Goal: Obtain resource: Download file/media

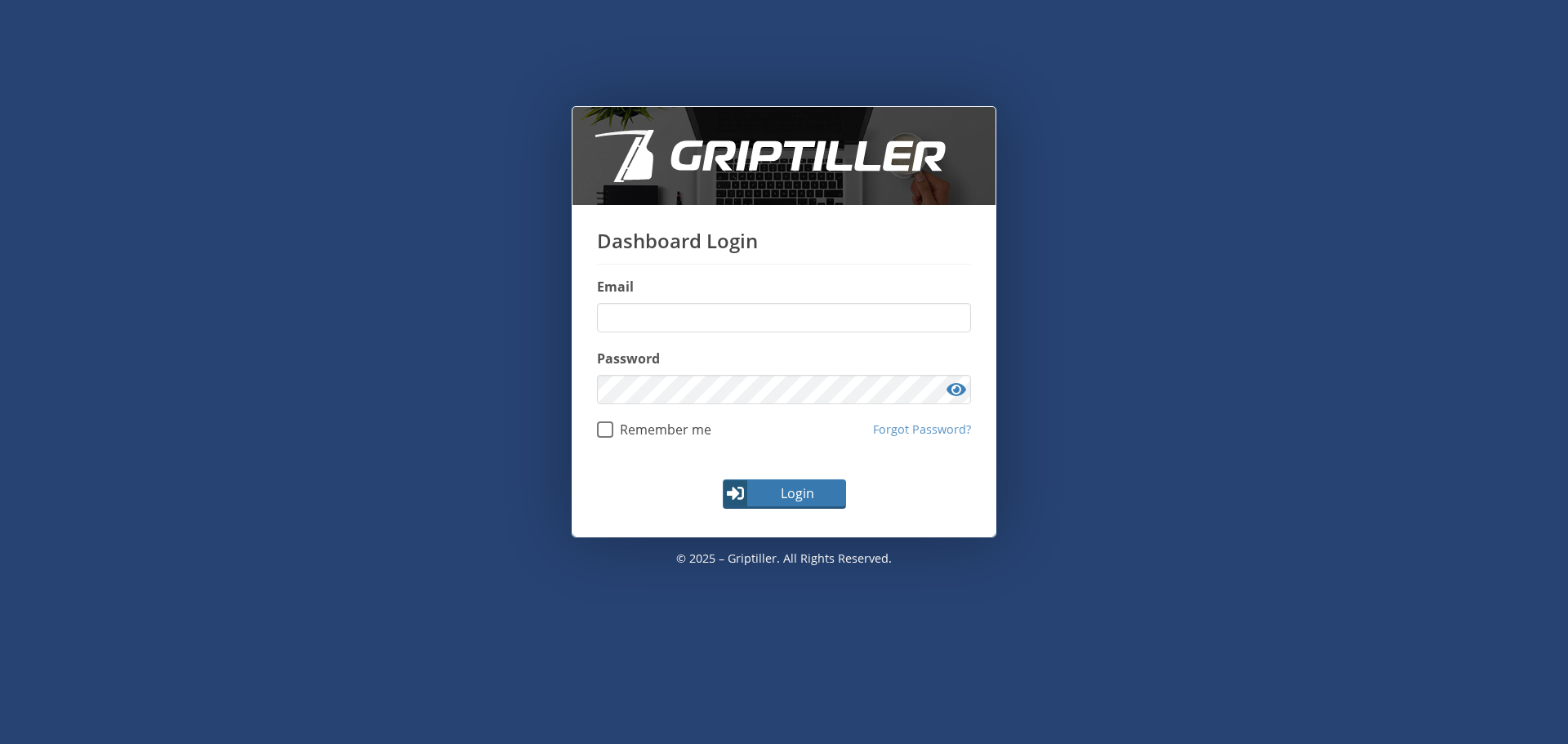
type input "**********"
click at [795, 502] on span "Login" at bounding box center [797, 492] width 95 height 19
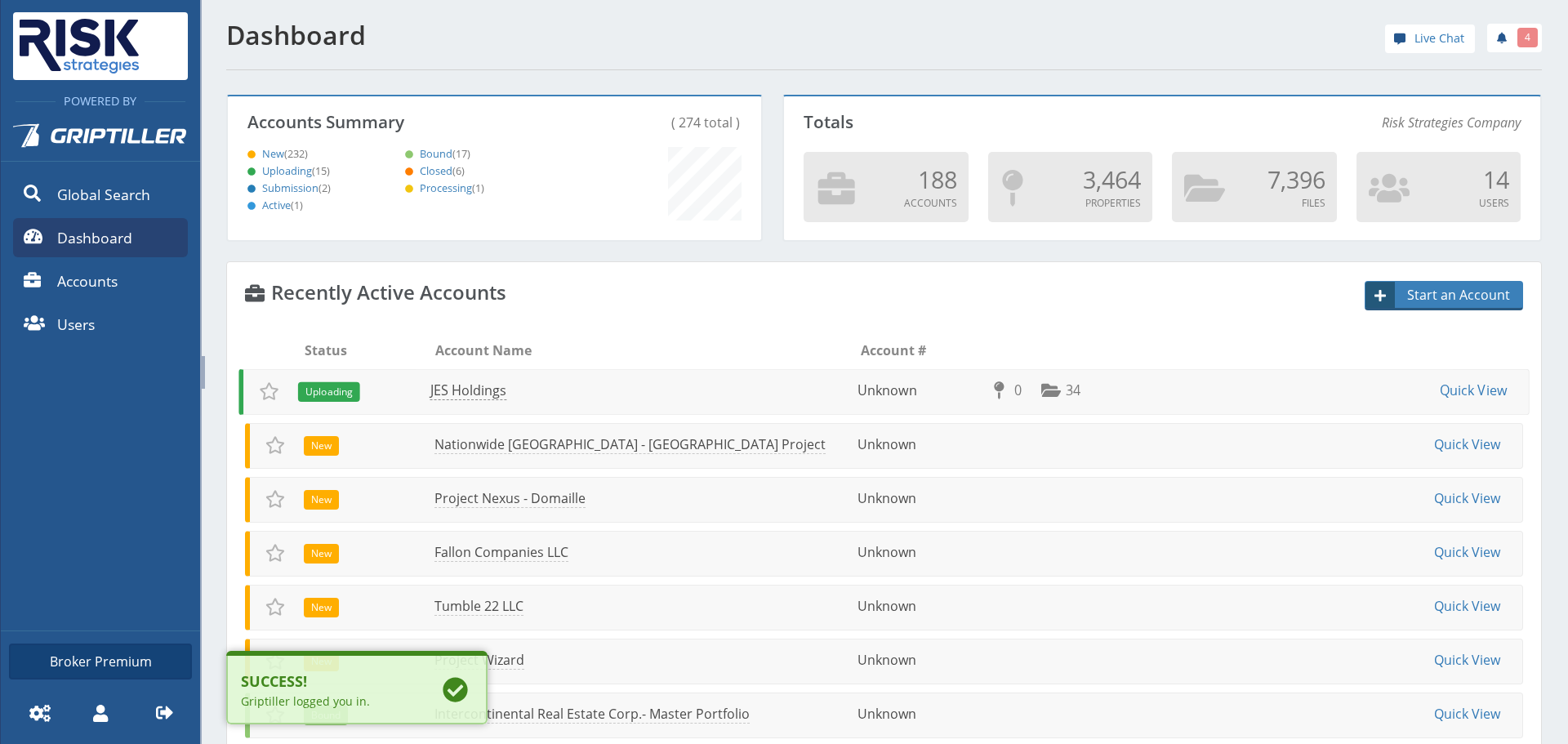
scroll to position [144, 529]
click at [471, 396] on link "JES Holdings" at bounding box center [468, 391] width 77 height 19
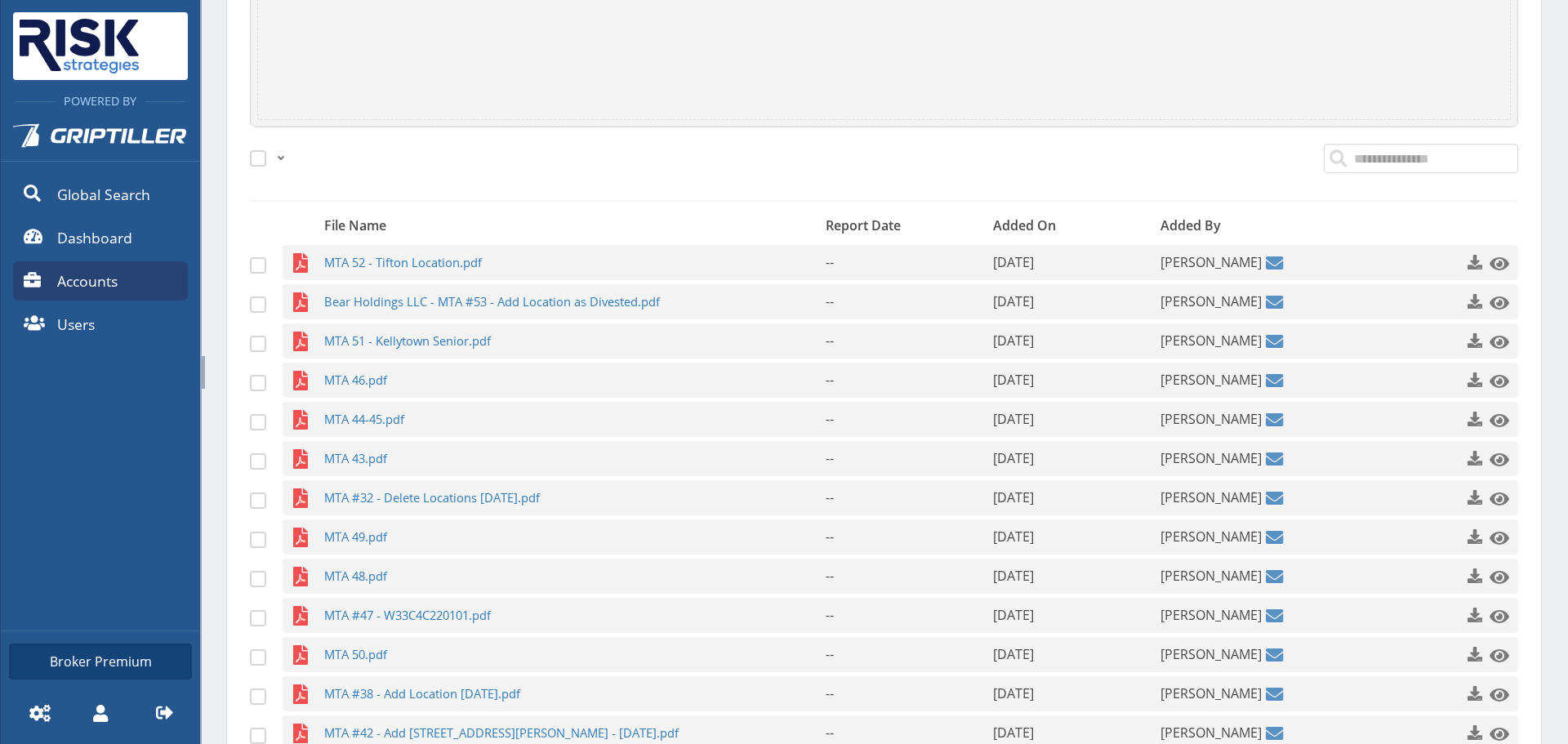
scroll to position [653, 0]
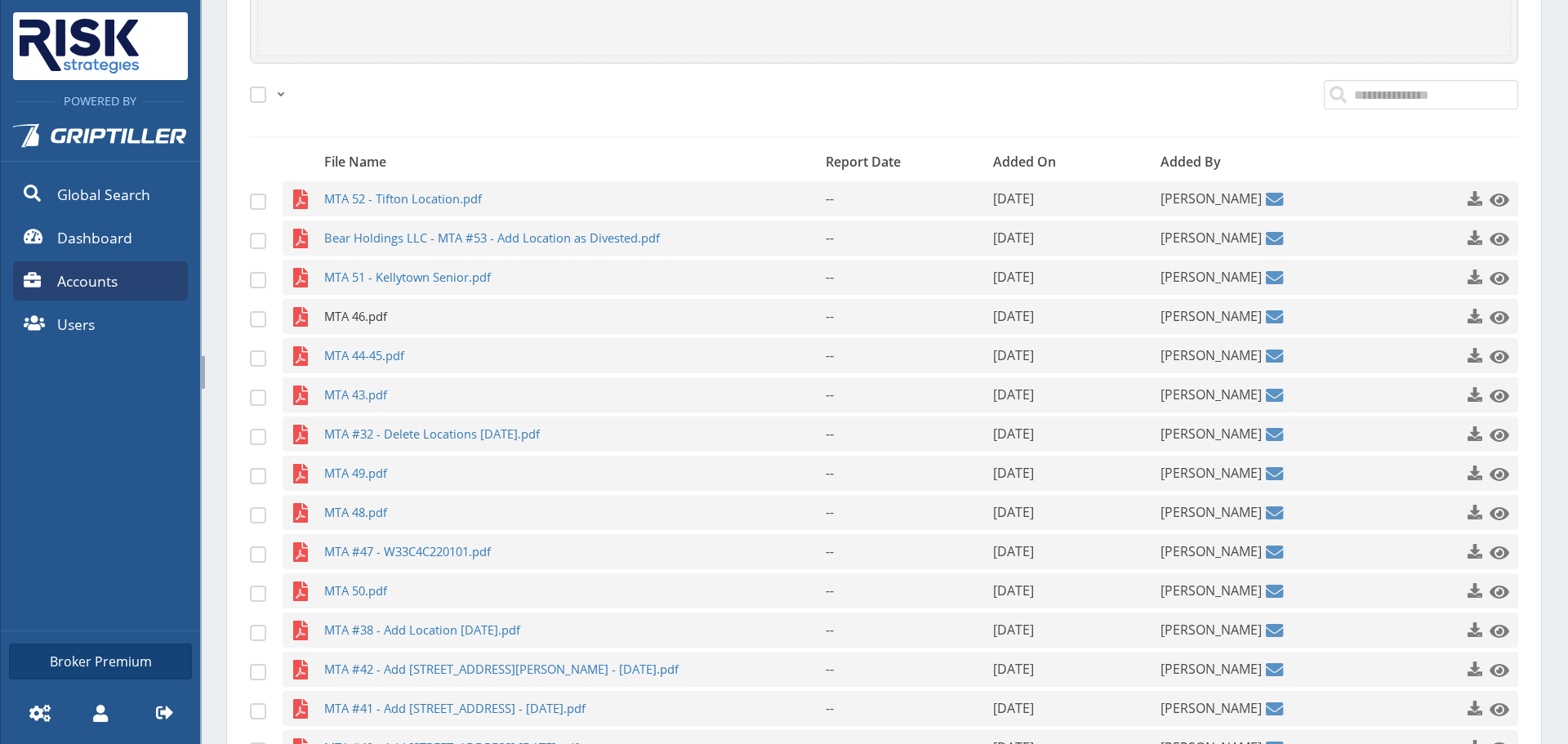
click at [386, 314] on span "MTA 46.pdf" at bounding box center [543, 316] width 438 height 35
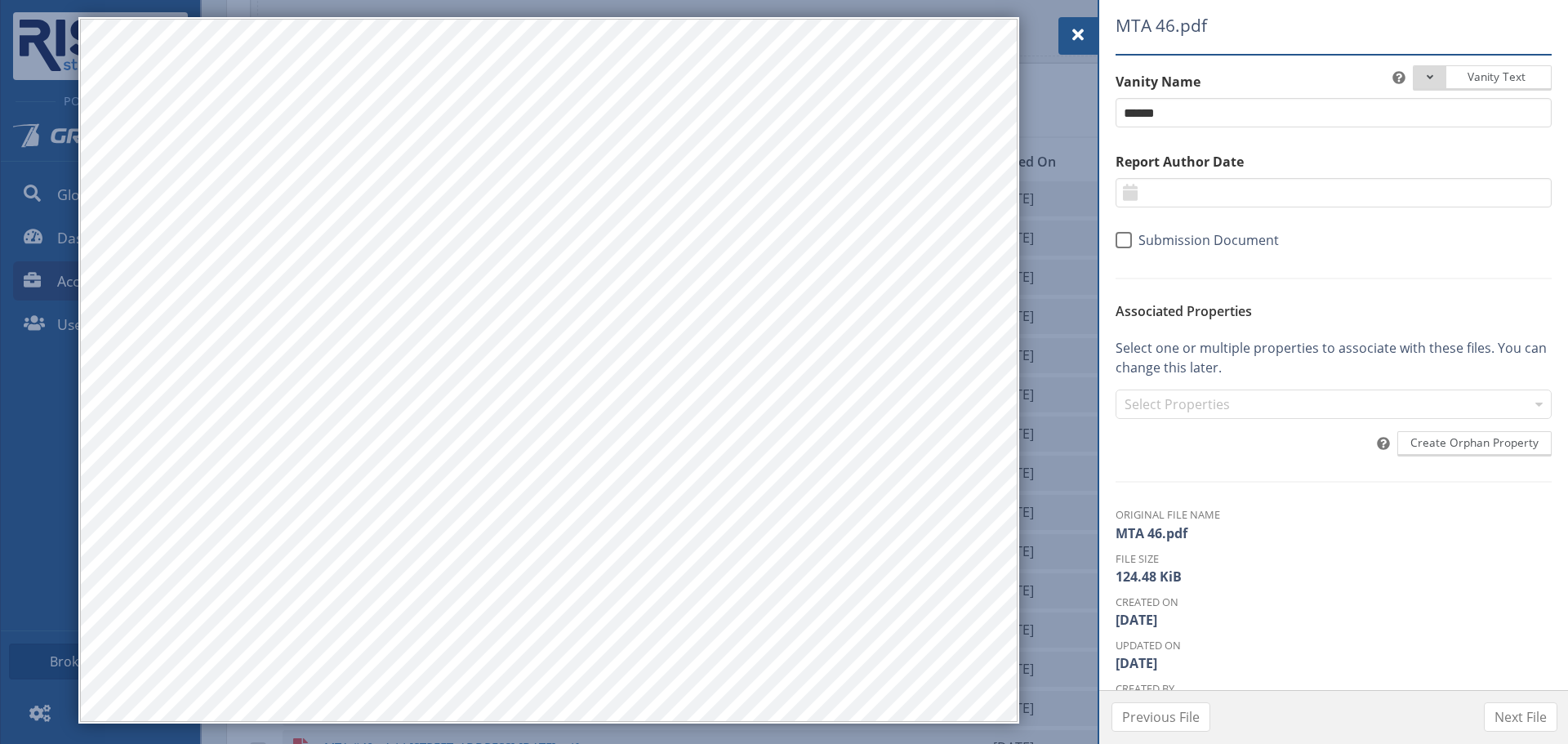
click at [1083, 27] on span at bounding box center [1077, 35] width 19 height 19
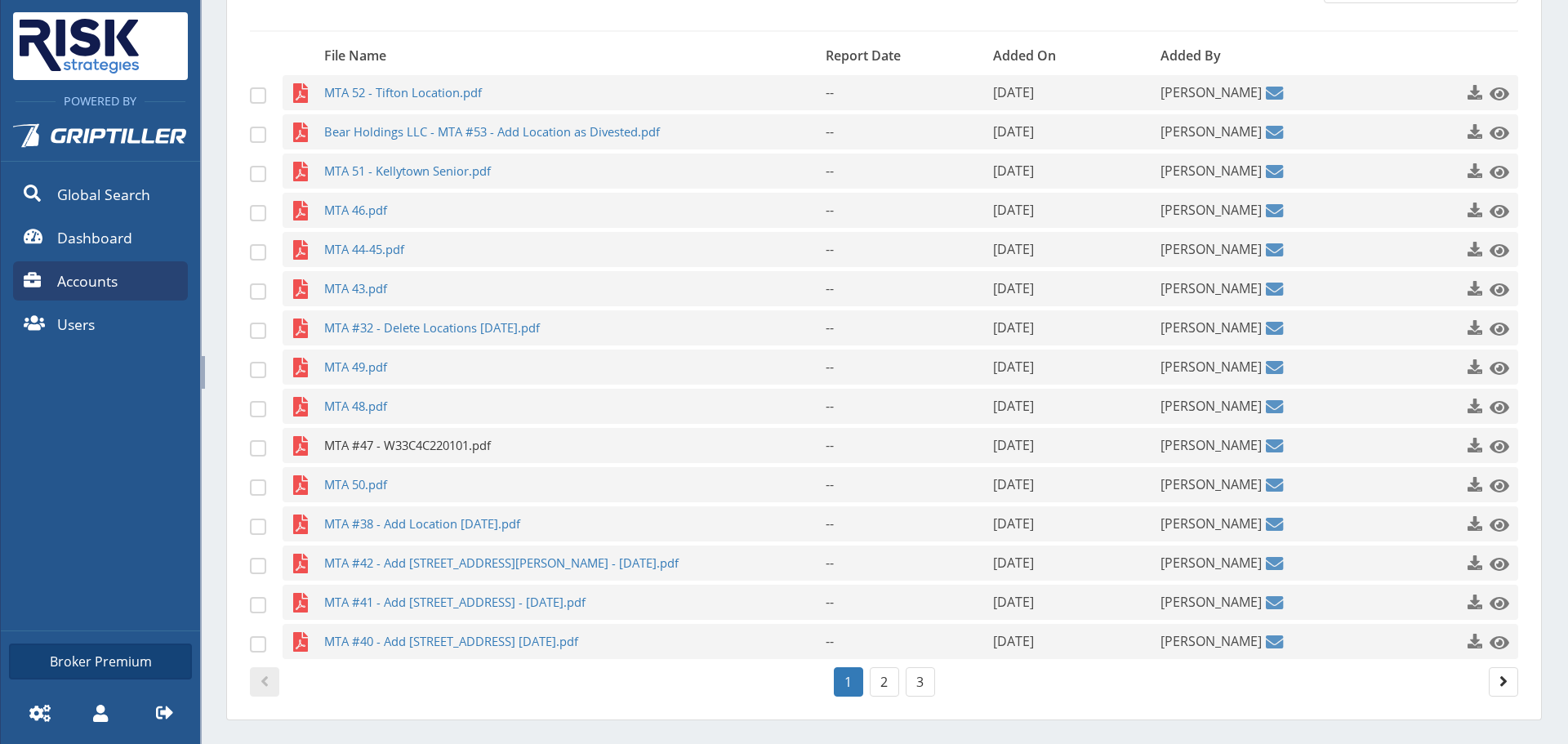
scroll to position [799, 0]
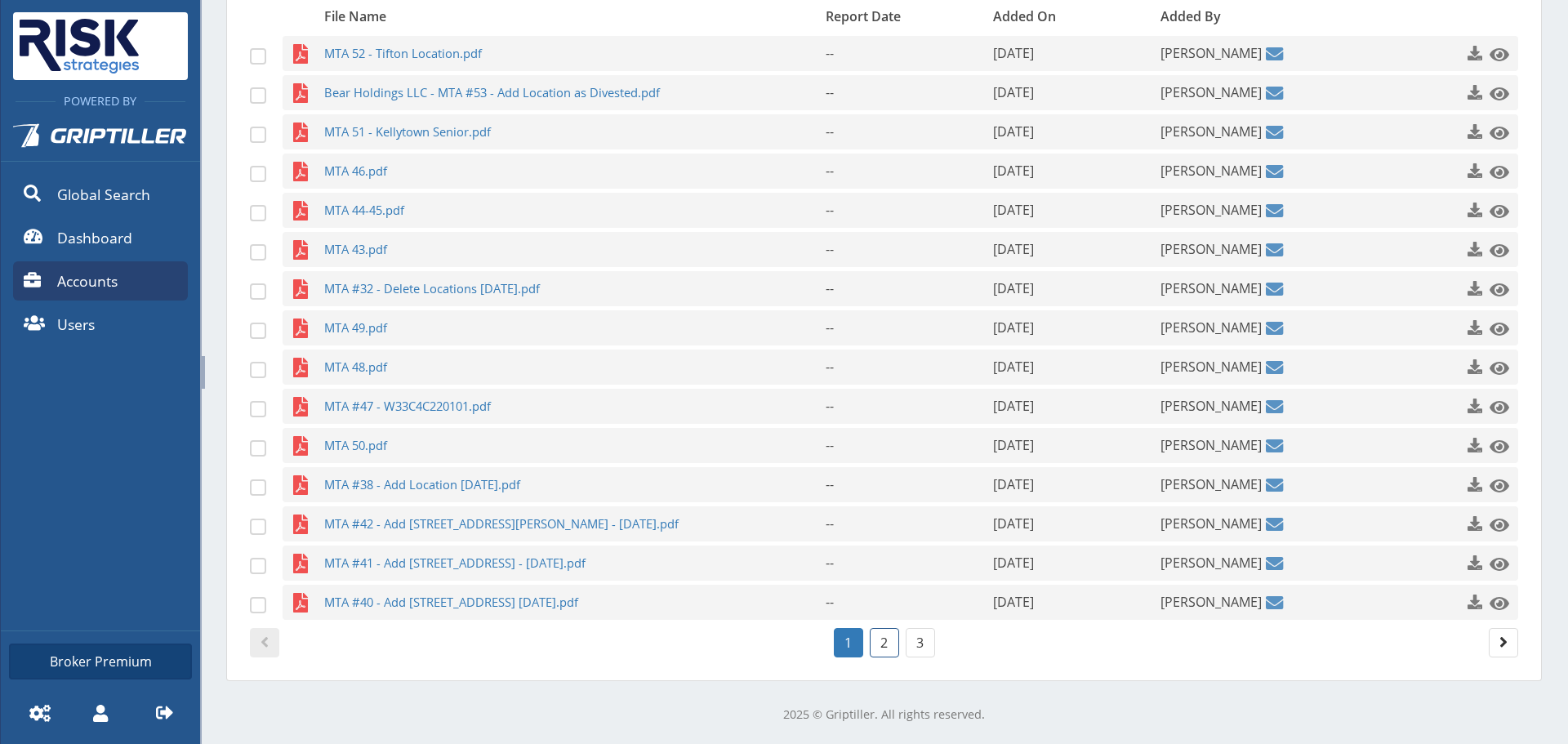
click at [876, 642] on link "2" at bounding box center [884, 642] width 29 height 29
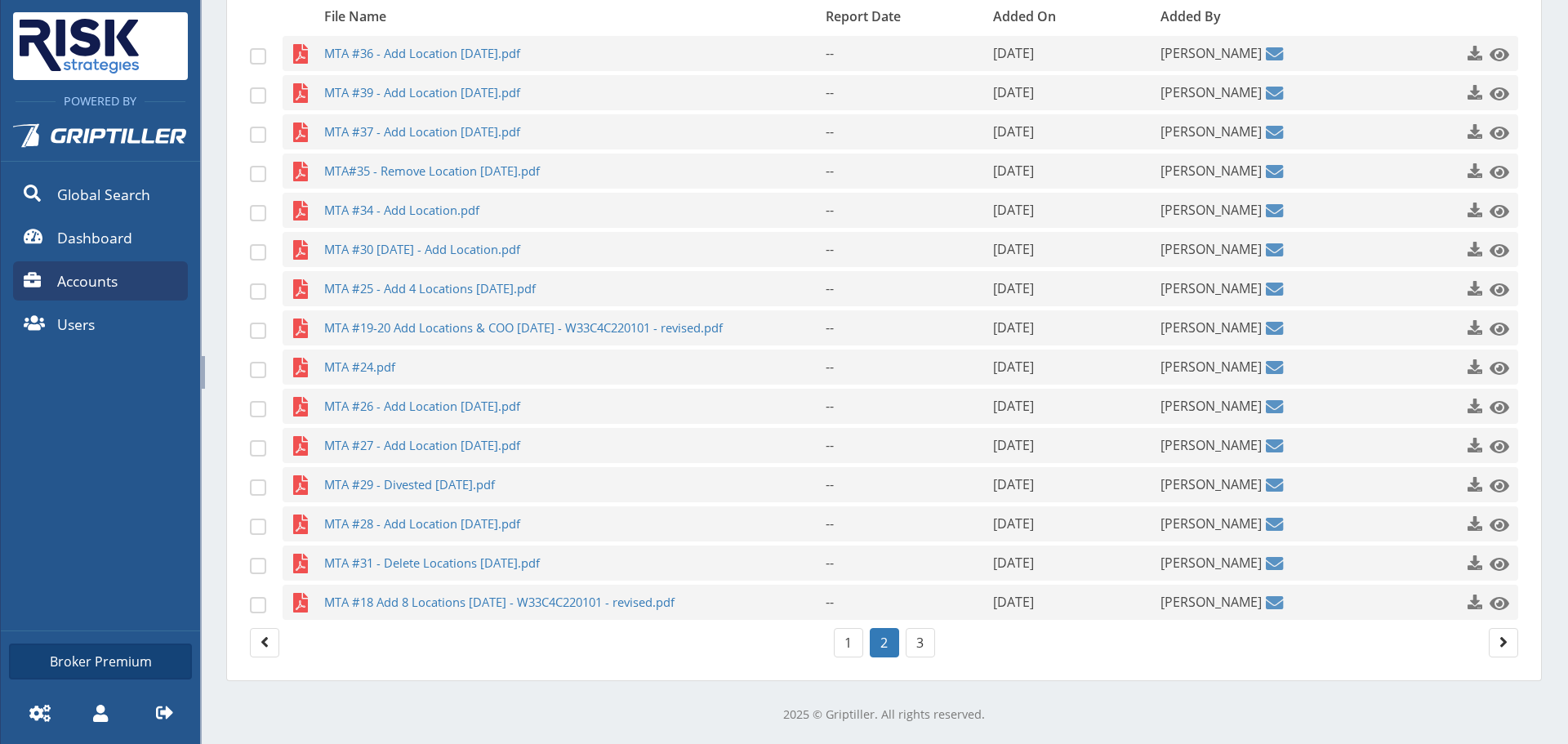
click at [890, 642] on li "2" at bounding box center [884, 642] width 36 height 36
click at [906, 641] on link "3" at bounding box center [920, 642] width 29 height 29
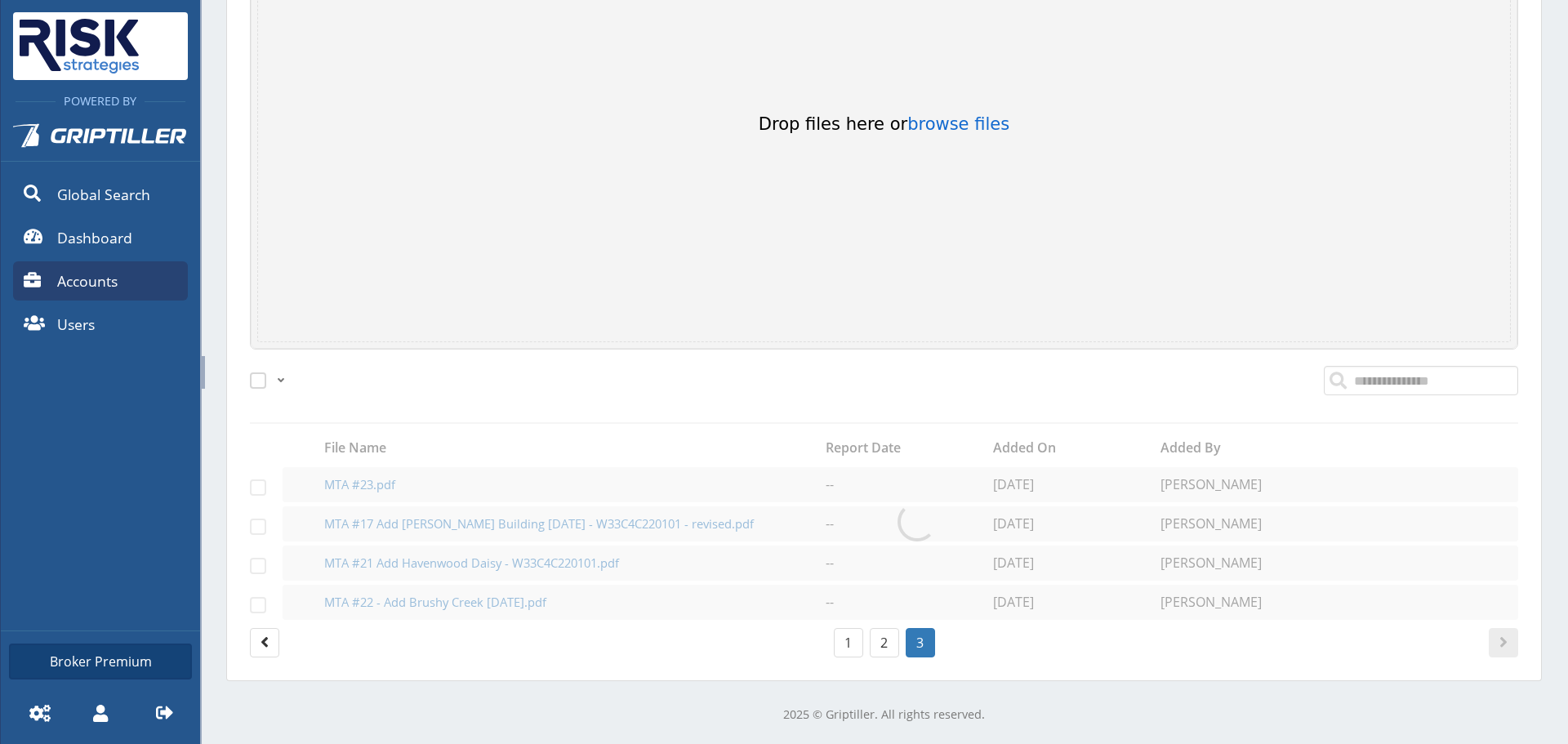
scroll to position [368, 0]
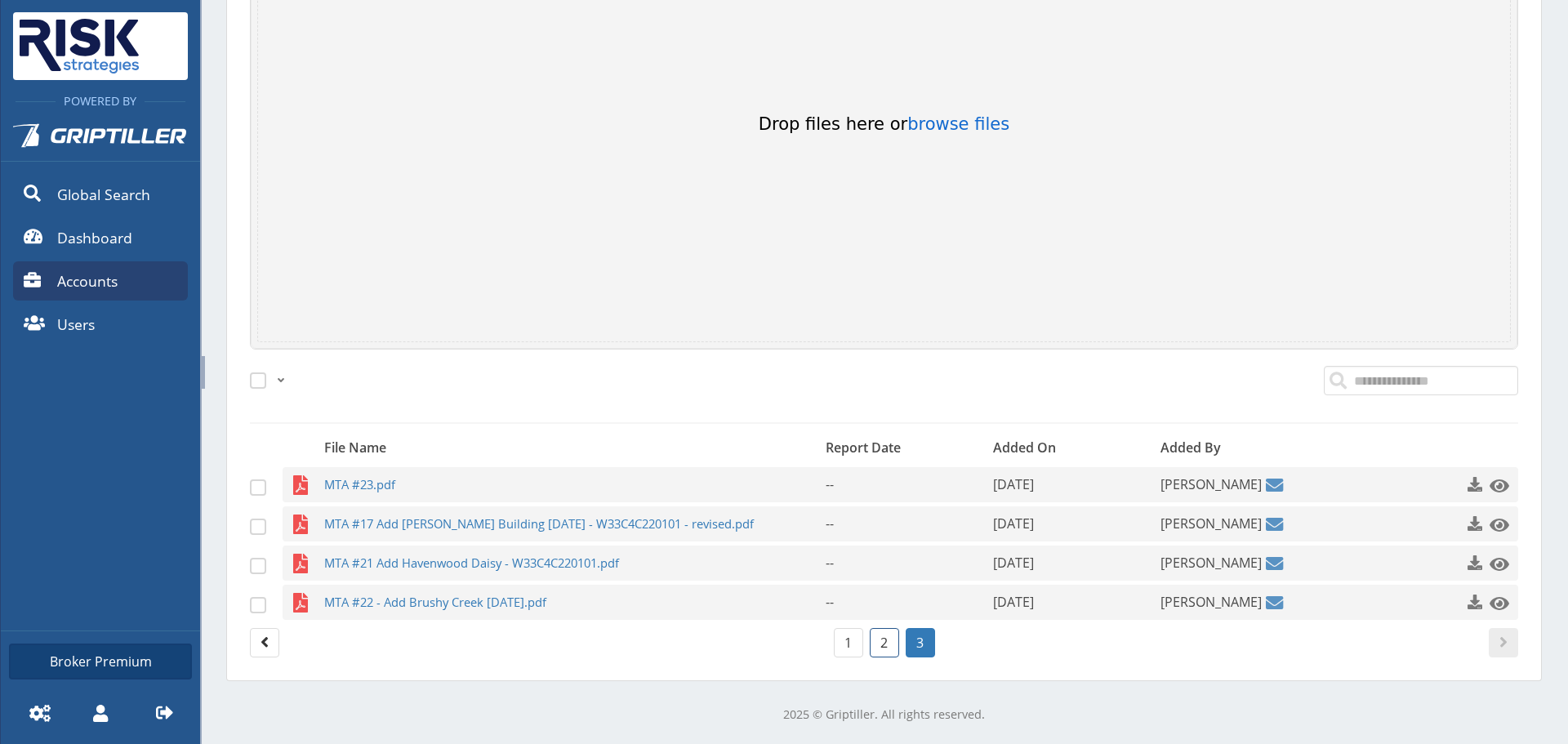
click at [869, 640] on link "2" at bounding box center [884, 642] width 29 height 29
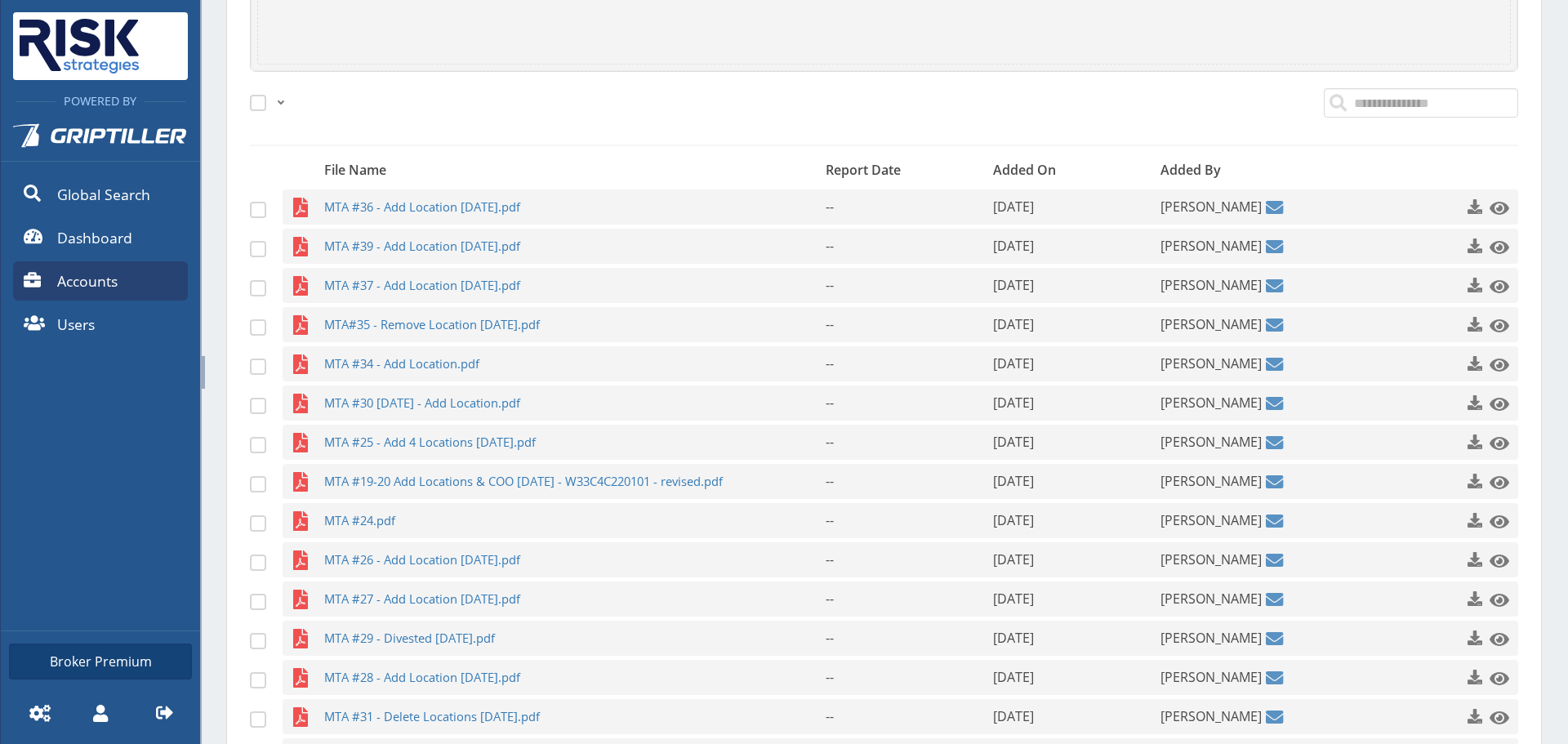
scroll to position [799, 0]
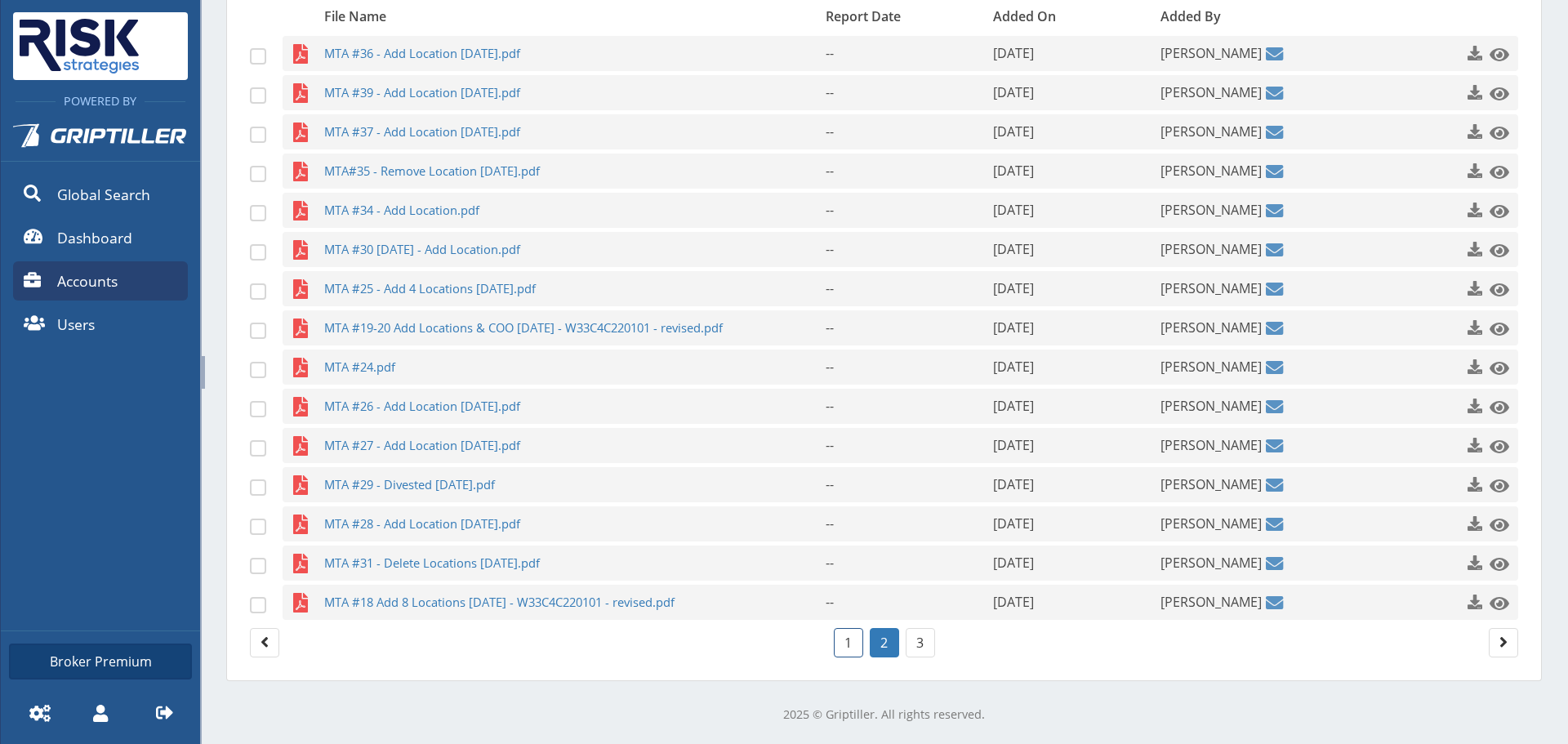
click at [851, 647] on link "1" at bounding box center [848, 642] width 29 height 29
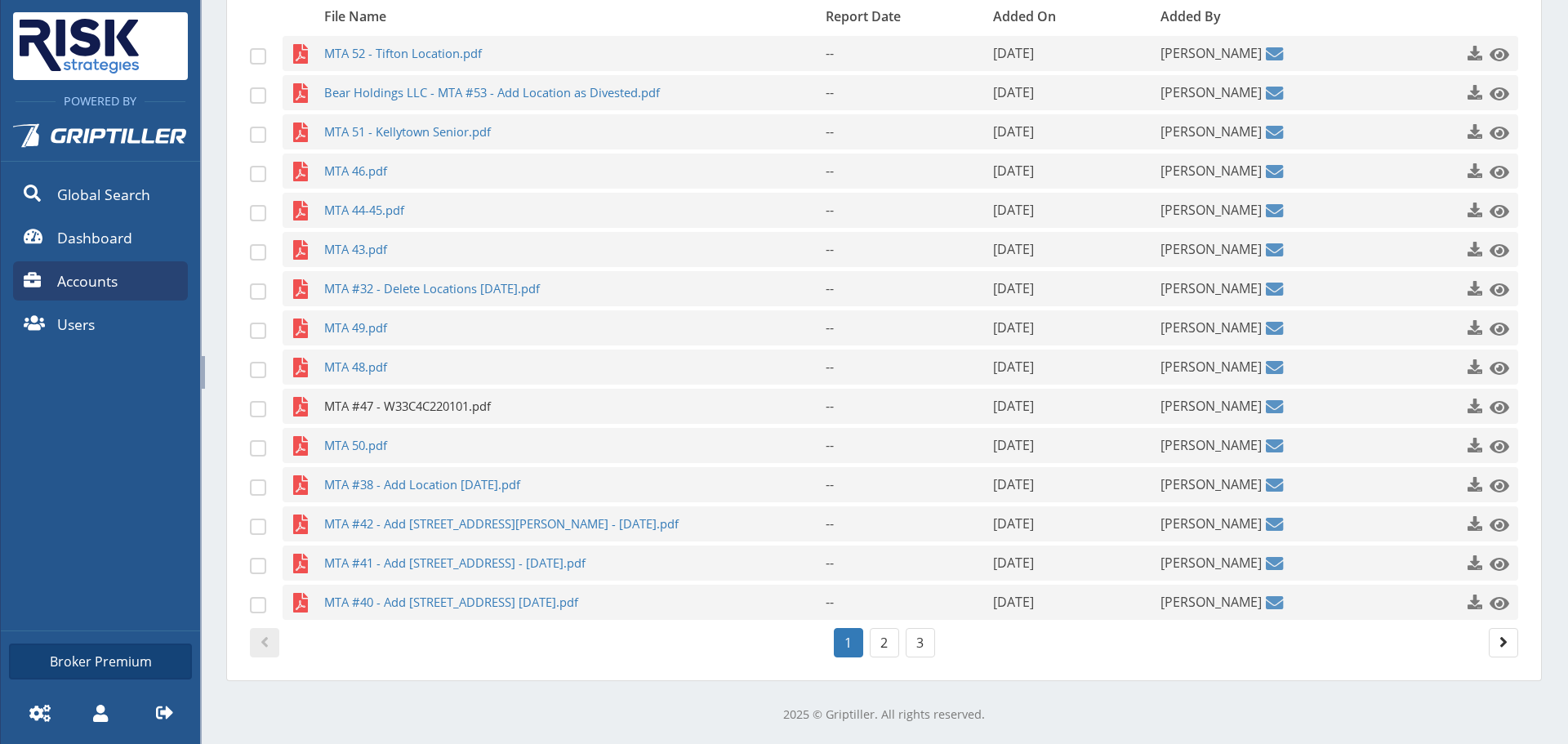
click at [449, 405] on span "MTA #47 - W33C4C220101.pdf" at bounding box center [543, 407] width 438 height 35
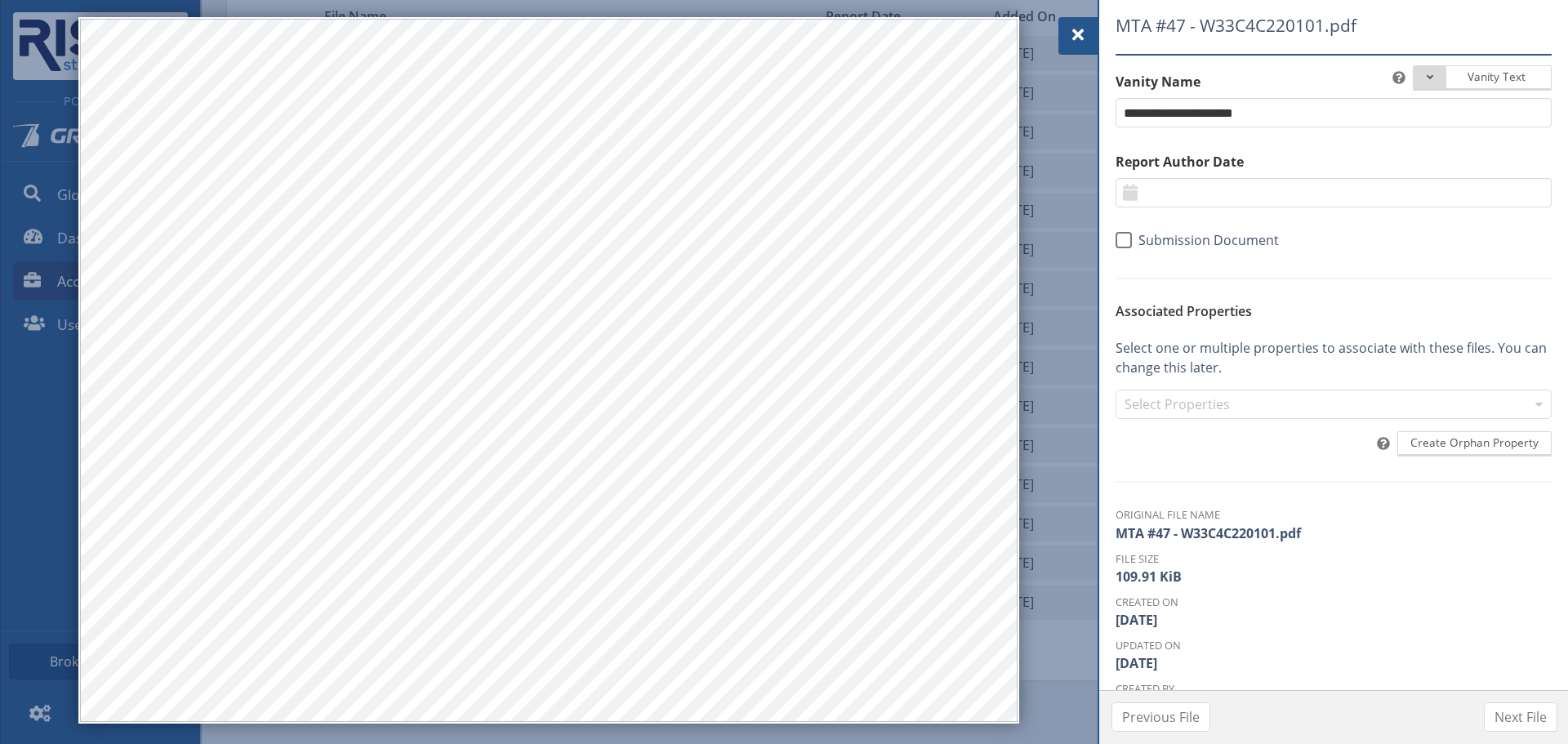
click at [1066, 33] on div at bounding box center [1077, 35] width 40 height 38
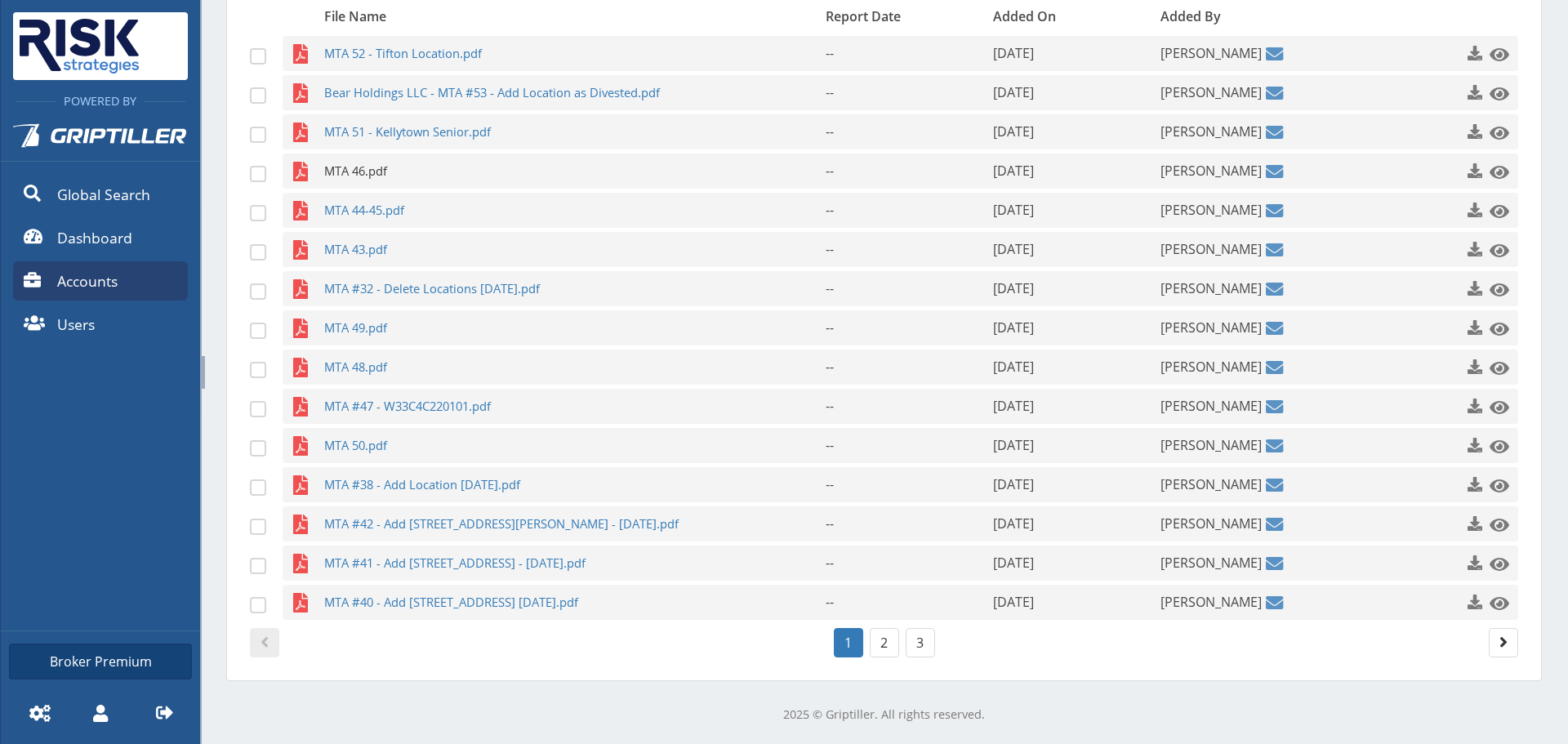
click at [422, 171] on span "MTA 46.pdf" at bounding box center [543, 171] width 438 height 35
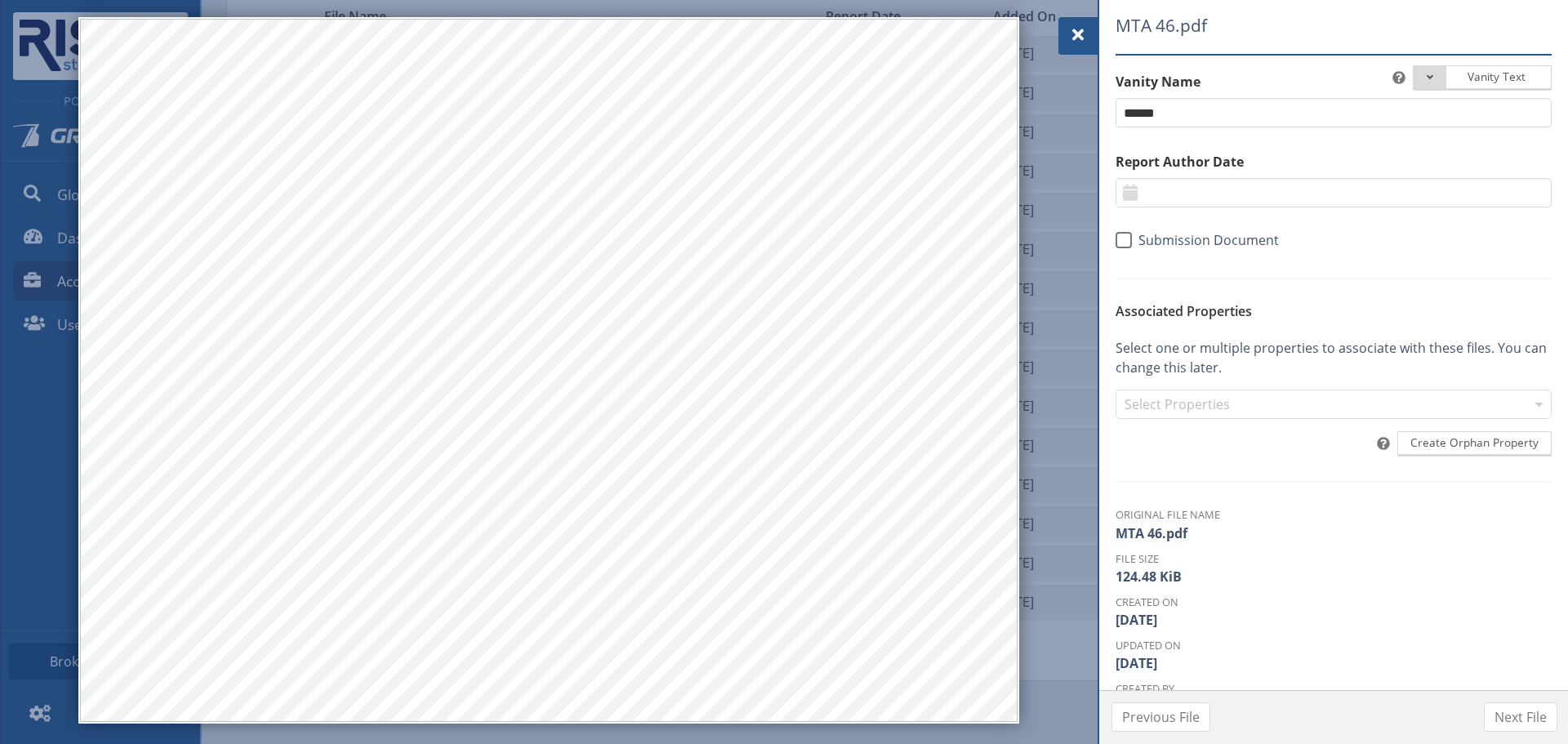
click at [1070, 35] on span at bounding box center [1077, 35] width 19 height 19
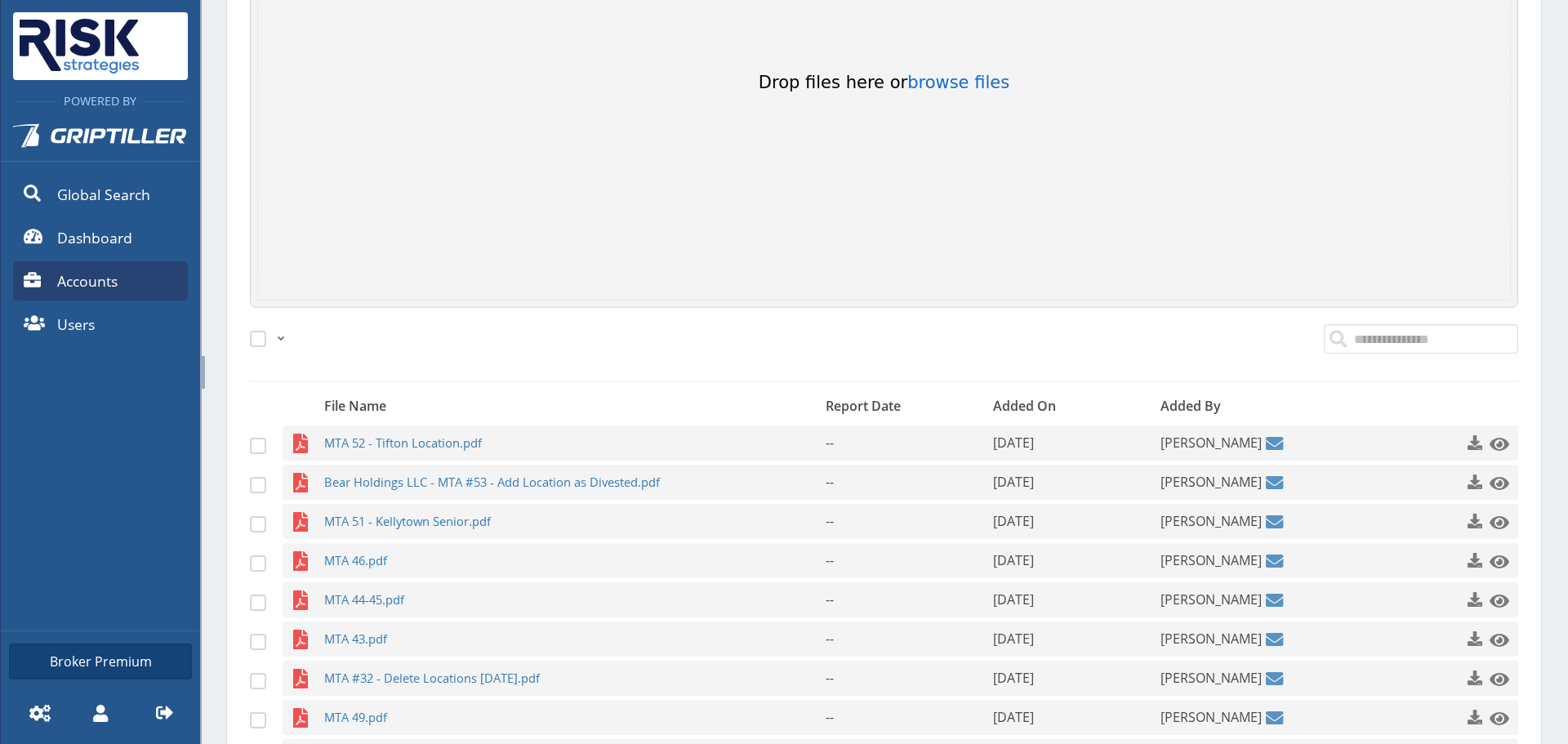
scroll to position [554, 0]
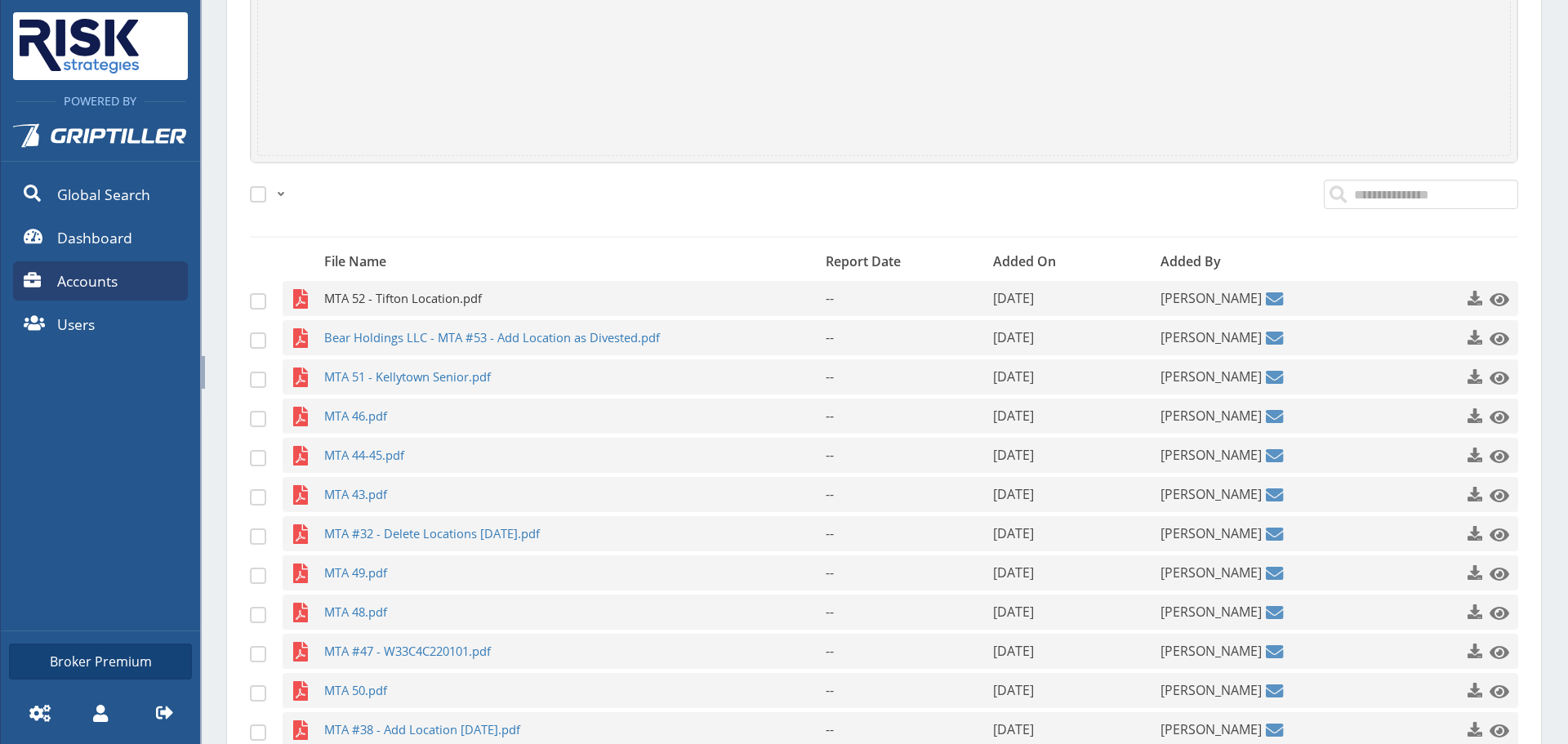
click at [406, 307] on span "MTA 52 - Tifton Location.pdf" at bounding box center [543, 299] width 438 height 35
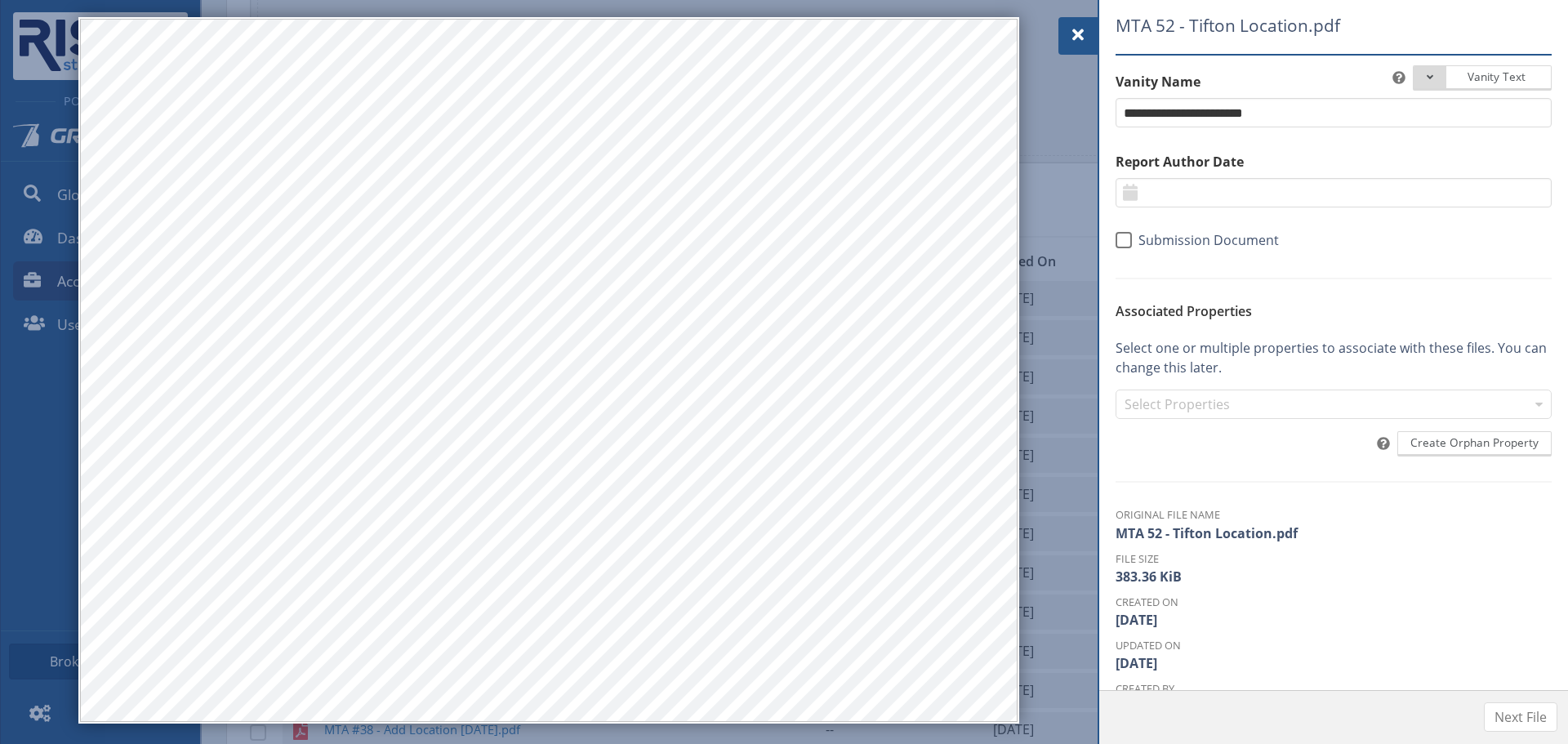
click at [1092, 29] on div at bounding box center [1077, 35] width 40 height 38
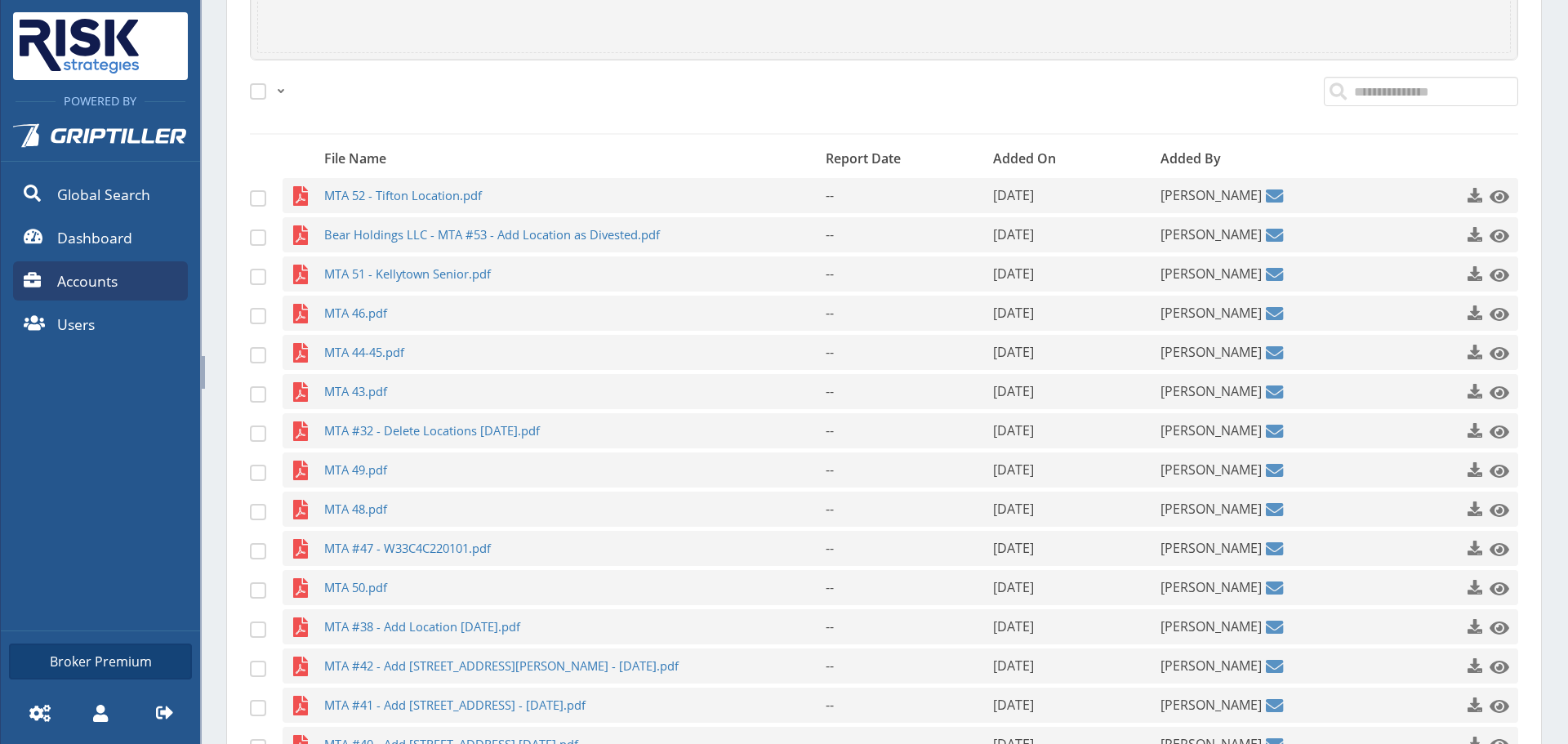
scroll to position [799, 0]
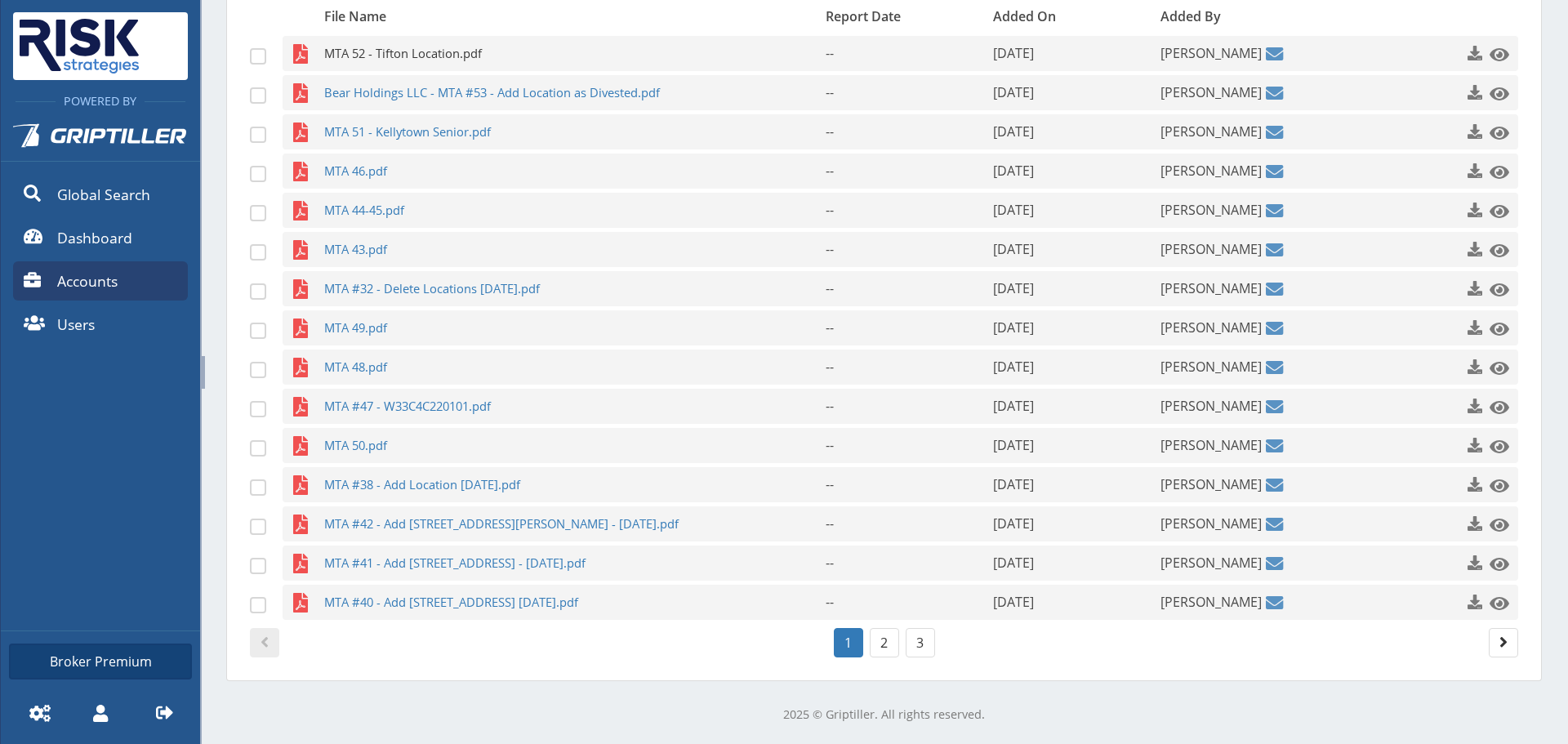
click at [391, 52] on span "MTA 52 - Tifton Location.pdf" at bounding box center [543, 54] width 438 height 35
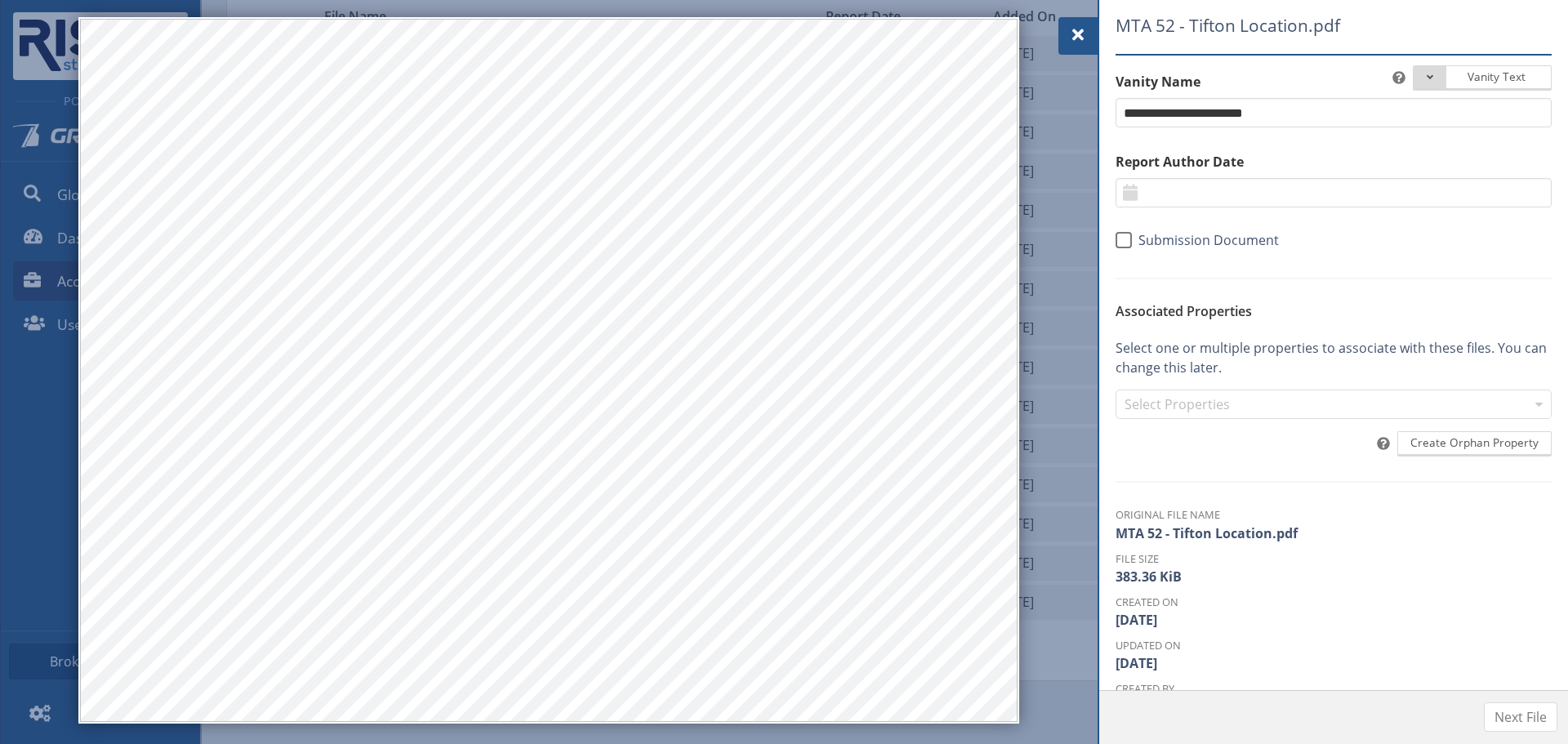
click at [1083, 28] on span at bounding box center [1077, 35] width 19 height 19
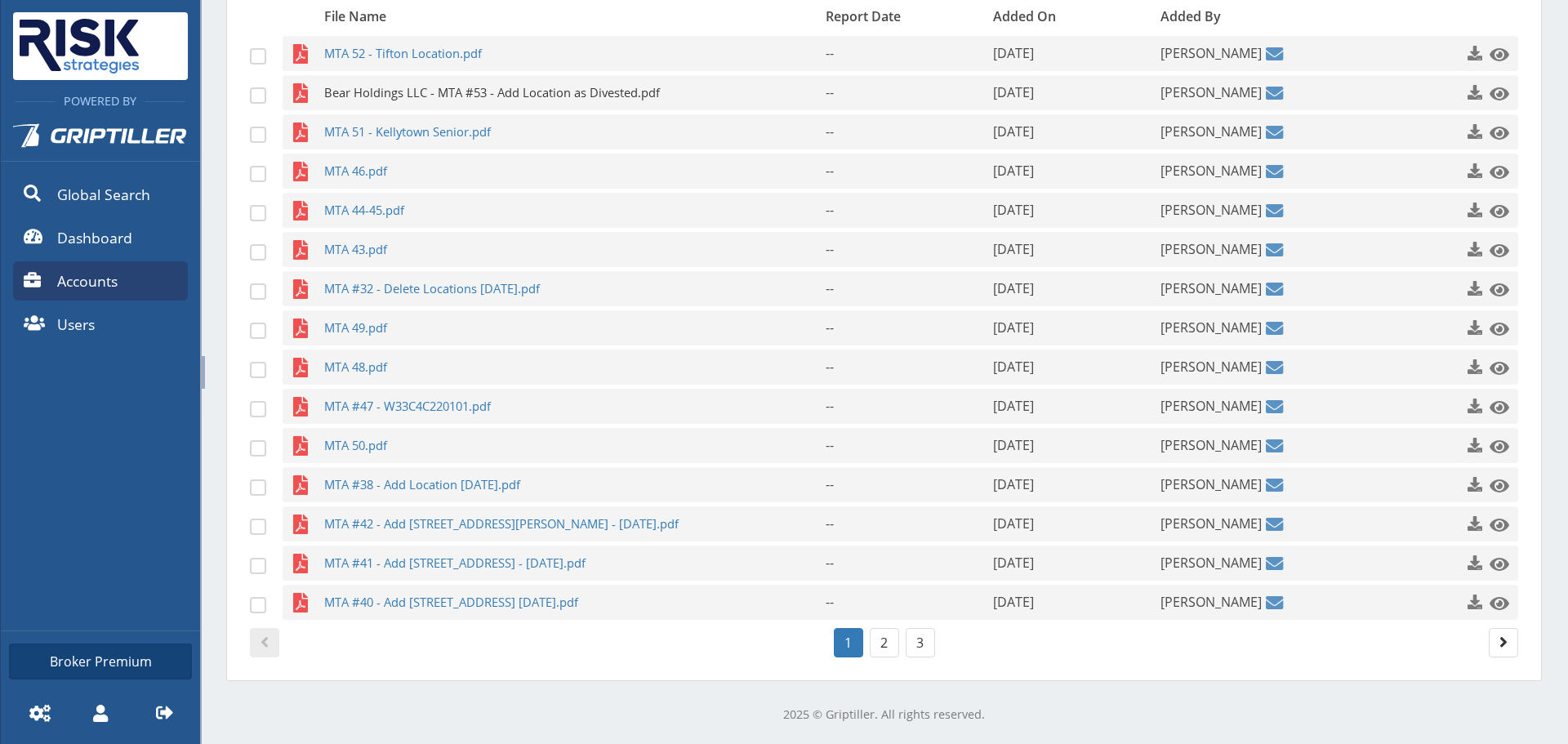
click at [410, 99] on span "Bear Holdings LLC - MTA #53 - Add Location as Divested.pdf" at bounding box center [543, 93] width 438 height 35
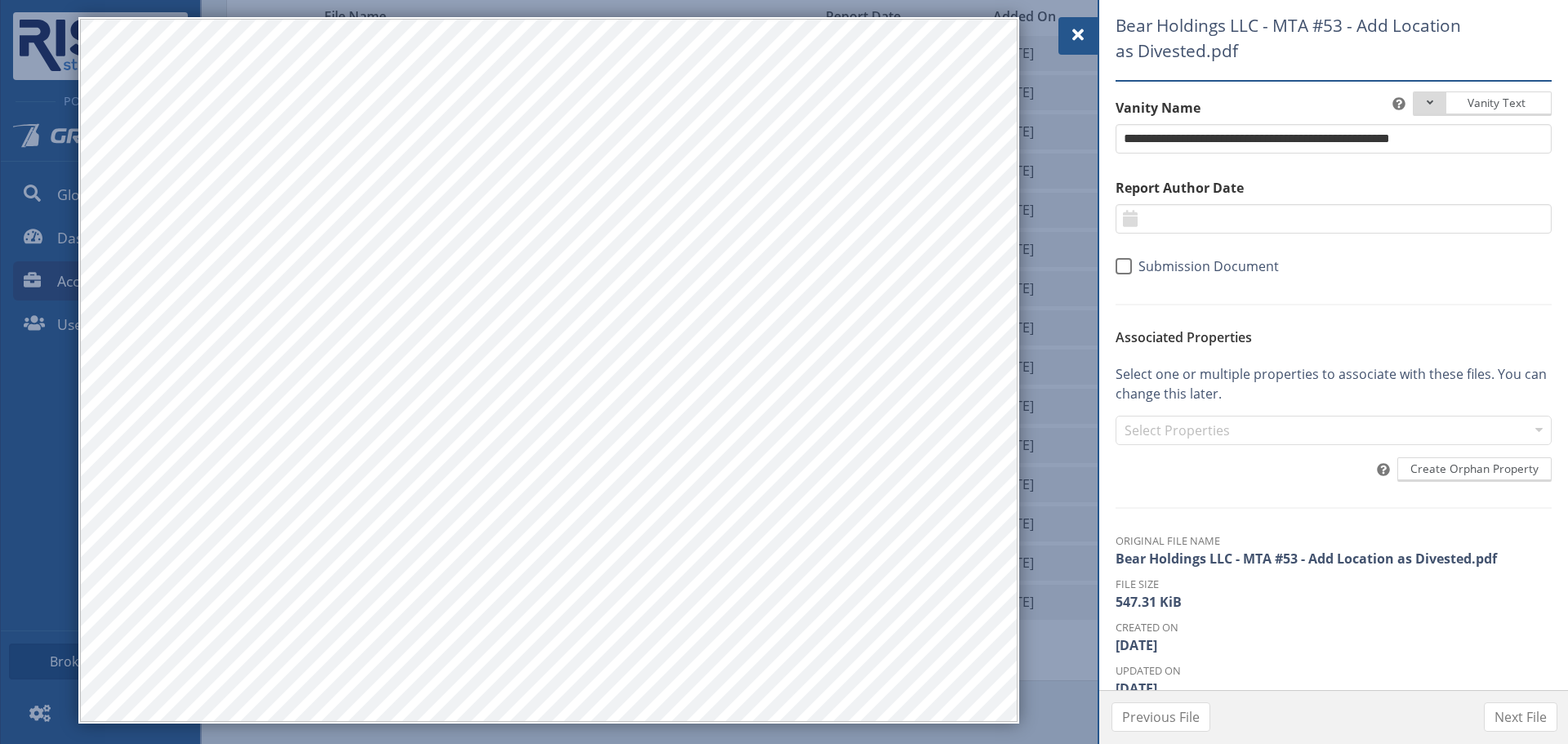
drag, startPoint x: 1093, startPoint y: 19, endPoint x: 1074, endPoint y: 29, distance: 21.5
click at [1092, 19] on div at bounding box center [1077, 35] width 40 height 38
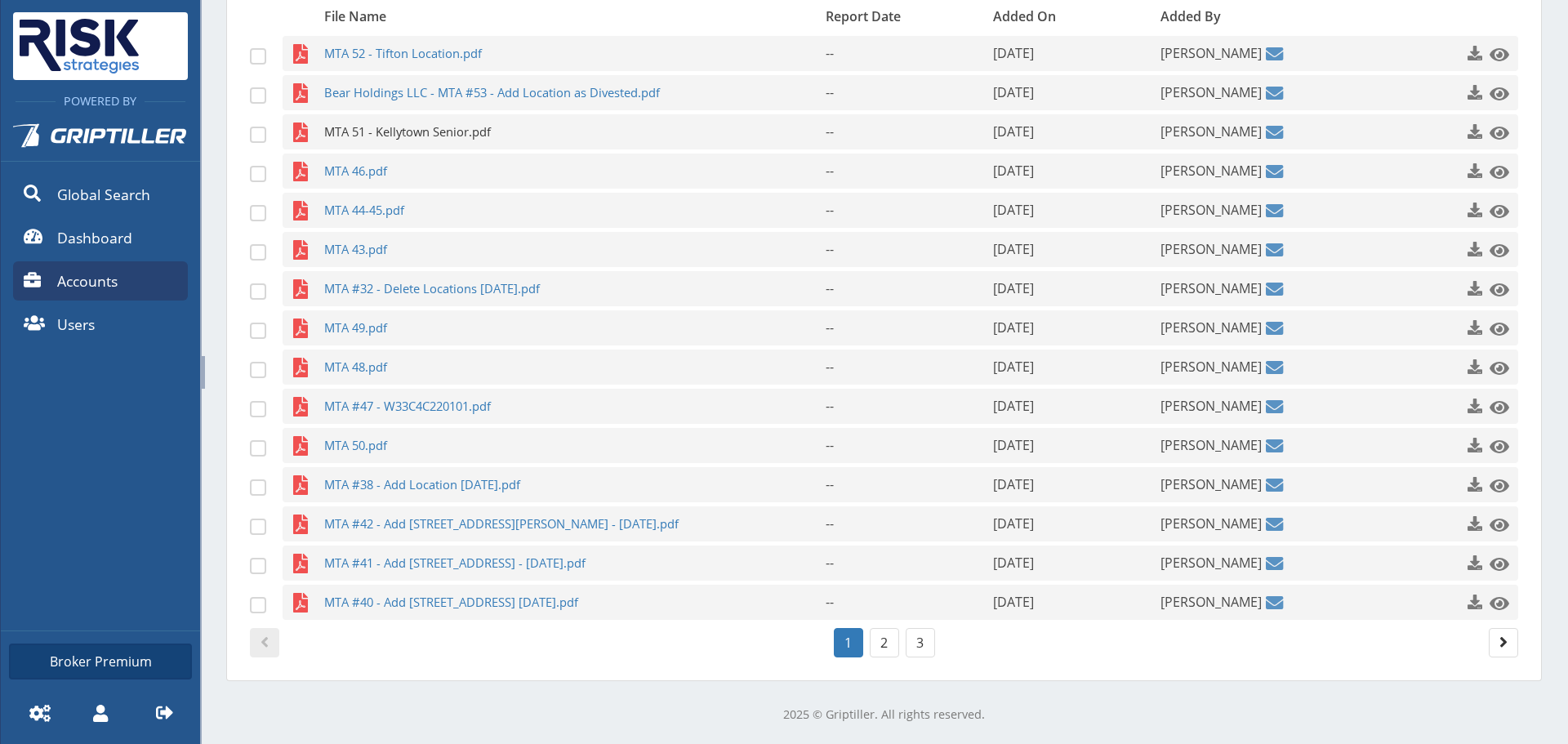
click at [466, 134] on span "MTA 51 - Kellytown Senior.pdf" at bounding box center [543, 132] width 438 height 35
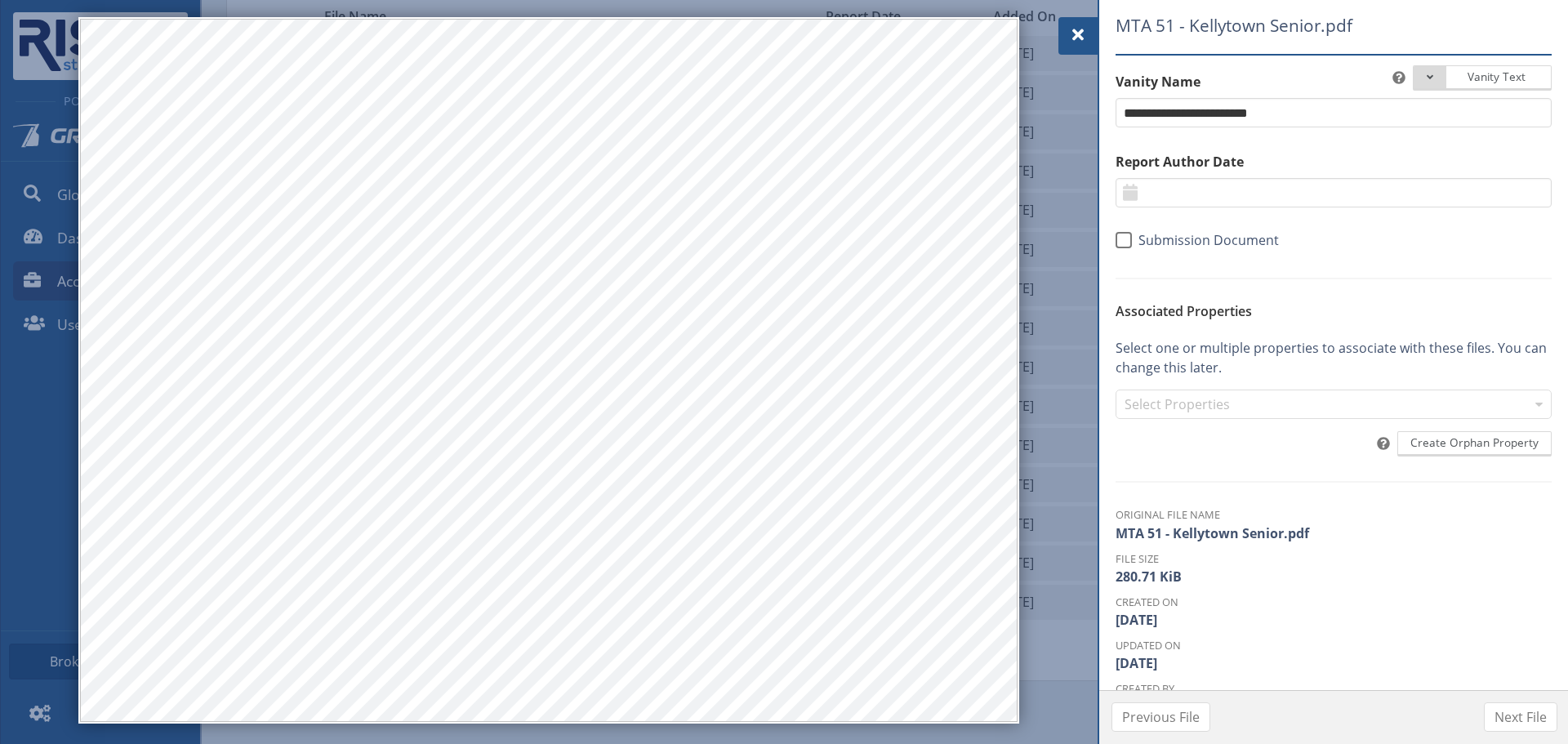
click at [1065, 35] on div at bounding box center [1077, 35] width 40 height 38
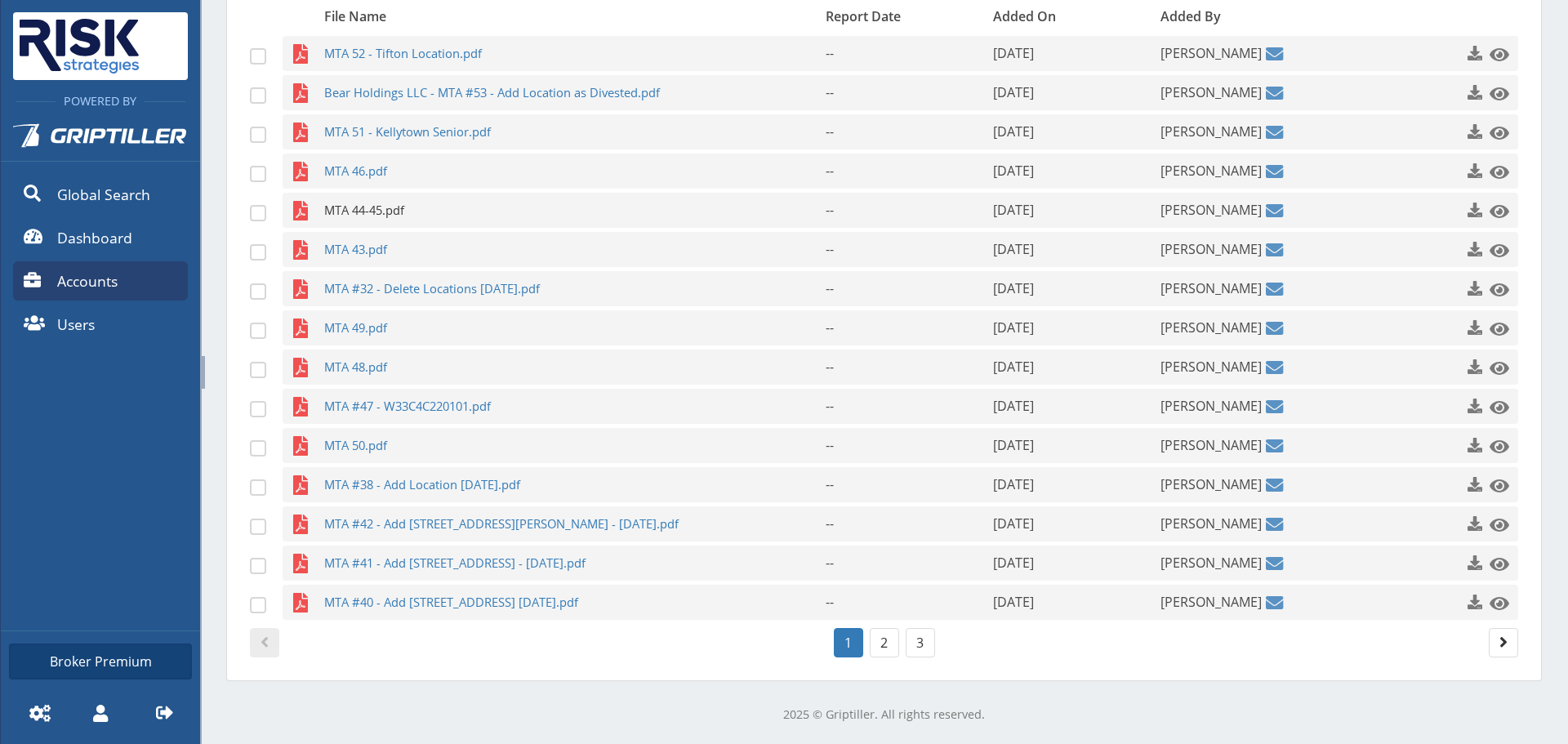
click at [371, 214] on span "MTA 44-45.pdf" at bounding box center [543, 210] width 438 height 35
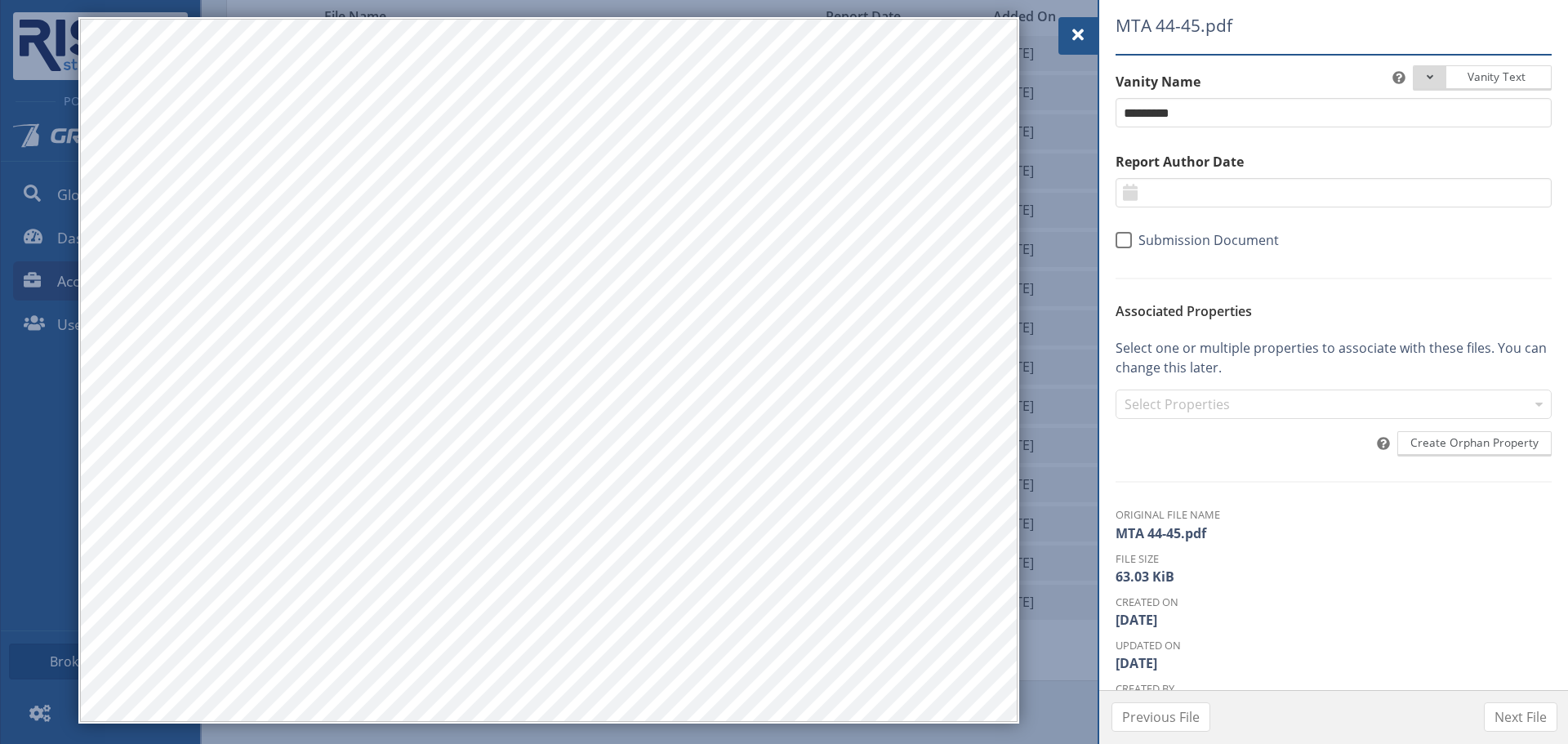
click at [1064, 47] on div at bounding box center [1077, 35] width 40 height 38
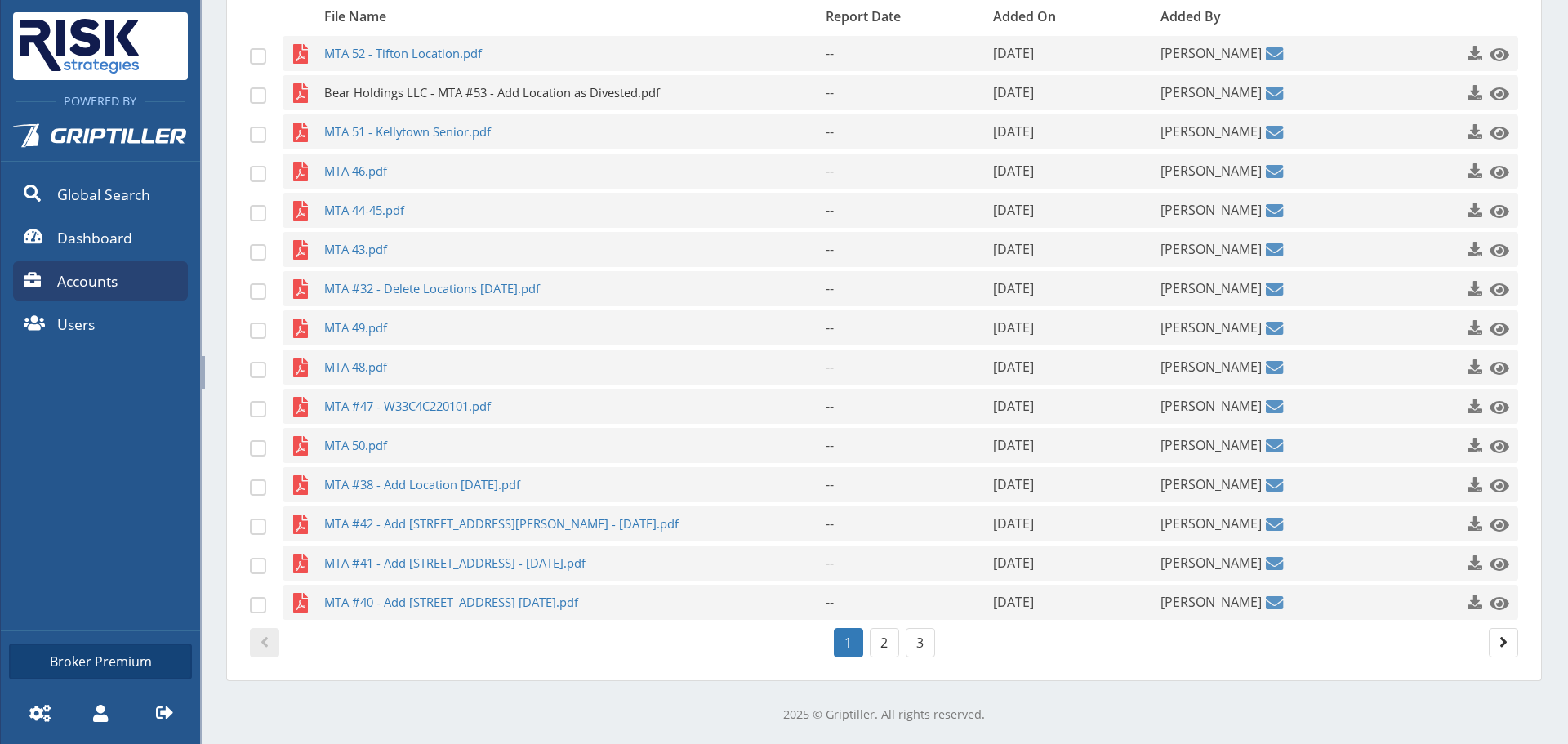
click at [394, 104] on span "Bear Holdings LLC - MTA #53 - Add Location as Divested.pdf" at bounding box center [543, 93] width 438 height 35
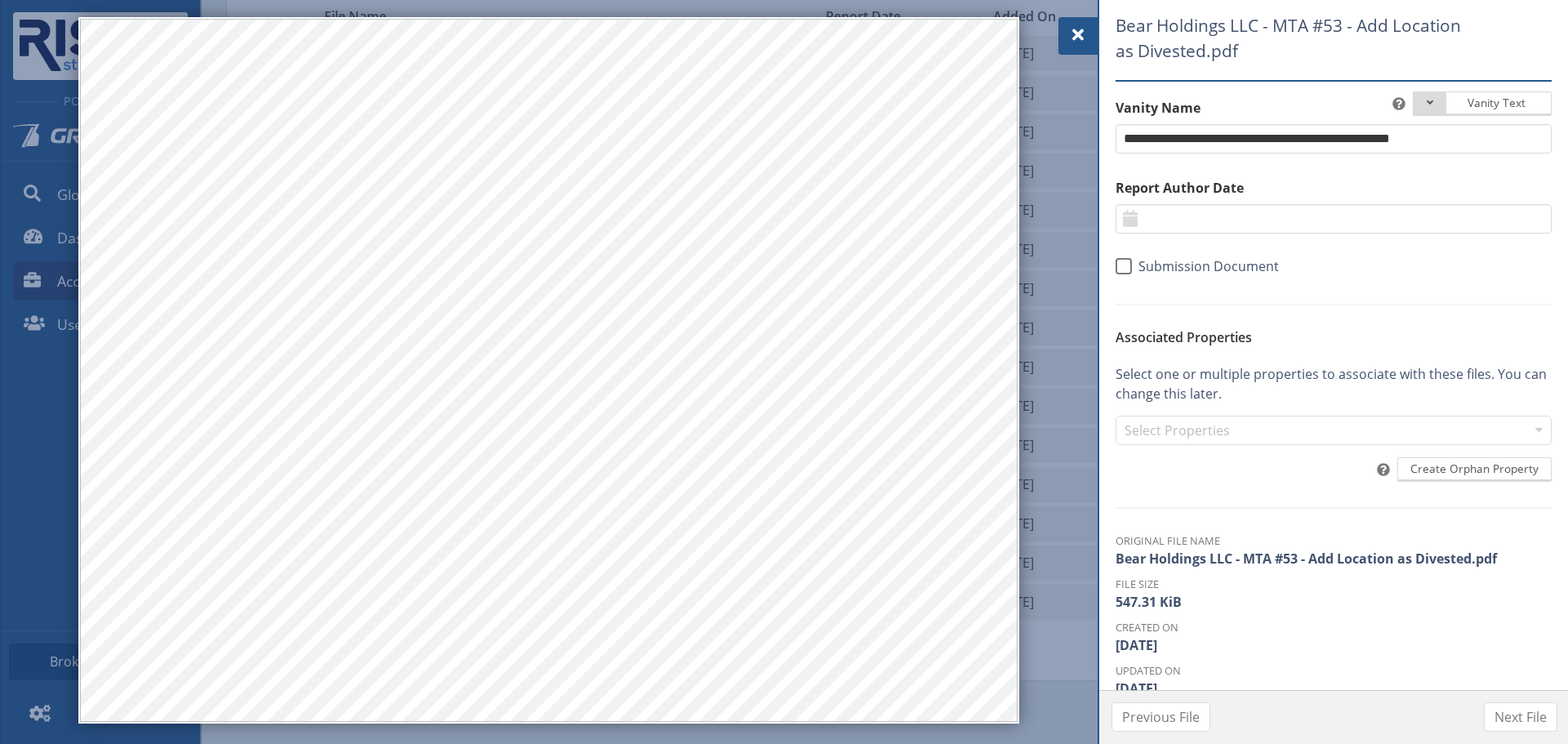
drag, startPoint x: 1061, startPoint y: 27, endPoint x: 894, endPoint y: 72, distance: 173.0
click at [1061, 27] on div at bounding box center [1077, 35] width 40 height 38
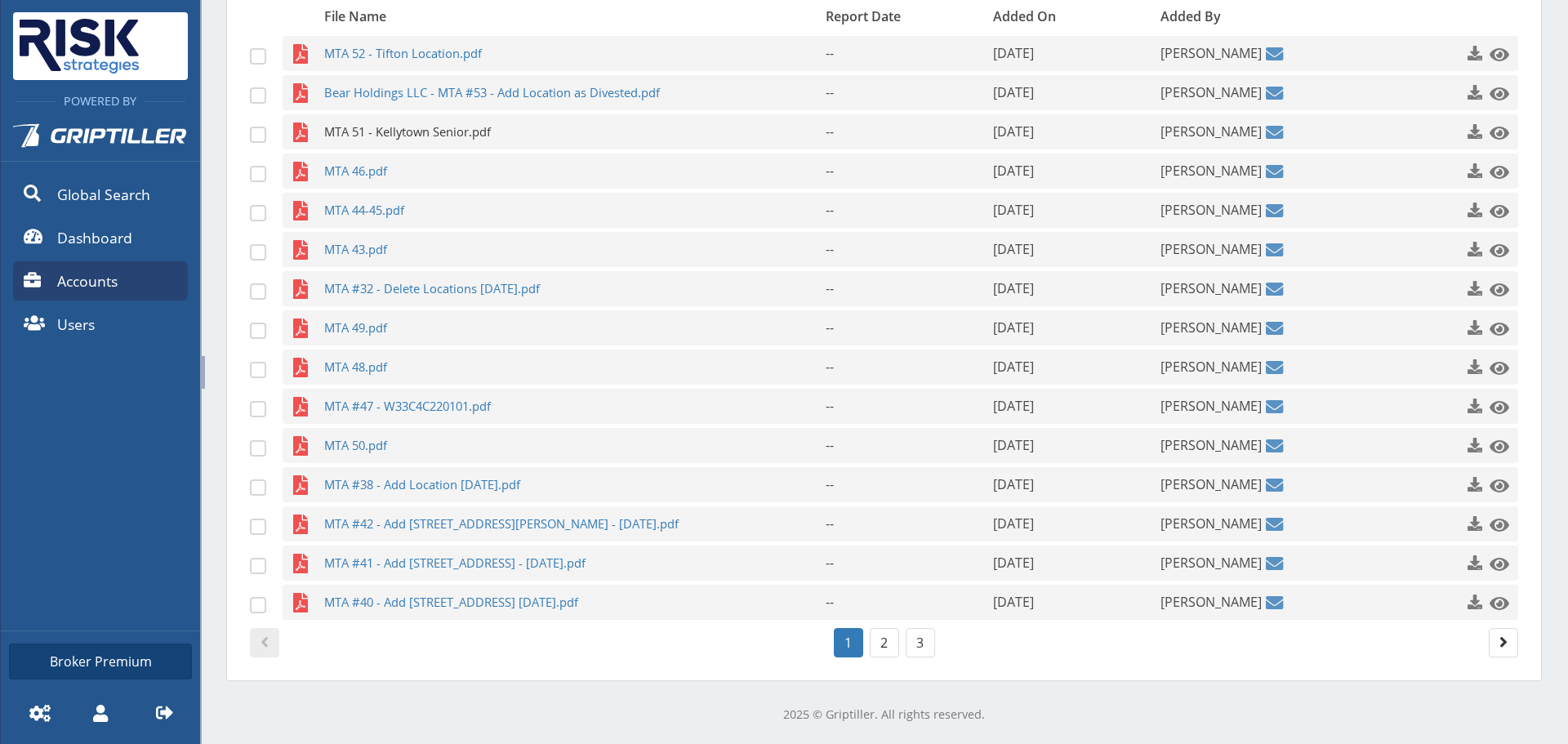
click at [398, 149] on span "MTA 51 - Kellytown Senior.pdf" at bounding box center [543, 132] width 438 height 35
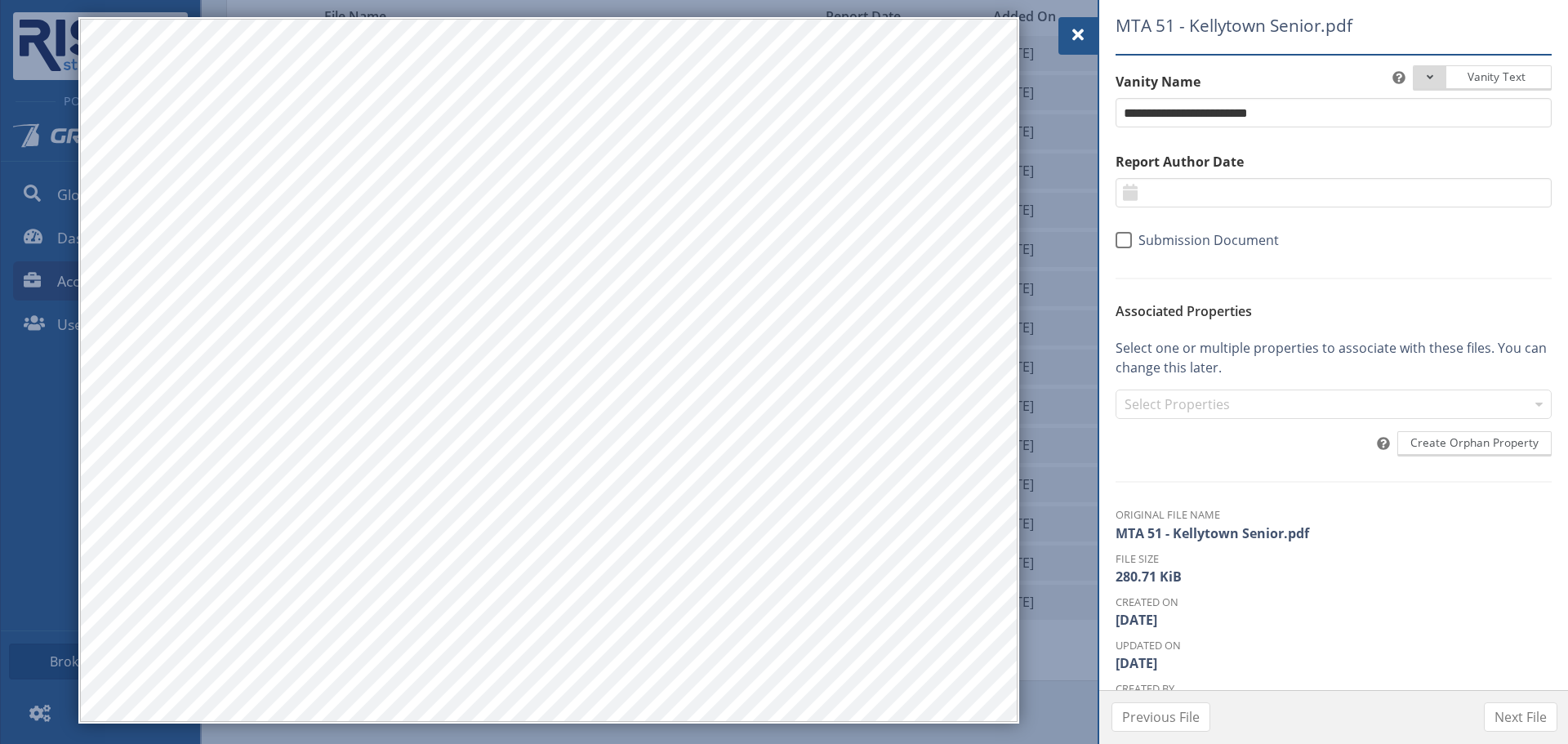
drag, startPoint x: 1083, startPoint y: 27, endPoint x: 976, endPoint y: 81, distance: 119.9
click at [1083, 27] on span at bounding box center [1077, 35] width 19 height 19
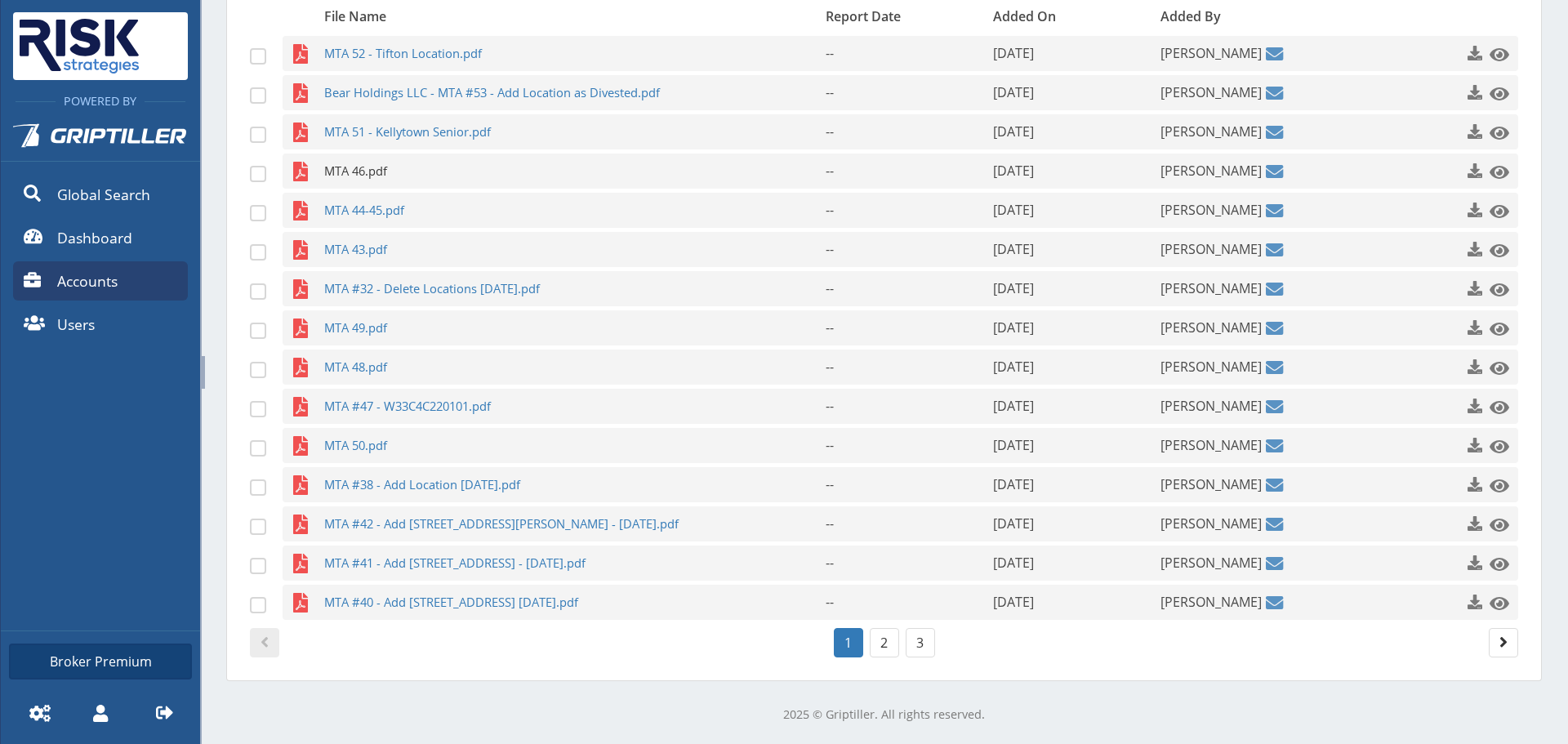
click at [372, 172] on span "MTA 46.pdf" at bounding box center [543, 171] width 438 height 35
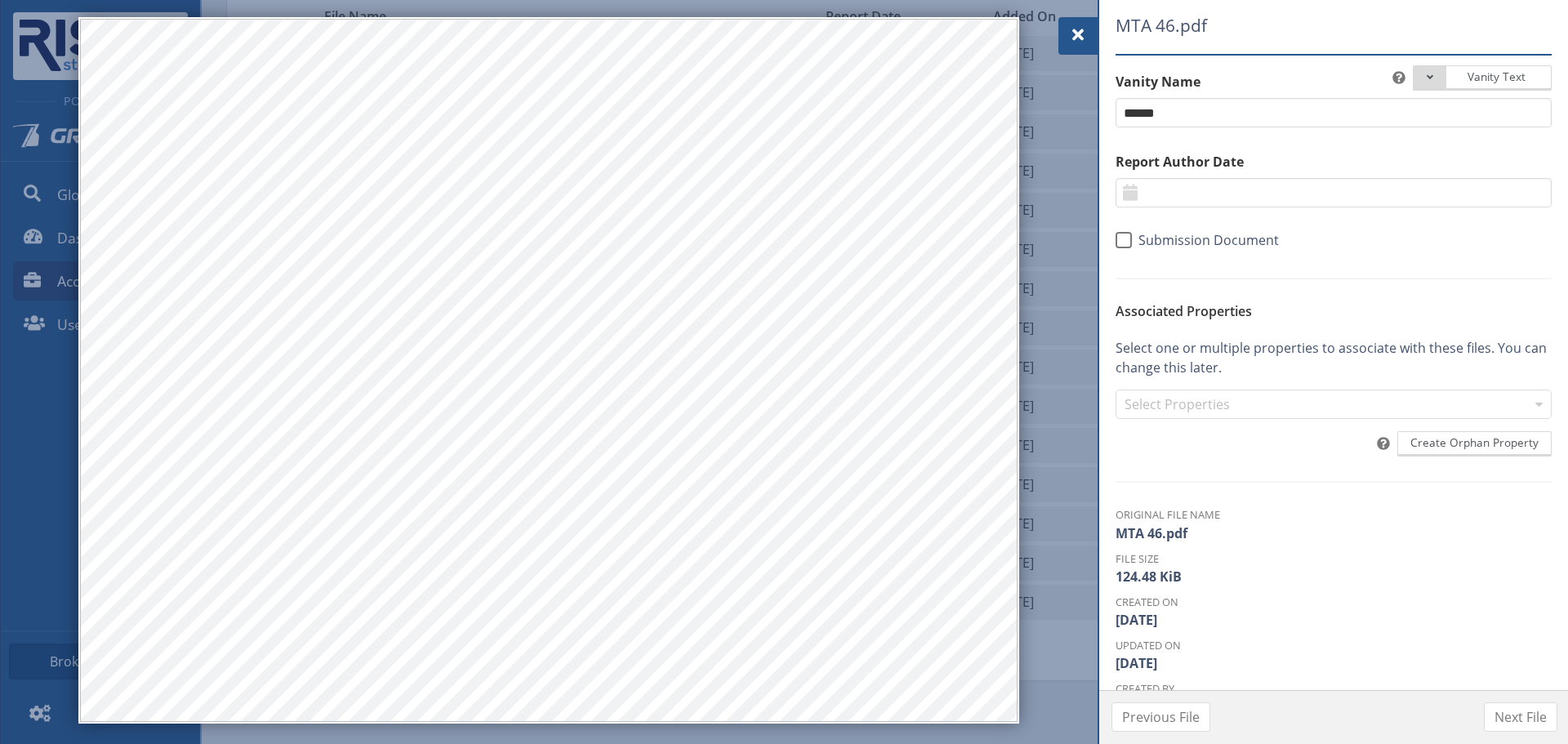
click at [1066, 34] on div at bounding box center [1077, 35] width 40 height 38
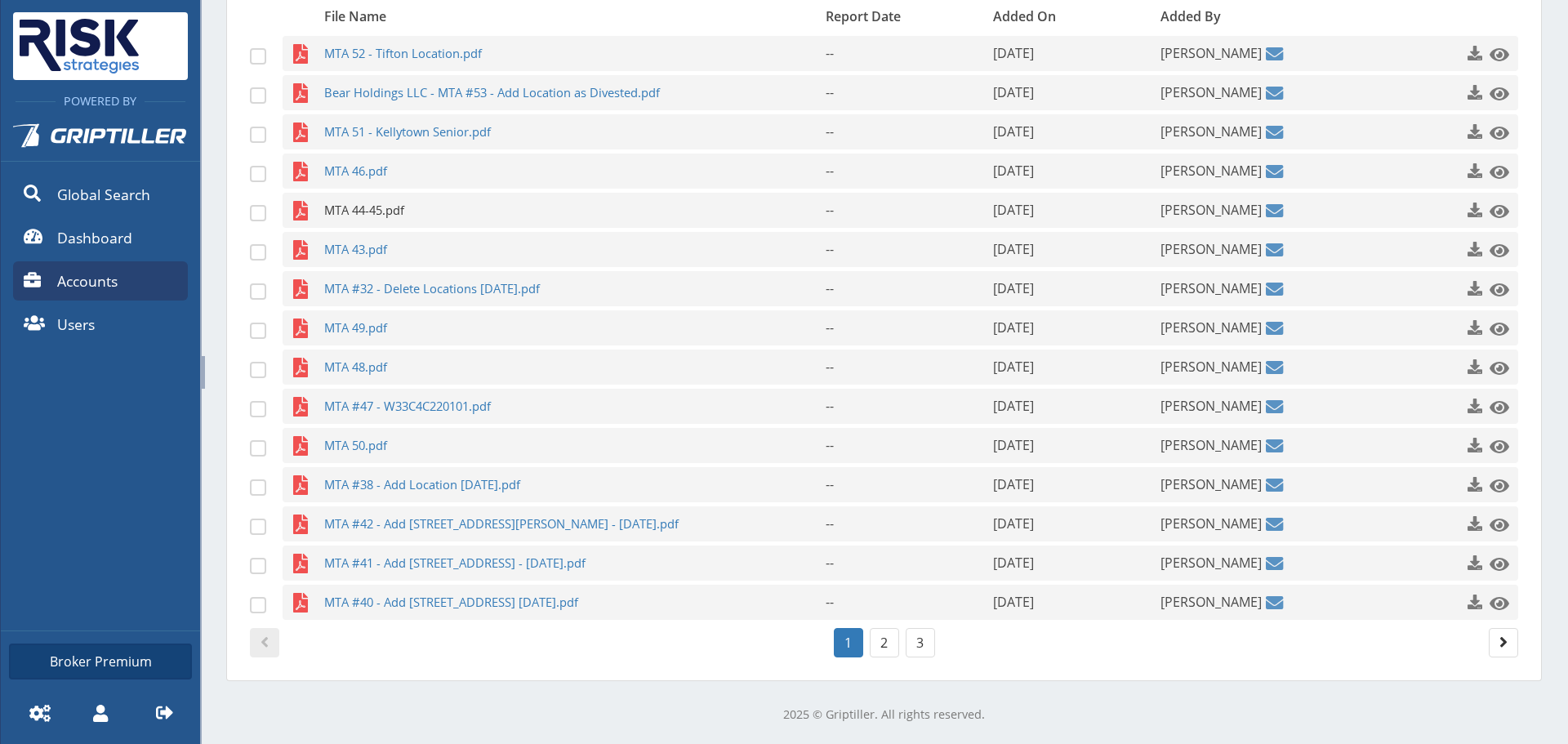
click at [339, 214] on span "MTA 44-45.pdf" at bounding box center [543, 210] width 438 height 35
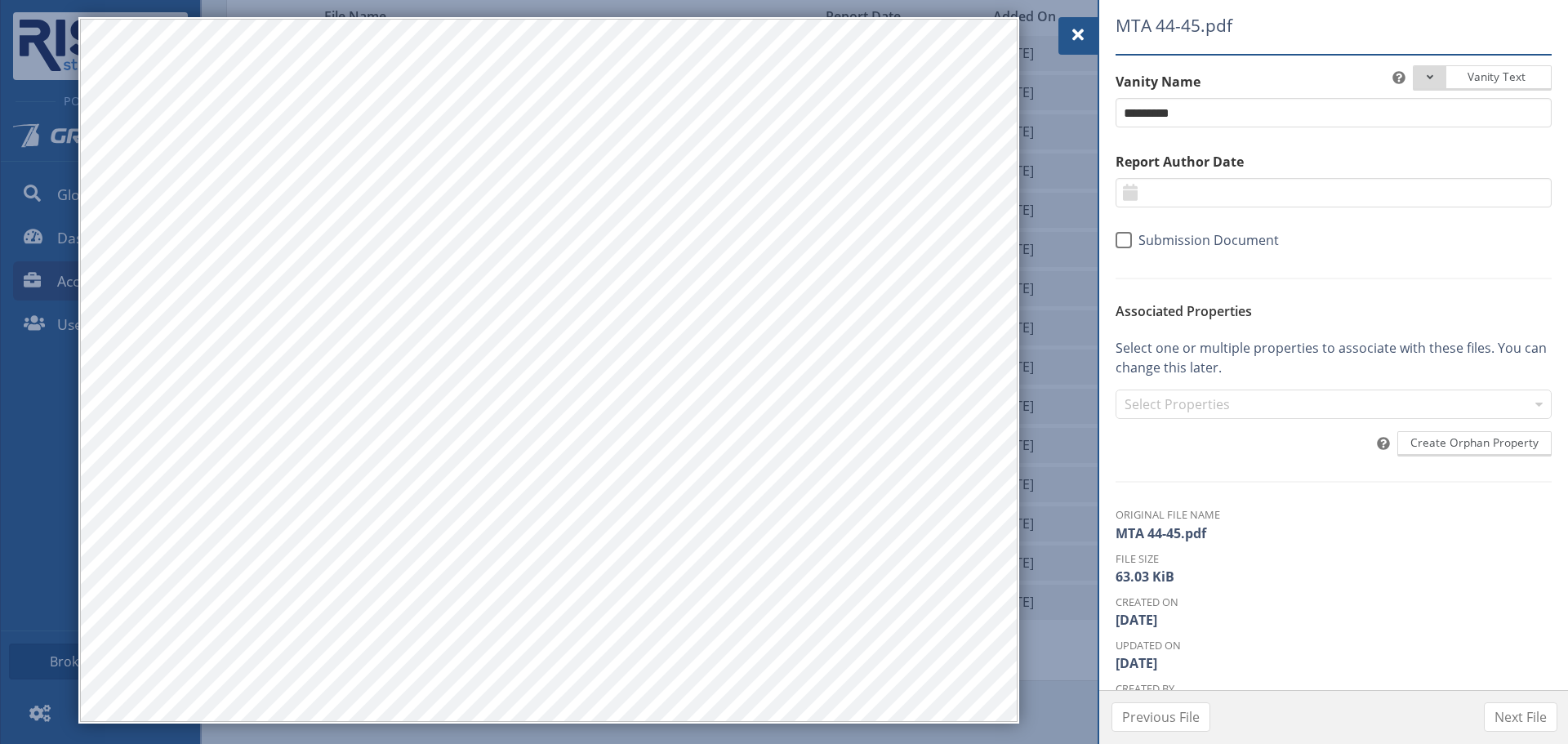
click at [1064, 36] on div at bounding box center [1077, 35] width 40 height 38
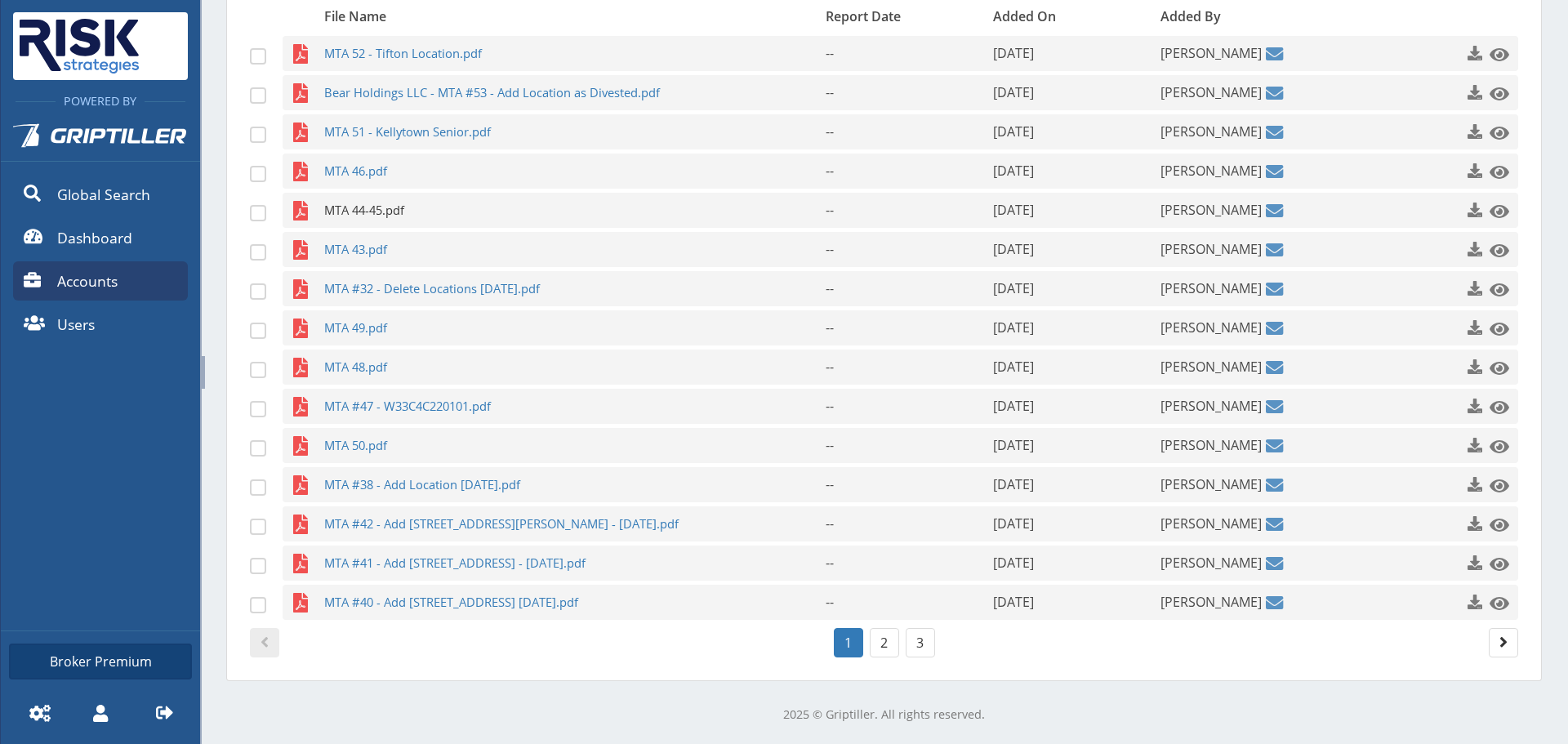
click at [379, 201] on span "MTA 44-45.pdf" at bounding box center [543, 210] width 438 height 35
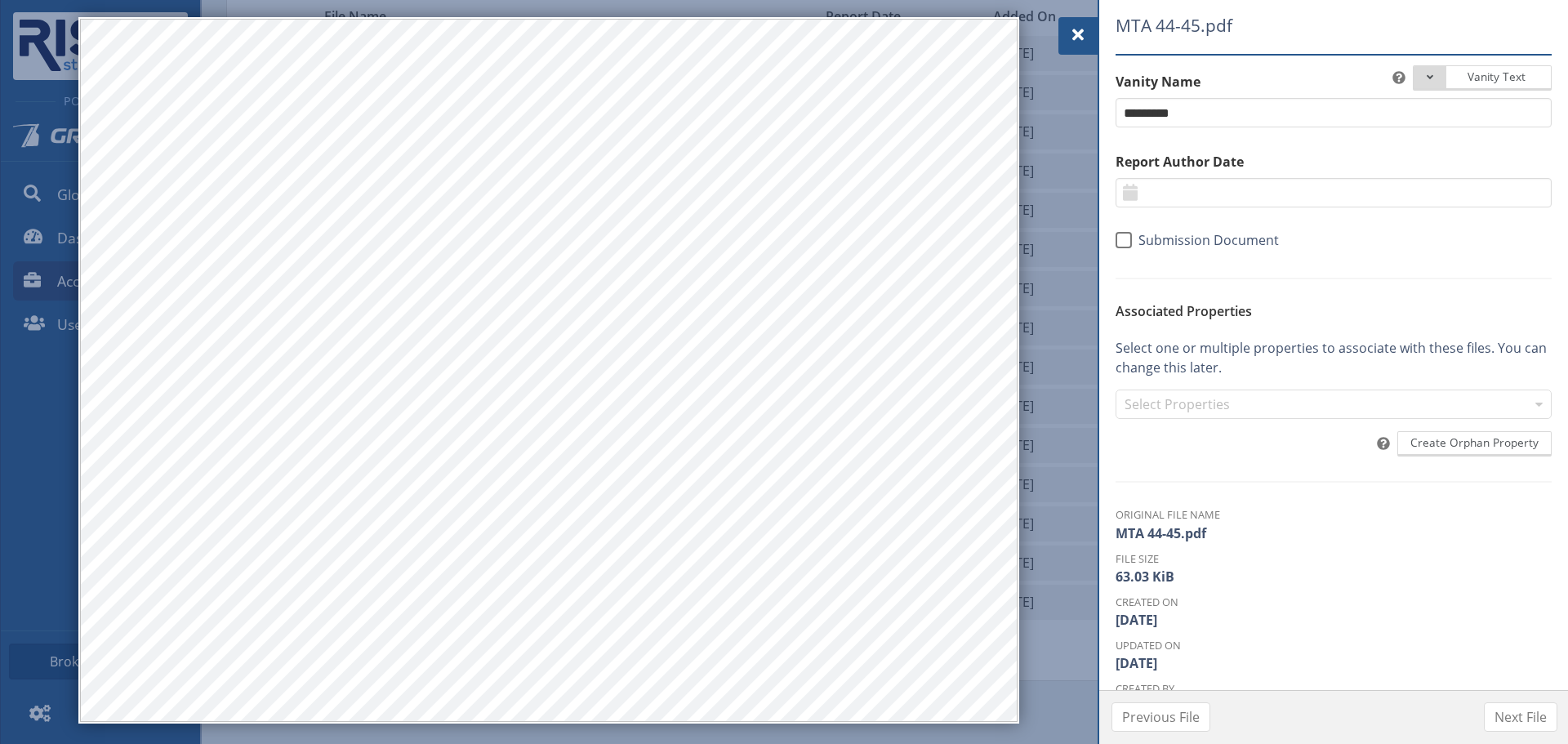
click at [1087, 33] on div at bounding box center [1077, 35] width 40 height 38
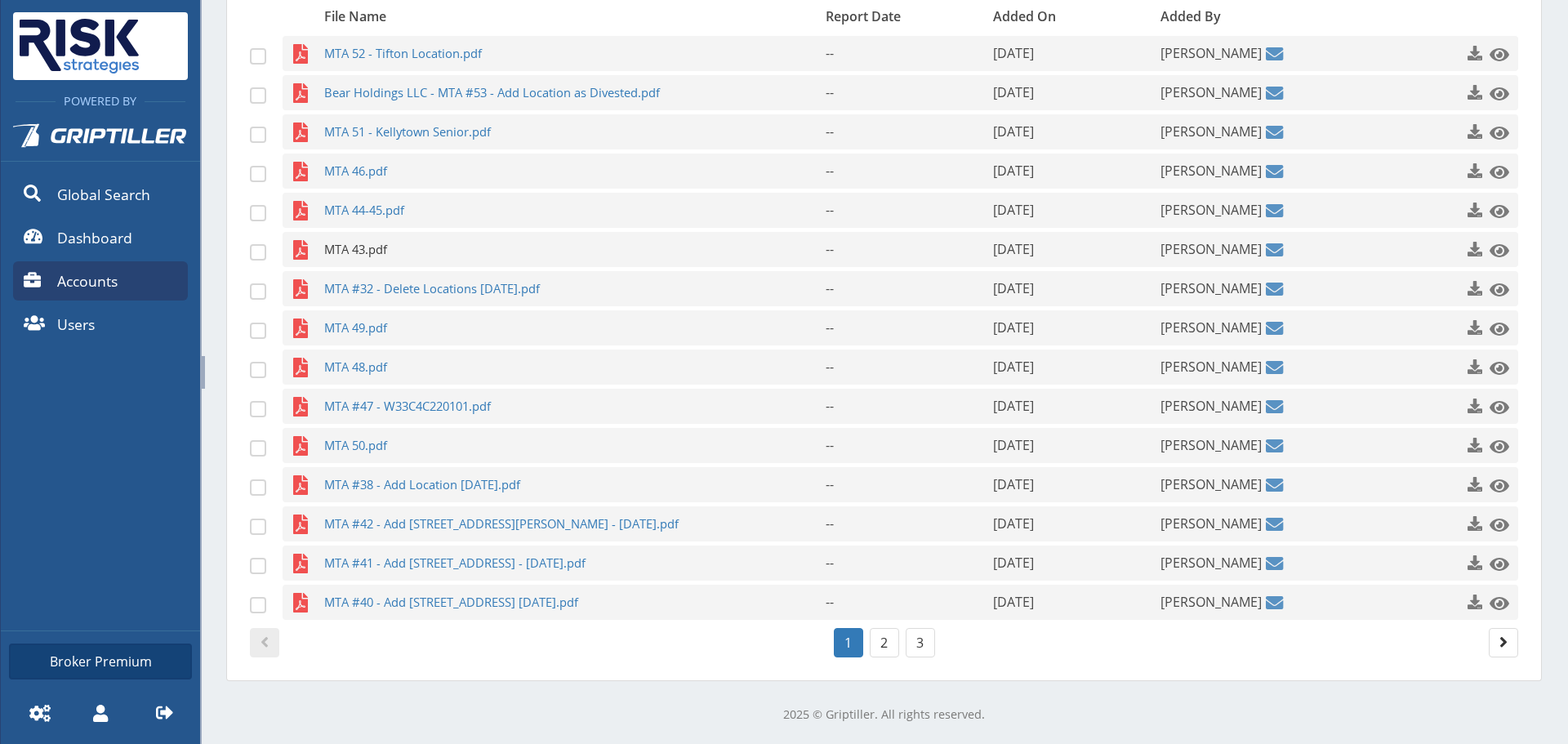
click at [353, 250] on span "MTA 43.pdf" at bounding box center [543, 250] width 438 height 35
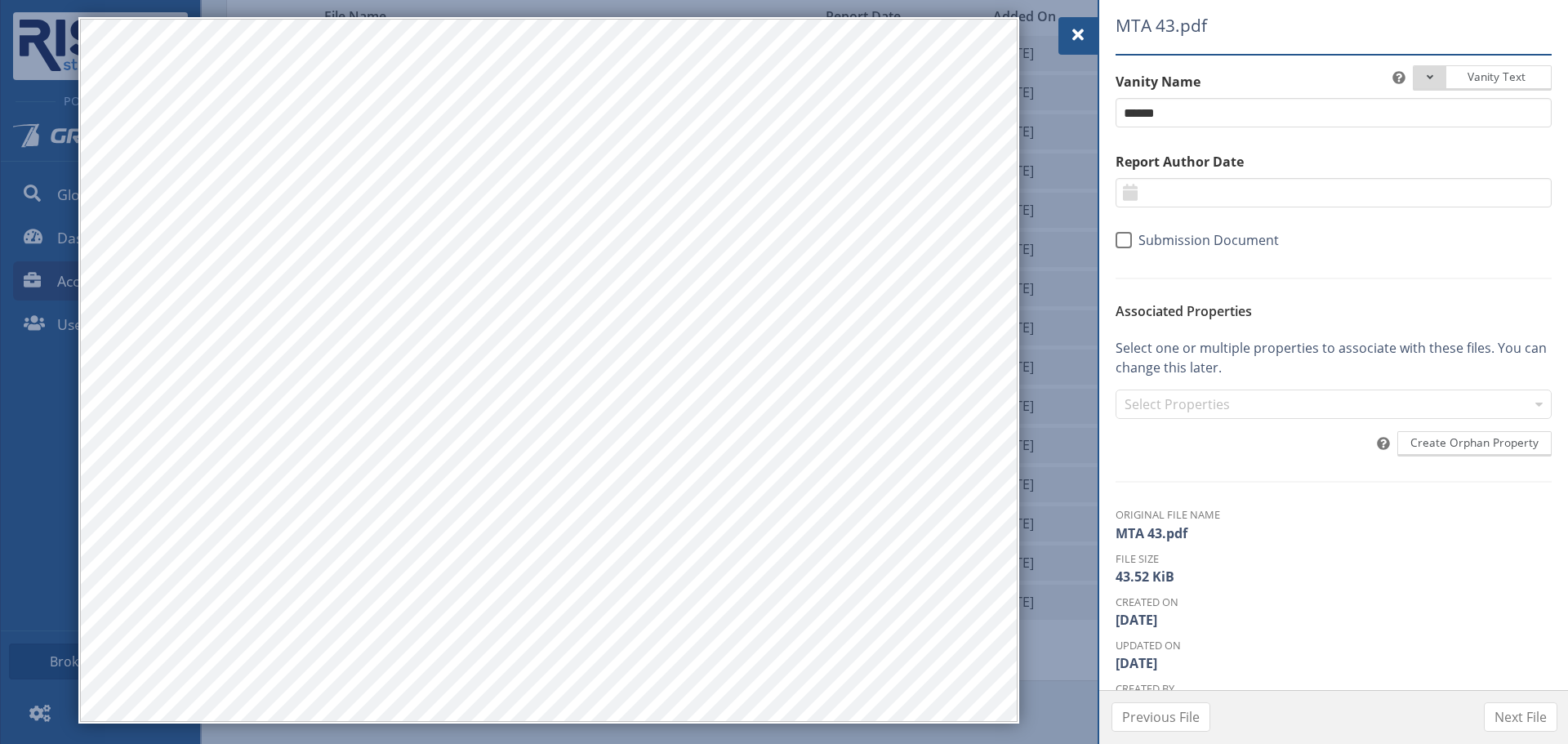
click at [1092, 21] on div at bounding box center [1077, 35] width 40 height 38
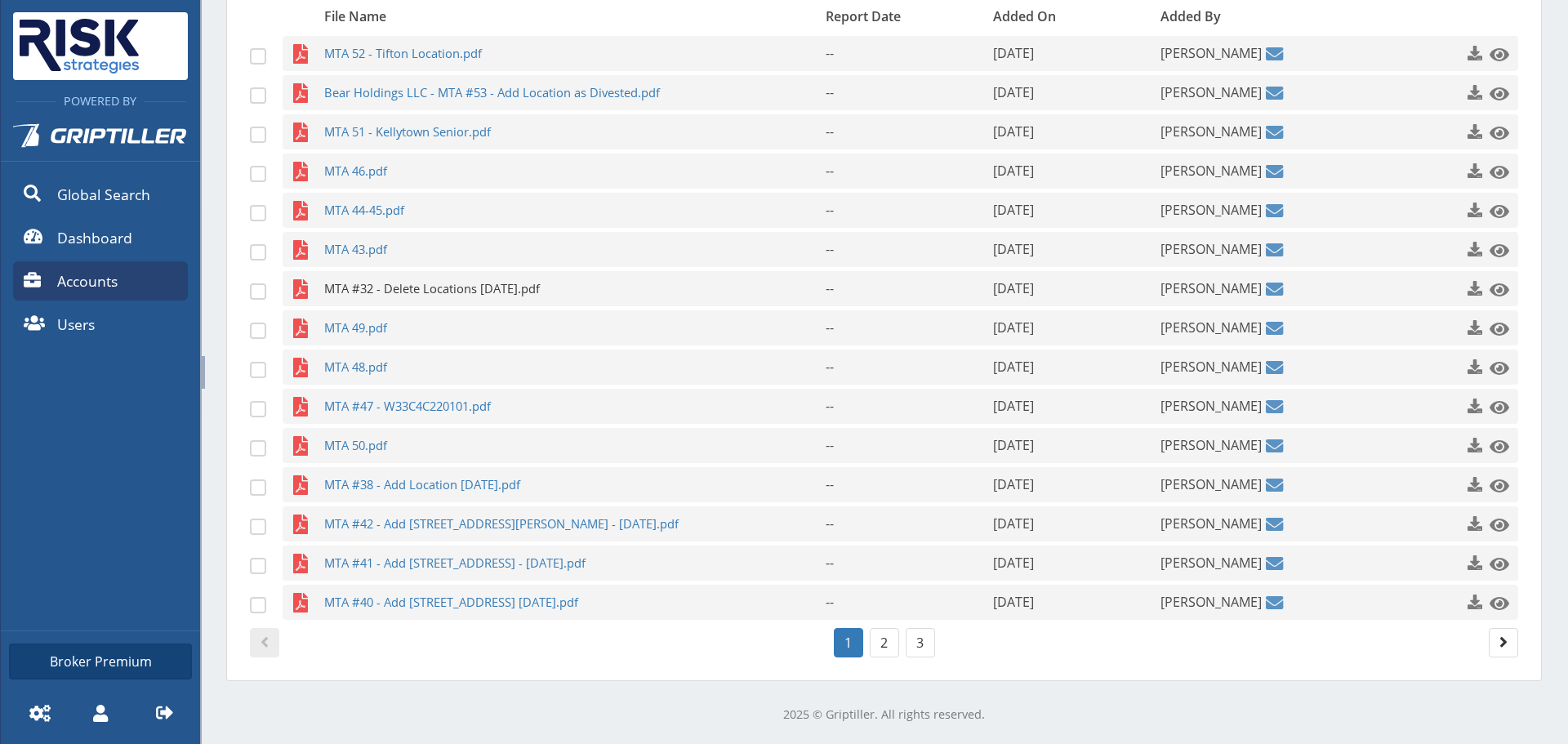
click at [364, 286] on span "MTA #32 - Delete Locations [DATE].pdf" at bounding box center [543, 289] width 438 height 35
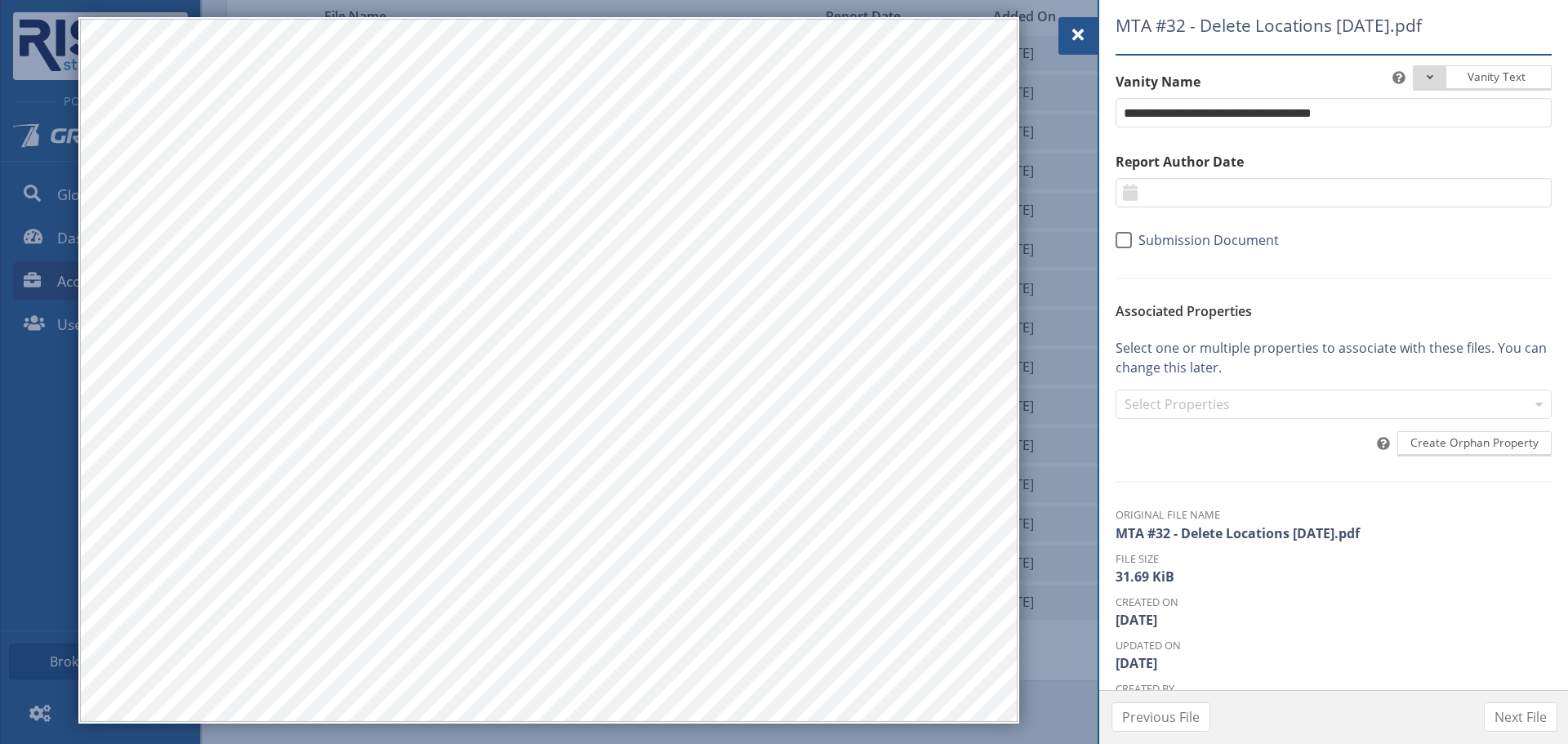
click at [1091, 29] on div at bounding box center [1077, 35] width 40 height 38
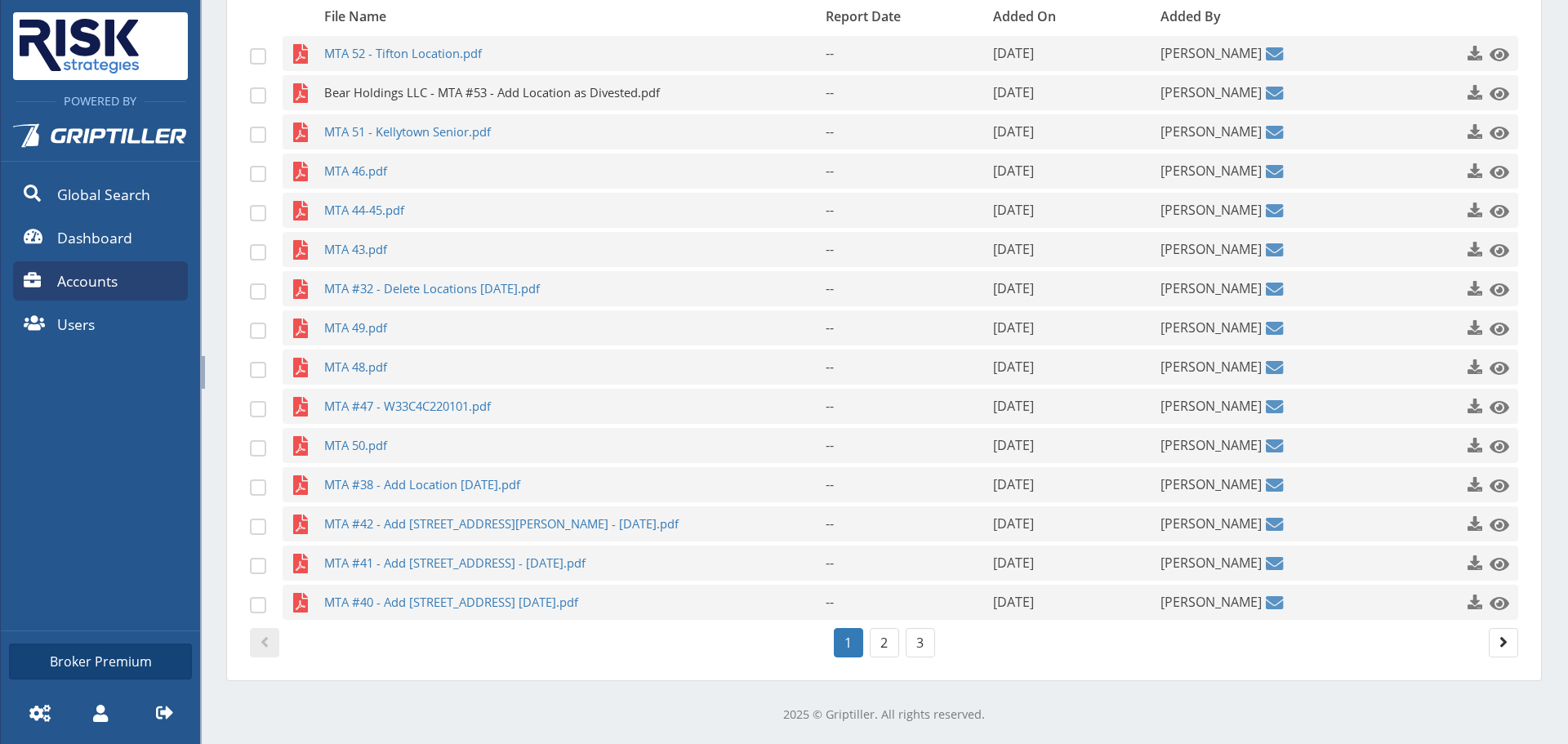
click at [481, 97] on span "Bear Holdings LLC - MTA #53 - Add Location as Divested.pdf" at bounding box center [543, 93] width 438 height 35
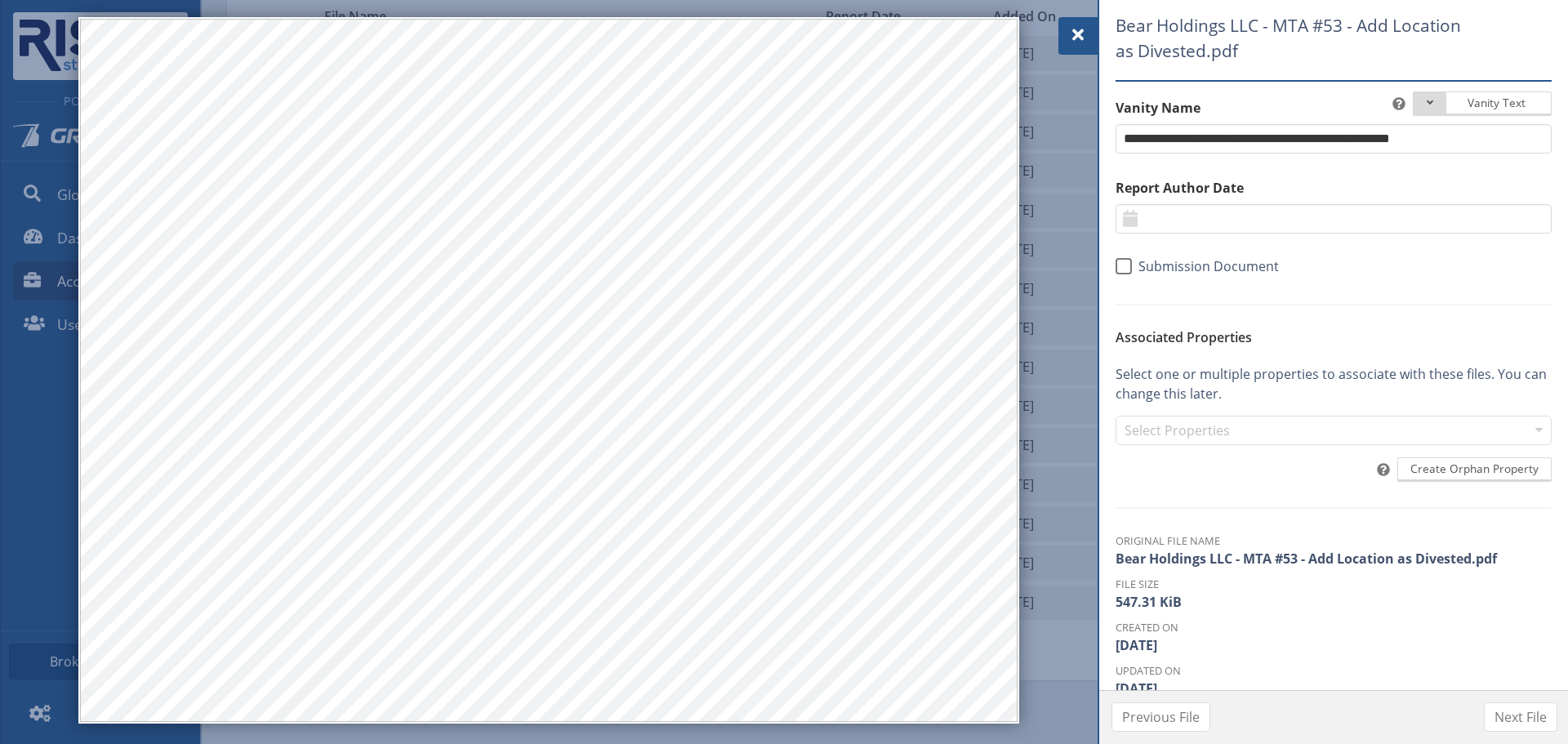
click at [1075, 38] on span at bounding box center [1077, 35] width 19 height 19
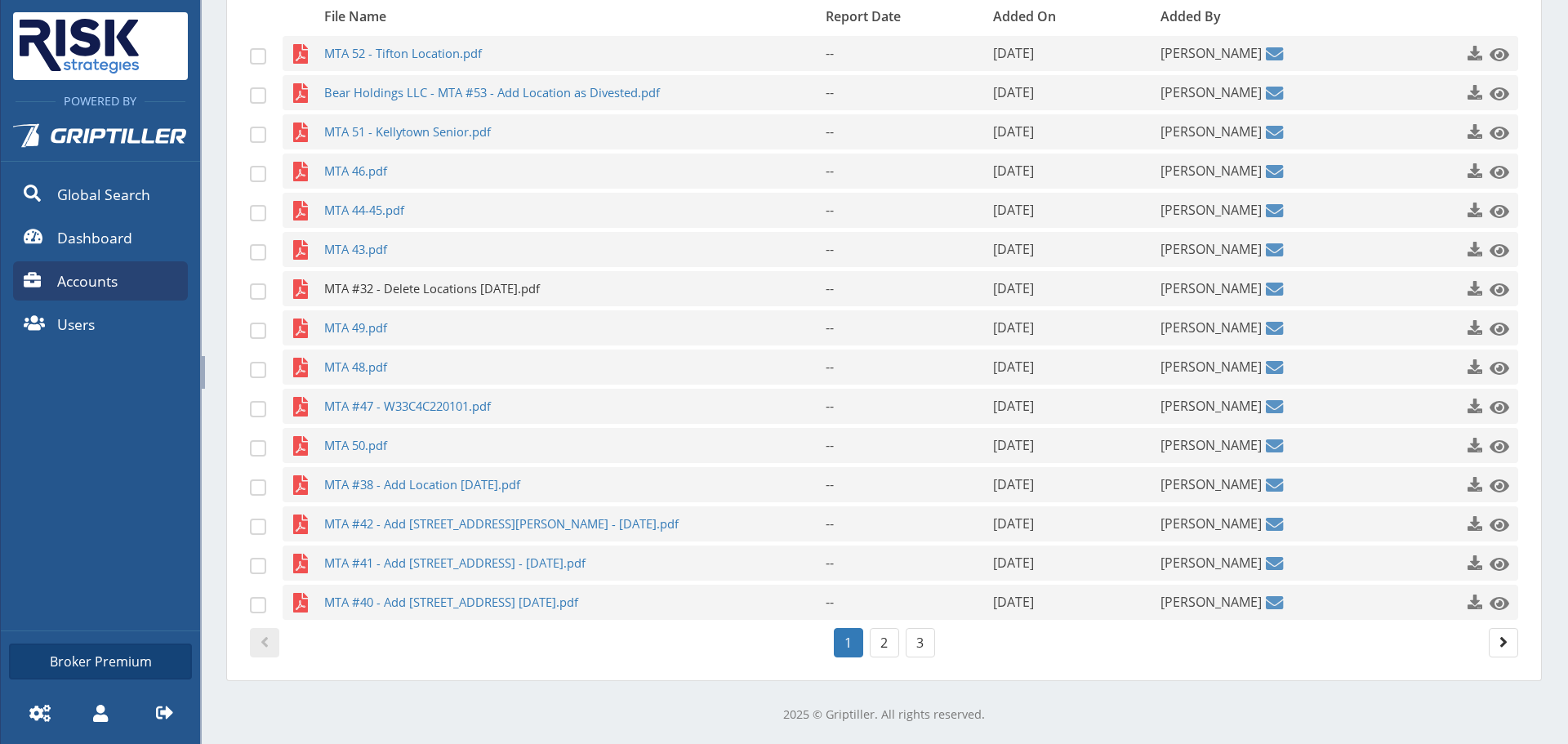
click at [578, 293] on span "MTA #32 - Delete Locations [DATE].pdf" at bounding box center [543, 289] width 438 height 35
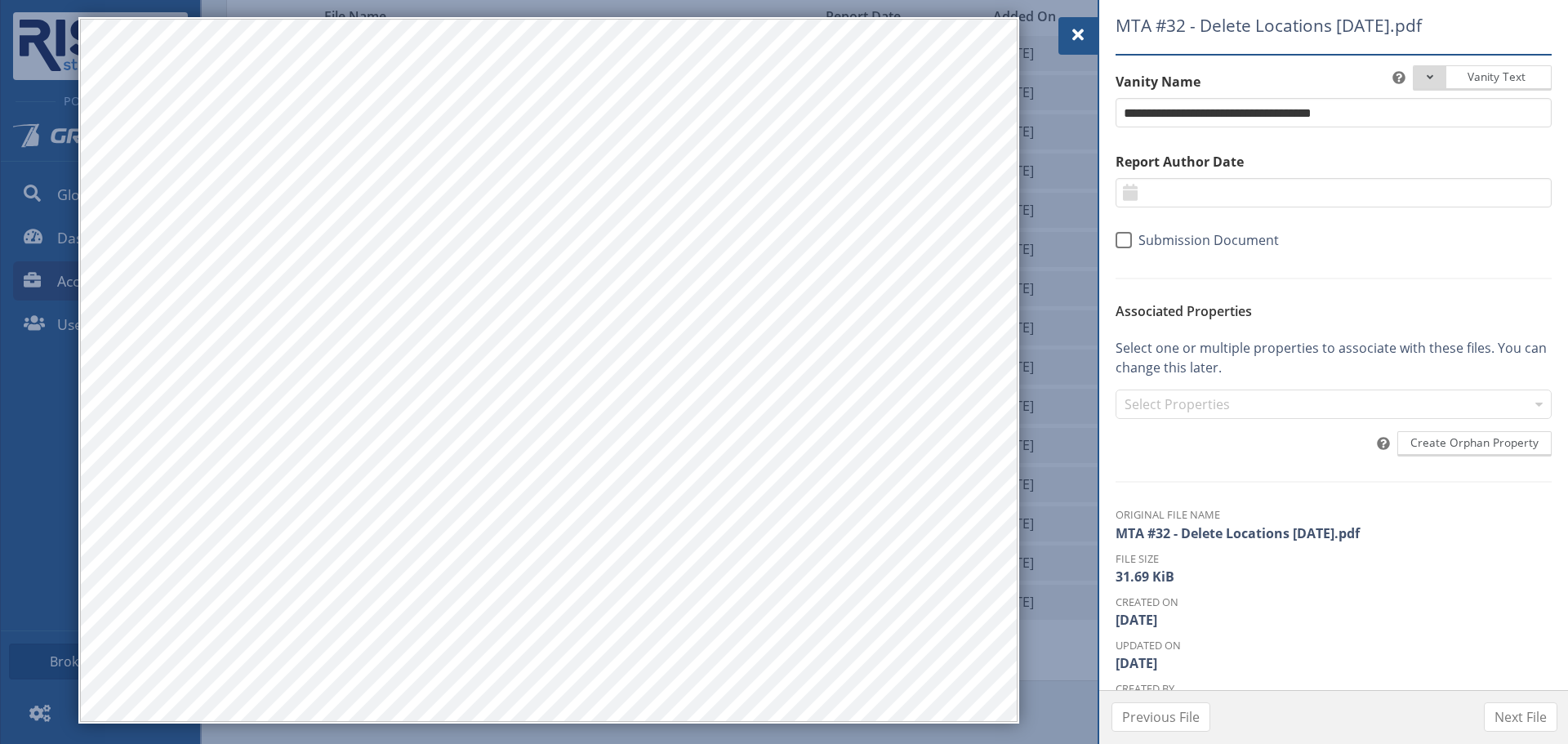
click at [1072, 31] on span at bounding box center [1077, 35] width 19 height 19
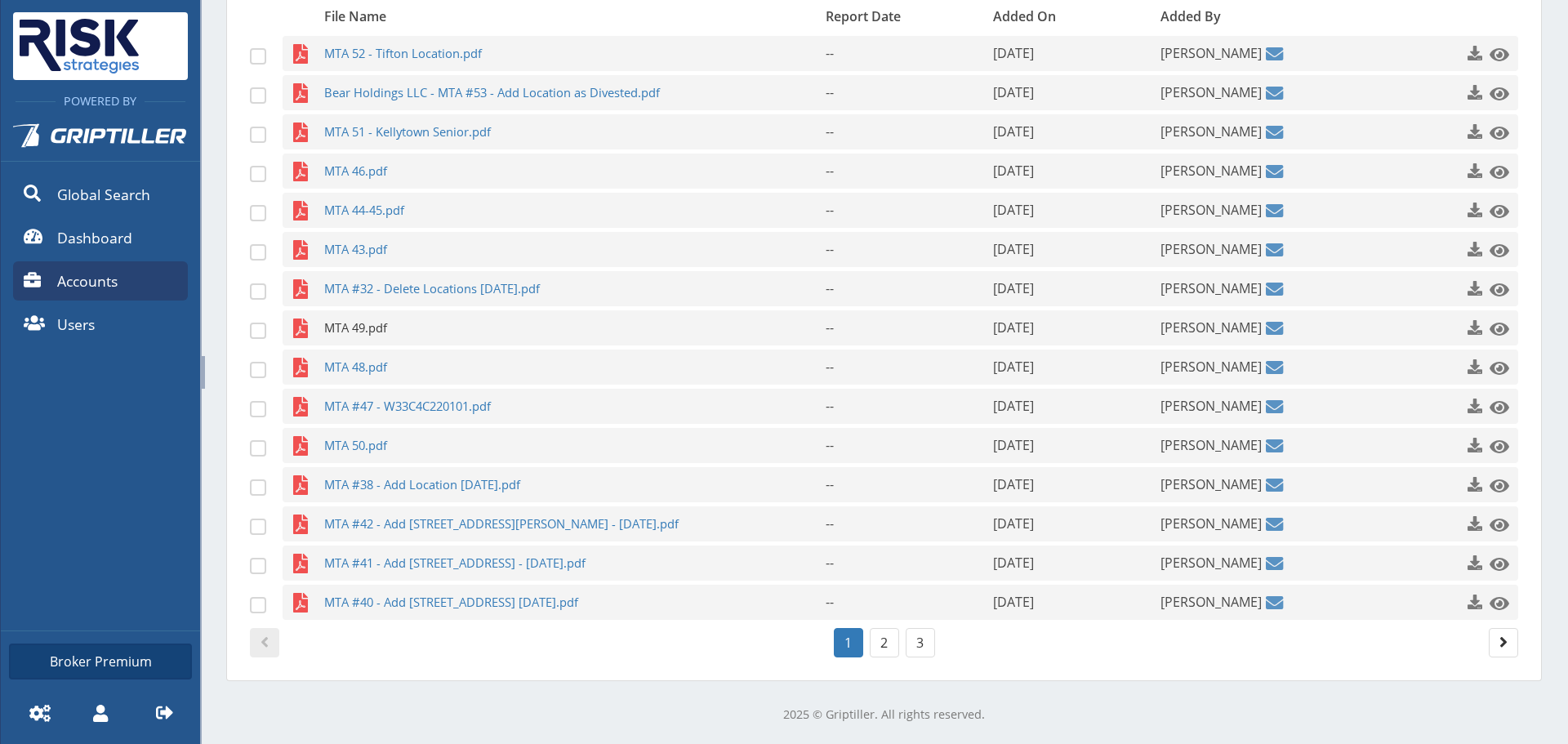
click at [369, 322] on span "MTA 49.pdf" at bounding box center [543, 328] width 438 height 35
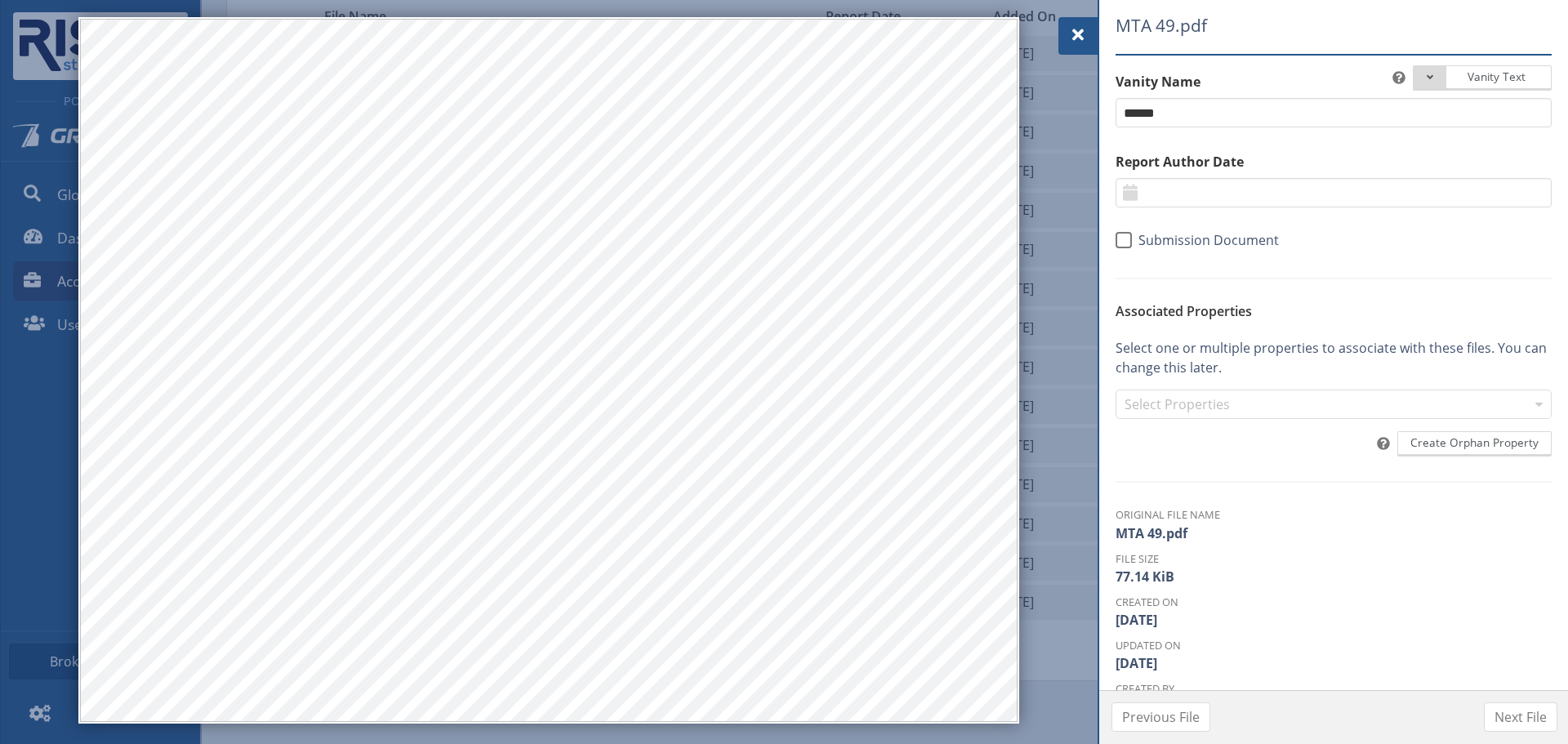
click at [1098, 36] on div "MTA 49.pdf Vanity Text Document Type Phase I Phase II Database Report Other Doc…" at bounding box center [1332, 372] width 470 height 744
click at [1087, 36] on span at bounding box center [1077, 35] width 19 height 19
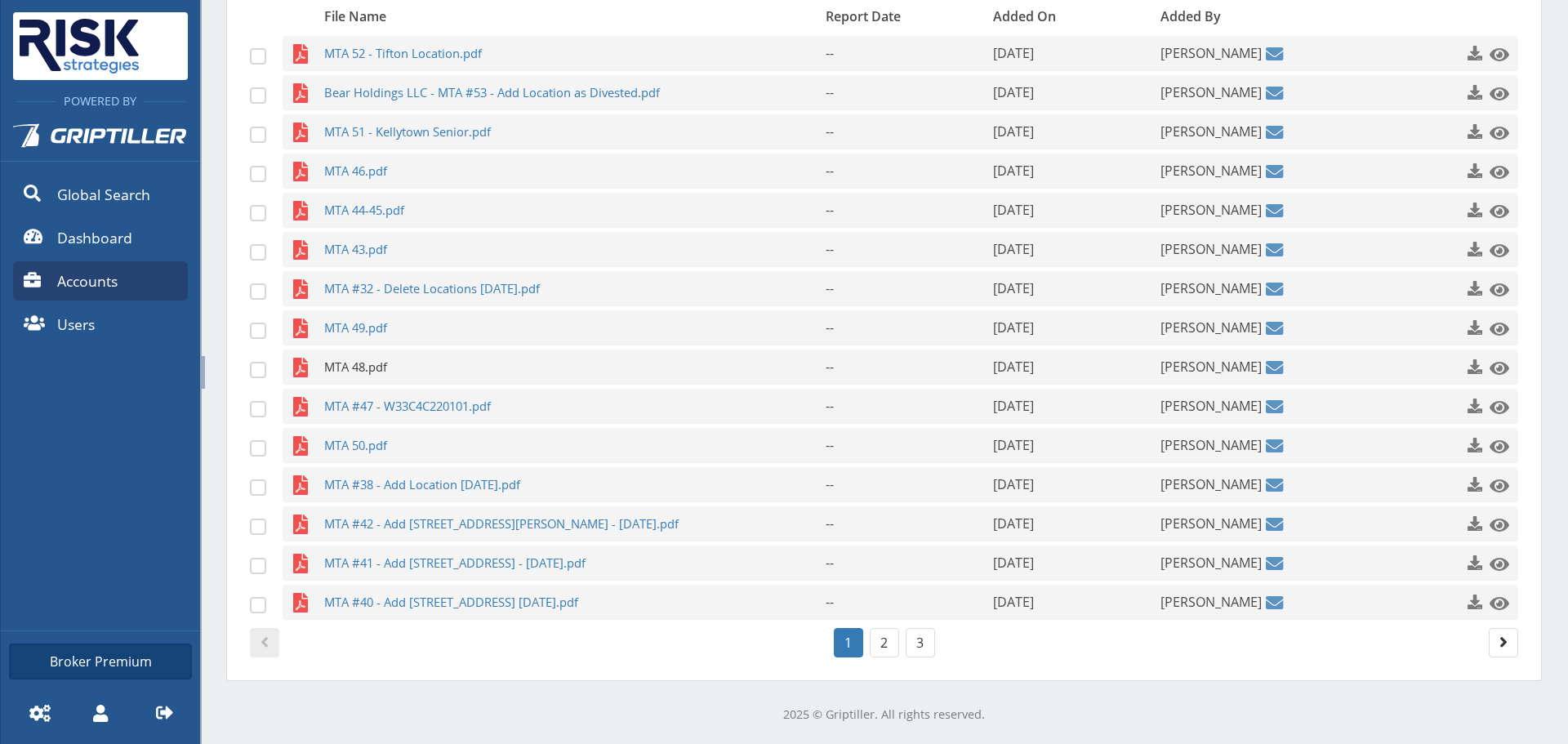
click at [386, 364] on span "MTA 48.pdf" at bounding box center [543, 367] width 438 height 35
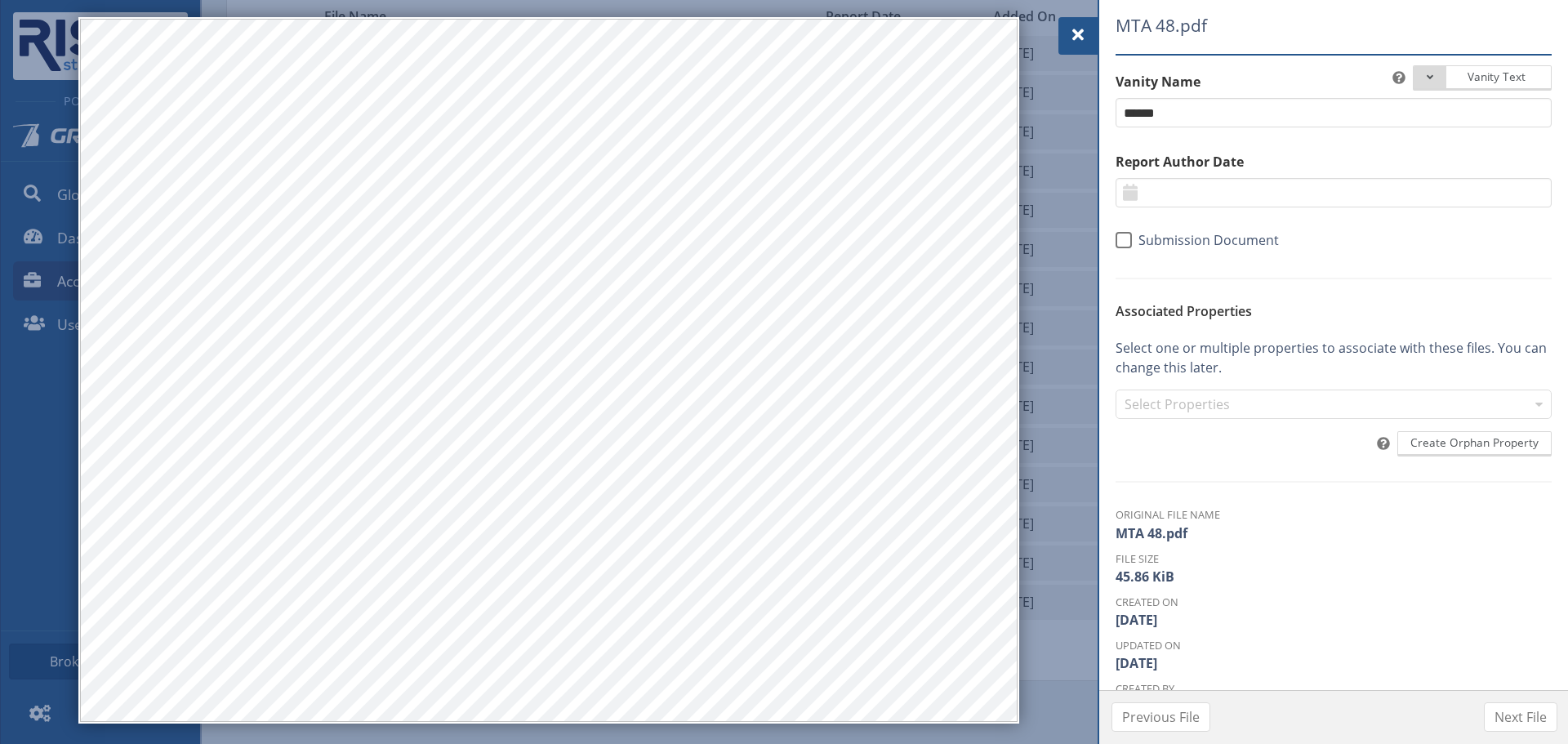
click at [1066, 27] on div at bounding box center [1077, 35] width 40 height 38
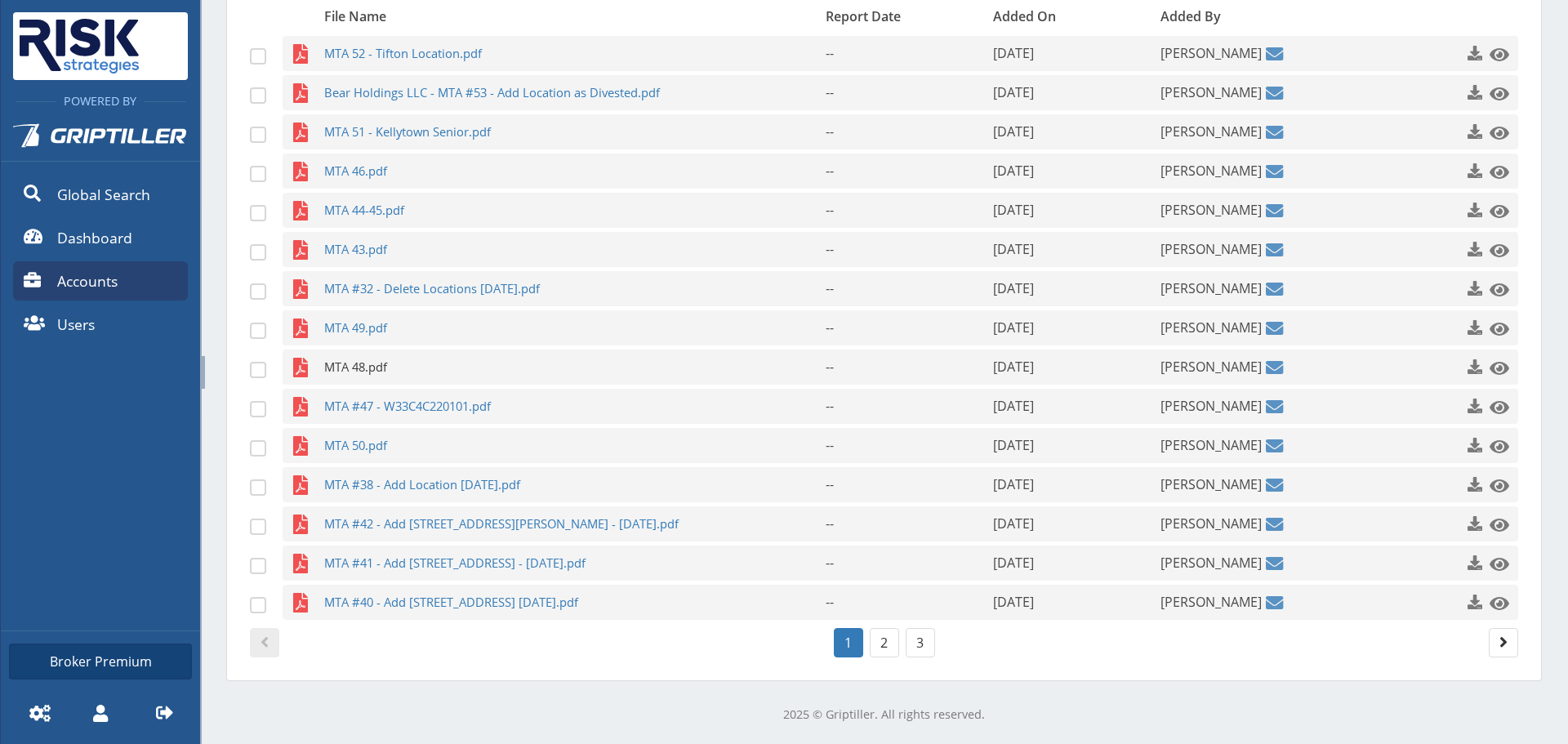
click at [380, 376] on span "MTA 48.pdf" at bounding box center [543, 367] width 438 height 35
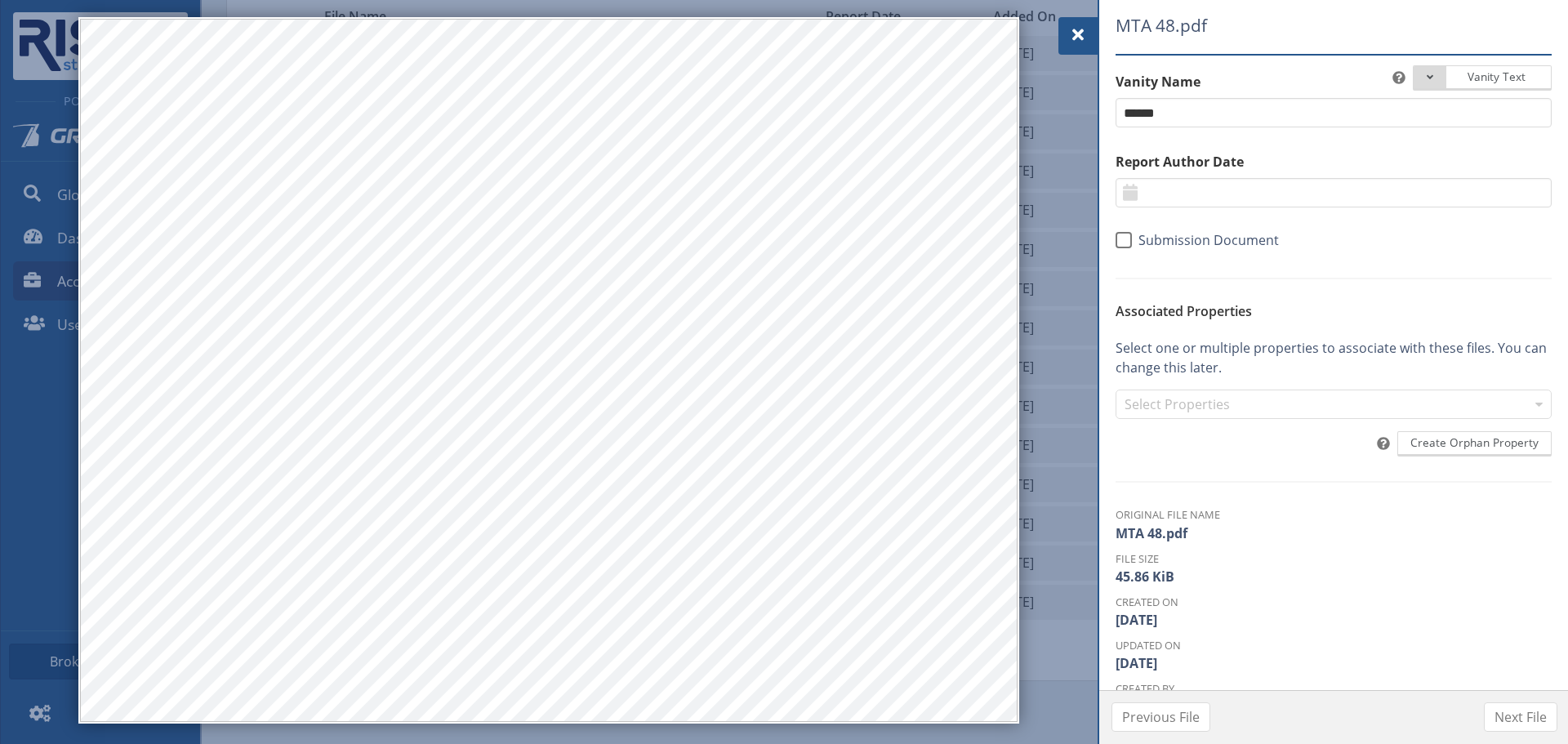
click at [1076, 29] on span at bounding box center [1077, 35] width 19 height 19
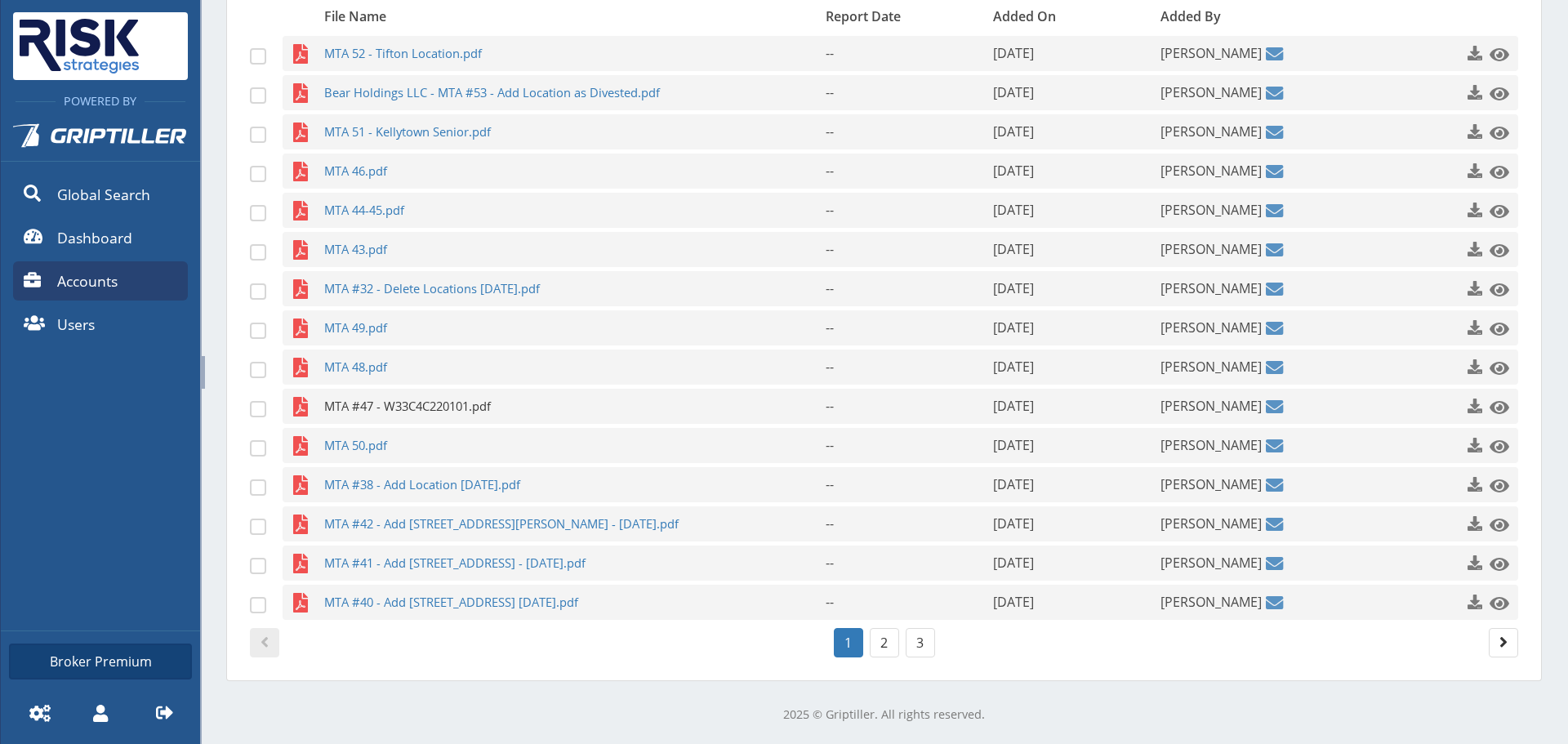
click at [378, 411] on span "MTA #47 - W33C4C220101.pdf" at bounding box center [543, 407] width 438 height 35
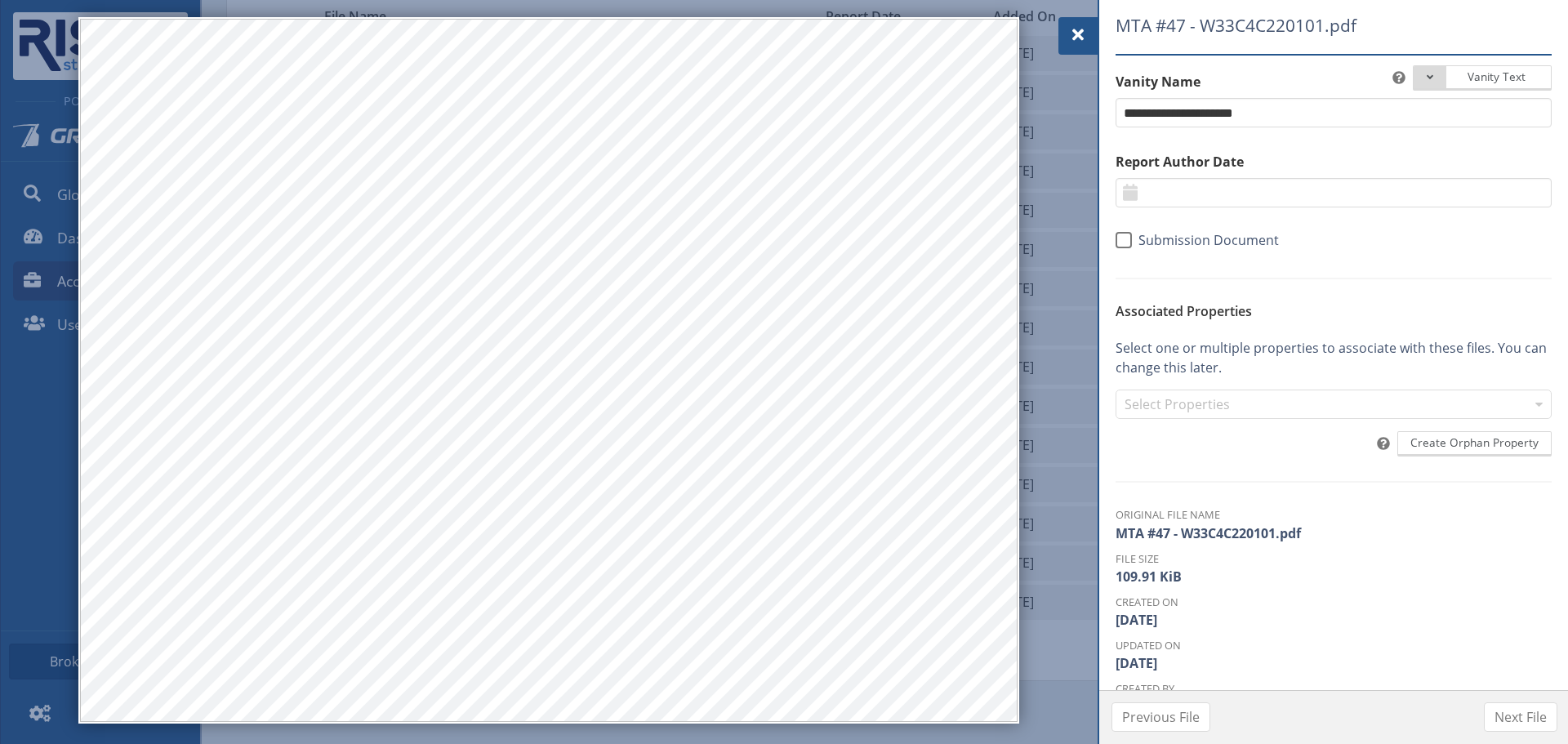
click at [1070, 28] on span at bounding box center [1077, 35] width 19 height 19
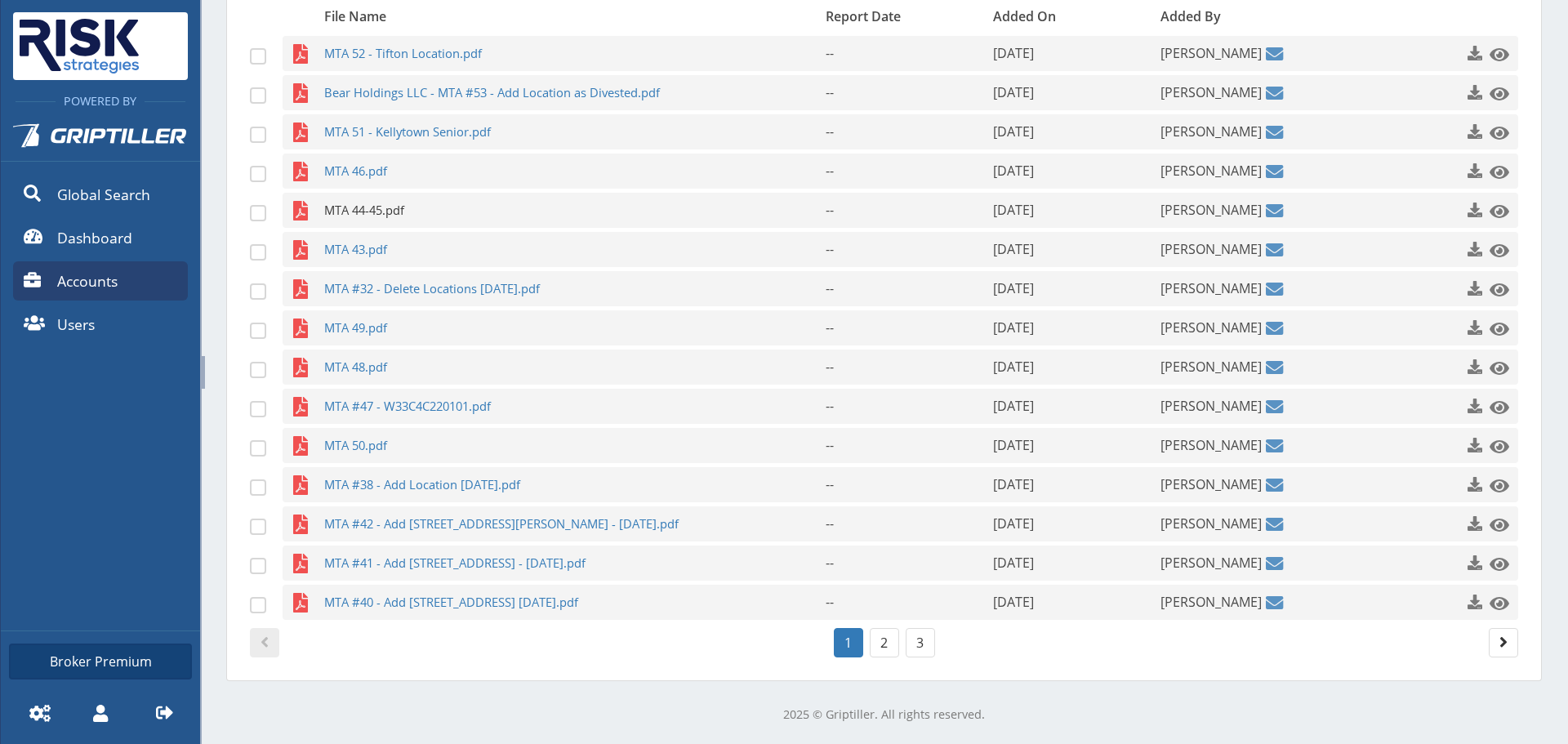
click at [370, 217] on span "MTA 44-45.pdf" at bounding box center [543, 210] width 438 height 35
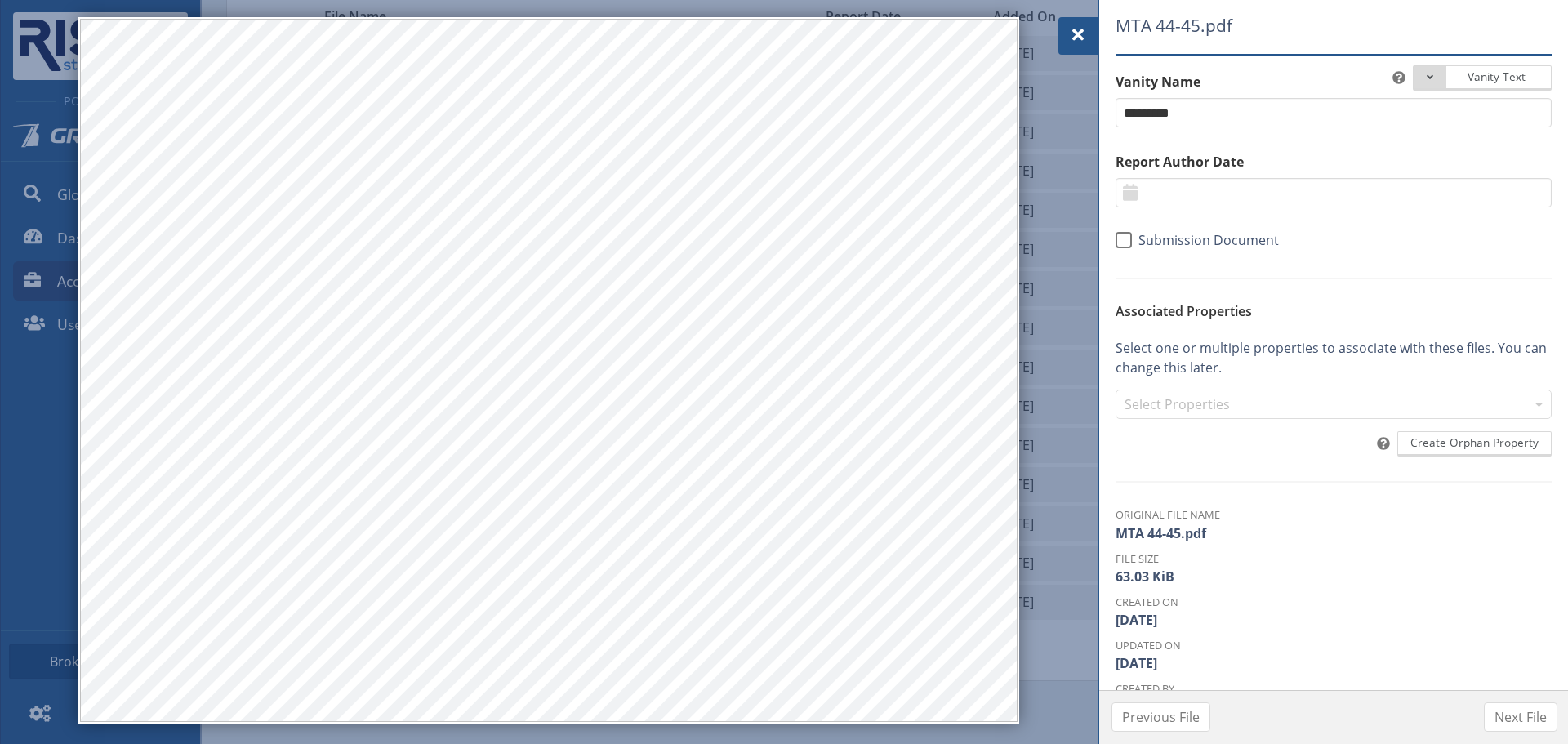
click at [1092, 37] on div at bounding box center [1077, 35] width 40 height 38
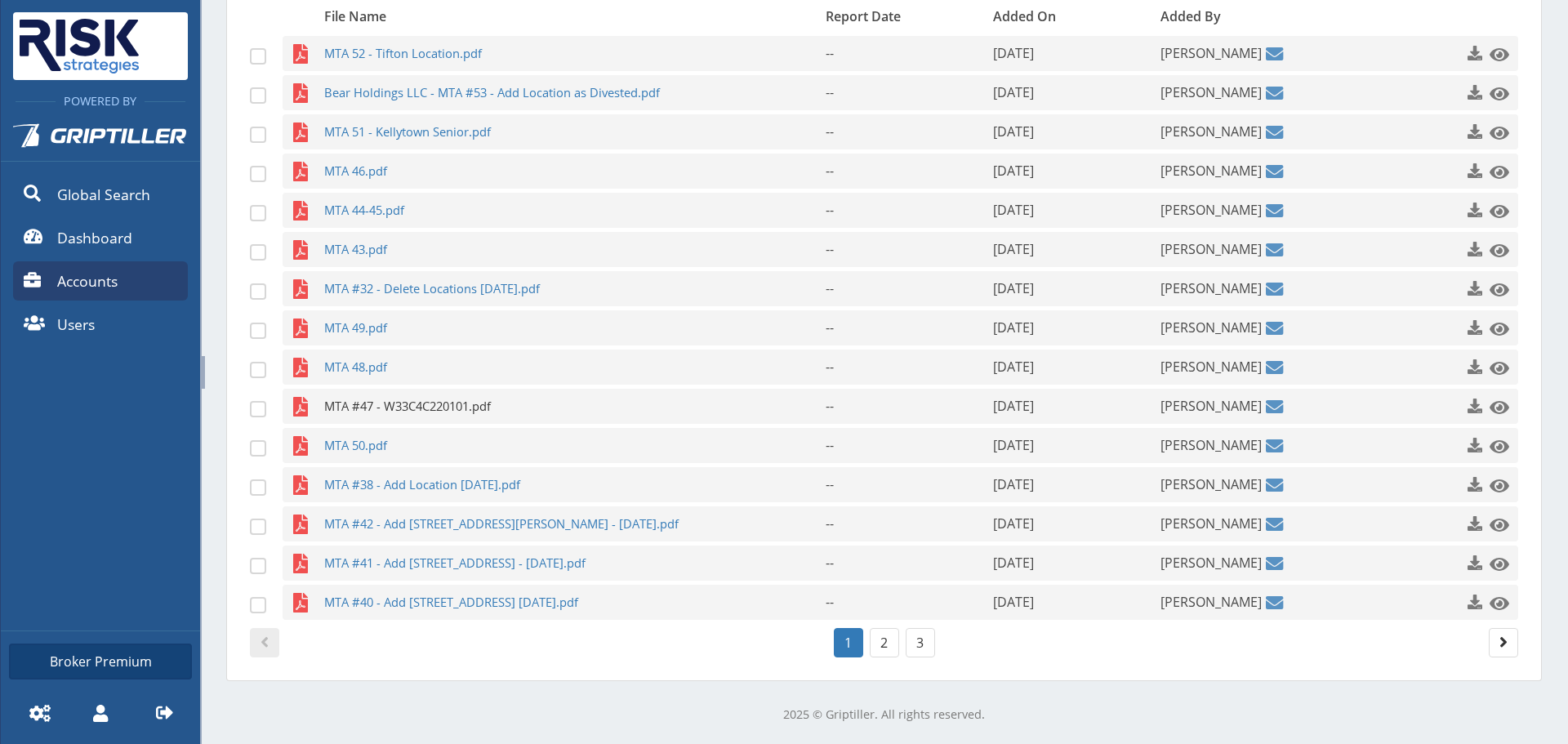
click at [407, 413] on span "MTA #47 - W33C4C220101.pdf" at bounding box center [543, 407] width 438 height 35
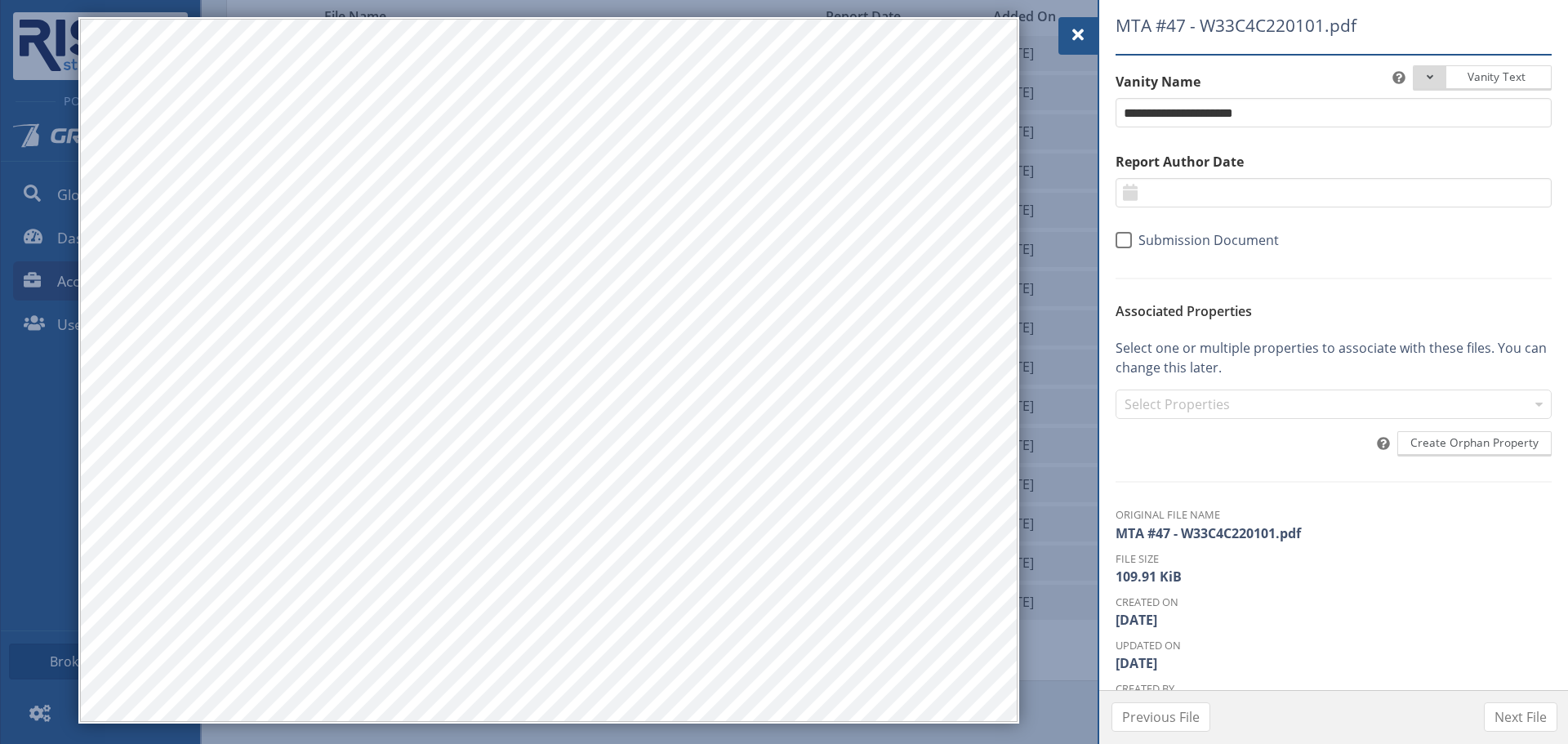
drag, startPoint x: 1081, startPoint y: 41, endPoint x: 1044, endPoint y: 50, distance: 38.1
click at [1081, 41] on span at bounding box center [1077, 35] width 19 height 19
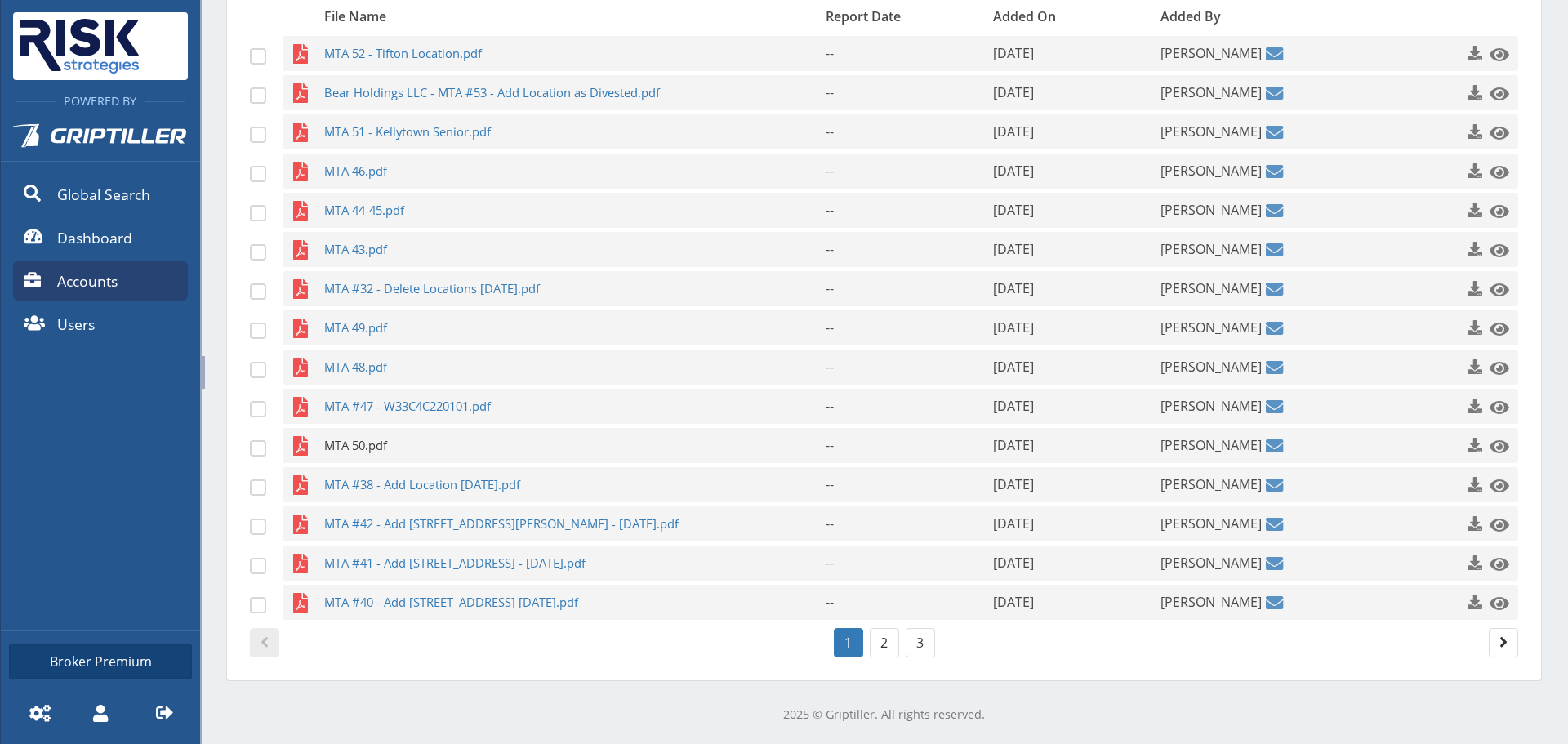
click at [354, 459] on span "MTA 50.pdf" at bounding box center [543, 445] width 438 height 35
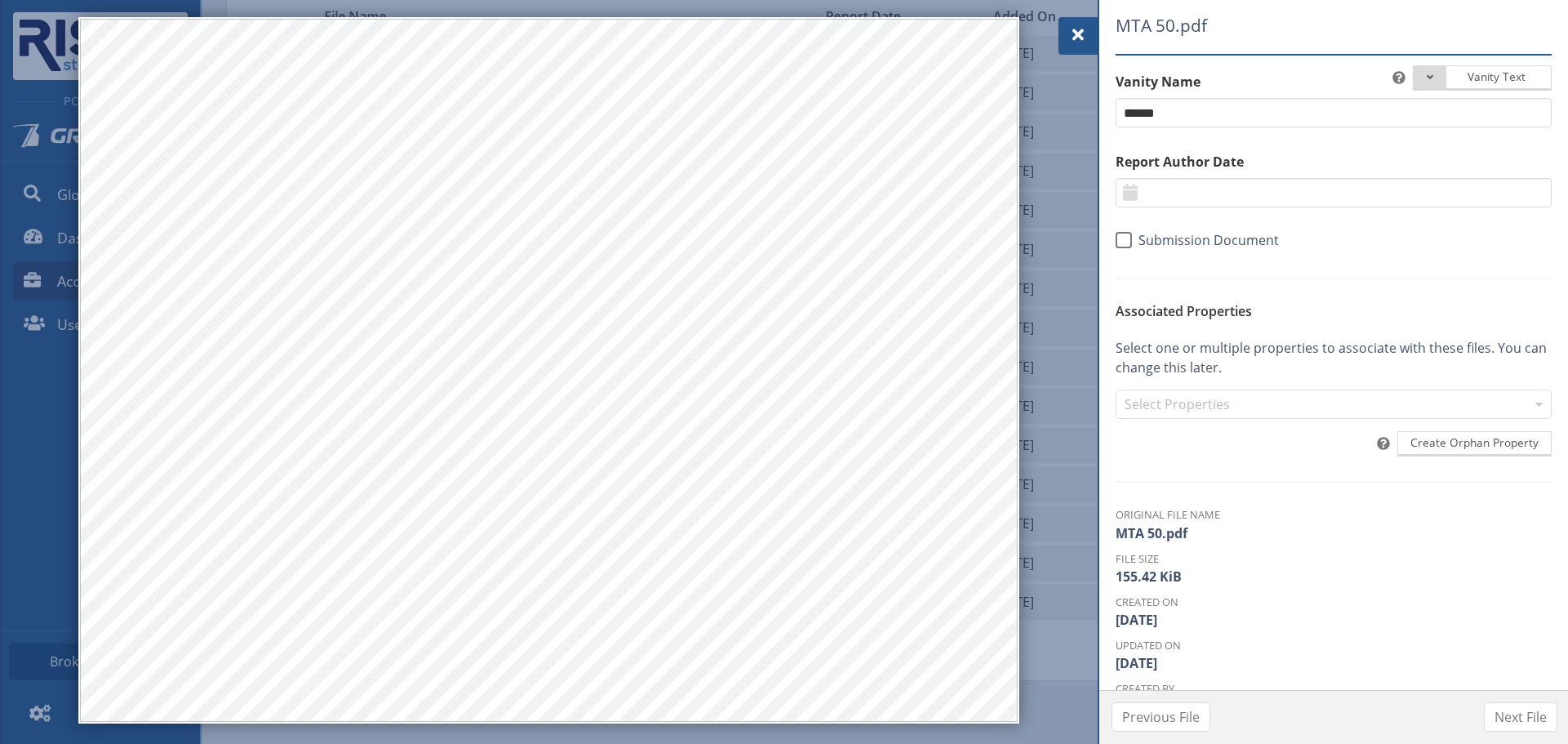
click at [1080, 35] on span at bounding box center [1077, 35] width 19 height 19
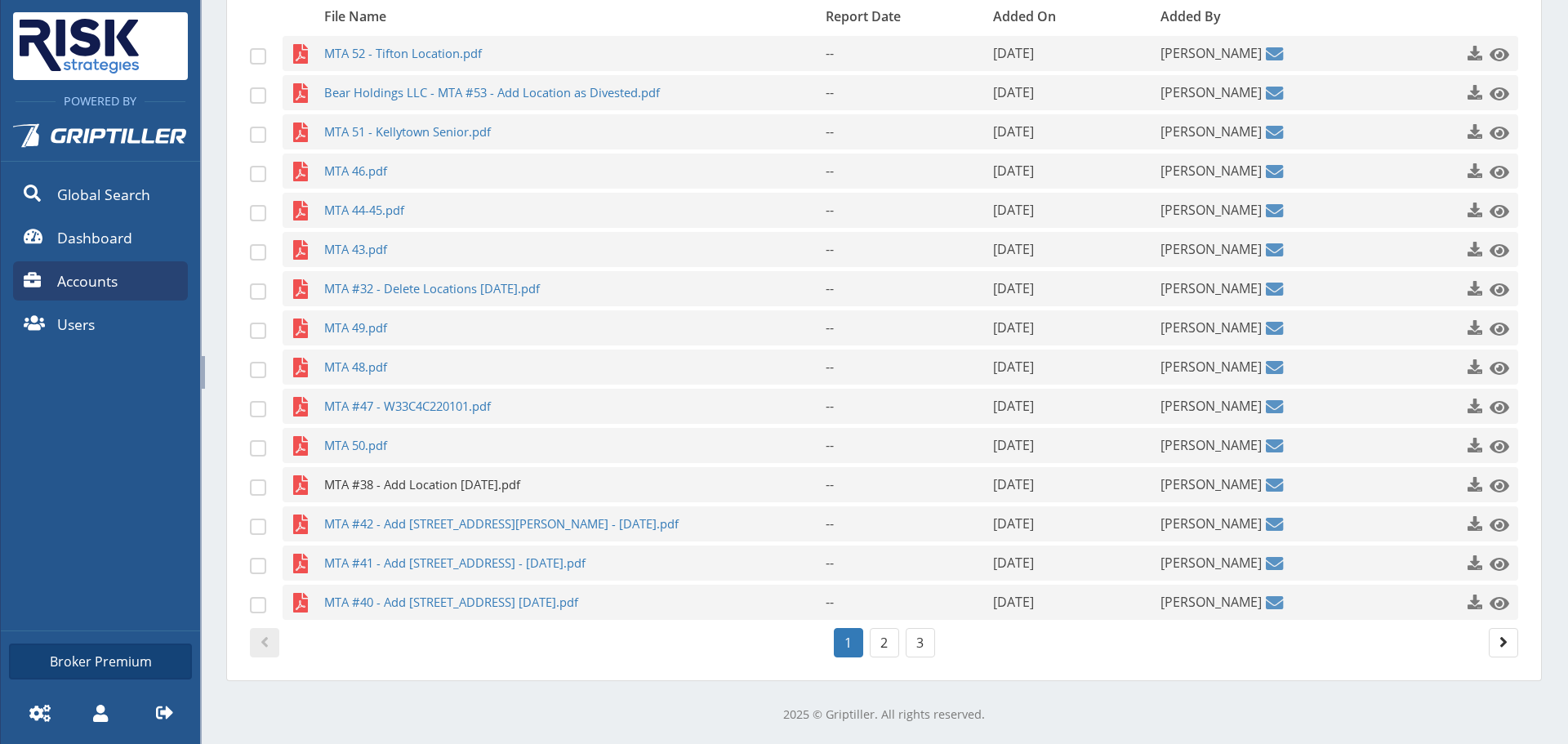
click at [486, 484] on span "MTA #38 - Add Location [DATE].pdf" at bounding box center [543, 485] width 438 height 35
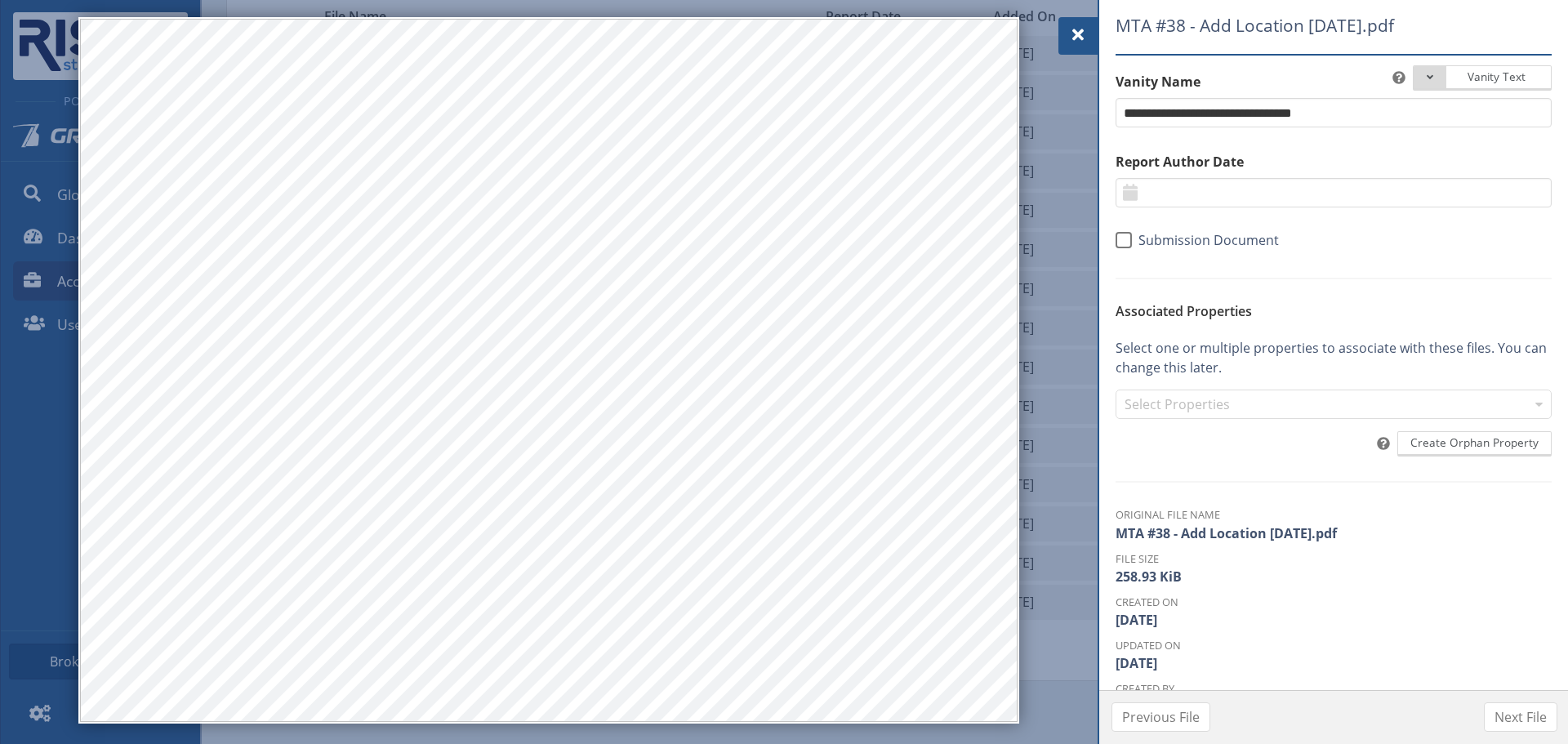
drag, startPoint x: 1080, startPoint y: 13, endPoint x: 1045, endPoint y: 29, distance: 38.5
click at [1080, 13] on div at bounding box center [784, 372] width 1568 height 744
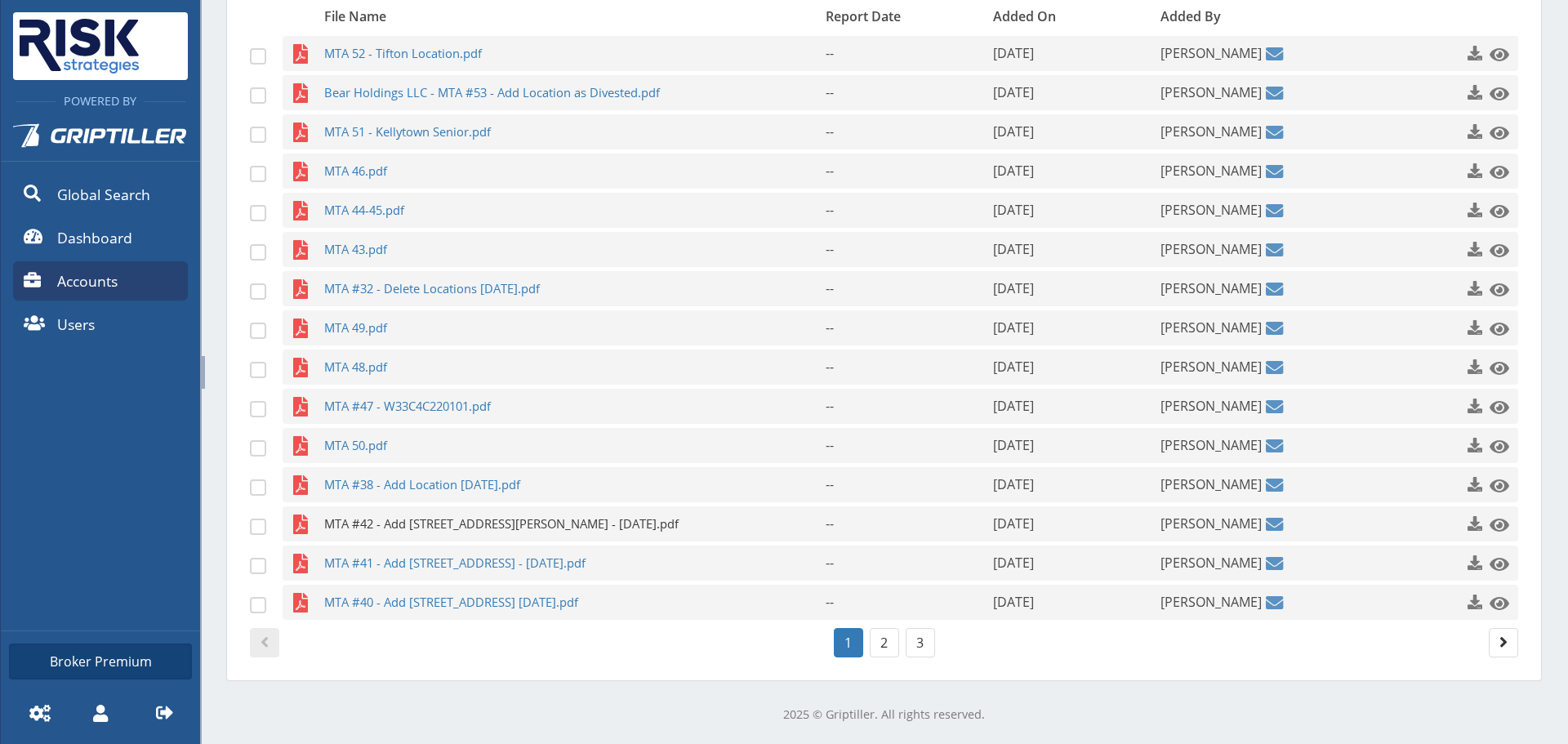
click at [435, 518] on span "MTA #42 - Add [STREET_ADDRESS][PERSON_NAME] - [DATE].pdf" at bounding box center [543, 523] width 438 height 35
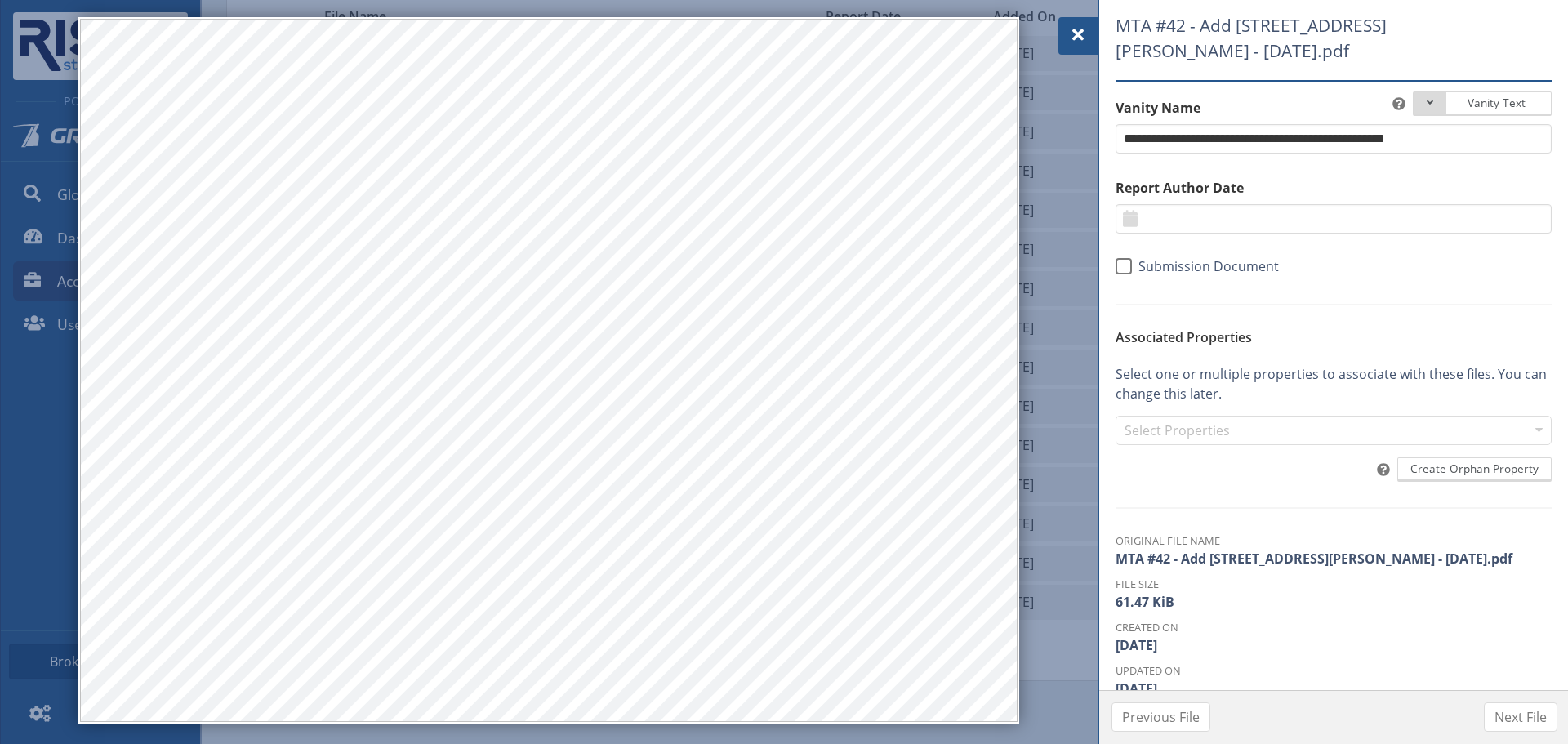
drag, startPoint x: 1062, startPoint y: 24, endPoint x: 1030, endPoint y: 65, distance: 52.0
click at [1062, 24] on div at bounding box center [1077, 35] width 40 height 38
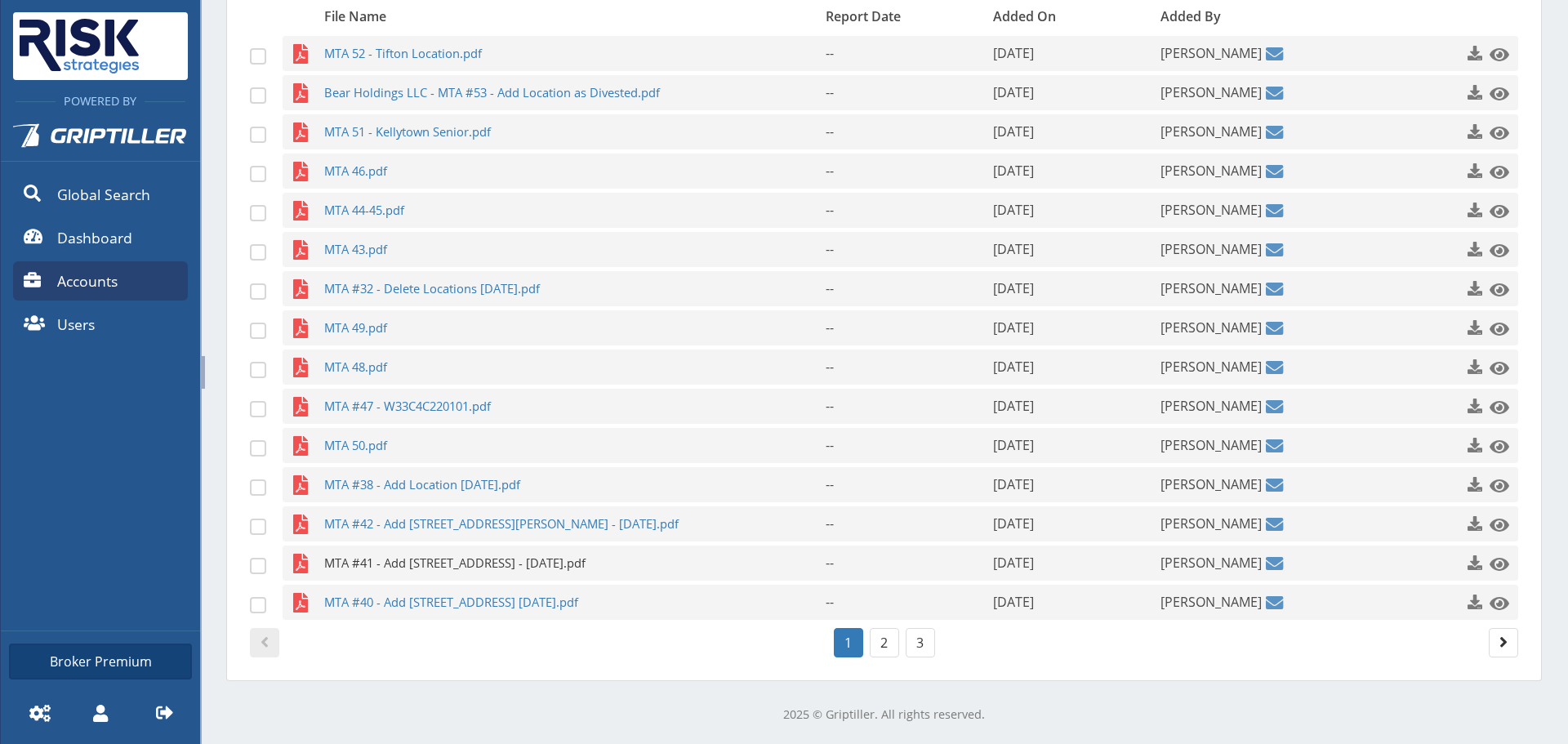
click at [457, 560] on span "MTA #41 - Add [STREET_ADDRESS] - [DATE].pdf" at bounding box center [543, 563] width 438 height 35
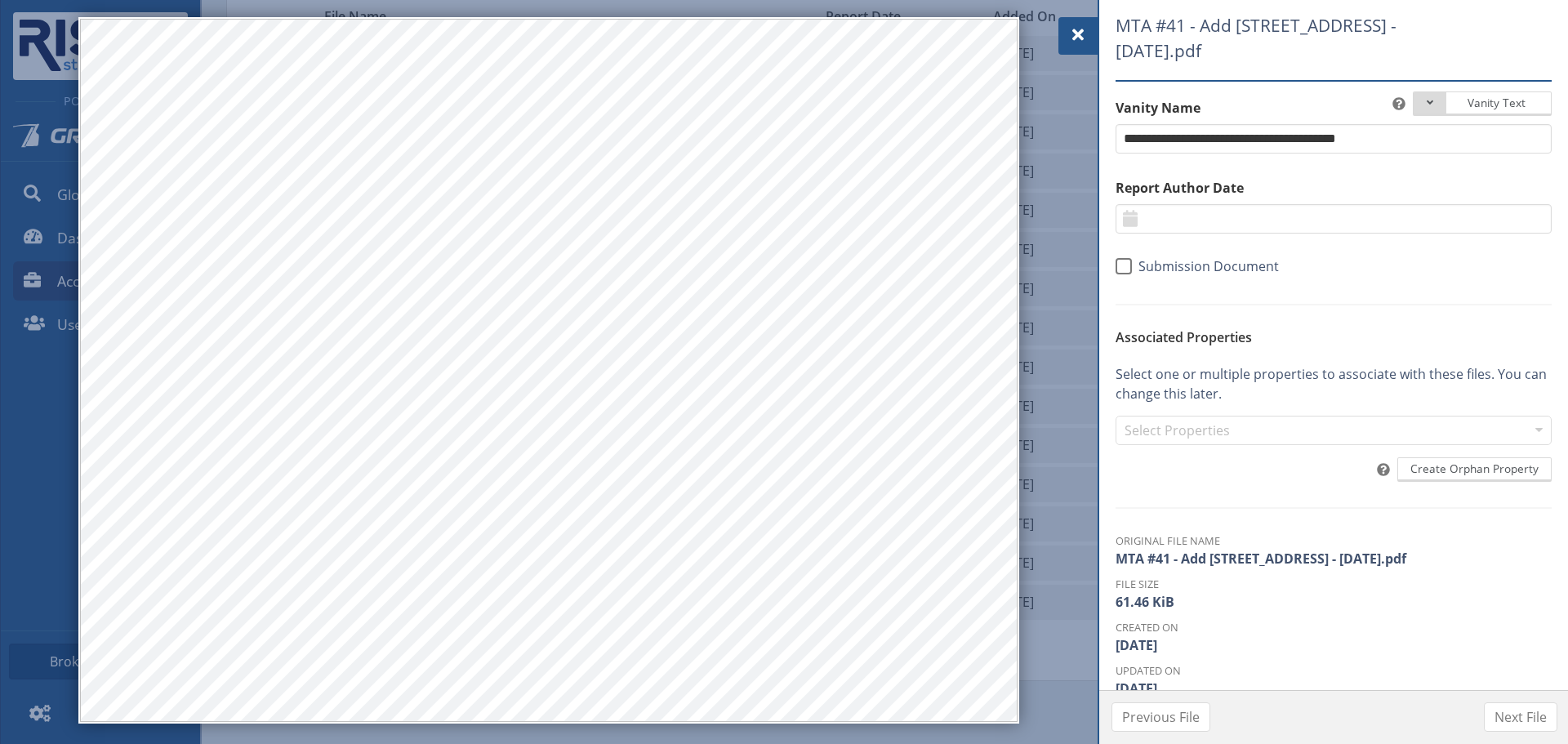
click at [1066, 45] on div at bounding box center [1077, 35] width 40 height 38
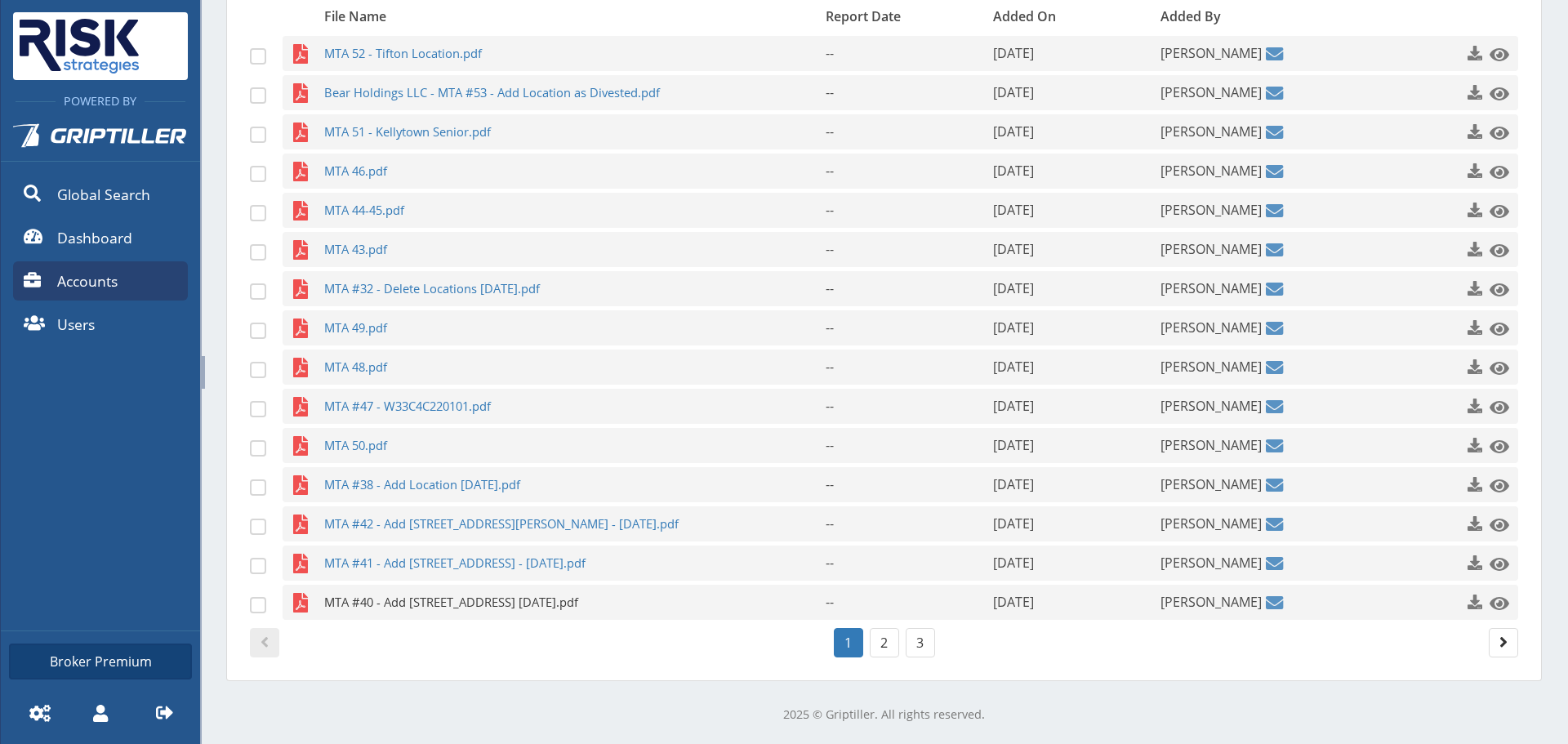
click at [500, 593] on span "MTA #40 - Add [STREET_ADDRESS] [DATE].pdf" at bounding box center [543, 603] width 438 height 35
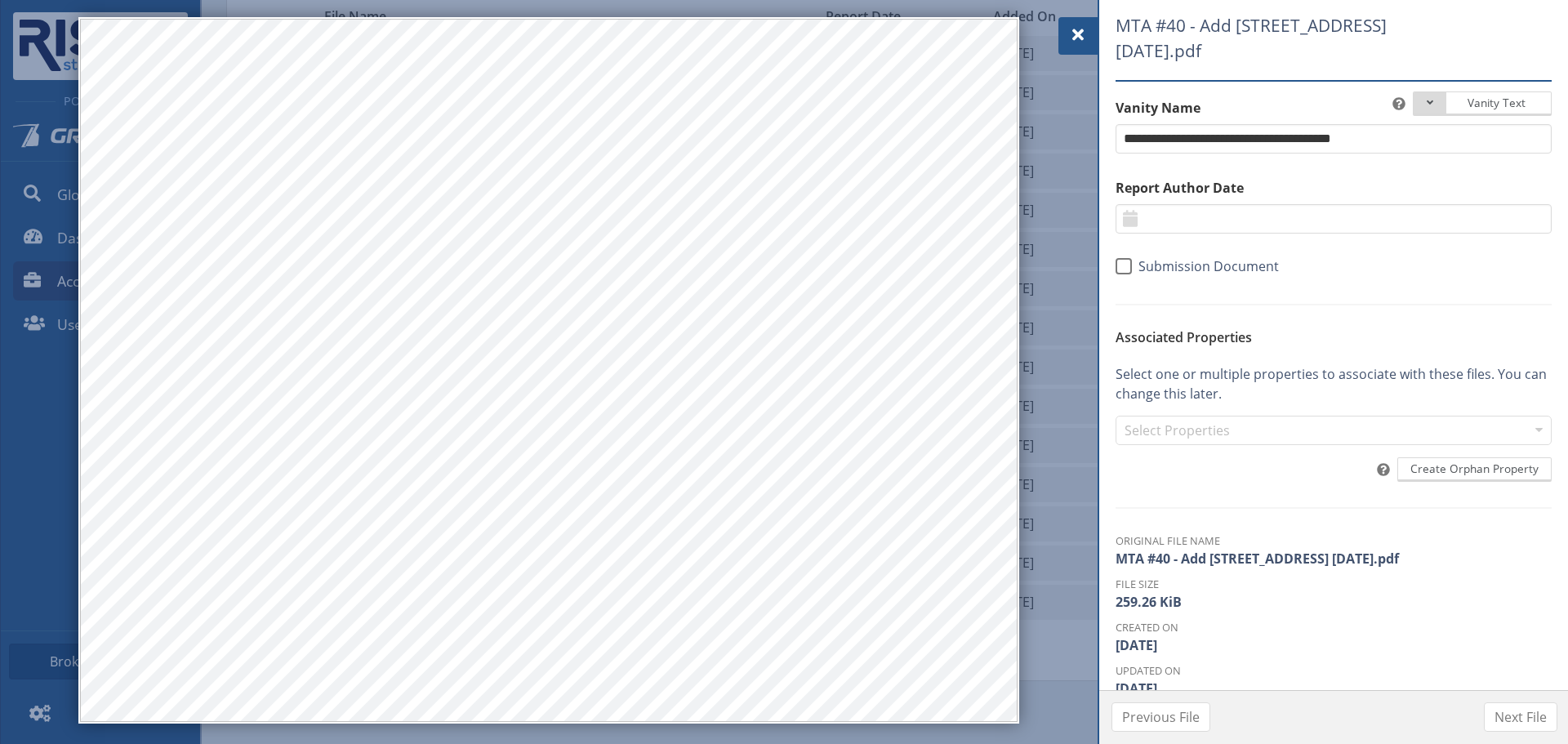
drag, startPoint x: 1073, startPoint y: 38, endPoint x: 998, endPoint y: 96, distance: 94.8
click at [1073, 38] on span at bounding box center [1077, 35] width 19 height 19
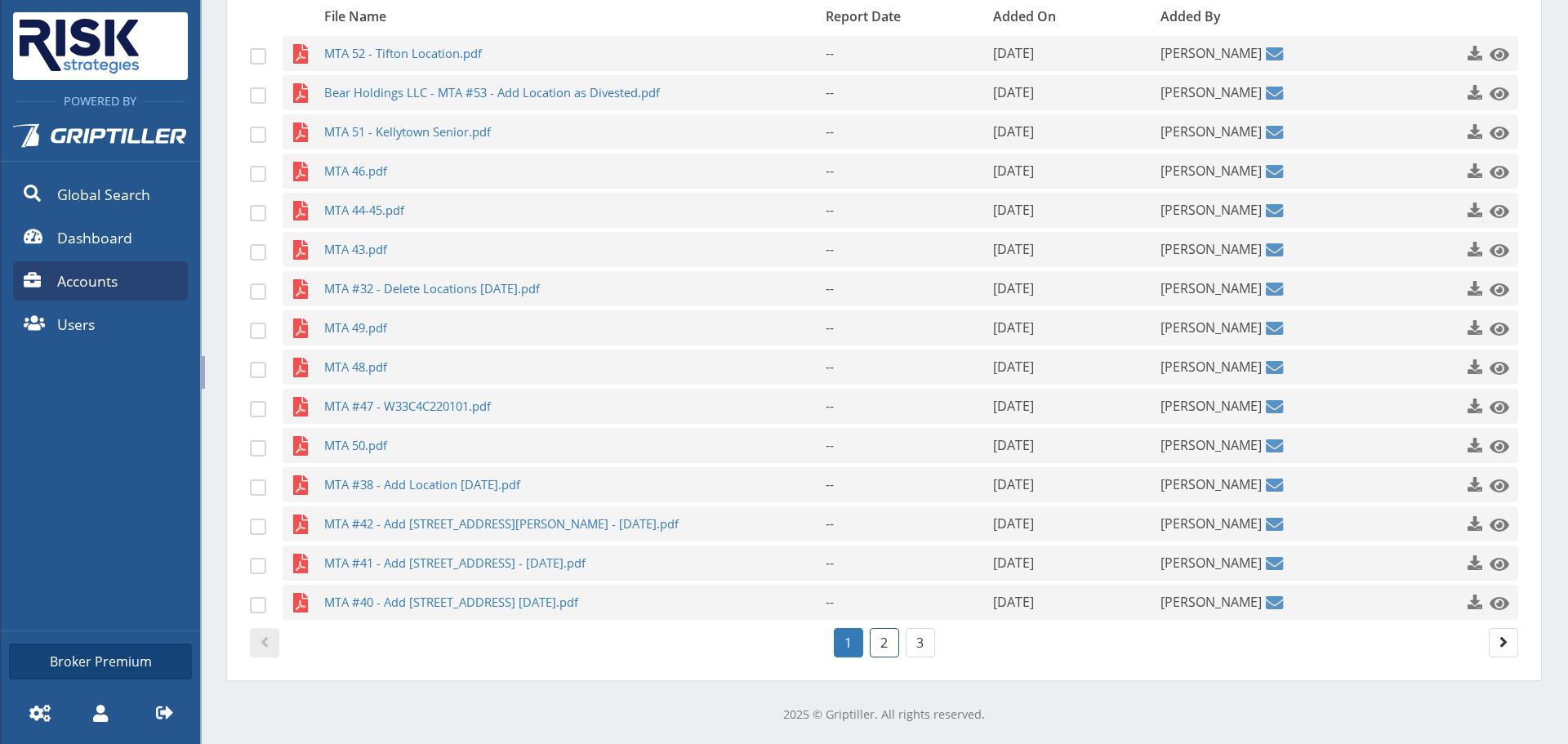
click at [880, 630] on link "2" at bounding box center [884, 642] width 29 height 29
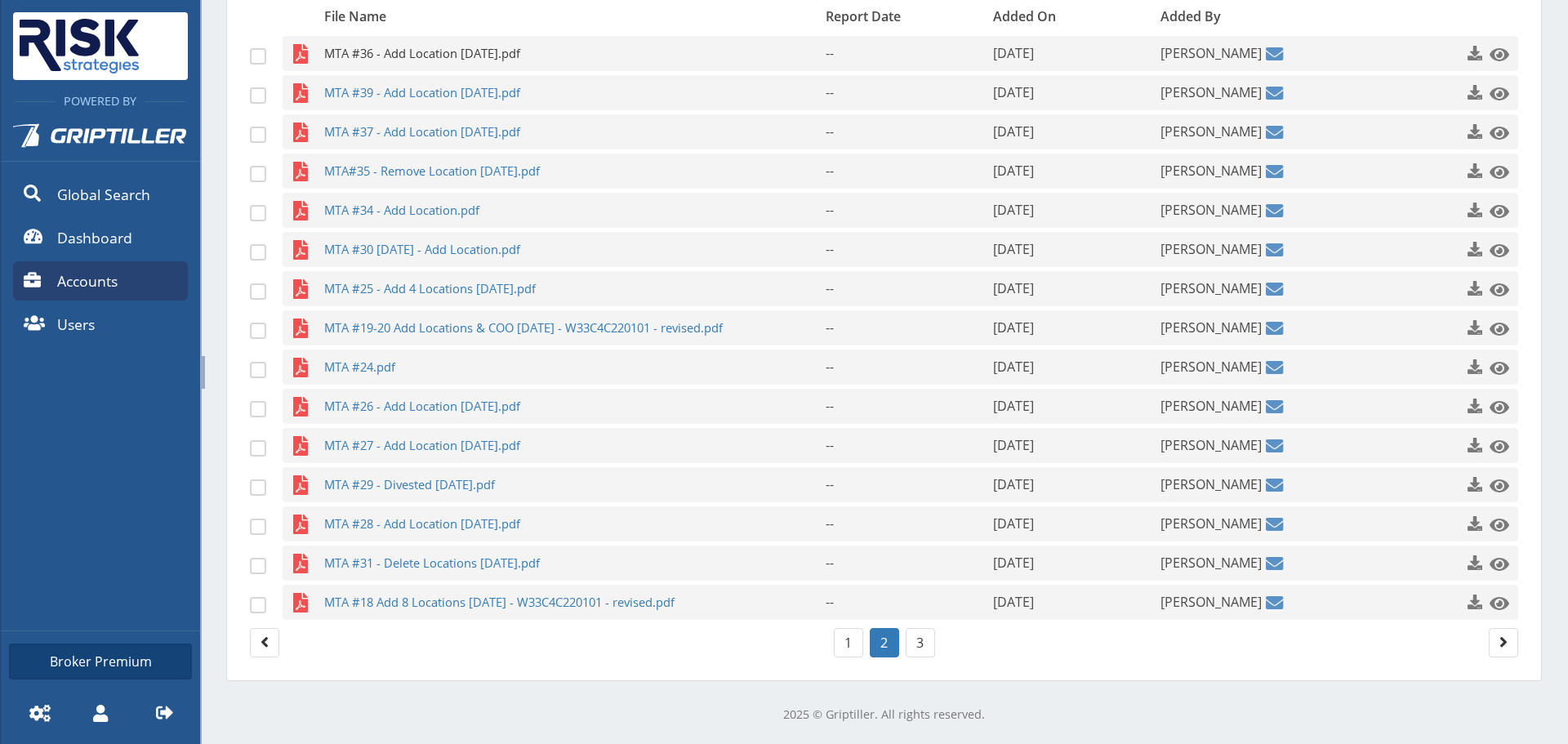
click at [483, 50] on span "MTA #36 - Add Location [DATE].pdf" at bounding box center [543, 54] width 438 height 35
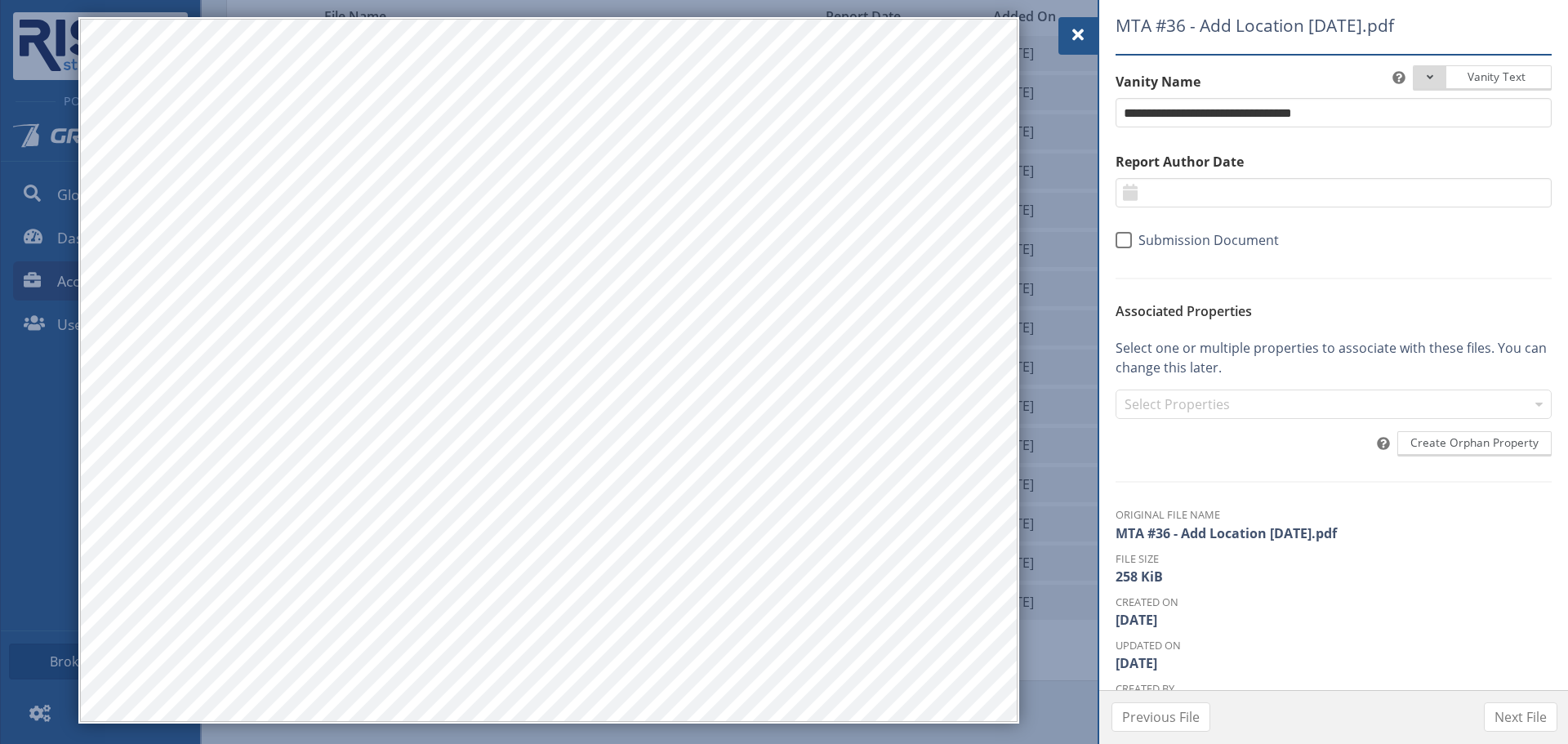
drag, startPoint x: 1089, startPoint y: 37, endPoint x: 1039, endPoint y: 60, distance: 55.0
click at [1089, 37] on div at bounding box center [1077, 35] width 40 height 38
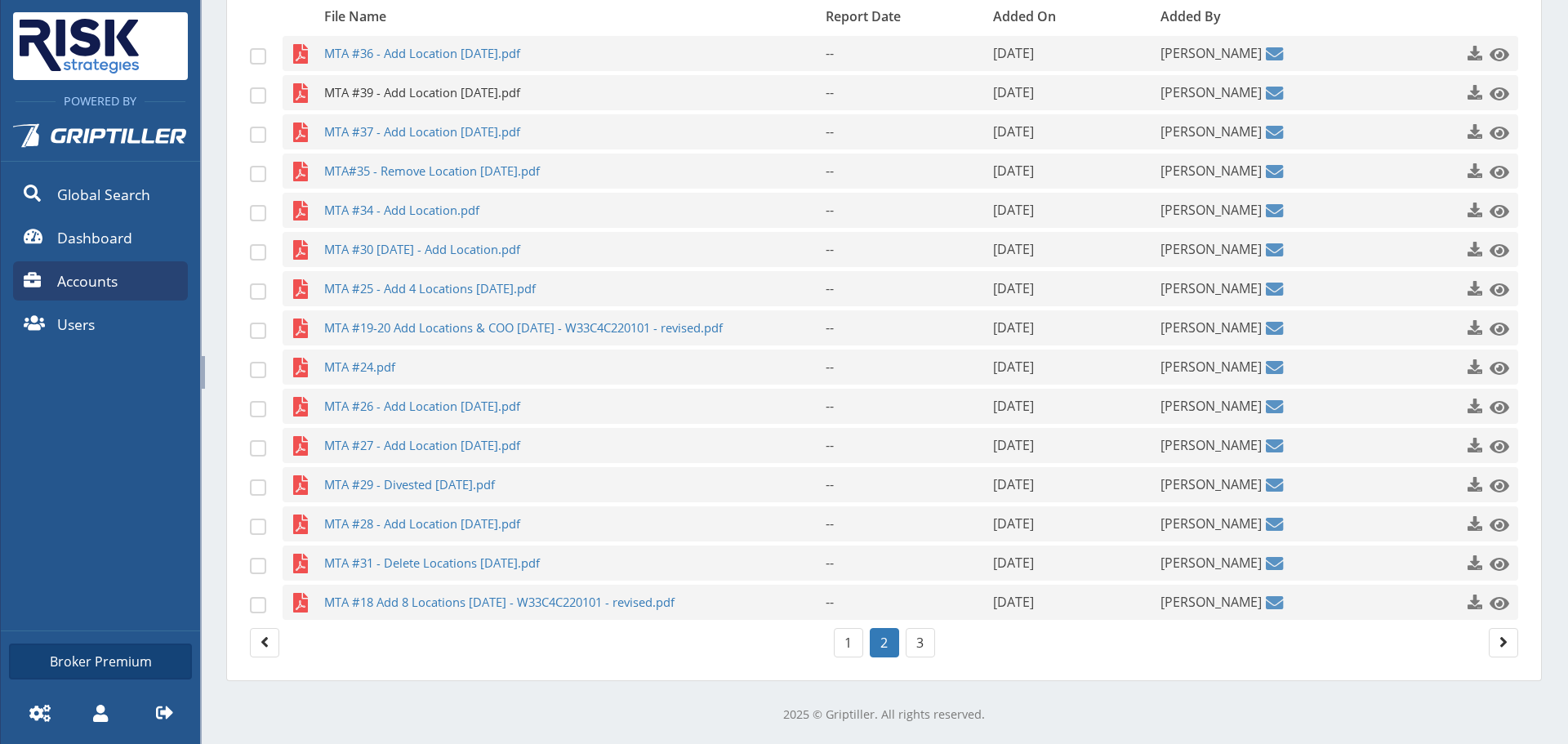
click at [503, 109] on span "MTA #39 - Add Location [DATE].pdf" at bounding box center [543, 93] width 438 height 35
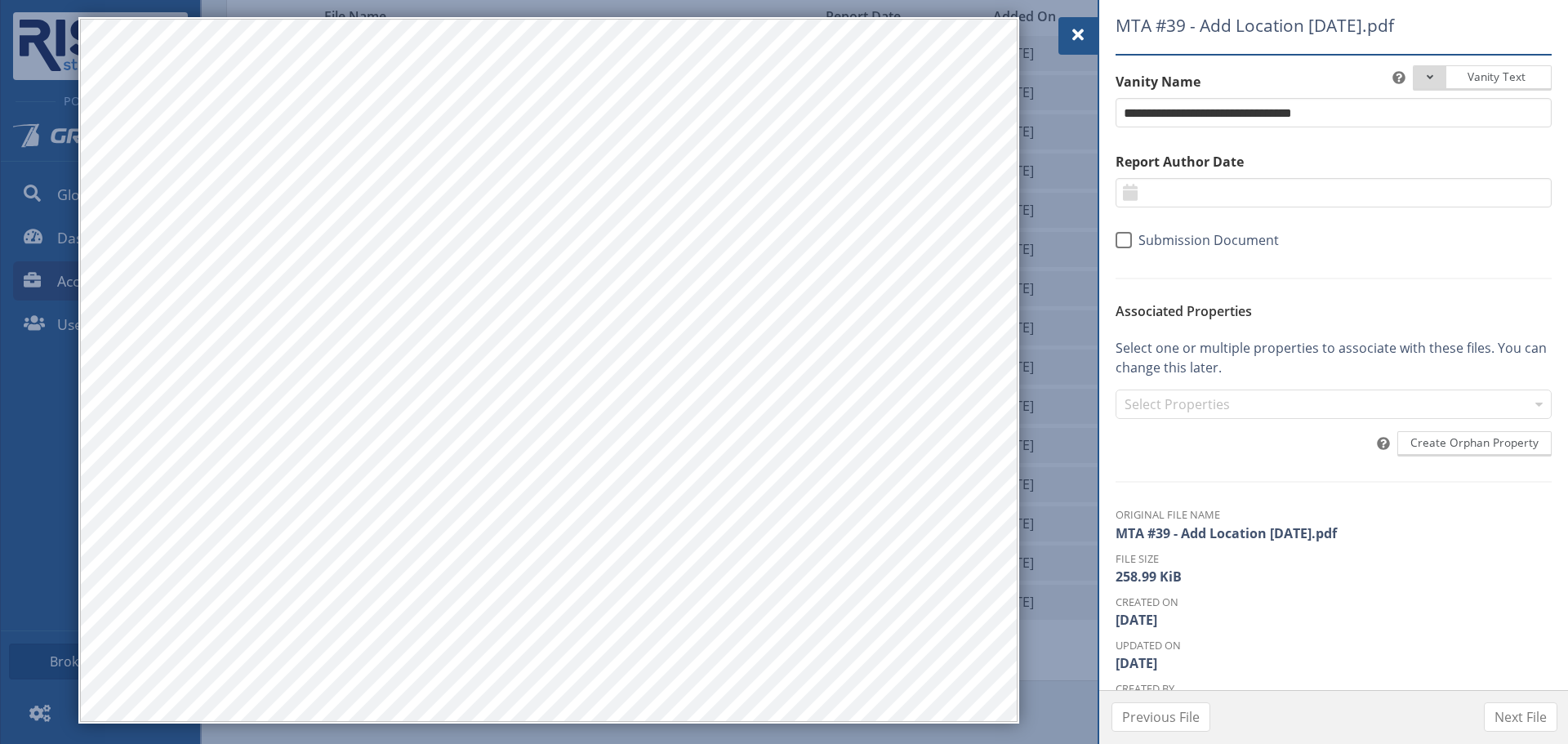
click at [1066, 45] on div at bounding box center [1077, 35] width 40 height 38
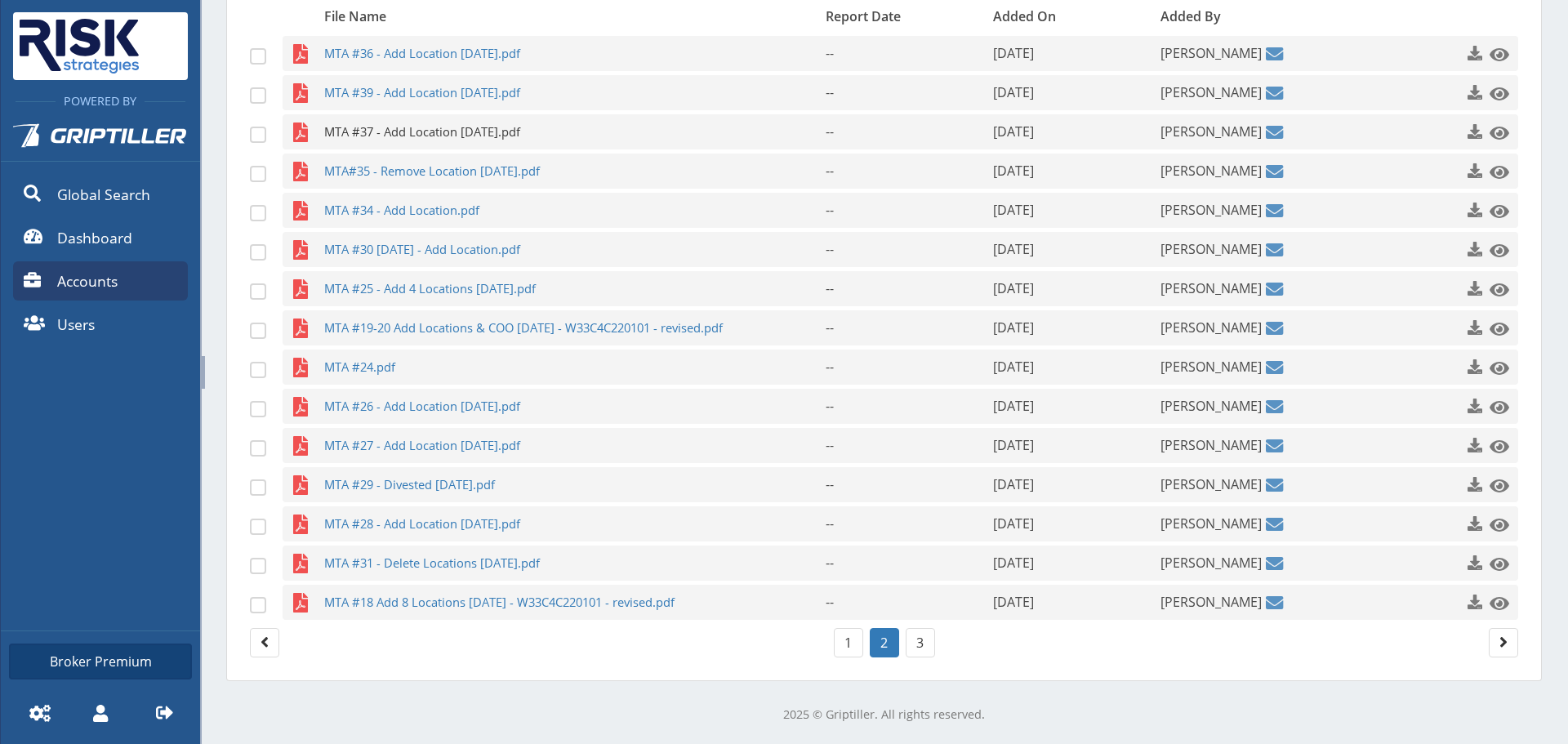
click at [518, 142] on span "MTA #37 - Add Location [DATE].pdf" at bounding box center [543, 132] width 438 height 35
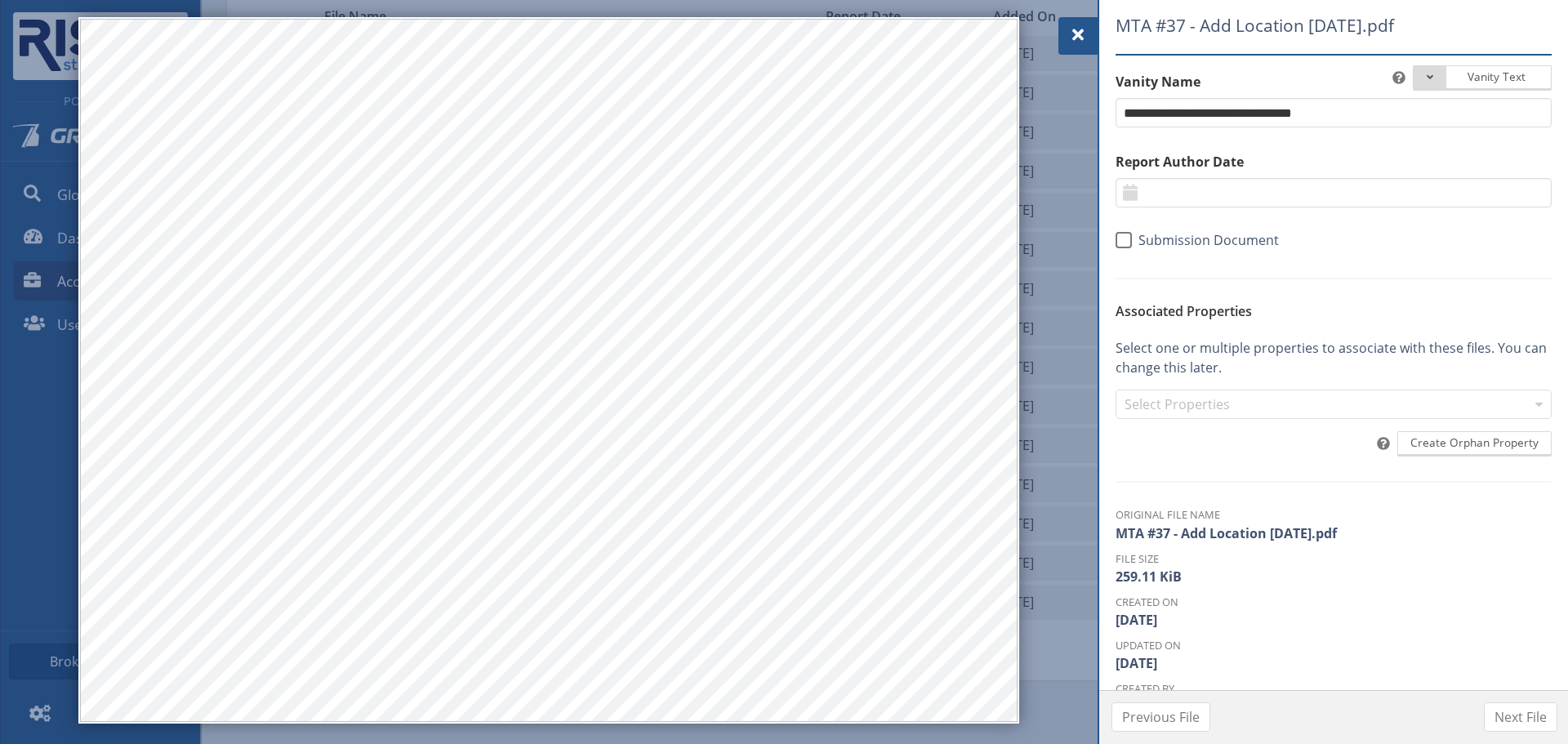
click at [1085, 40] on span at bounding box center [1077, 35] width 19 height 19
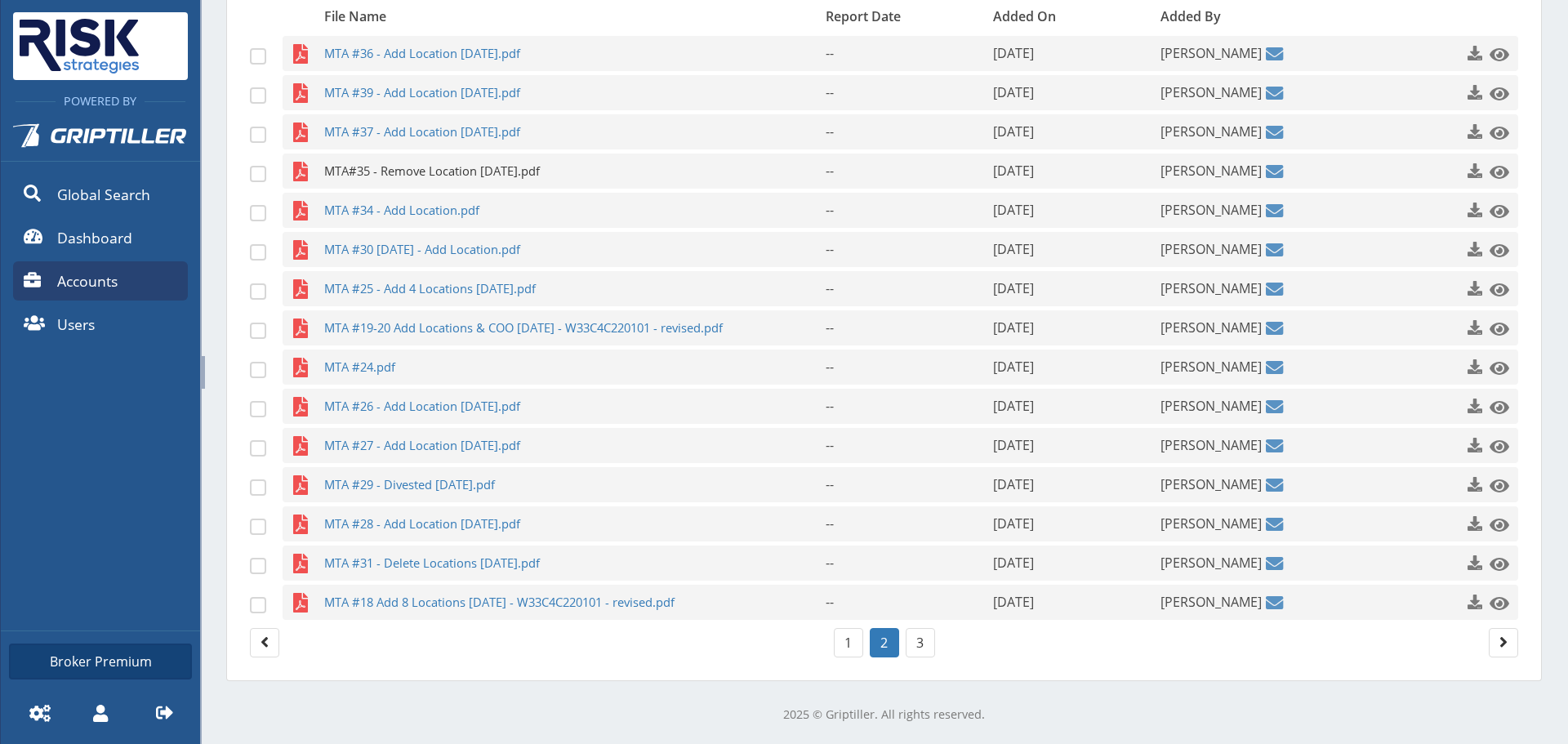
click at [416, 184] on span "MTA#35 - Remove Location [DATE].pdf" at bounding box center [543, 171] width 438 height 35
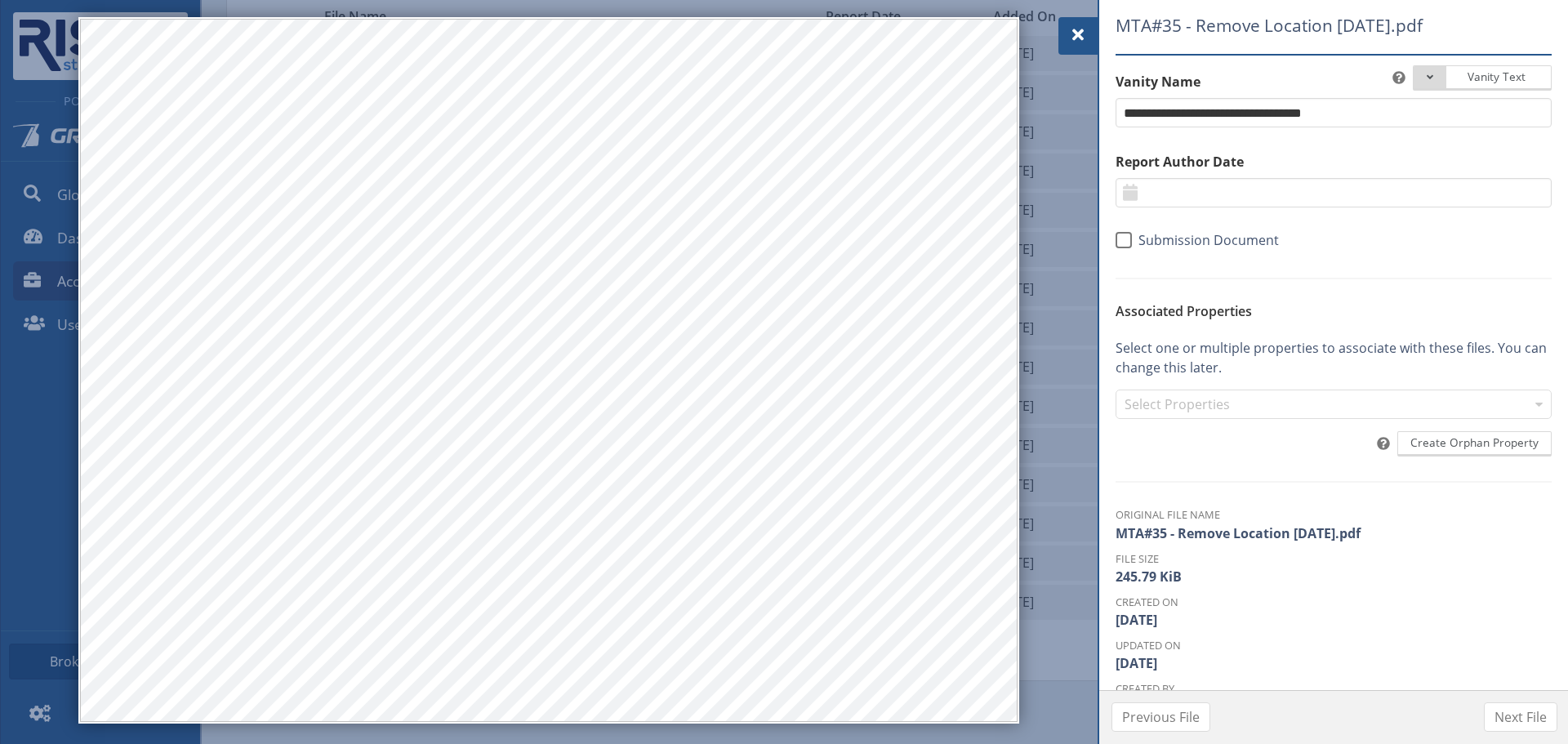
drag, startPoint x: 1096, startPoint y: 35, endPoint x: 1050, endPoint y: 40, distance: 46.3
click at [1093, 35] on div at bounding box center [1077, 35] width 40 height 38
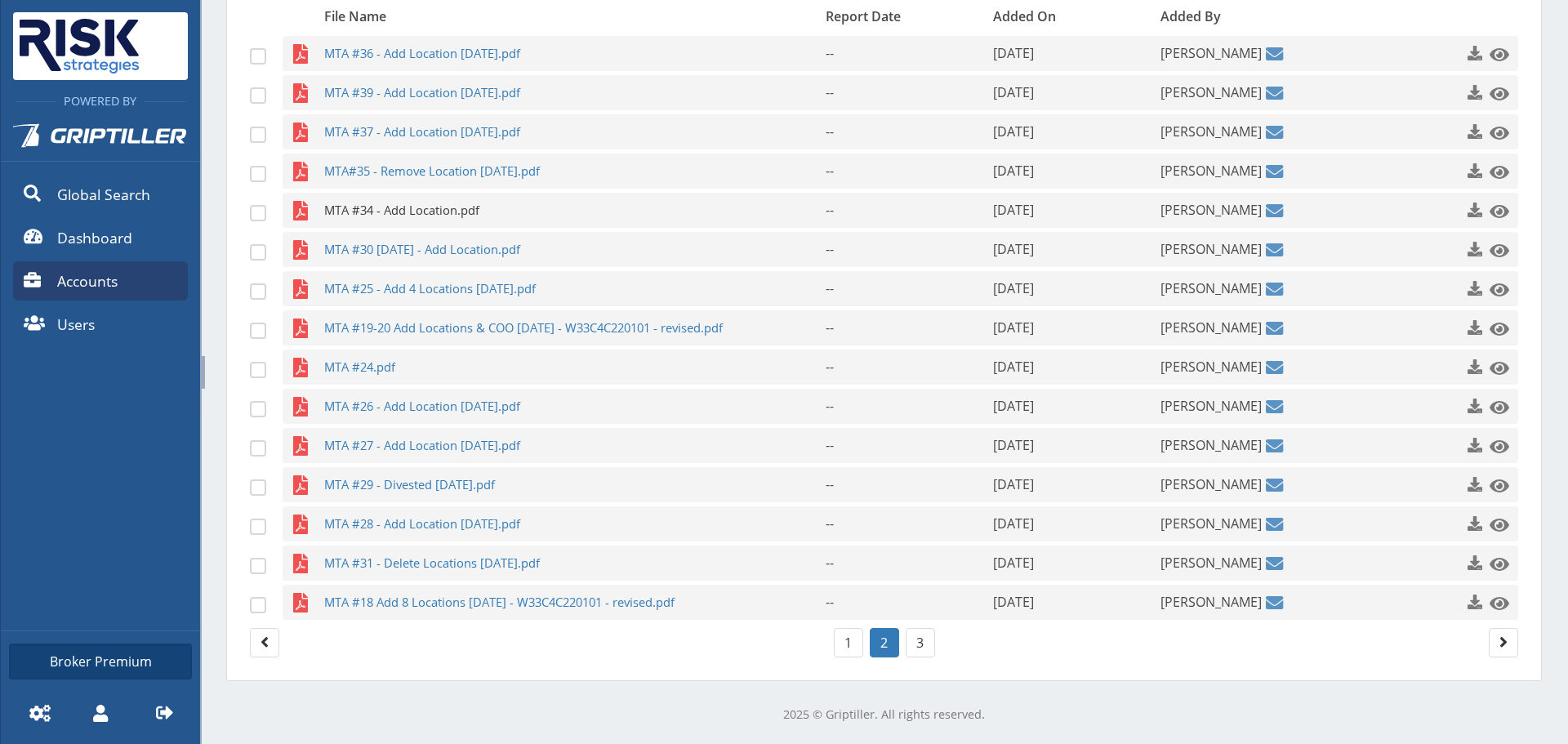
click at [401, 203] on span "MTA #34 - Add Location.pdf" at bounding box center [543, 210] width 438 height 35
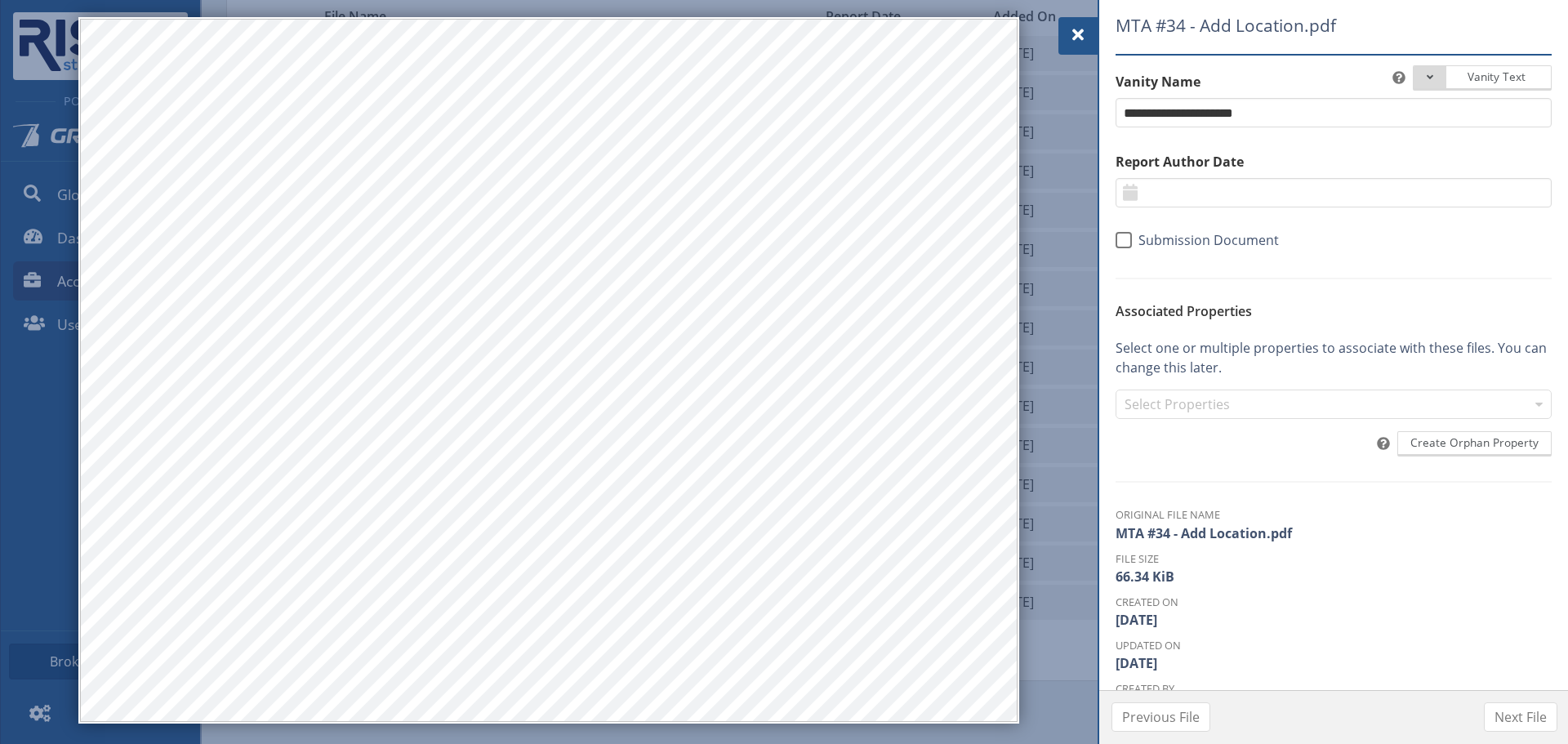
click at [1101, 30] on div "**********" at bounding box center [1333, 345] width 469 height 690
click at [1093, 30] on div at bounding box center [1077, 35] width 40 height 38
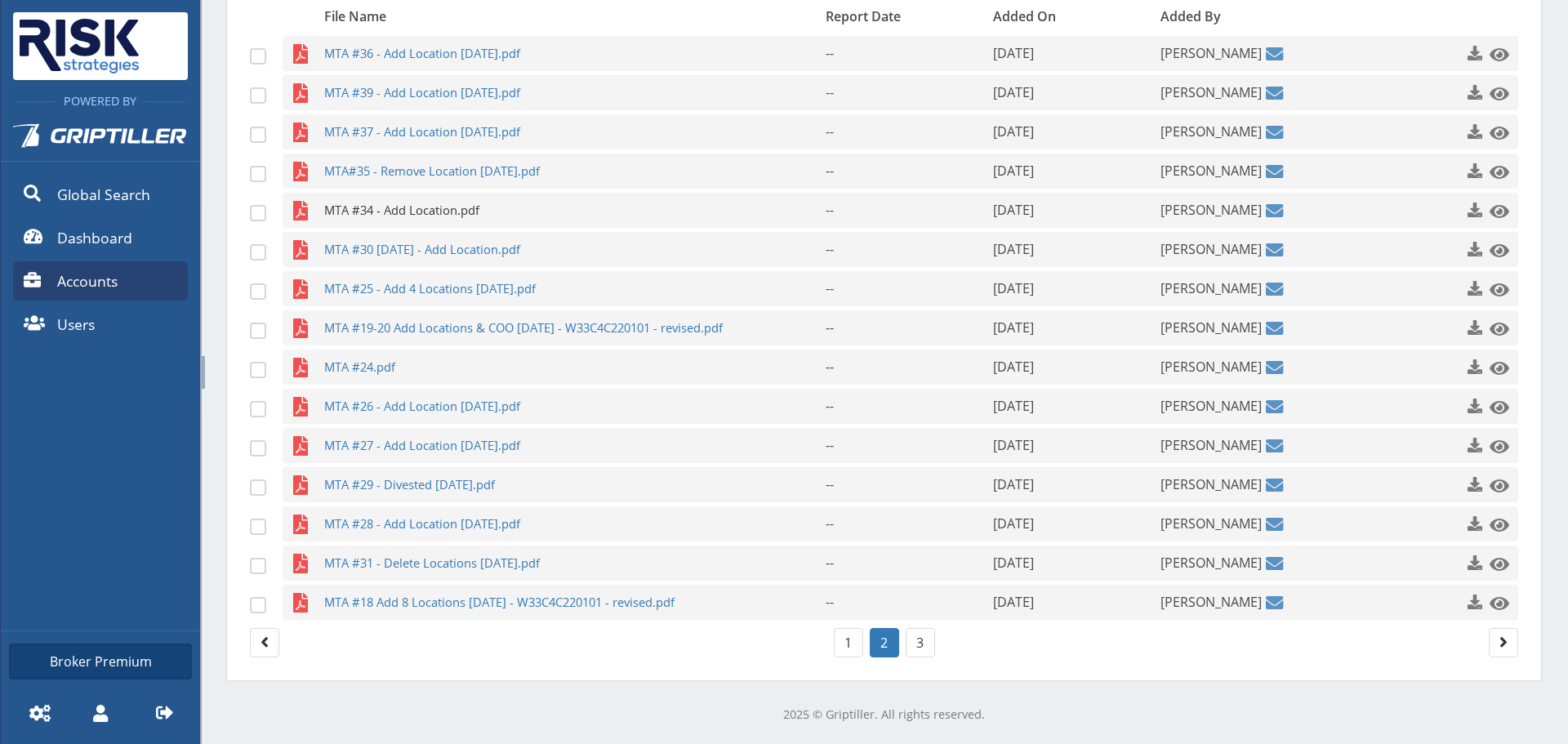
click at [414, 212] on span "MTA #34 - Add Location.pdf" at bounding box center [543, 210] width 438 height 35
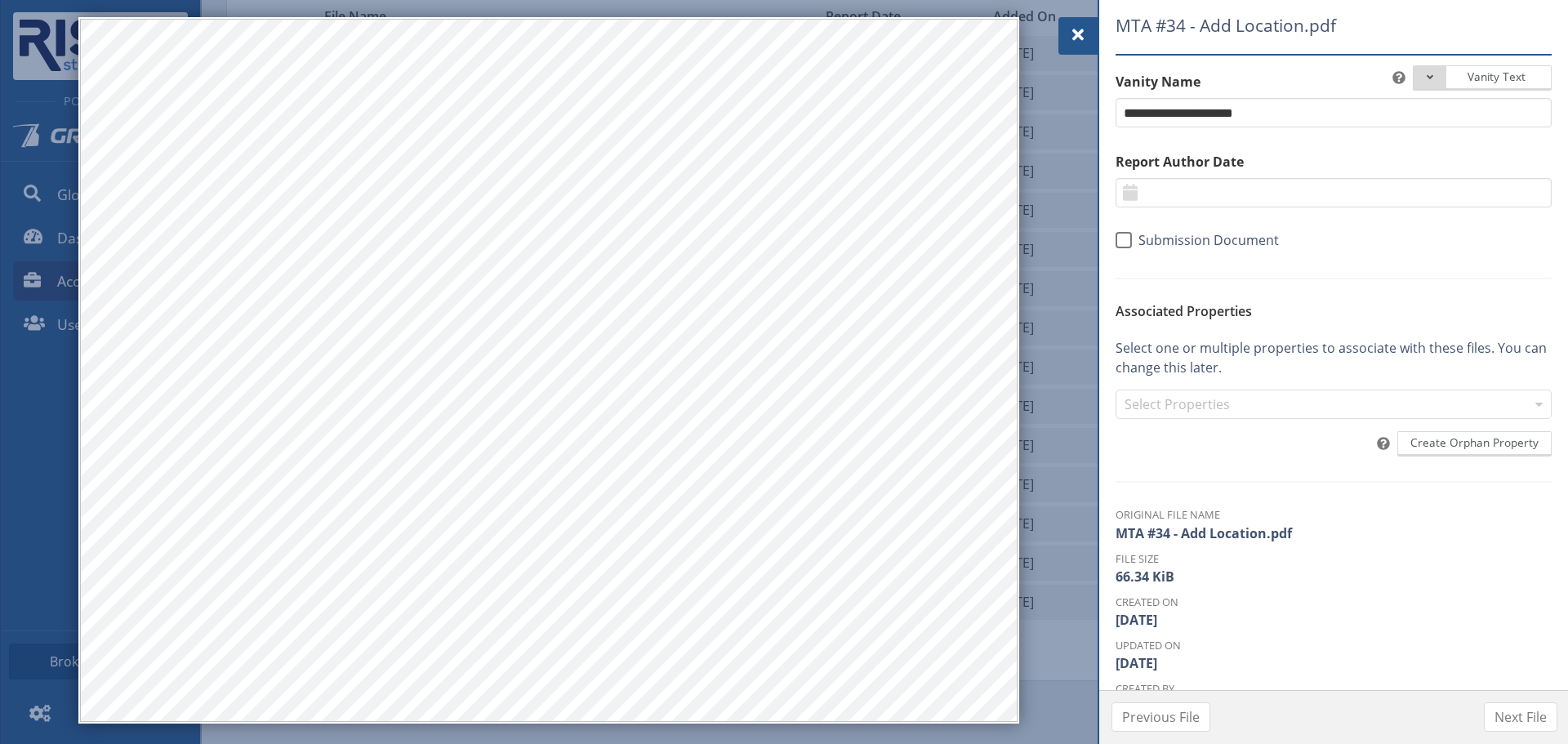
click at [1070, 41] on span at bounding box center [1077, 35] width 19 height 19
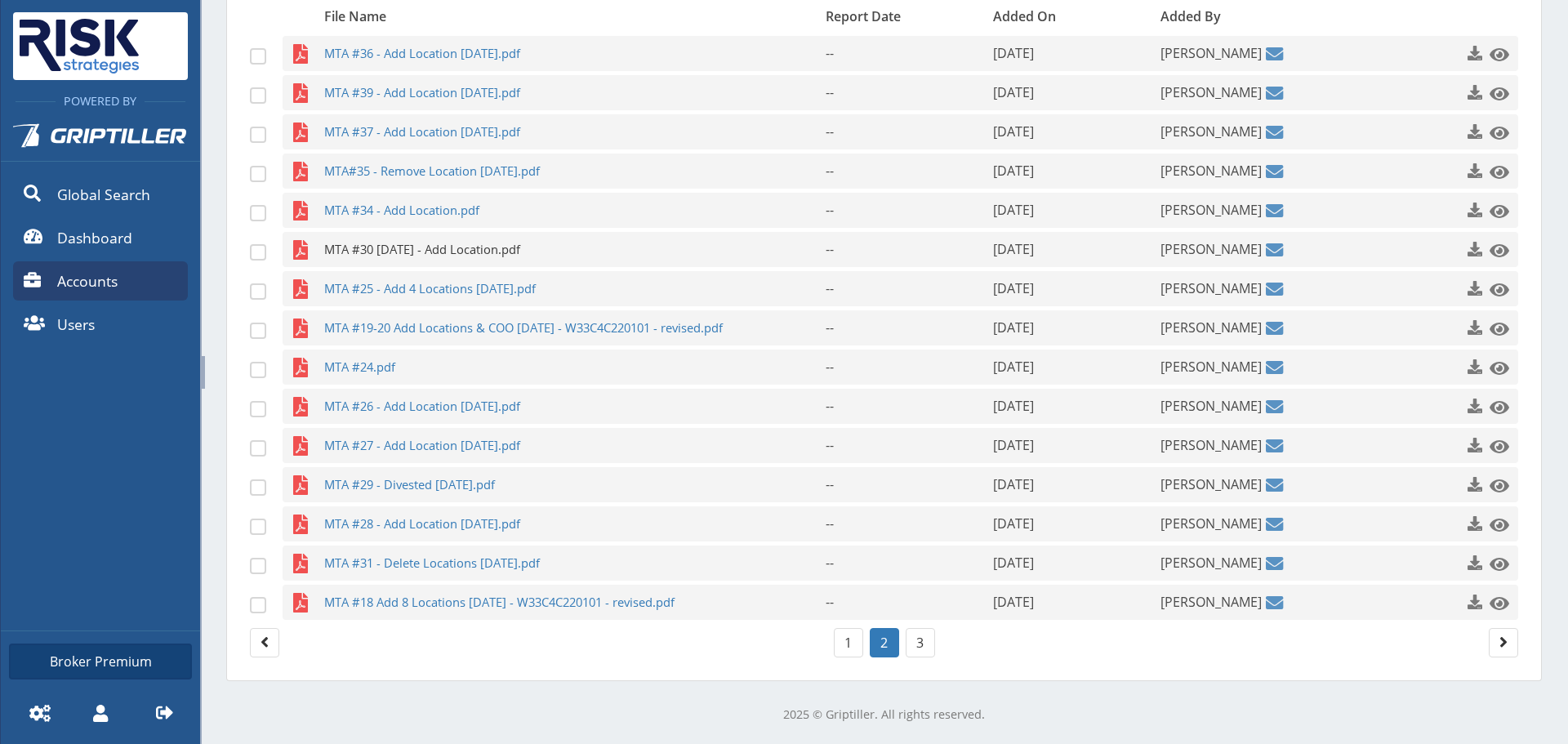
click at [496, 249] on span "MTA #30 [DATE] - Add Location.pdf" at bounding box center [543, 250] width 438 height 35
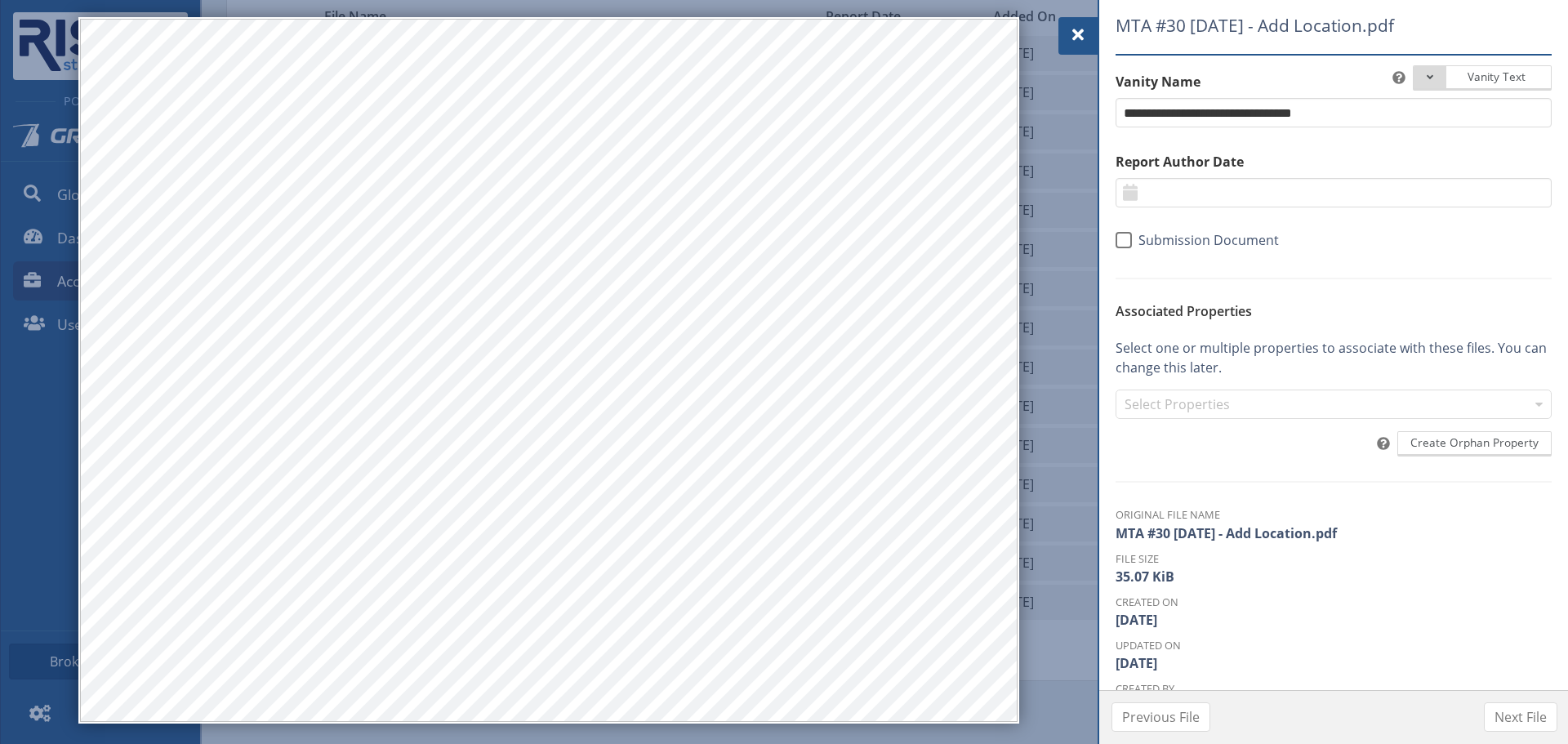
drag, startPoint x: 1058, startPoint y: 35, endPoint x: 1034, endPoint y: 49, distance: 27.8
click at [1058, 35] on div at bounding box center [1077, 35] width 40 height 38
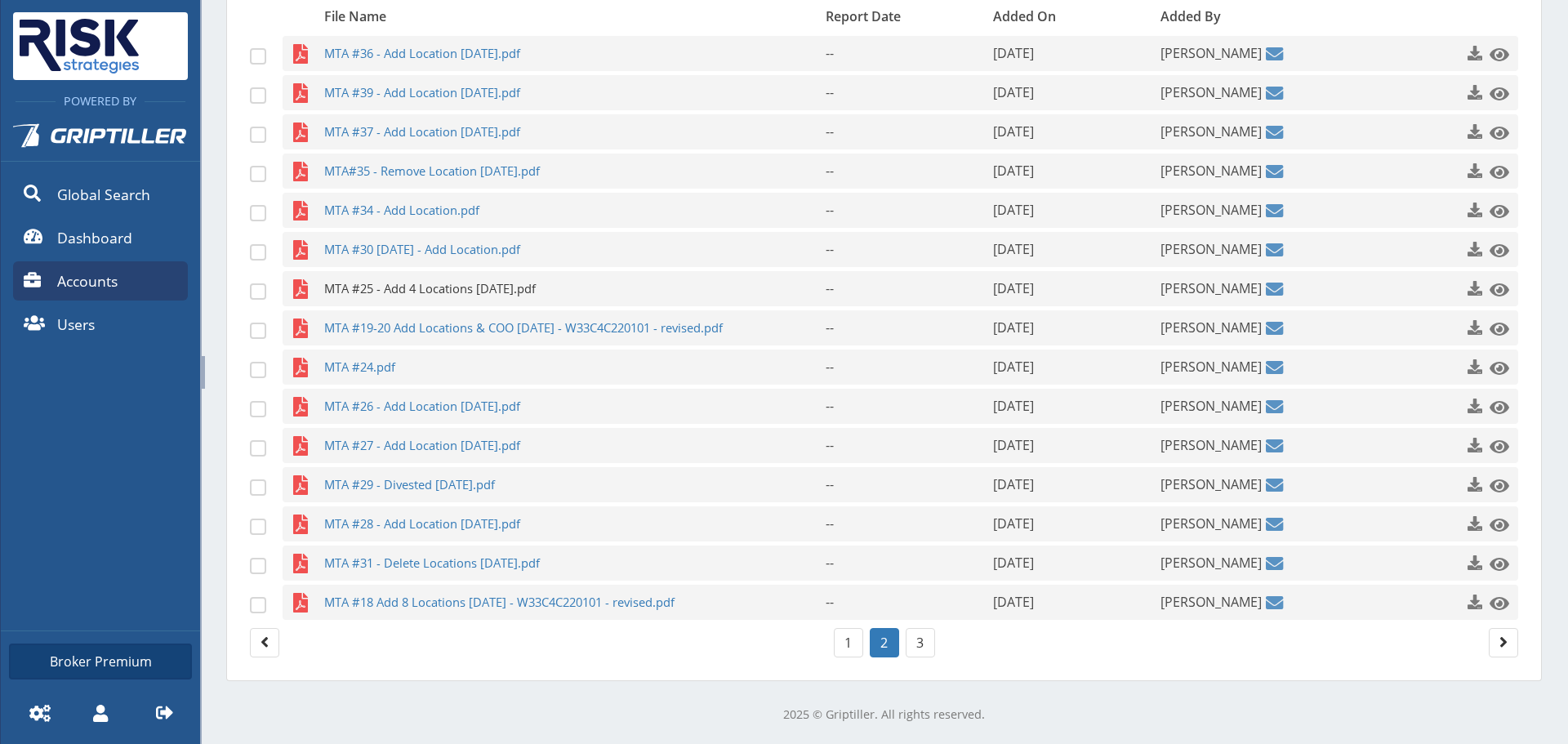
click at [452, 298] on span "MTA #25 - Add 4 Locations [DATE].pdf" at bounding box center [543, 289] width 438 height 35
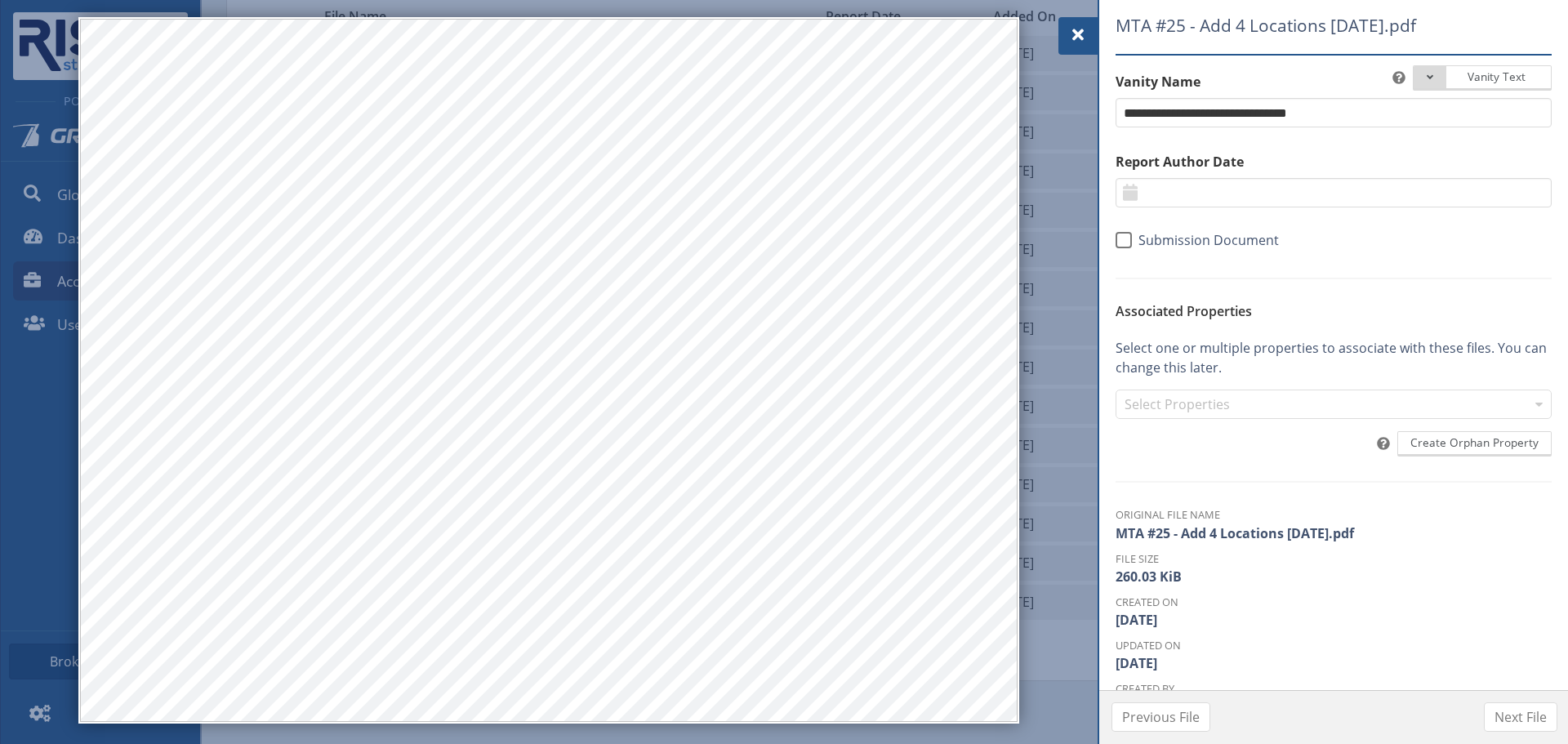
drag, startPoint x: 1085, startPoint y: 35, endPoint x: 1039, endPoint y: 55, distance: 50.2
click at [1085, 35] on span at bounding box center [1077, 35] width 19 height 19
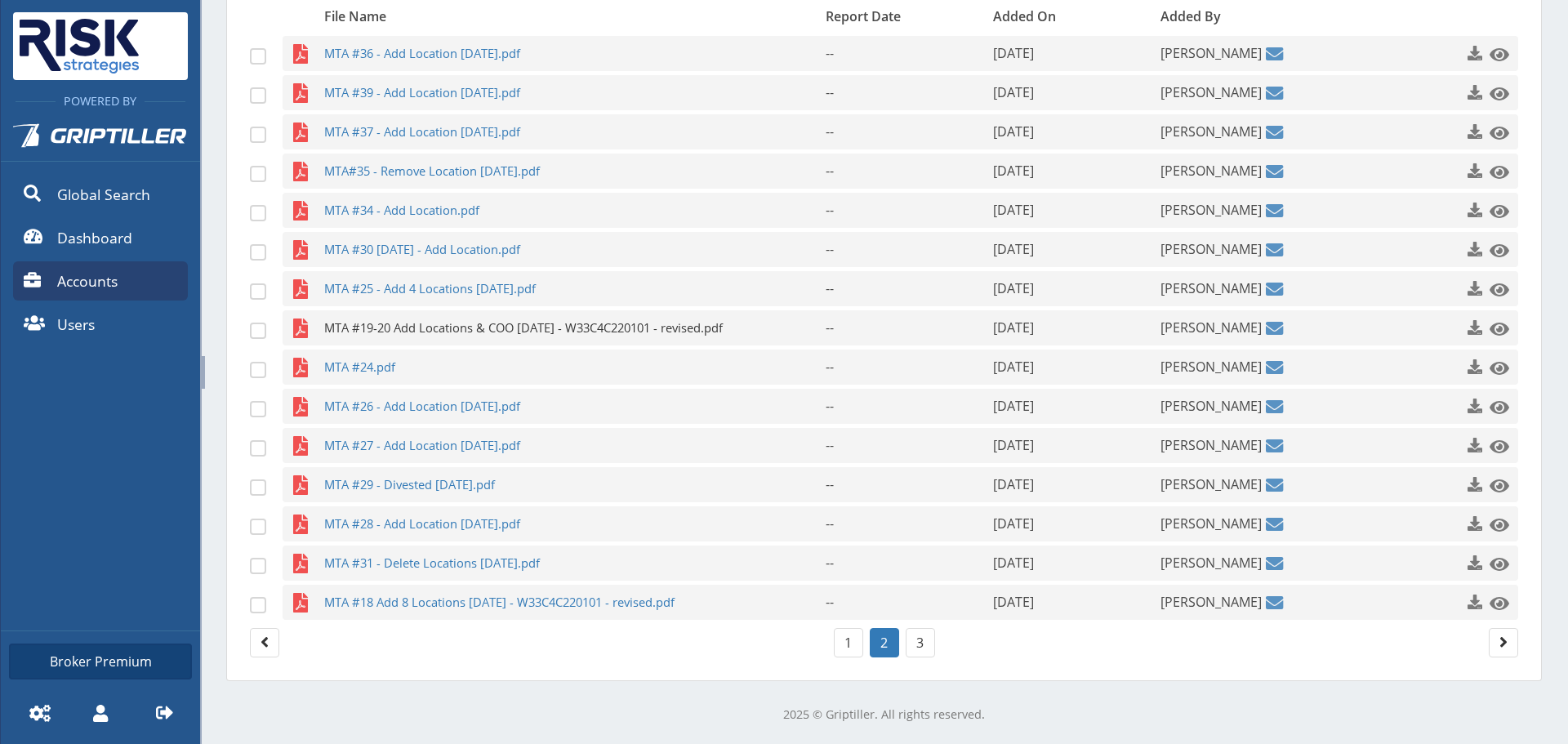
click at [380, 320] on span "MTA #19-20 Add Locations & COO [DATE] - W33C4C220101 - revised.pdf" at bounding box center [543, 328] width 438 height 35
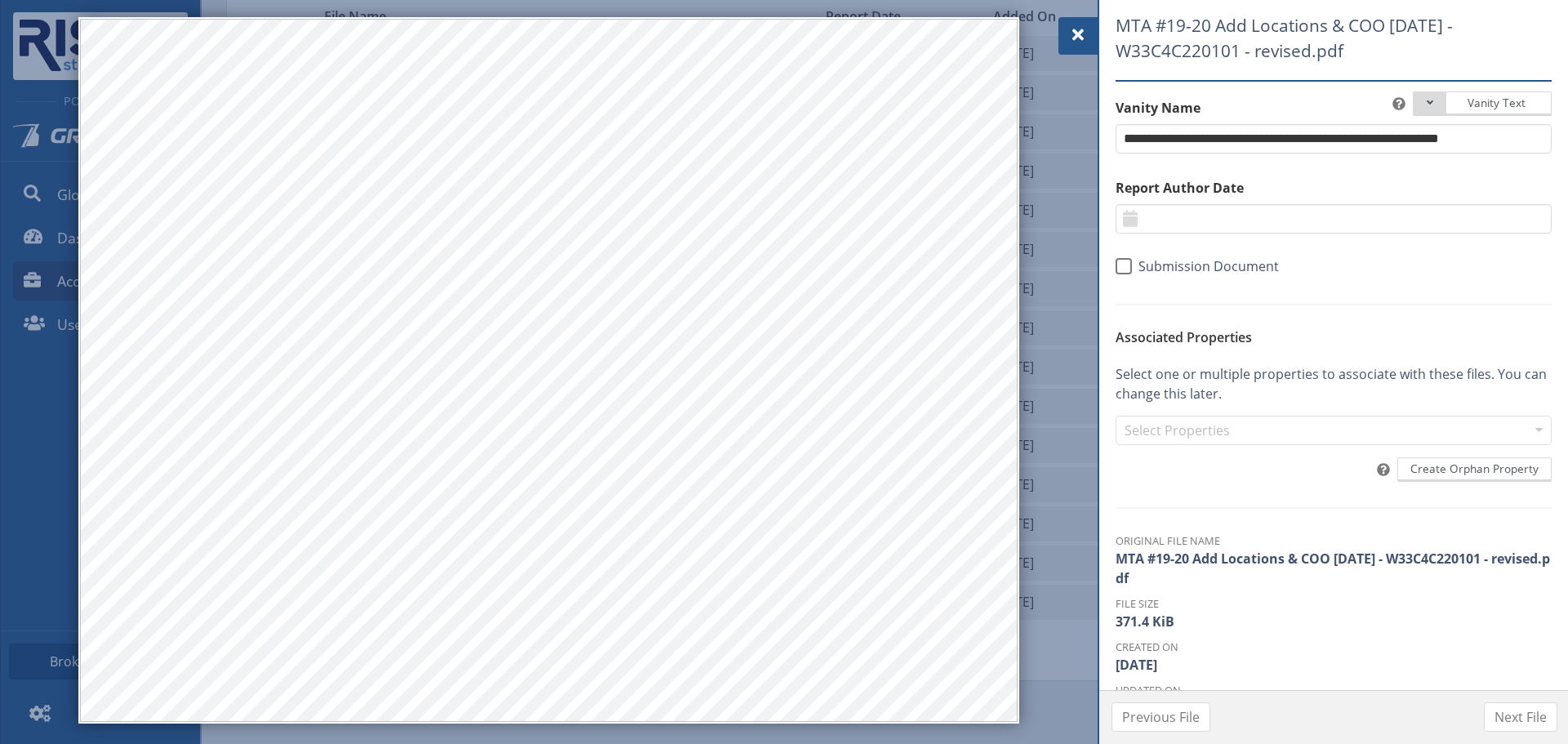
click at [1080, 48] on div at bounding box center [1077, 35] width 40 height 38
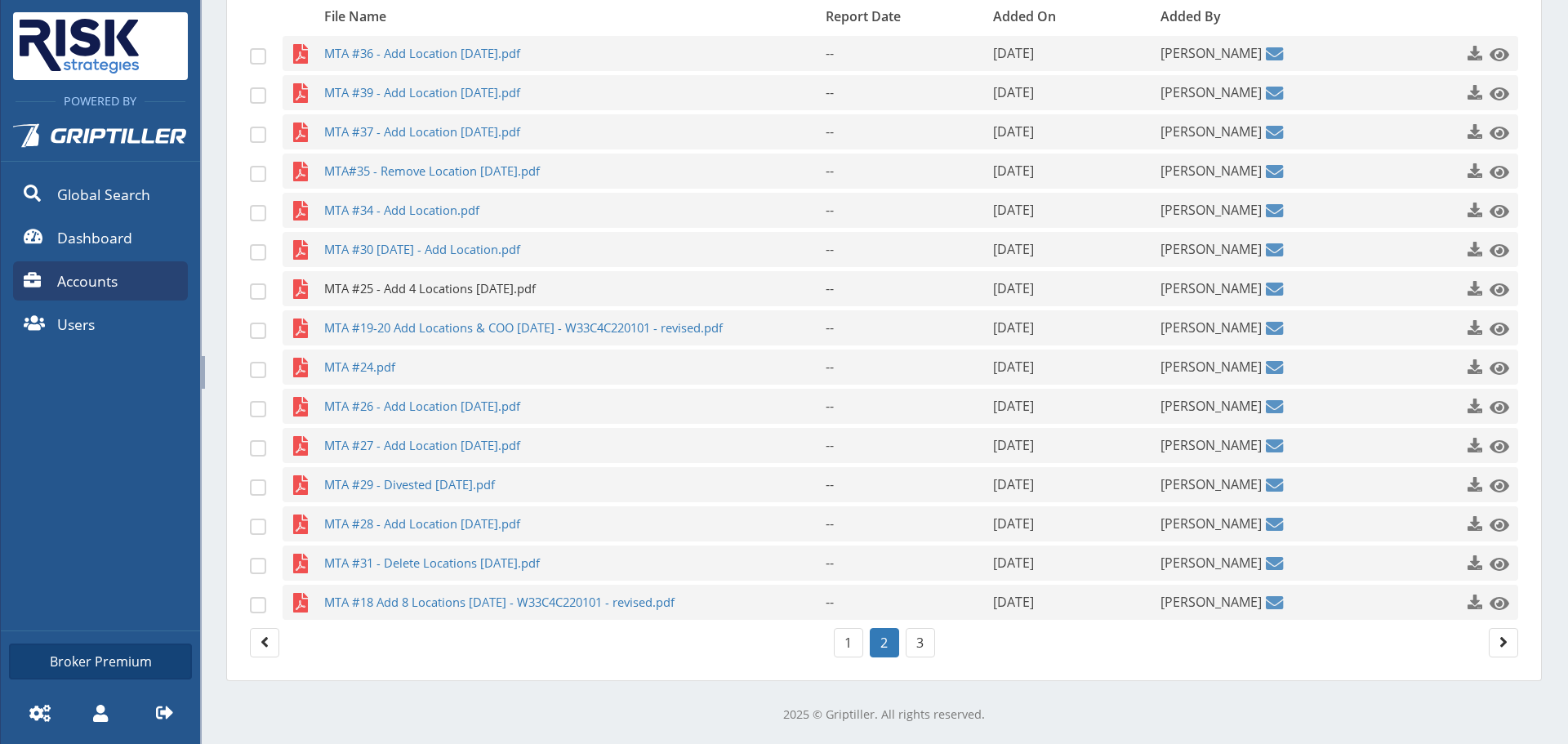
click at [397, 289] on span "MTA #25 - Add 4 Locations [DATE].pdf" at bounding box center [543, 289] width 438 height 35
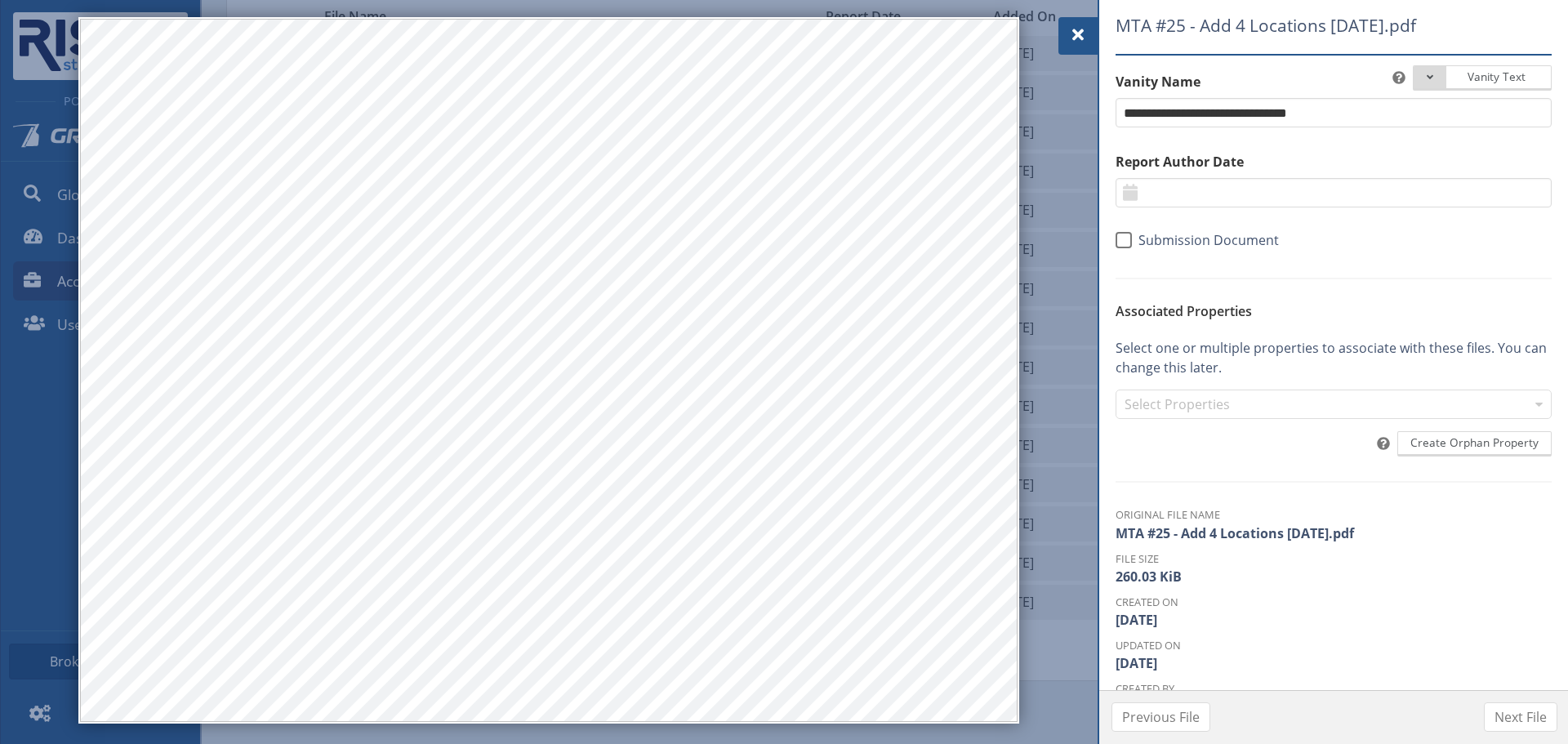
click at [1087, 41] on span at bounding box center [1077, 35] width 19 height 19
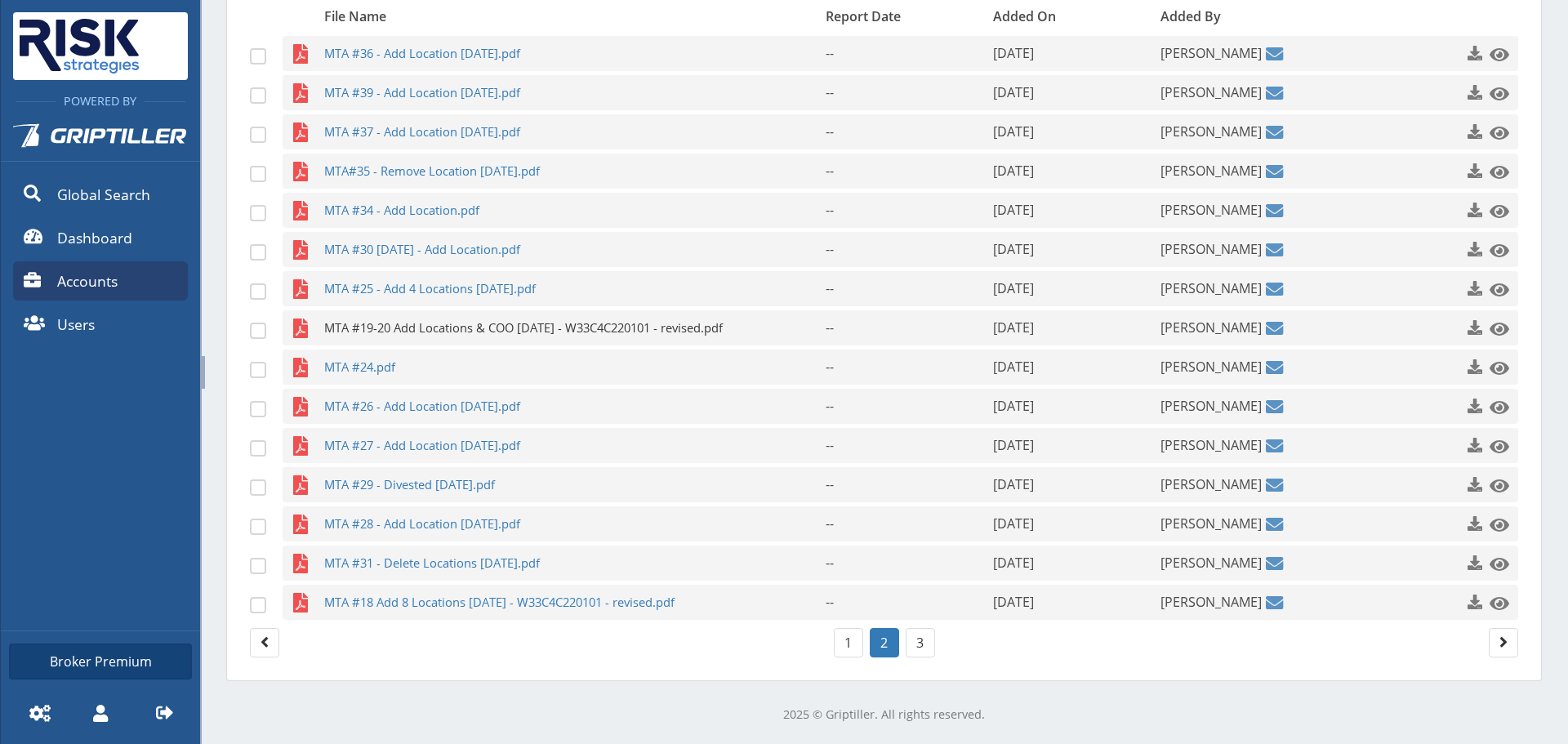
click at [427, 325] on span "MTA #19-20 Add Locations & COO [DATE] - W33C4C220101 - revised.pdf" at bounding box center [543, 328] width 438 height 35
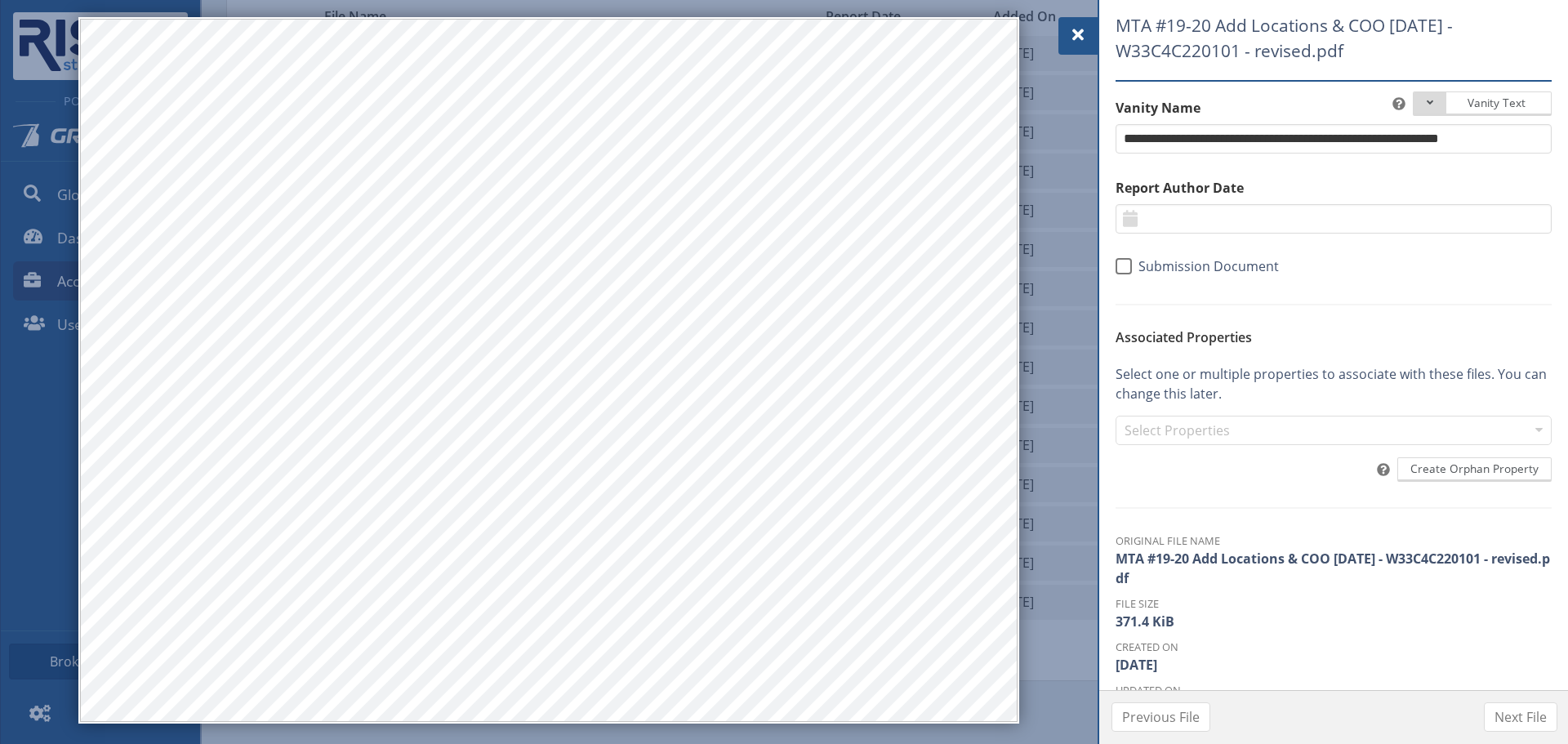
click at [1080, 12] on div at bounding box center [784, 372] width 1568 height 744
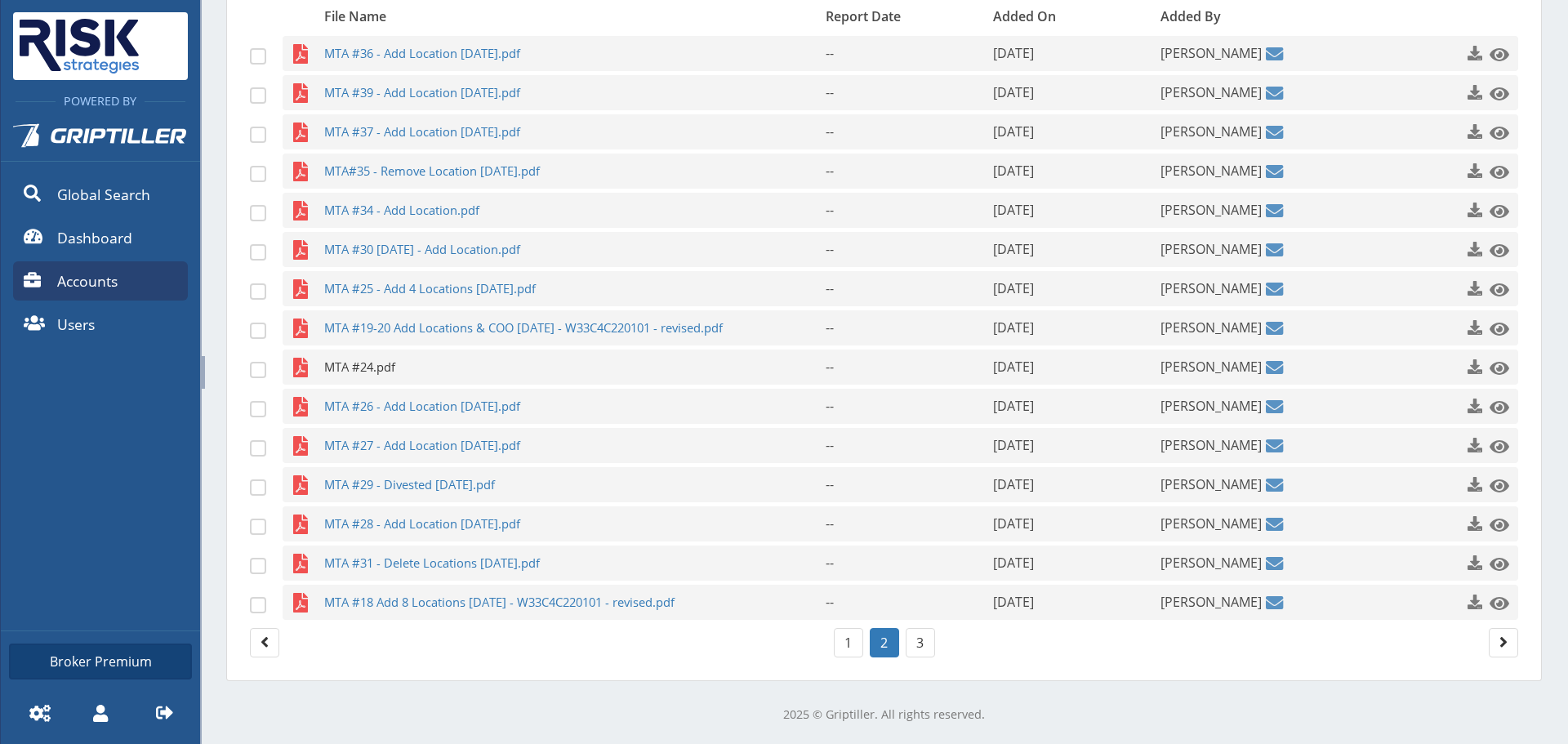
click at [405, 360] on span "MTA #24.pdf" at bounding box center [543, 367] width 438 height 35
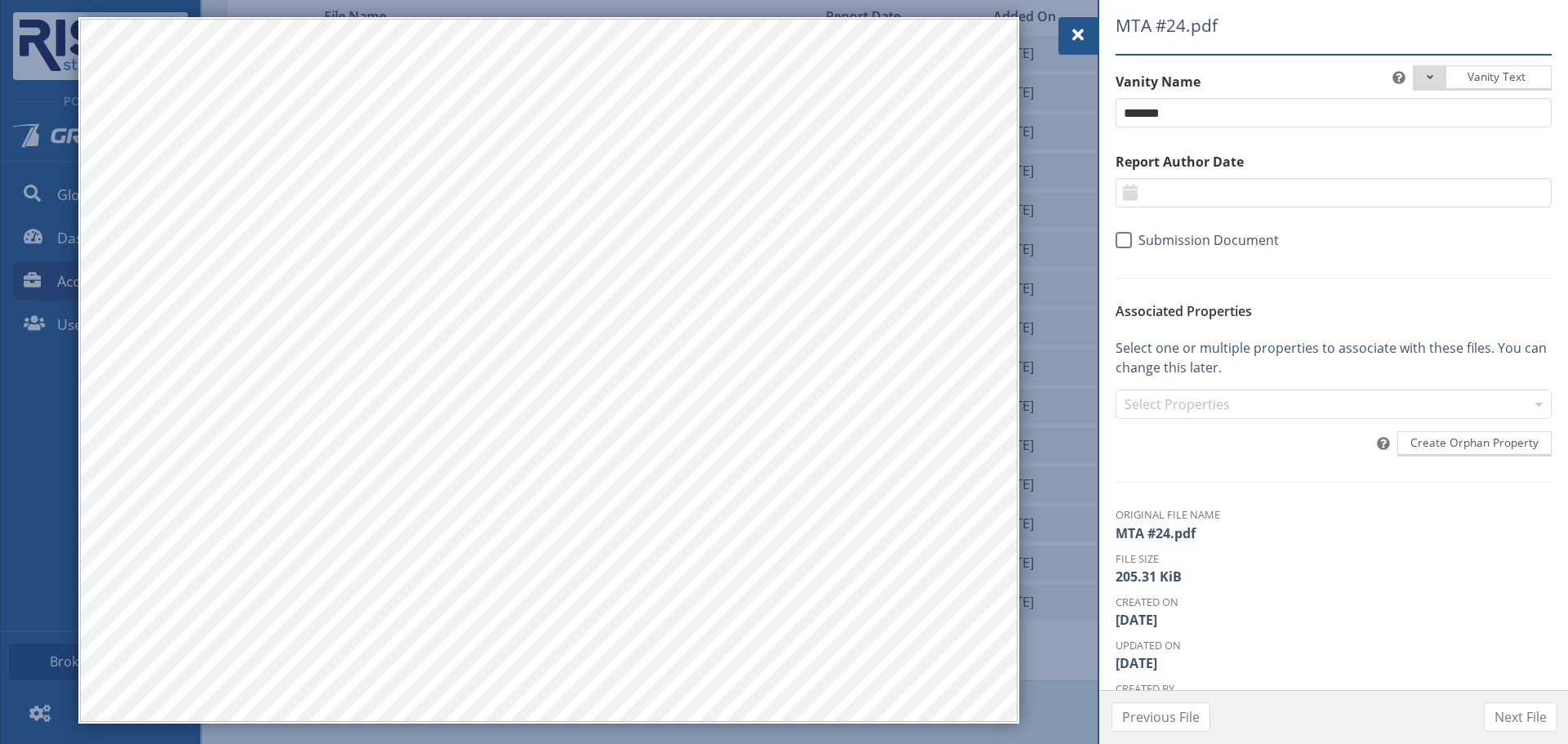
click at [1080, 46] on div at bounding box center [1077, 35] width 40 height 38
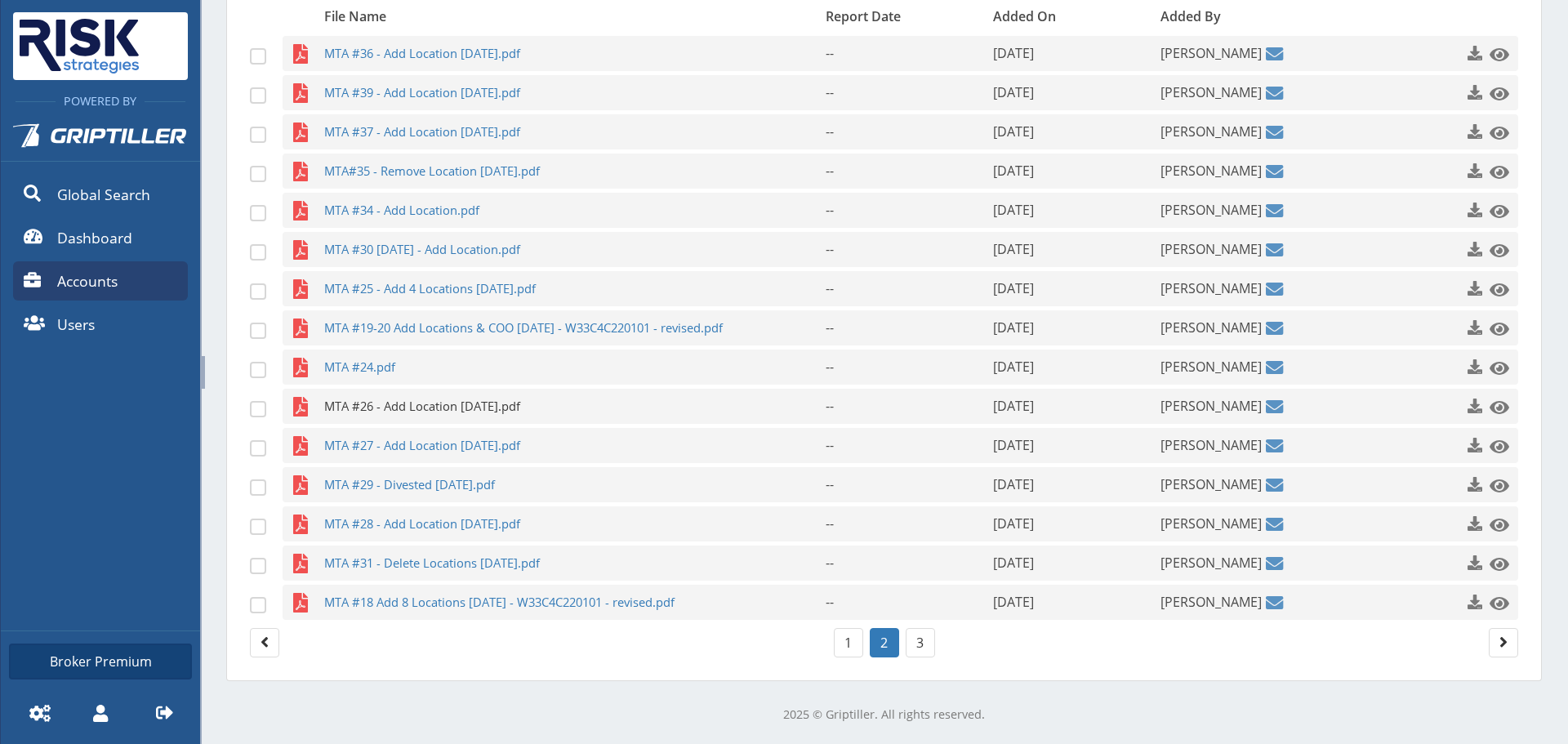
click at [465, 402] on span "MTA #26 - Add Location [DATE].pdf" at bounding box center [543, 407] width 438 height 35
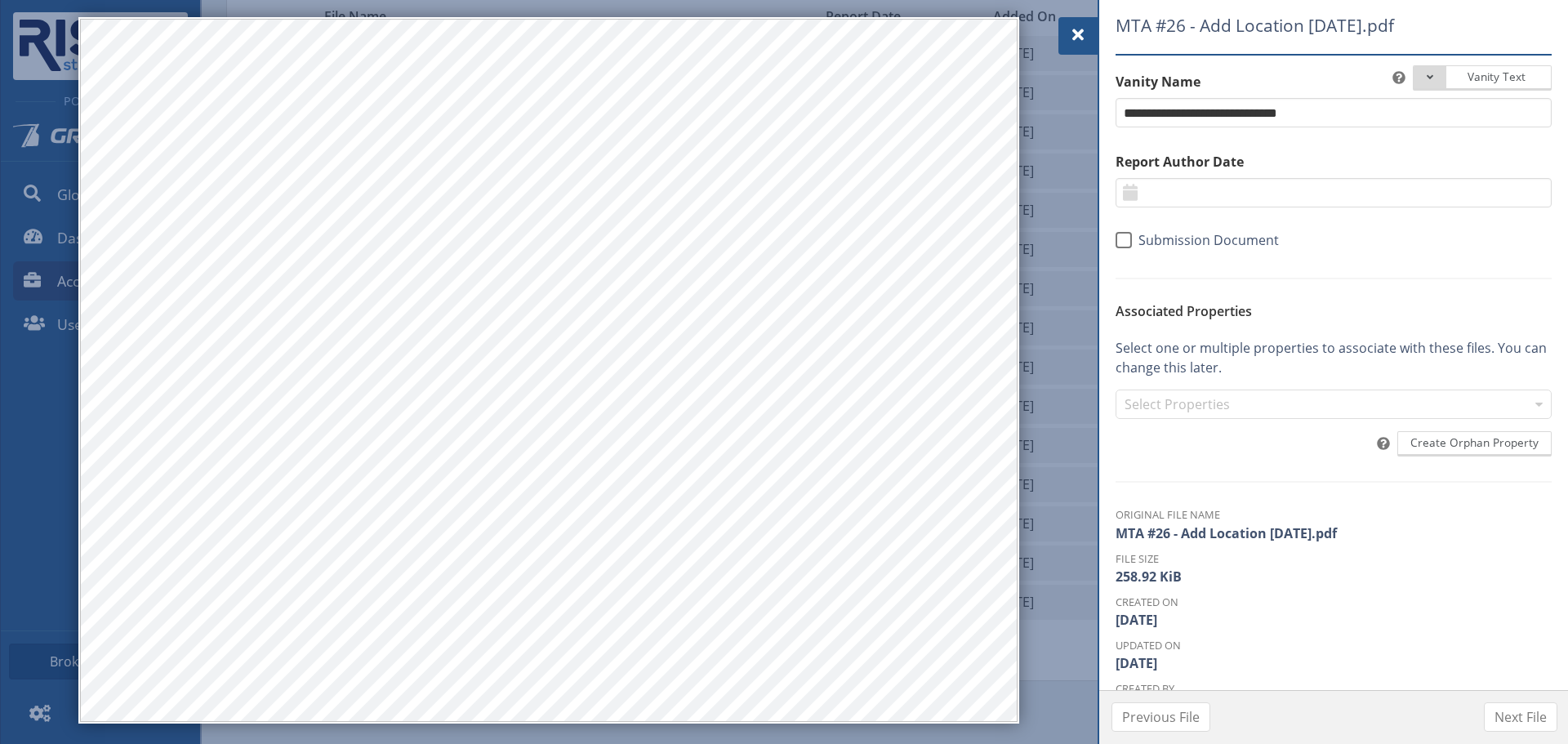
drag, startPoint x: 1092, startPoint y: 39, endPoint x: 1078, endPoint y: 39, distance: 14.0
click at [1091, 39] on div at bounding box center [1077, 35] width 40 height 38
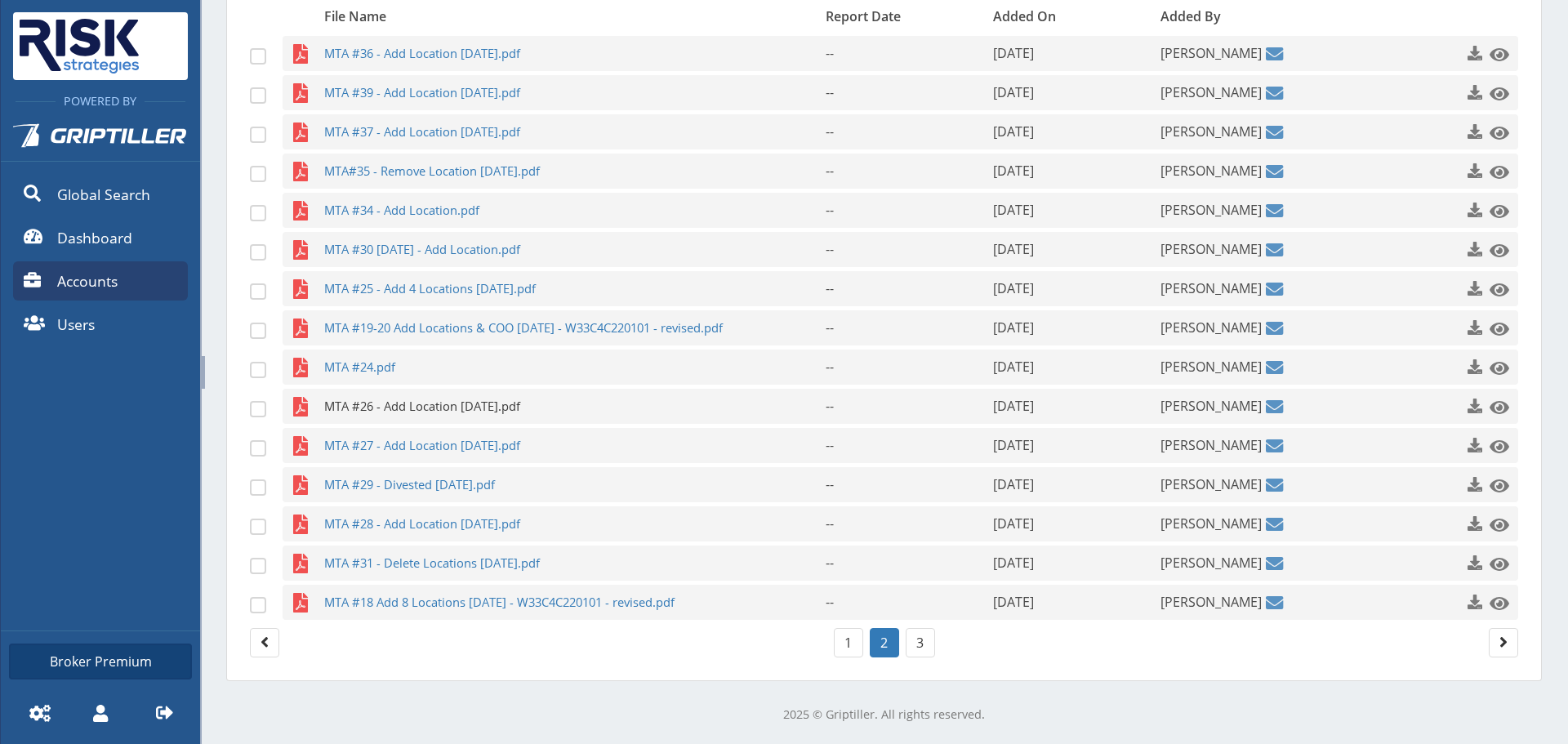
click at [462, 412] on span "MTA #26 - Add Location [DATE].pdf" at bounding box center [543, 407] width 438 height 35
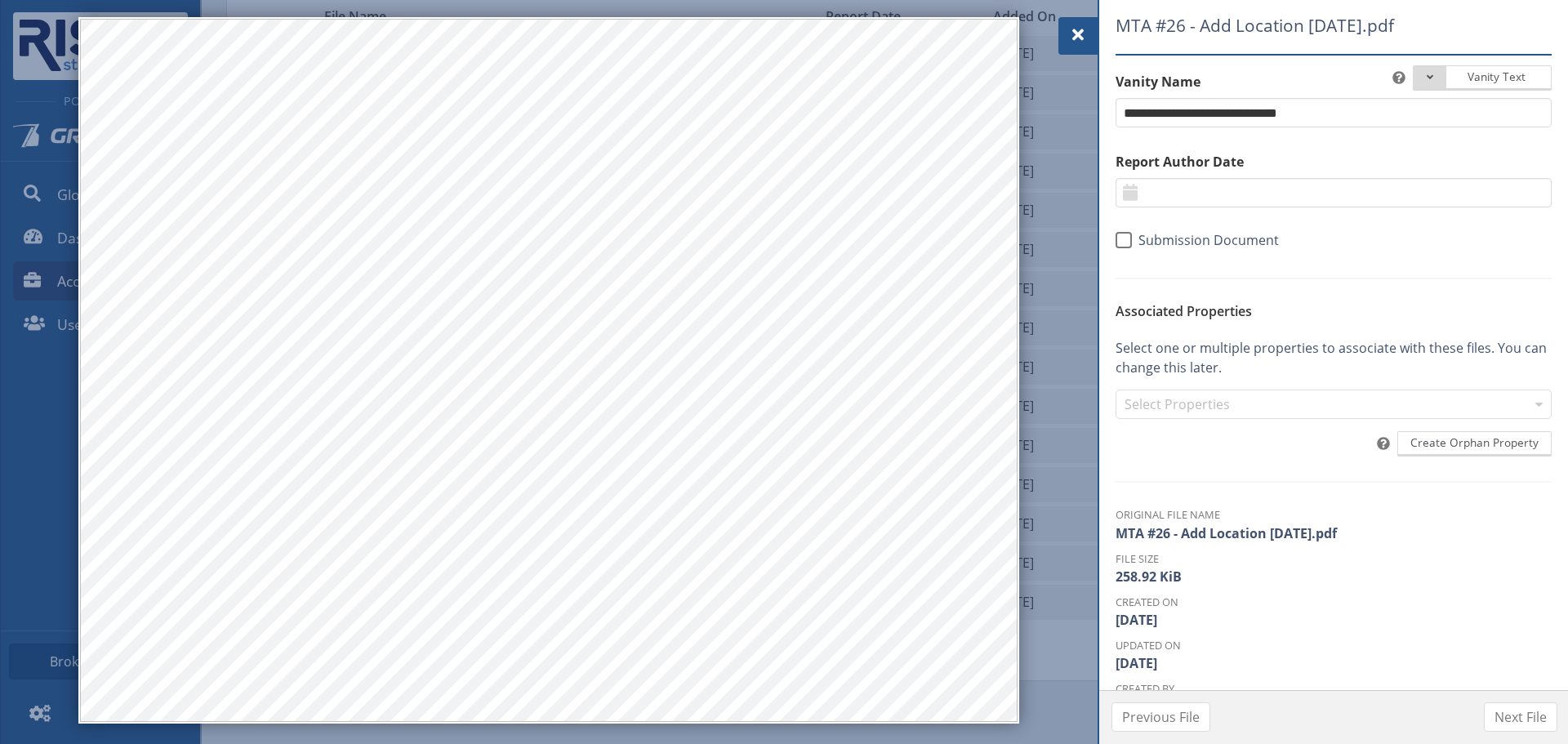
click at [1062, 38] on div at bounding box center [1077, 35] width 40 height 38
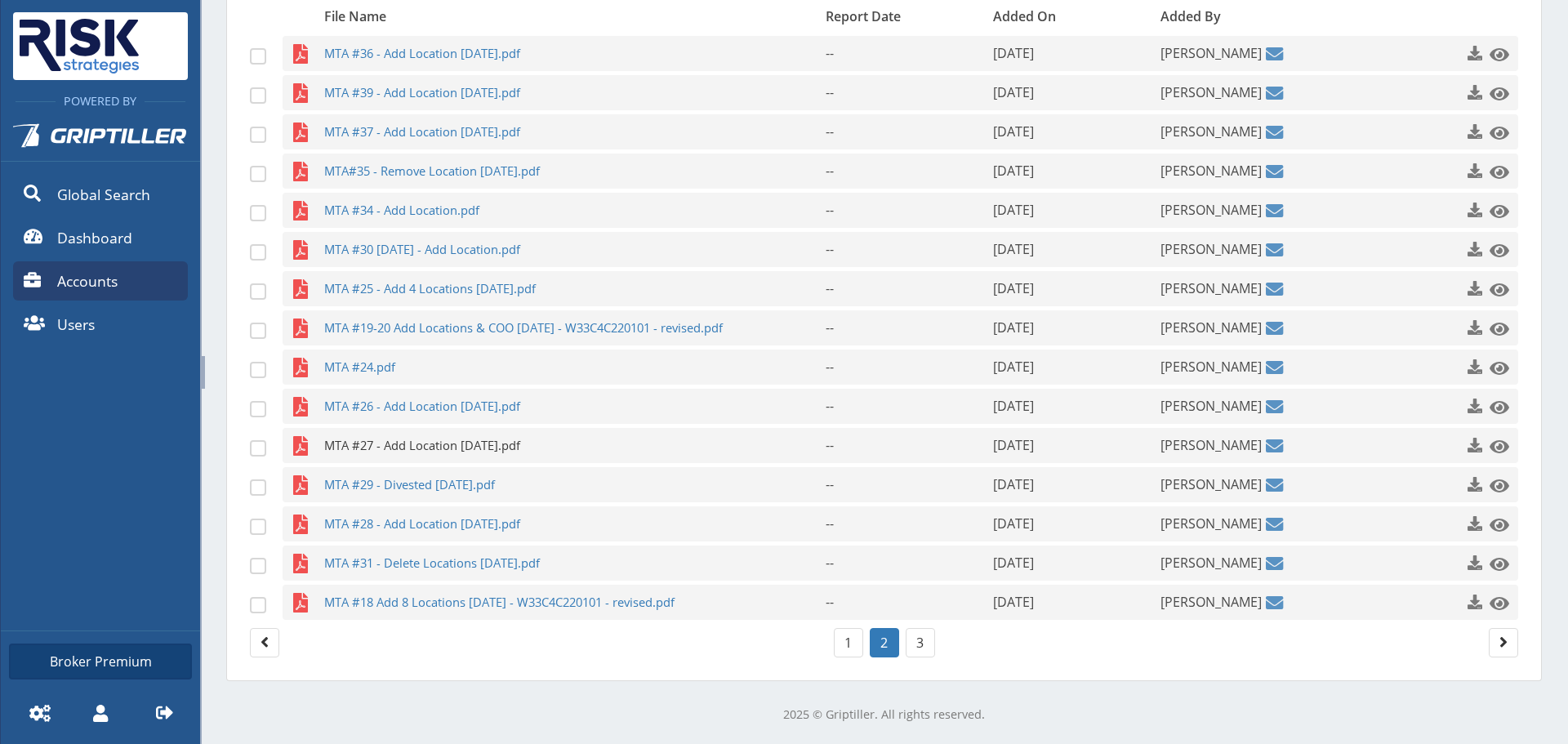
click at [379, 438] on span "MTA #27 - Add Location [DATE].pdf" at bounding box center [543, 445] width 438 height 35
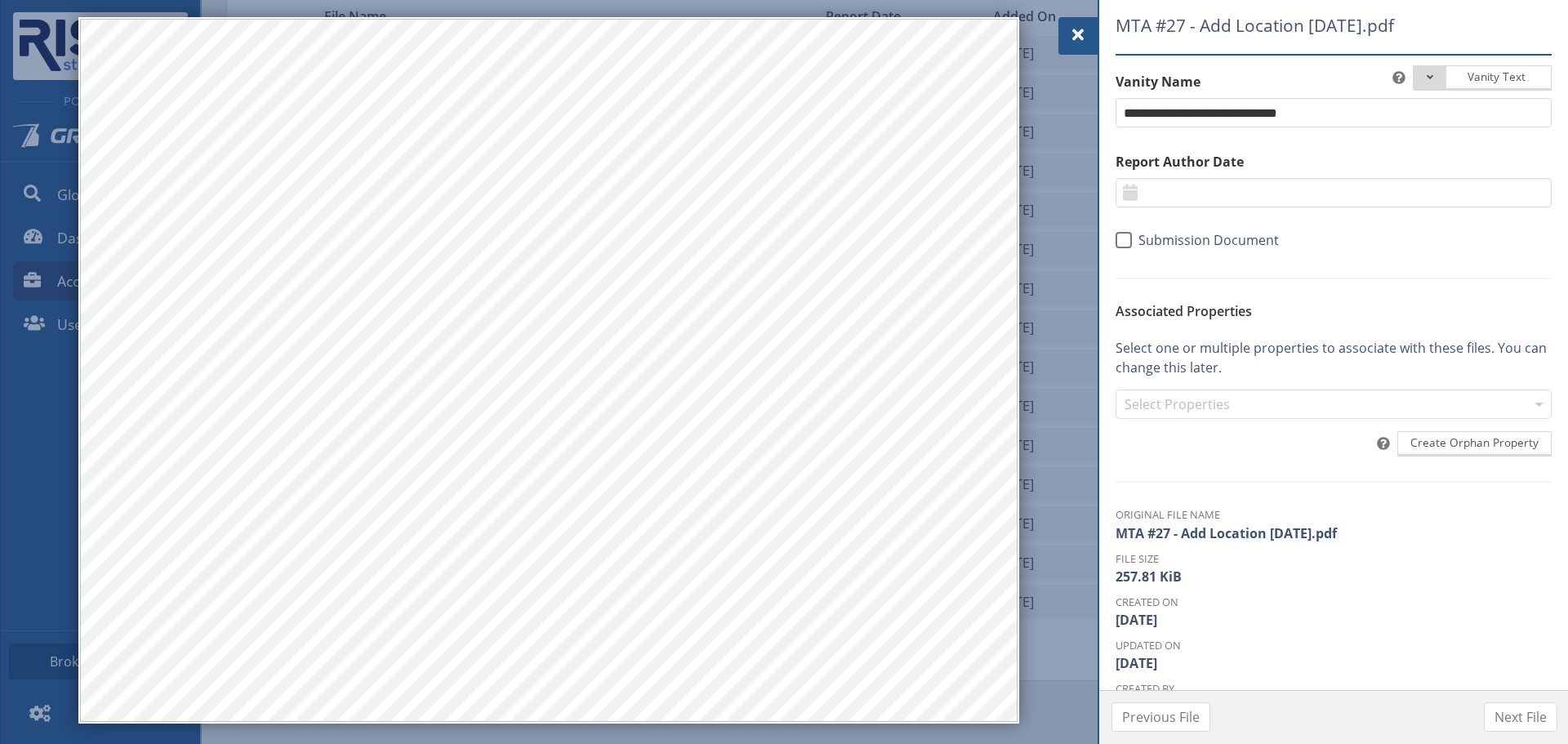
drag, startPoint x: 1077, startPoint y: 45, endPoint x: 1039, endPoint y: 68, distance: 44.4
click at [1077, 45] on div at bounding box center [1077, 35] width 40 height 38
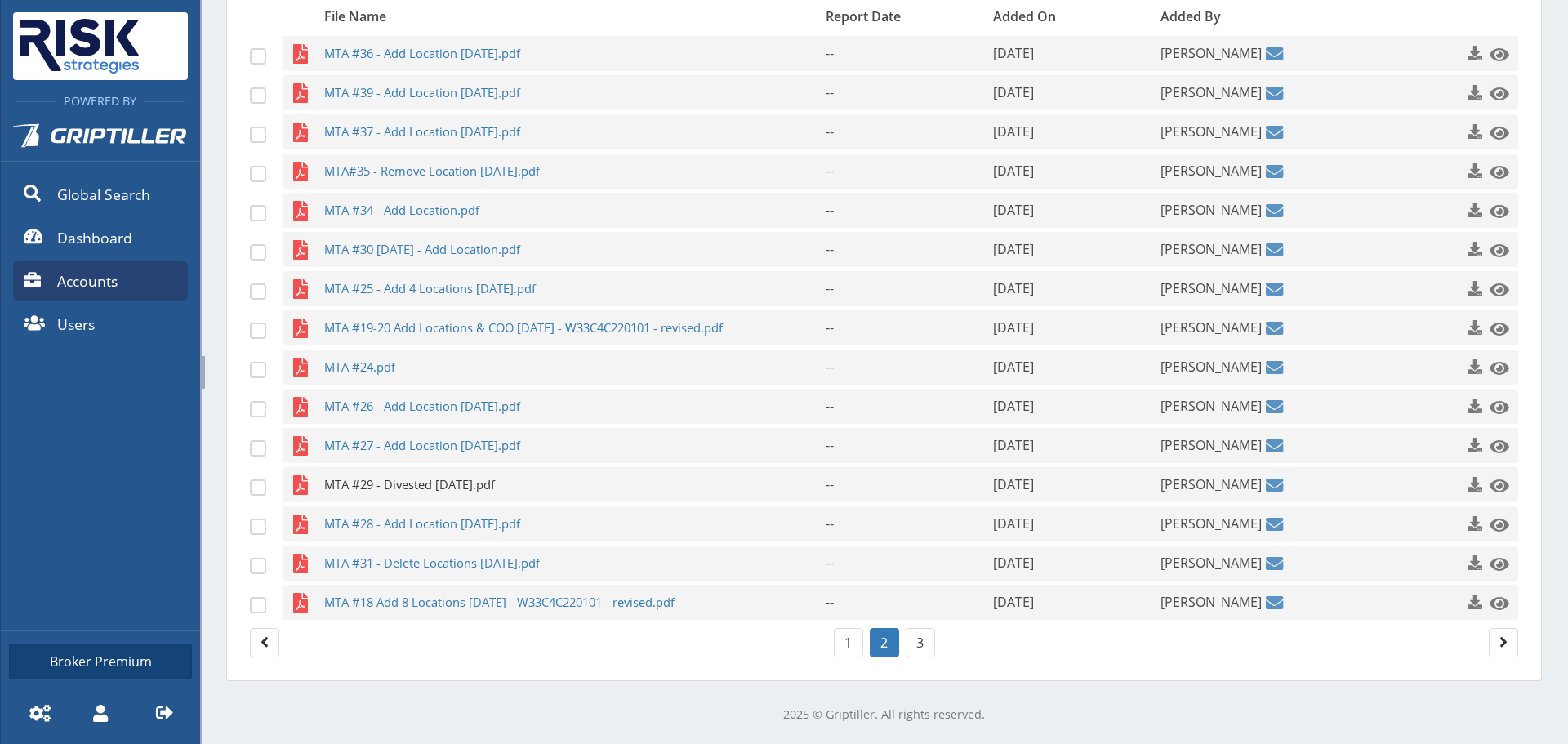
click at [401, 482] on span "MTA #29 - Divested [DATE].pdf" at bounding box center [543, 485] width 438 height 35
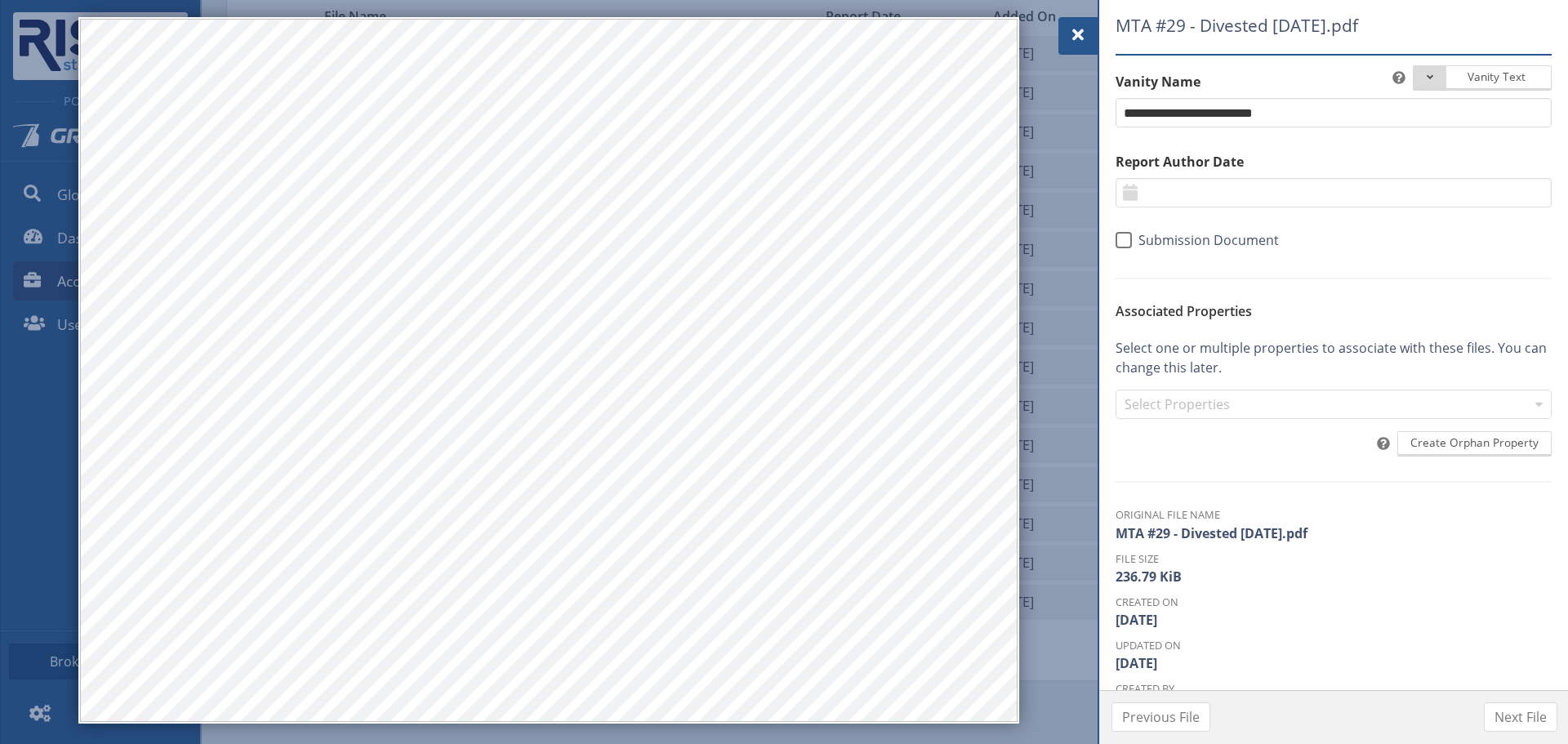
drag, startPoint x: 1091, startPoint y: 26, endPoint x: 1007, endPoint y: 72, distance: 95.8
click at [1091, 26] on div at bounding box center [1077, 35] width 40 height 38
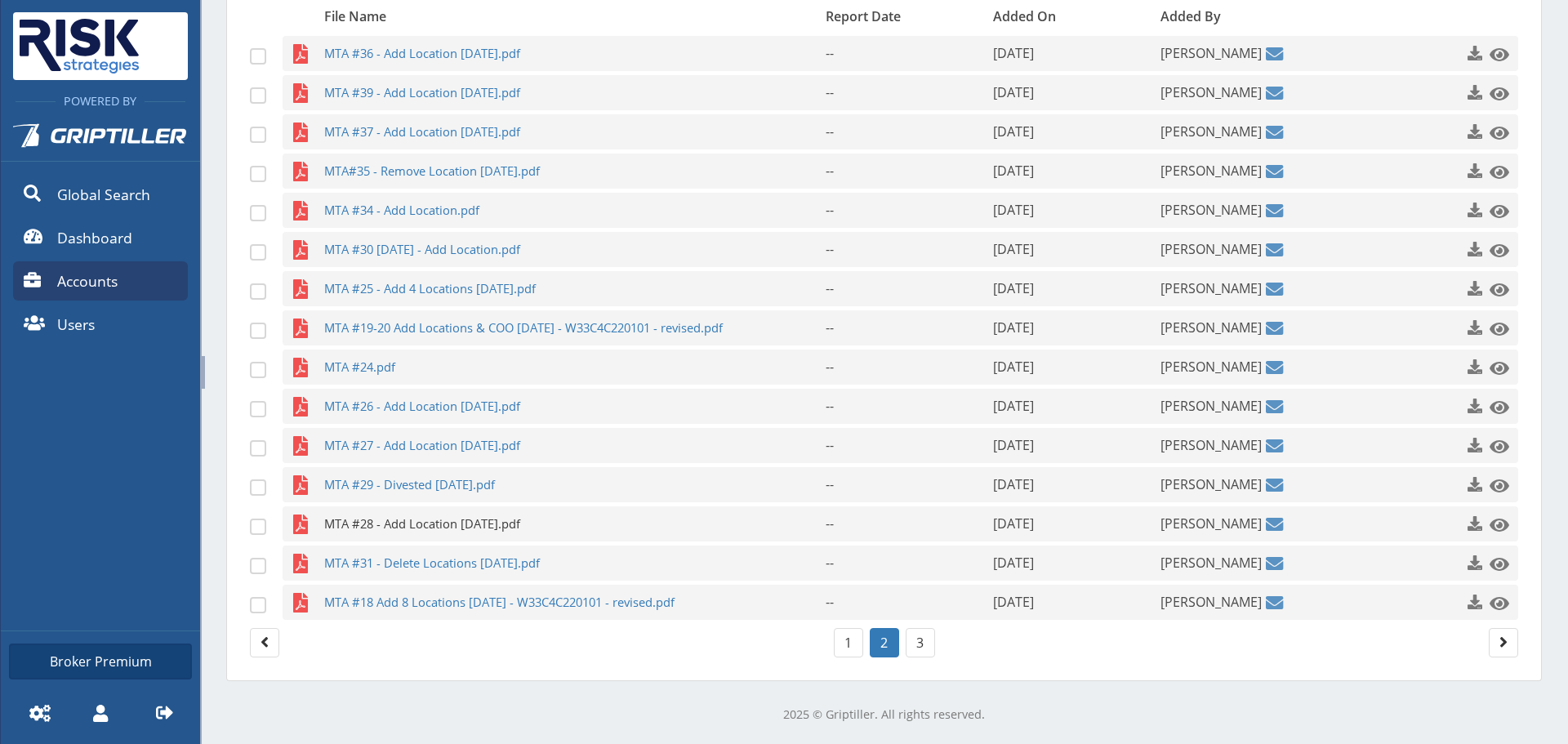
click at [397, 531] on span "MTA #28 - Add Location [DATE].pdf" at bounding box center [543, 523] width 438 height 35
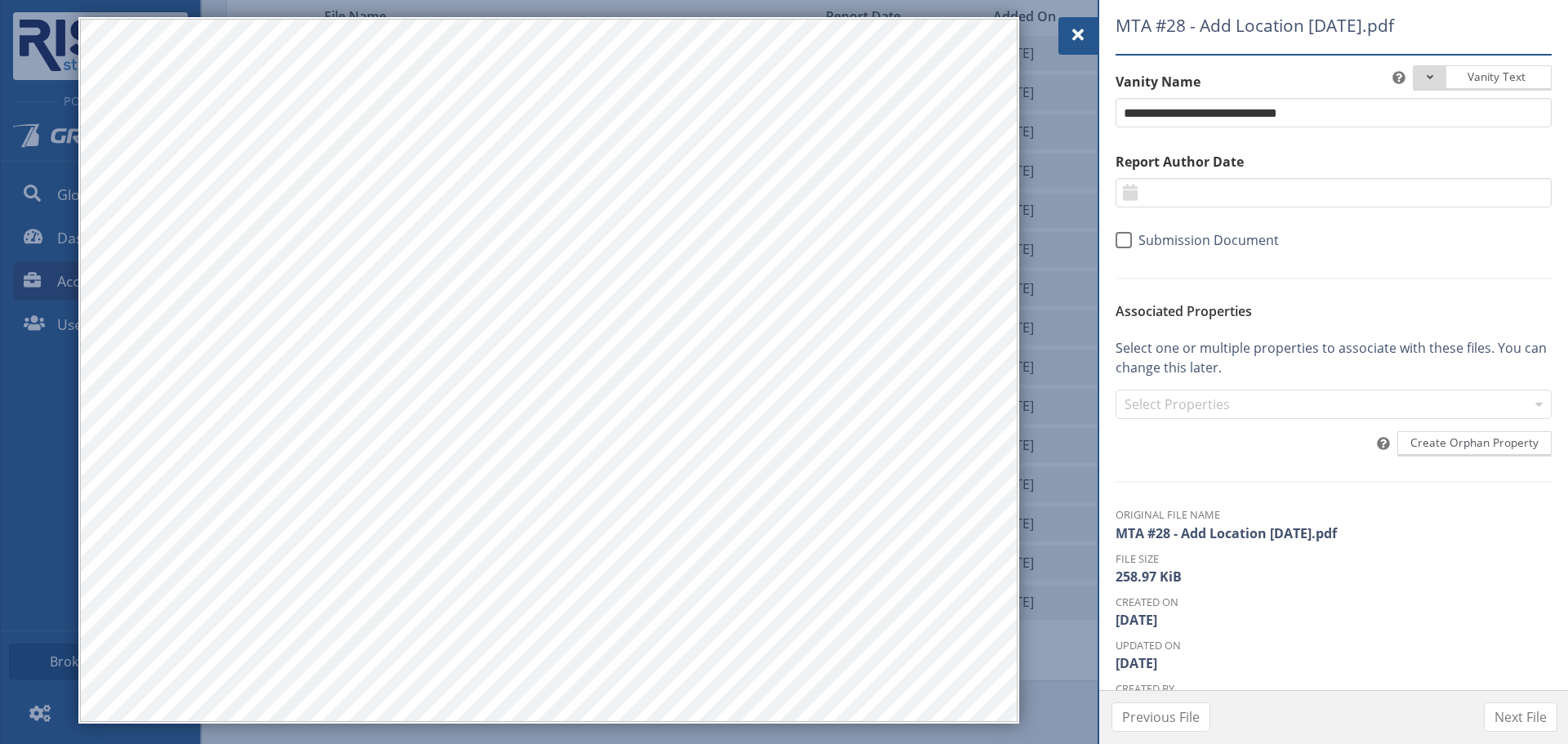
drag, startPoint x: 1082, startPoint y: 34, endPoint x: 982, endPoint y: 83, distance: 111.4
click at [1082, 34] on span at bounding box center [1077, 35] width 19 height 19
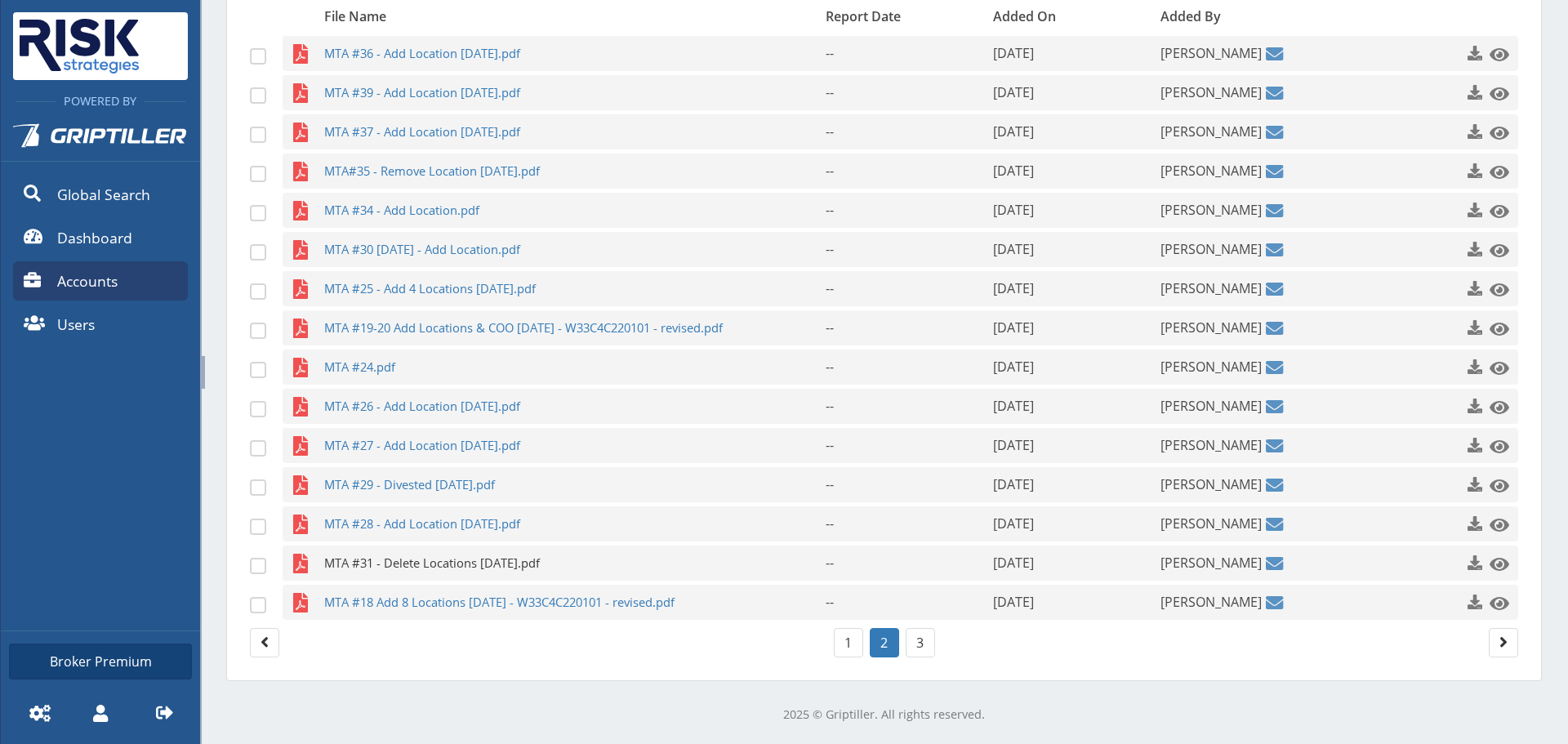
click at [452, 561] on span "MTA #31 - Delete Locations [DATE].pdf" at bounding box center [543, 563] width 438 height 35
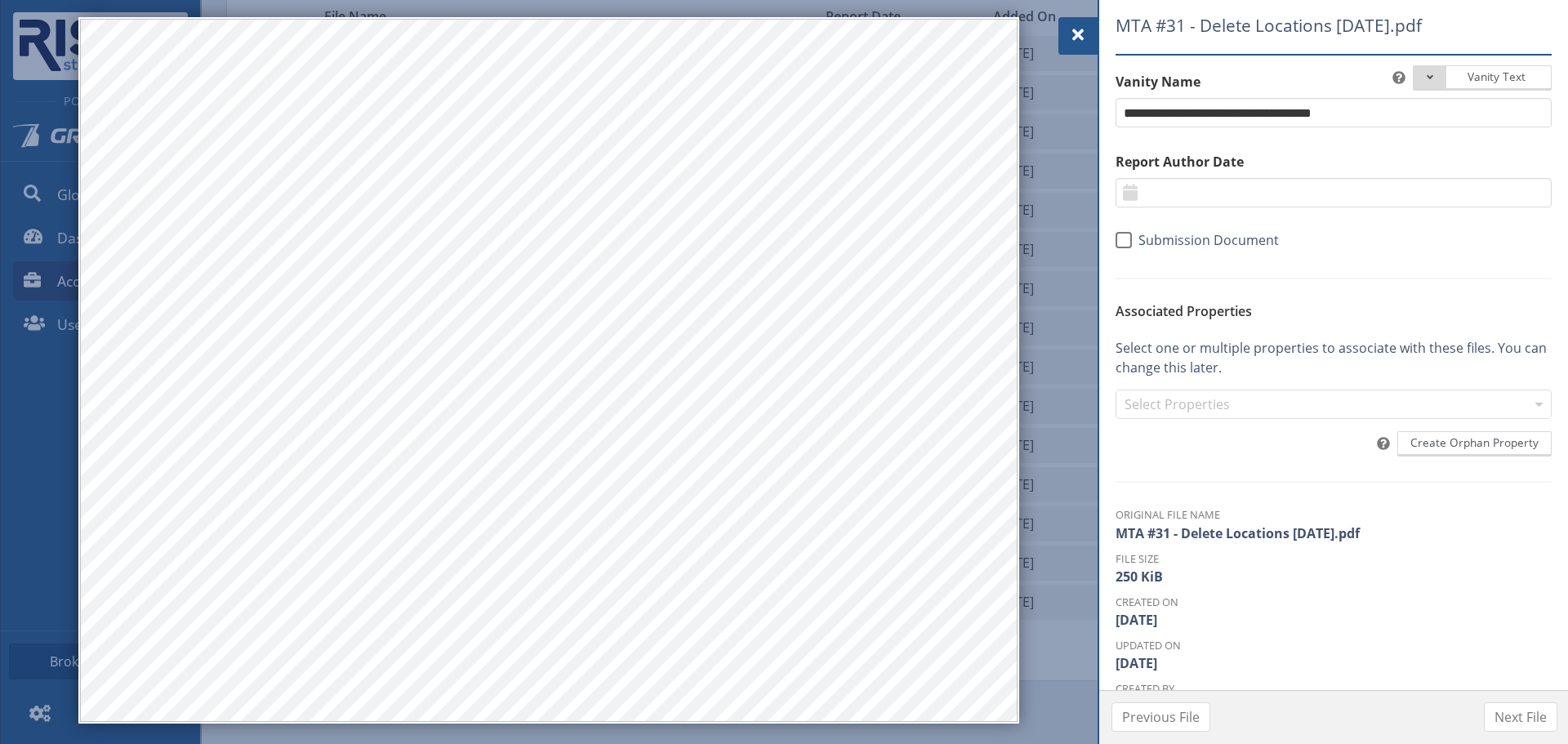
drag, startPoint x: 1080, startPoint y: 35, endPoint x: 1045, endPoint y: 50, distance: 38.1
click at [1080, 35] on span at bounding box center [1077, 35] width 19 height 19
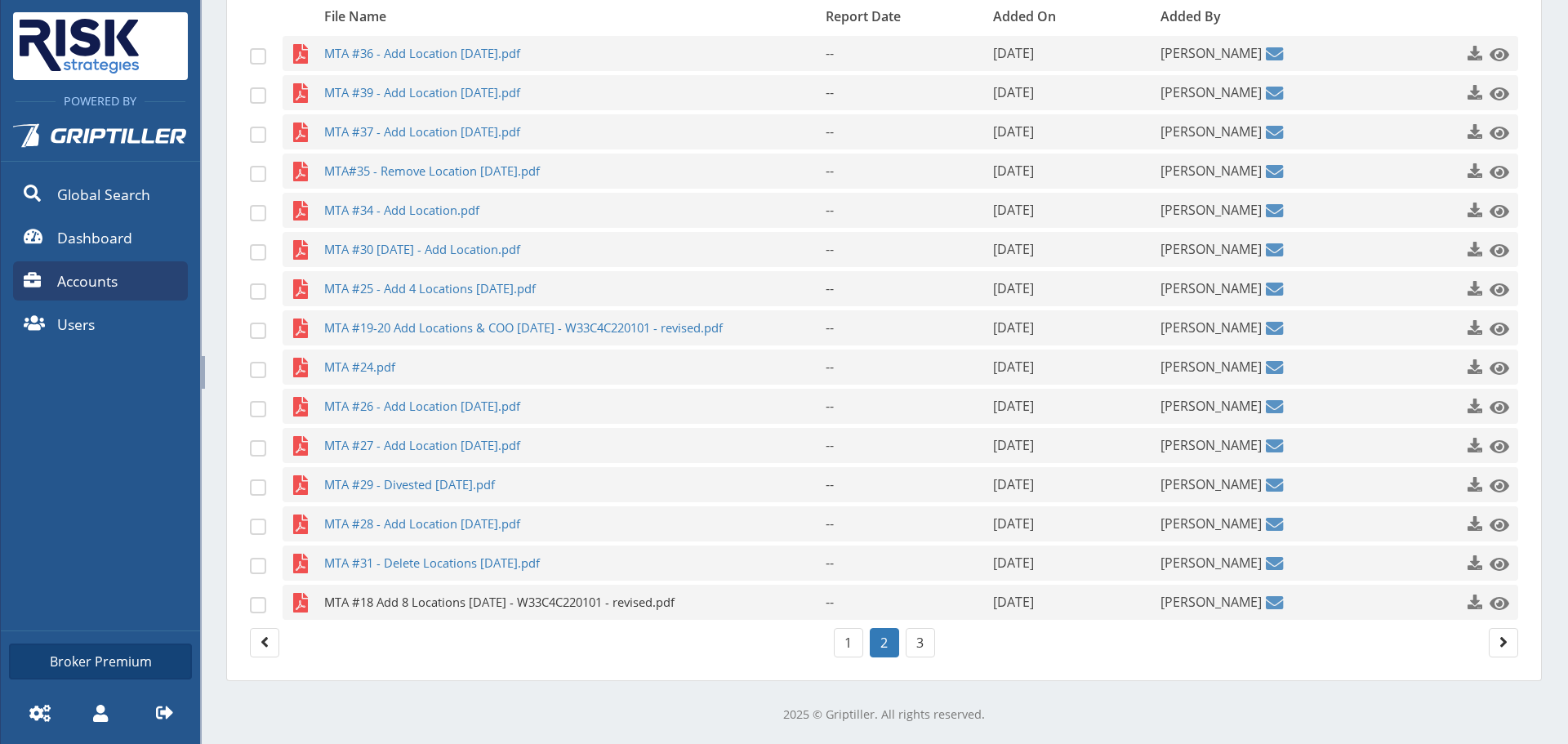
click at [452, 607] on span "MTA #18 Add 8 Locations [DATE] - W33C4C220101 - revised.pdf" at bounding box center [543, 603] width 438 height 35
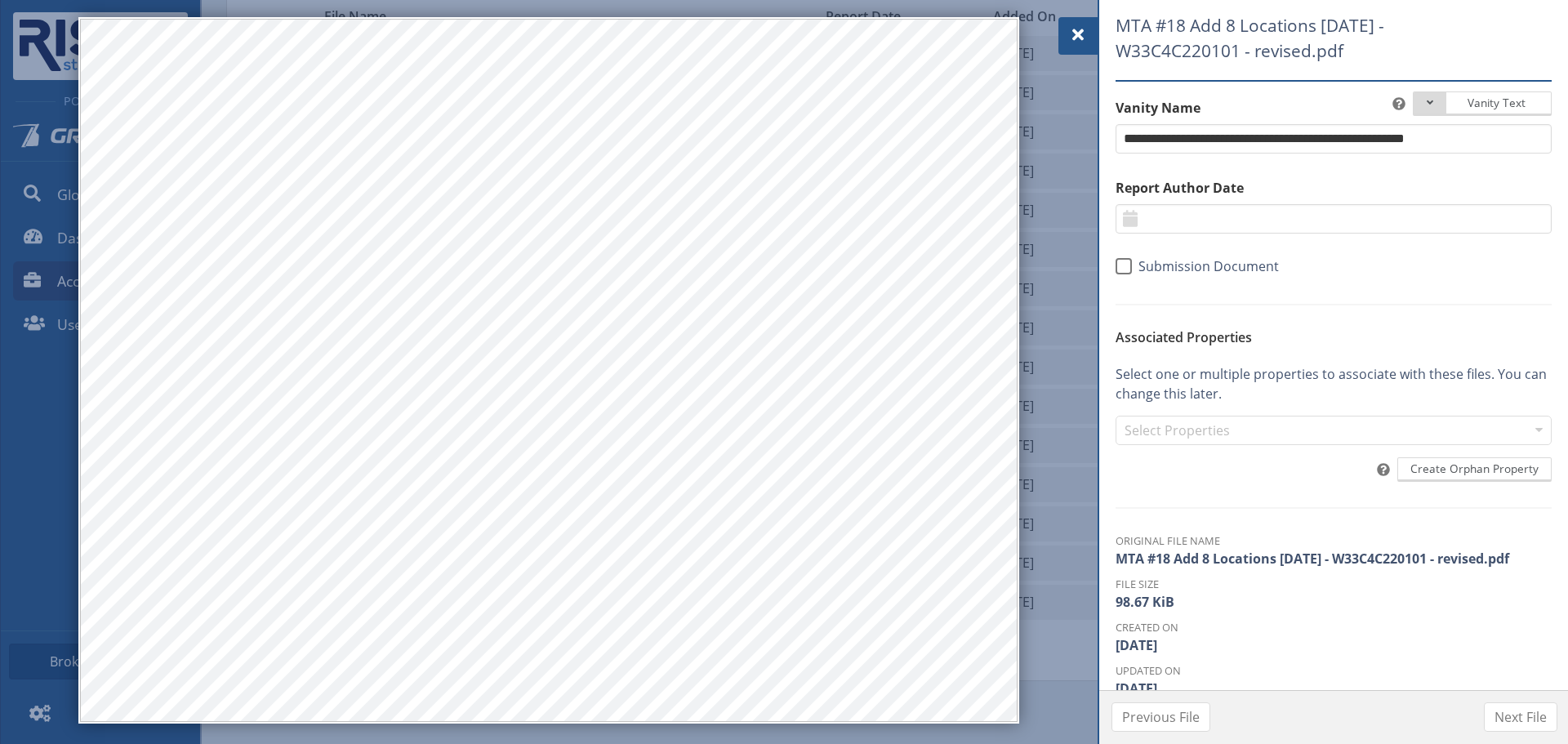
click at [1080, 31] on span at bounding box center [1077, 35] width 19 height 19
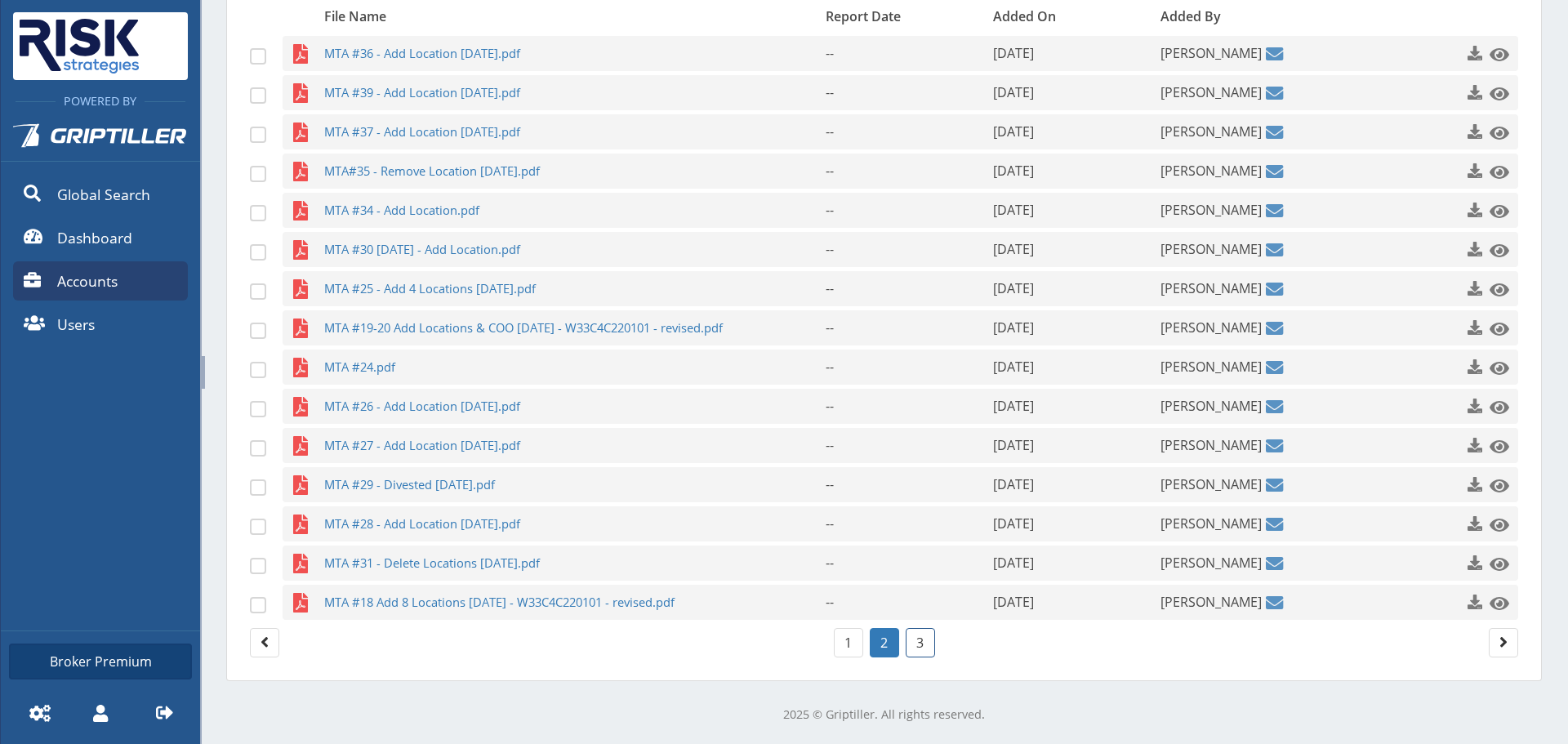
click at [927, 645] on link "3" at bounding box center [920, 642] width 29 height 29
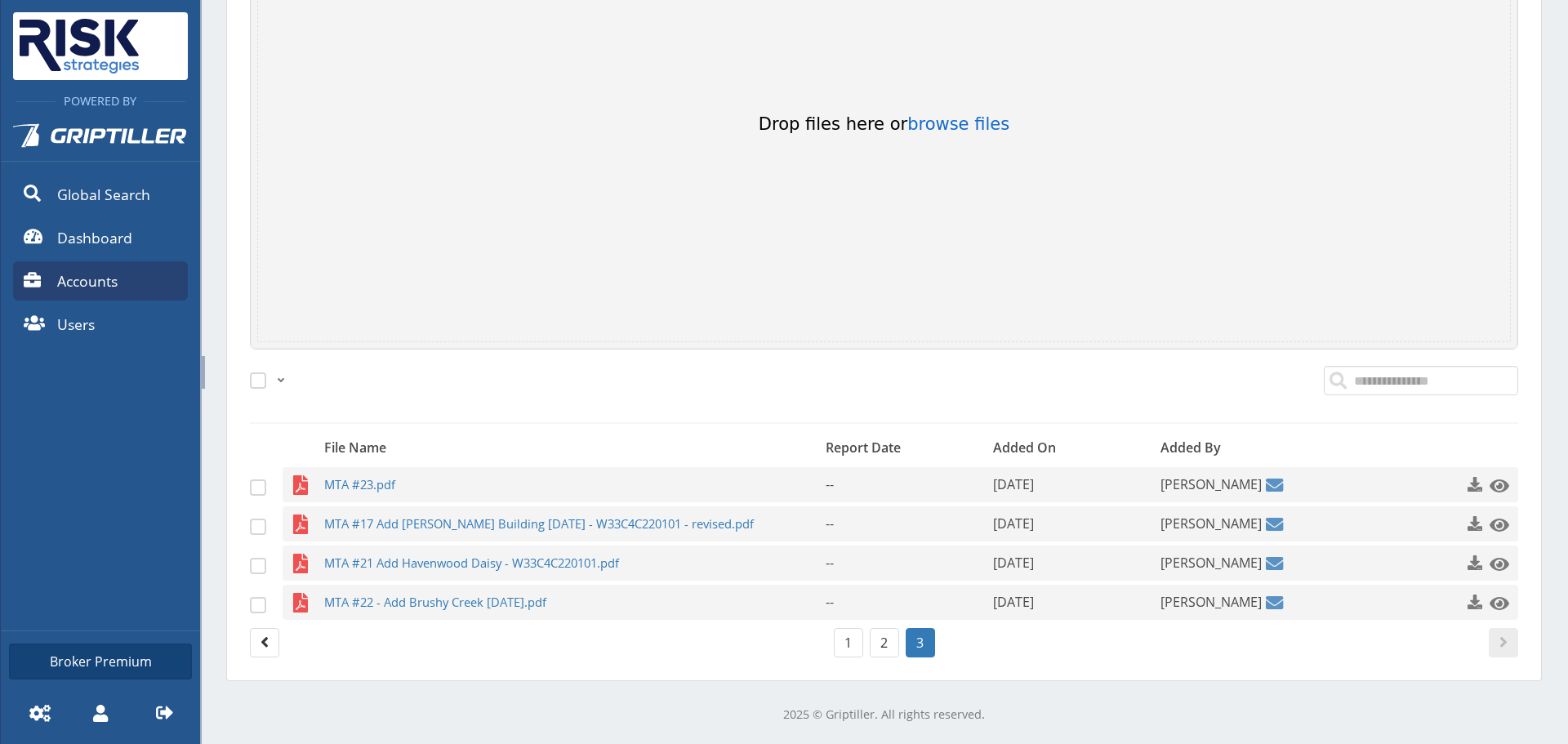
scroll to position [368, 0]
click at [350, 479] on span "MTA #23.pdf" at bounding box center [543, 485] width 438 height 35
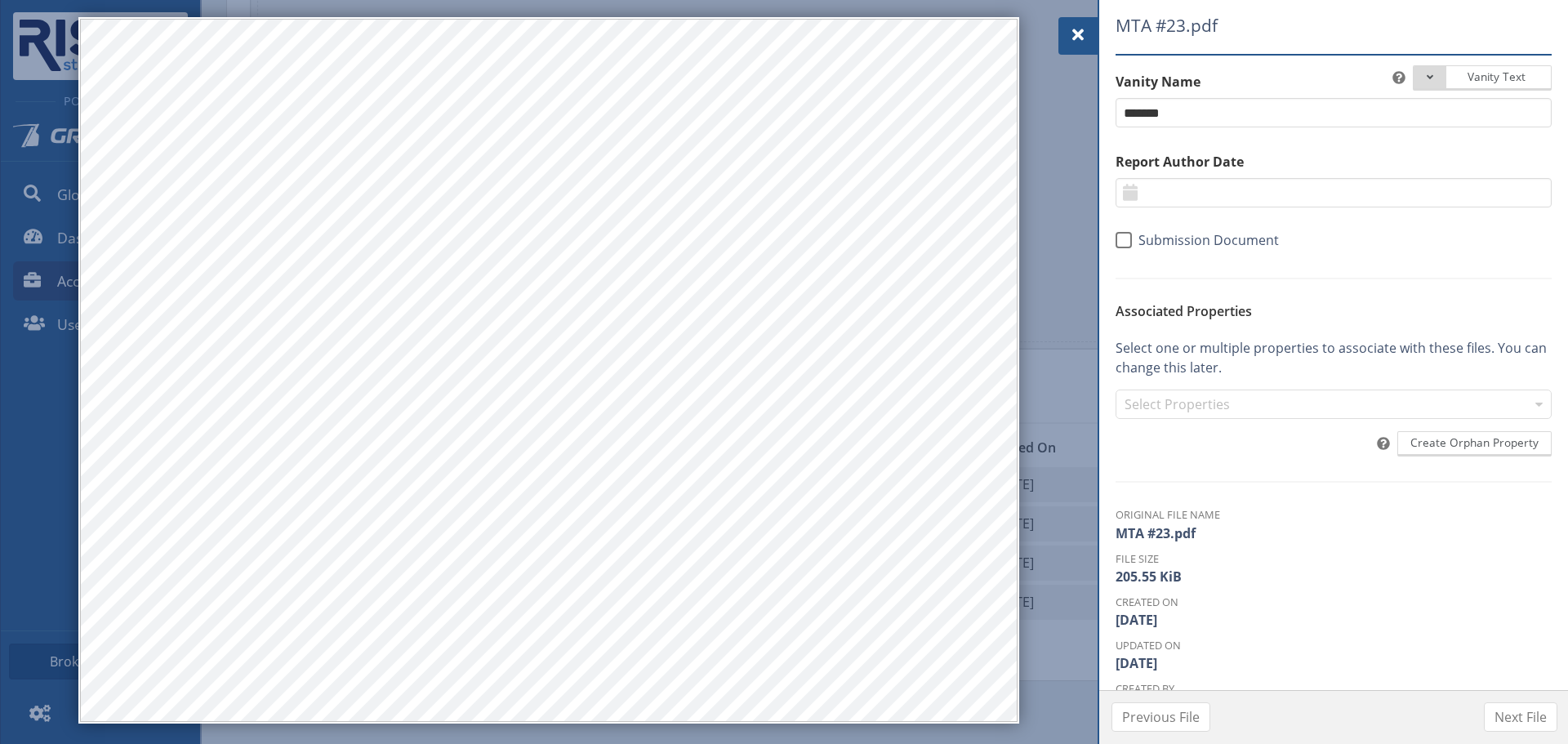
drag, startPoint x: 1085, startPoint y: 52, endPoint x: 978, endPoint y: 101, distance: 117.7
click at [1085, 52] on div at bounding box center [1077, 35] width 40 height 38
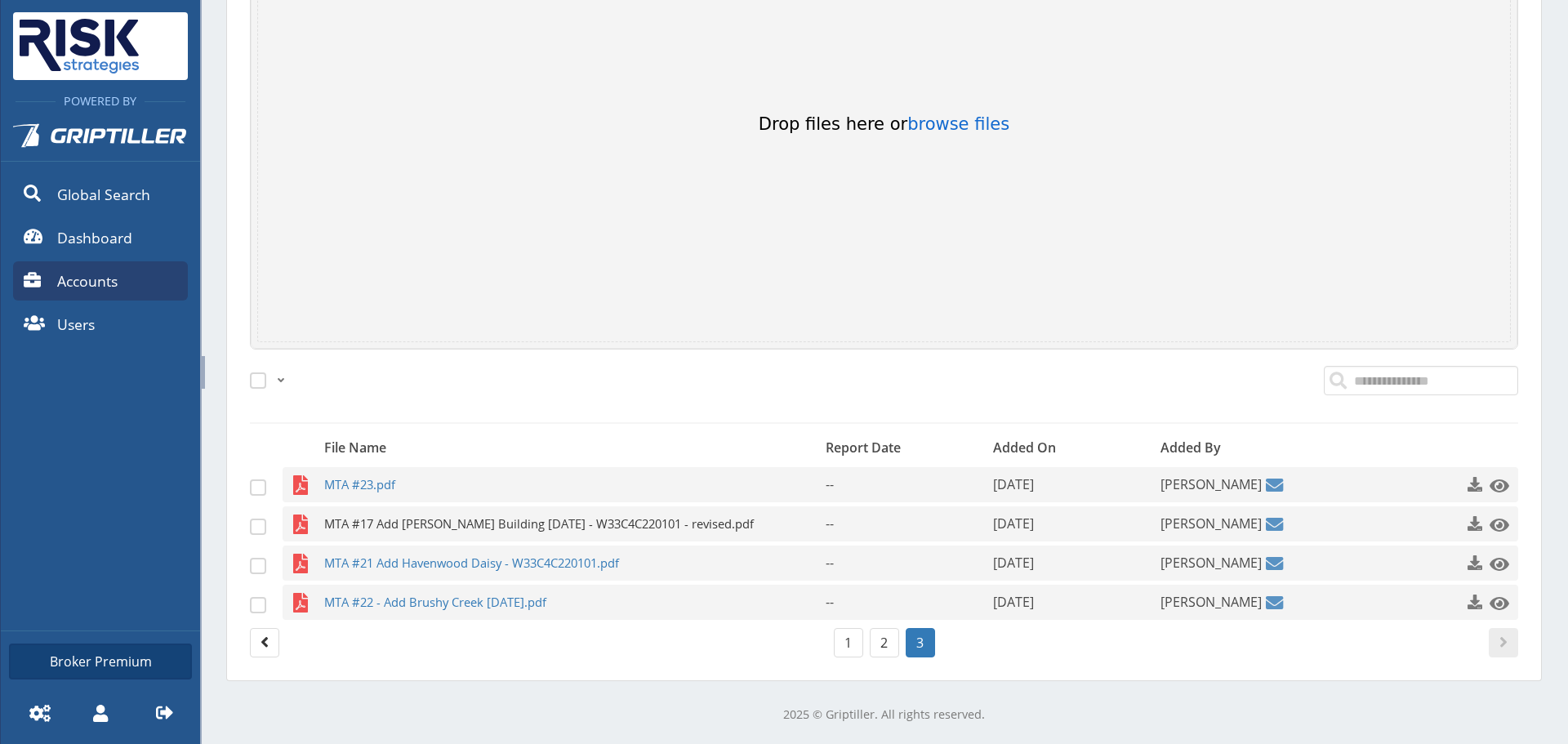
click at [449, 521] on span "MTA #17 Add [PERSON_NAME] Building [DATE] - W33C4C220101 - revised.pdf" at bounding box center [543, 523] width 438 height 35
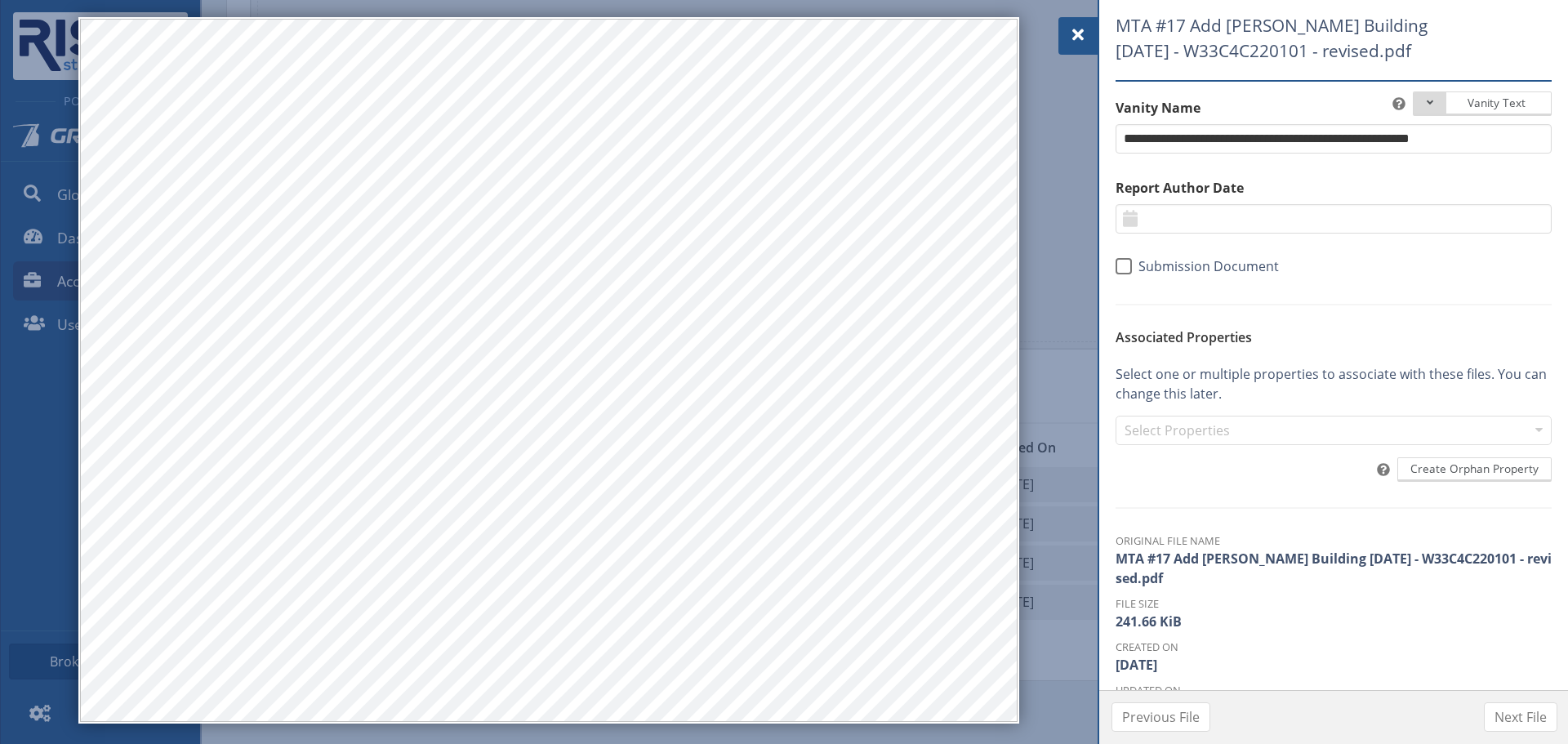
drag, startPoint x: 1088, startPoint y: 33, endPoint x: 1057, endPoint y: 43, distance: 32.6
click at [1088, 33] on div at bounding box center [1077, 35] width 40 height 38
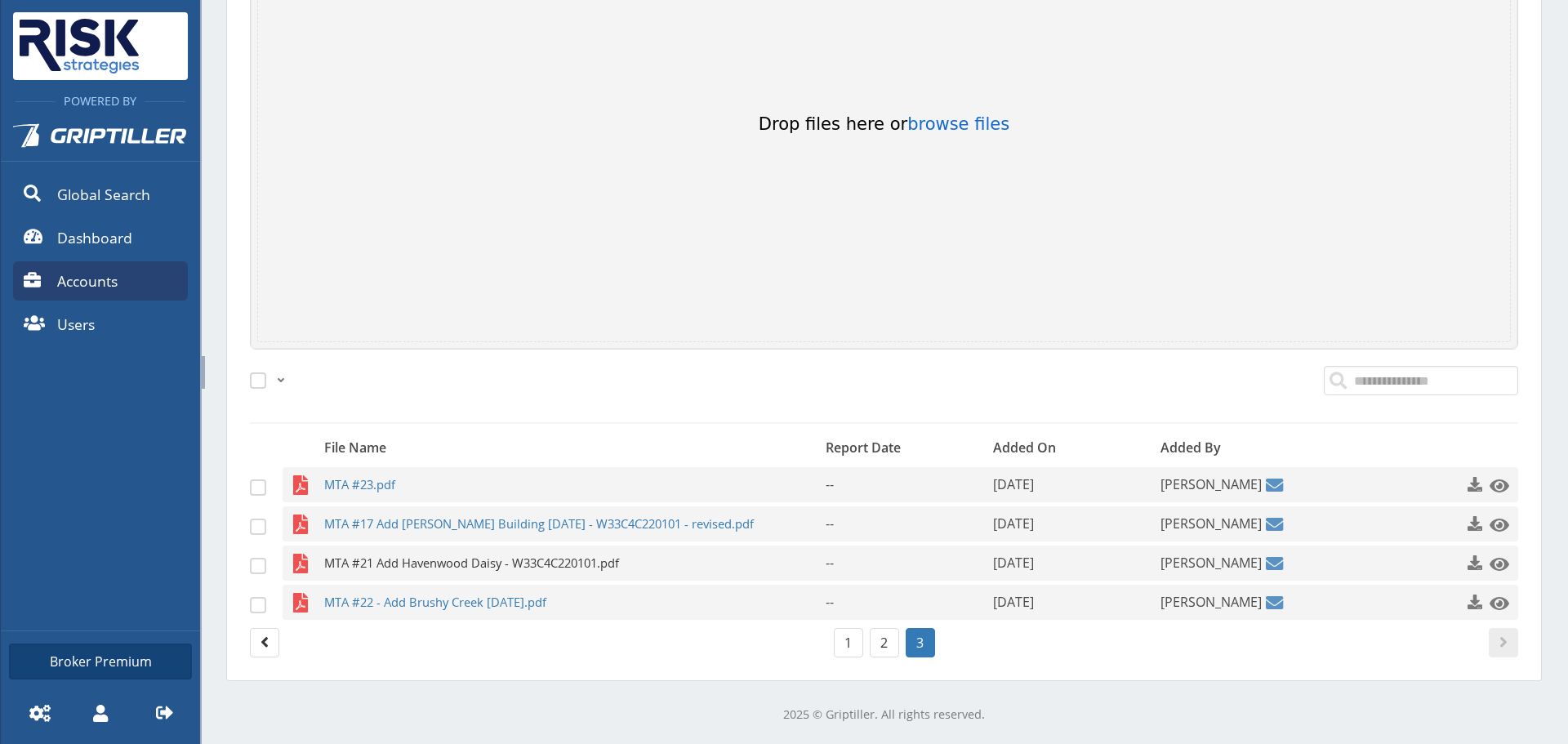
click at [375, 555] on span "MTA #21 Add Havenwood Daisy - W33C4C220101.pdf" at bounding box center [543, 563] width 438 height 35
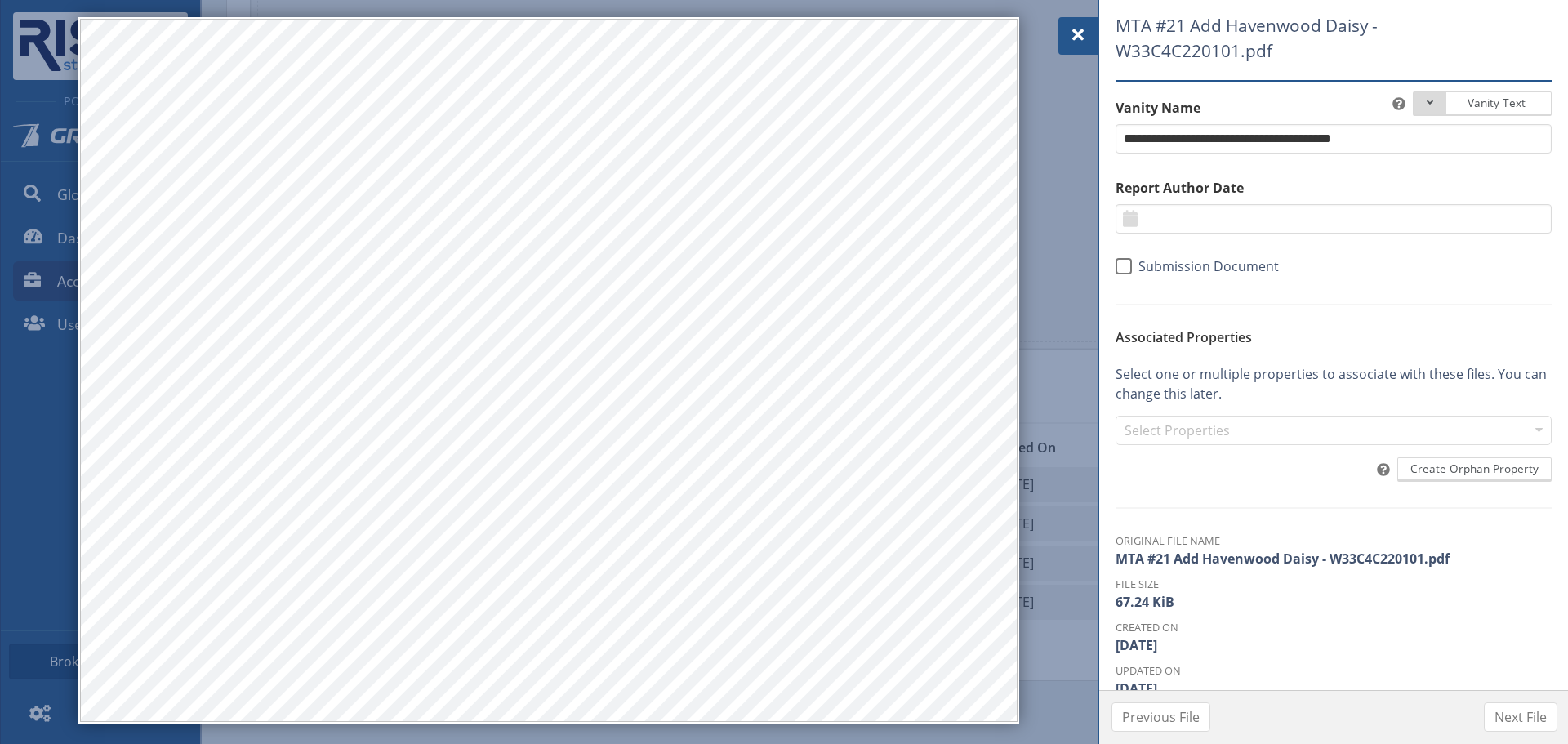
drag, startPoint x: 1077, startPoint y: 29, endPoint x: 829, endPoint y: 160, distance: 280.5
click at [1077, 29] on span at bounding box center [1077, 35] width 19 height 19
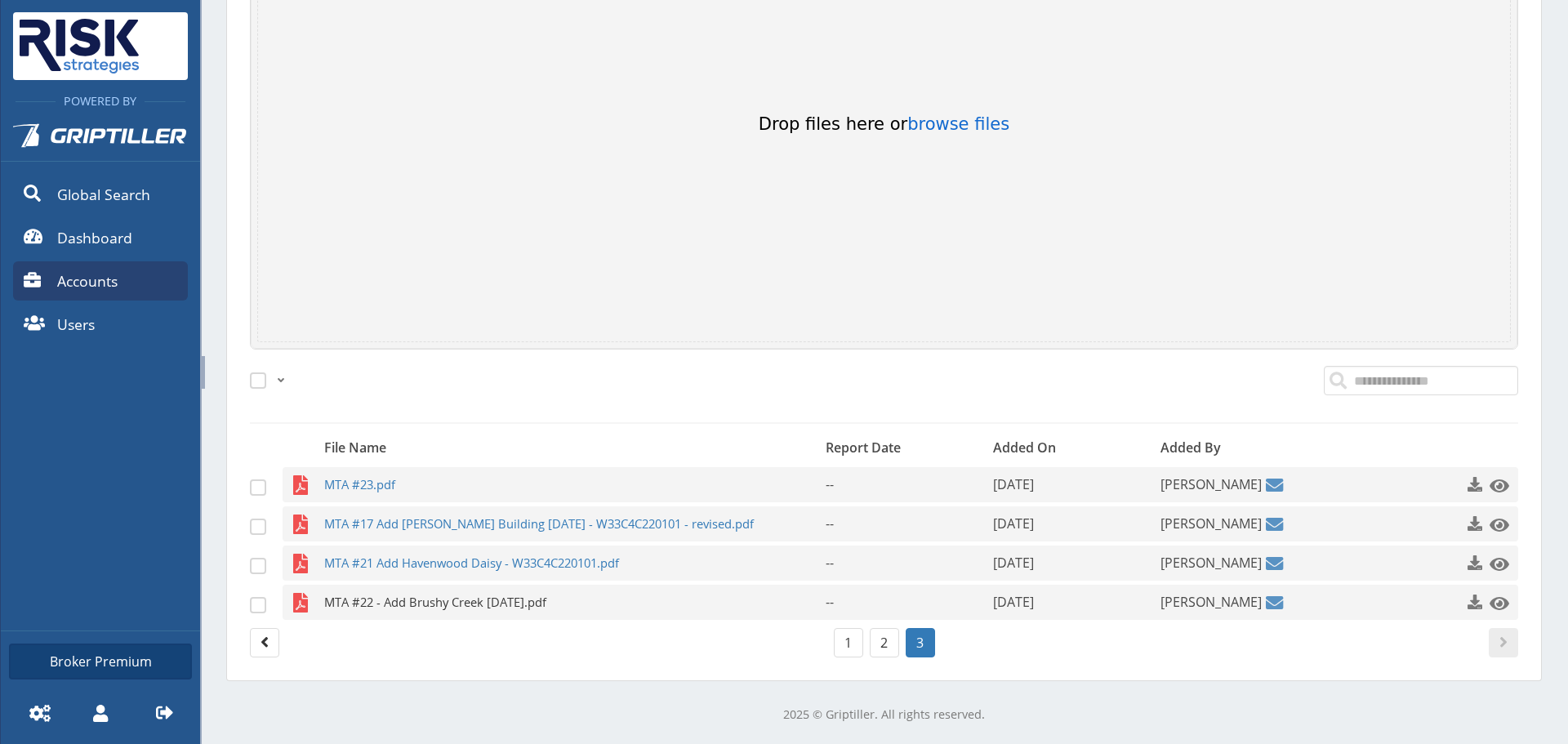
click at [396, 590] on span "MTA #22 - Add Brushy Creek [DATE].pdf" at bounding box center [543, 603] width 438 height 35
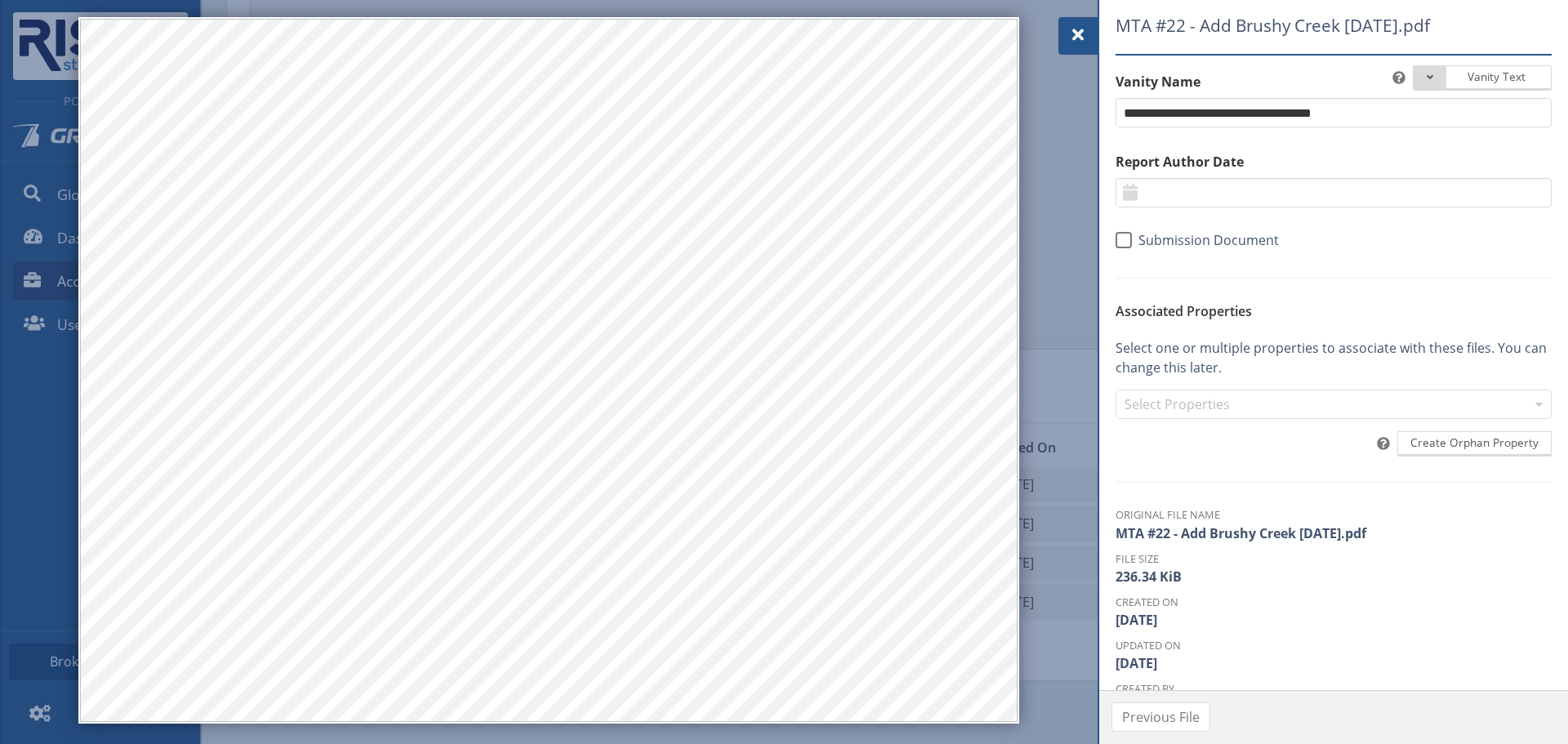
drag, startPoint x: 1077, startPoint y: 24, endPoint x: 994, endPoint y: 74, distance: 96.9
click at [1077, 24] on div at bounding box center [1077, 35] width 40 height 38
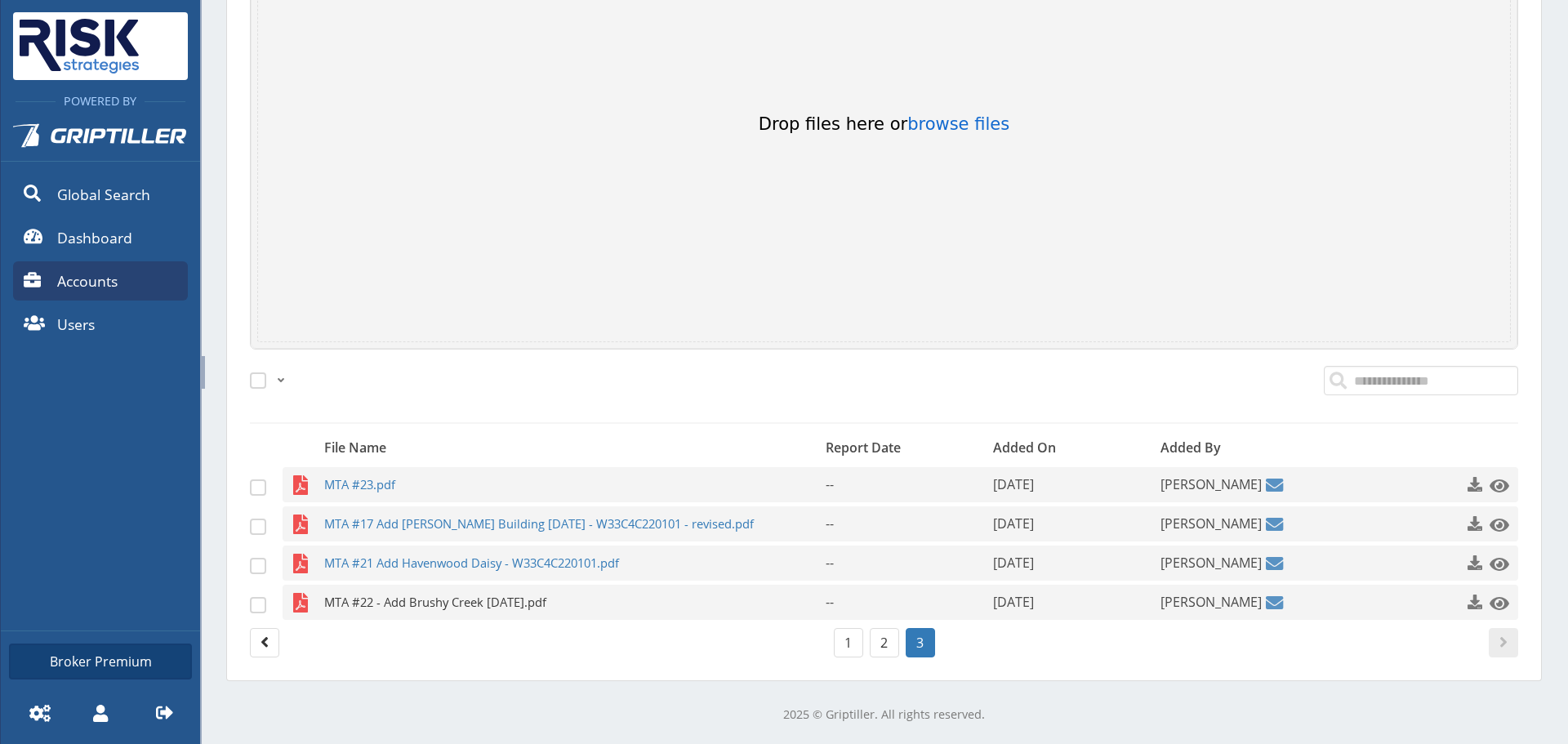
click at [452, 595] on span "MTA #22 - Add Brushy Creek [DATE].pdf" at bounding box center [543, 603] width 438 height 35
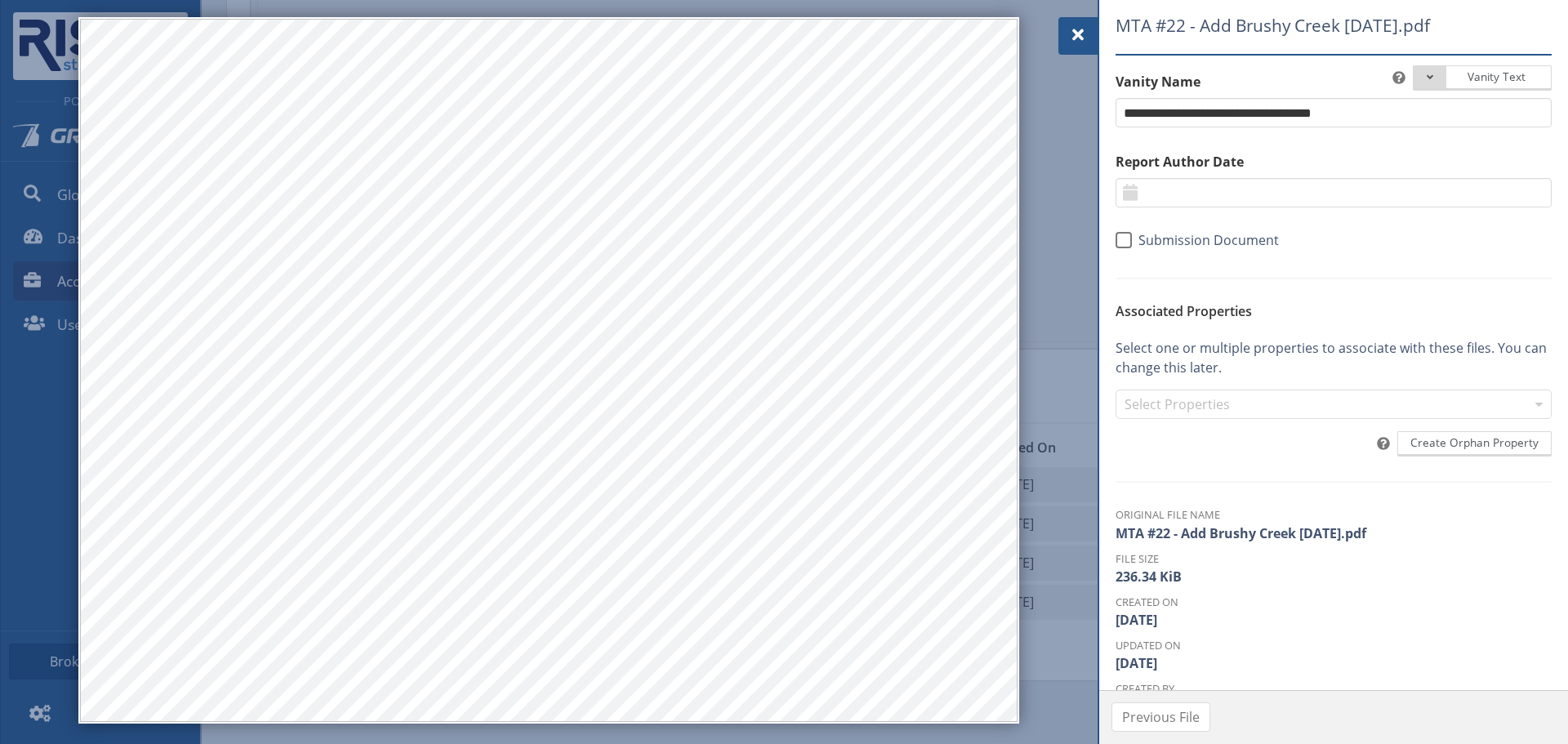
click at [1086, 28] on span at bounding box center [1077, 35] width 19 height 19
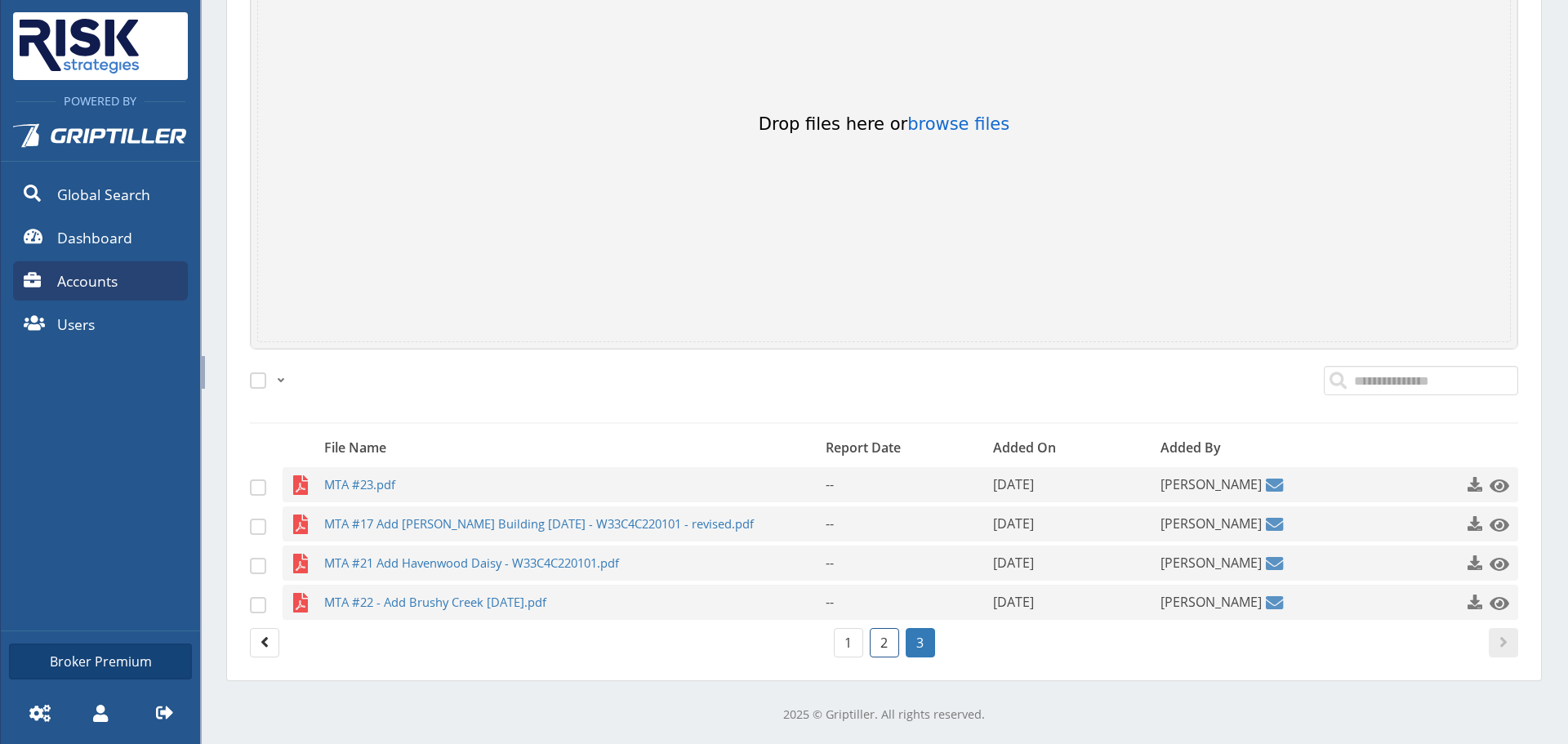
click at [869, 650] on link "2" at bounding box center [884, 642] width 29 height 29
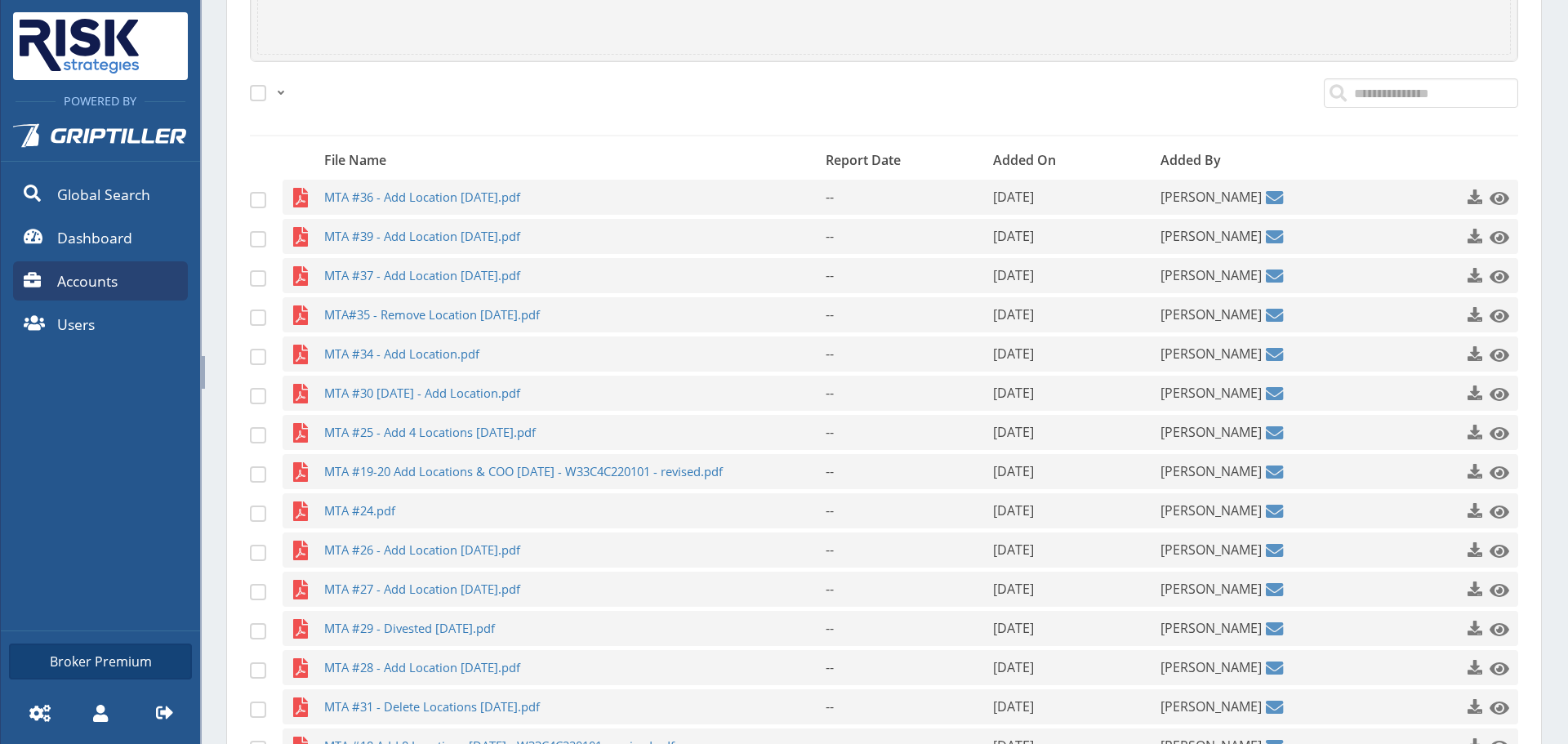
scroll to position [694, 0]
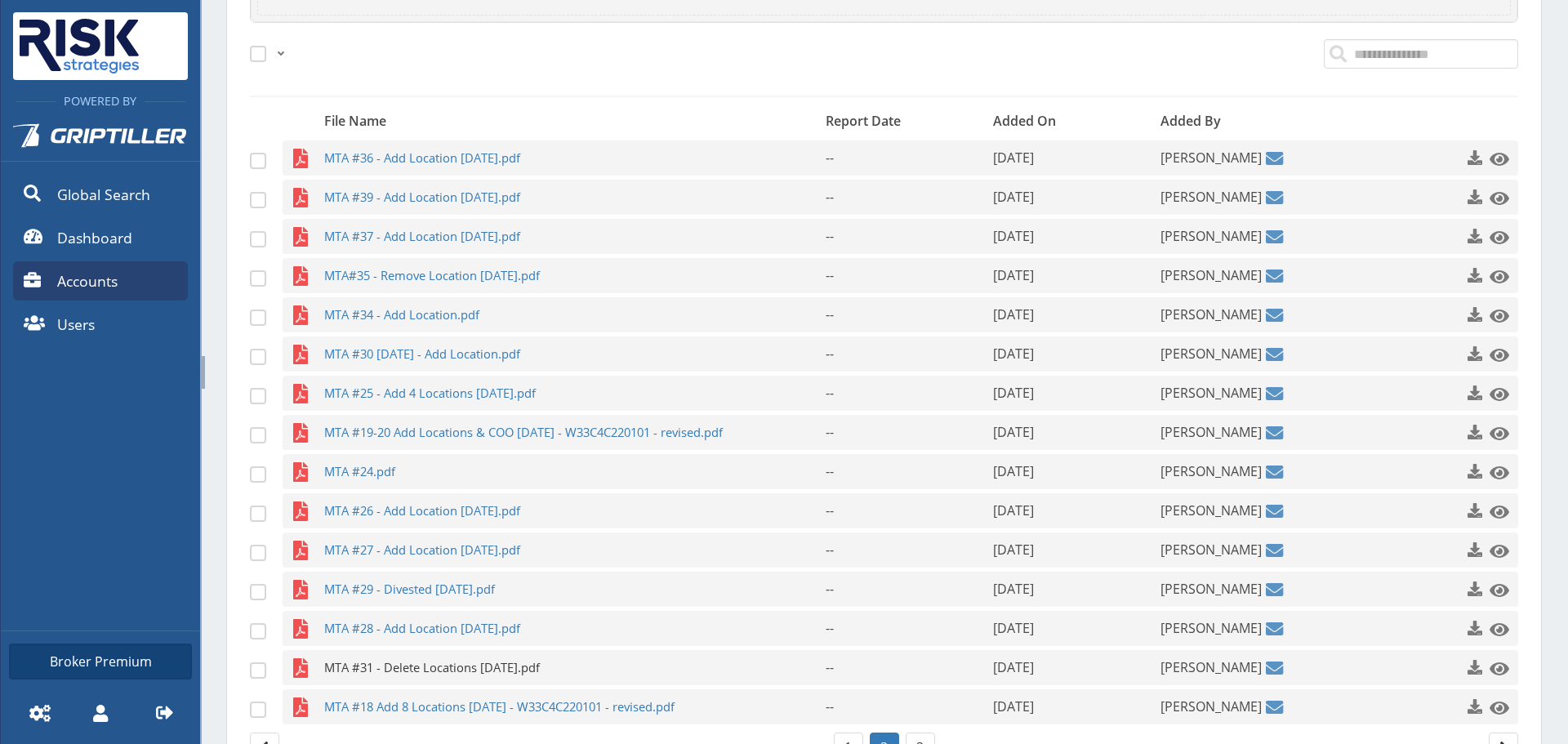
click at [501, 654] on span "MTA #31 - Delete Locations [DATE].pdf" at bounding box center [543, 667] width 438 height 35
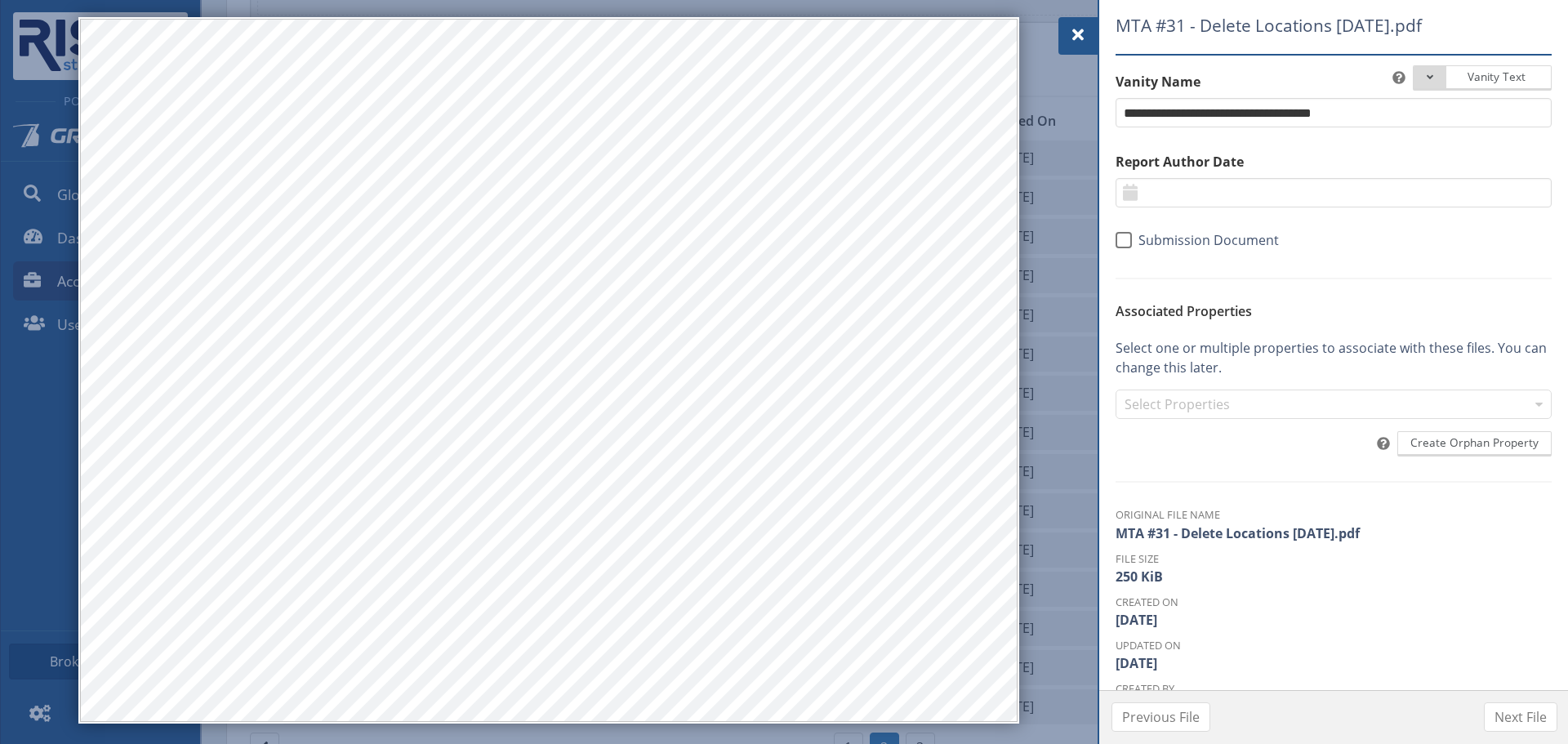
click at [1066, 21] on div at bounding box center [1077, 35] width 40 height 38
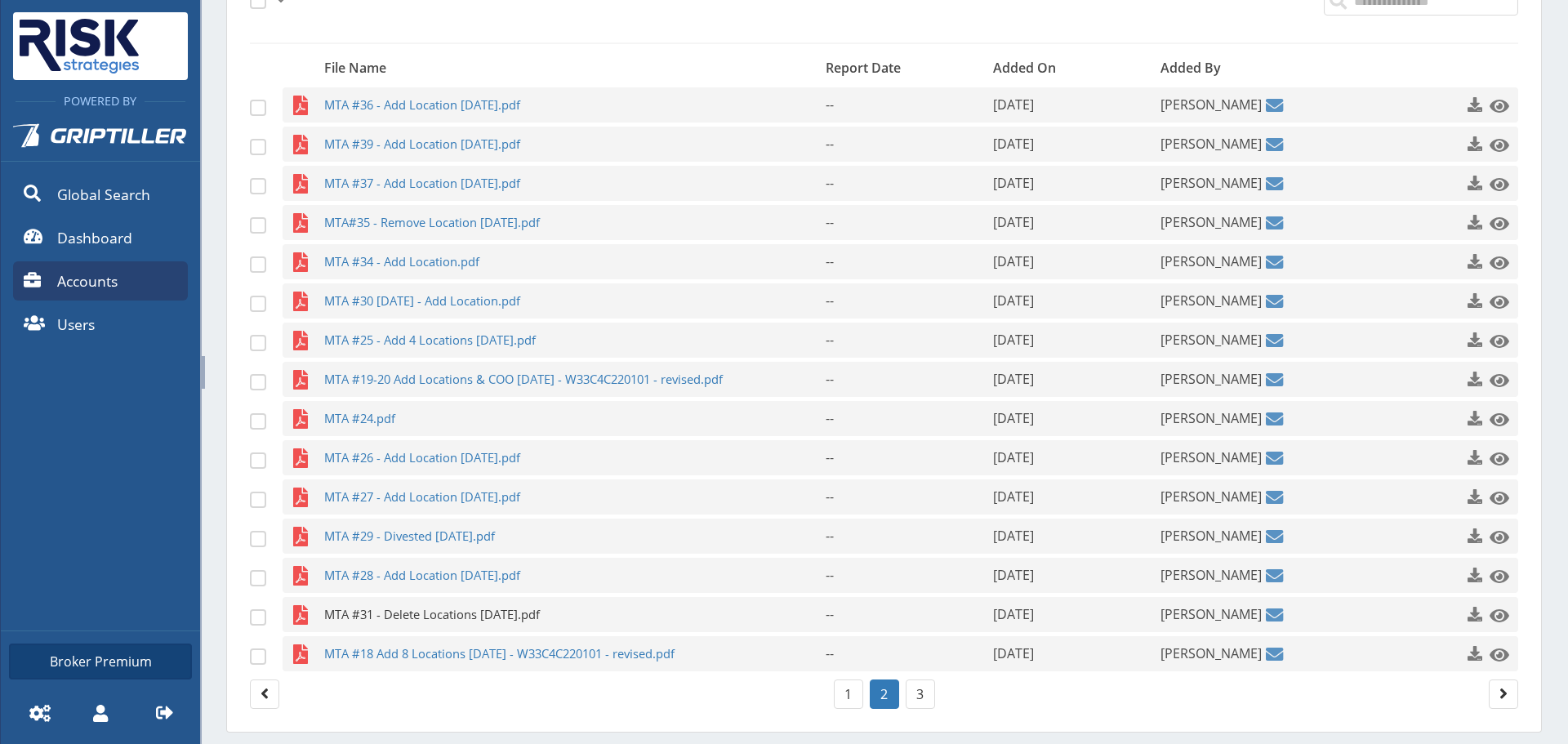
scroll to position [776, 0]
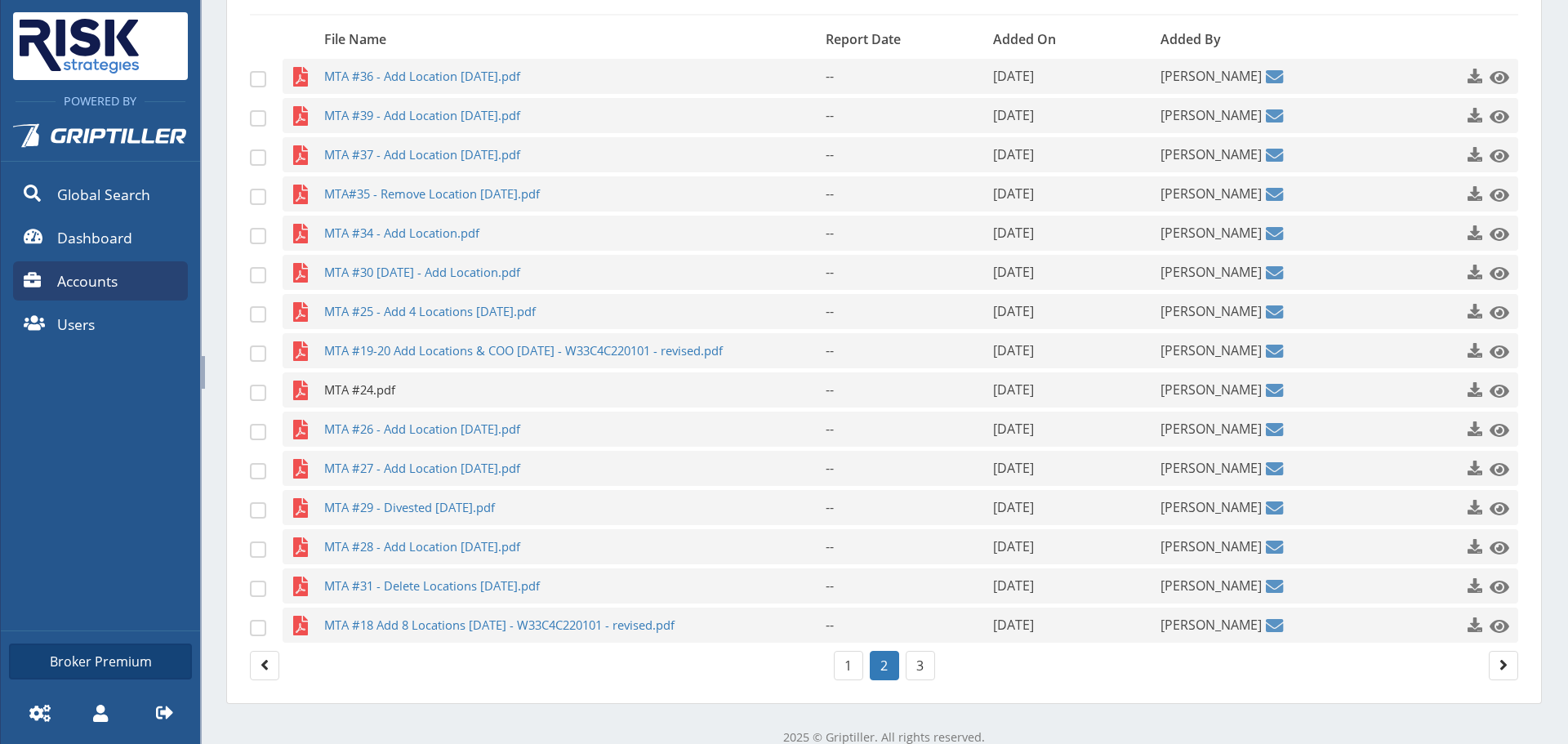
click at [433, 389] on span "MTA #24.pdf" at bounding box center [543, 390] width 438 height 35
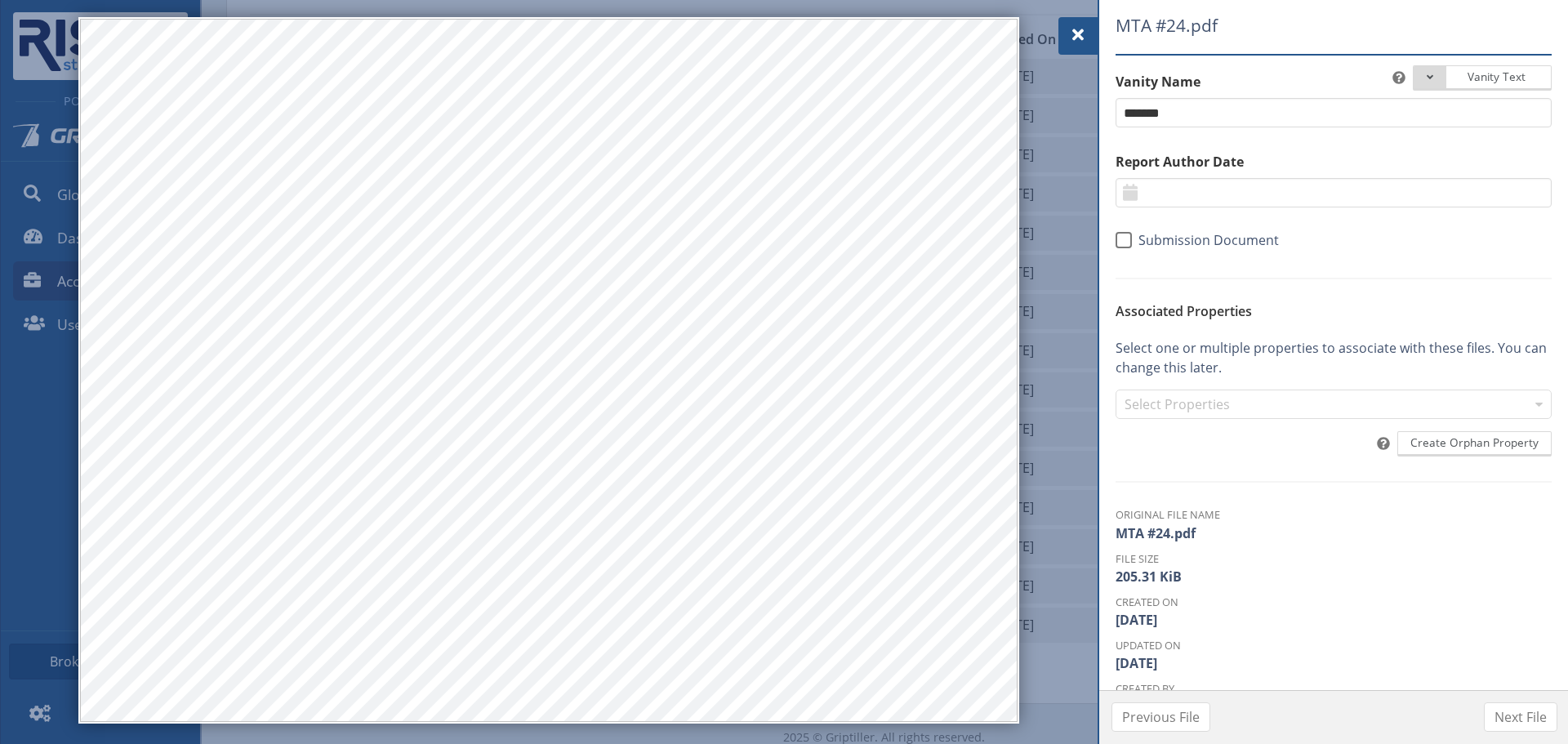
click at [1074, 26] on span at bounding box center [1077, 35] width 19 height 19
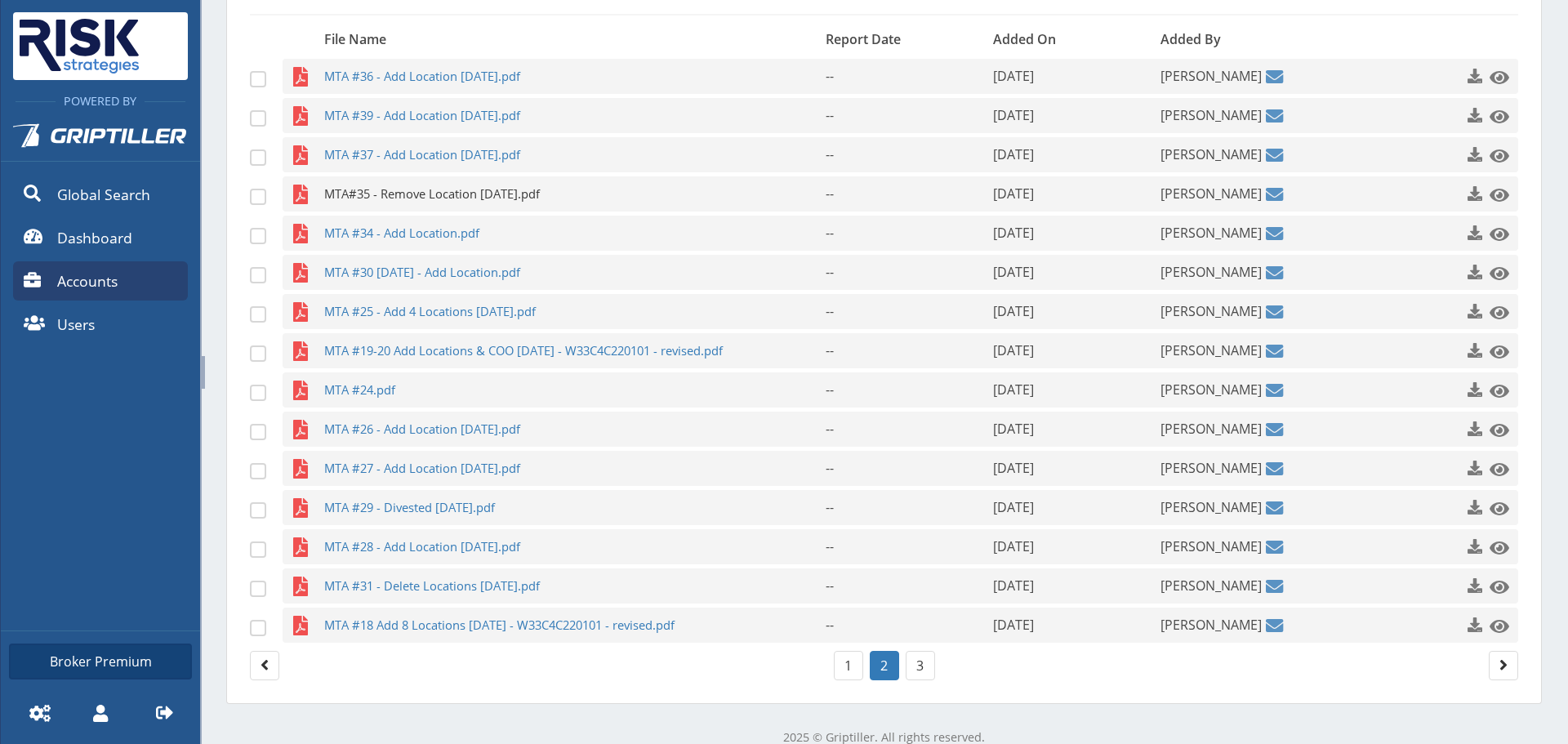
click at [593, 210] on span "MTA#35 - Remove Location [DATE].pdf" at bounding box center [543, 194] width 438 height 35
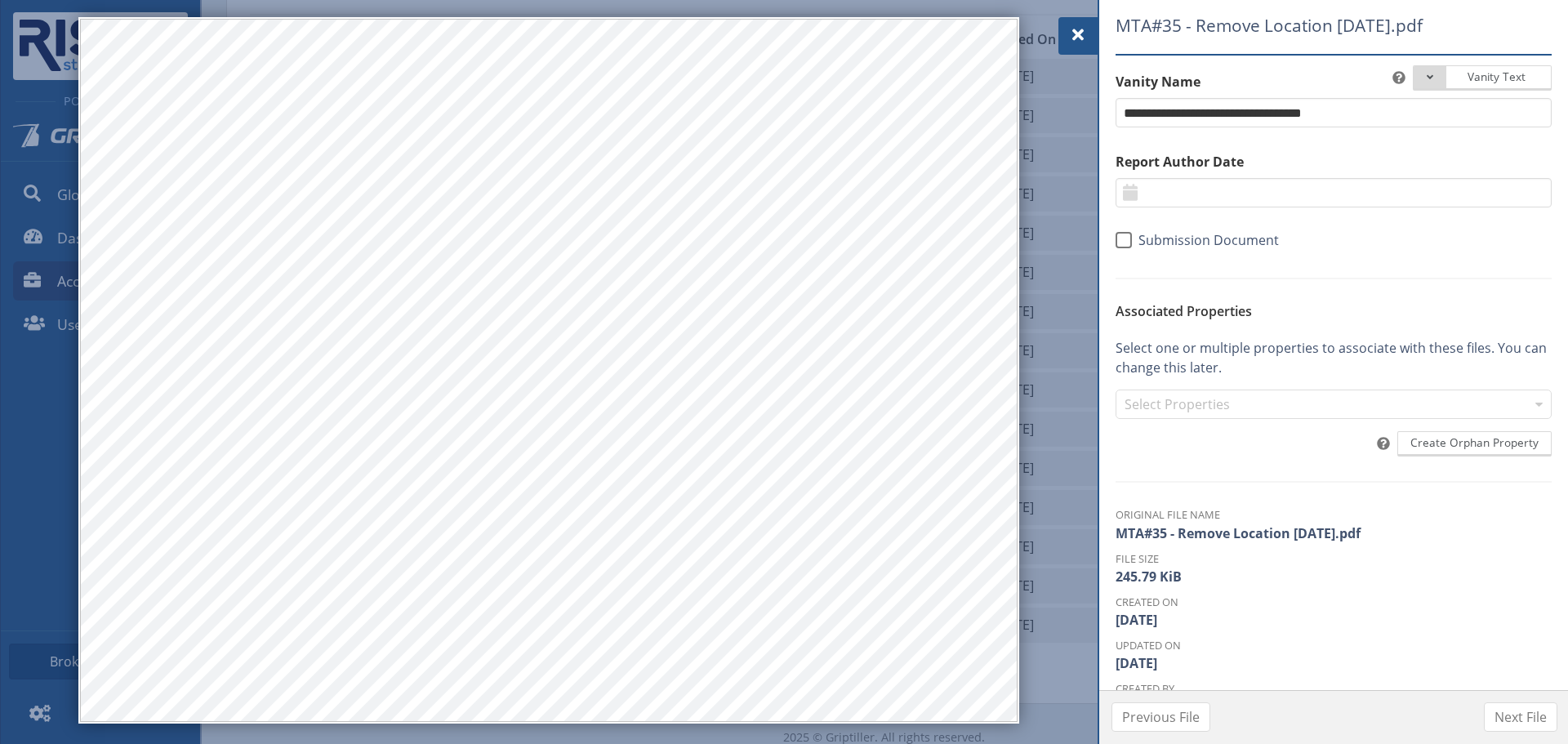
click at [1071, 43] on span at bounding box center [1077, 35] width 19 height 19
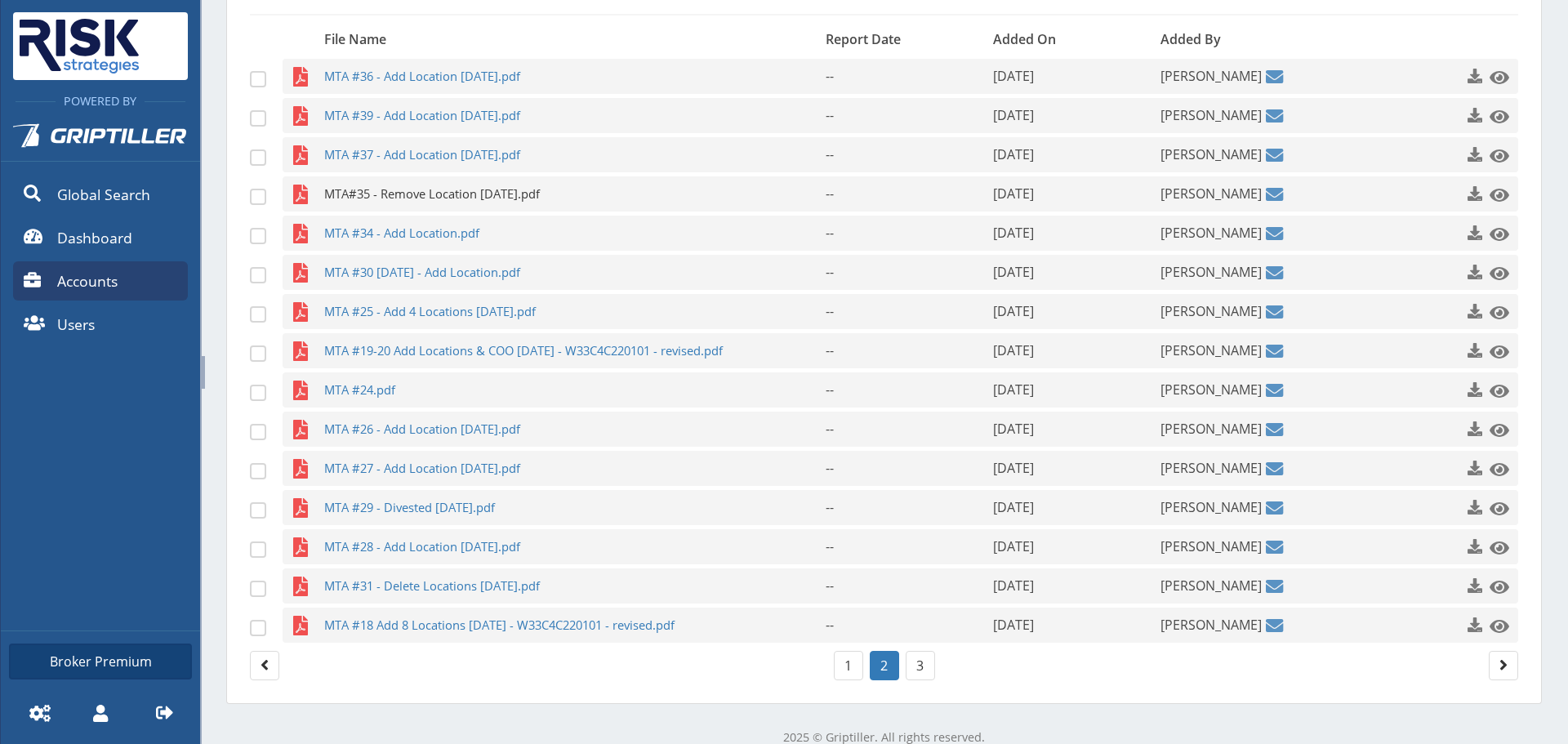
click at [565, 189] on span "MTA#35 - Remove Location [DATE].pdf" at bounding box center [543, 194] width 438 height 35
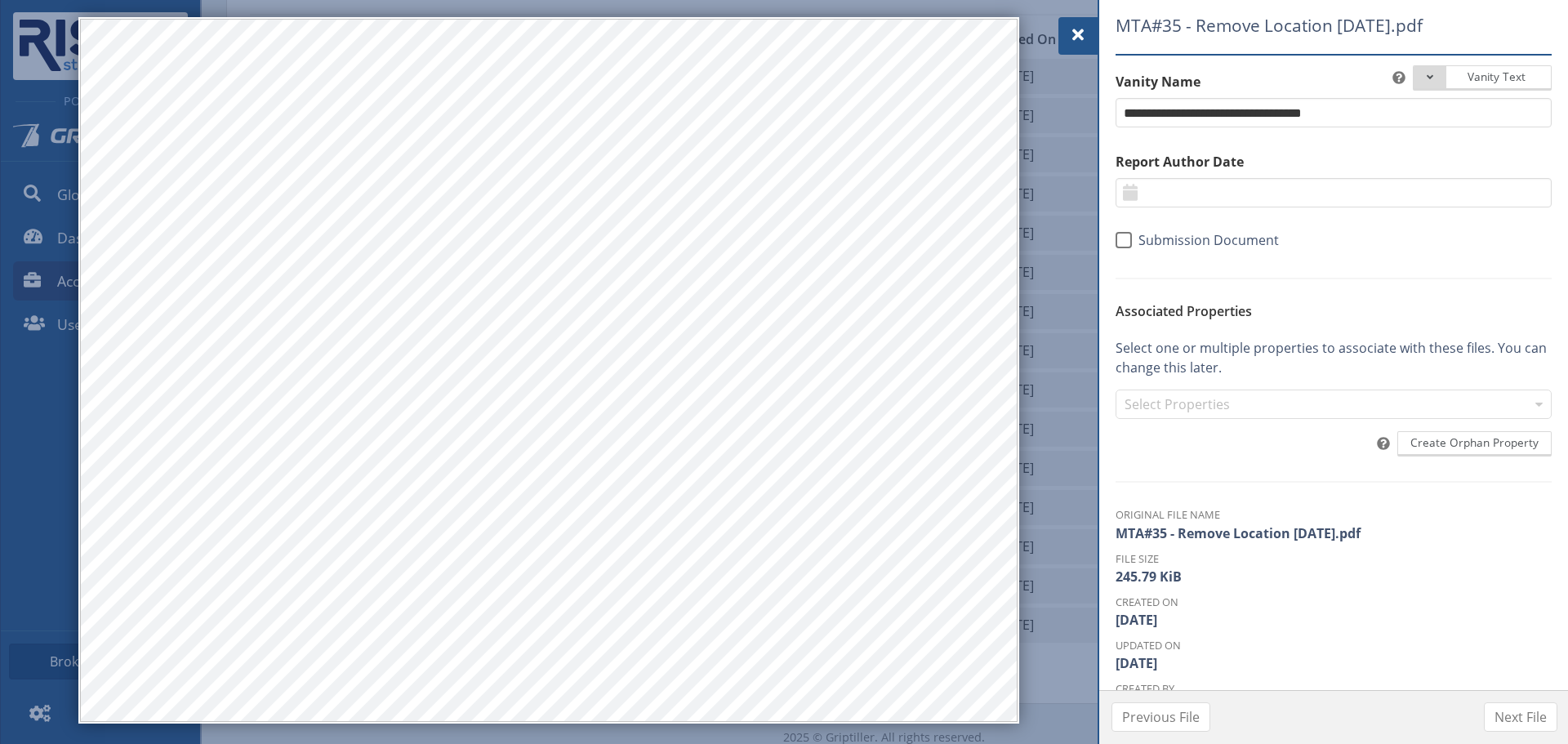
click at [1082, 30] on span at bounding box center [1077, 35] width 19 height 19
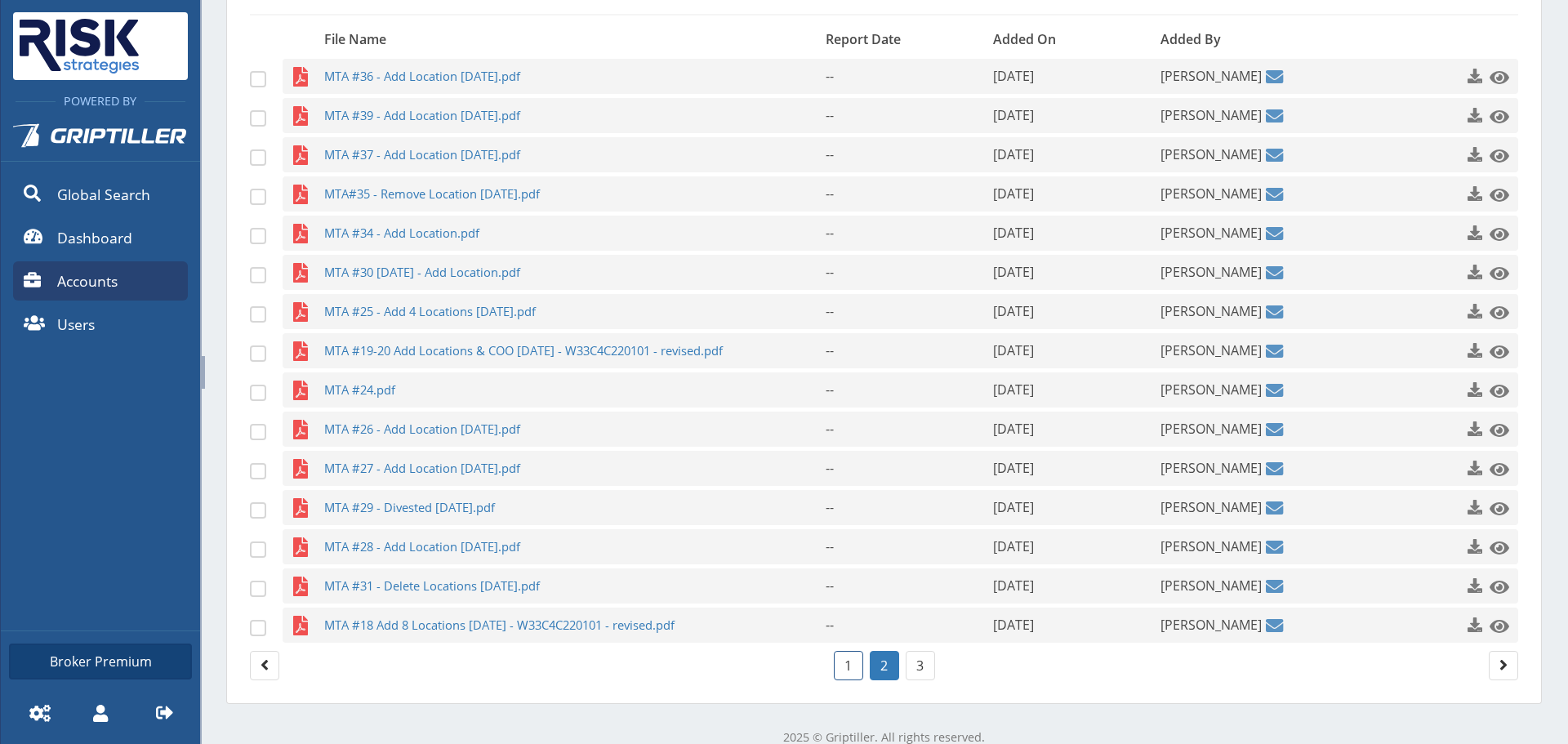
click at [834, 670] on link "1" at bounding box center [848, 665] width 29 height 29
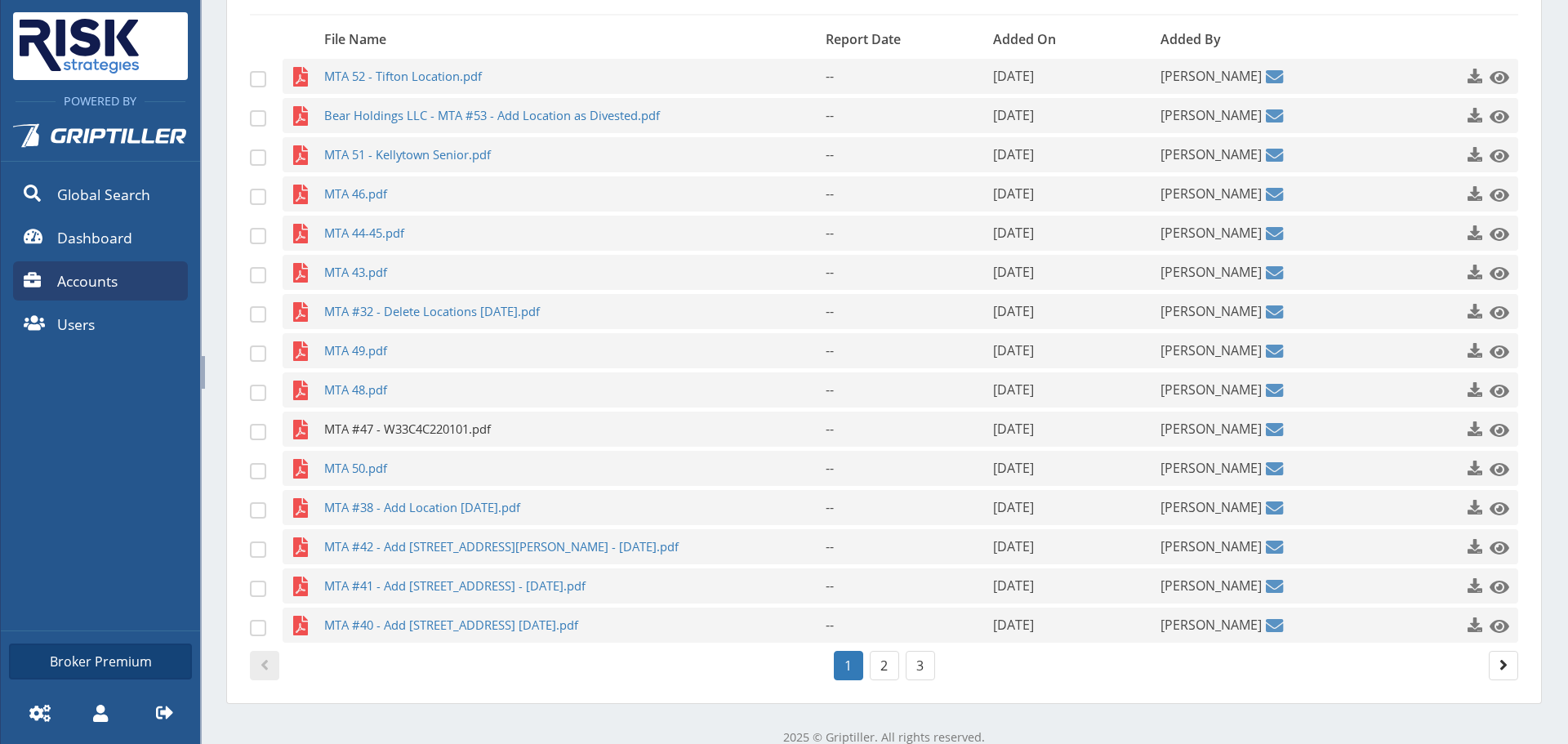
click at [401, 438] on span "MTA #47 - W33C4C220101.pdf" at bounding box center [543, 429] width 438 height 35
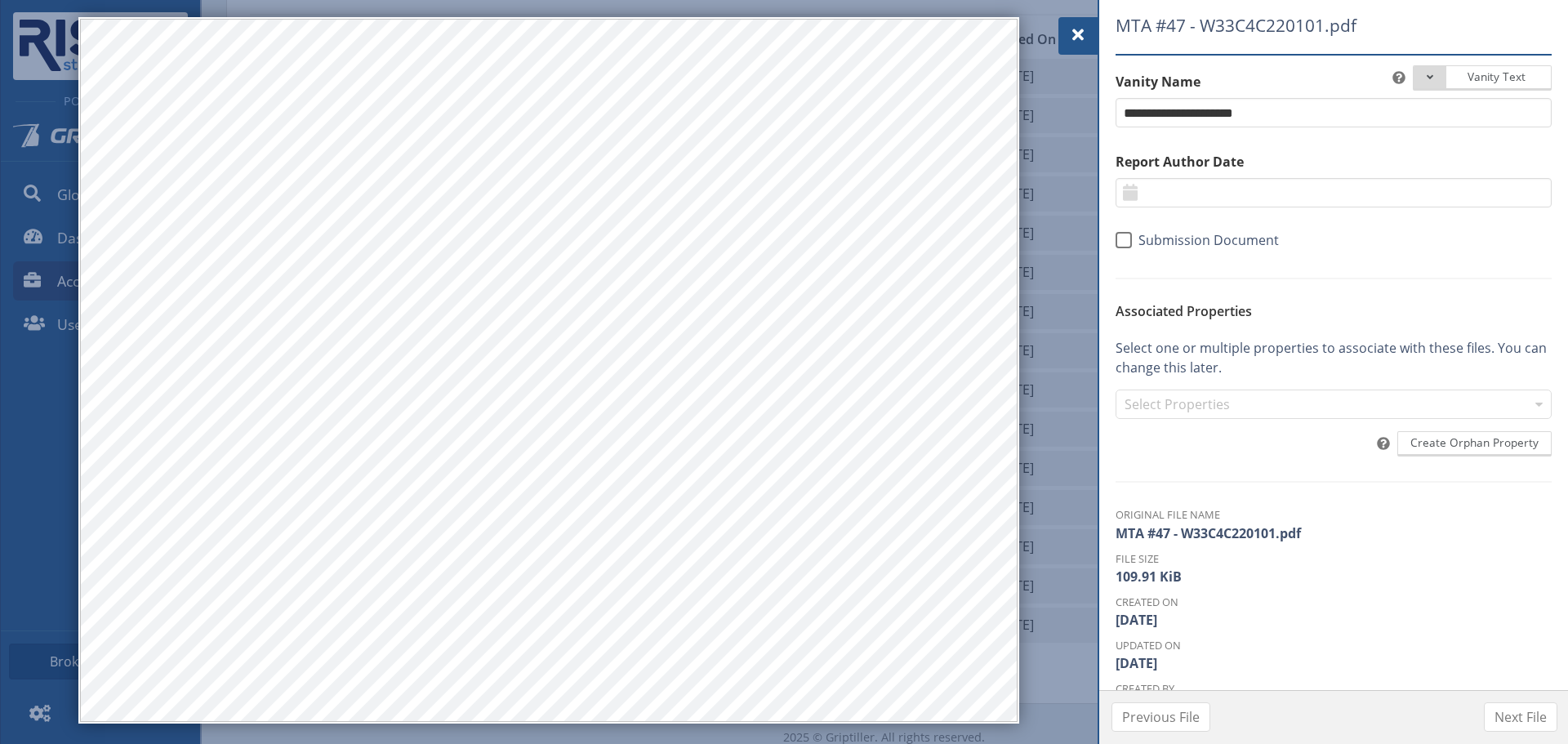
click at [1093, 24] on div at bounding box center [1077, 35] width 40 height 38
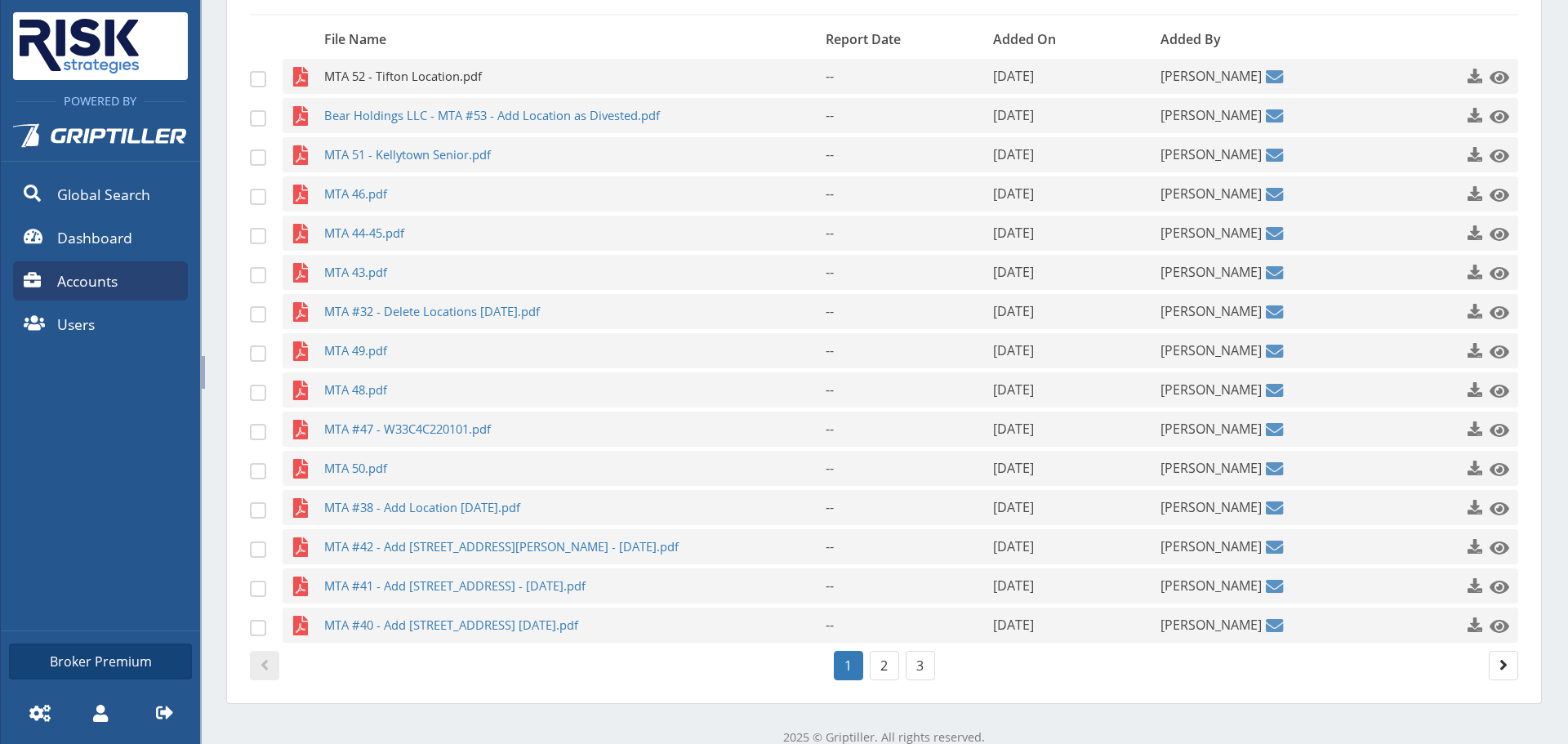
click at [515, 66] on span "MTA 52 - Tifton Location.pdf" at bounding box center [543, 77] width 438 height 35
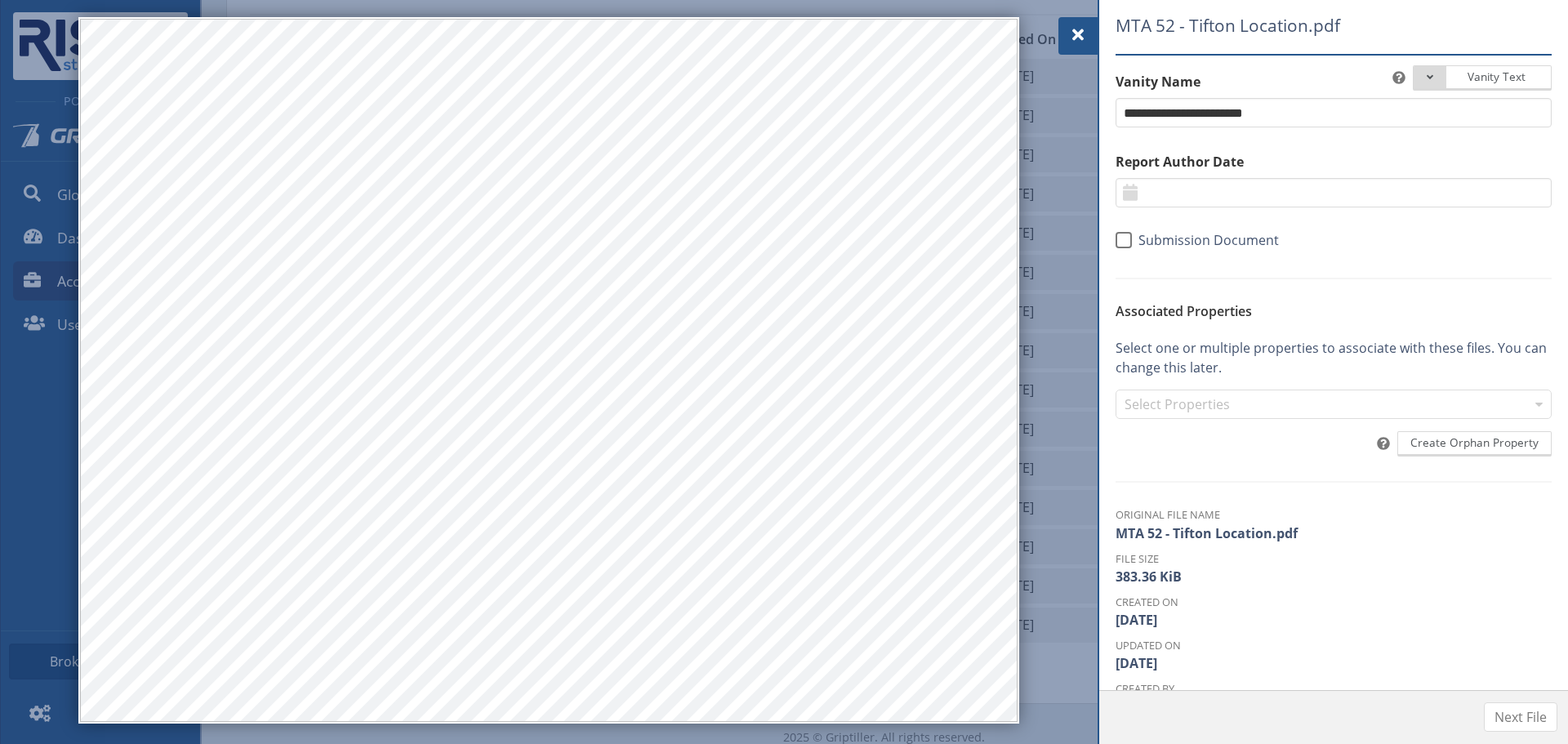
drag, startPoint x: 1087, startPoint y: 37, endPoint x: 866, endPoint y: 68, distance: 223.2
click at [1085, 39] on div at bounding box center [1077, 35] width 40 height 38
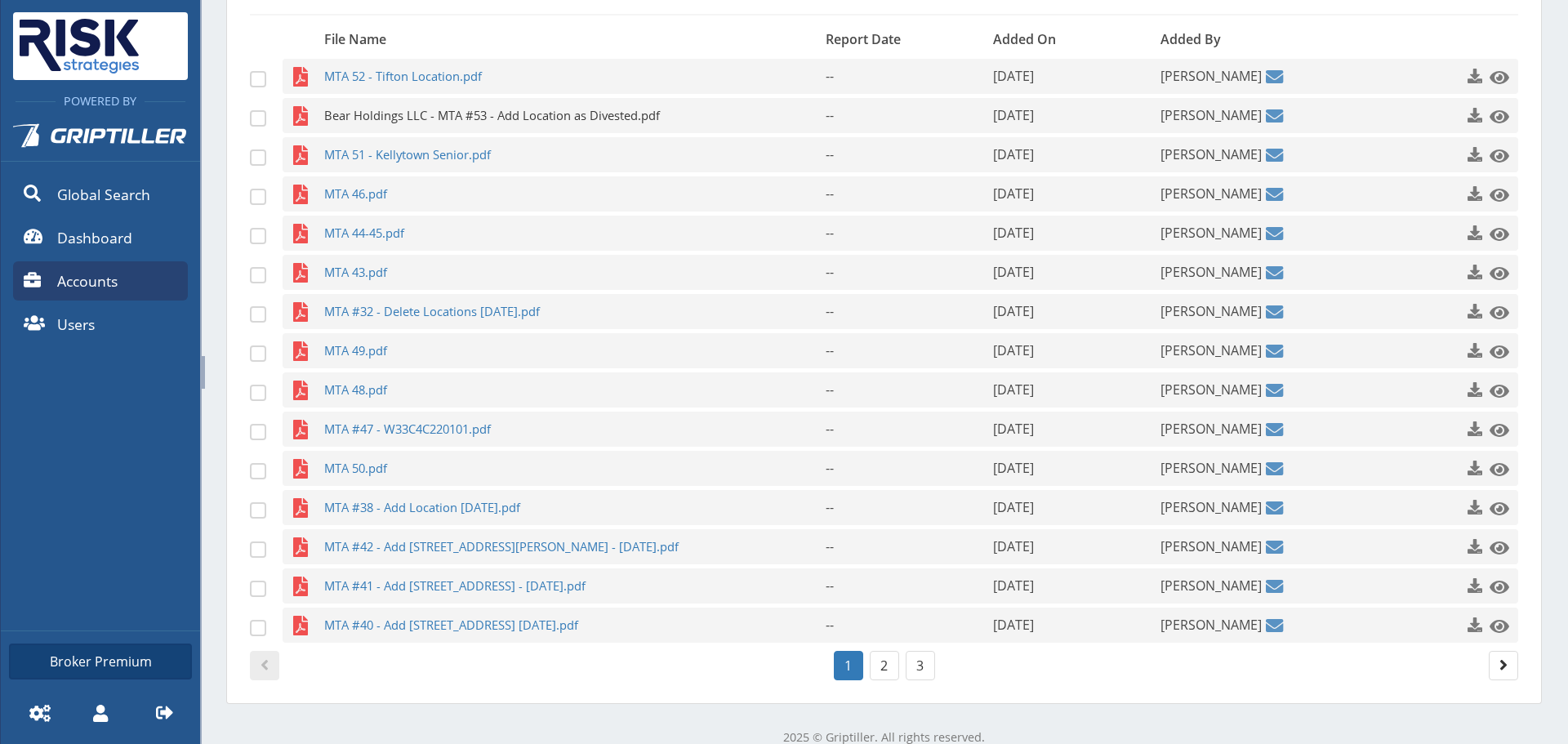
click at [444, 122] on span "Bear Holdings LLC - MTA #53 - Add Location as Divested.pdf" at bounding box center [543, 115] width 438 height 35
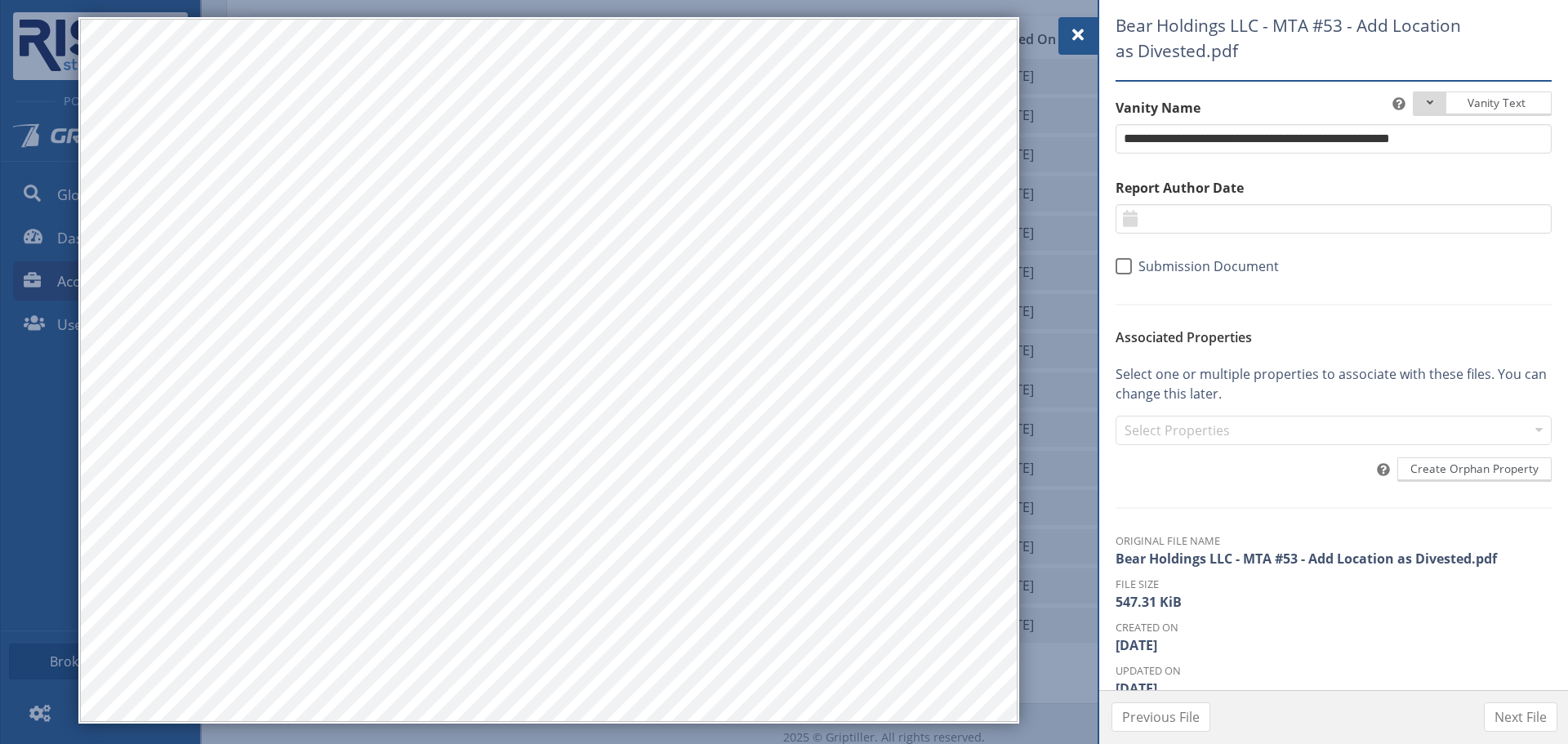
click at [1080, 41] on span at bounding box center [1077, 35] width 19 height 19
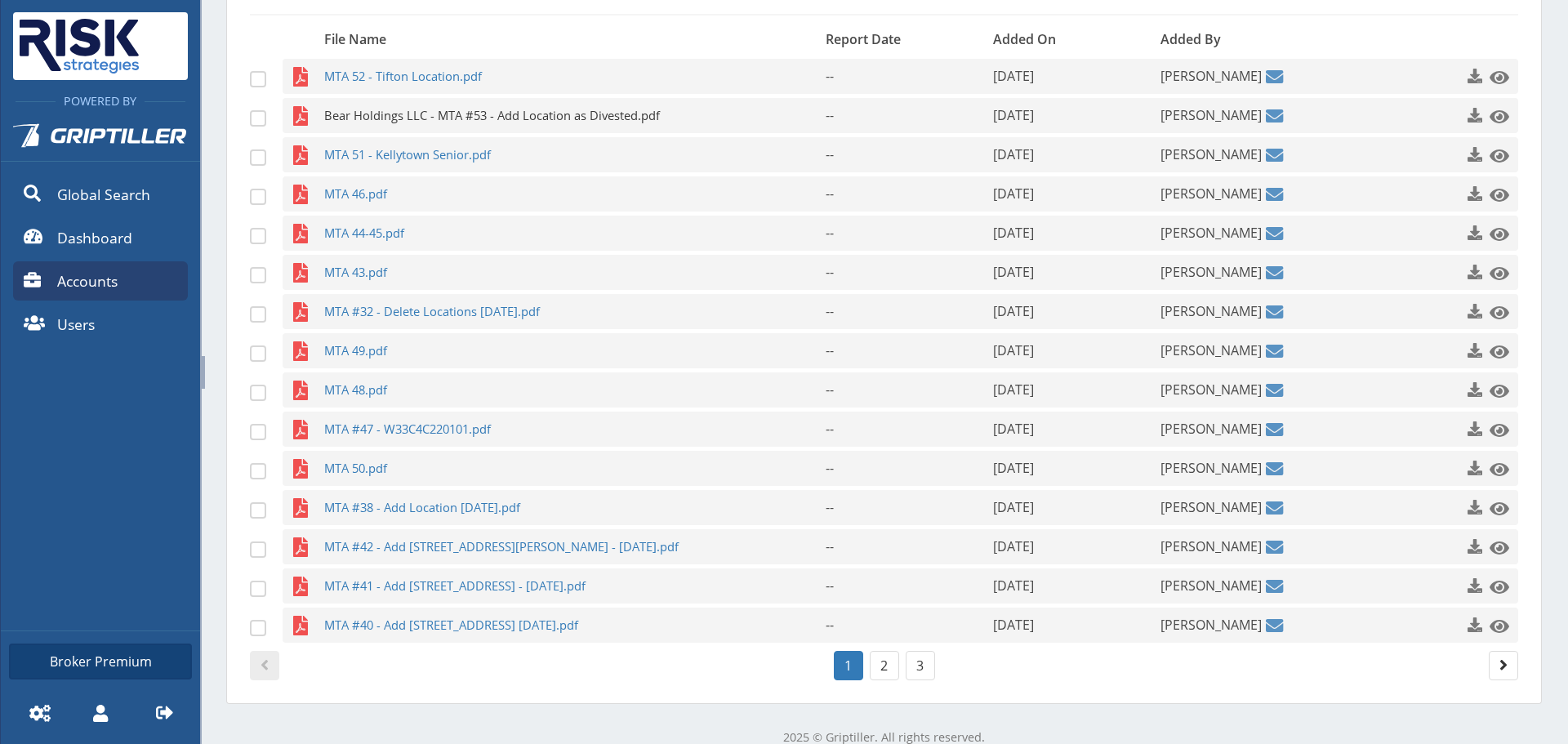
click at [433, 123] on span "Bear Holdings LLC - MTA #53 - Add Location as Divested.pdf" at bounding box center [543, 115] width 438 height 35
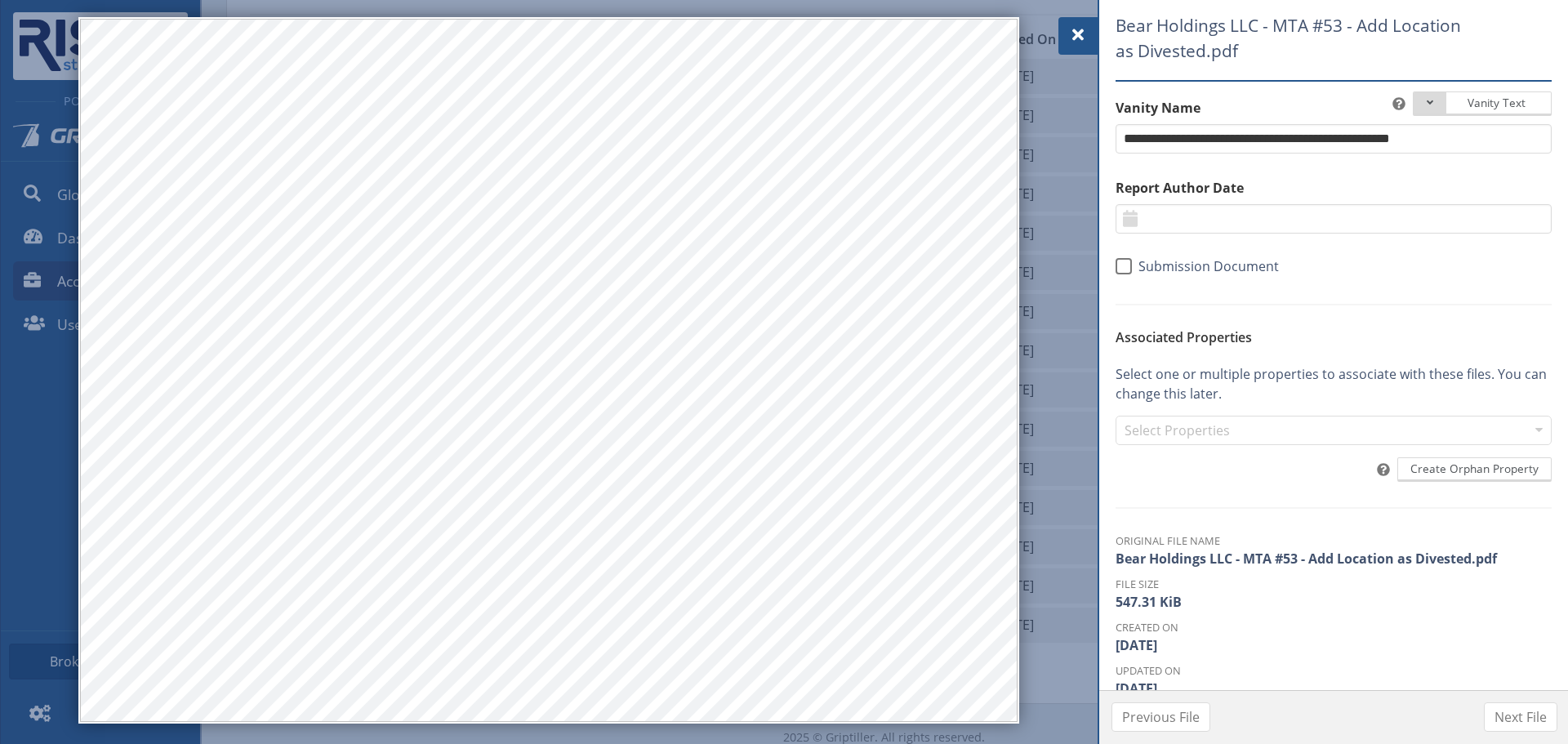
click at [1066, 31] on div at bounding box center [1077, 35] width 40 height 38
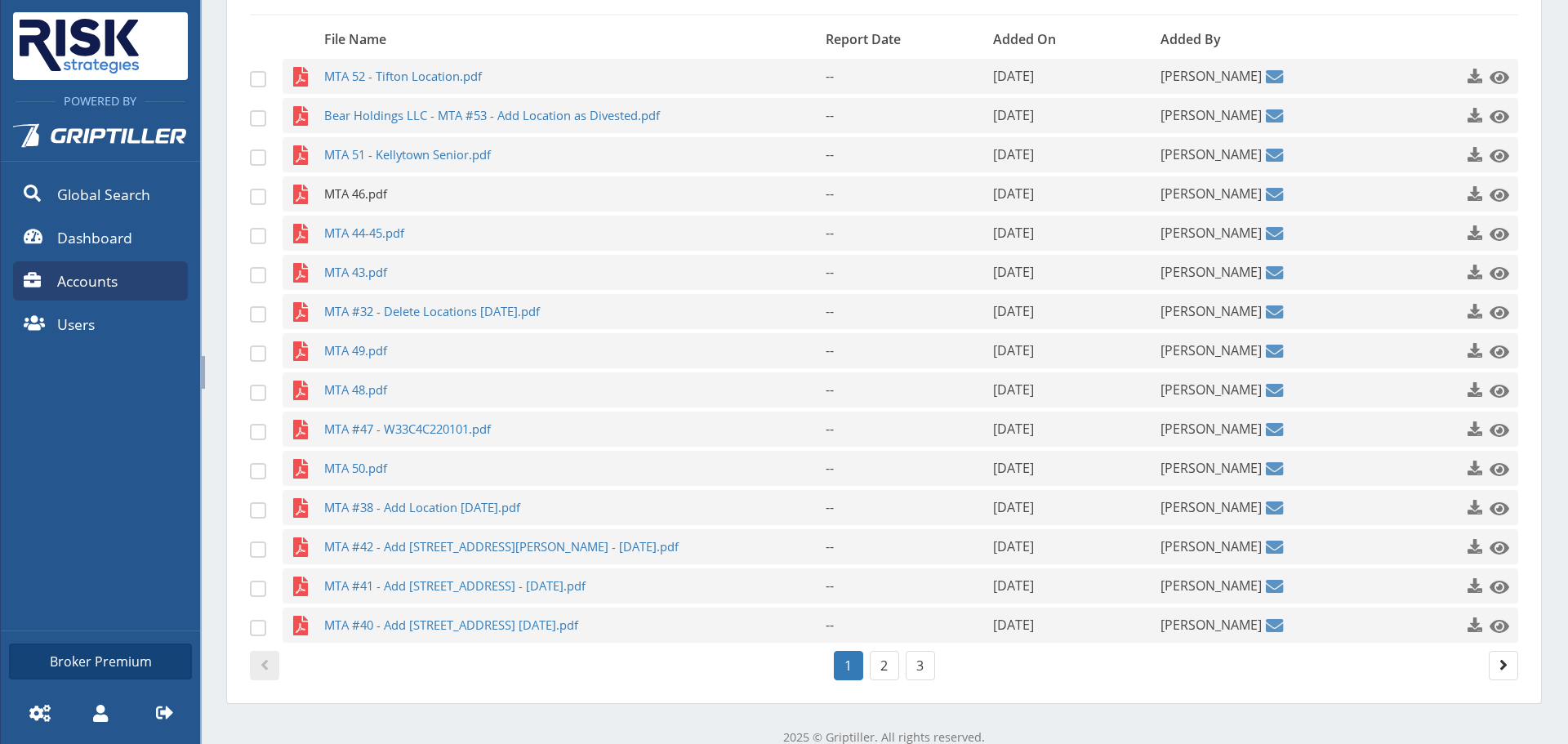
click at [370, 202] on span "MTA 46.pdf" at bounding box center [543, 194] width 438 height 35
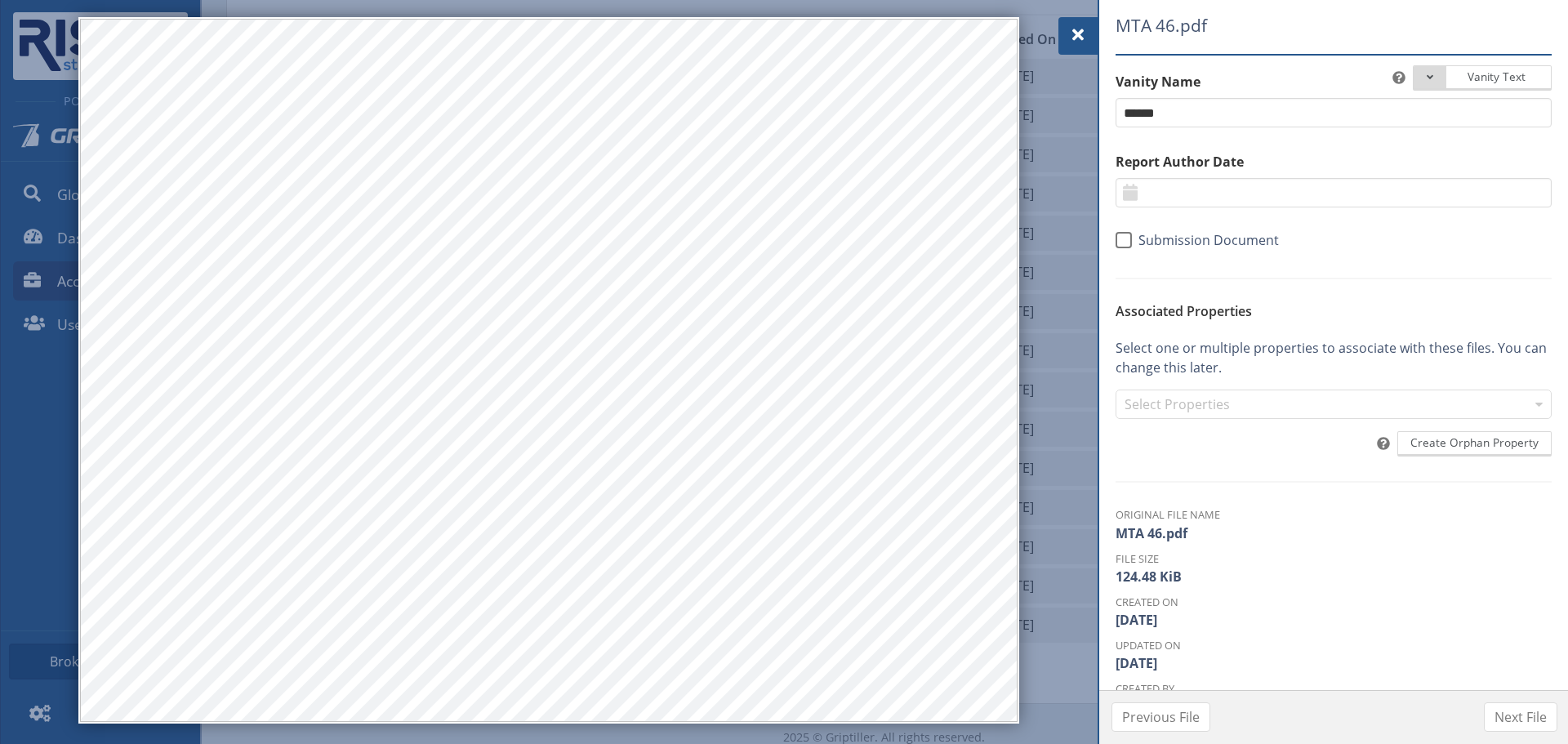
click at [1077, 28] on span at bounding box center [1077, 35] width 19 height 19
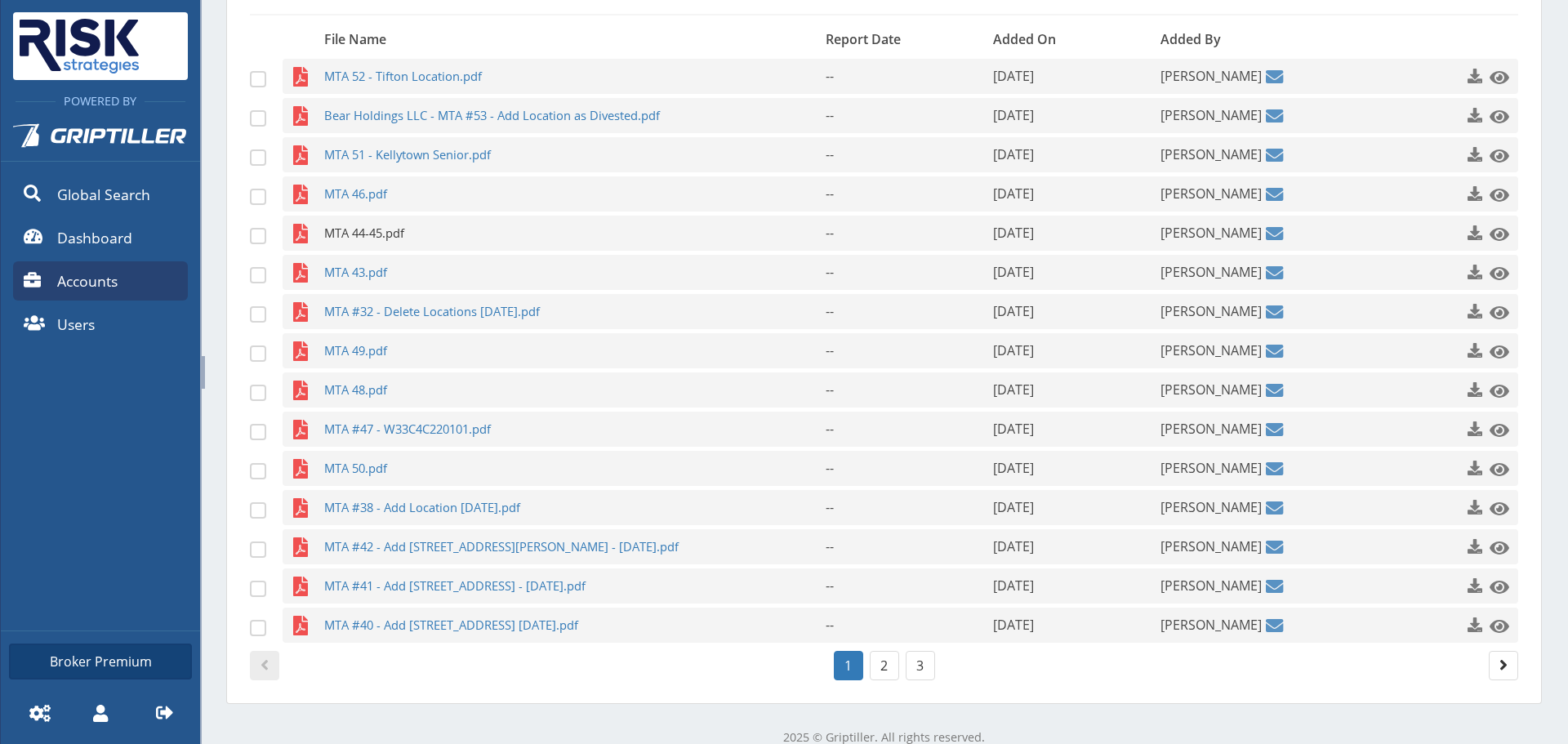
click at [338, 231] on span "MTA 44-45.pdf" at bounding box center [543, 233] width 438 height 35
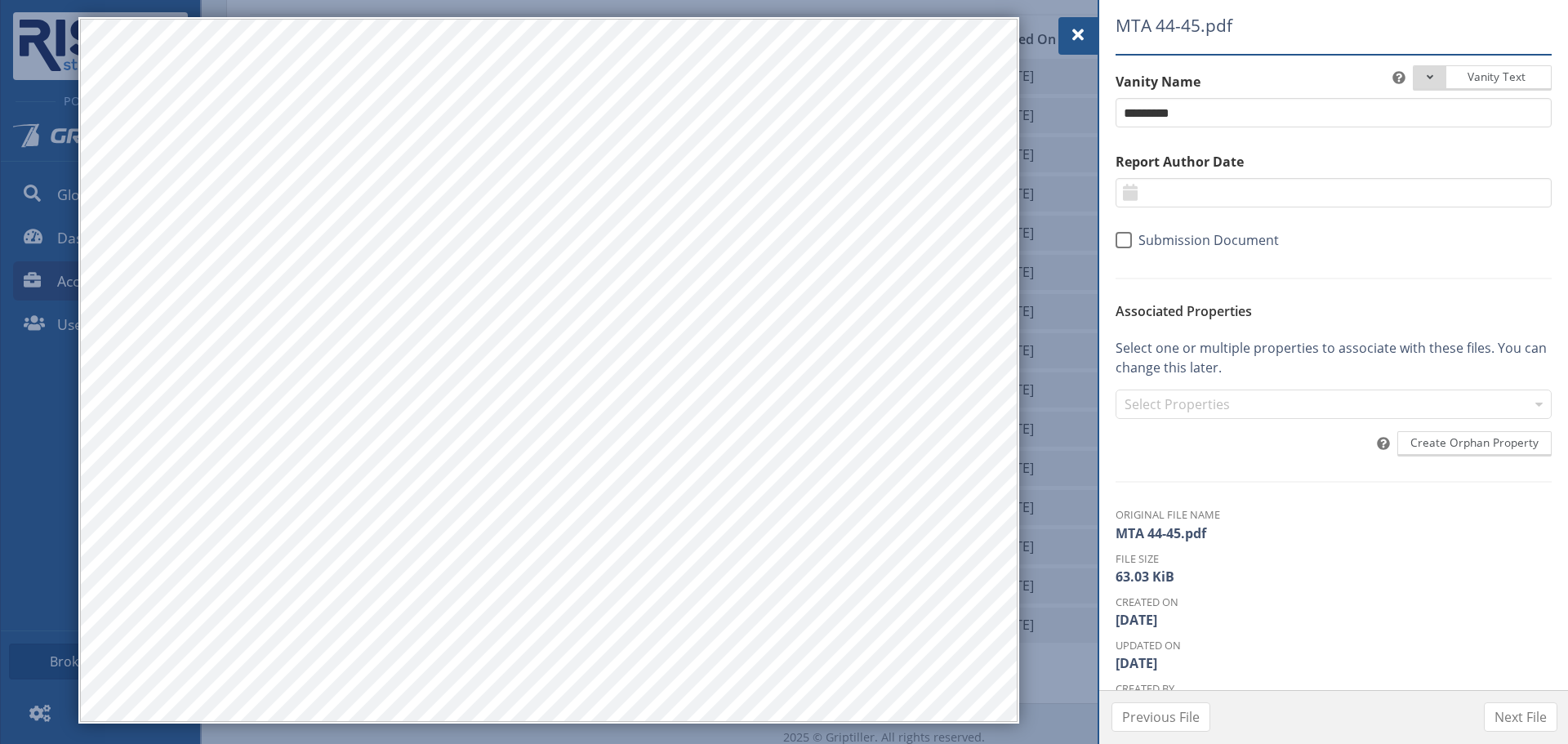
drag, startPoint x: 1071, startPoint y: 31, endPoint x: 812, endPoint y: 55, distance: 260.1
click at [1071, 31] on span at bounding box center [1077, 35] width 19 height 19
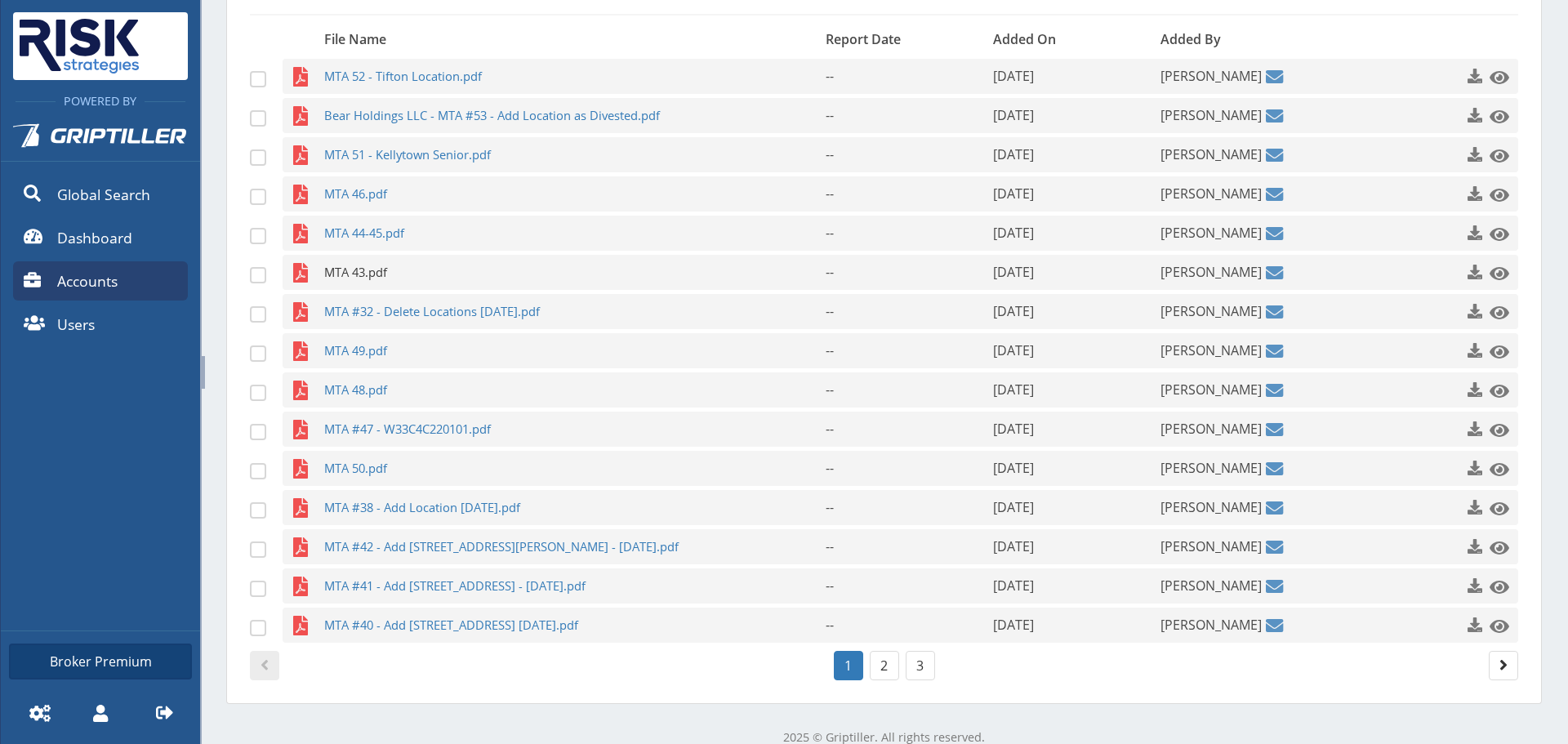
click at [335, 259] on span "MTA 43.pdf" at bounding box center [543, 273] width 438 height 35
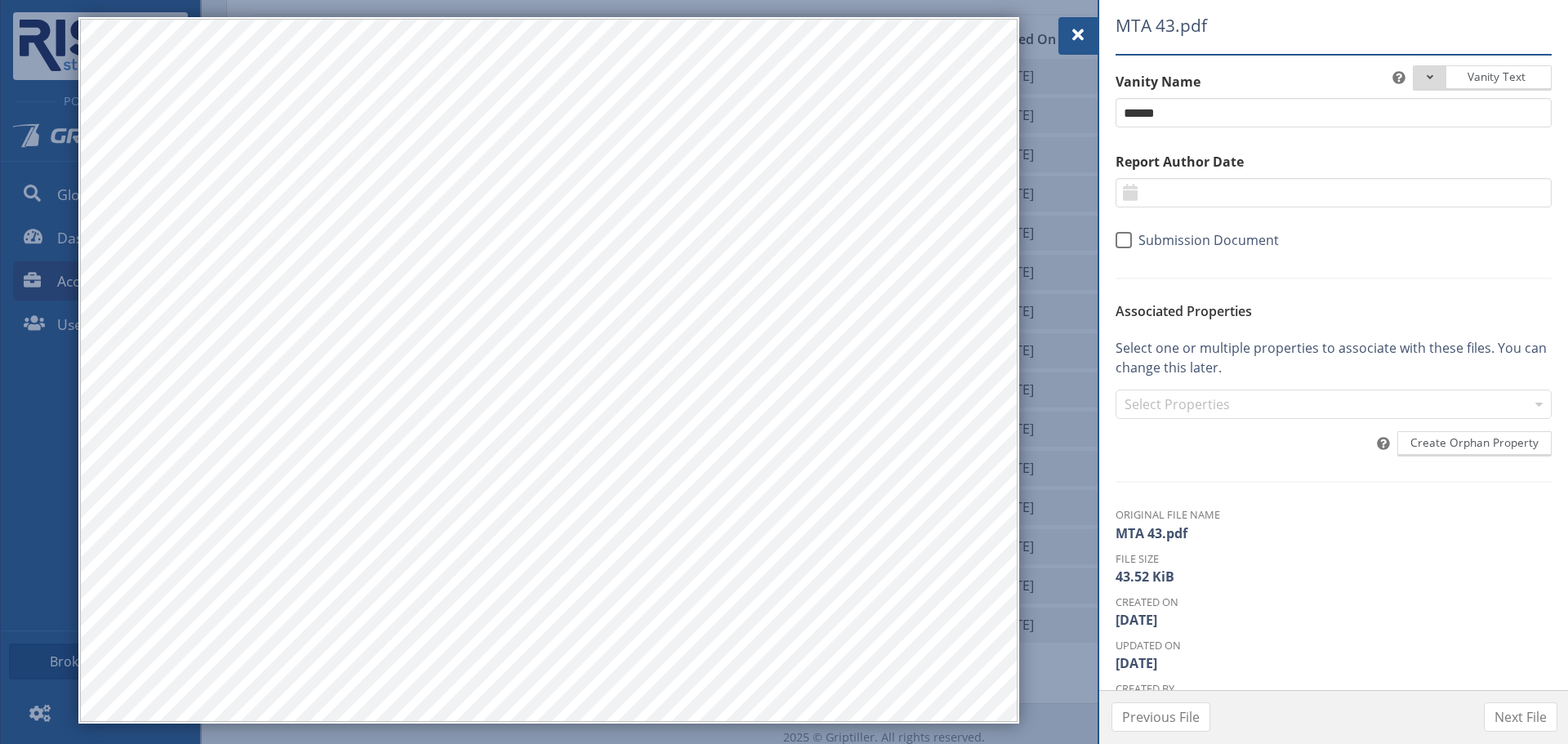
click at [1063, 29] on div at bounding box center [1077, 35] width 40 height 38
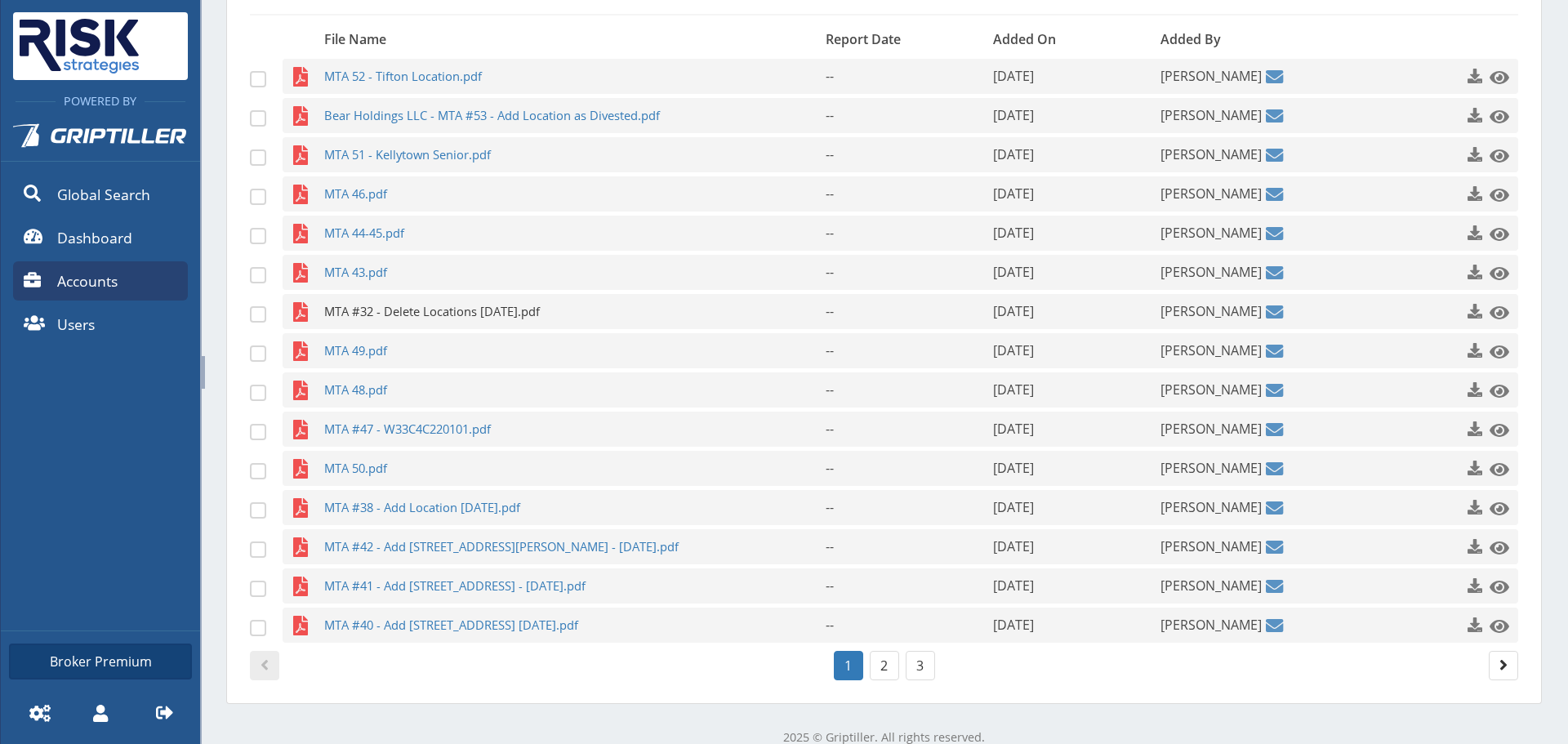
click at [344, 295] on span "MTA #32 - Delete Locations [DATE].pdf" at bounding box center [543, 311] width 438 height 35
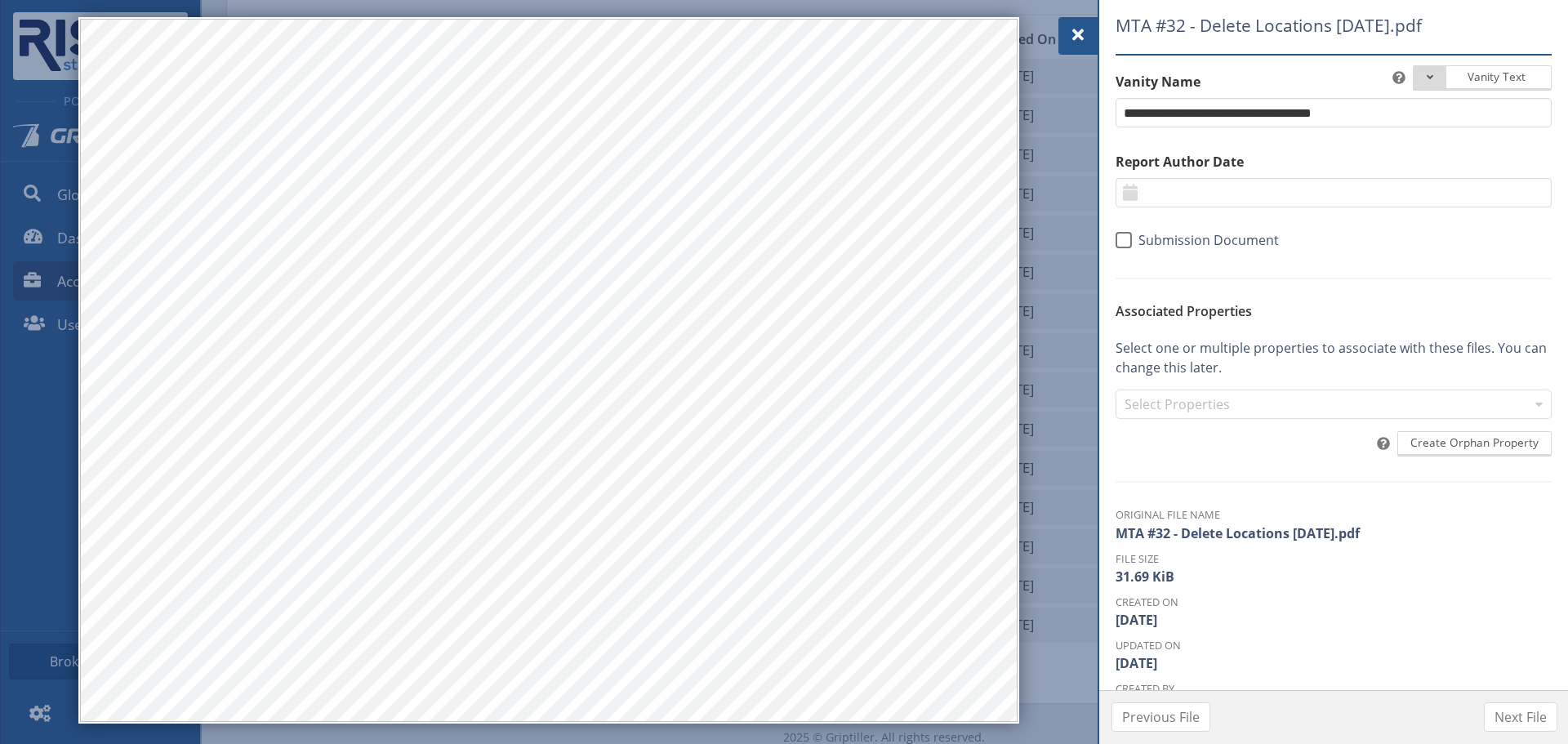
drag, startPoint x: 1101, startPoint y: 31, endPoint x: 1090, endPoint y: 31, distance: 11.0
click at [1101, 31] on div "MTA #32 - Delete Locations [DATE].pdf Vanity Text Document Type Phase I Phase I…" at bounding box center [1333, 345] width 469 height 690
click at [1083, 31] on span at bounding box center [1077, 35] width 19 height 19
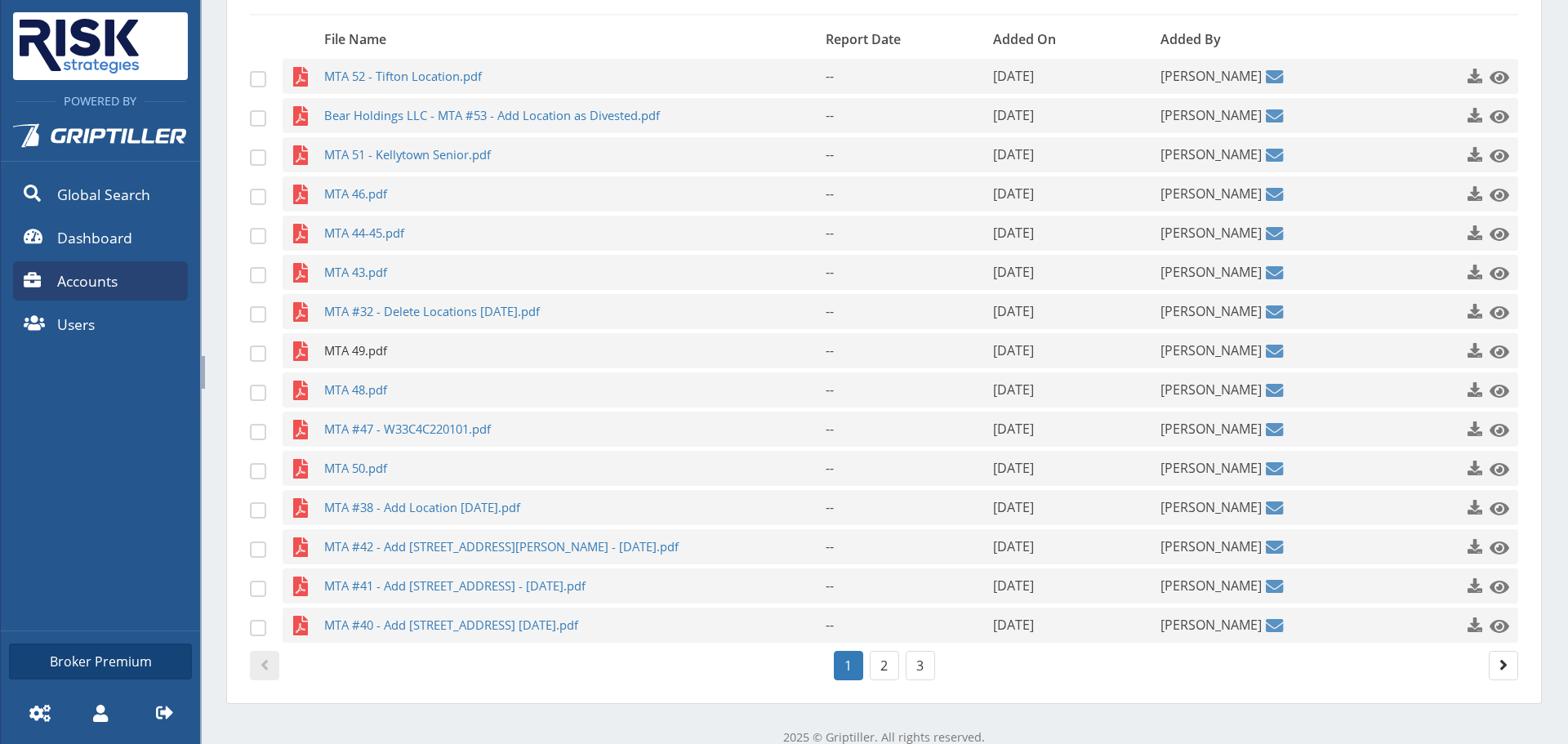
click at [387, 340] on span "MTA 49.pdf" at bounding box center [543, 351] width 438 height 35
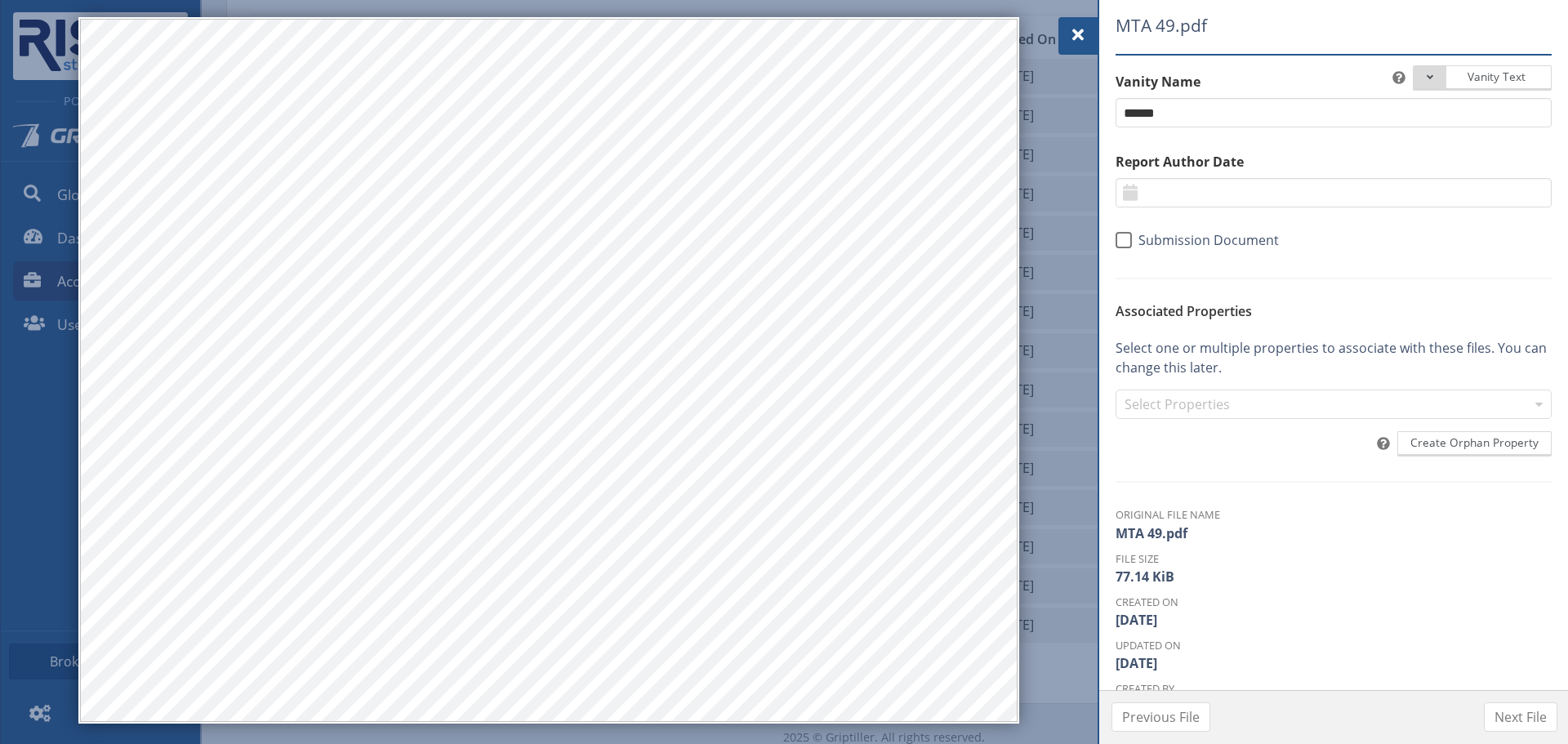
click at [1077, 28] on span at bounding box center [1077, 35] width 19 height 19
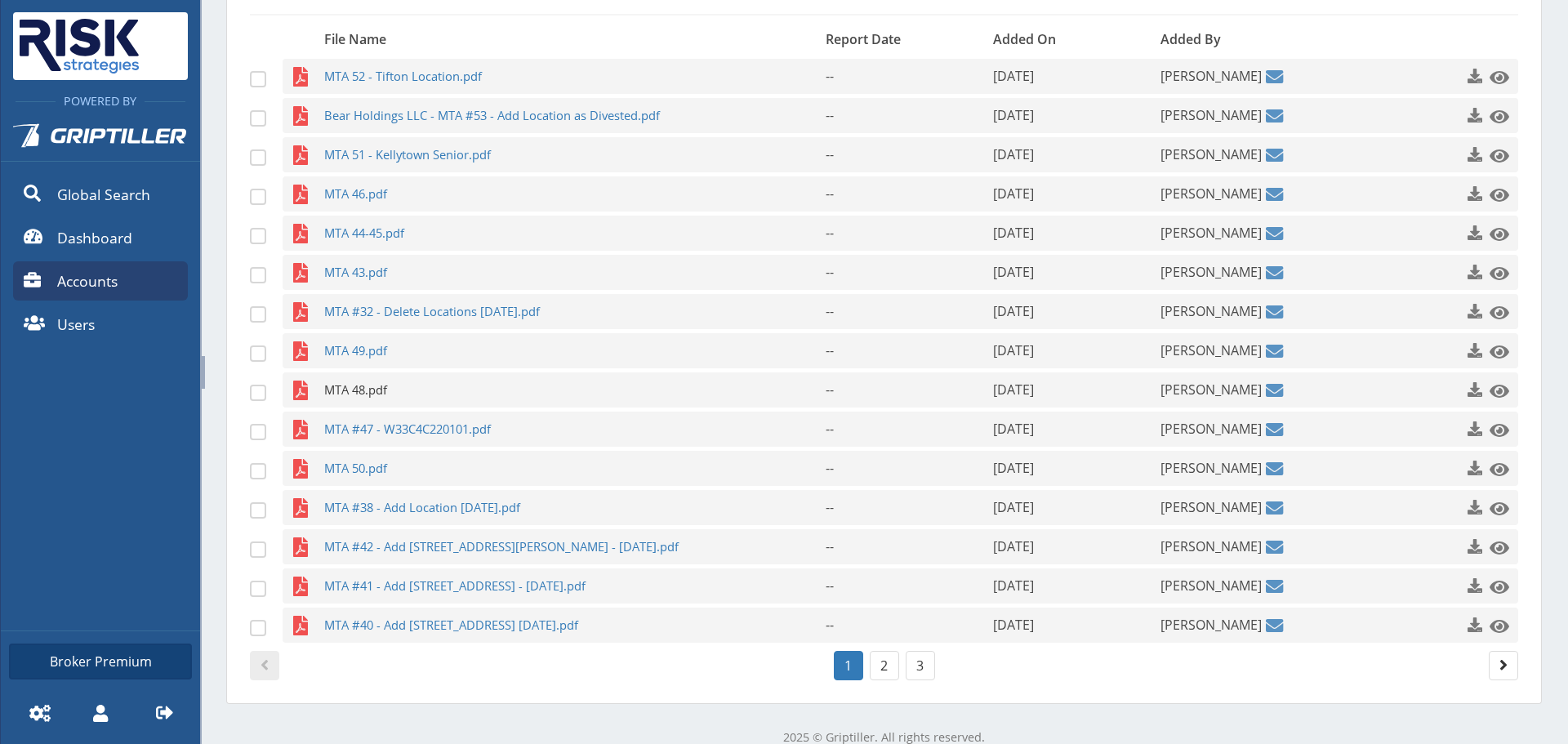
click at [372, 397] on span "MTA 48.pdf" at bounding box center [543, 390] width 438 height 35
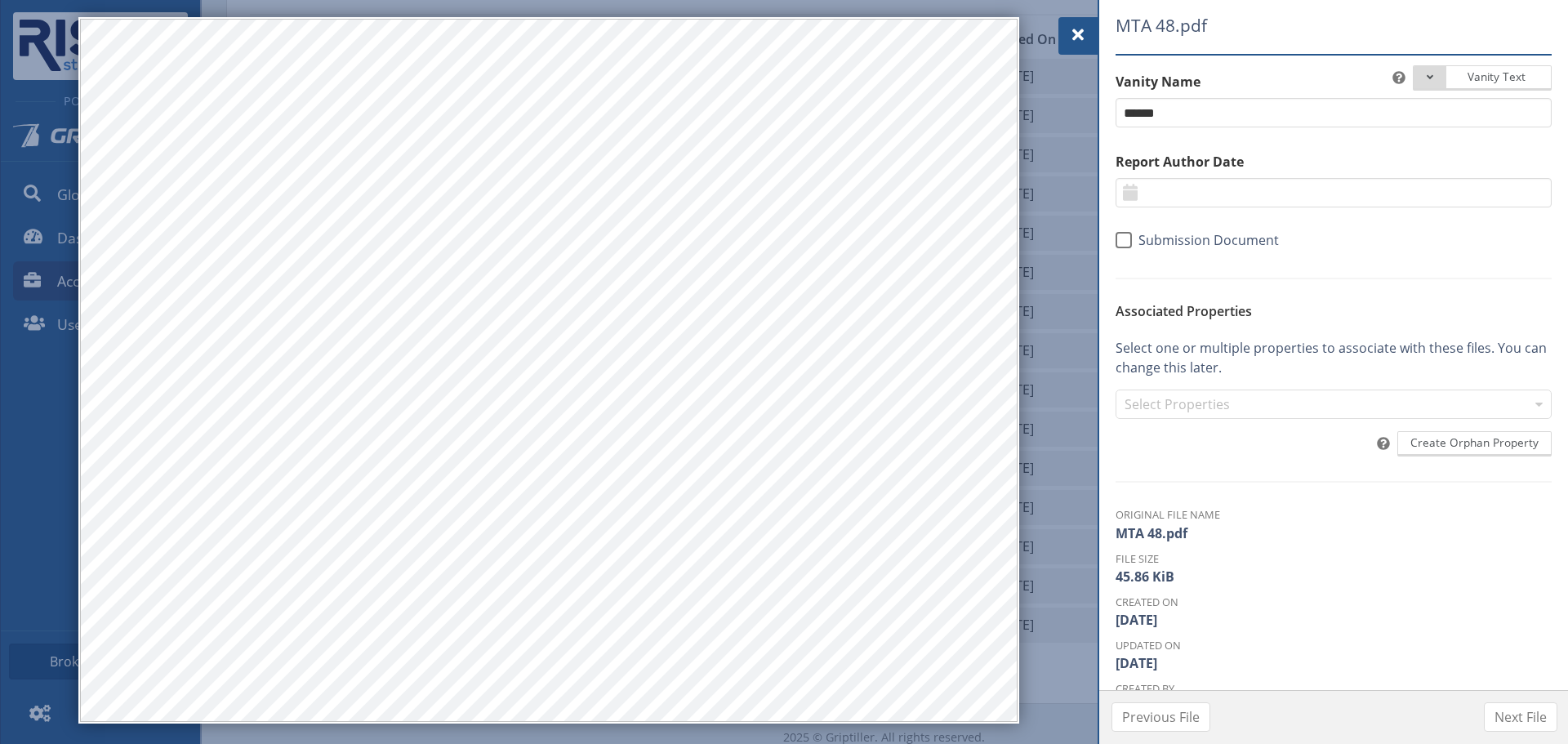
click at [1068, 24] on div at bounding box center [1077, 35] width 40 height 38
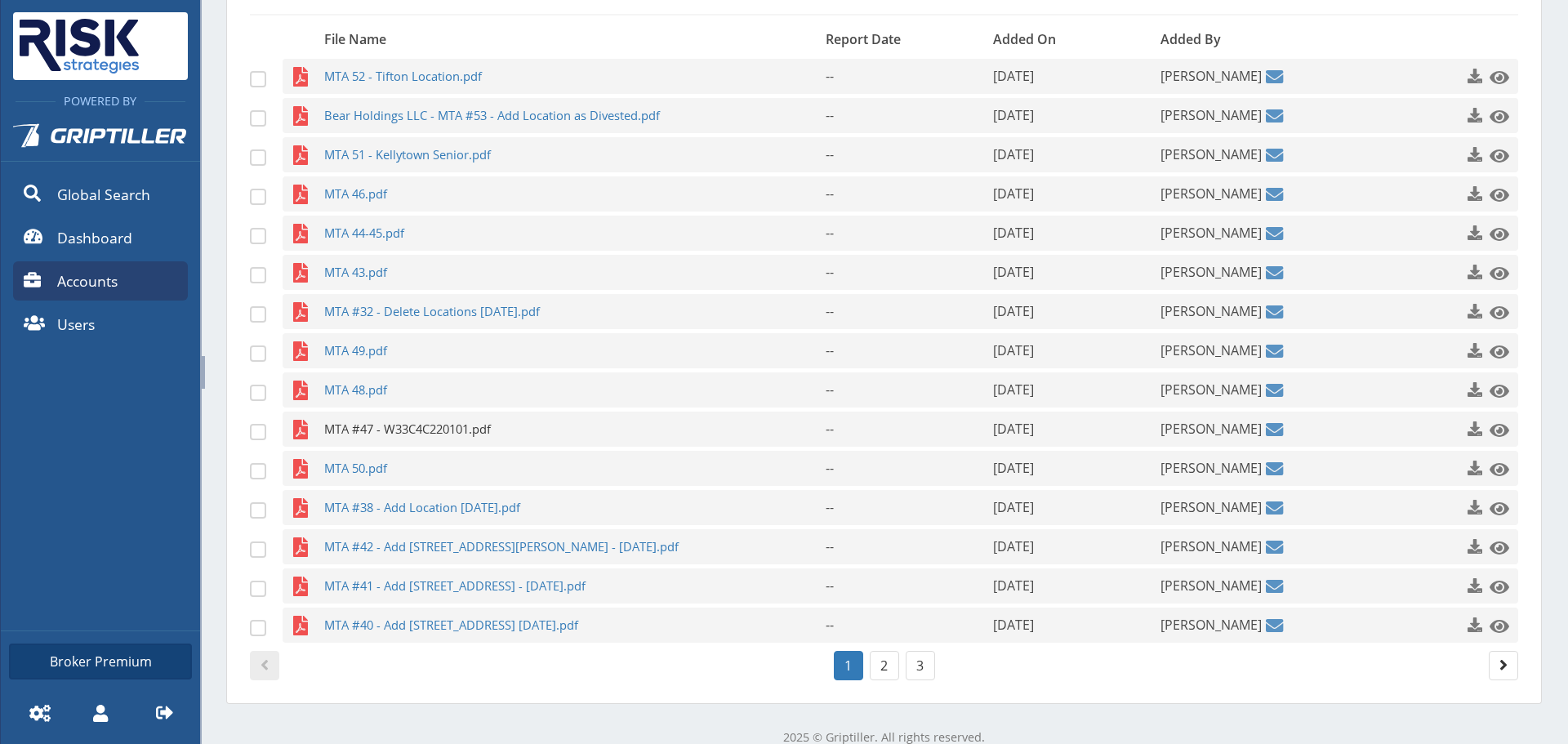
click at [529, 444] on span "MTA #47 - W33C4C220101.pdf" at bounding box center [543, 429] width 438 height 35
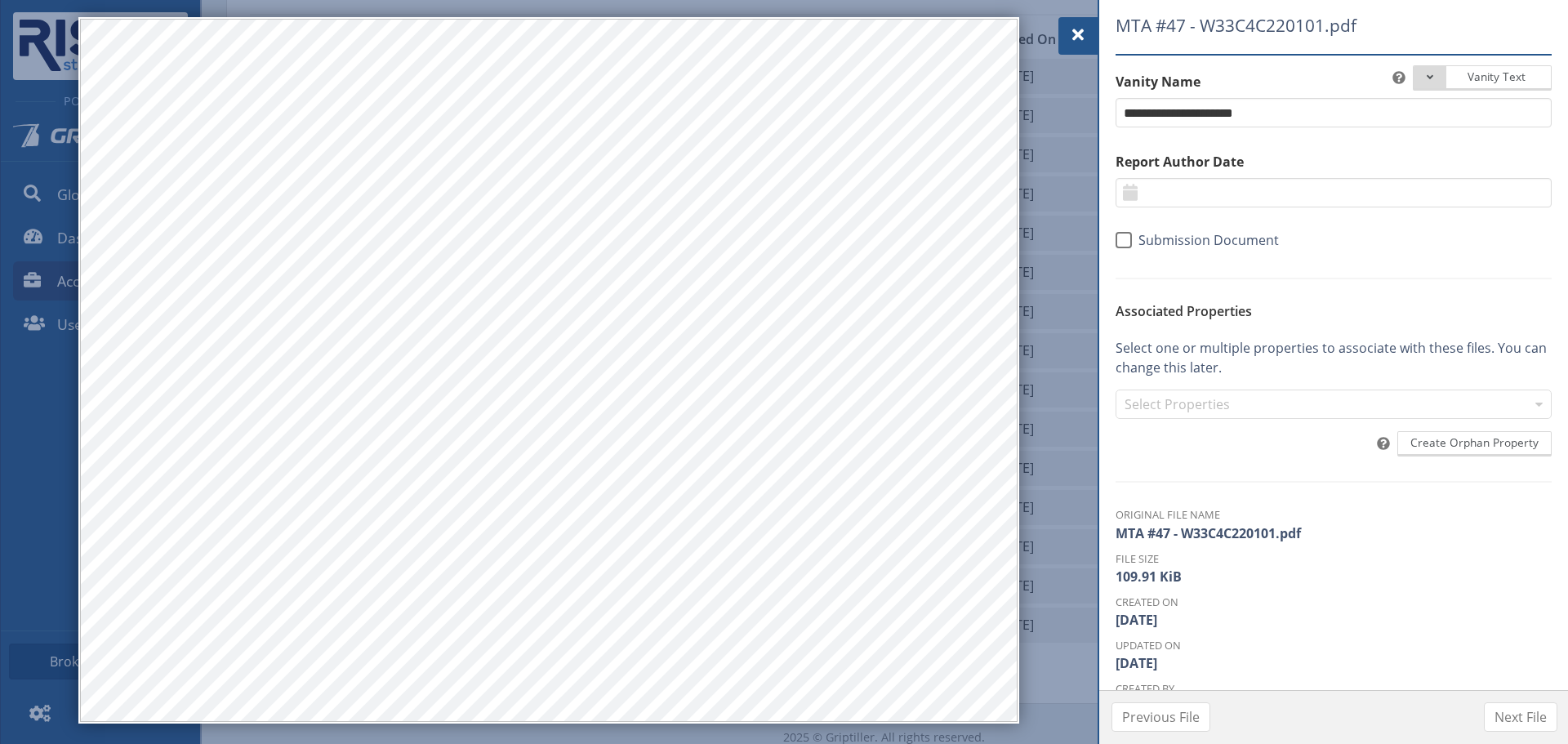
click at [1062, 35] on div at bounding box center [1077, 35] width 40 height 38
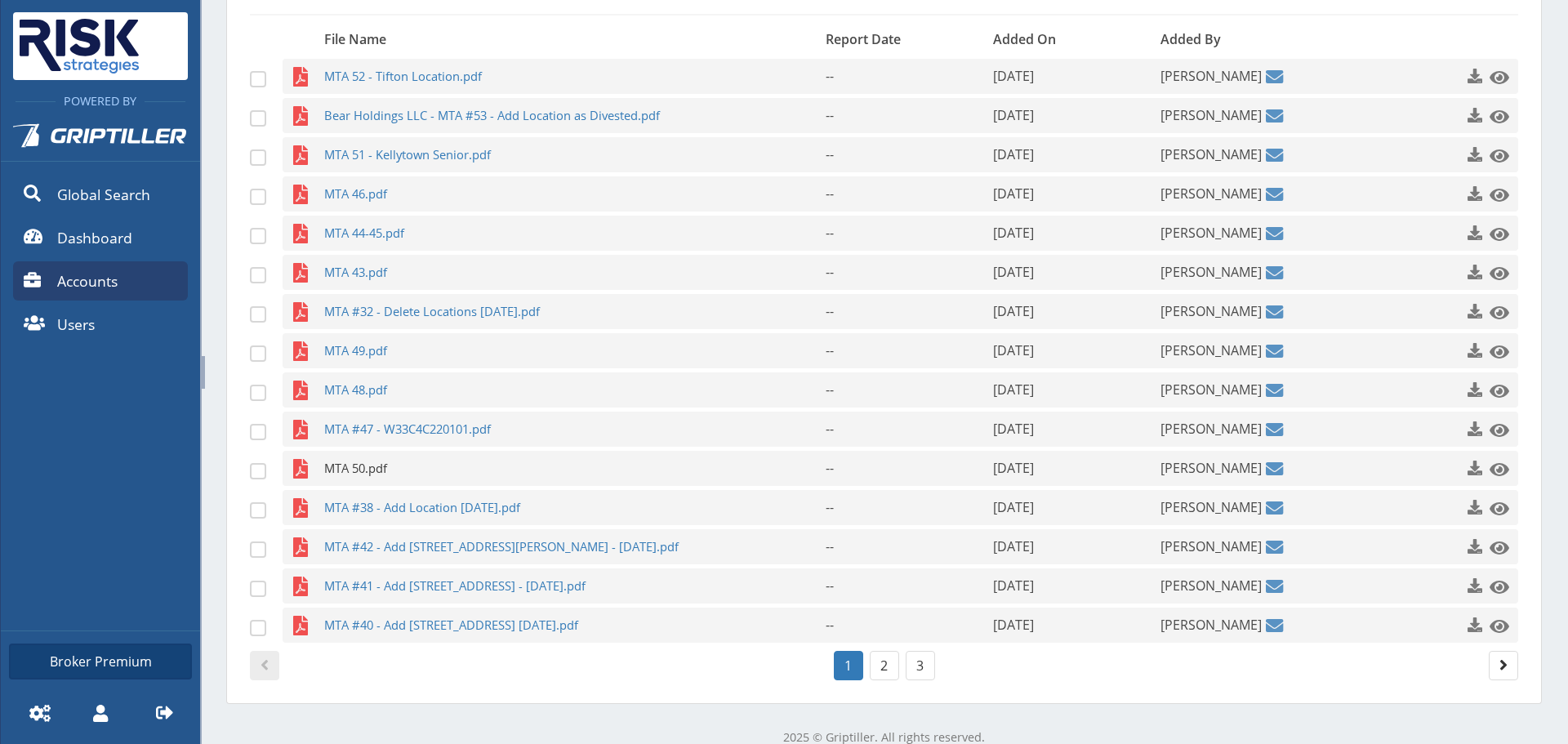
click at [368, 470] on span "MTA 50.pdf" at bounding box center [543, 469] width 438 height 35
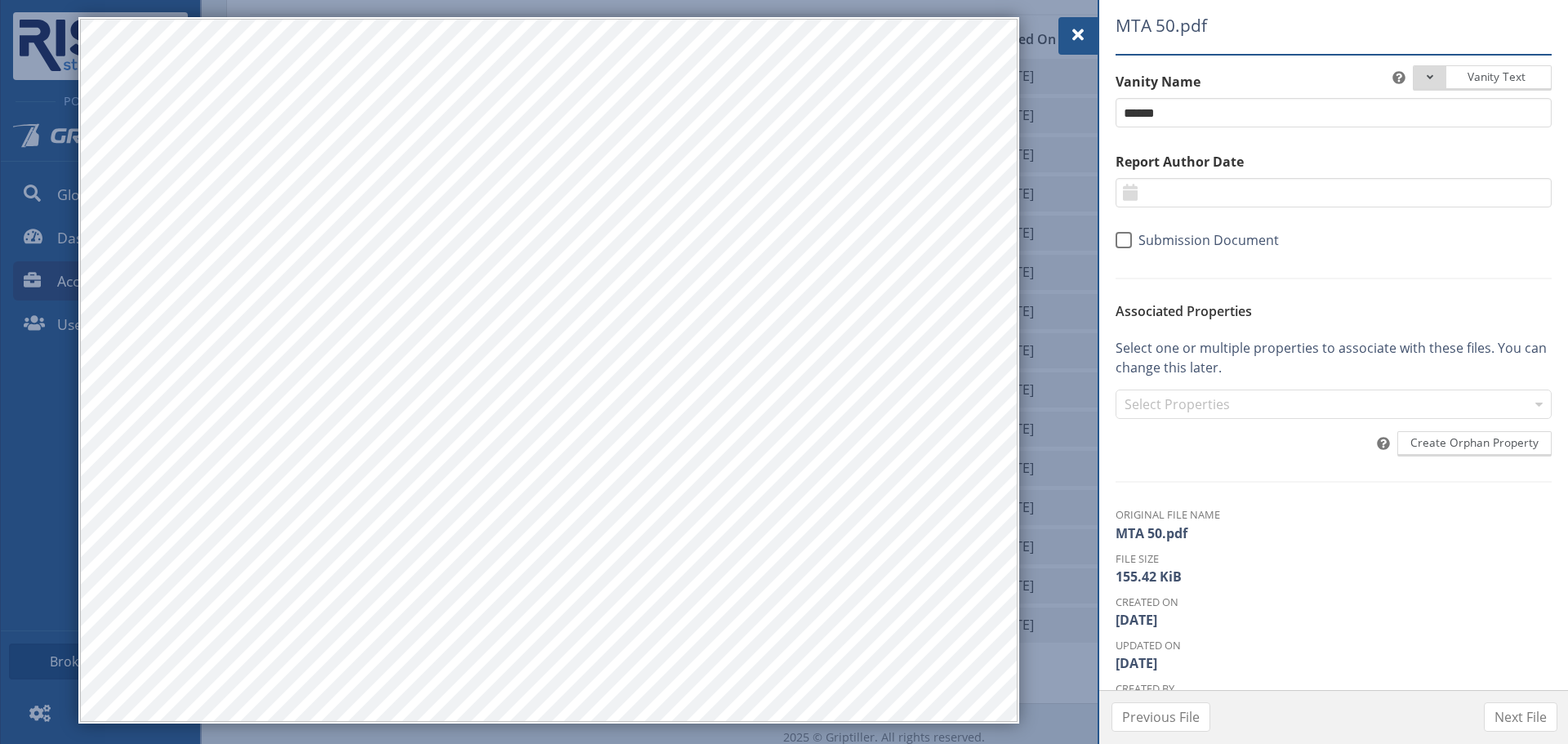
click at [1066, 25] on div at bounding box center [1077, 35] width 40 height 38
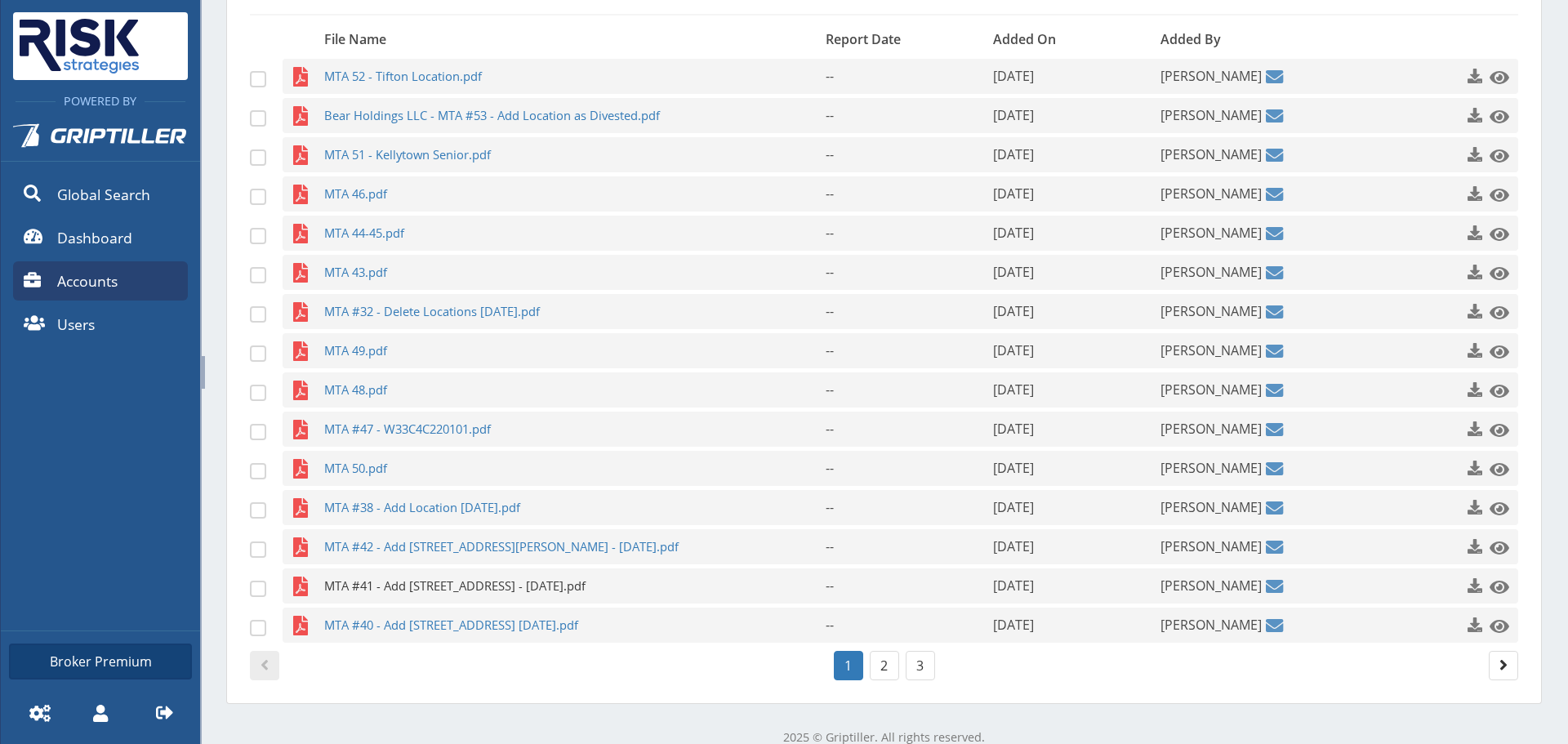
click at [442, 589] on span "MTA #41 - Add [STREET_ADDRESS] - [DATE].pdf" at bounding box center [543, 586] width 438 height 35
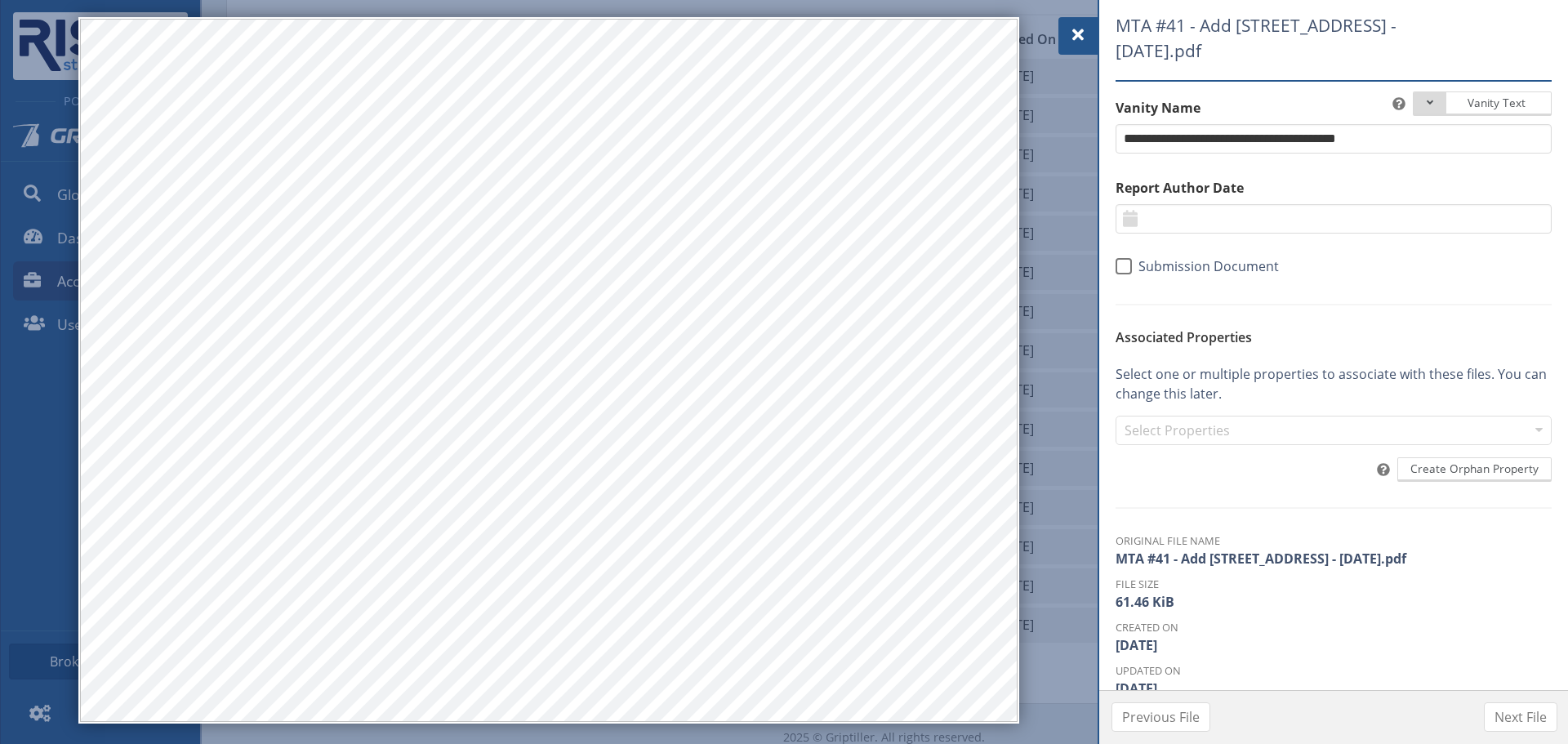
click at [1068, 39] on span at bounding box center [1077, 35] width 19 height 19
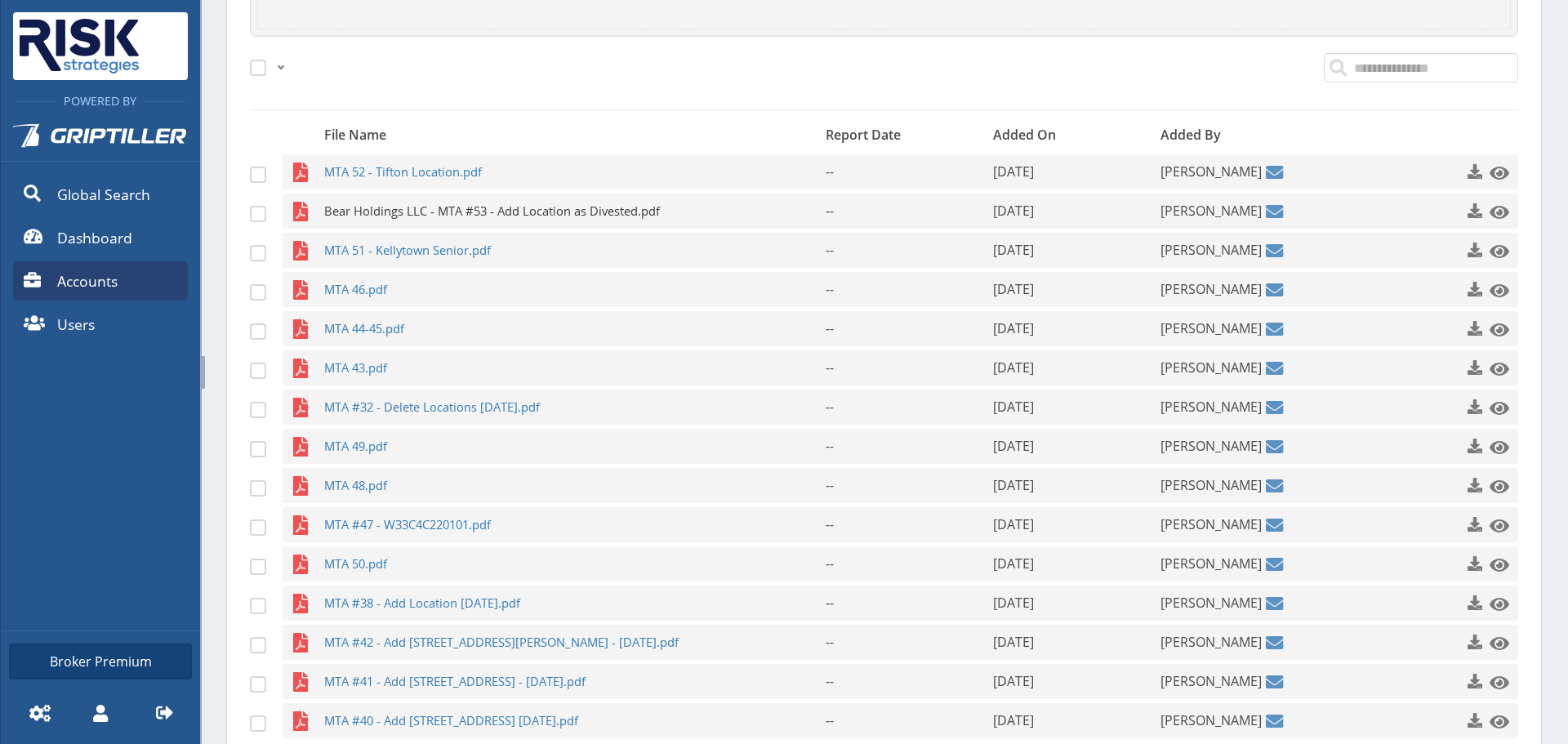
scroll to position [531, 0]
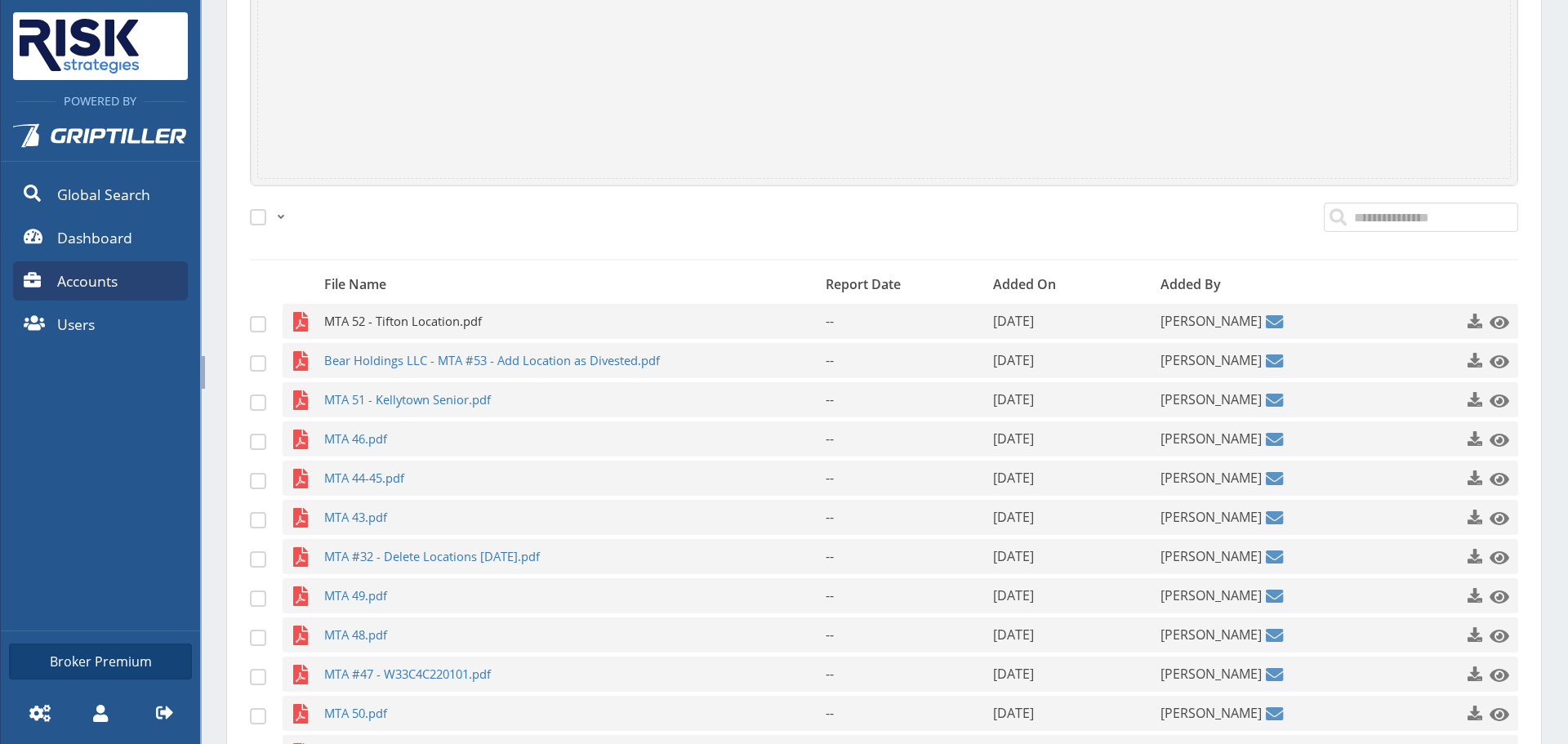
click at [408, 326] on span "MTA 52 - Tifton Location.pdf" at bounding box center [543, 322] width 438 height 35
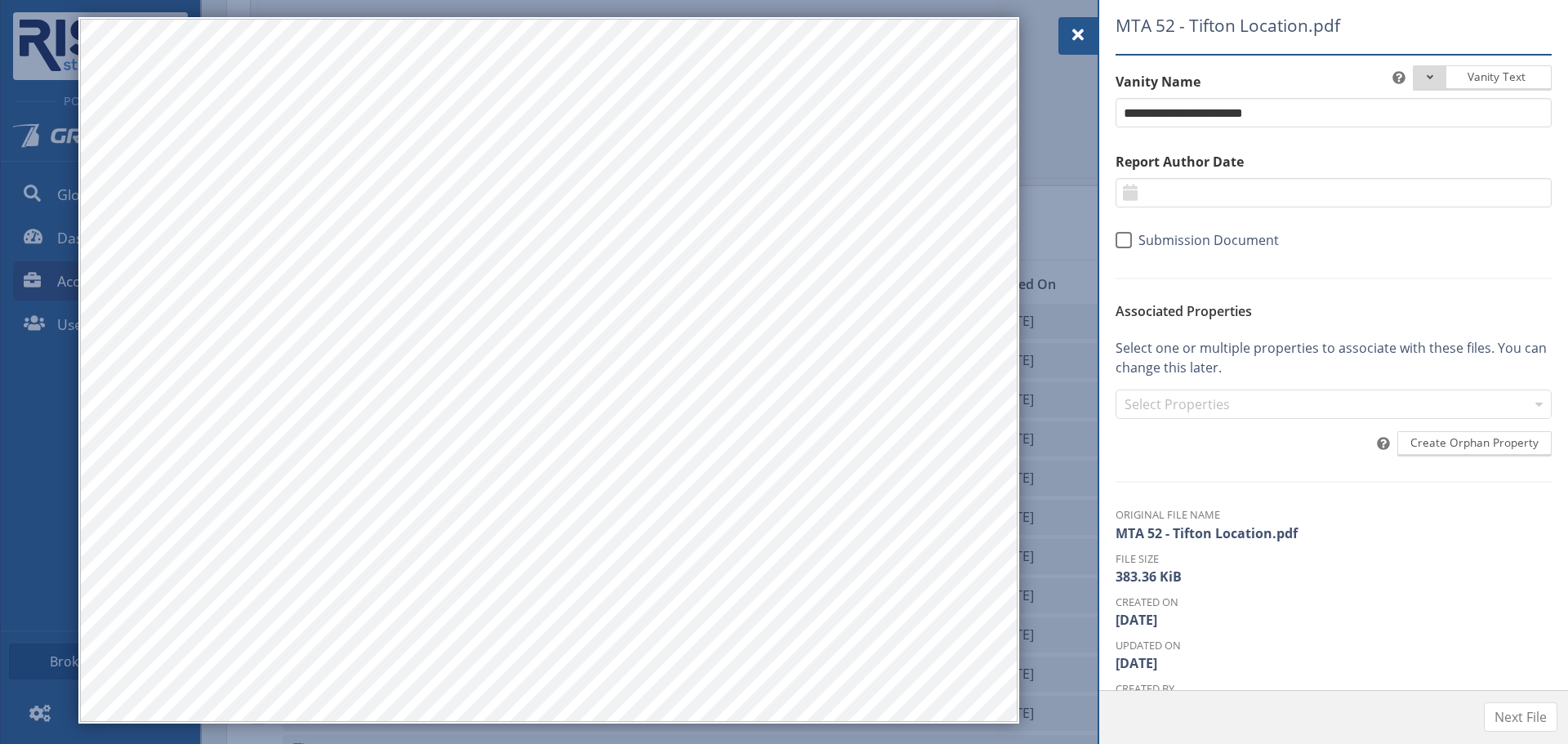
drag, startPoint x: 1081, startPoint y: 34, endPoint x: 964, endPoint y: 67, distance: 121.6
click at [1080, 34] on span at bounding box center [1077, 35] width 19 height 19
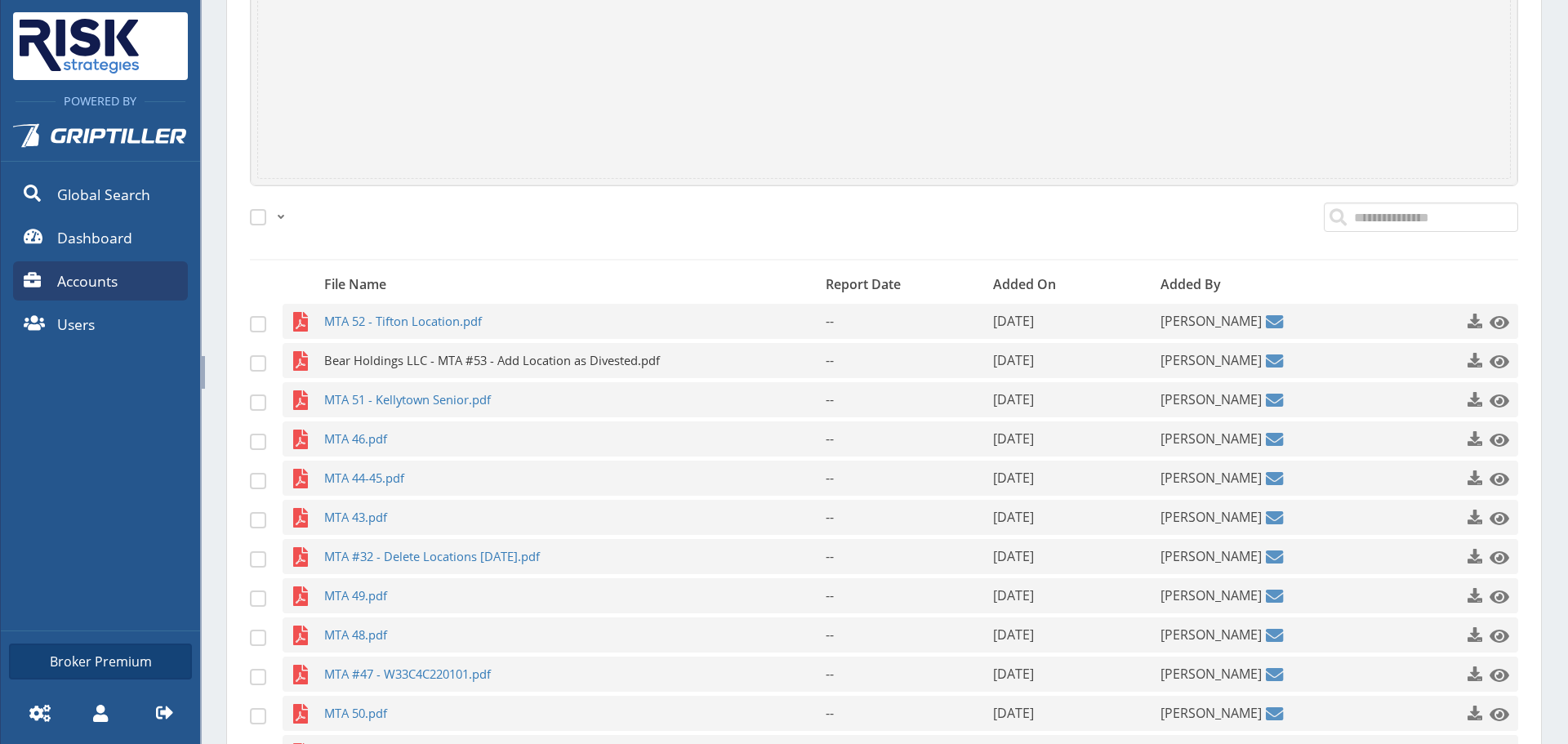
click at [454, 369] on span "Bear Holdings LLC - MTA #53 - Add Location as Divested.pdf" at bounding box center [543, 360] width 438 height 35
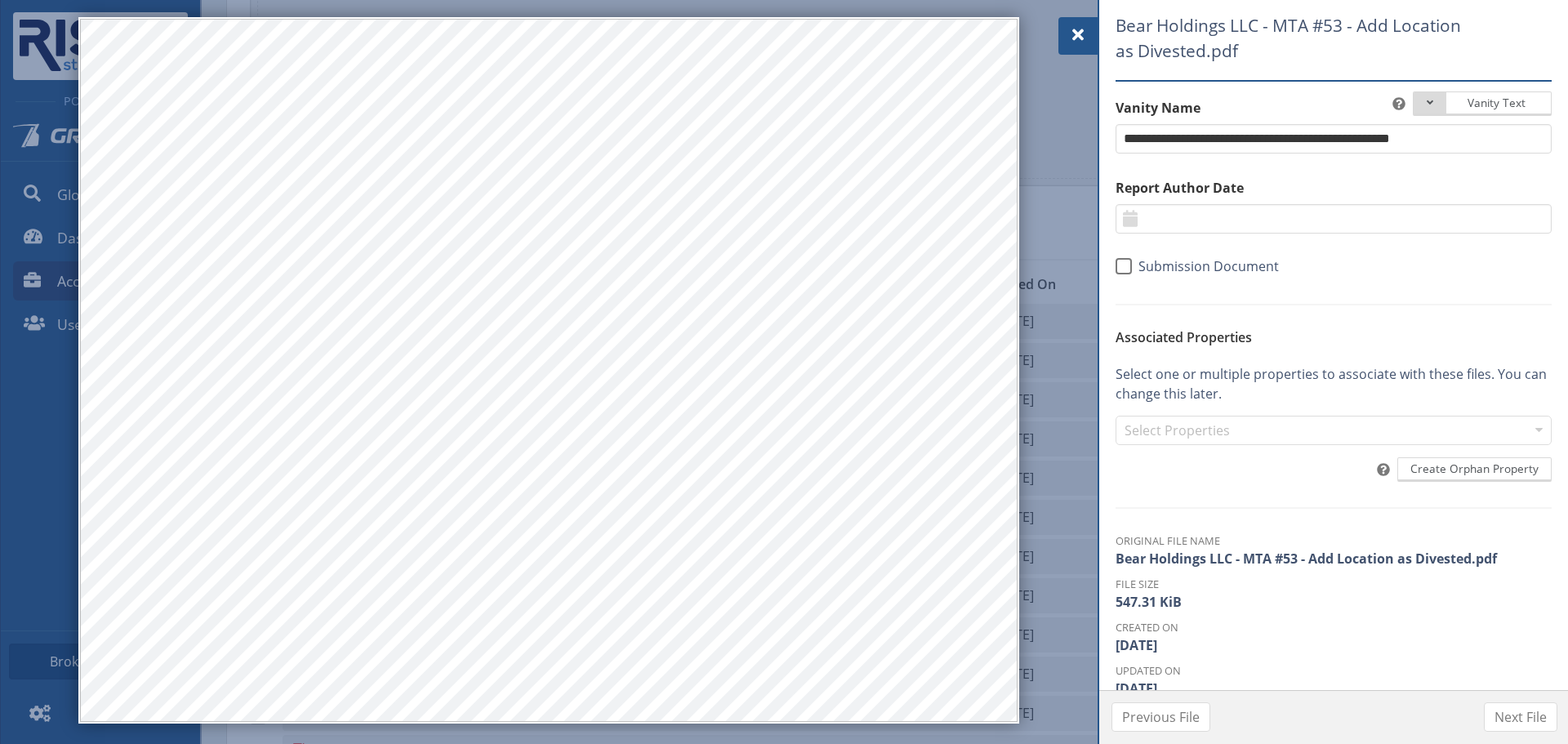
click at [1069, 27] on span at bounding box center [1077, 35] width 19 height 19
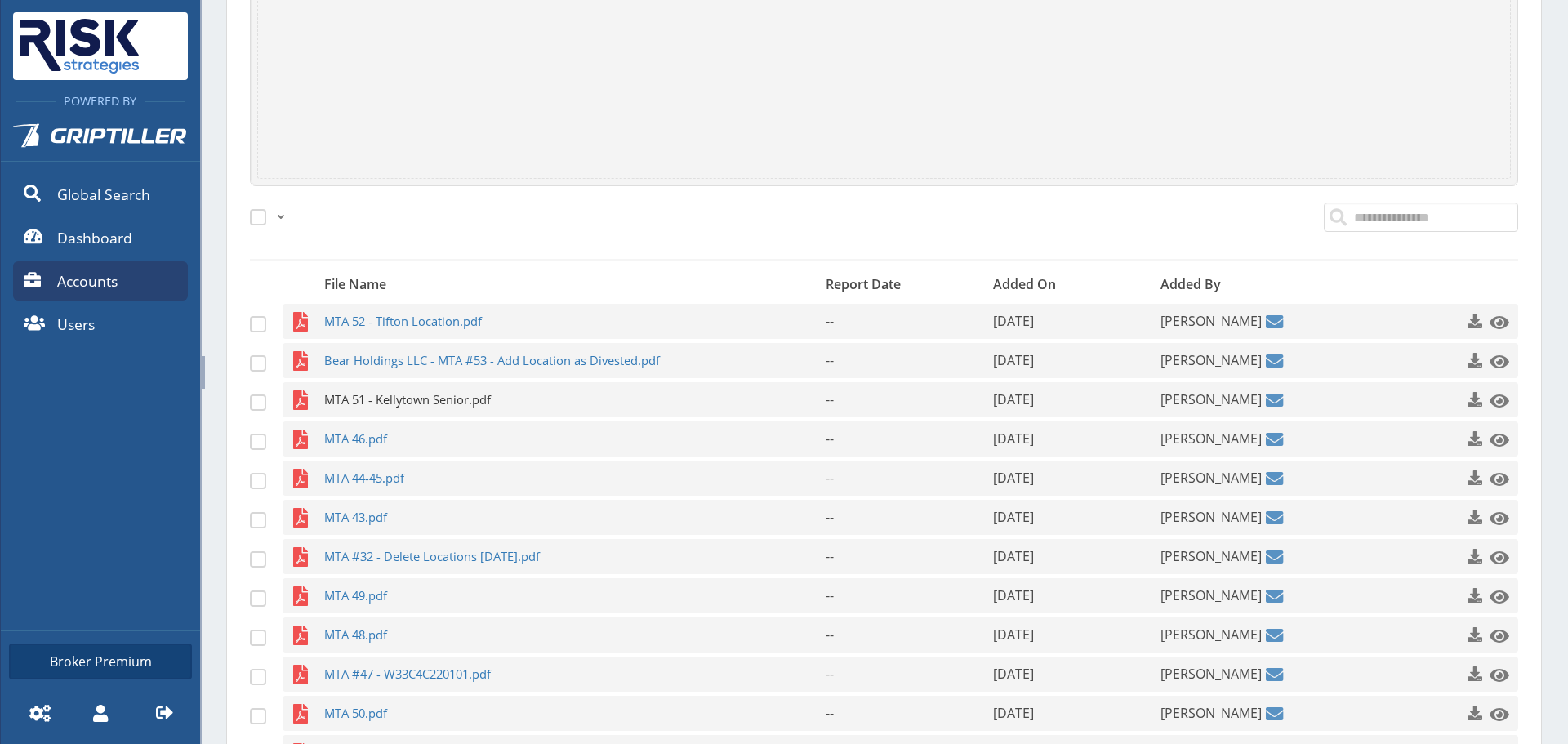
click at [462, 391] on span "MTA 51 - Kellytown Senior.pdf" at bounding box center [543, 400] width 438 height 35
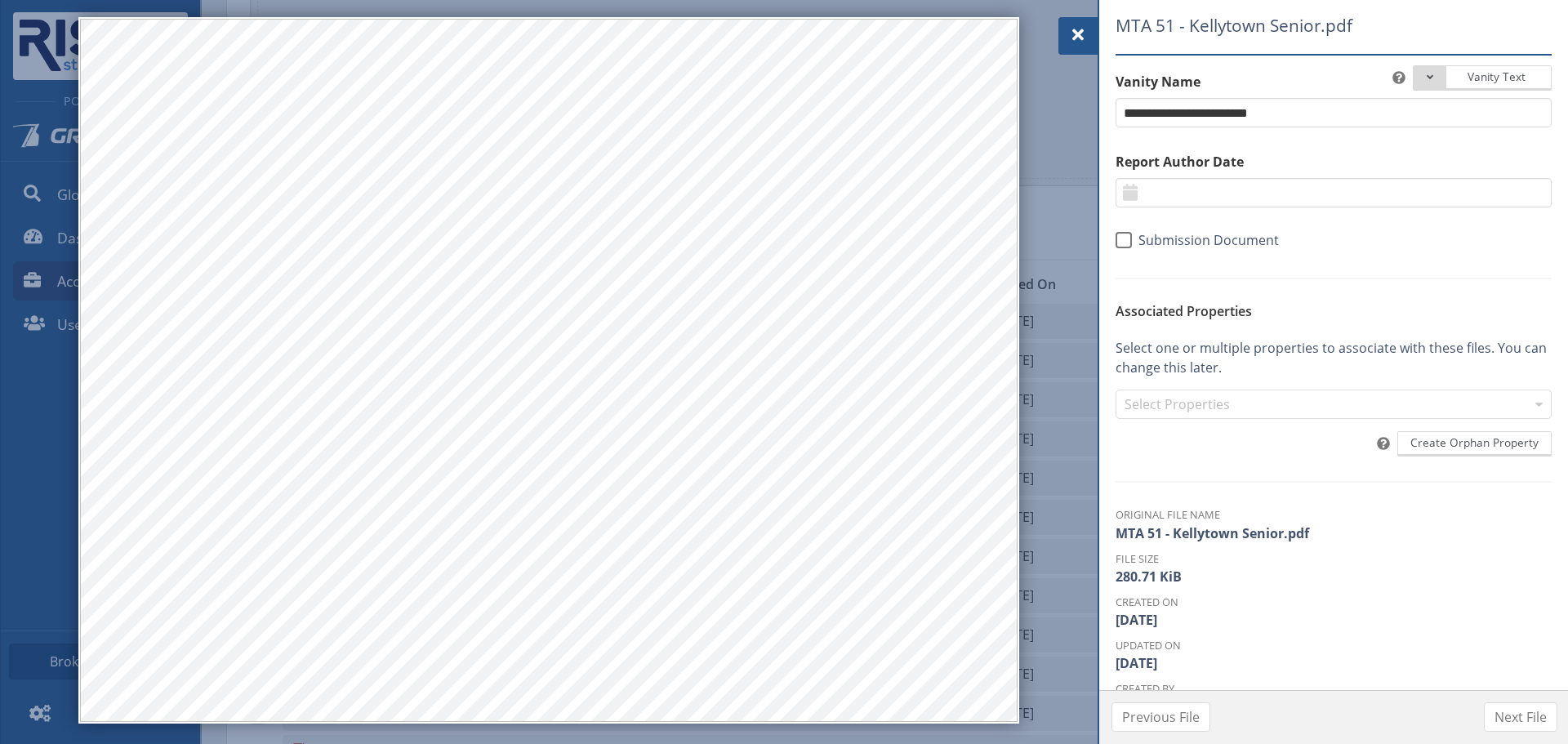
click at [1082, 35] on span at bounding box center [1077, 35] width 19 height 19
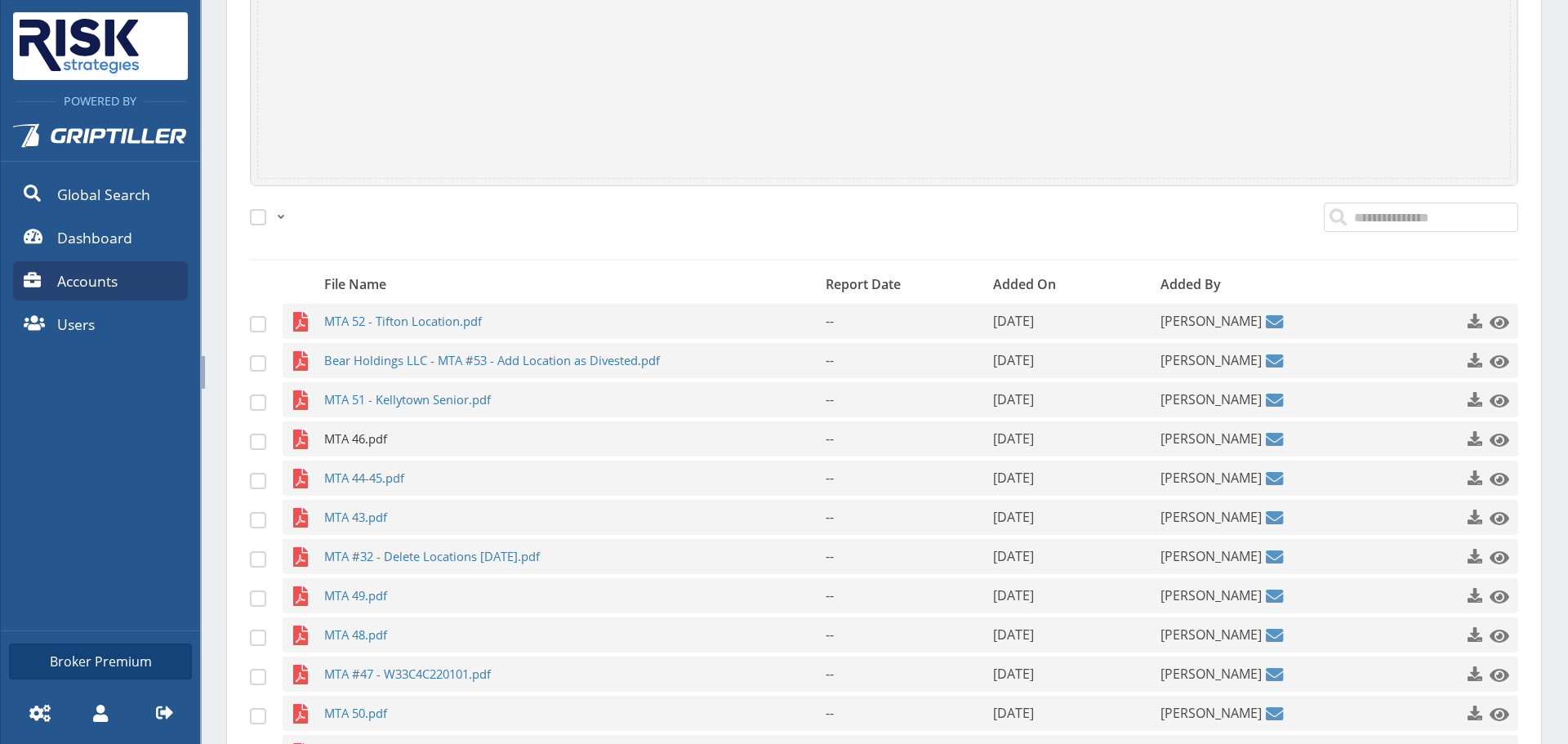
click at [421, 448] on span "MTA 46.pdf" at bounding box center [543, 439] width 438 height 35
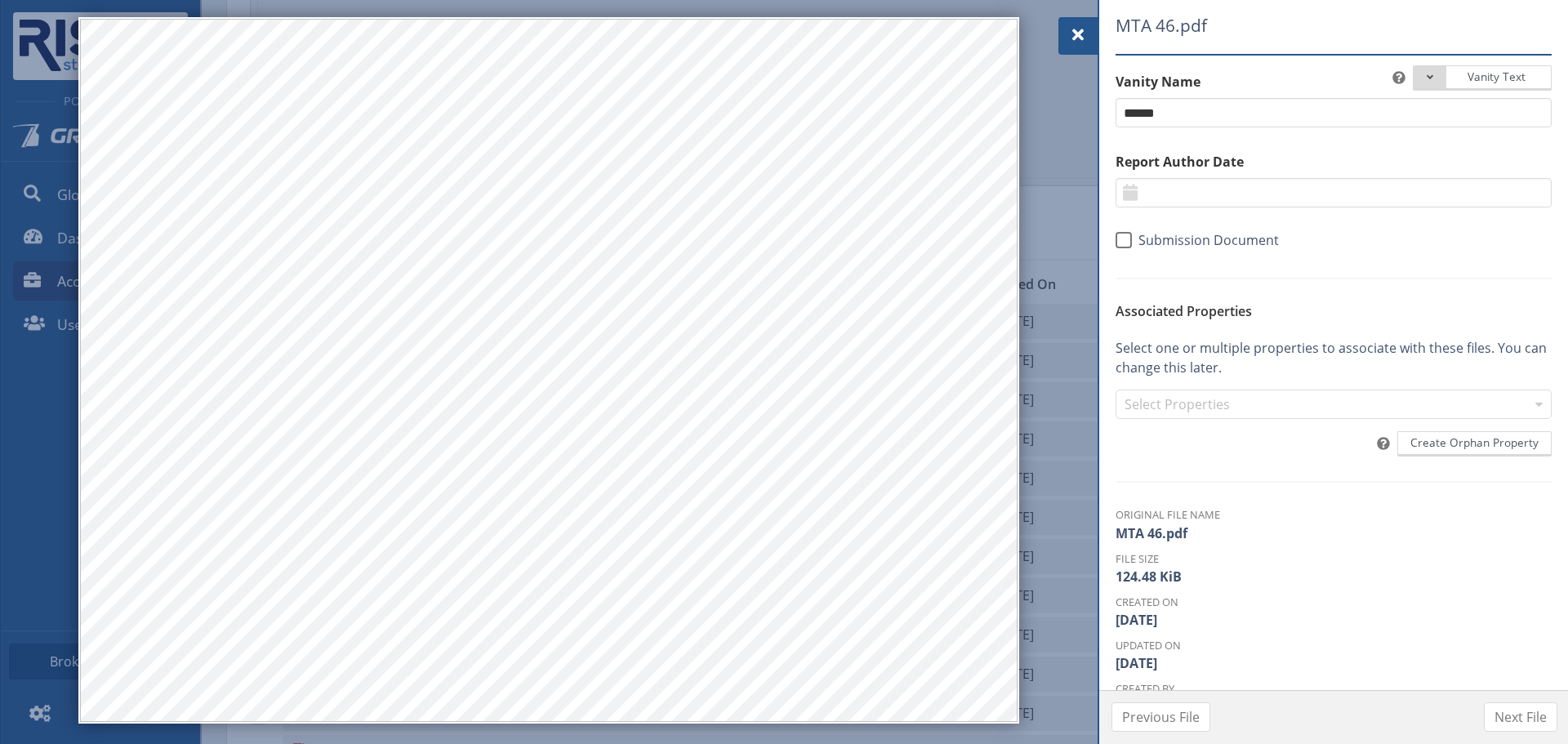
click at [1076, 33] on span at bounding box center [1077, 35] width 19 height 19
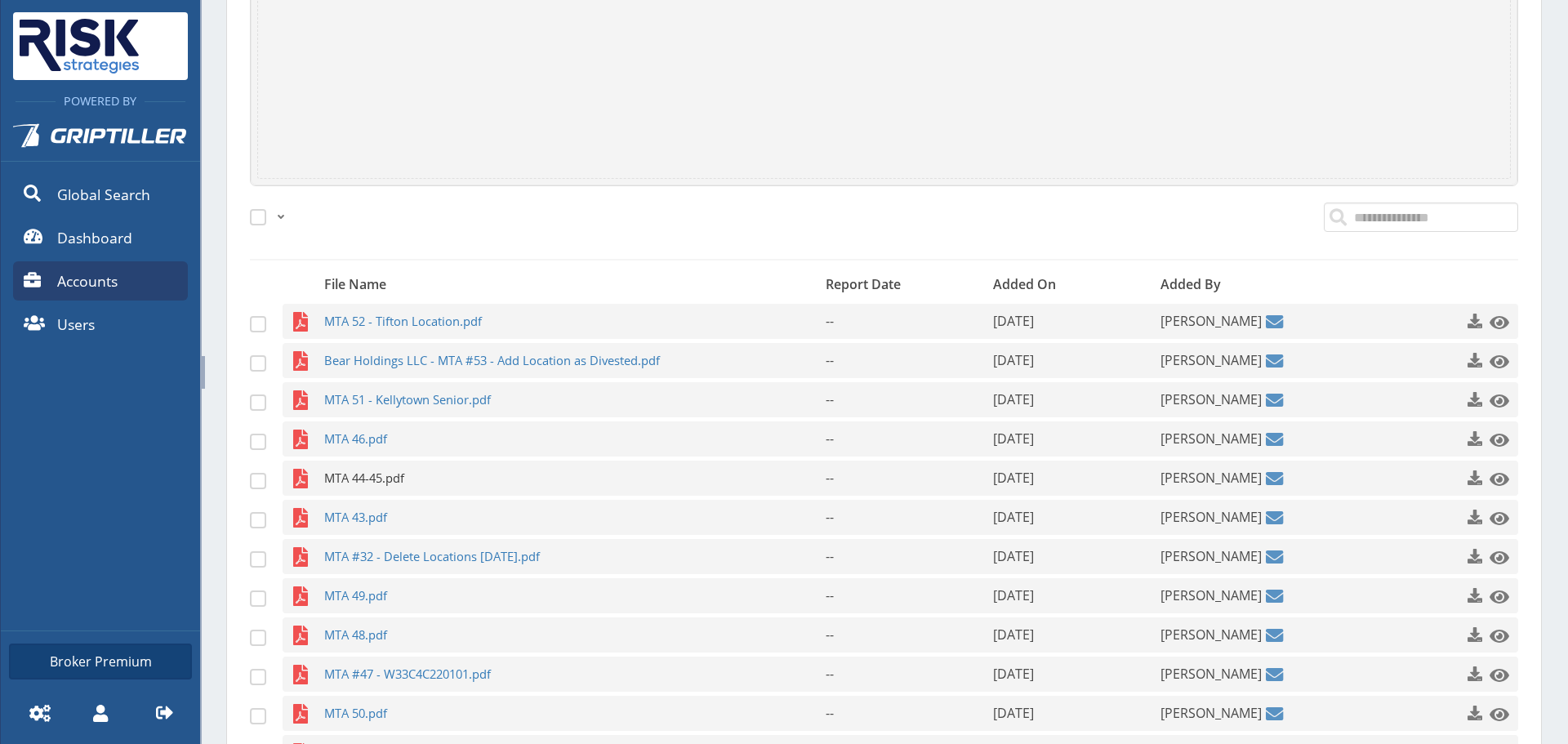
click at [342, 465] on span "MTA 44-45.pdf" at bounding box center [543, 478] width 438 height 35
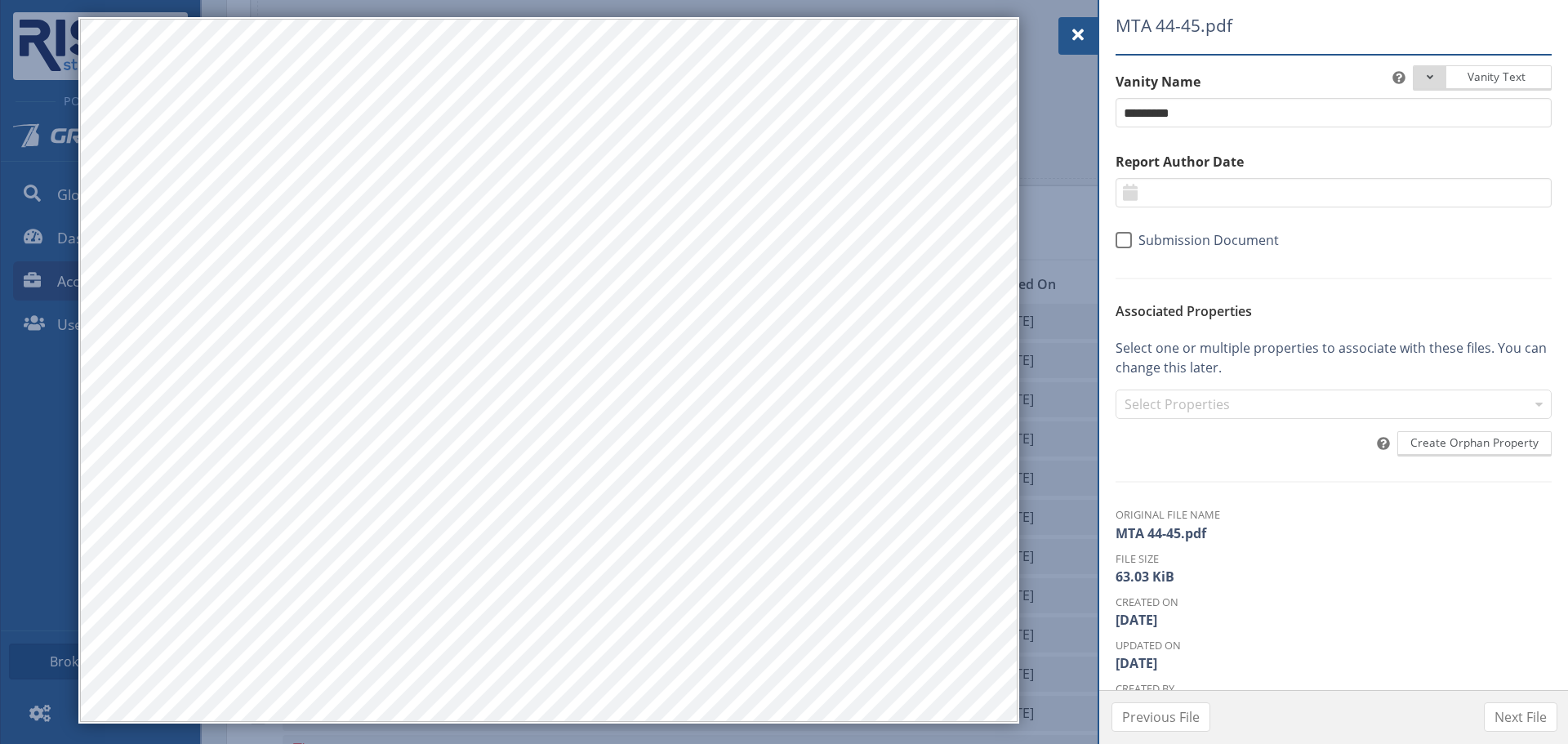
click at [1072, 21] on div at bounding box center [1077, 35] width 40 height 38
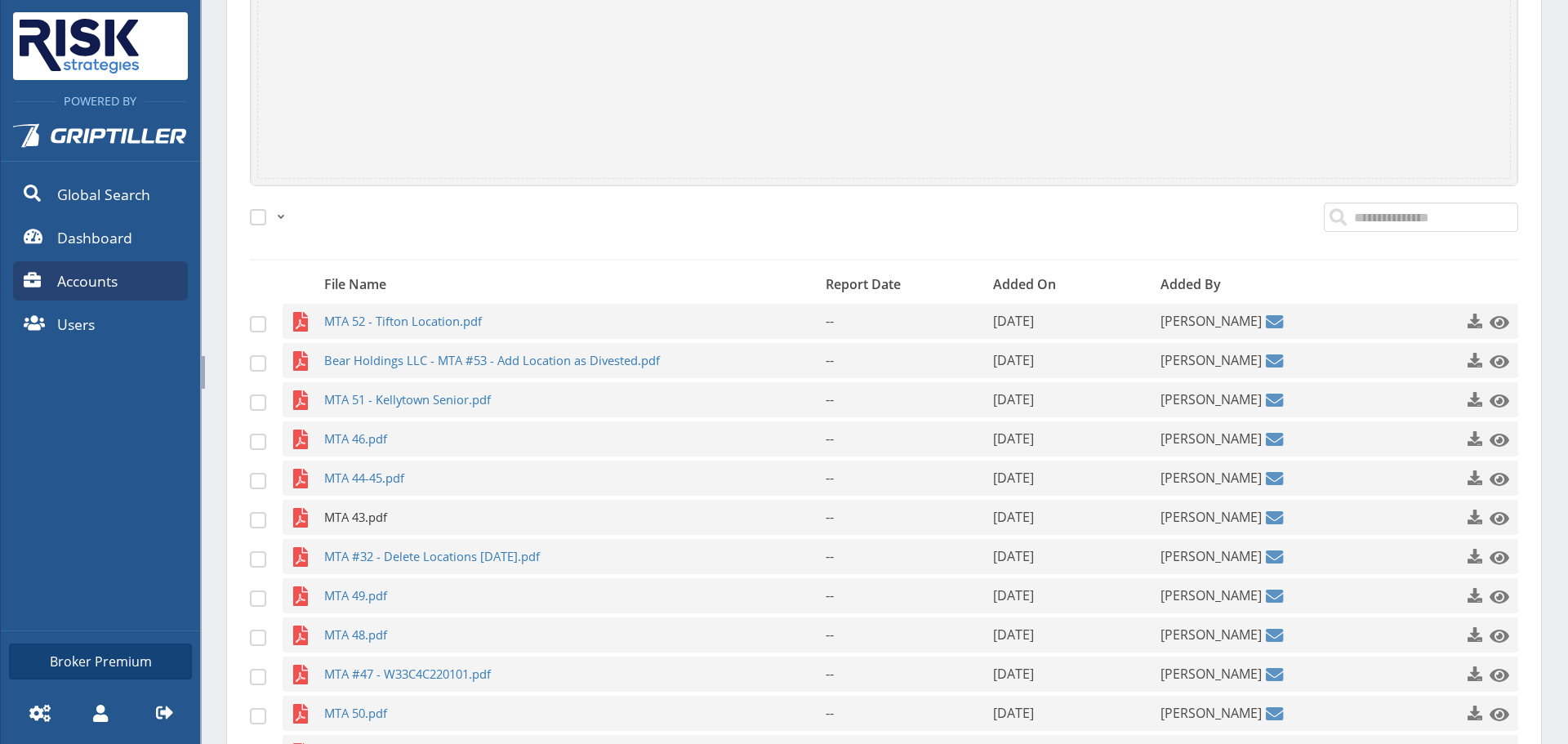
click at [396, 530] on span "MTA 43.pdf" at bounding box center [543, 518] width 438 height 35
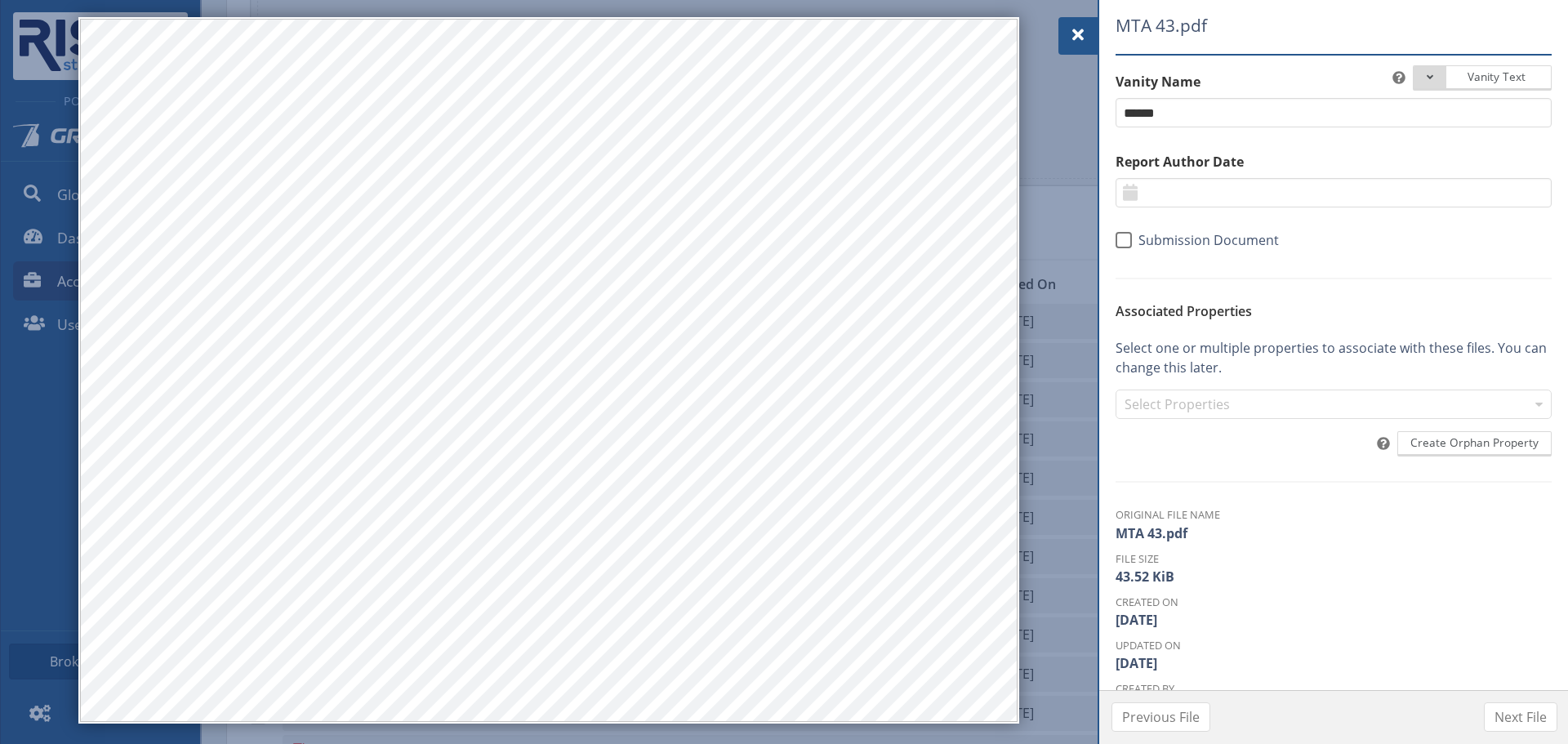
click at [1075, 40] on span at bounding box center [1077, 35] width 19 height 19
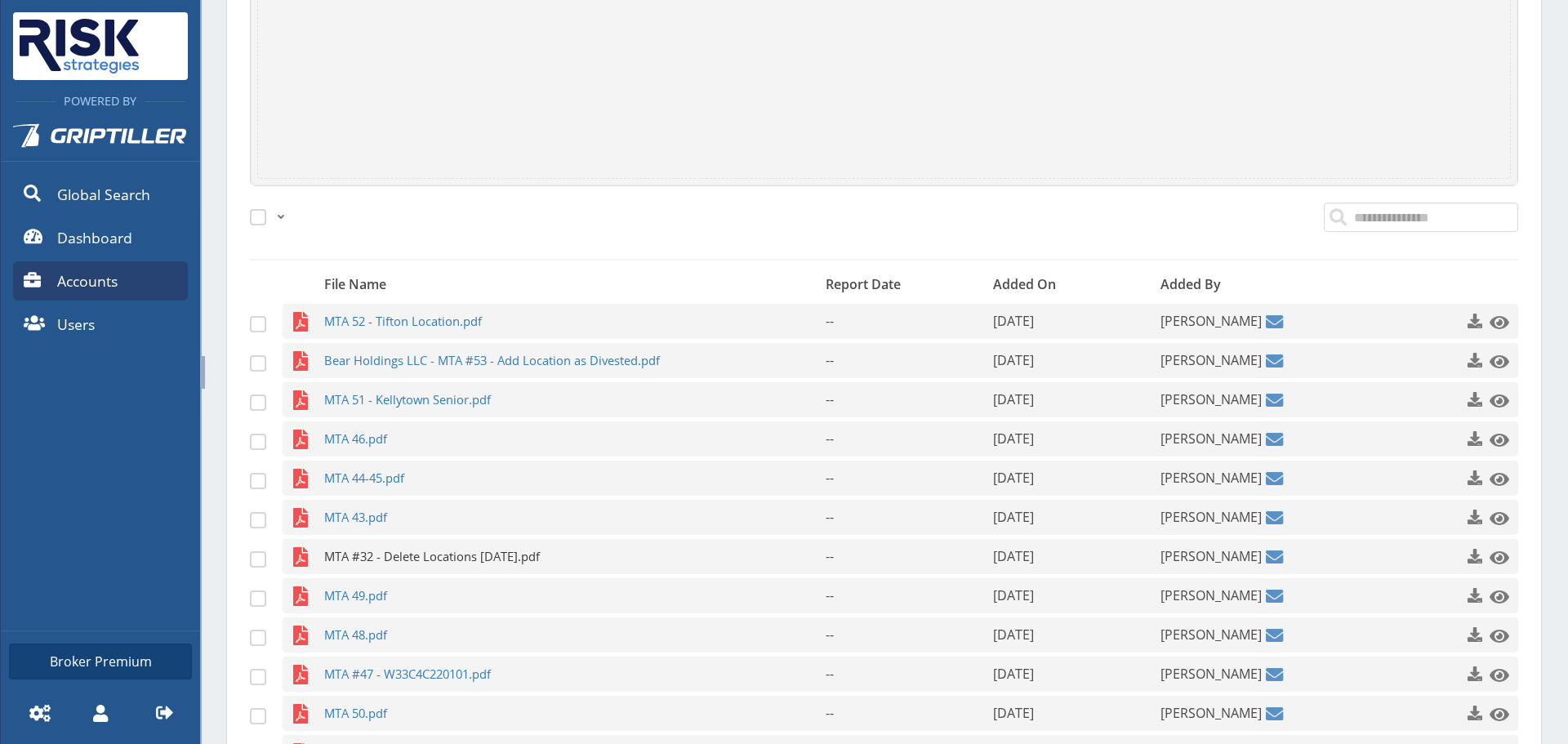
click at [409, 550] on span "MTA #32 - Delete Locations [DATE].pdf" at bounding box center [543, 556] width 438 height 35
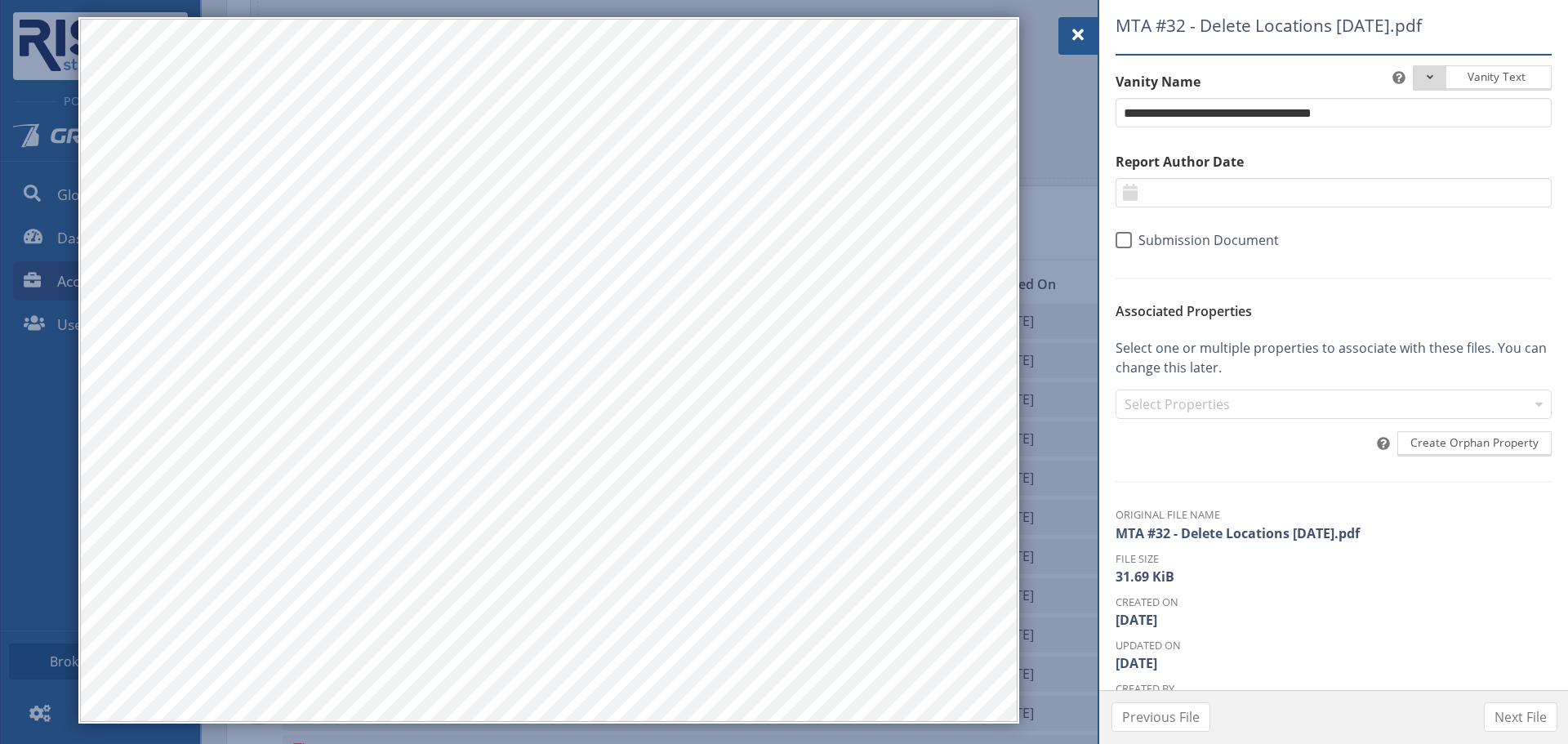
click at [1076, 30] on span at bounding box center [1077, 35] width 19 height 19
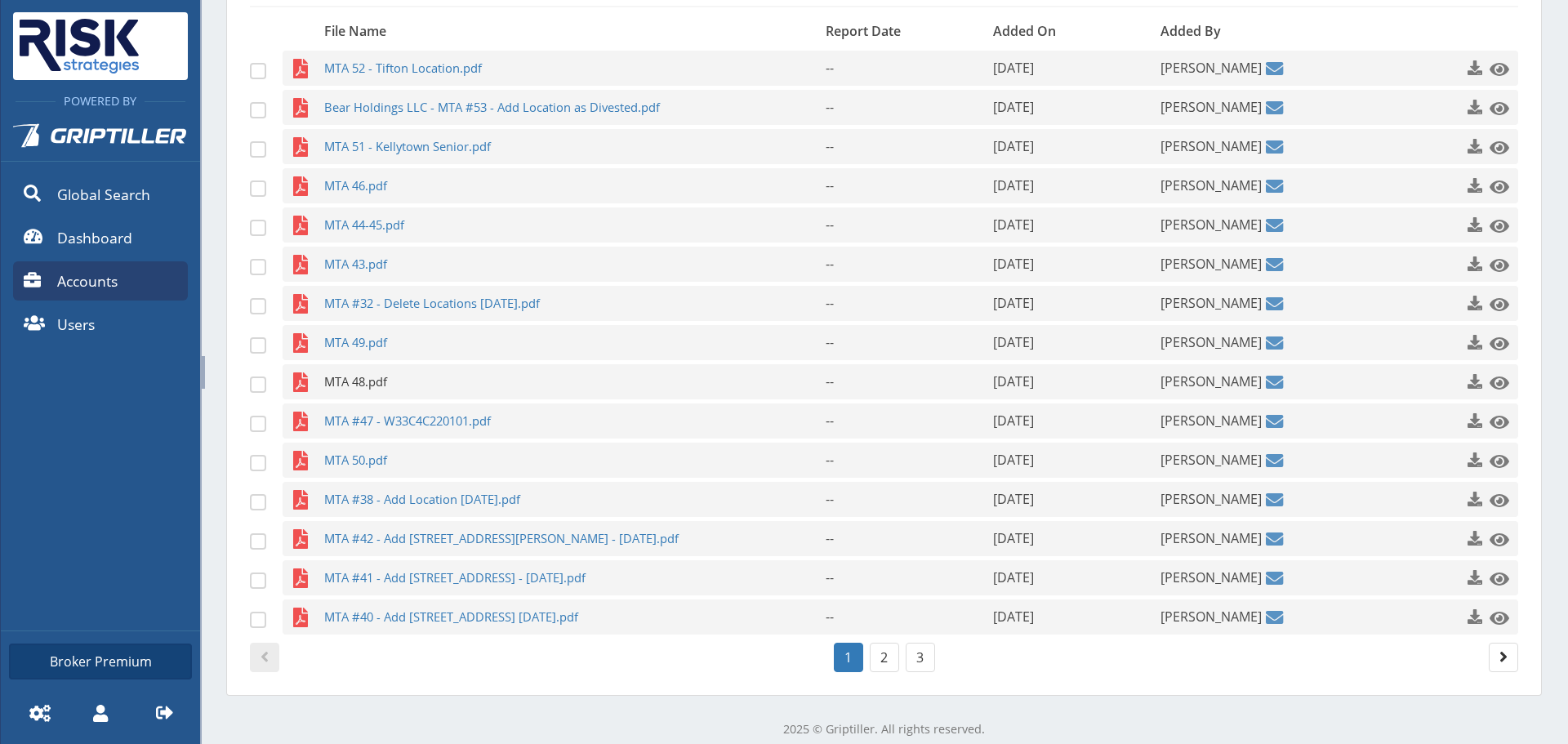
scroll to position [799, 0]
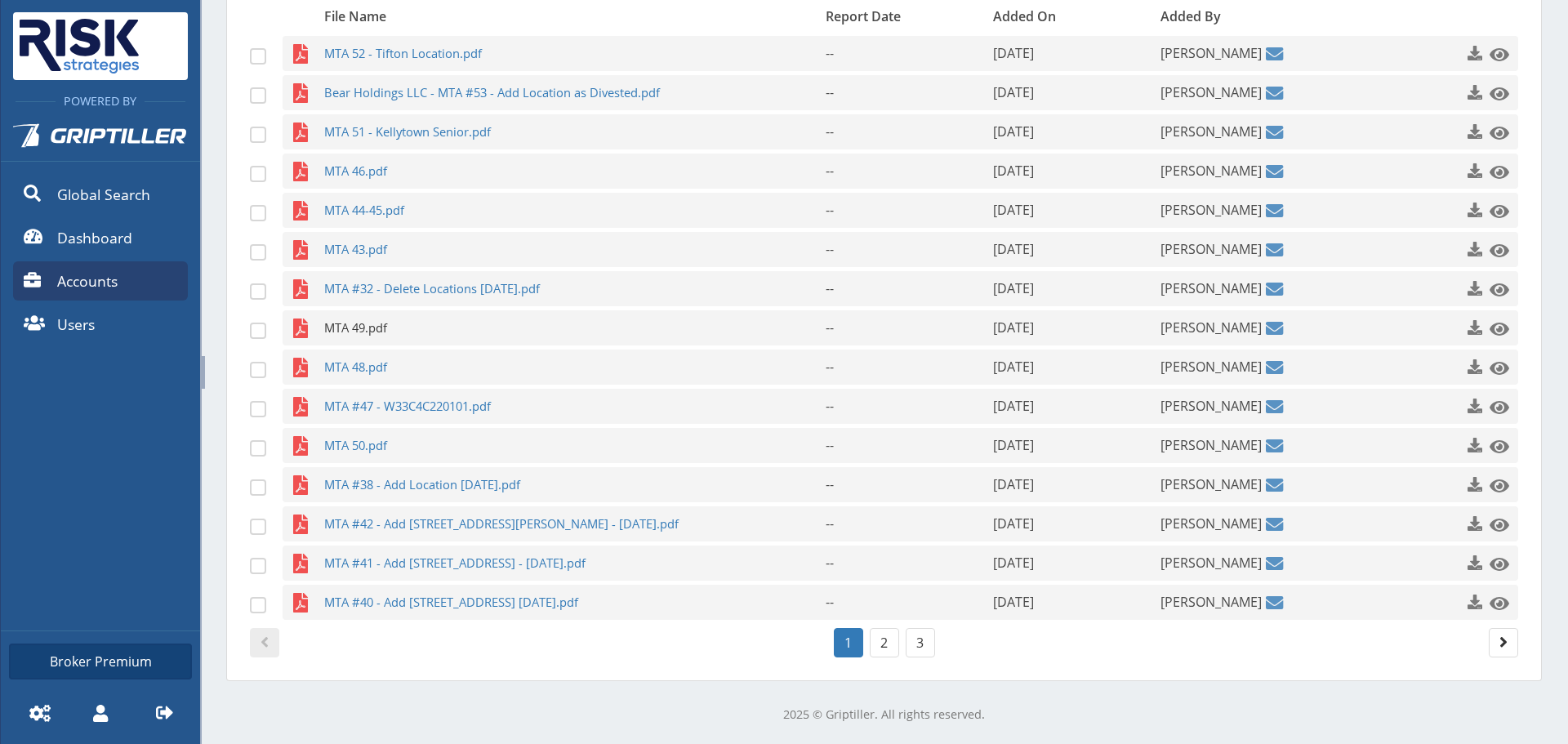
click at [396, 327] on span "MTA 49.pdf" at bounding box center [543, 328] width 438 height 35
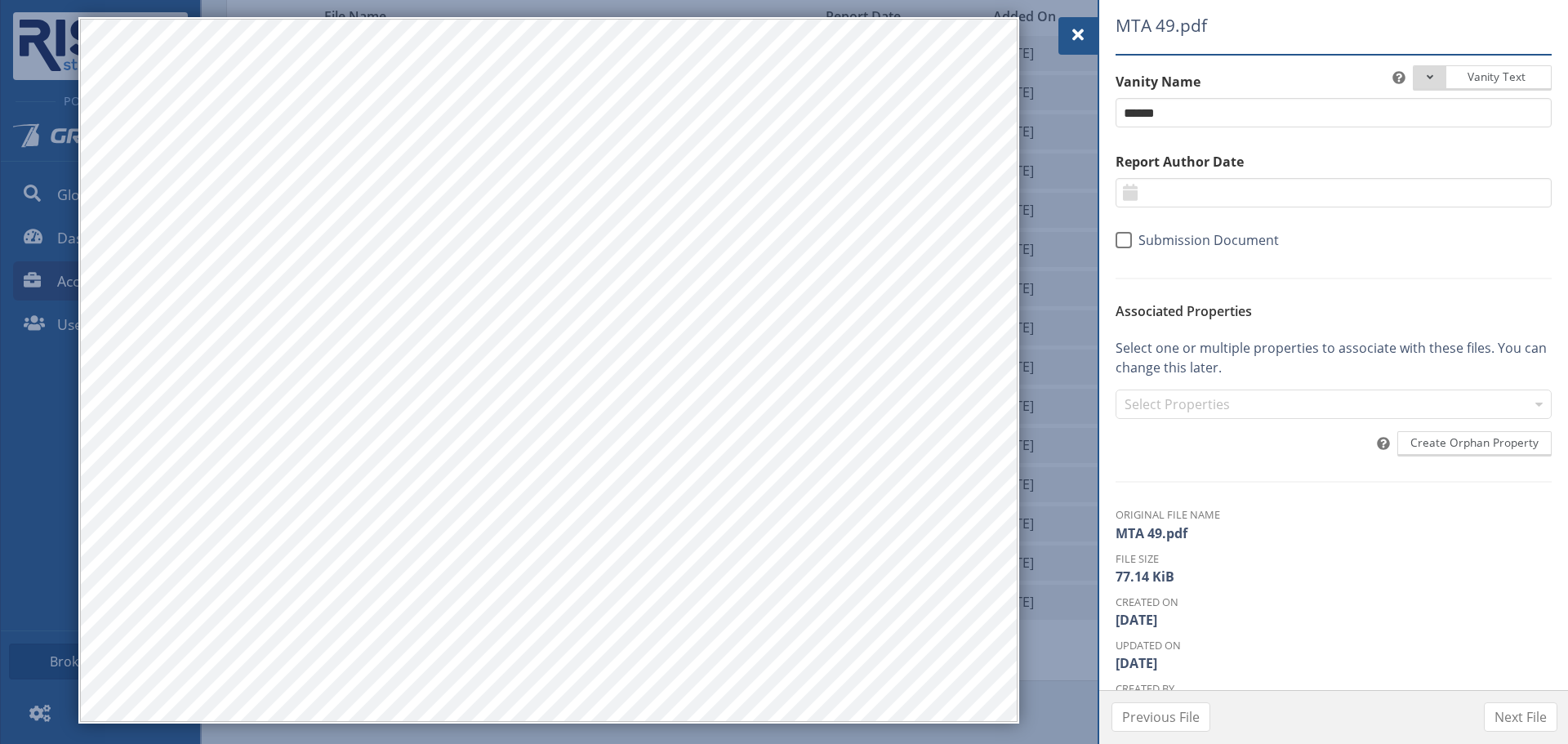
click at [1090, 23] on div at bounding box center [1077, 35] width 40 height 38
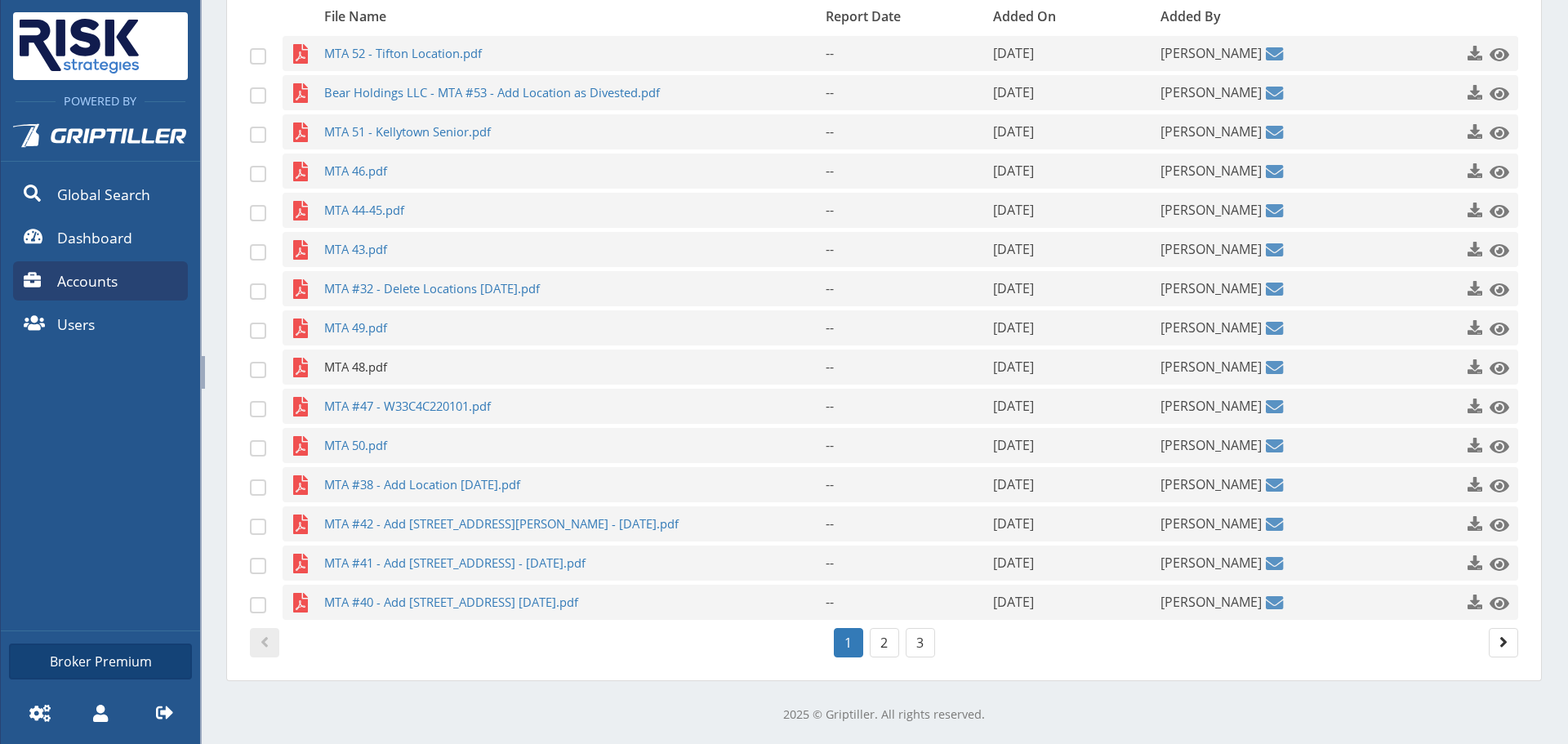
click at [389, 383] on span "MTA 48.pdf" at bounding box center [543, 367] width 438 height 35
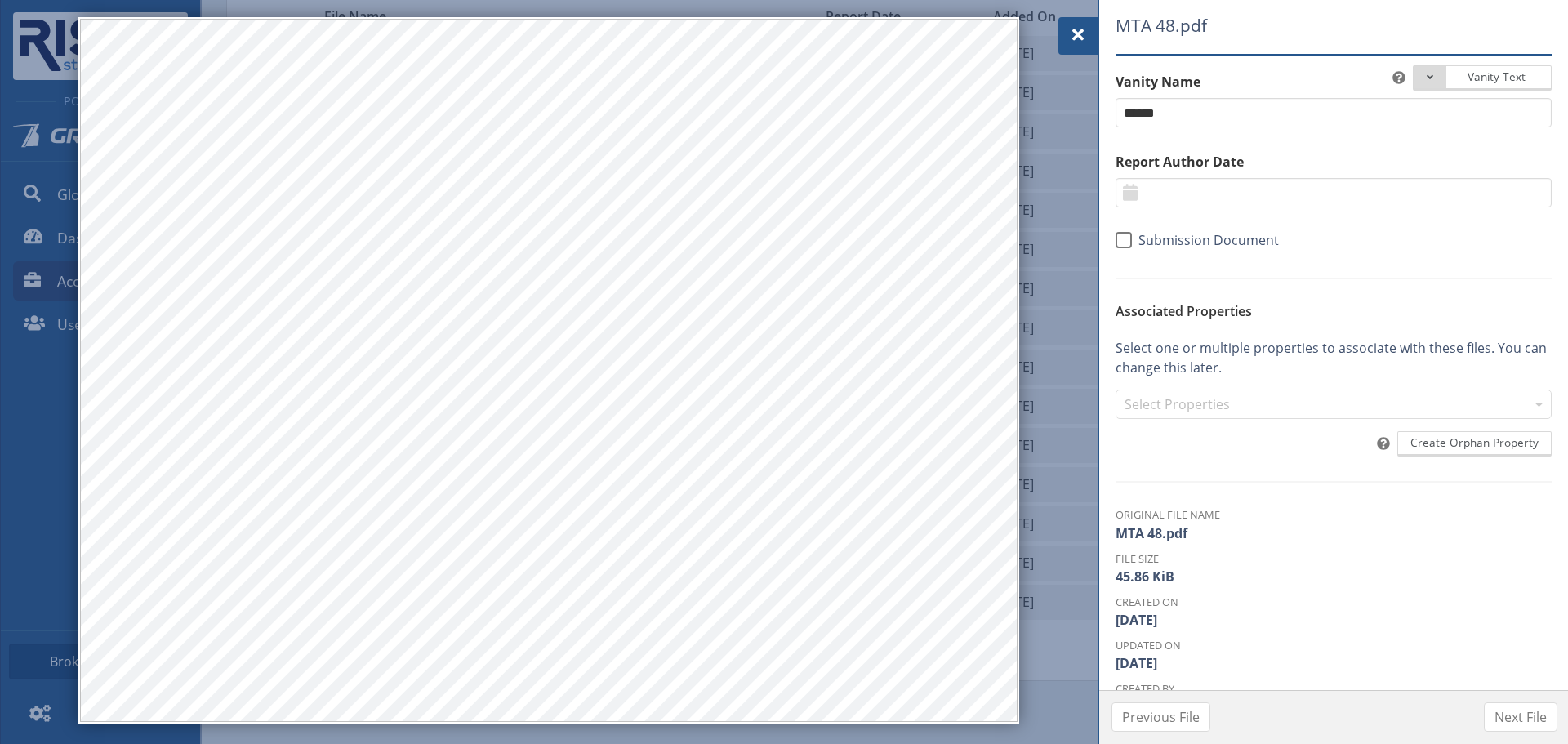
click at [1076, 38] on span at bounding box center [1077, 35] width 19 height 19
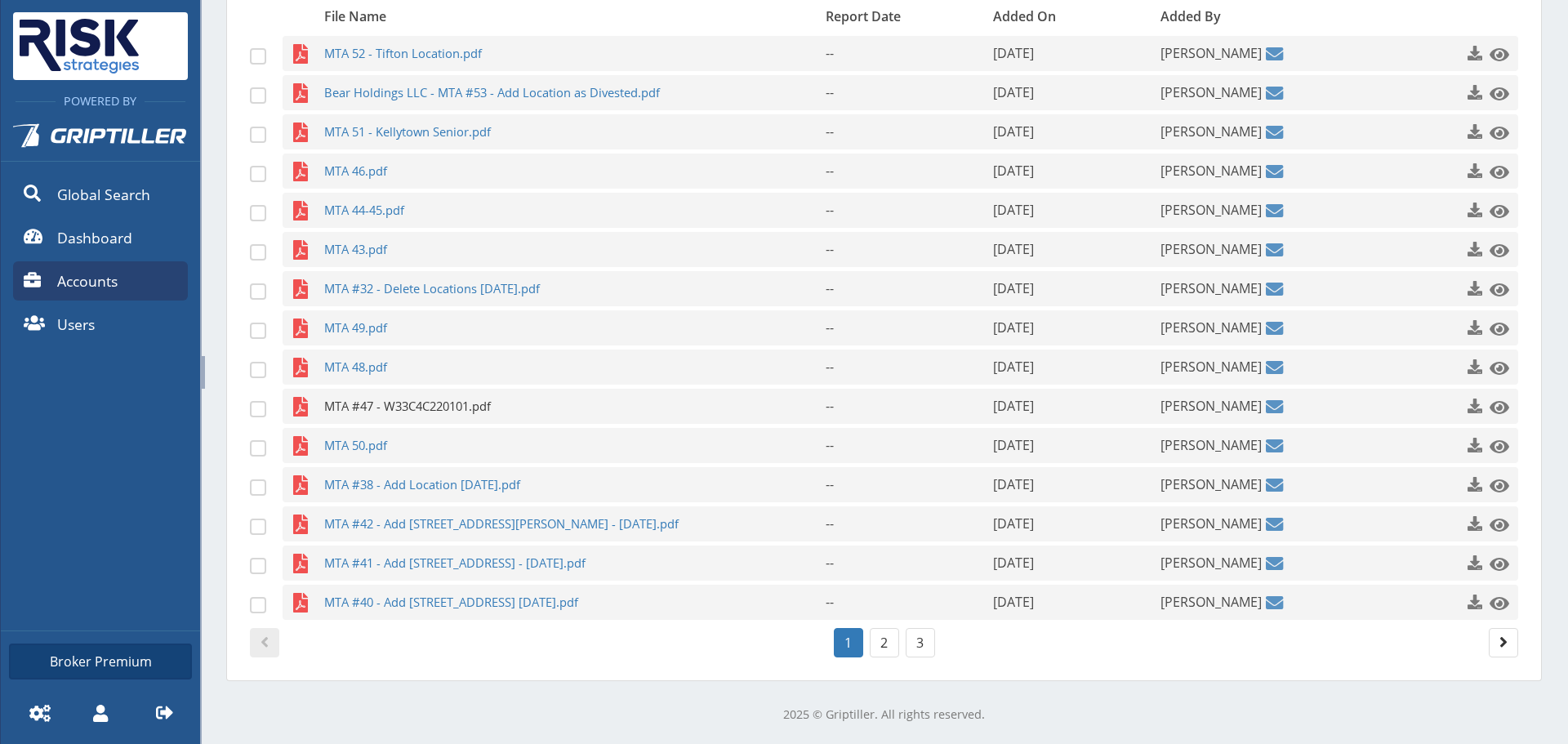
click at [413, 408] on span "MTA #47 - W33C4C220101.pdf" at bounding box center [543, 407] width 438 height 35
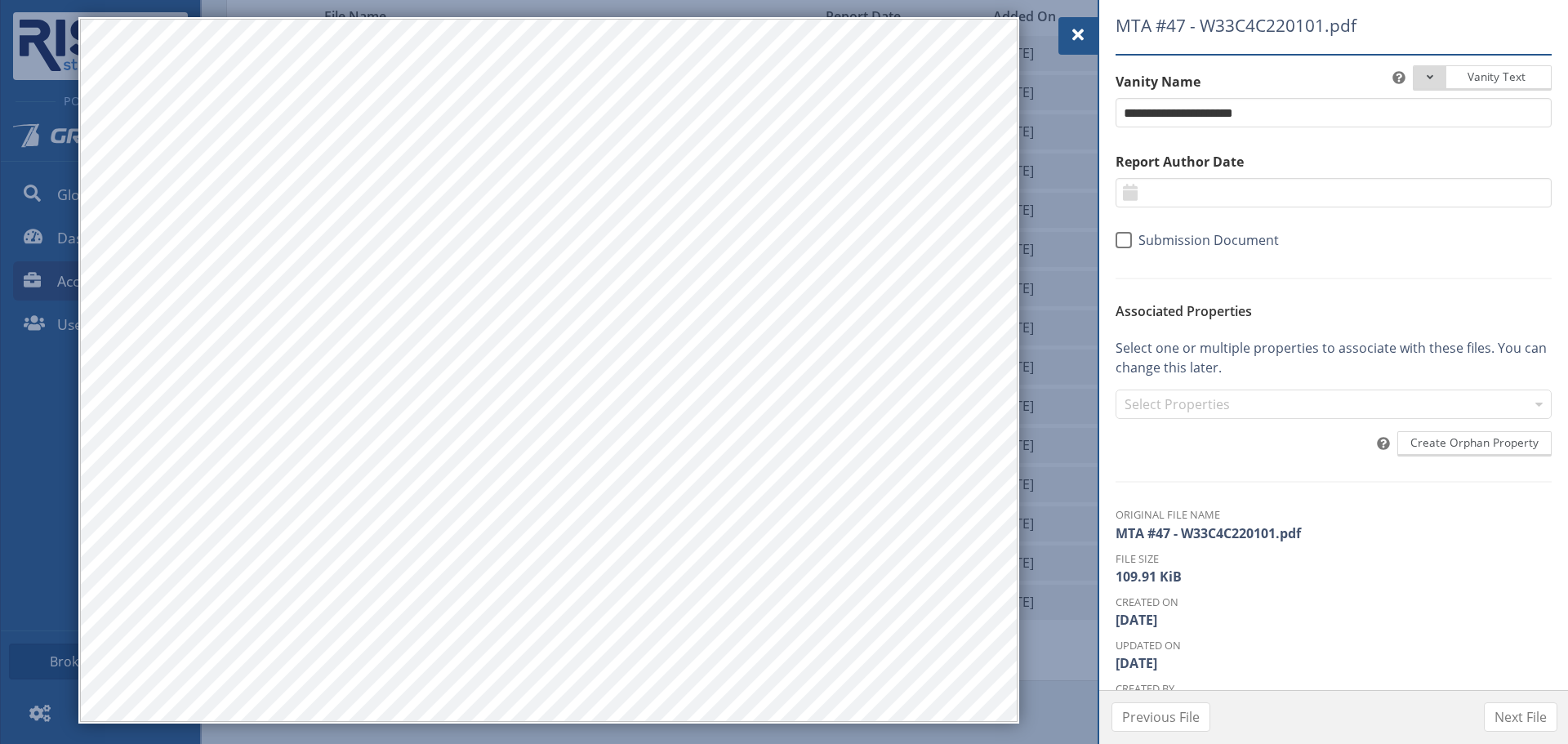
click at [1072, 41] on span at bounding box center [1077, 35] width 19 height 19
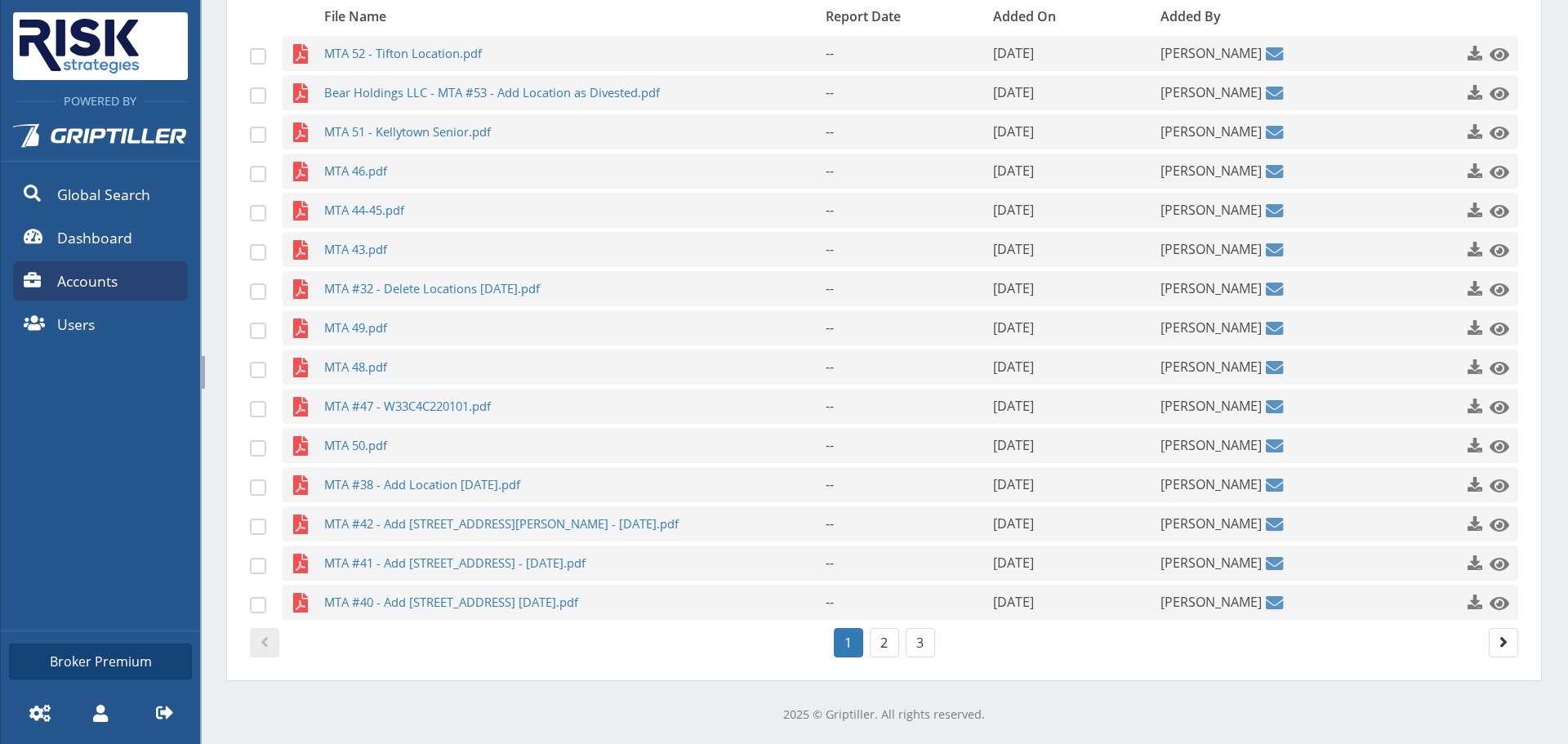
click at [449, 465] on div "MTA 52 - Tifton Location.pdf -- [DATE] [PERSON_NAME] Bear Holdings LLC - MTA #5…" at bounding box center [884, 328] width 1268 height 584
click at [421, 450] on span "MTA 50.pdf" at bounding box center [543, 445] width 438 height 35
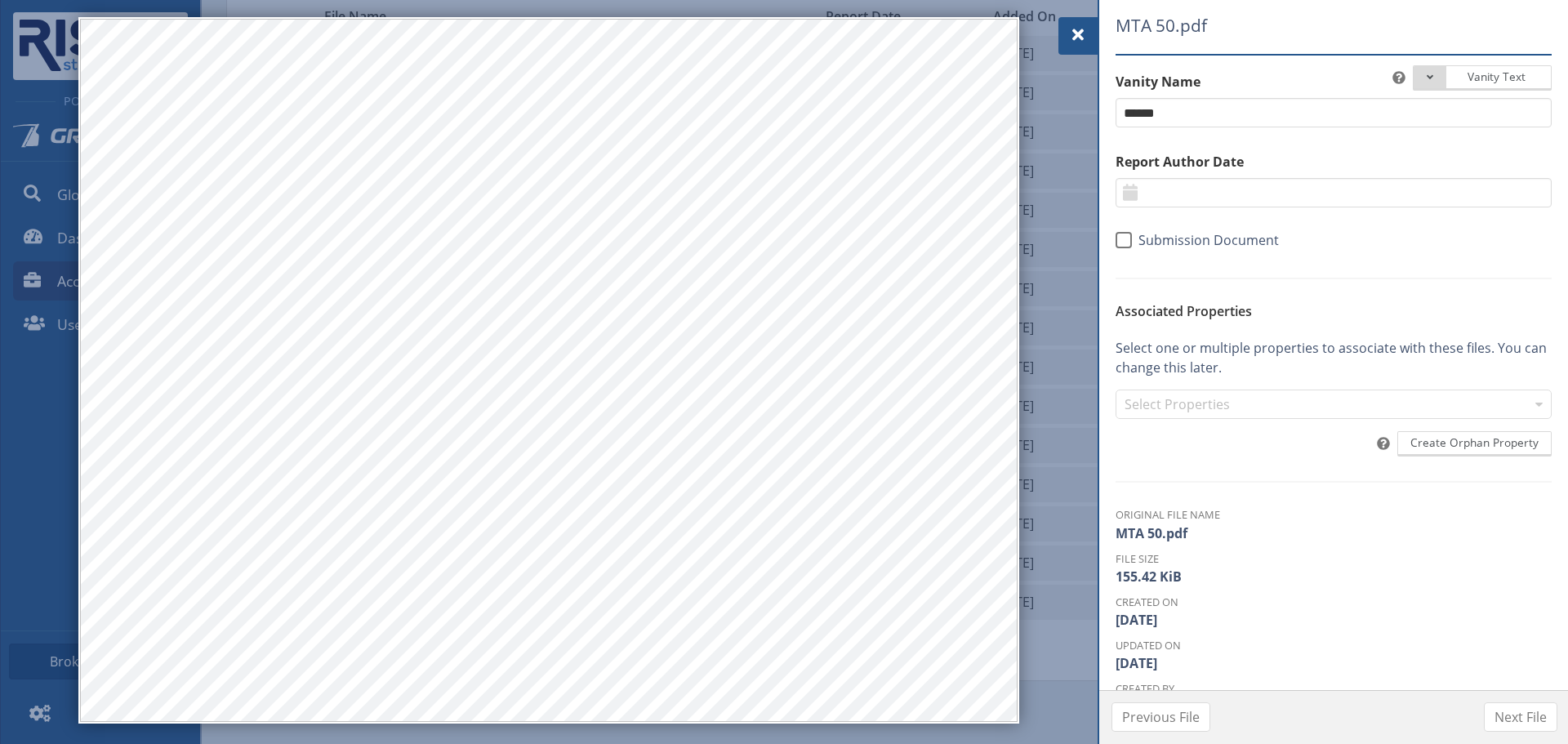
click at [1083, 43] on span at bounding box center [1077, 35] width 19 height 19
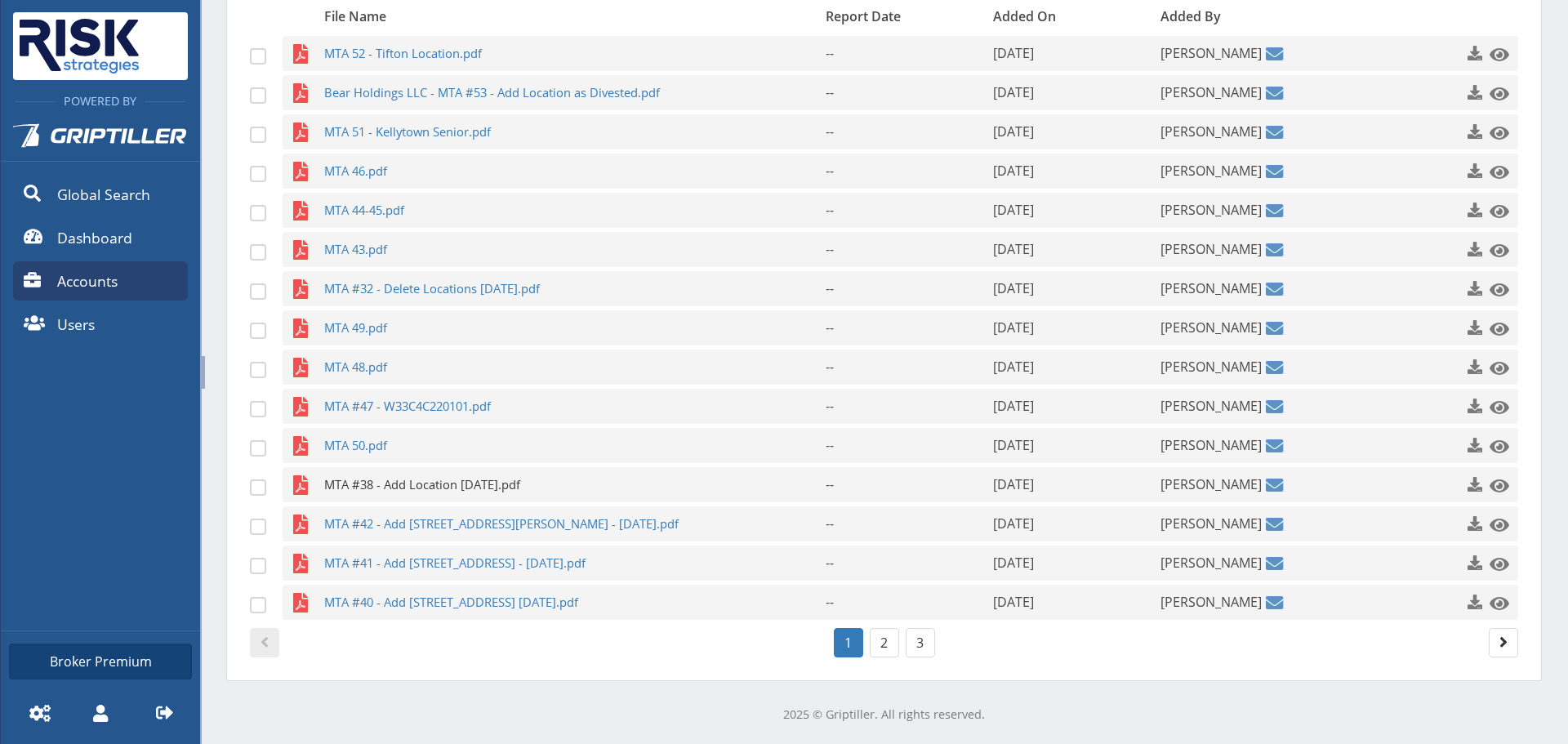
click at [476, 495] on span "MTA #38 - Add Location [DATE].pdf" at bounding box center [543, 485] width 438 height 35
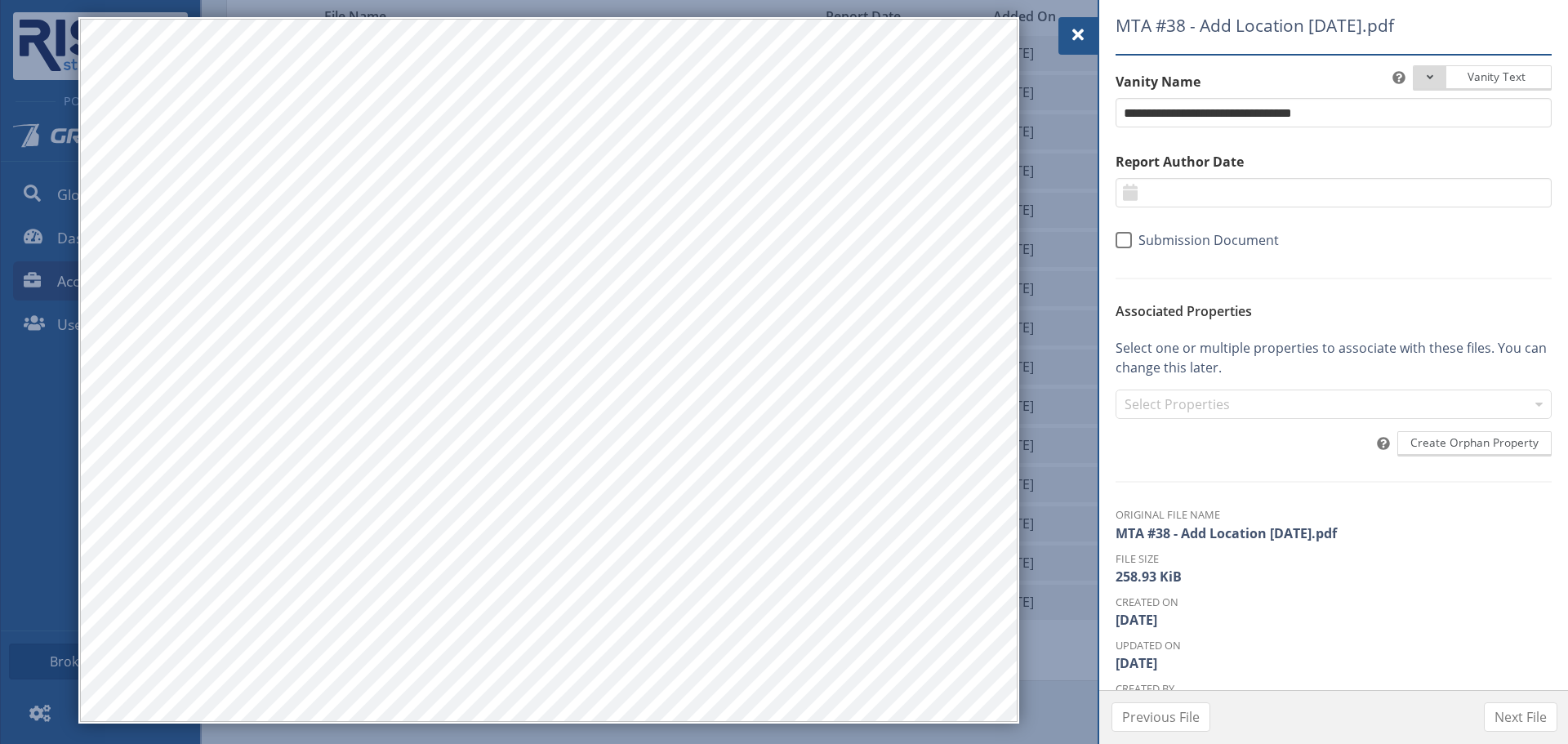
click at [1082, 27] on span at bounding box center [1077, 35] width 19 height 19
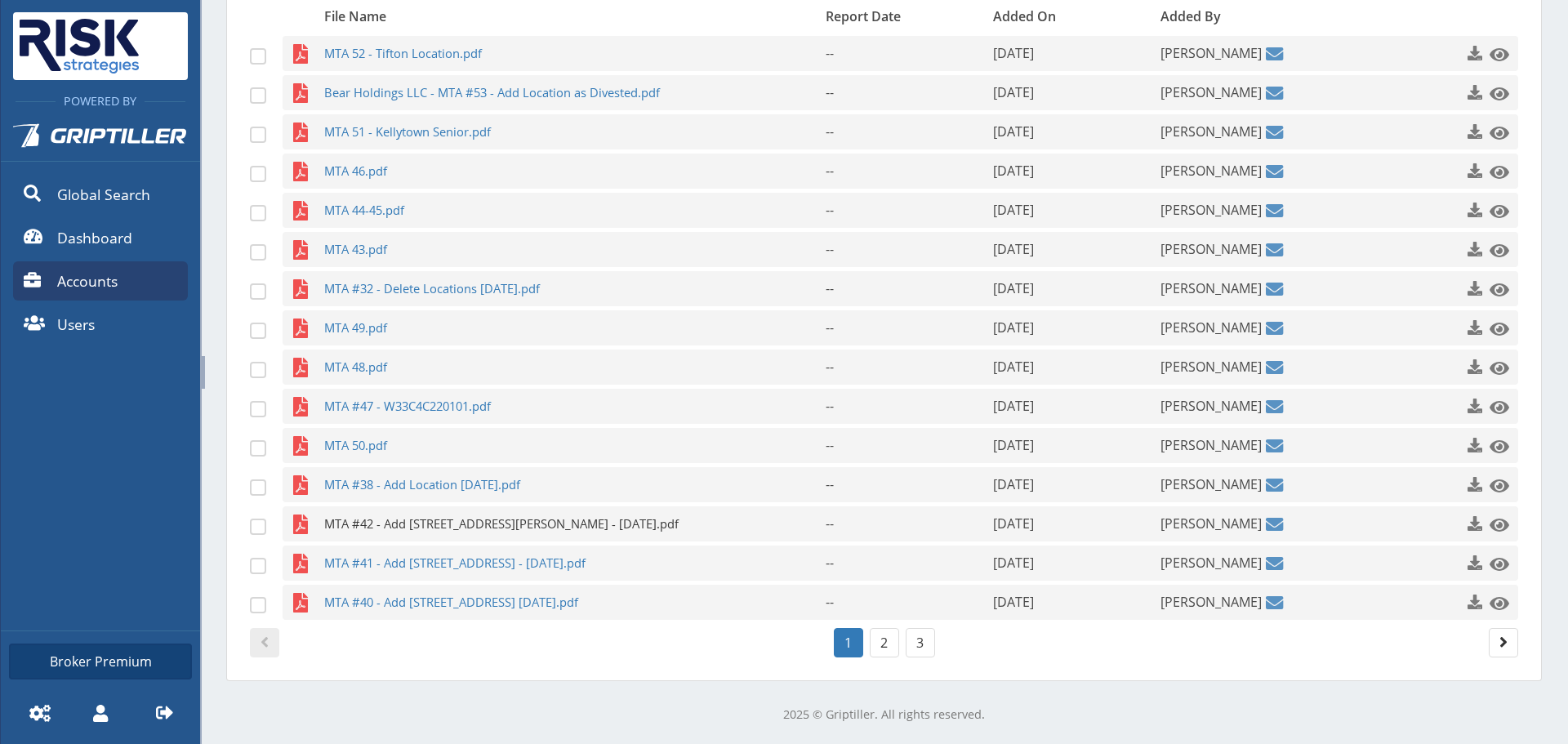
click at [547, 529] on span "MTA #42 - Add [STREET_ADDRESS][PERSON_NAME] - [DATE].pdf" at bounding box center [543, 523] width 438 height 35
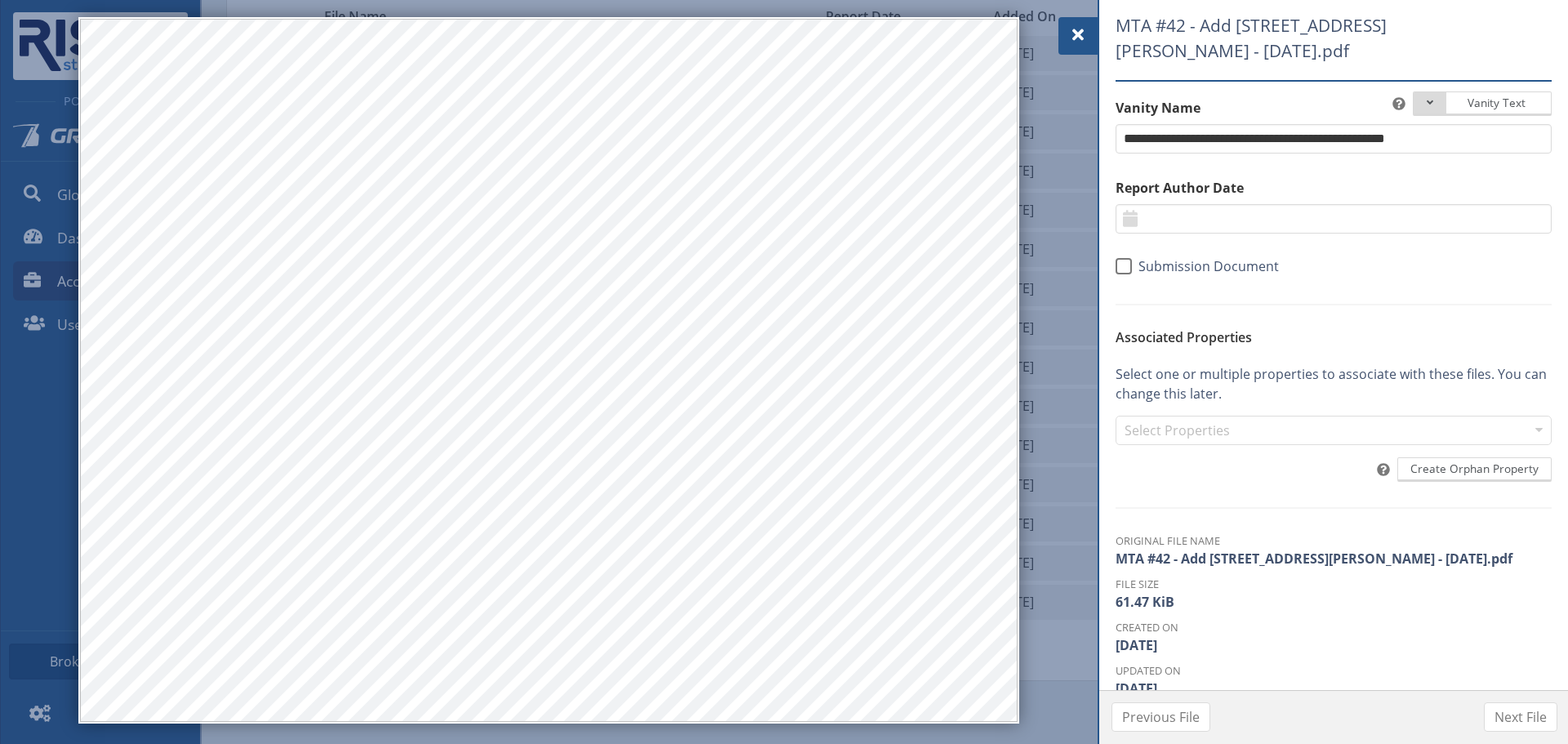
click at [1058, 23] on div at bounding box center [1077, 35] width 40 height 38
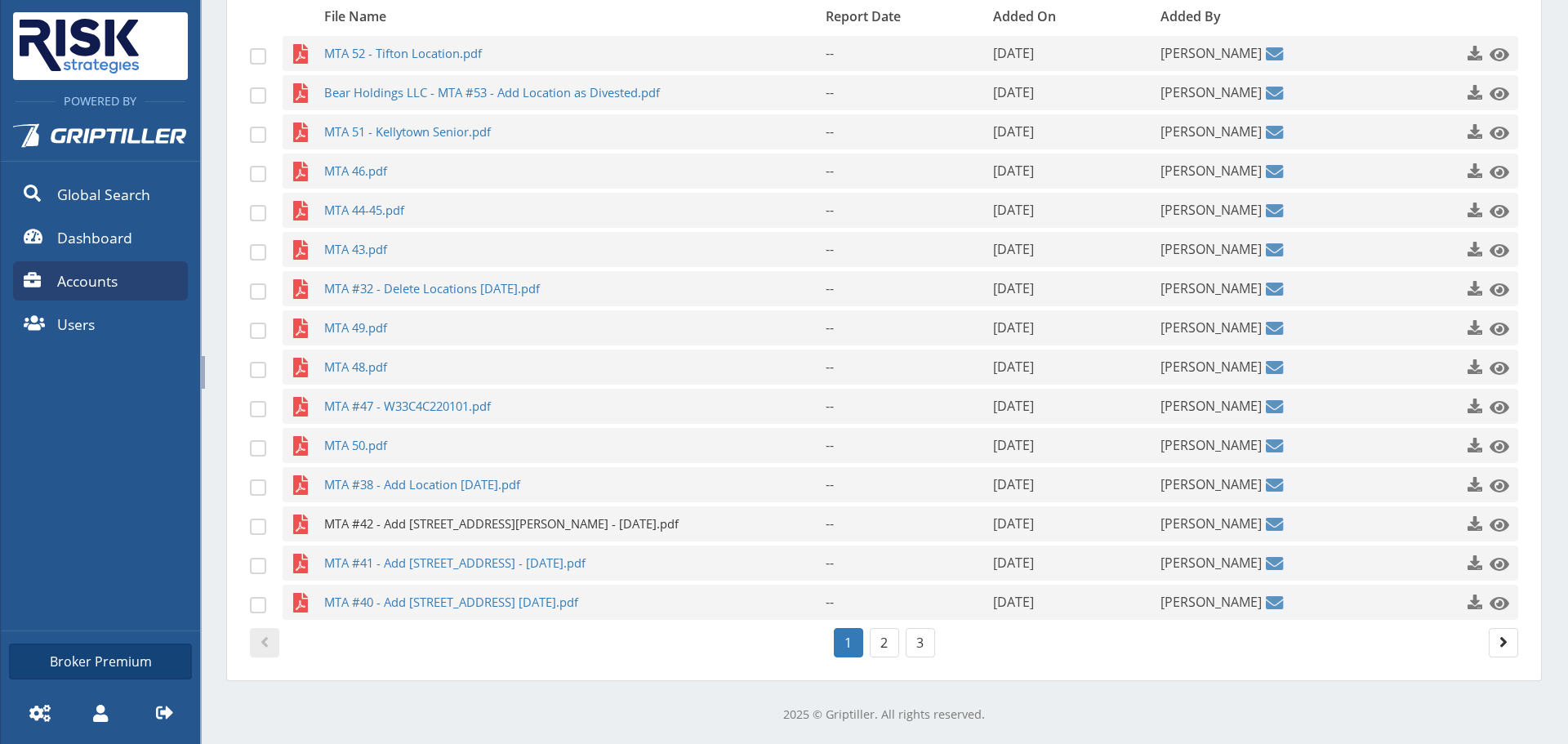
click at [567, 531] on span "MTA #42 - Add [STREET_ADDRESS][PERSON_NAME] - [DATE].pdf" at bounding box center [543, 523] width 438 height 35
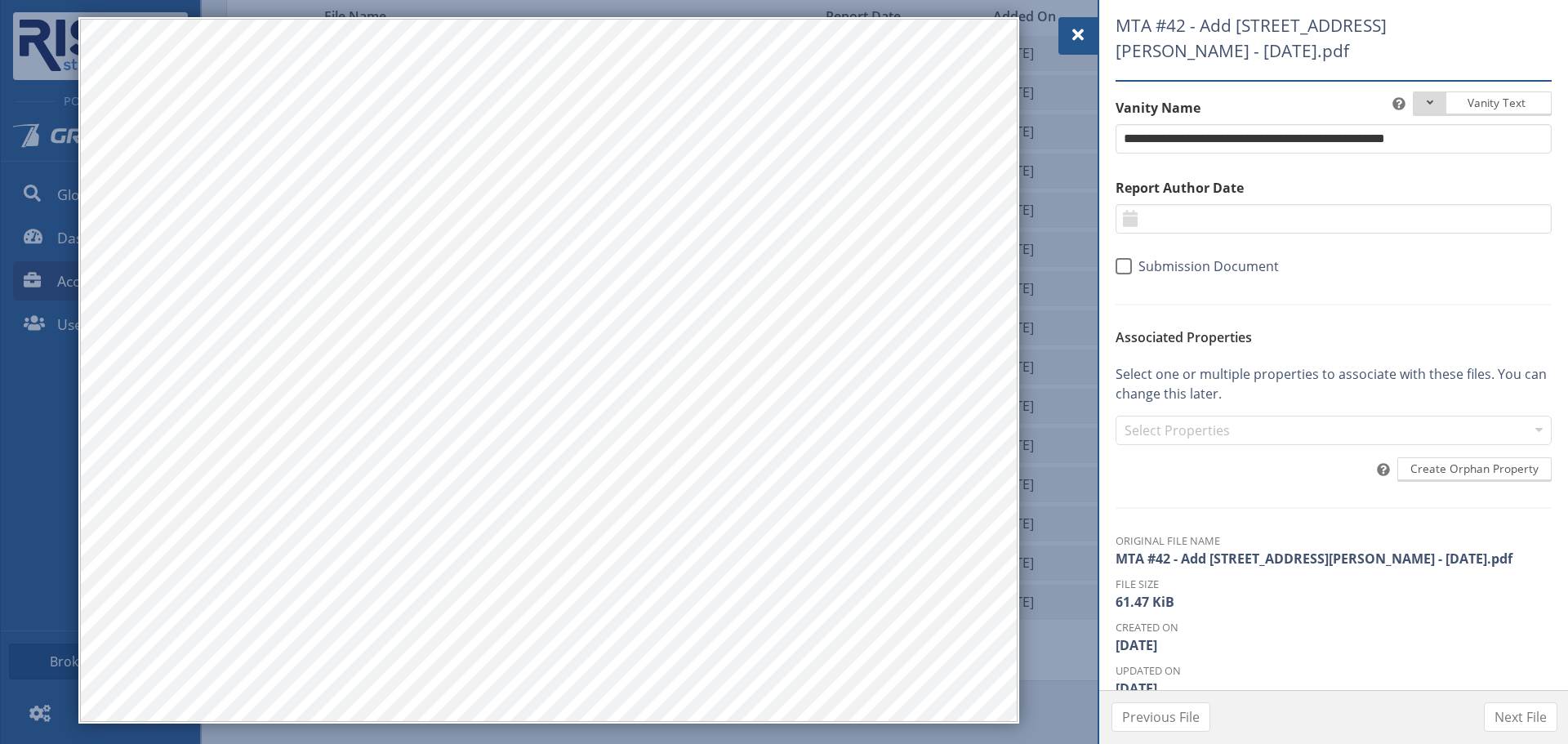
click at [1080, 45] on div at bounding box center [1077, 35] width 40 height 38
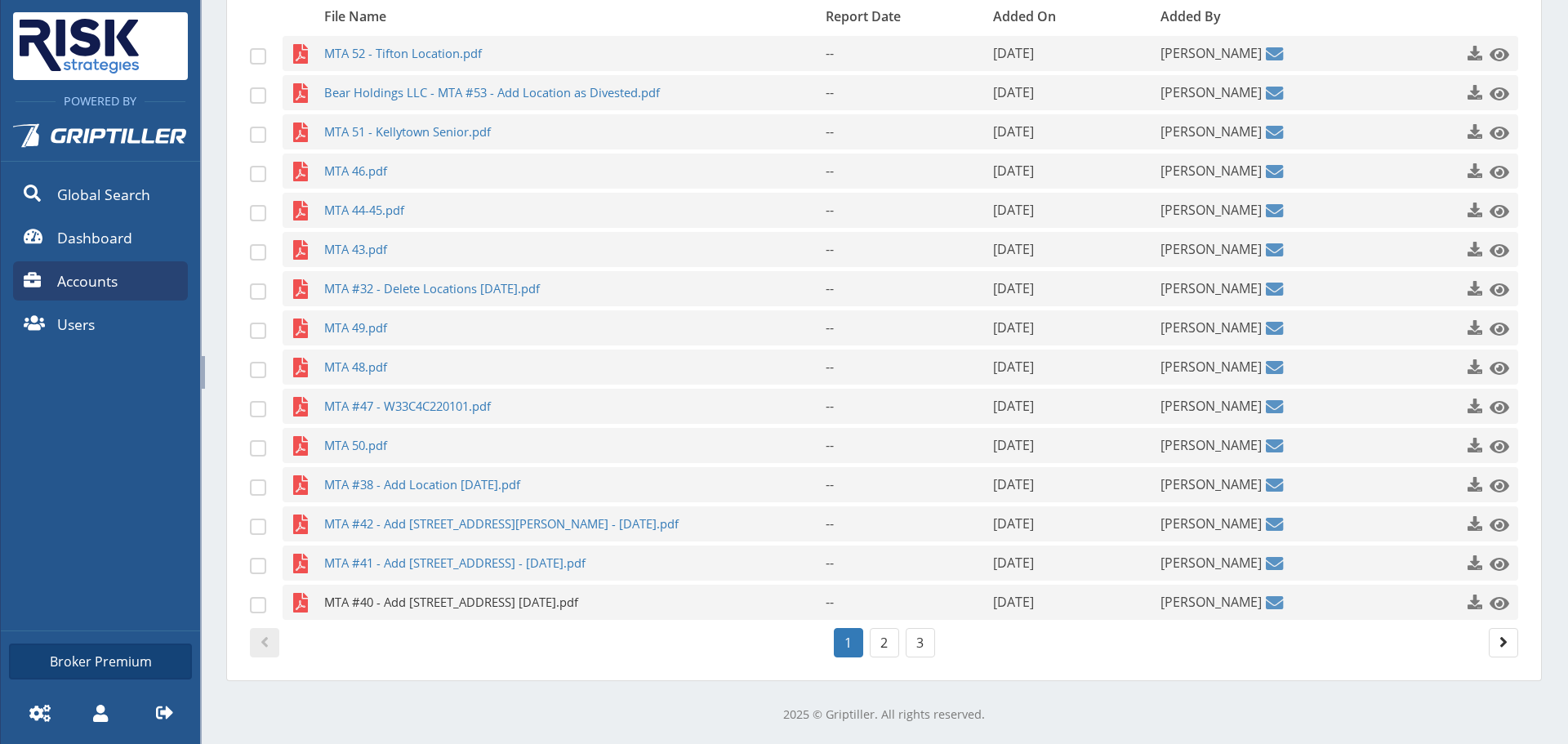
click at [547, 596] on span "MTA #40 - Add [STREET_ADDRESS] [DATE].pdf" at bounding box center [543, 603] width 438 height 35
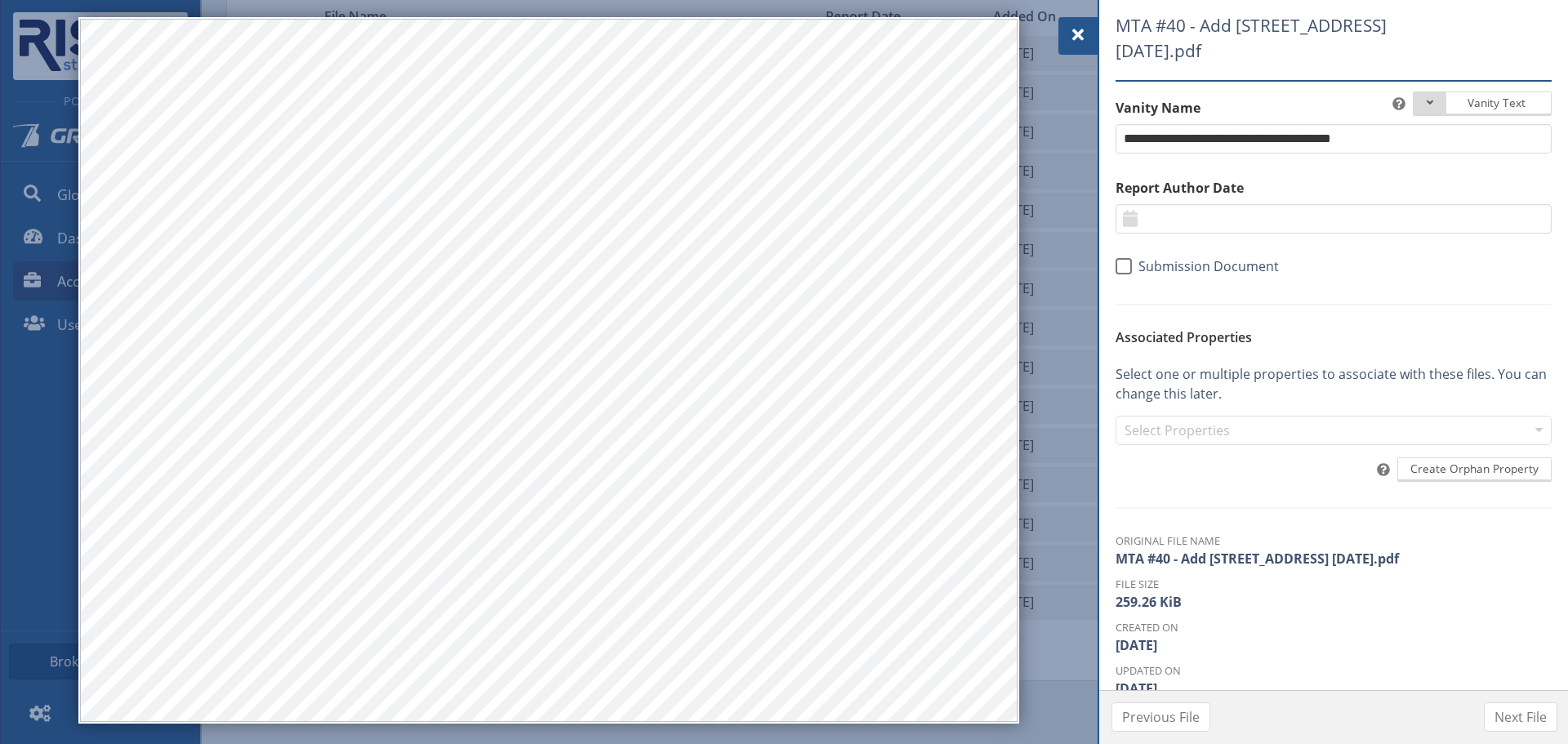
click at [1060, 28] on div at bounding box center [1077, 35] width 40 height 38
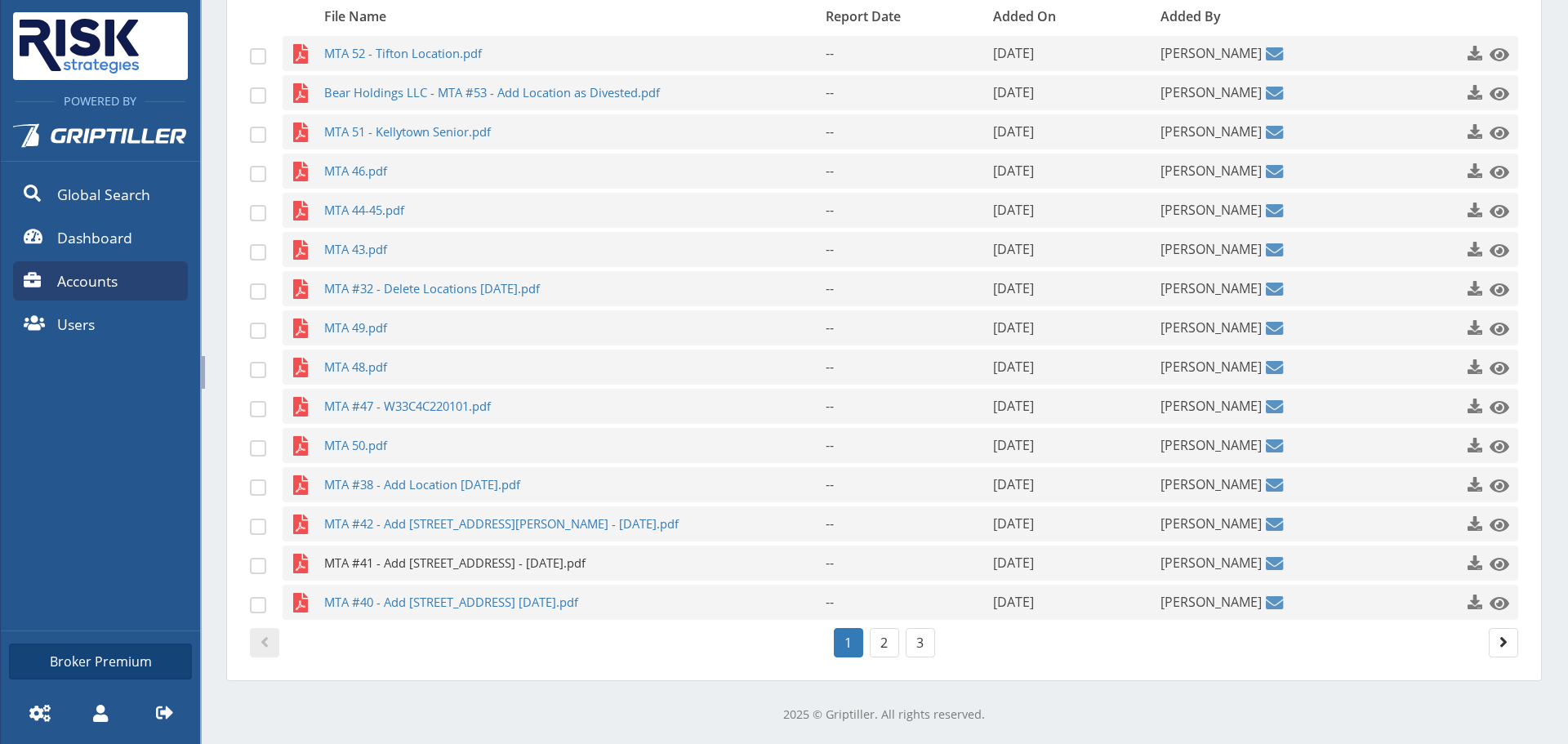
click at [443, 563] on span "MTA #41 - Add [STREET_ADDRESS] - [DATE].pdf" at bounding box center [543, 563] width 438 height 35
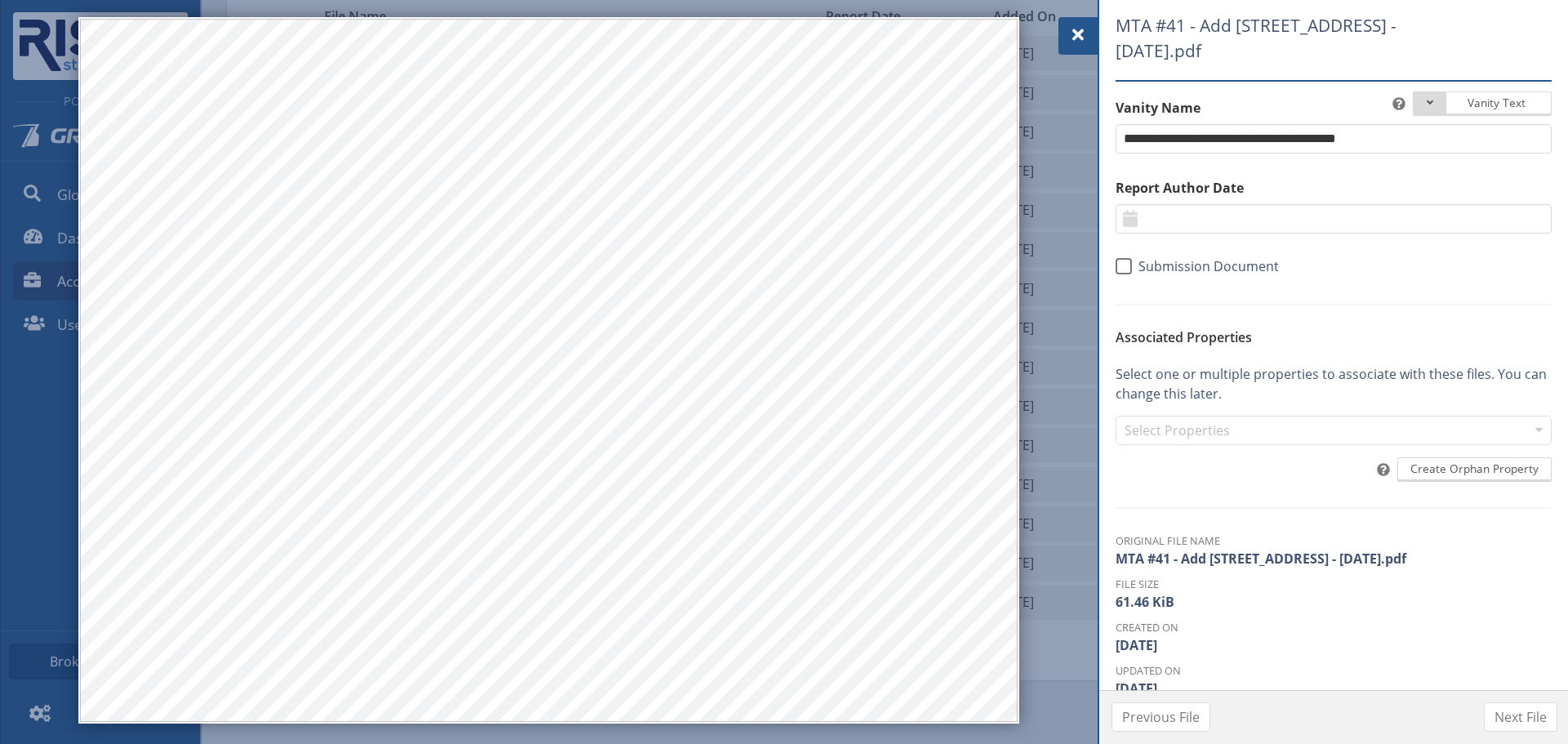
click at [1068, 25] on span at bounding box center [1077, 35] width 19 height 19
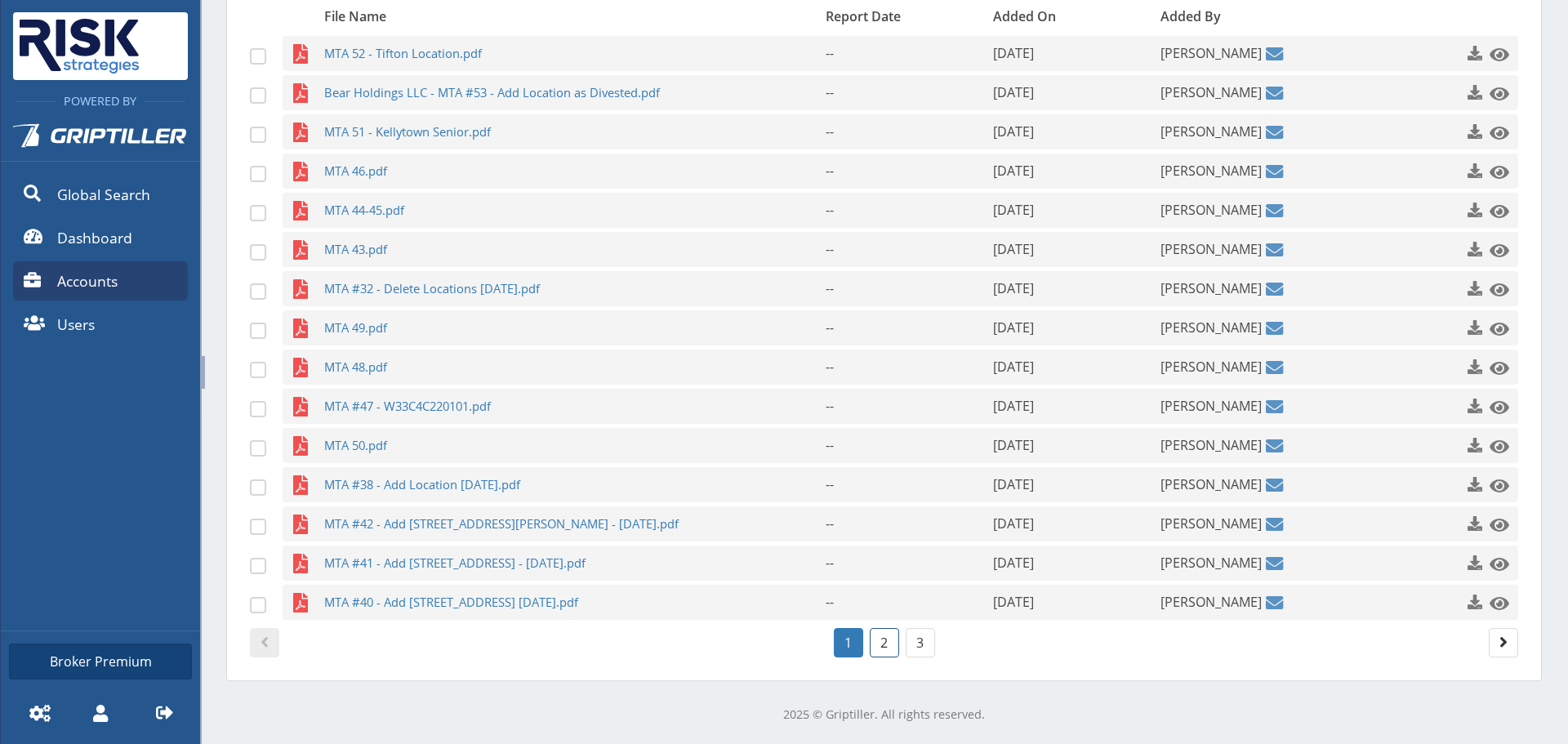
click at [889, 641] on link "2" at bounding box center [884, 642] width 29 height 29
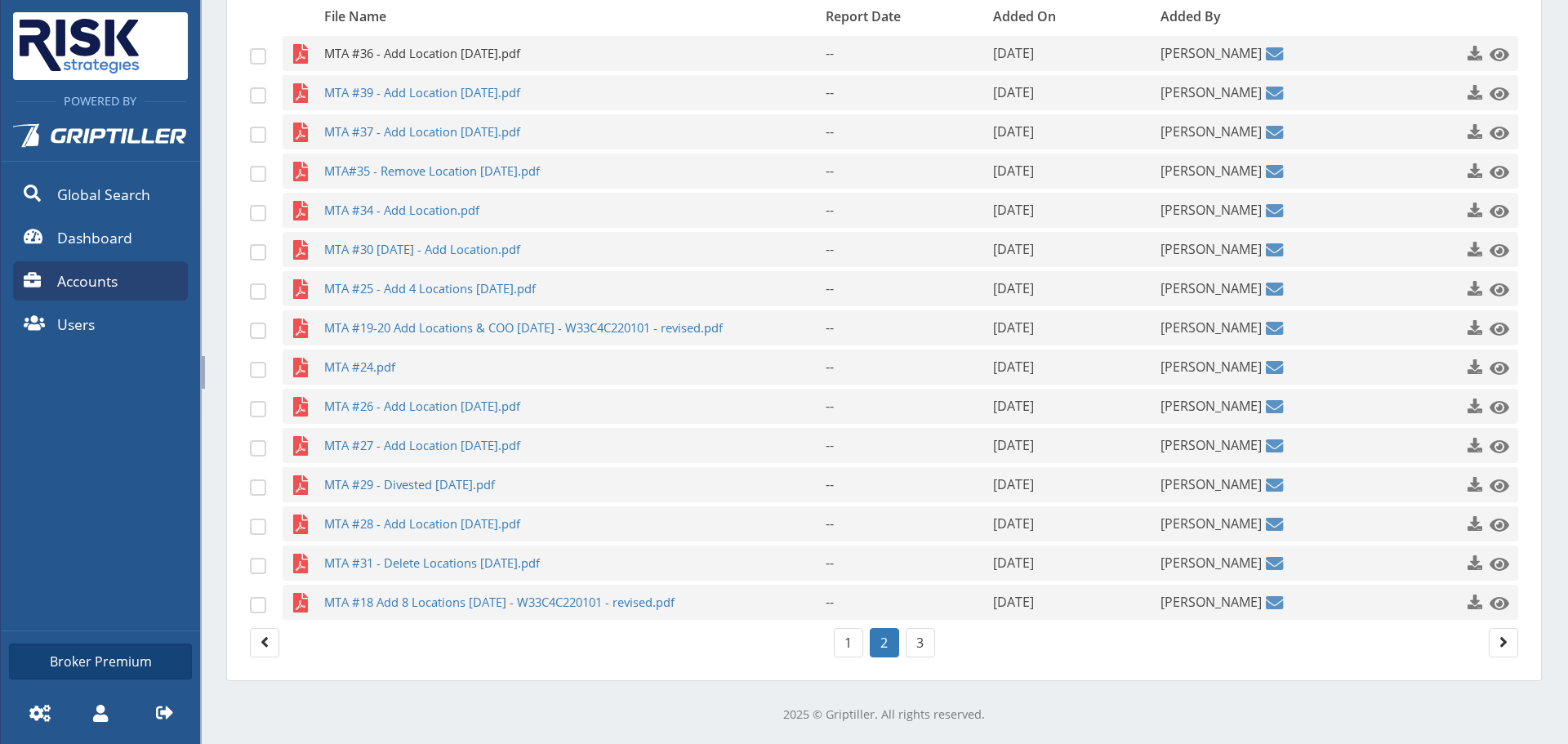
click at [454, 52] on span "MTA #36 - Add Location [DATE].pdf" at bounding box center [543, 54] width 438 height 35
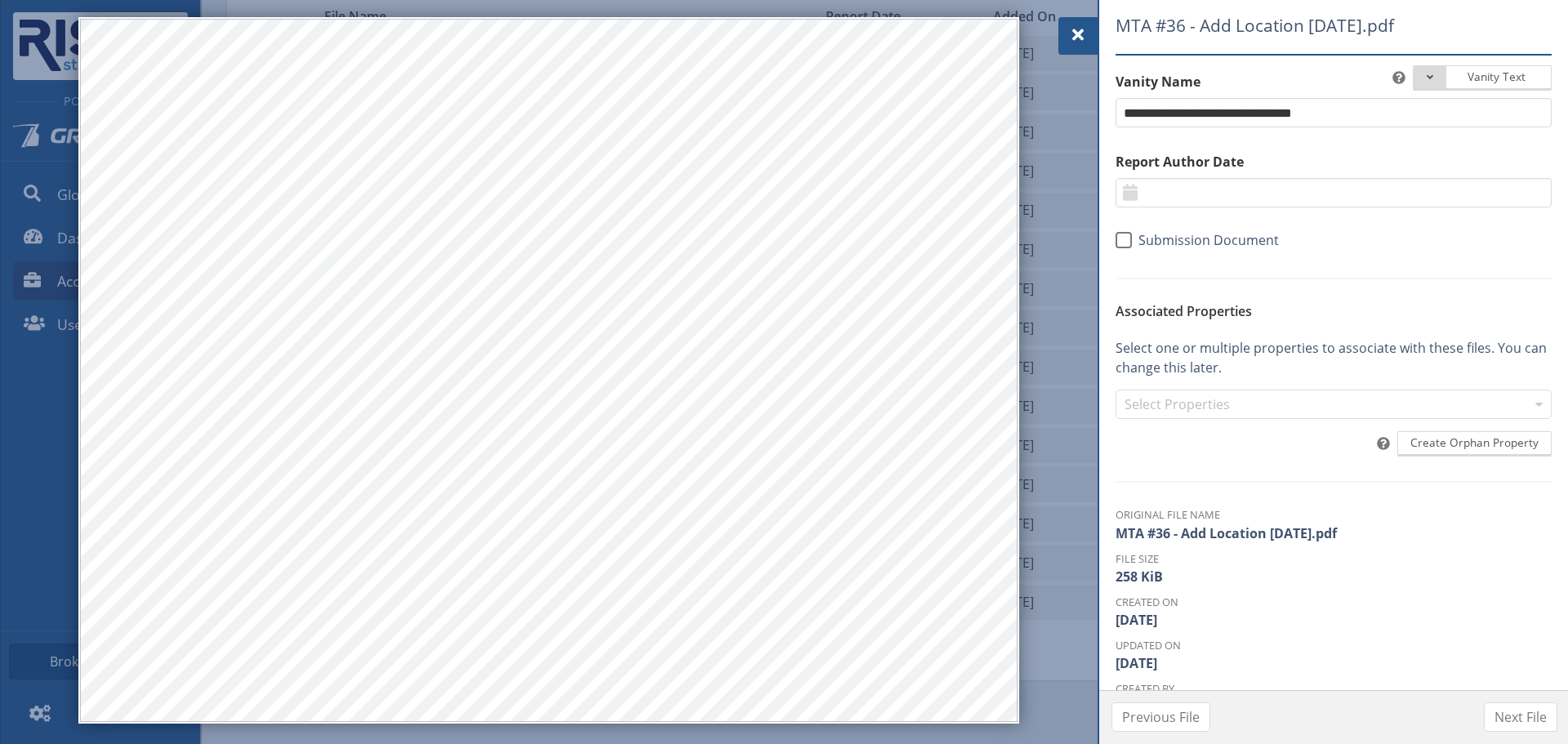
click at [1086, 38] on span at bounding box center [1077, 35] width 19 height 19
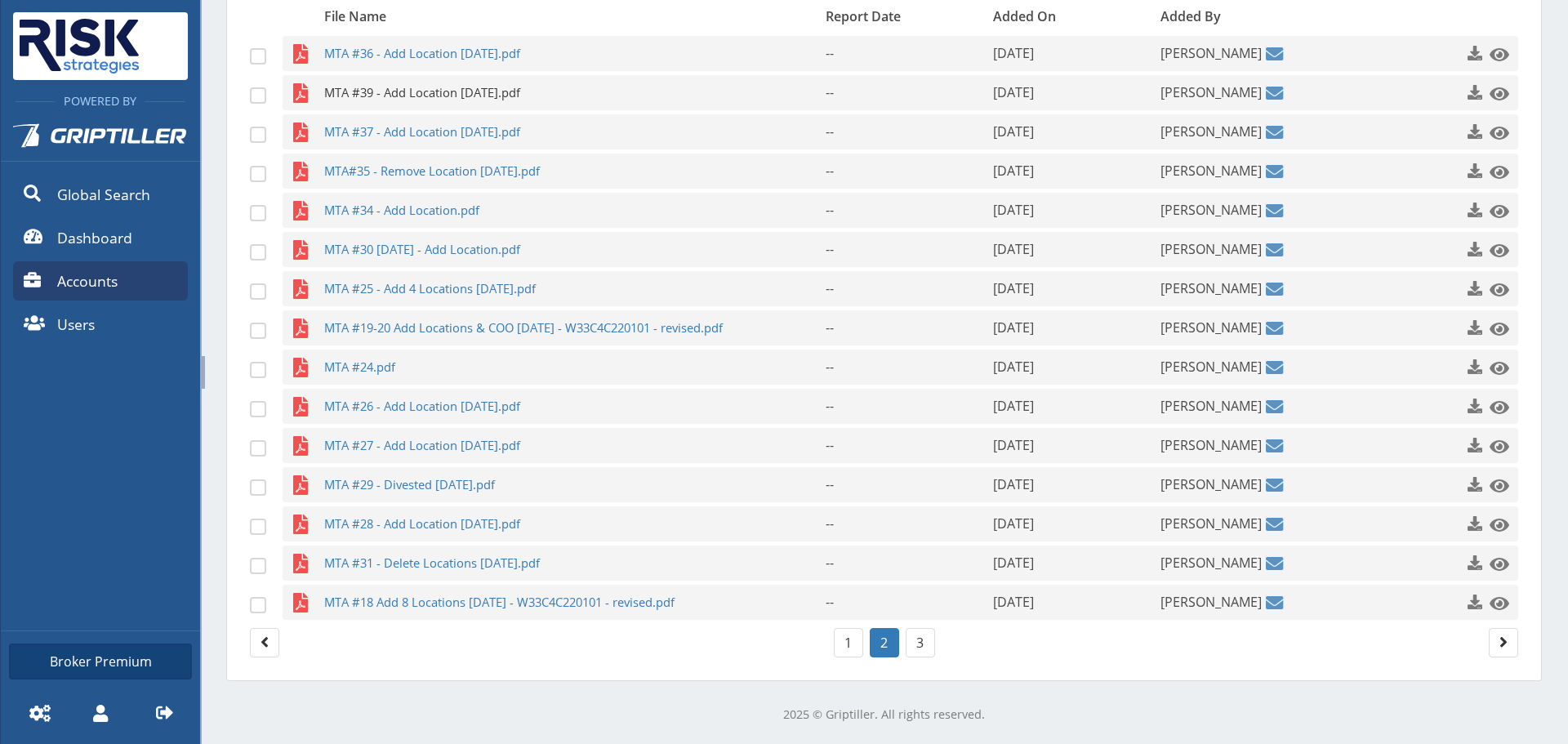
click at [509, 100] on span "MTA #39 - Add Location [DATE].pdf" at bounding box center [543, 93] width 438 height 35
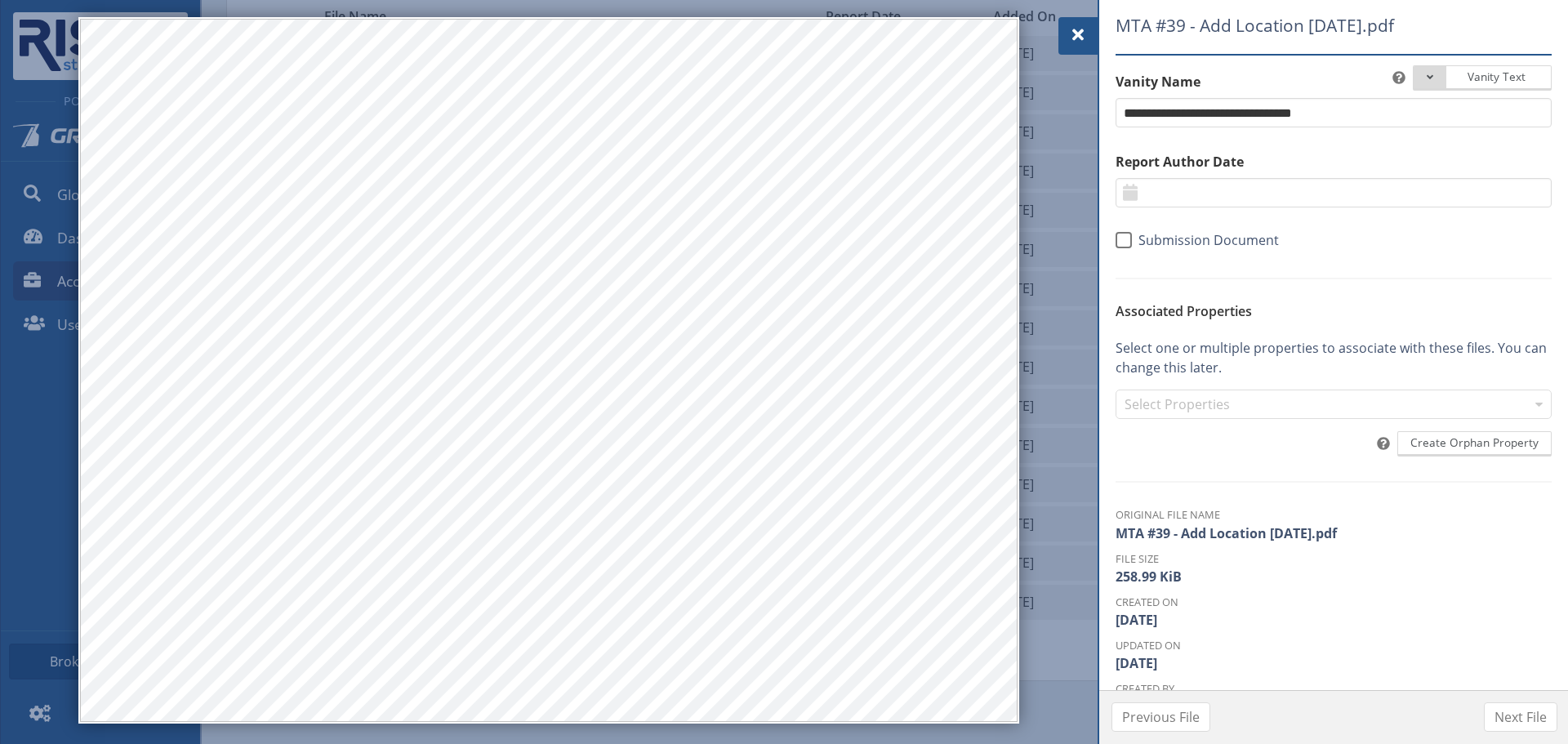
click at [1088, 34] on div at bounding box center [1077, 35] width 40 height 38
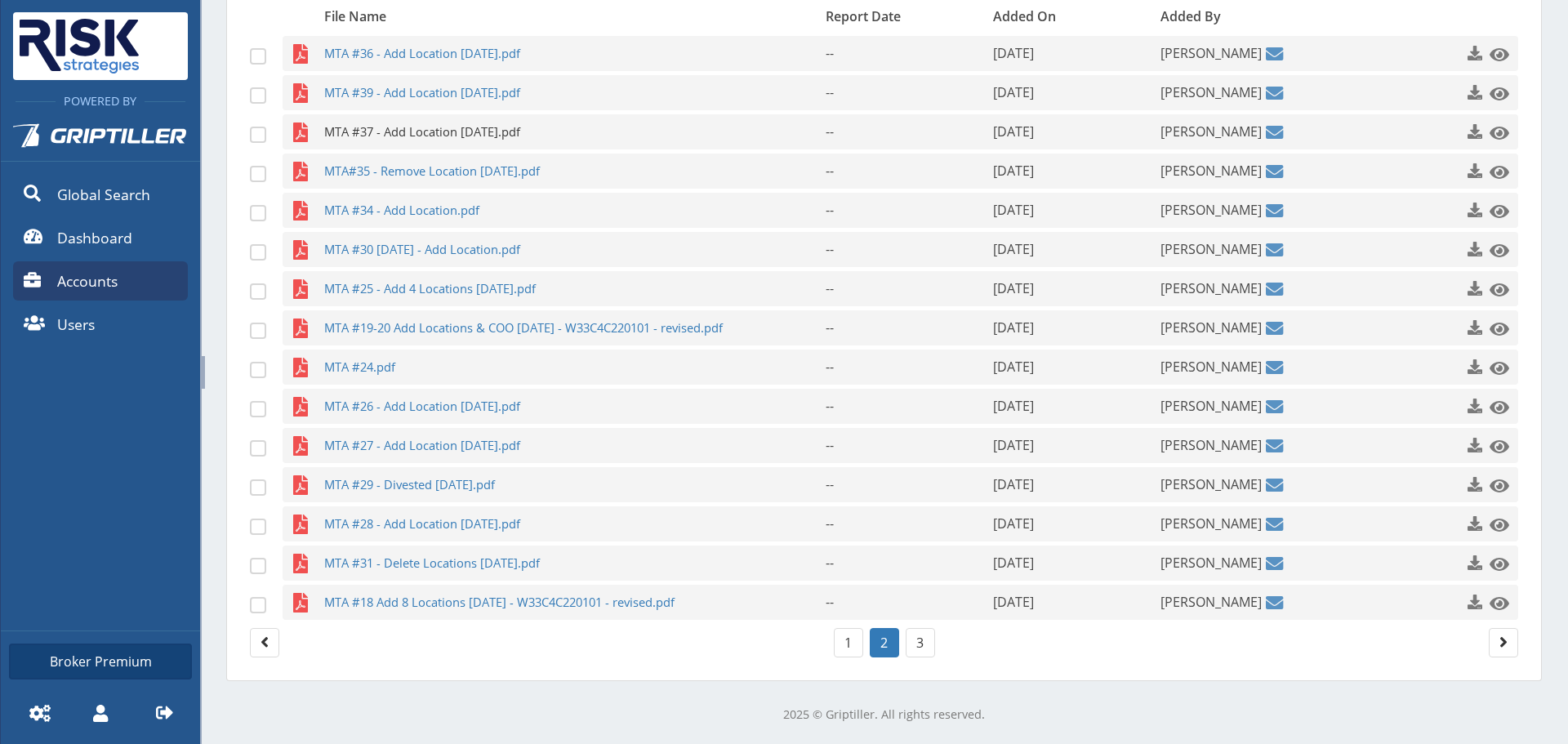
click at [425, 141] on span "MTA #37 - Add Location [DATE].pdf" at bounding box center [543, 132] width 438 height 35
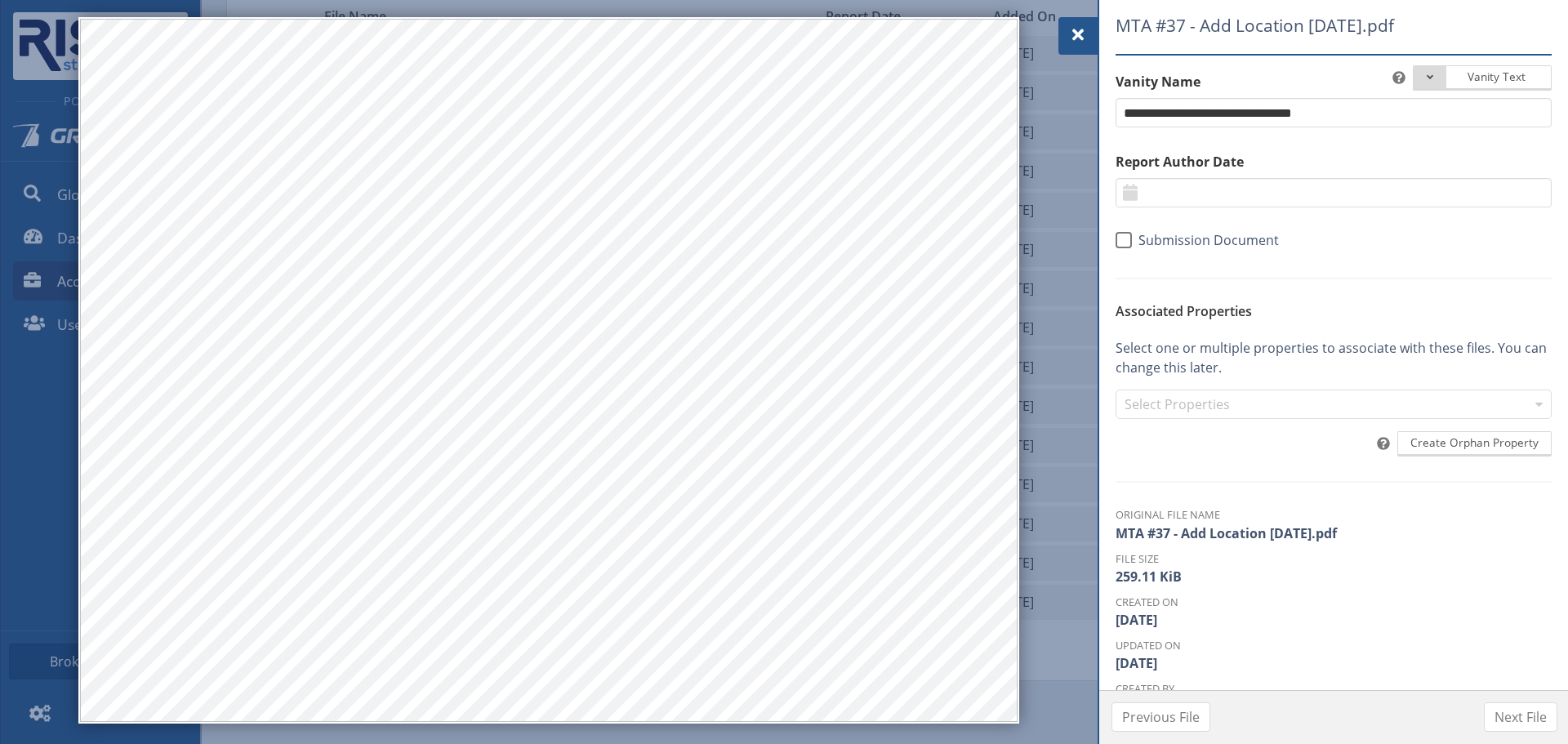
click at [1084, 33] on span at bounding box center [1077, 35] width 19 height 19
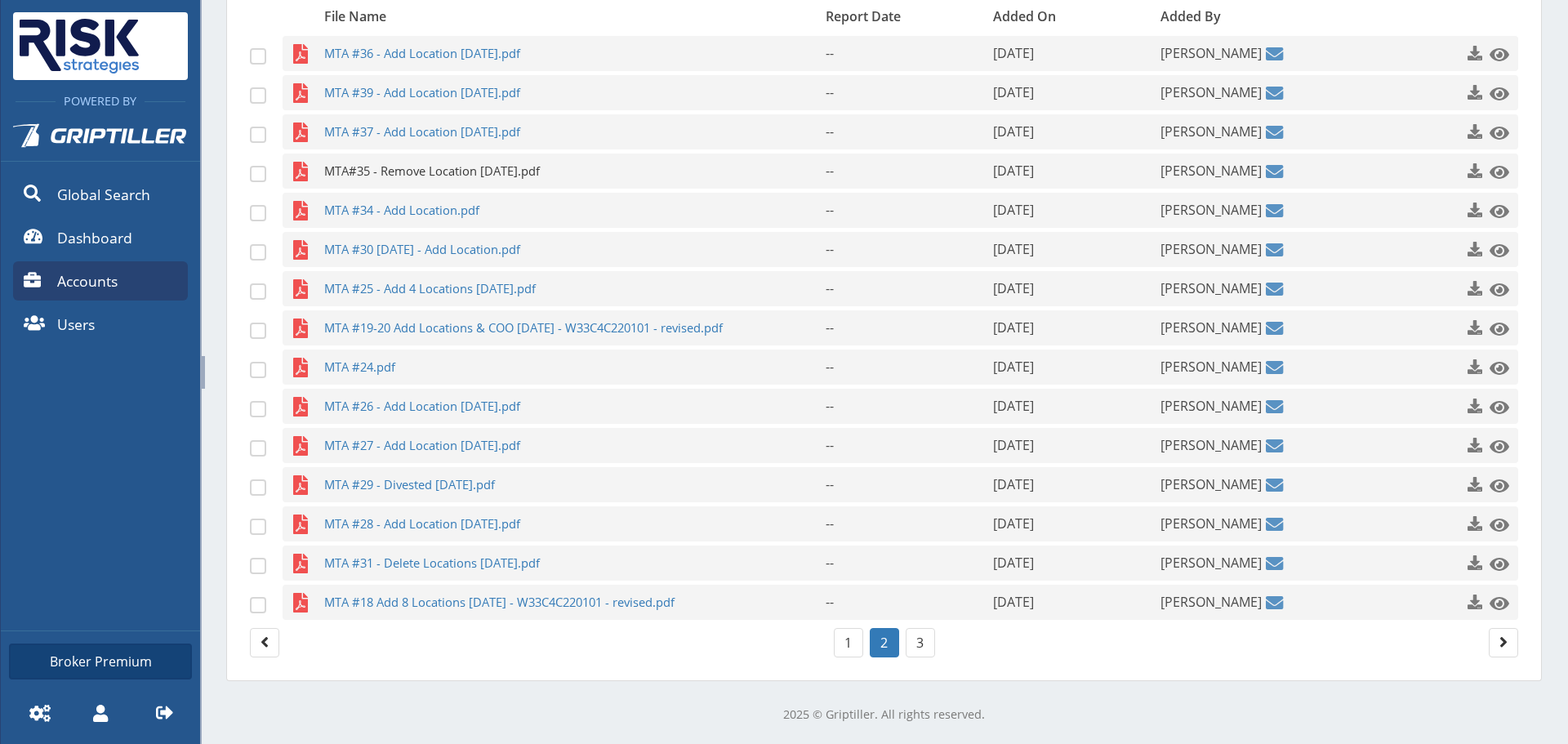
click at [429, 182] on span "MTA#35 - Remove Location [DATE].pdf" at bounding box center [543, 171] width 438 height 35
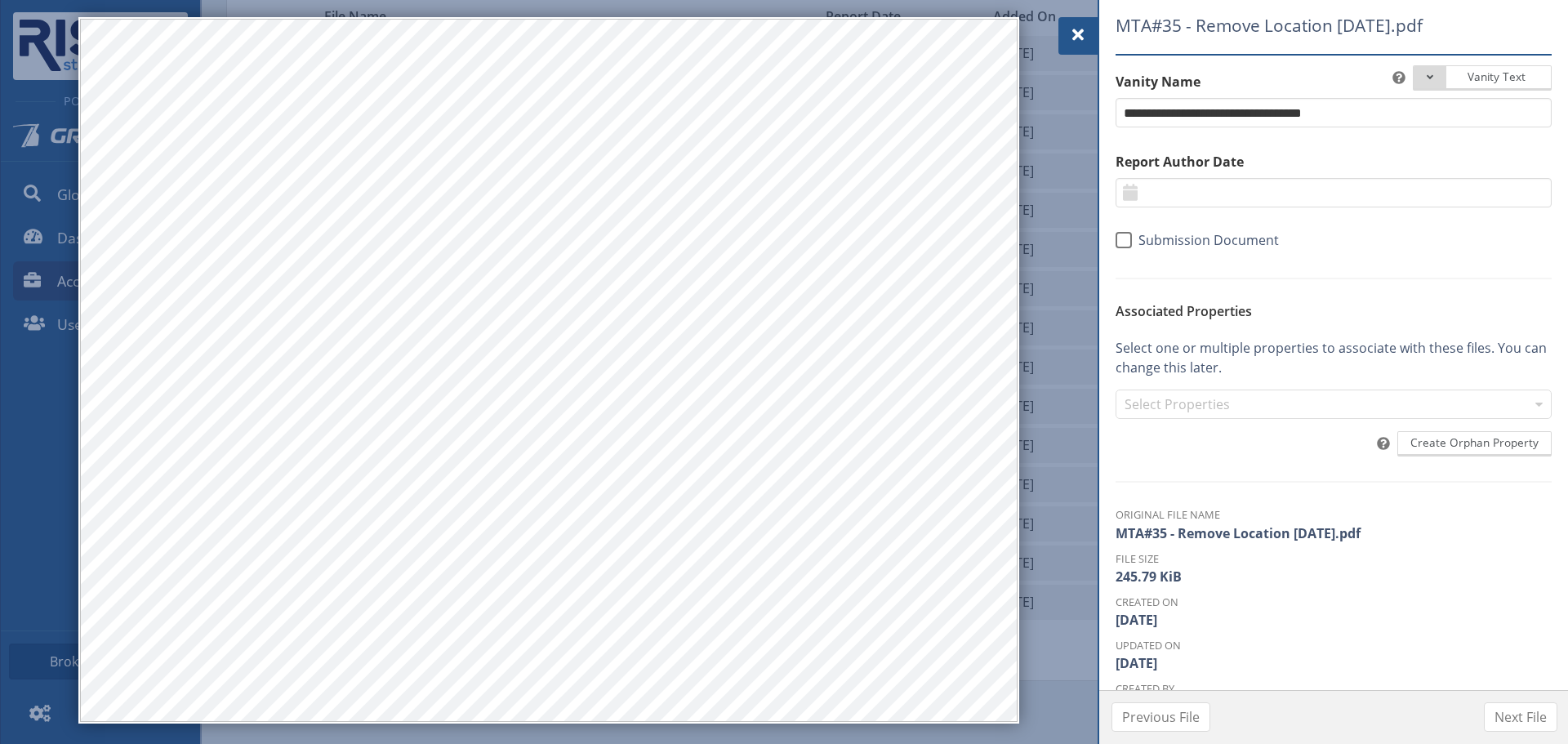
click at [1070, 42] on span at bounding box center [1077, 35] width 19 height 19
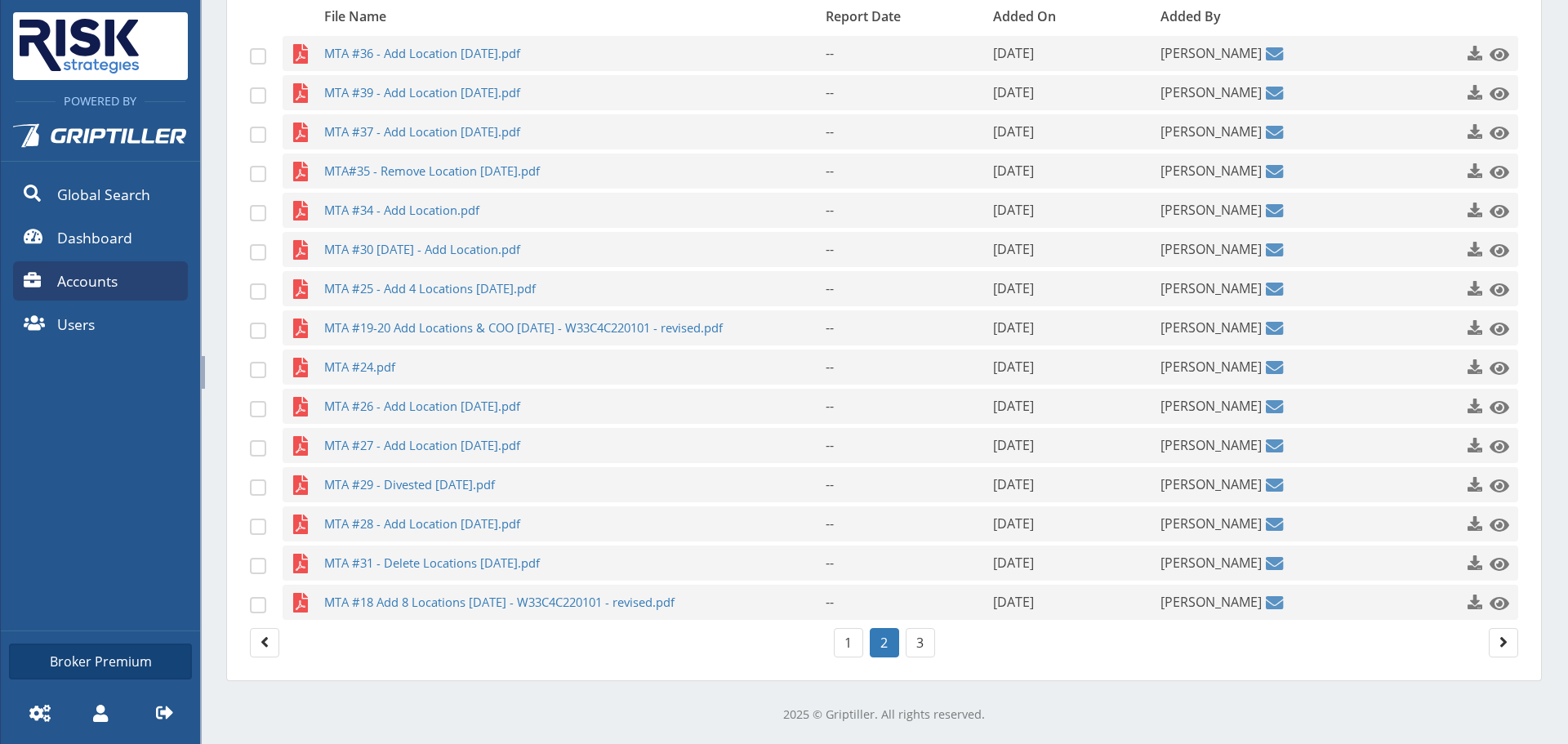
click at [447, 230] on div "MTA #36 - Add Location [DATE].pdf -- [DATE] [PERSON_NAME] MTA #39 - Add Locatio…" at bounding box center [884, 328] width 1268 height 584
click at [444, 219] on span "MTA #34 - Add Location.pdf" at bounding box center [543, 210] width 438 height 35
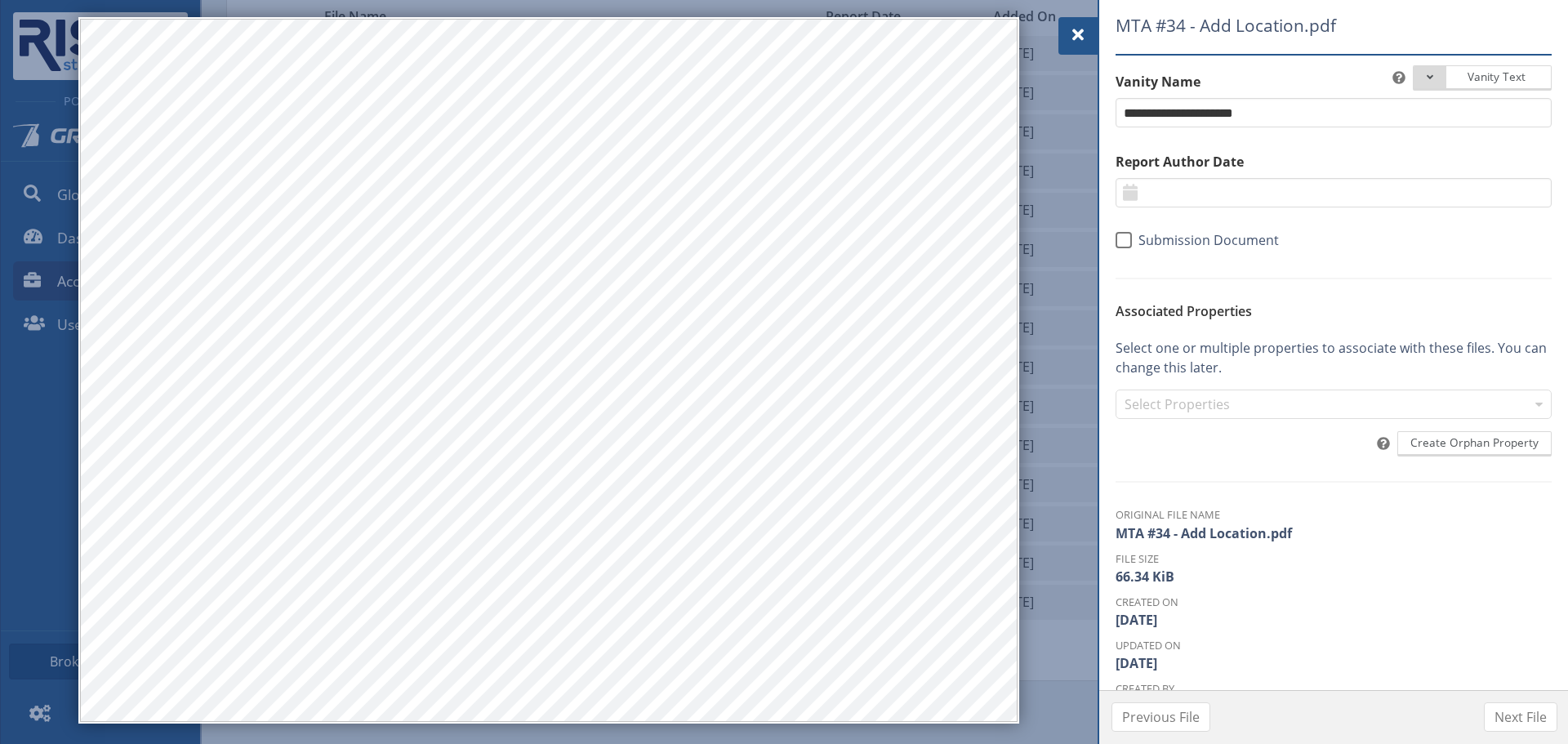
click at [1073, 41] on span at bounding box center [1077, 35] width 19 height 19
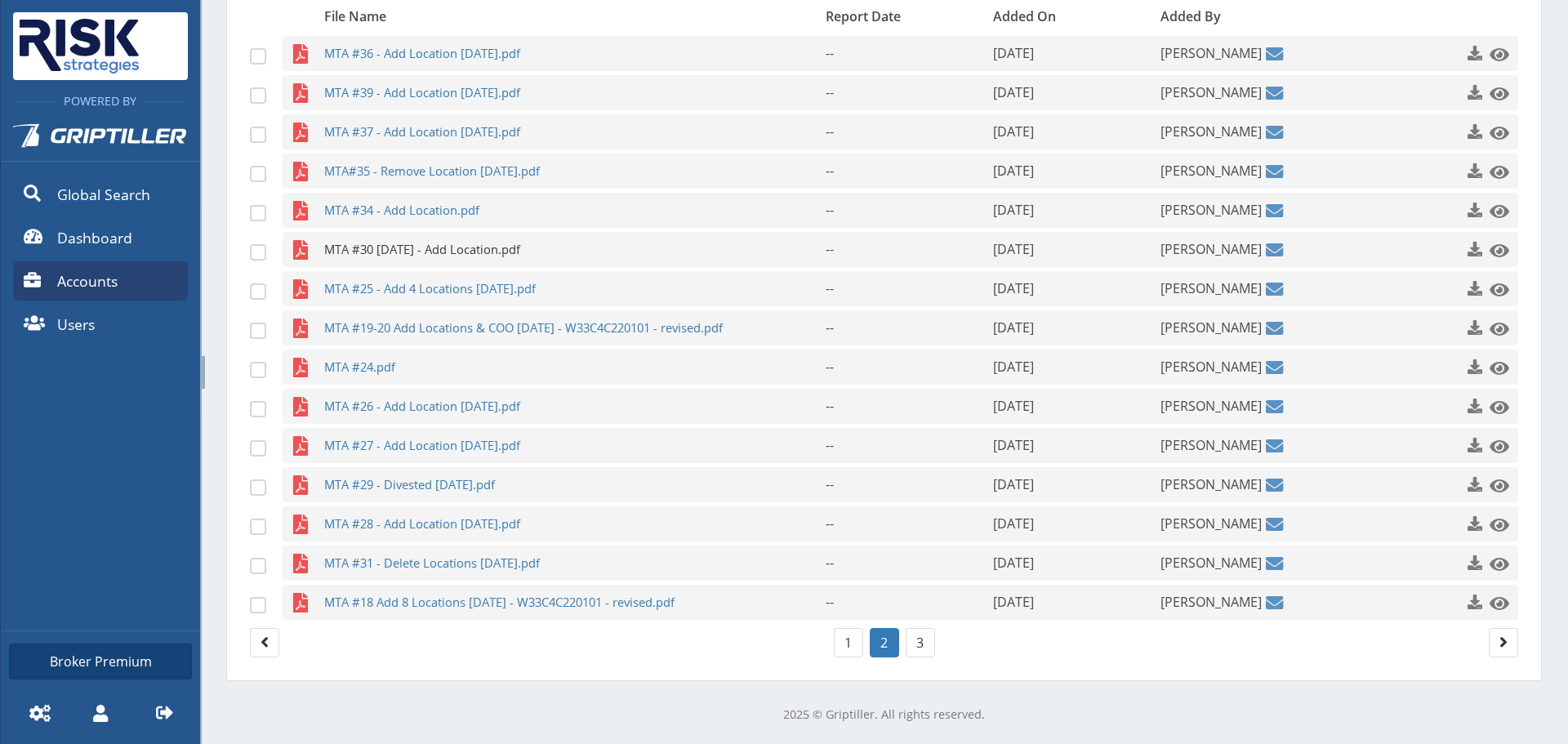
click at [561, 259] on span "MTA #30 [DATE] - Add Location.pdf" at bounding box center [543, 250] width 438 height 35
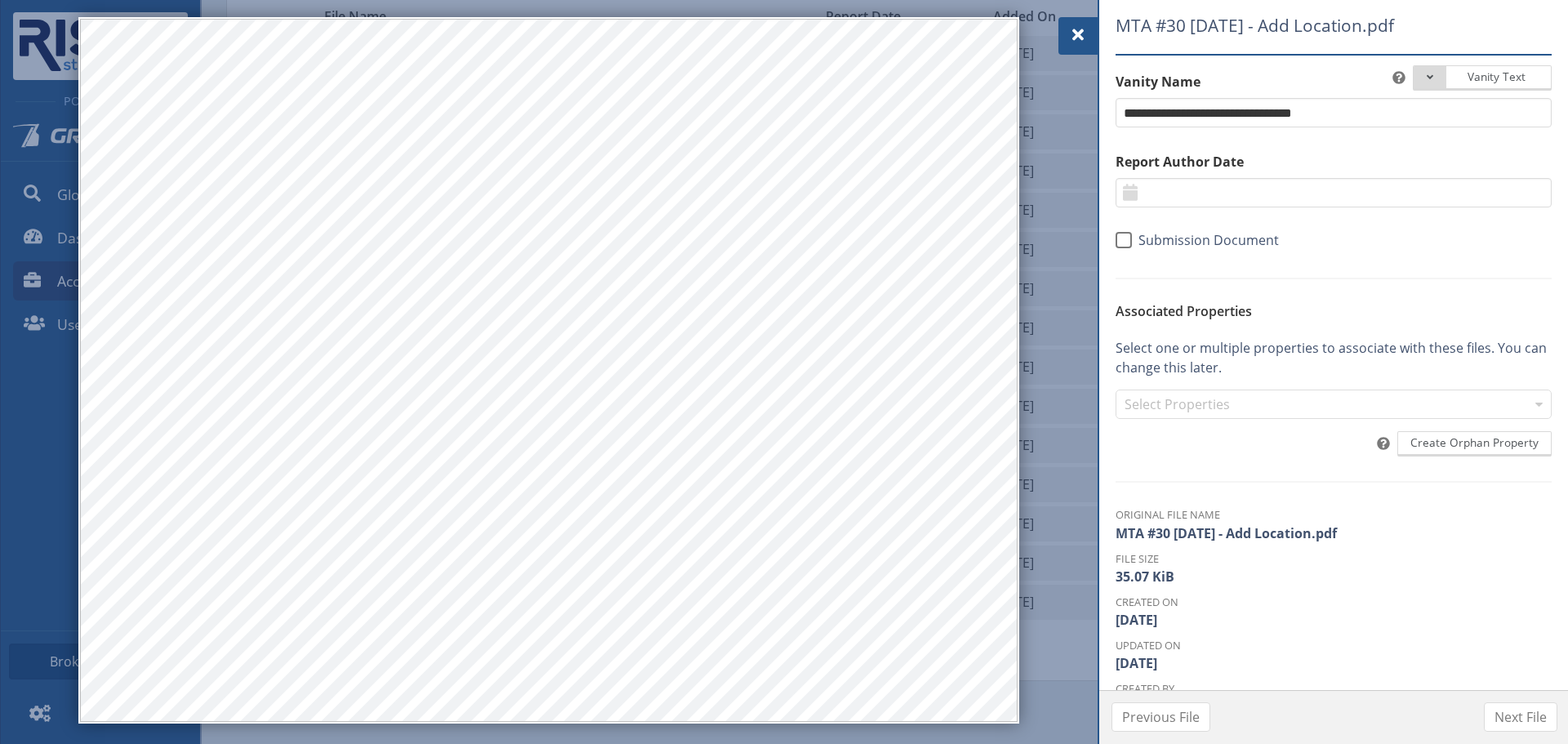
click at [1086, 19] on div at bounding box center [1077, 35] width 40 height 38
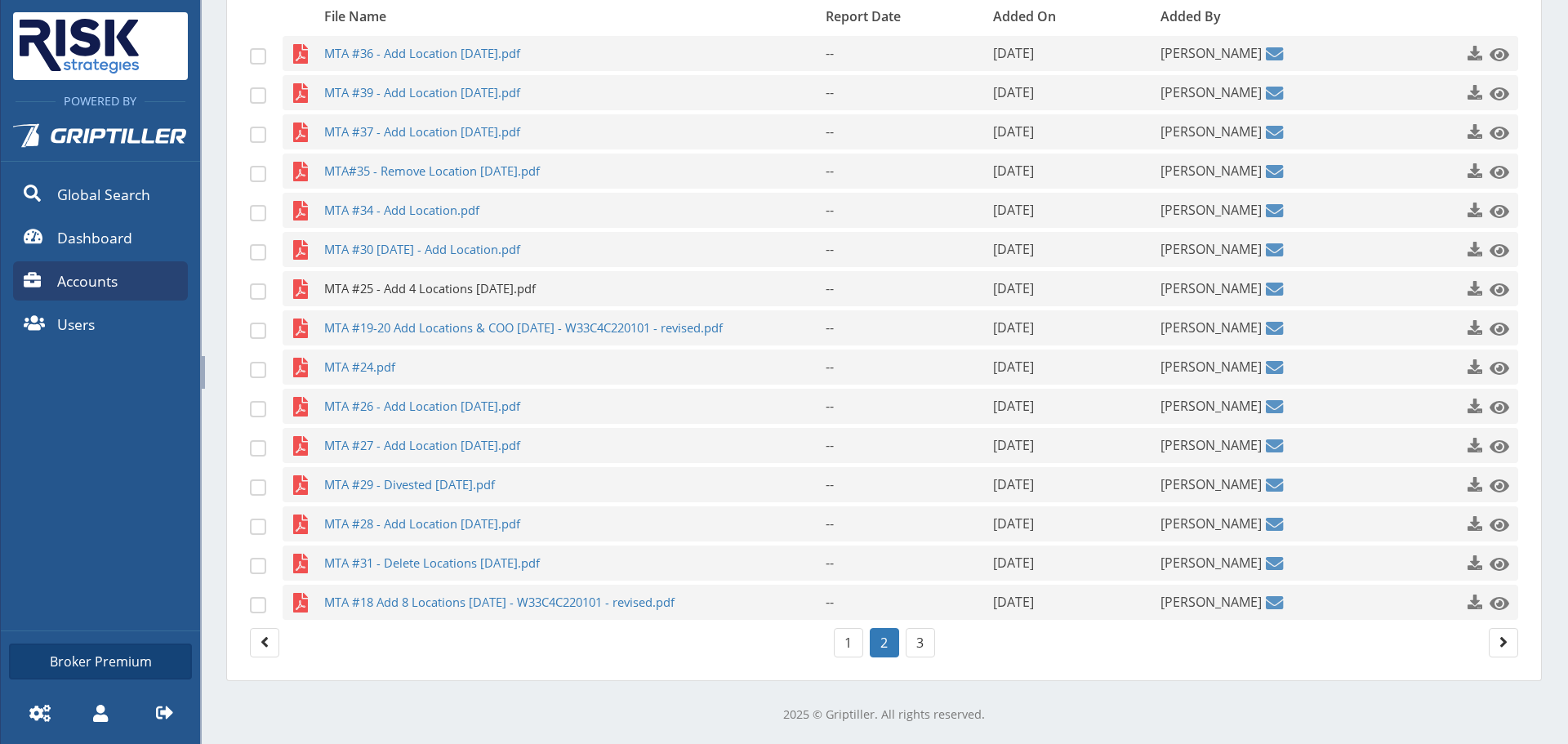
click at [453, 293] on span "MTA #25 - Add 4 Locations [DATE].pdf" at bounding box center [543, 289] width 438 height 35
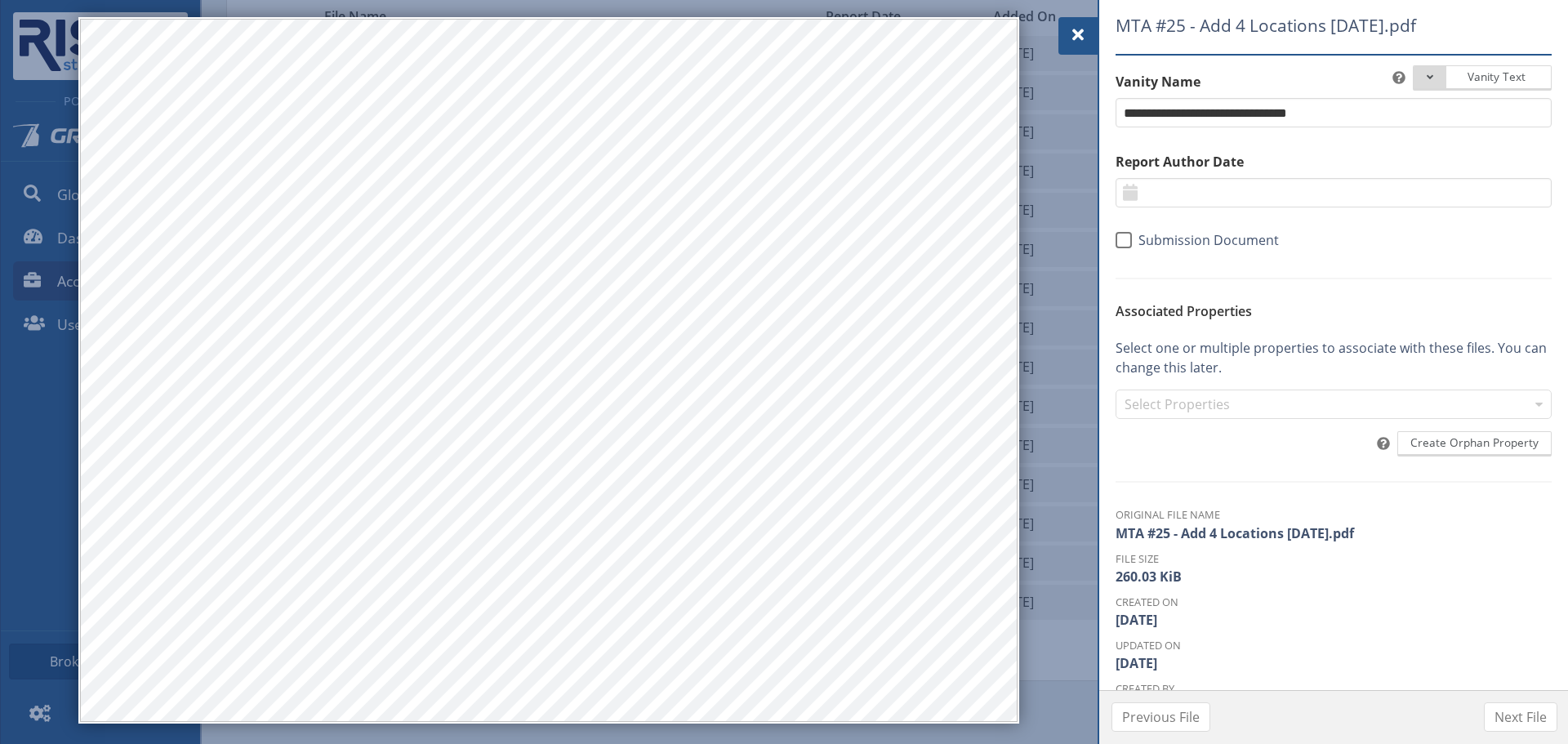
click at [1082, 25] on span at bounding box center [1077, 35] width 19 height 19
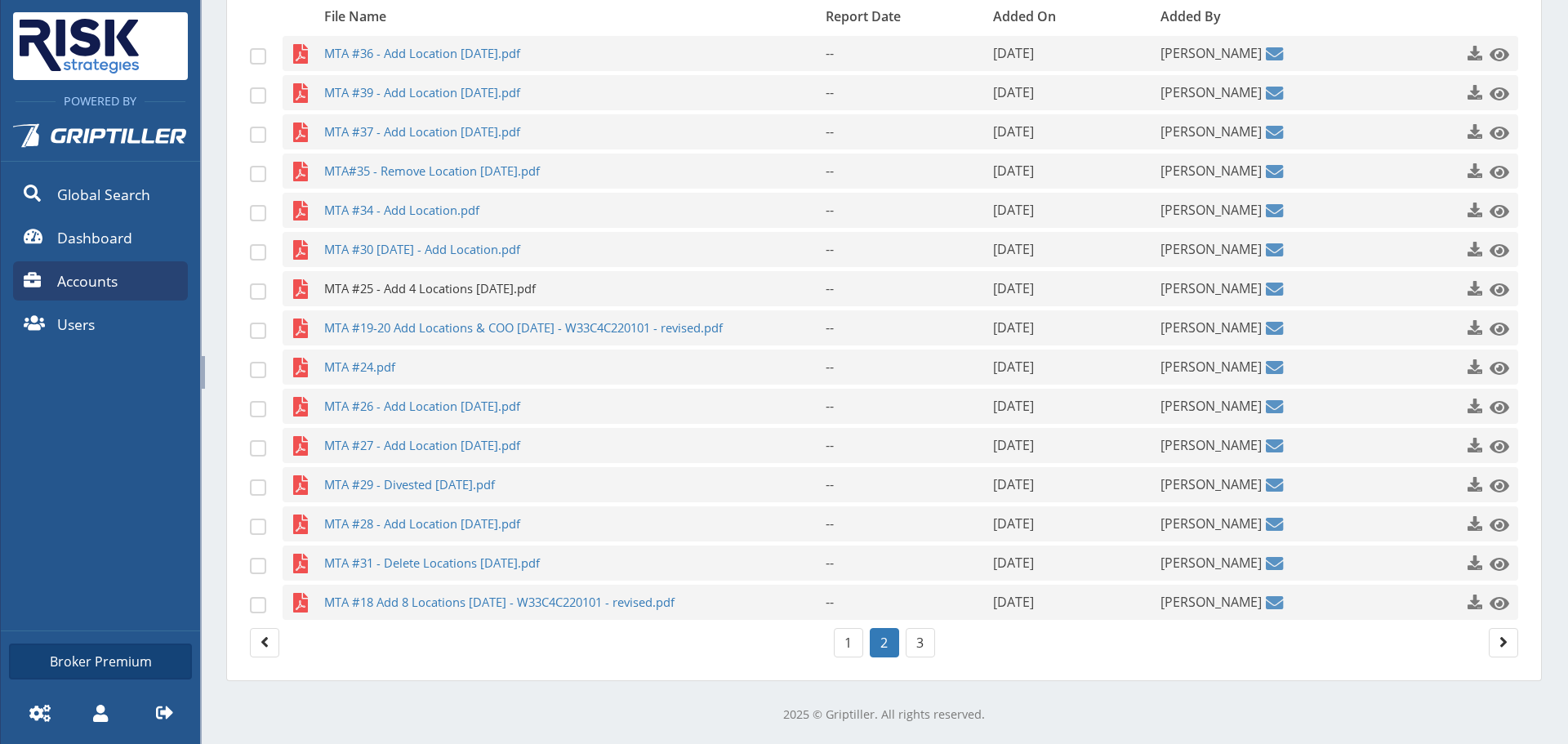
click at [486, 304] on span "MTA #25 - Add 4 Locations [DATE].pdf" at bounding box center [543, 289] width 438 height 35
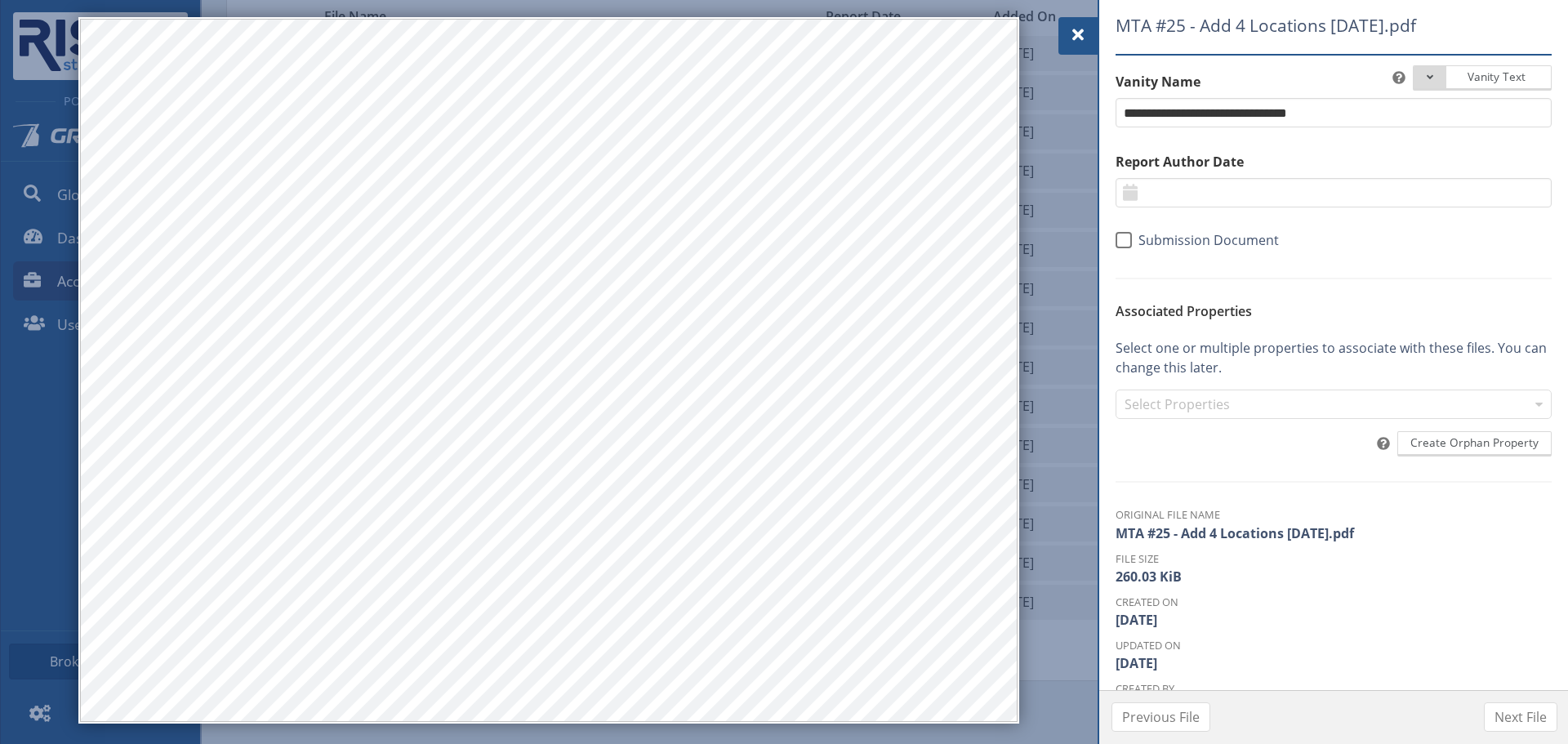
click at [1090, 27] on div at bounding box center [1077, 35] width 40 height 38
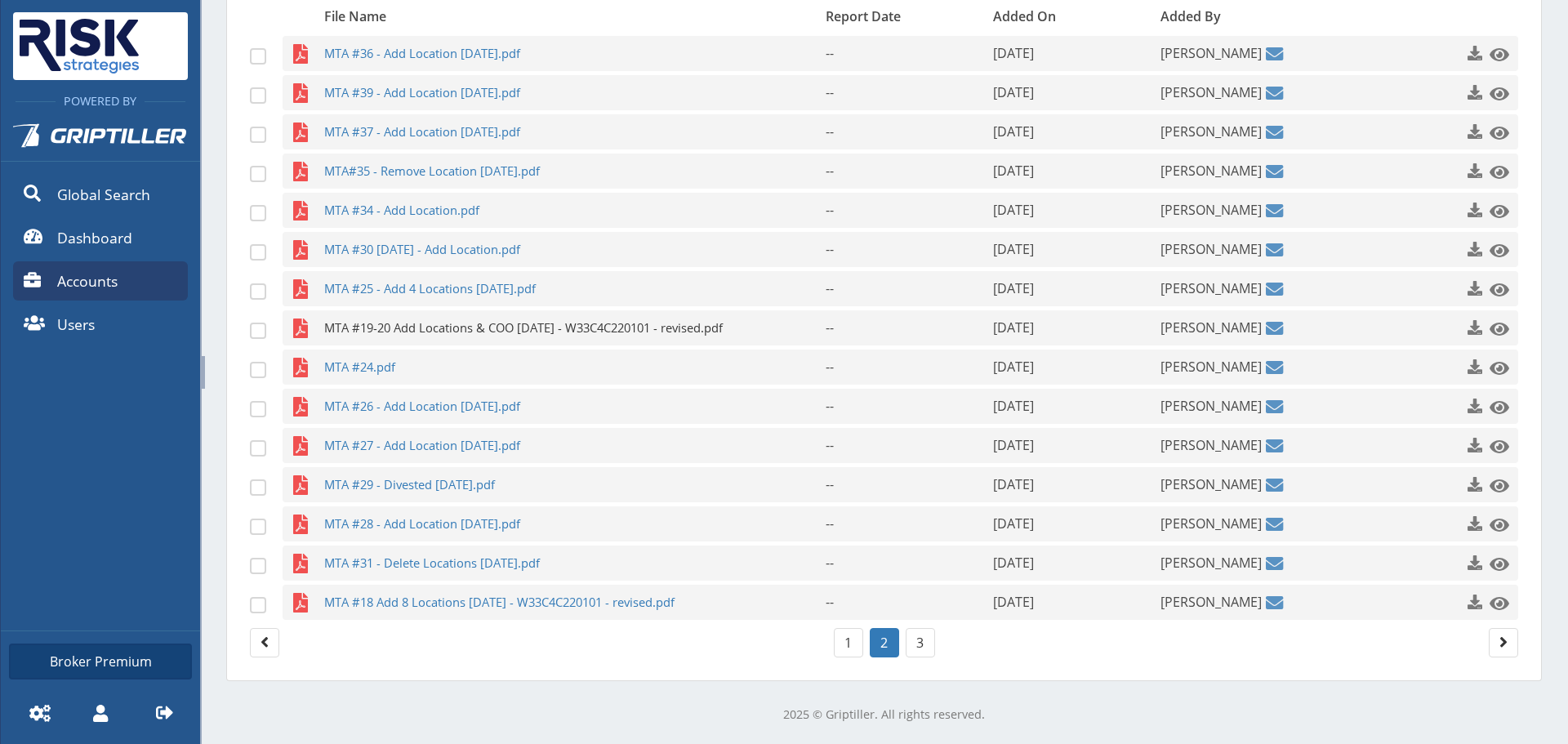
click at [666, 317] on span "MTA #19-20 Add Locations & COO [DATE] - W33C4C220101 - revised.pdf" at bounding box center [543, 328] width 438 height 35
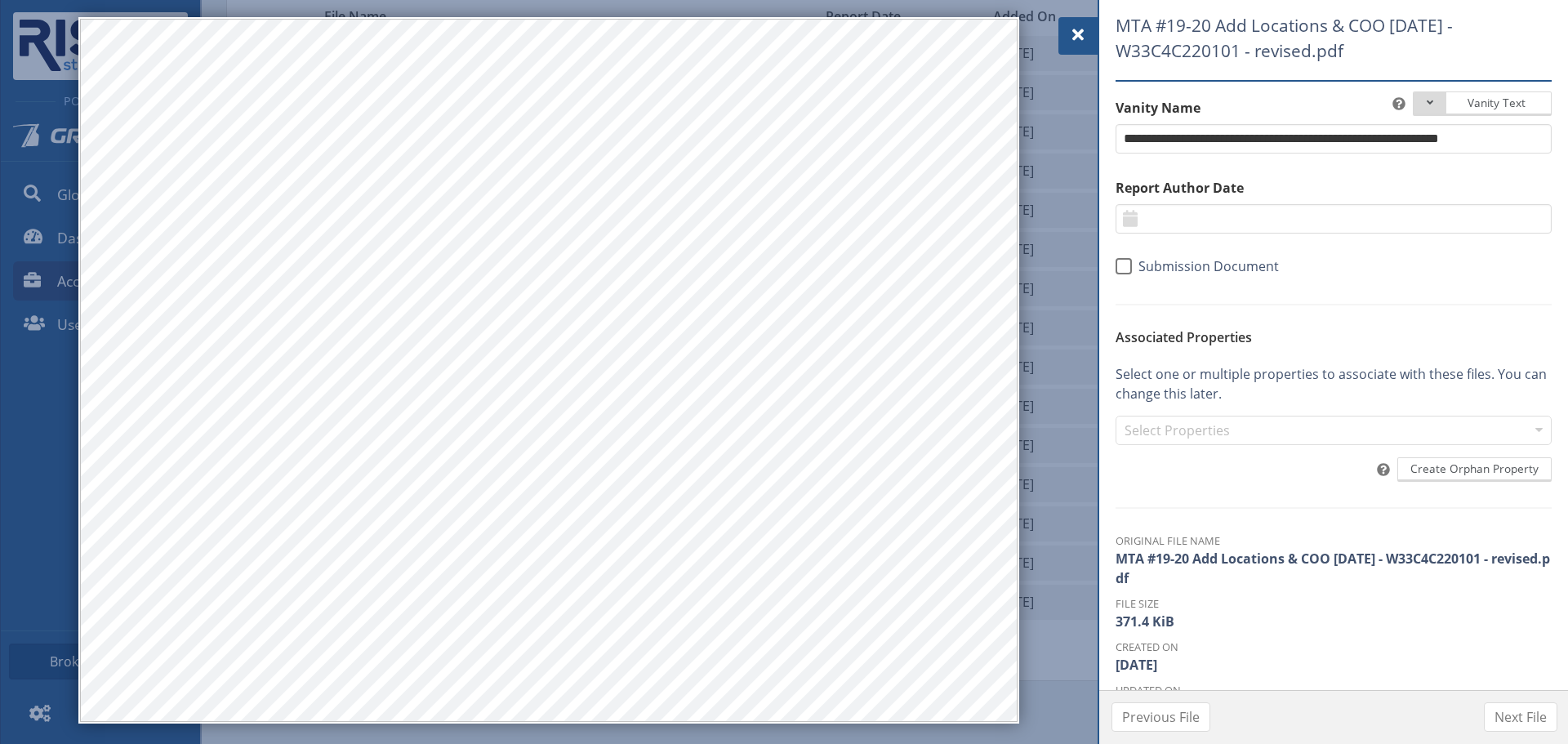
click at [1074, 39] on span at bounding box center [1077, 35] width 19 height 19
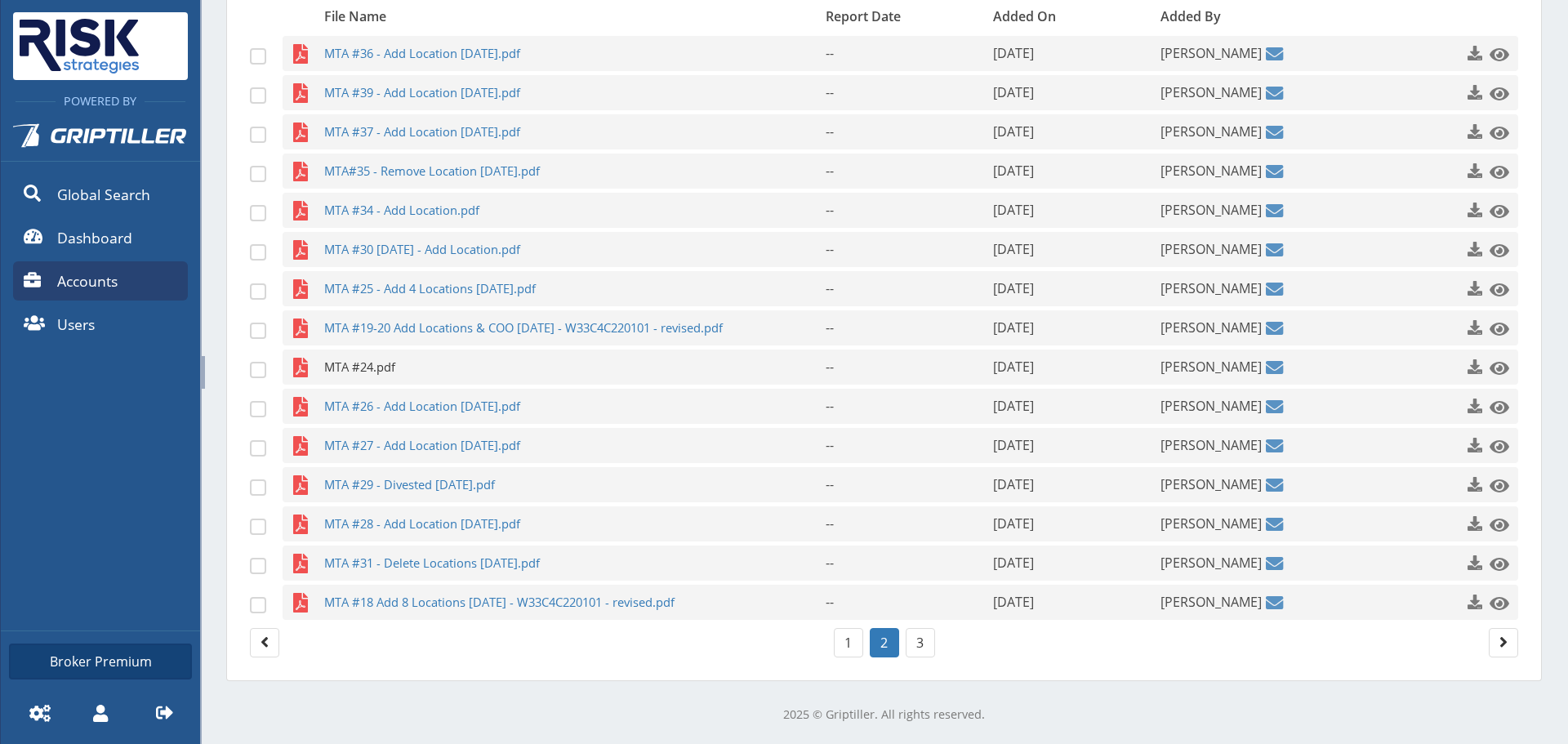
click at [481, 381] on span "MTA #24.pdf" at bounding box center [543, 367] width 438 height 35
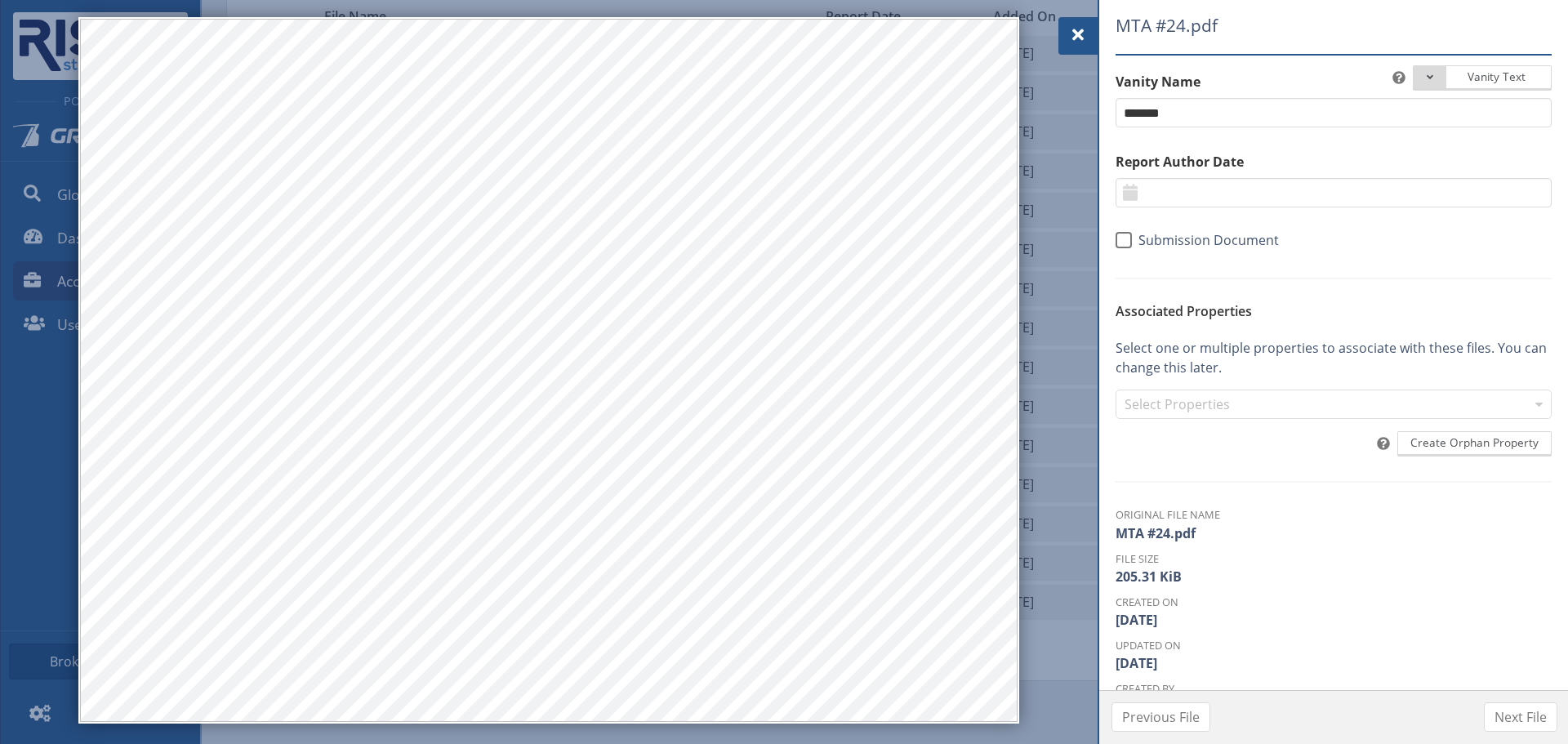
click at [1060, 36] on div at bounding box center [1077, 35] width 40 height 38
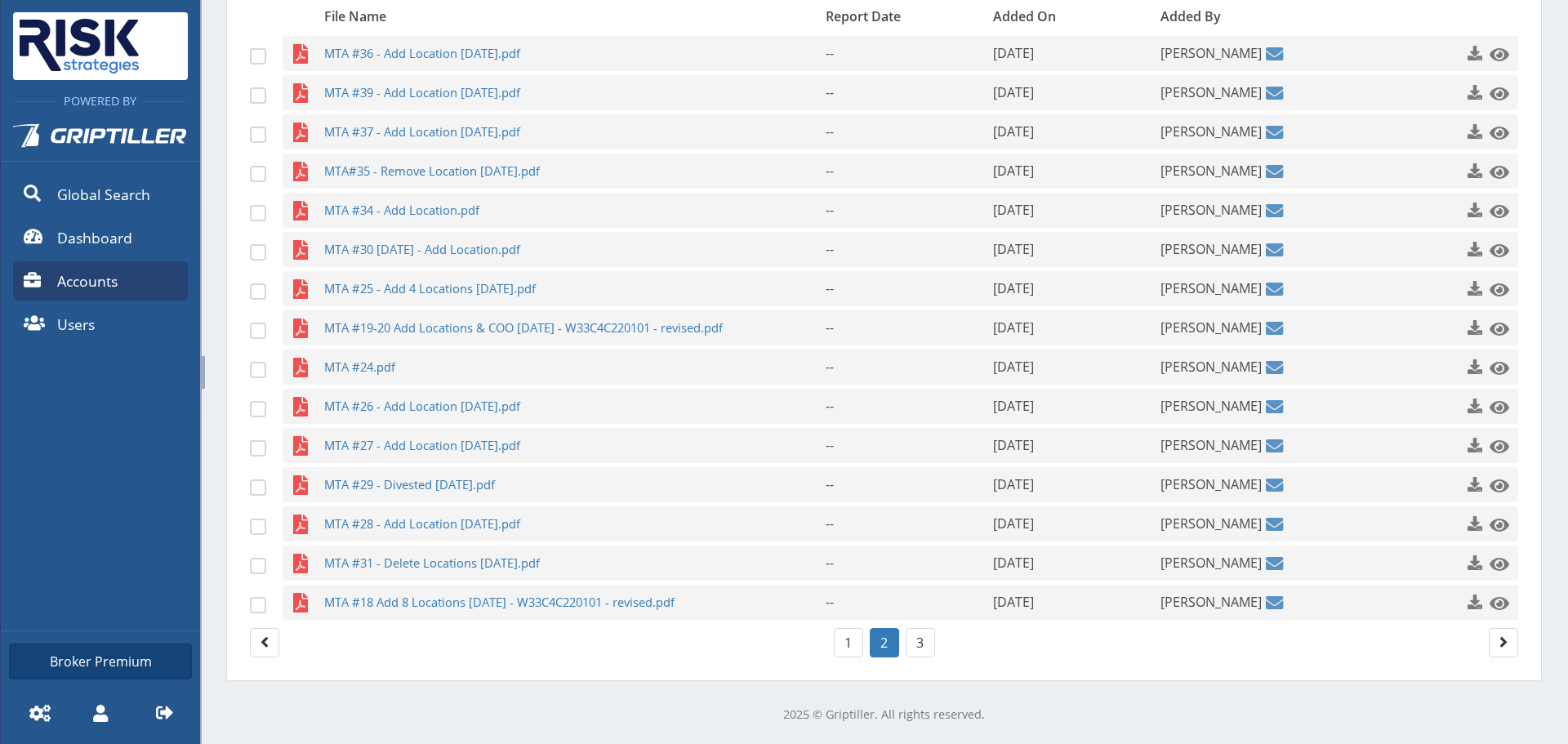
click at [319, 420] on div "MTA #26 - Add Location [DATE].pdf" at bounding box center [570, 407] width 502 height 35
click at [326, 412] on span "MTA #26 - Add Location [DATE].pdf" at bounding box center [543, 407] width 438 height 35
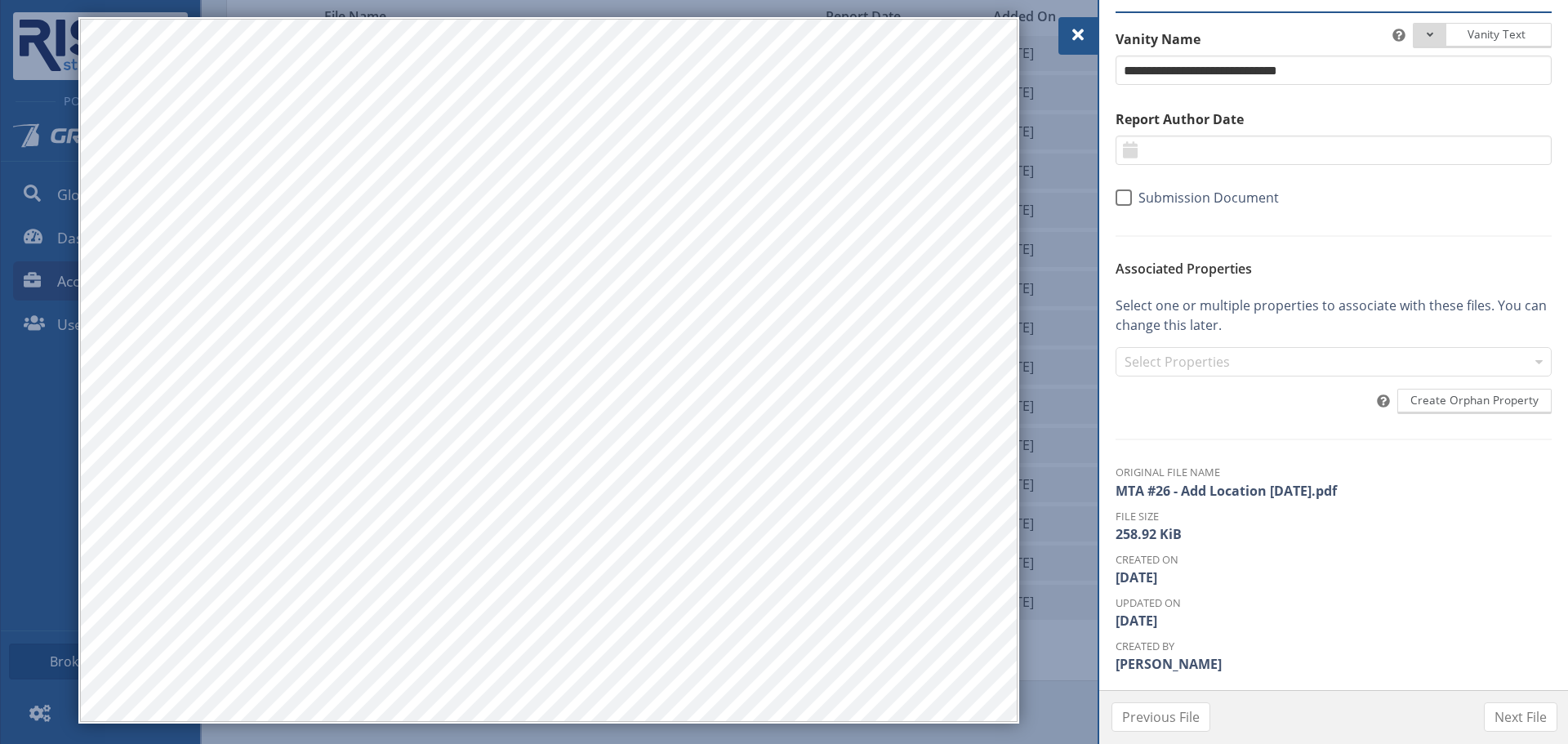
scroll to position [130, 0]
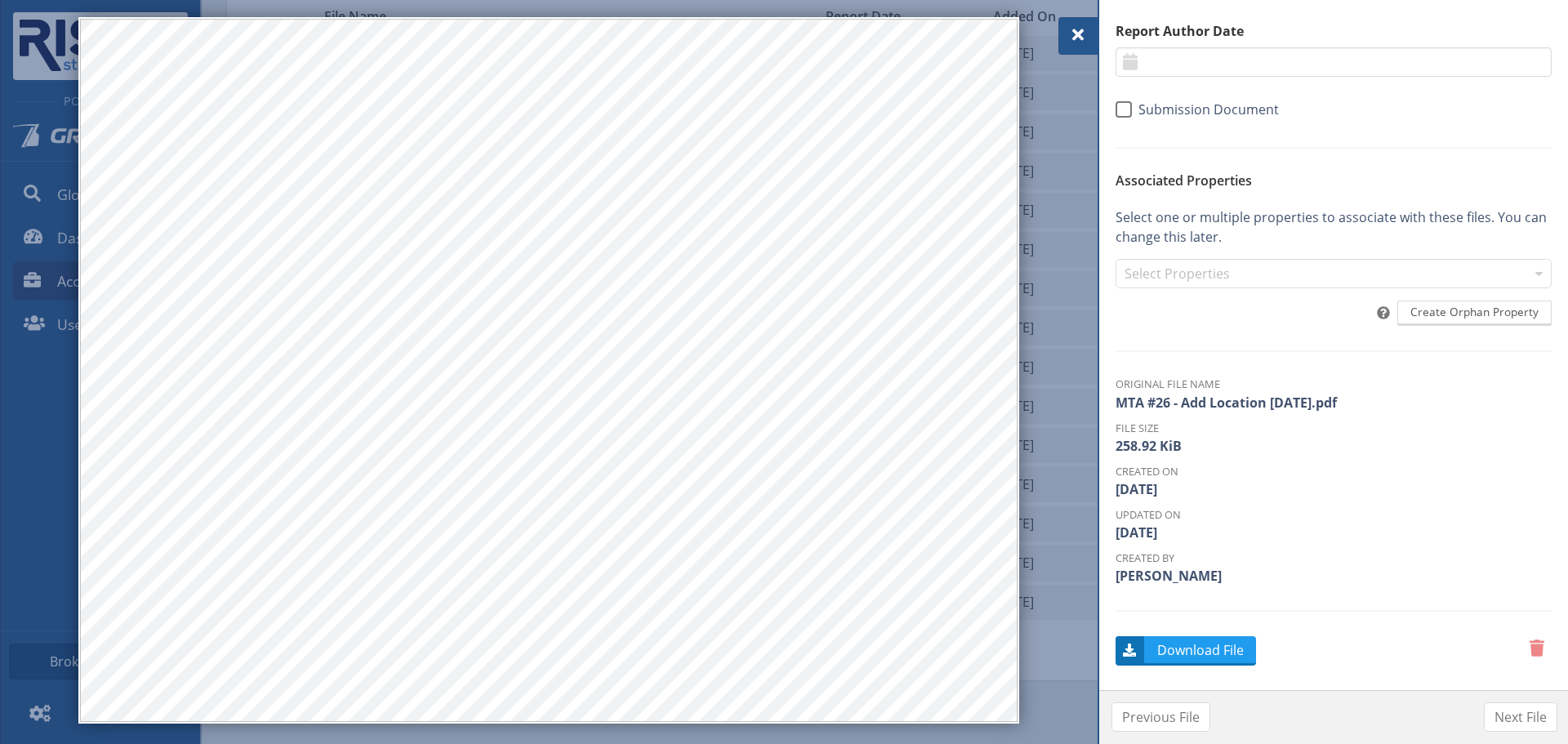
click at [1084, 39] on span at bounding box center [1077, 35] width 19 height 19
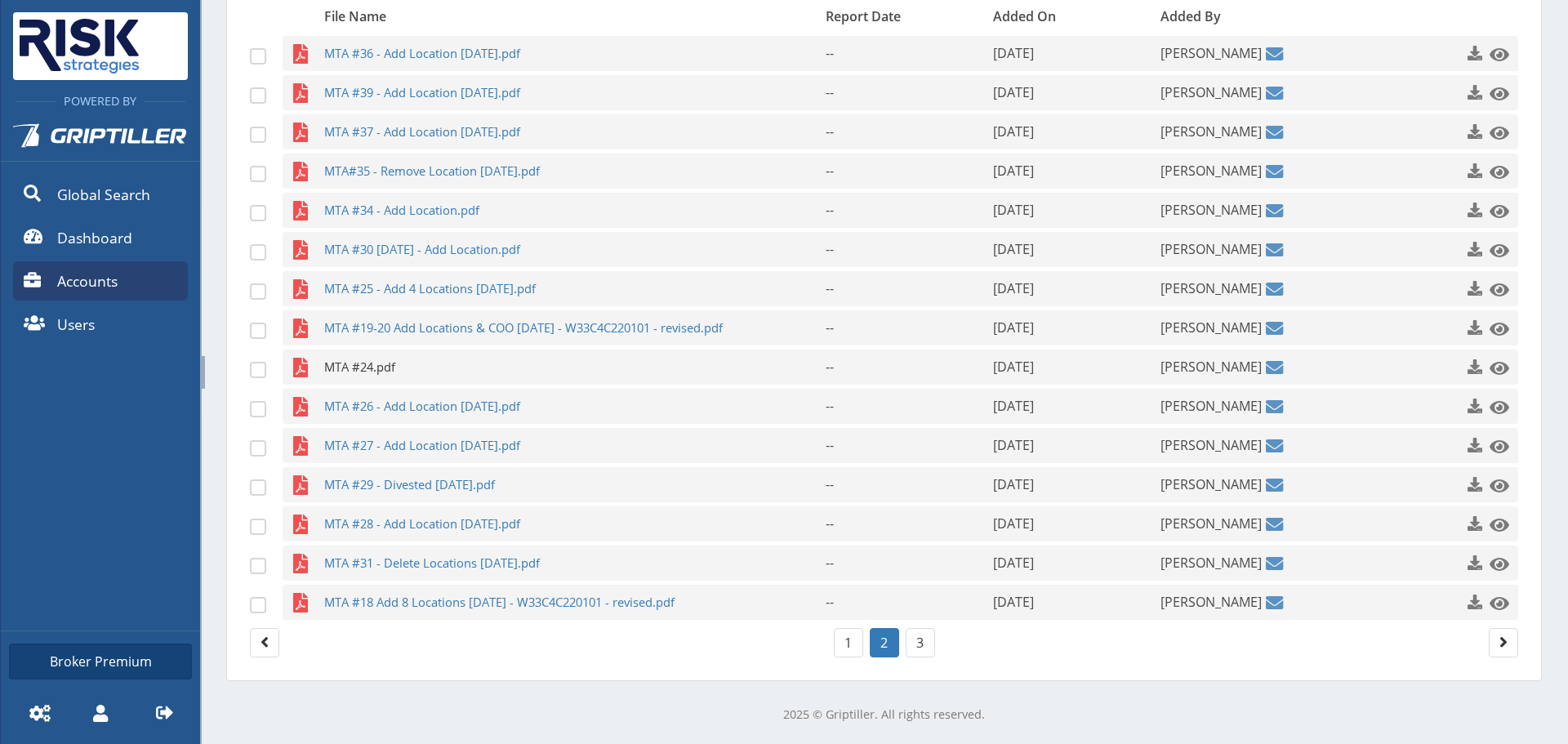
click at [394, 366] on span "MTA #24.pdf" at bounding box center [543, 367] width 438 height 35
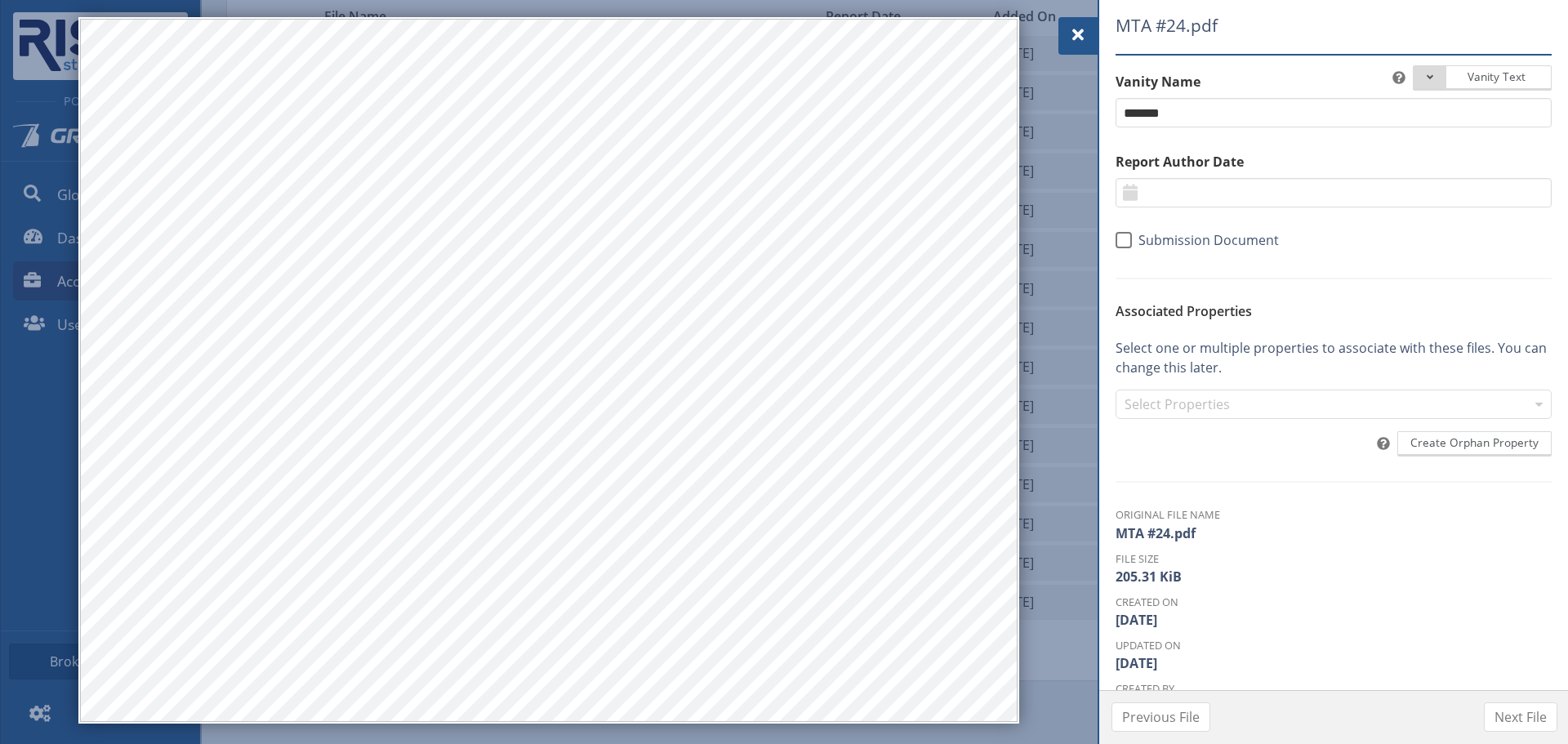
click at [1054, 32] on div at bounding box center [784, 372] width 1568 height 744
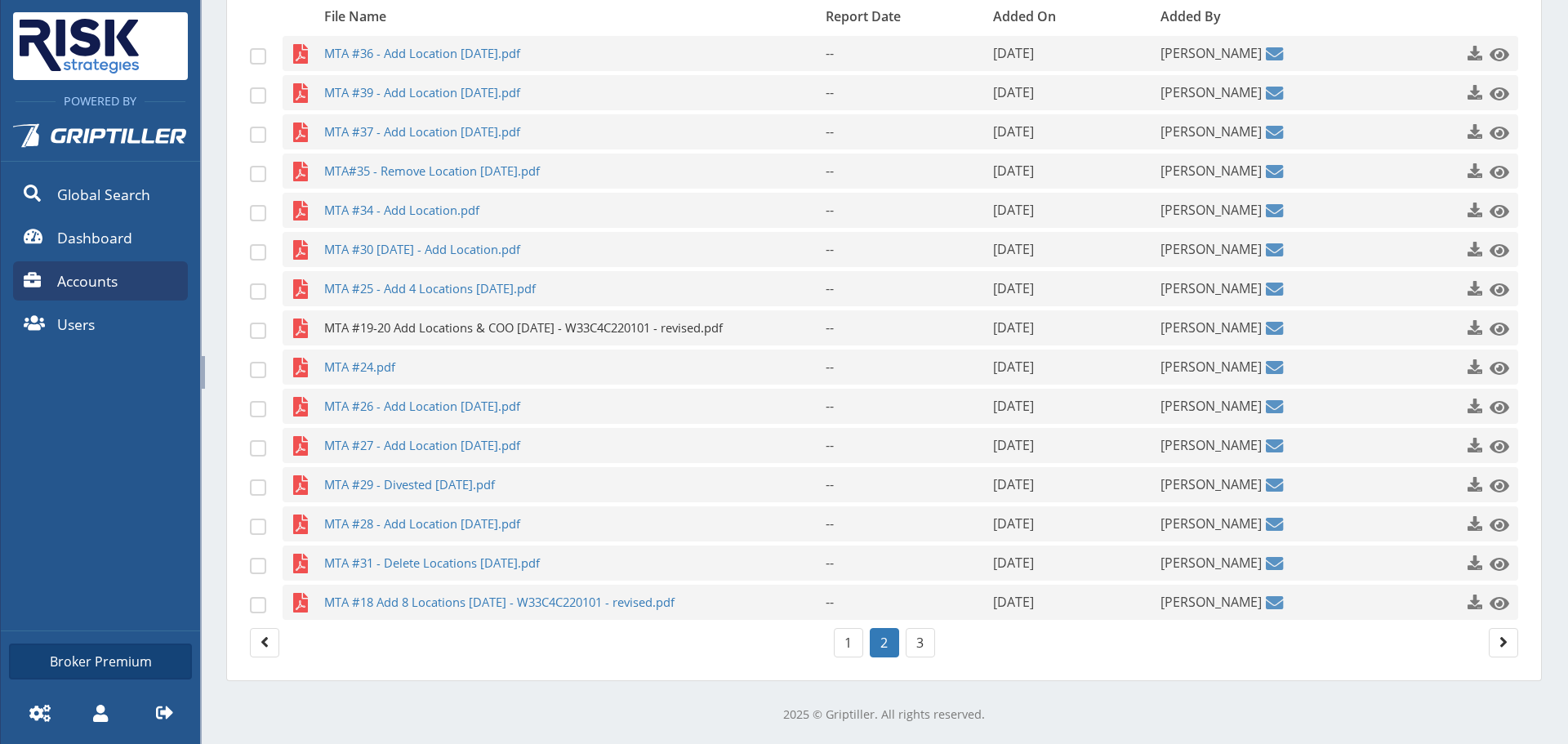
click at [571, 331] on span "MTA #19-20 Add Locations & COO [DATE] - W33C4C220101 - revised.pdf" at bounding box center [543, 328] width 438 height 35
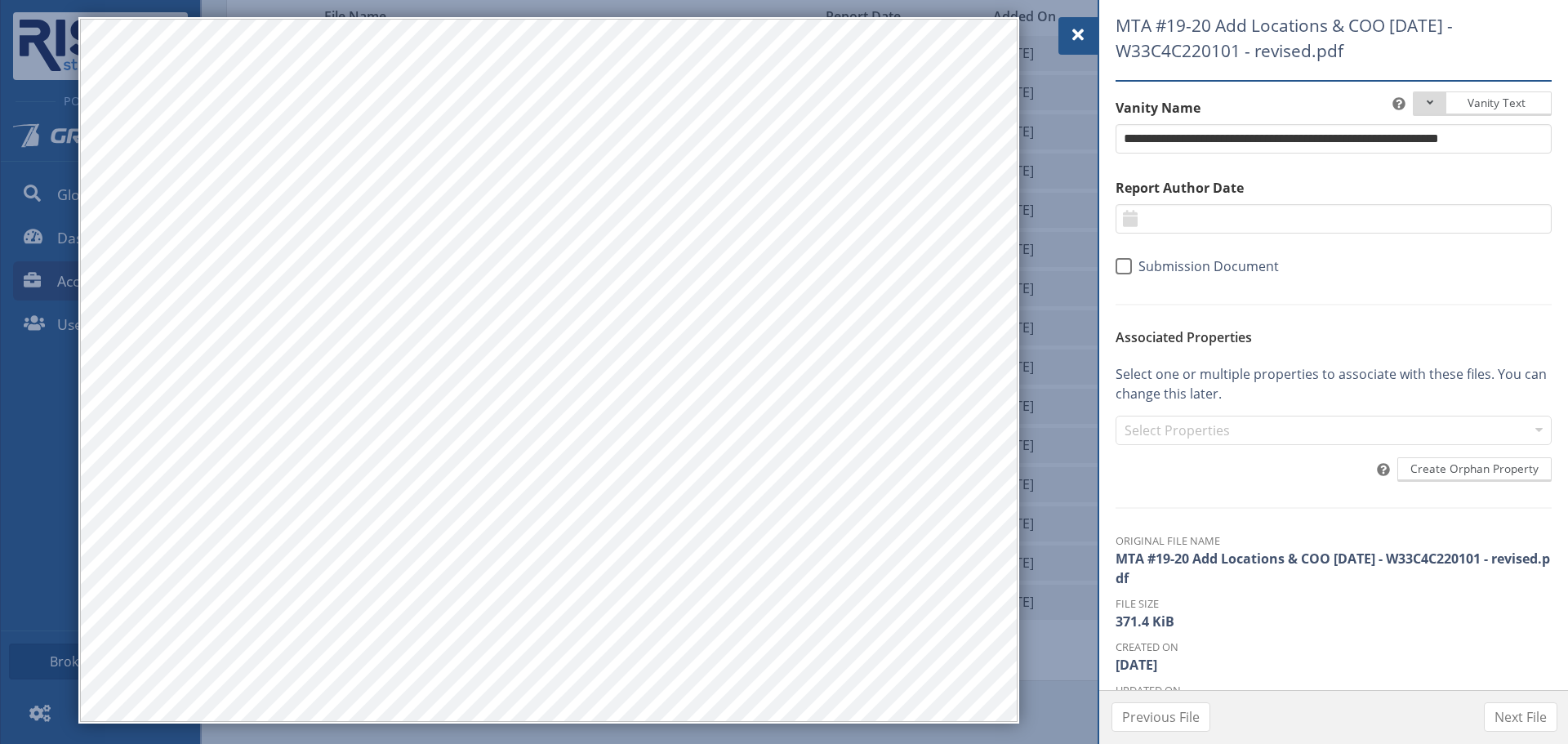
click at [1055, 29] on div at bounding box center [784, 372] width 1568 height 744
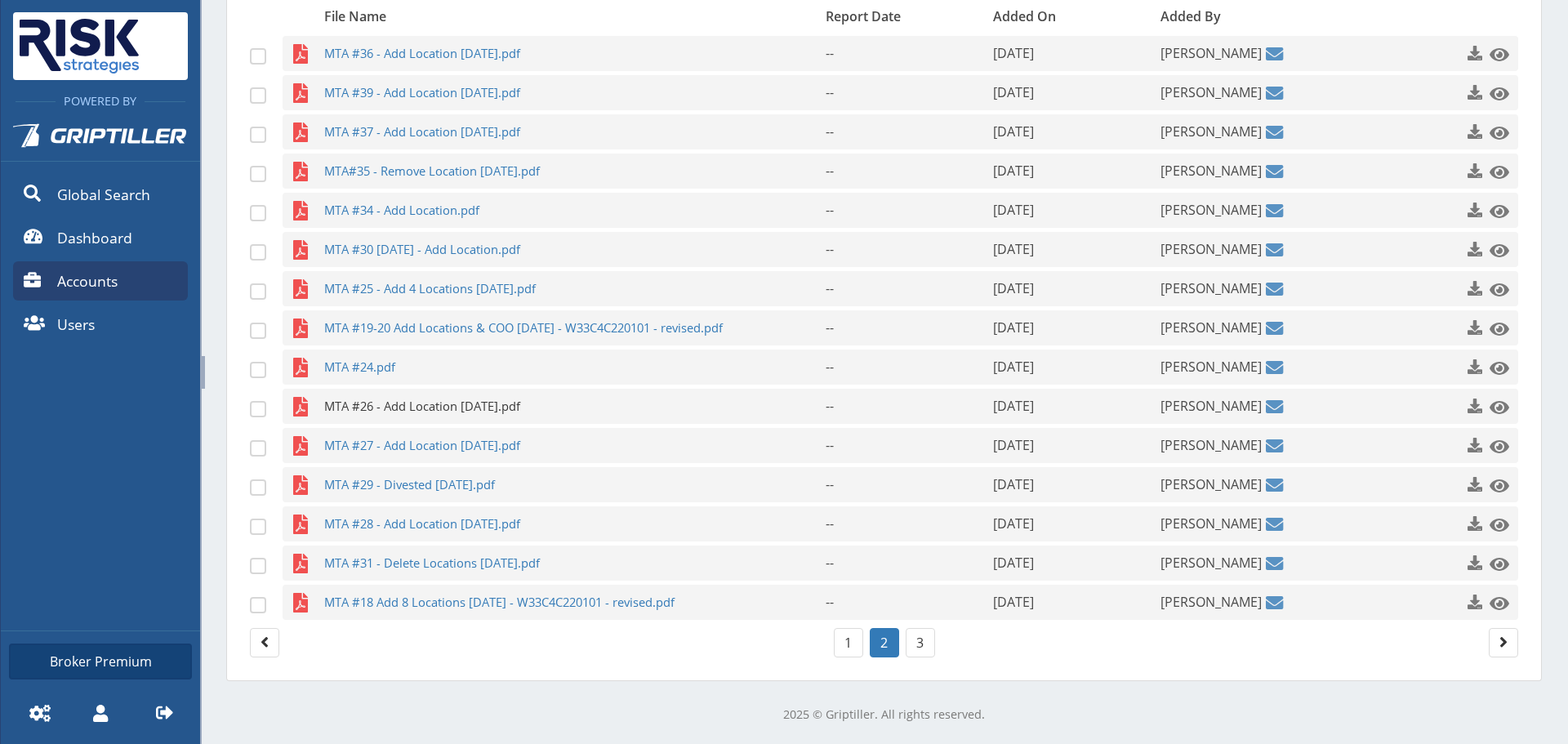
click at [492, 412] on span "MTA #26 - Add Location [DATE].pdf" at bounding box center [543, 407] width 438 height 35
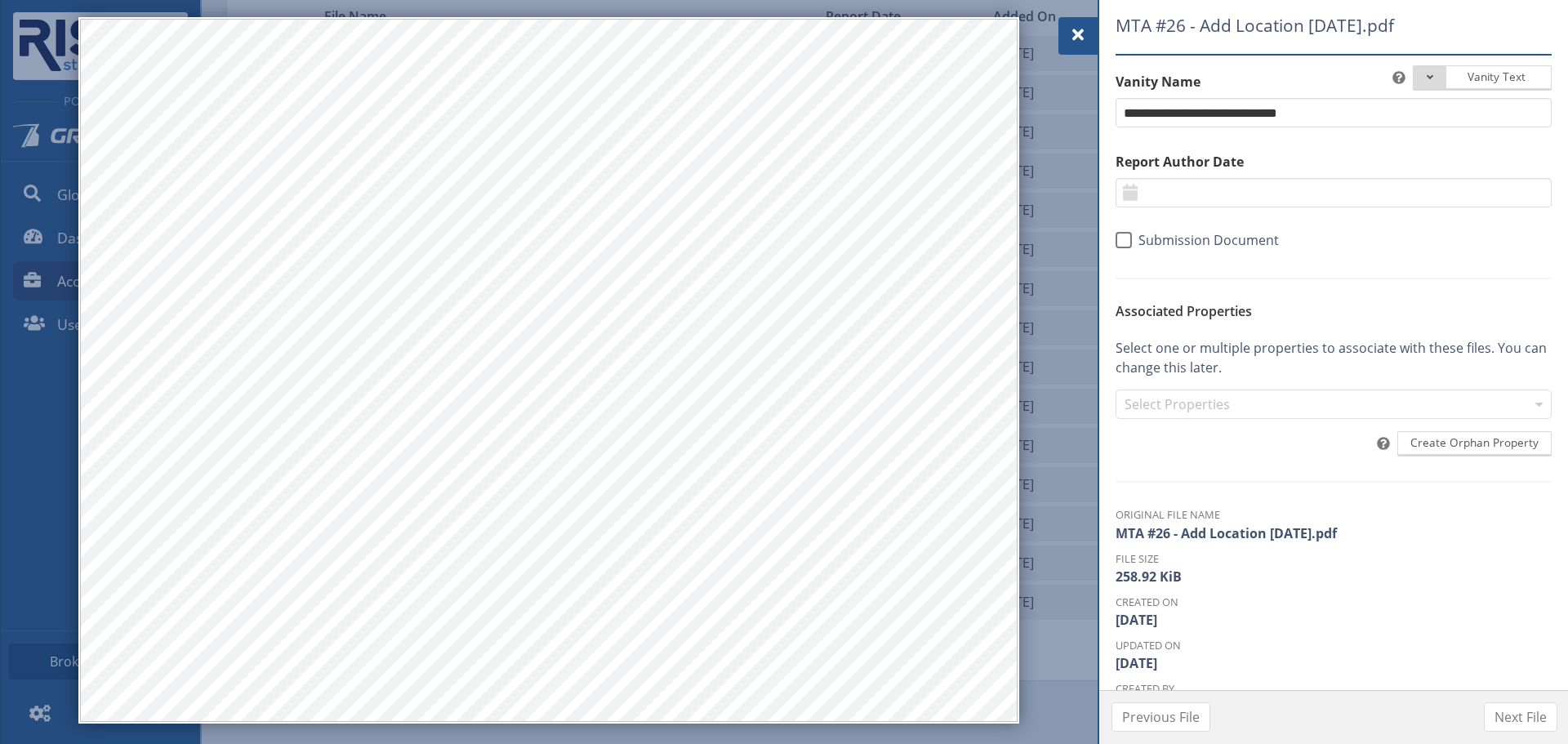
click at [1079, 20] on div at bounding box center [1077, 35] width 40 height 38
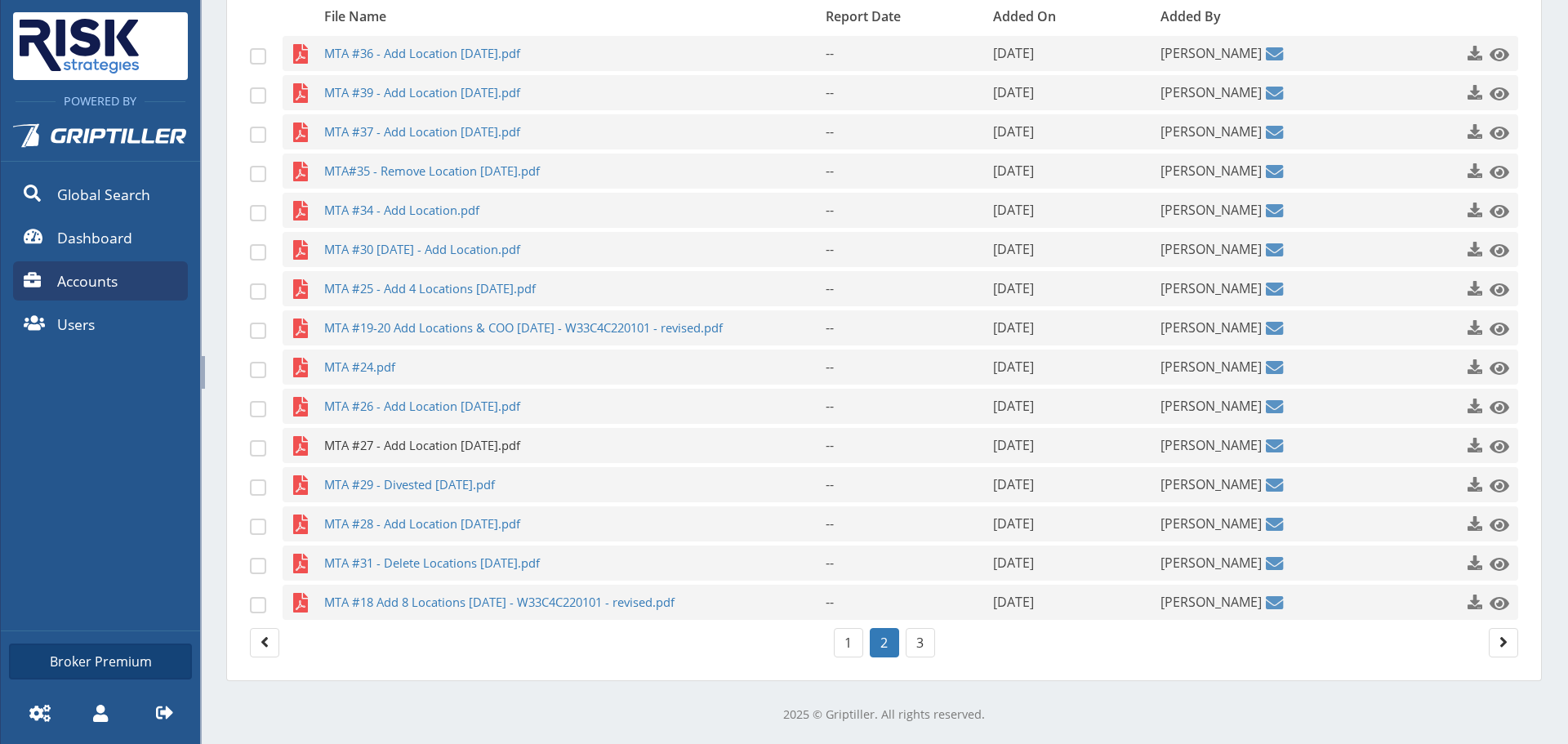
click at [532, 443] on span "MTA #27 - Add Location [DATE].pdf" at bounding box center [543, 445] width 438 height 35
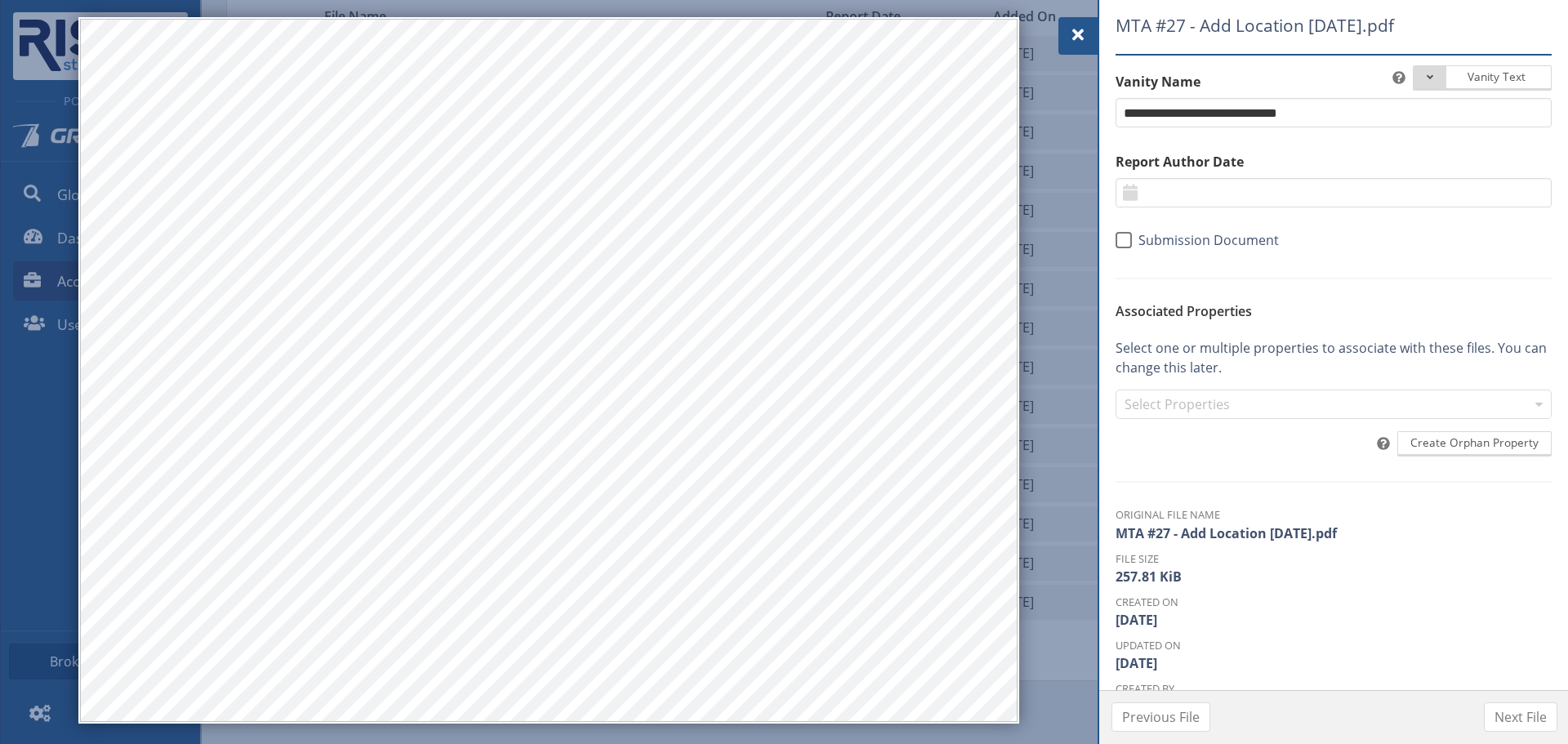
click at [1080, 33] on span at bounding box center [1077, 35] width 19 height 19
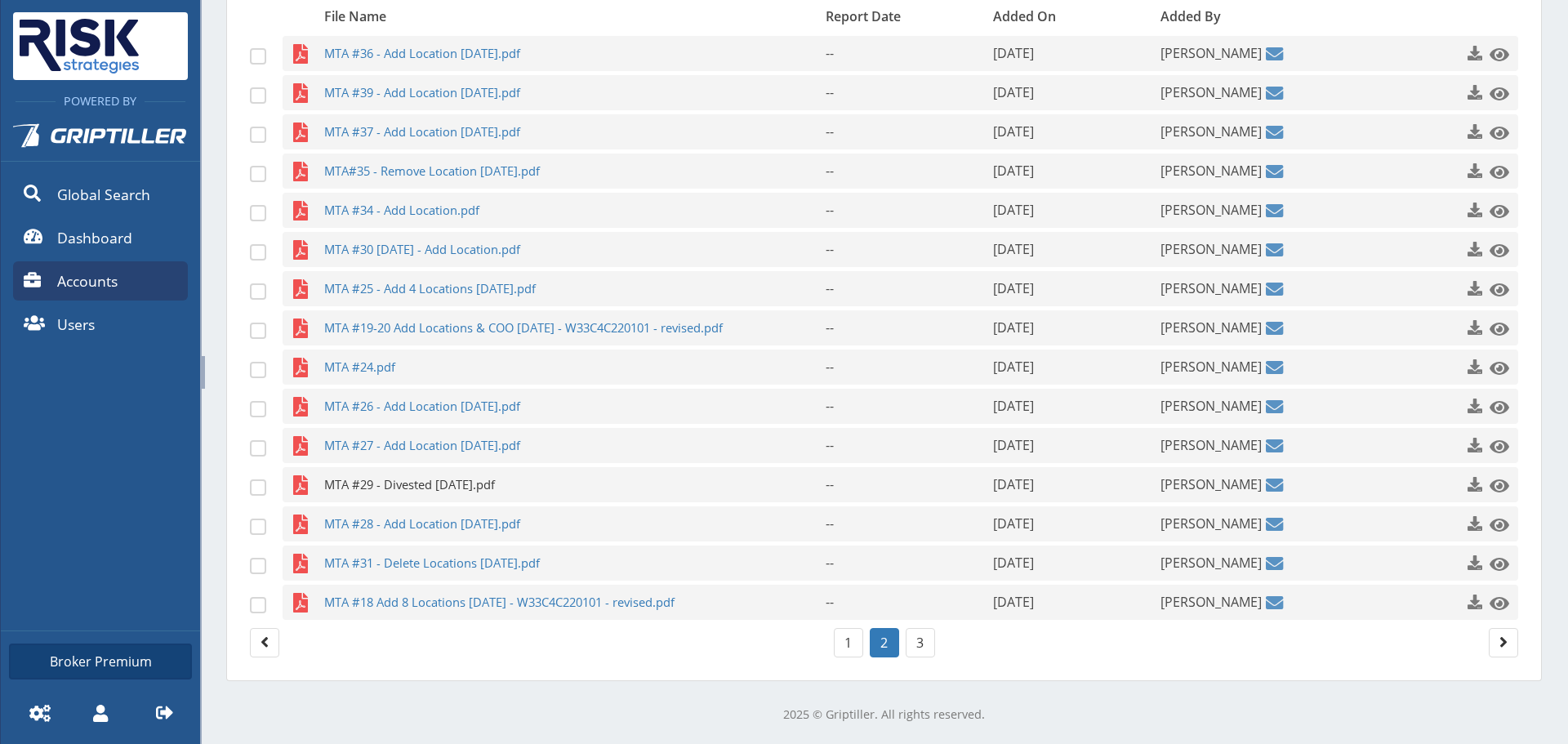
click at [457, 483] on span "MTA #29 - Divested [DATE].pdf" at bounding box center [543, 485] width 438 height 35
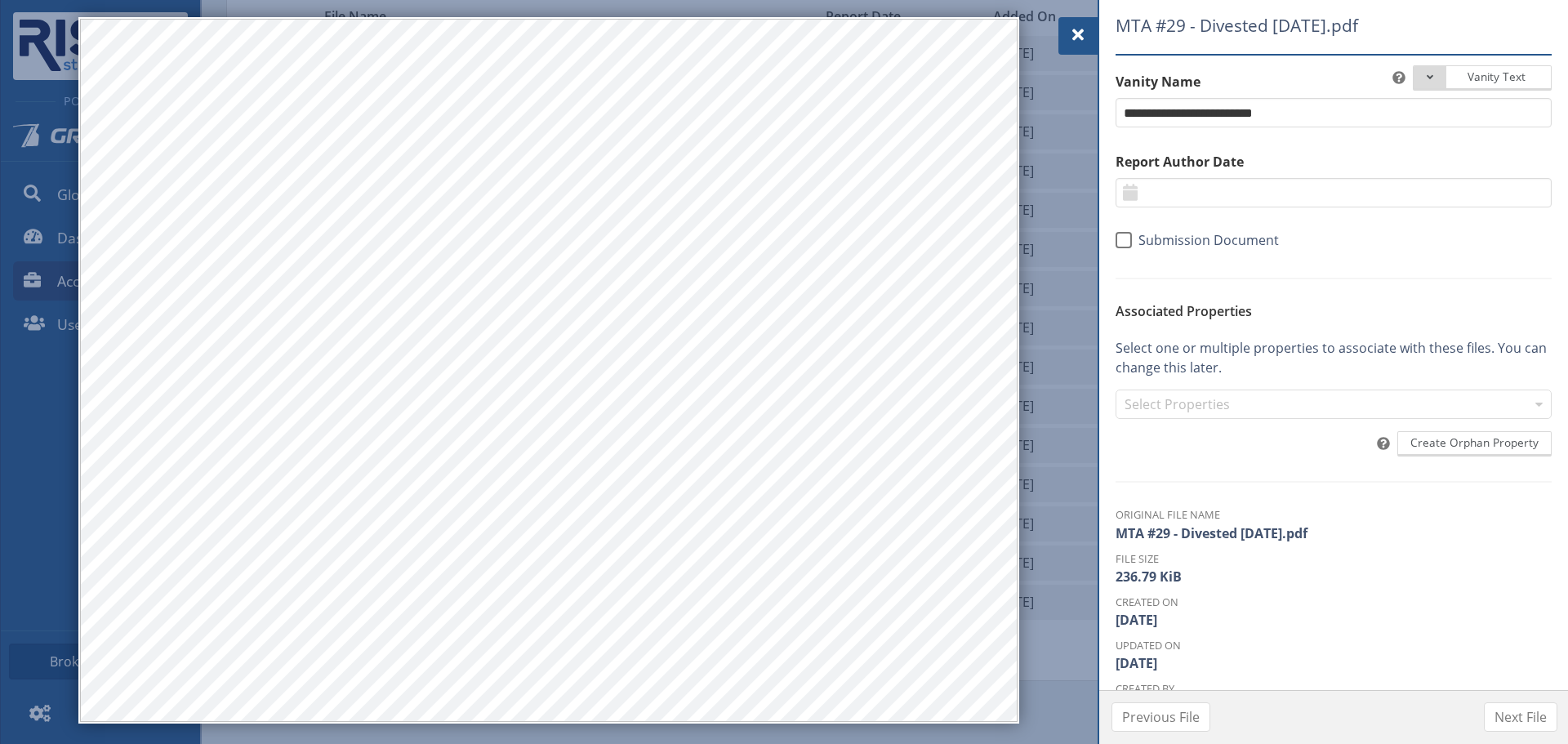
click at [1068, 35] on span at bounding box center [1077, 35] width 19 height 19
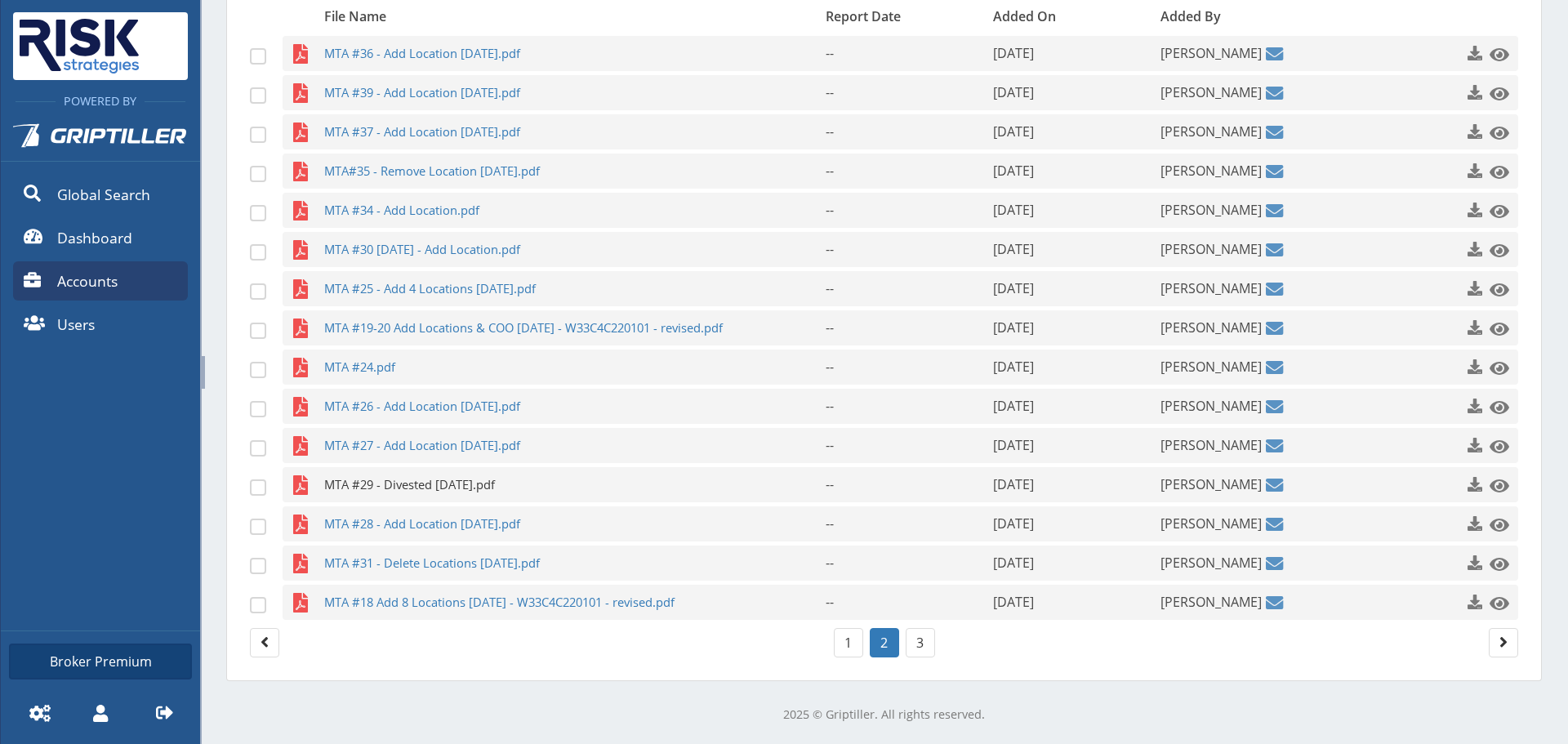
click at [359, 492] on span "MTA #29 - Divested [DATE].pdf" at bounding box center [543, 485] width 438 height 35
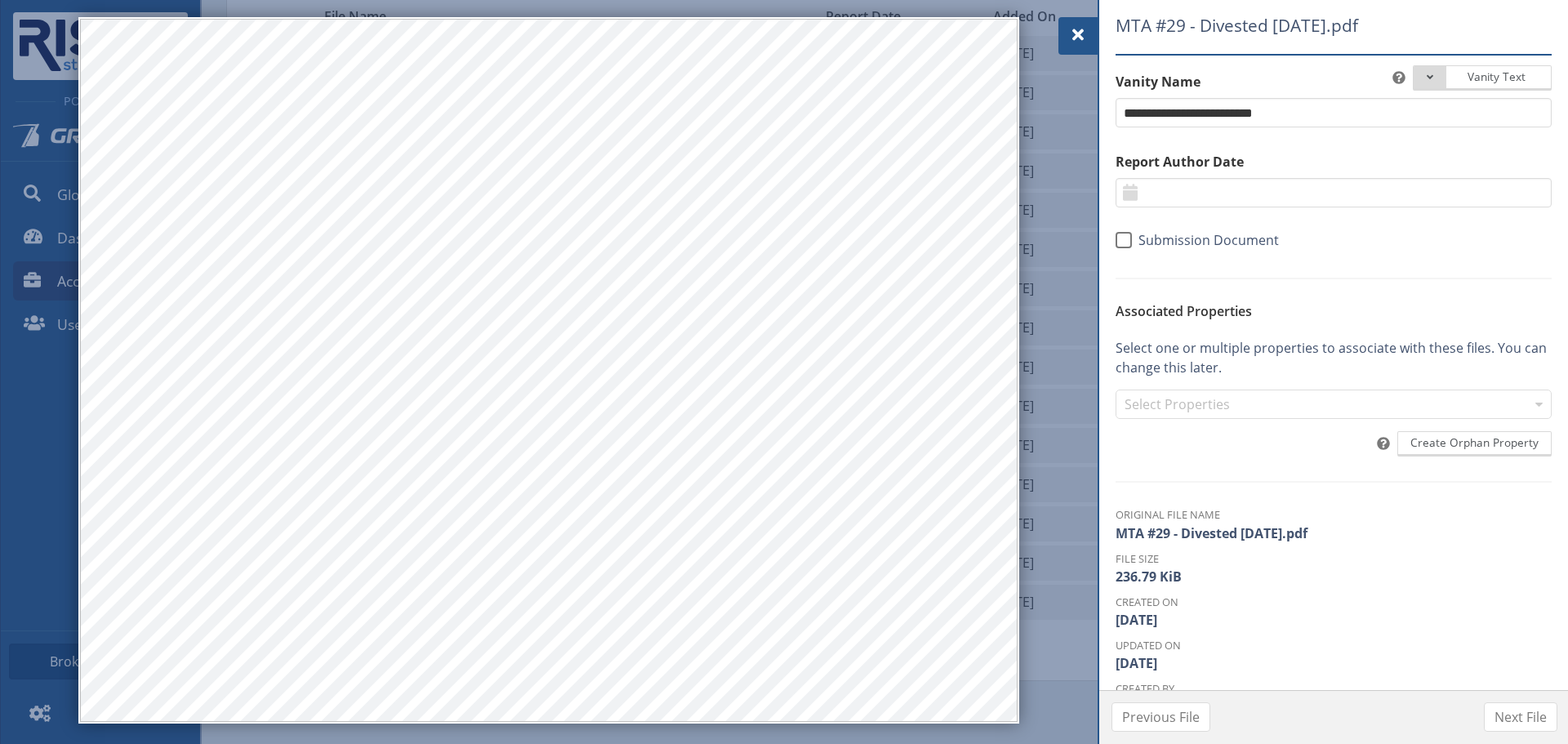
click at [1086, 22] on div at bounding box center [1077, 35] width 40 height 38
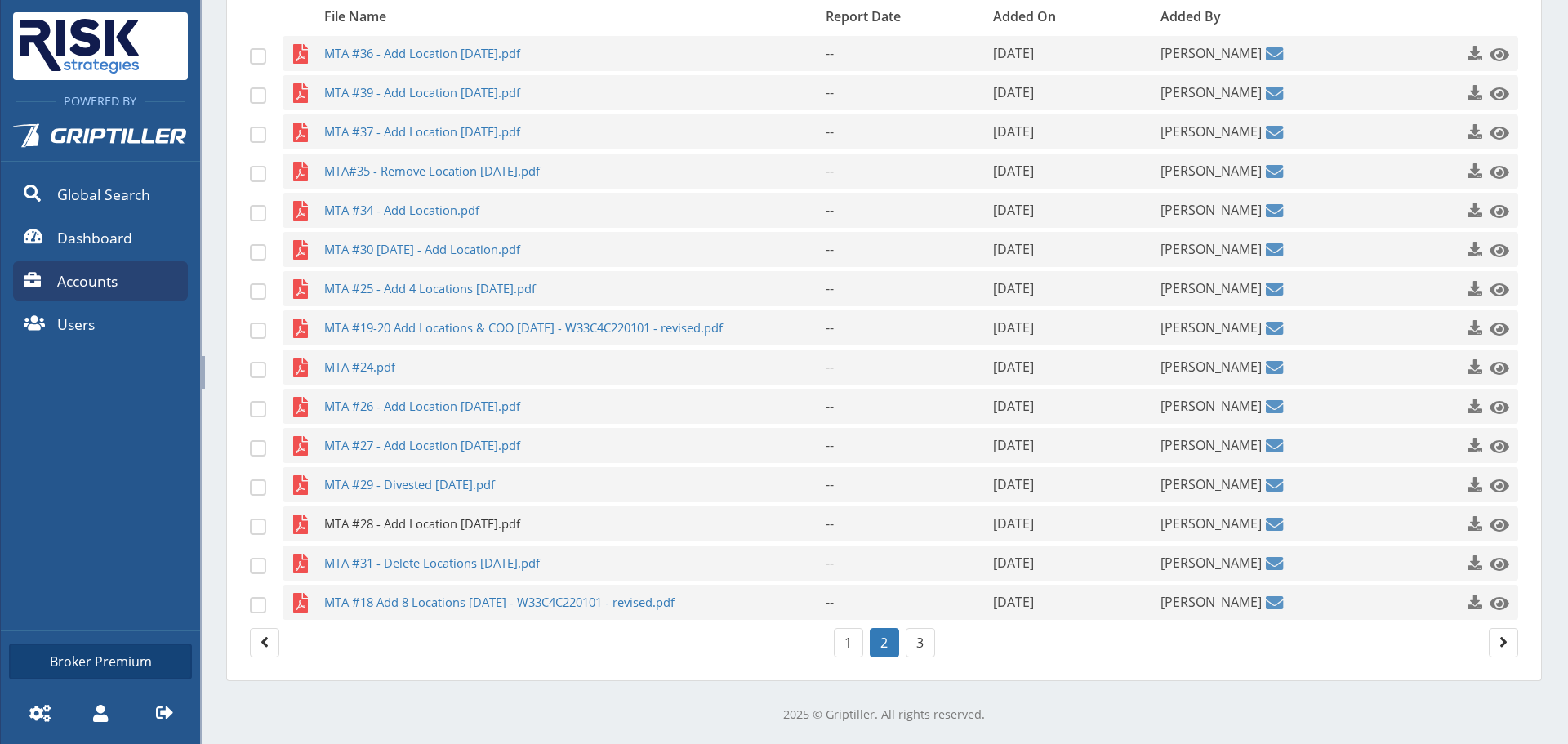
click at [449, 533] on span "MTA #28 - Add Location [DATE].pdf" at bounding box center [543, 523] width 438 height 35
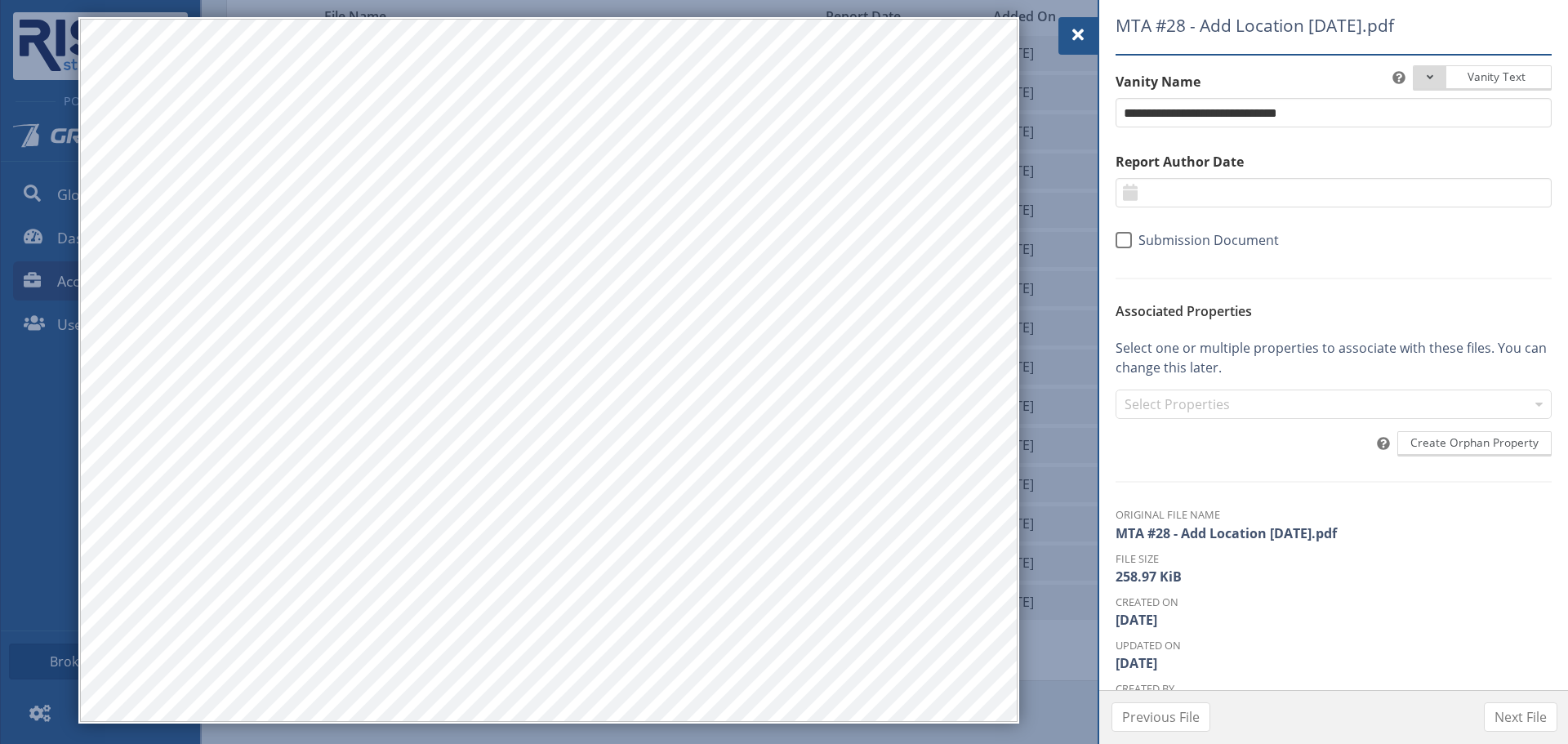
drag, startPoint x: 1082, startPoint y: 39, endPoint x: 1054, endPoint y: 71, distance: 42.5
click at [1082, 39] on span at bounding box center [1077, 35] width 19 height 19
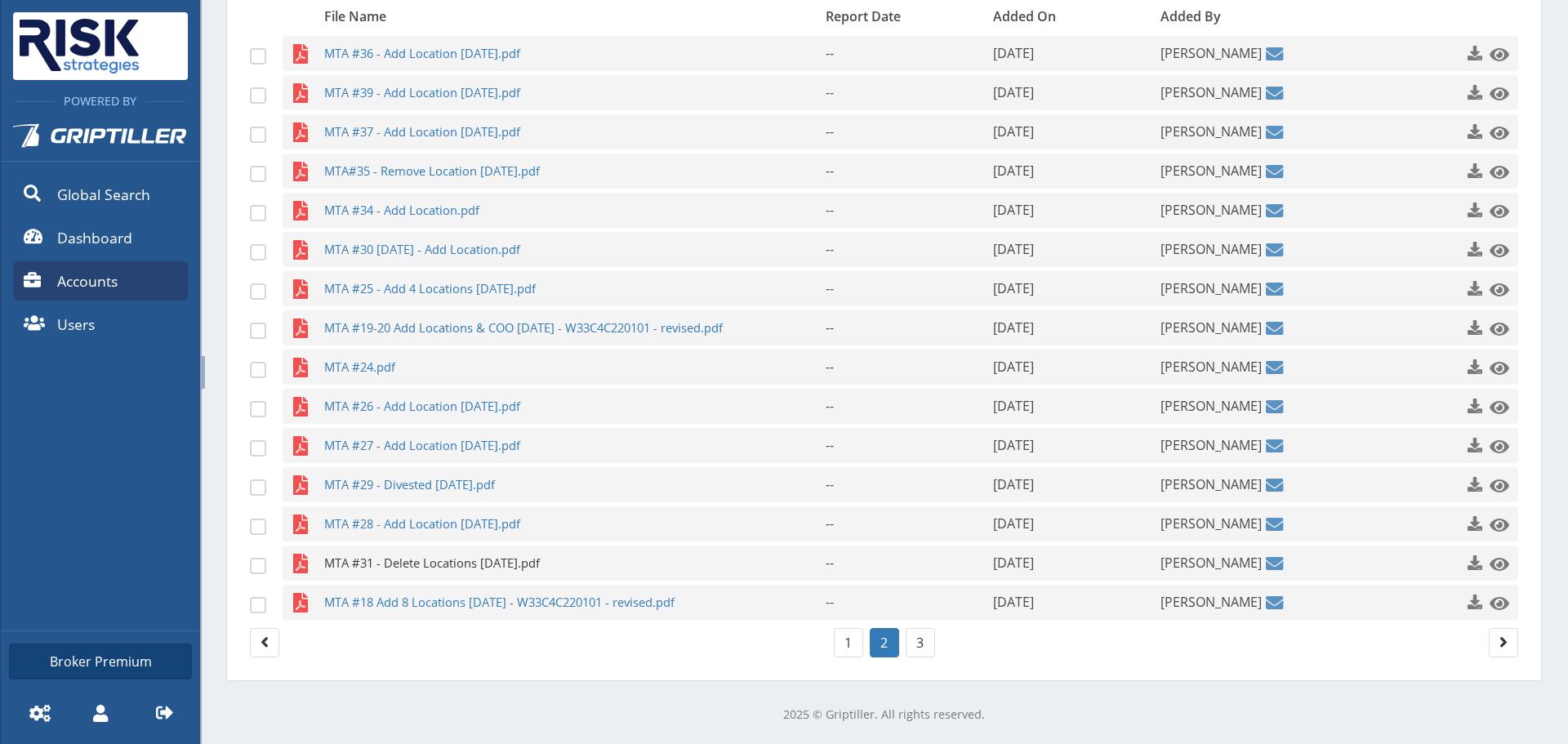
click at [521, 564] on span "MTA #31 - Delete Locations [DATE].pdf" at bounding box center [543, 563] width 438 height 35
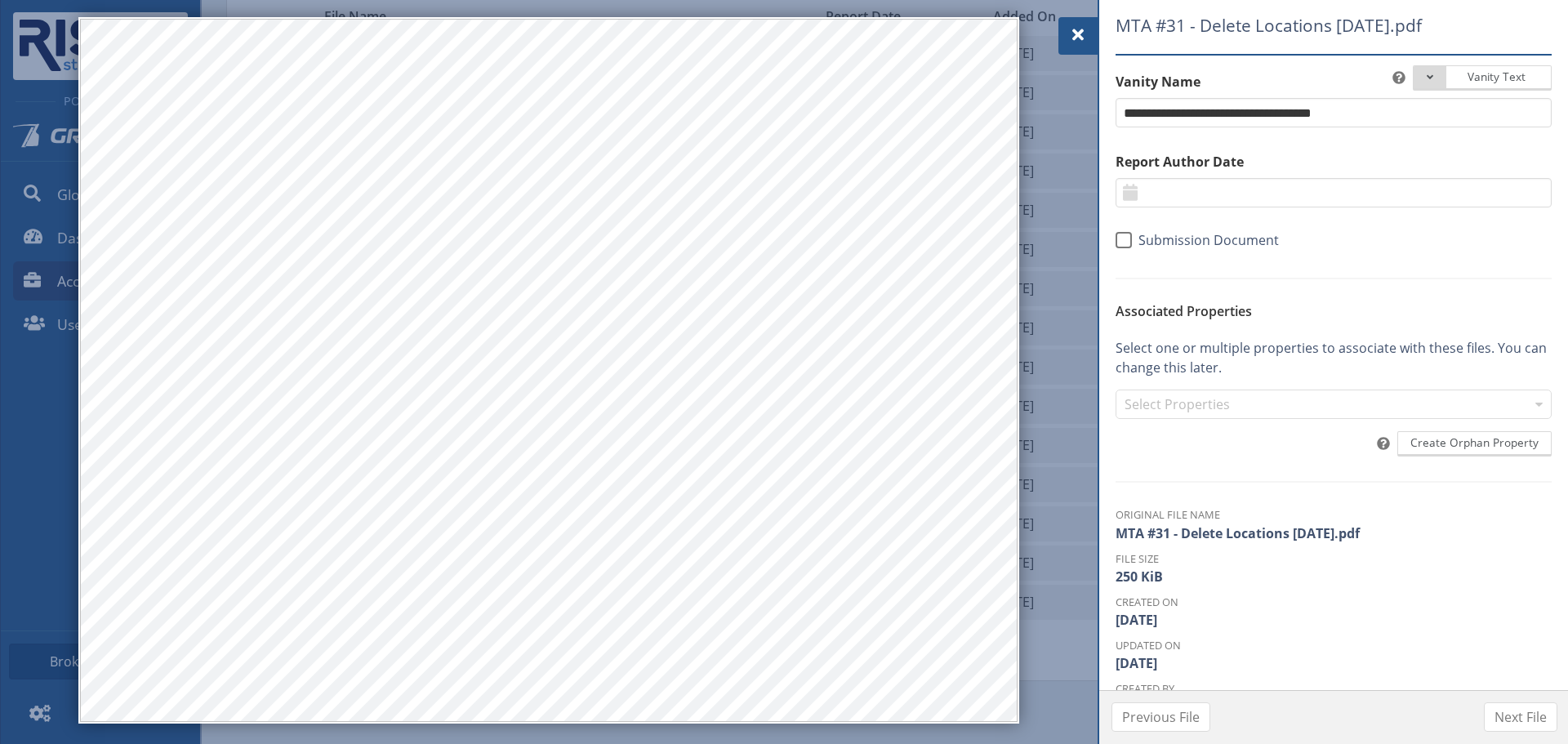
click at [1074, 24] on div at bounding box center [1077, 35] width 40 height 38
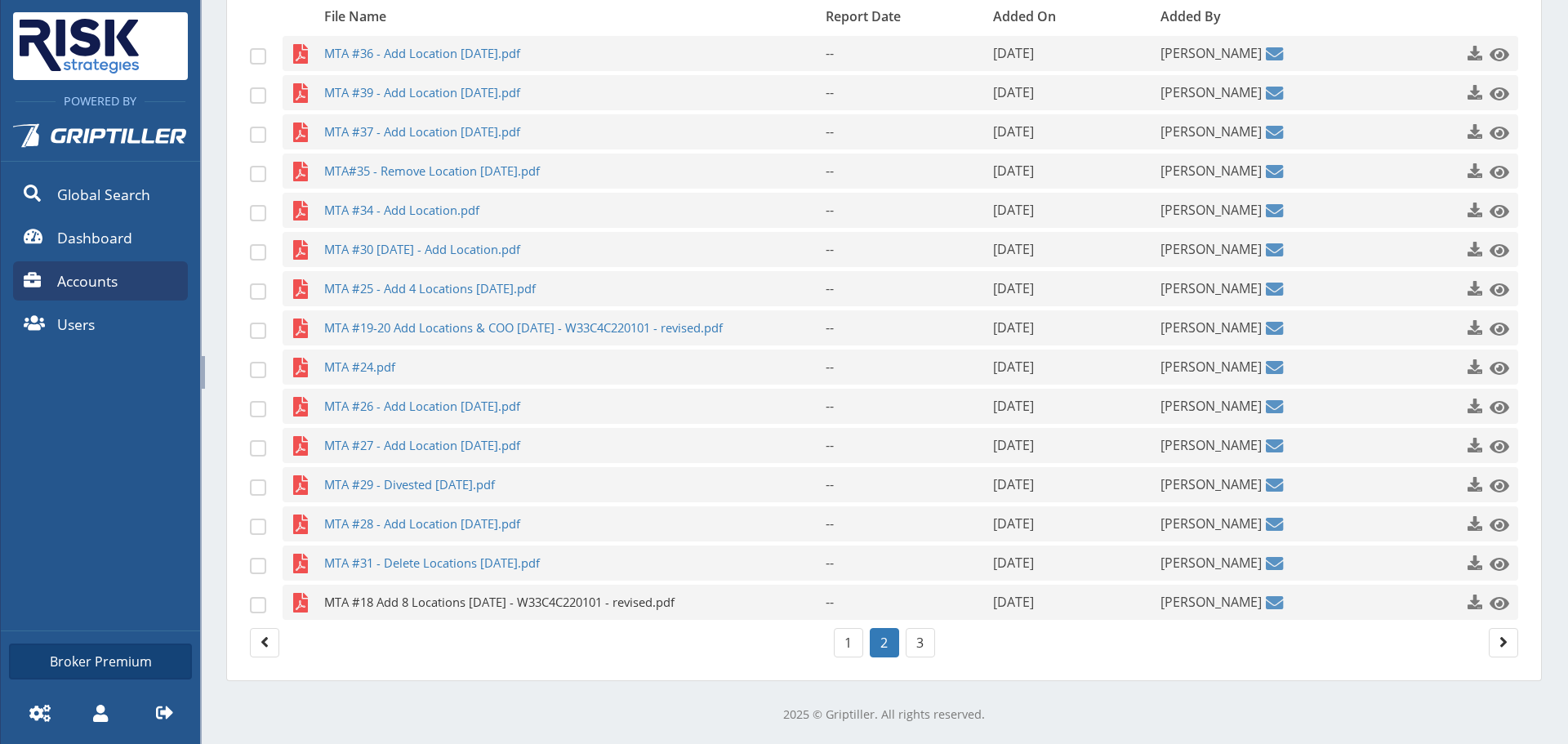
click at [526, 614] on span "MTA #18 Add 8 Locations [DATE] - W33C4C220101 - revised.pdf" at bounding box center [543, 603] width 438 height 35
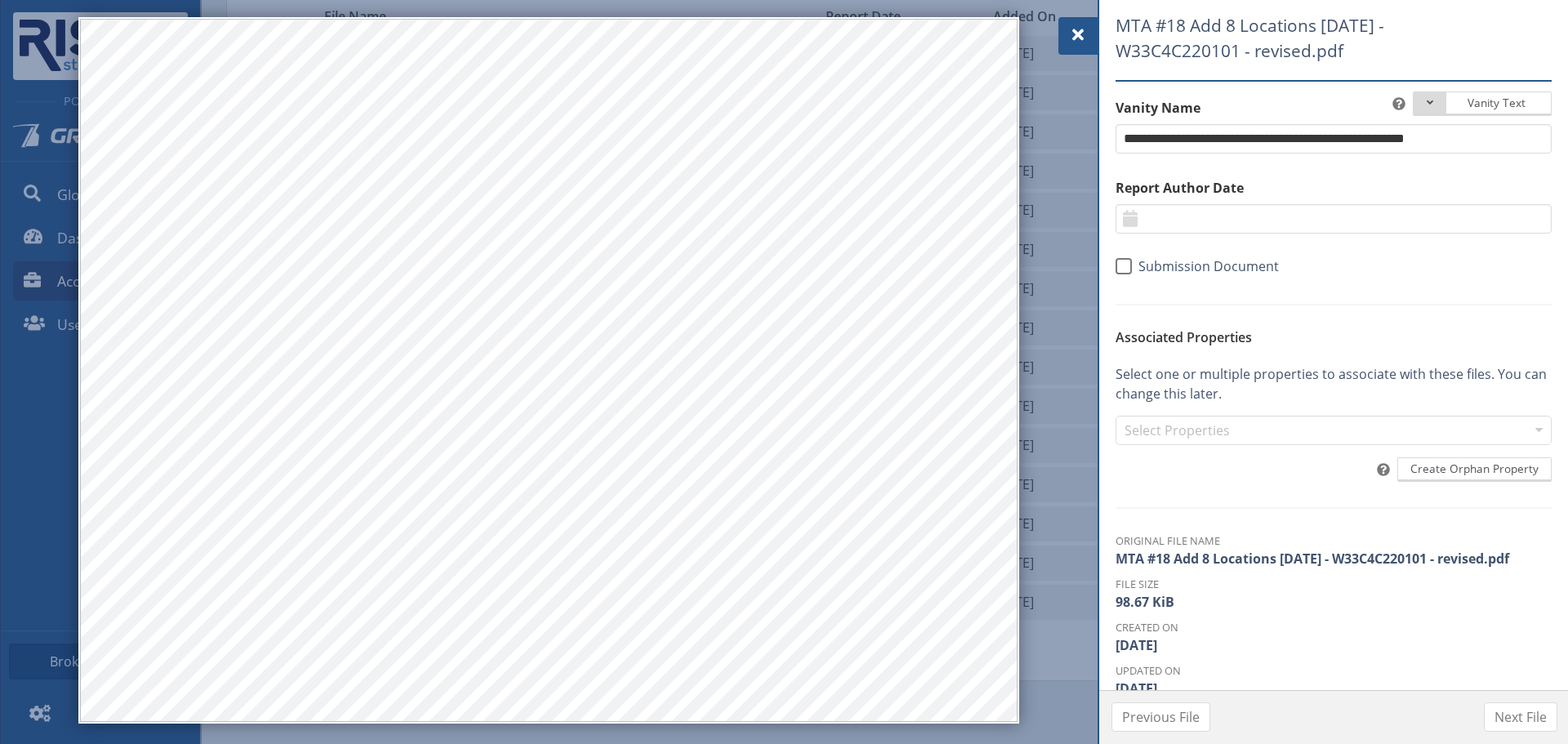
click at [1082, 34] on span at bounding box center [1077, 35] width 19 height 19
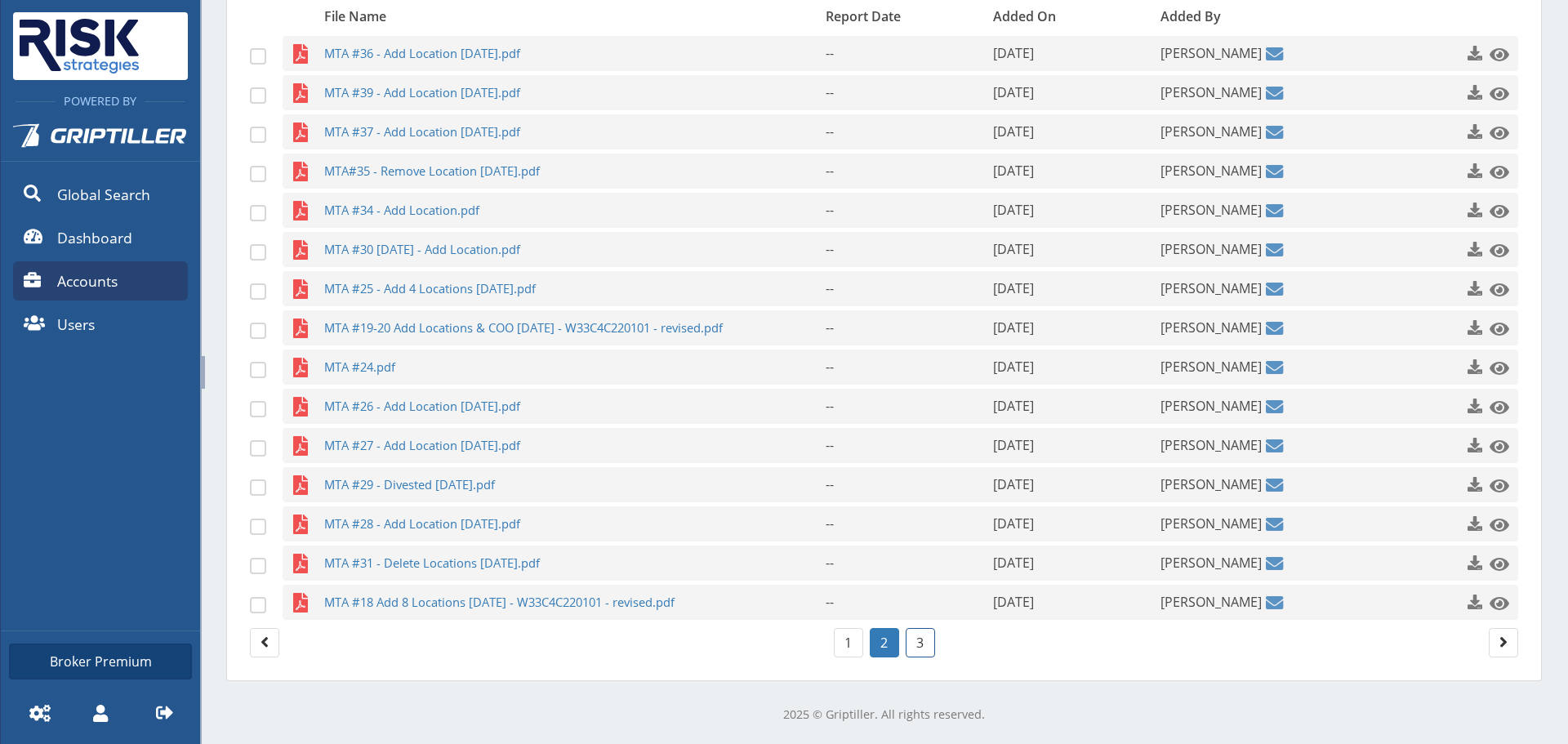
click at [918, 636] on link "3" at bounding box center [920, 642] width 29 height 29
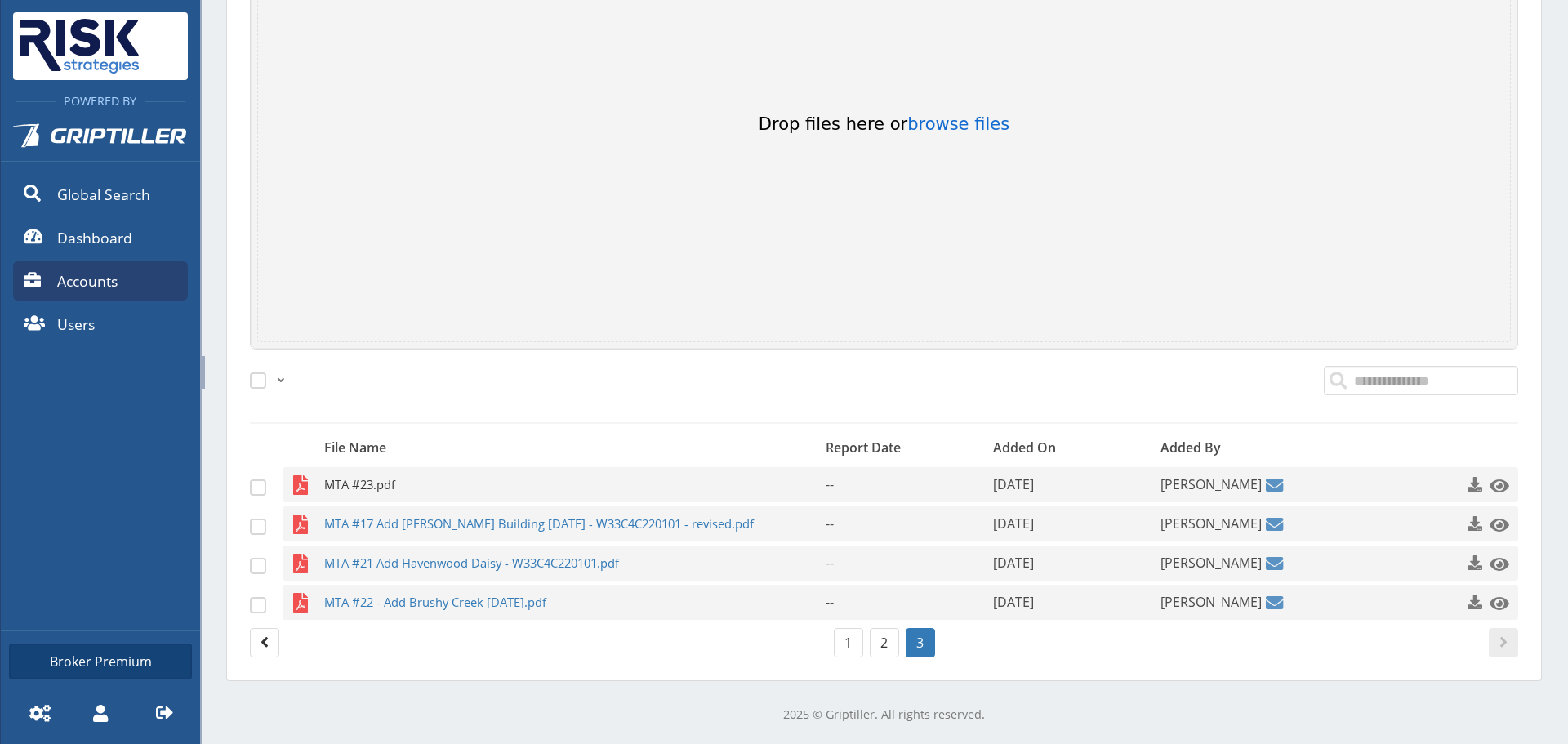
click at [427, 485] on span "MTA #23.pdf" at bounding box center [543, 485] width 438 height 35
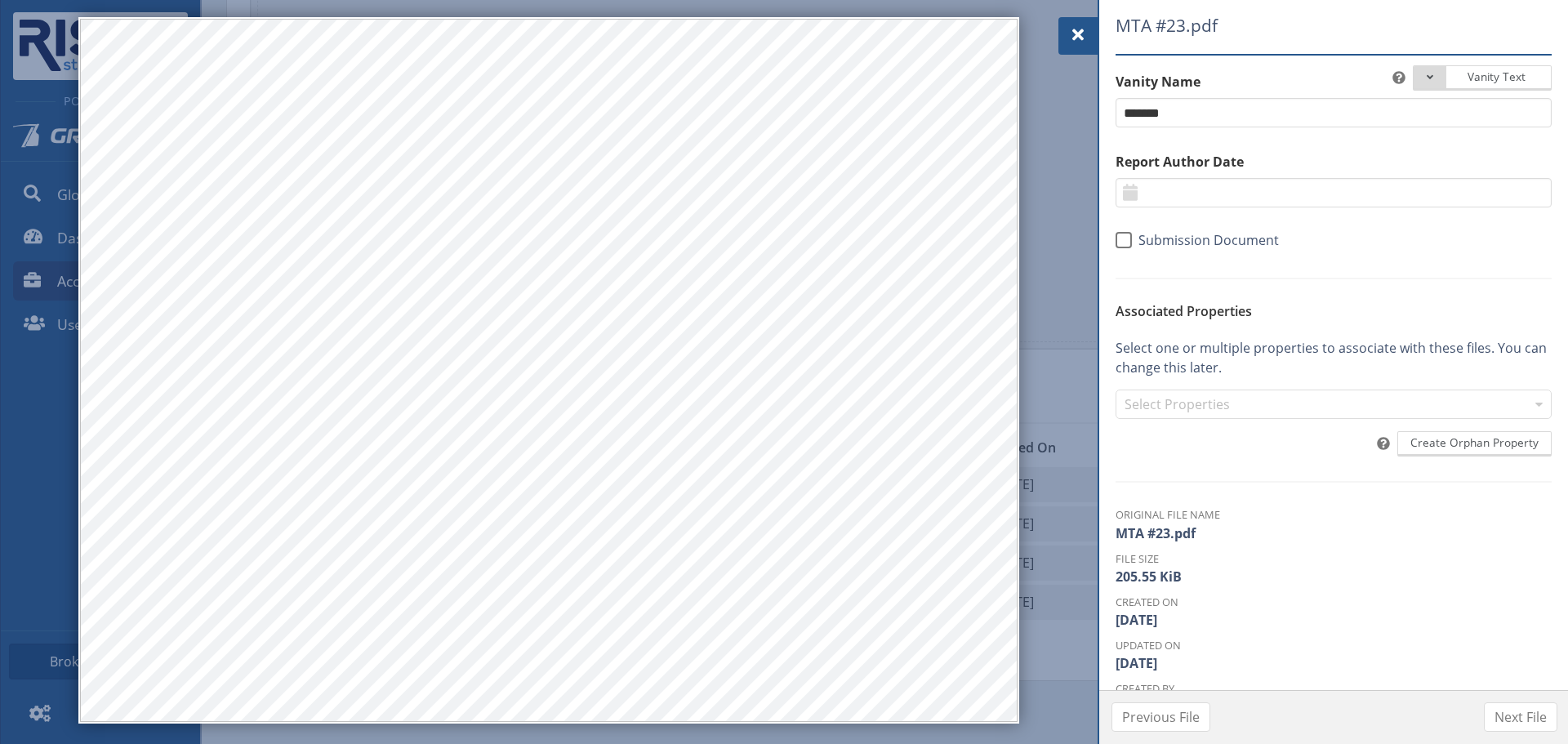
click at [1062, 25] on div at bounding box center [1077, 35] width 40 height 38
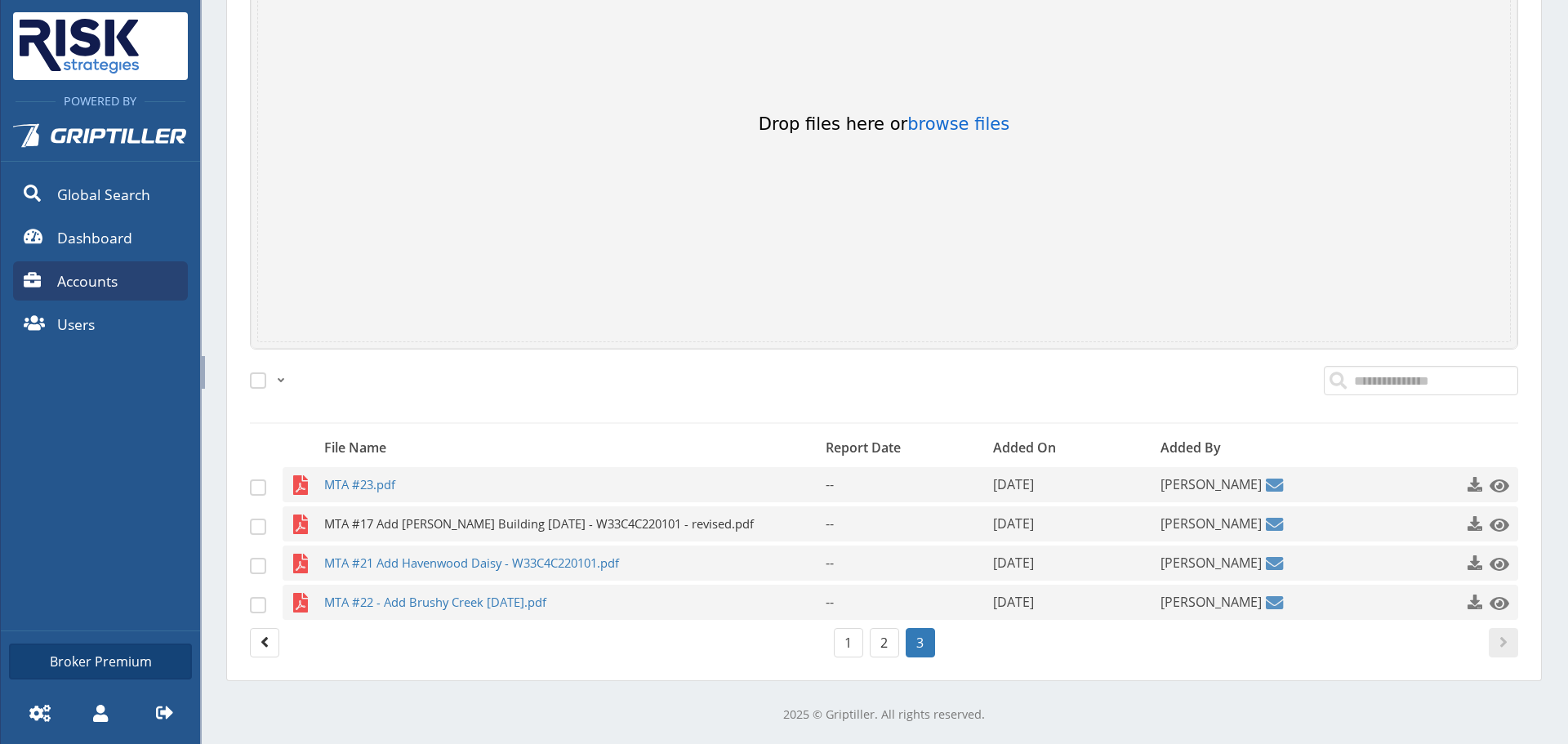
click at [627, 518] on span "MTA #17 Add [PERSON_NAME] Building [DATE] - W33C4C220101 - revised.pdf" at bounding box center [543, 523] width 438 height 35
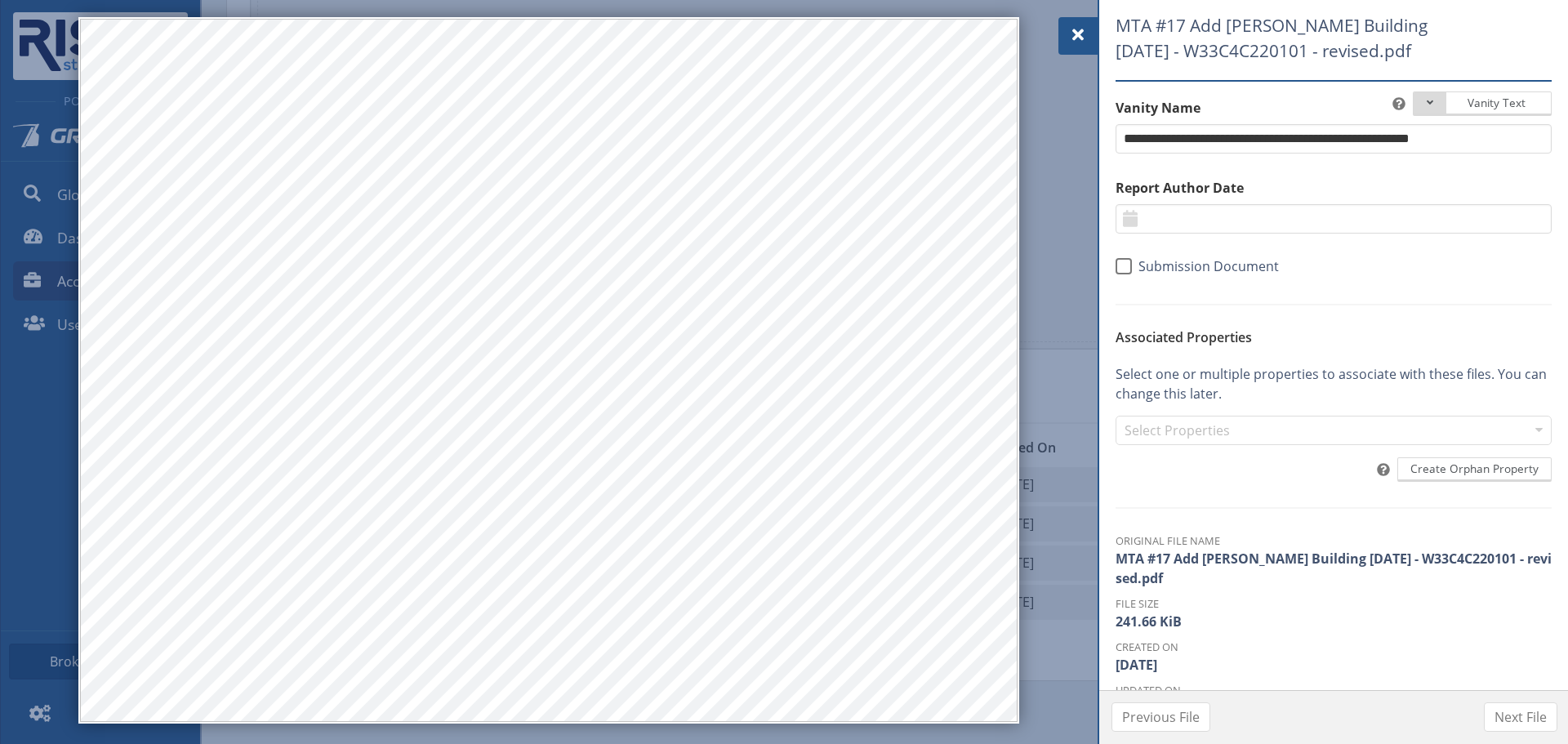
click at [1063, 26] on div at bounding box center [1077, 35] width 40 height 38
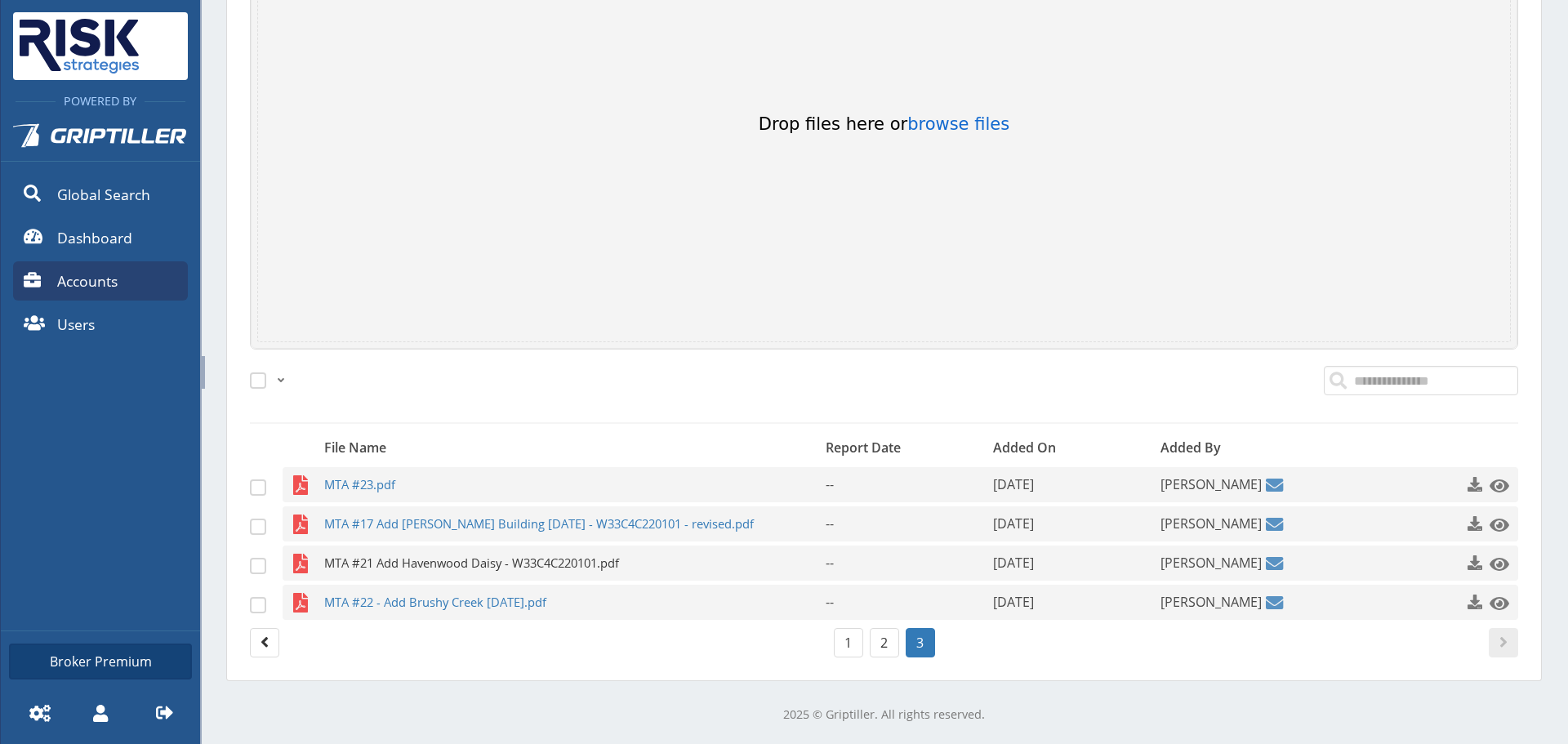
click at [585, 552] on span "MTA #21 Add Havenwood Daisy - W33C4C220101.pdf" at bounding box center [543, 563] width 438 height 35
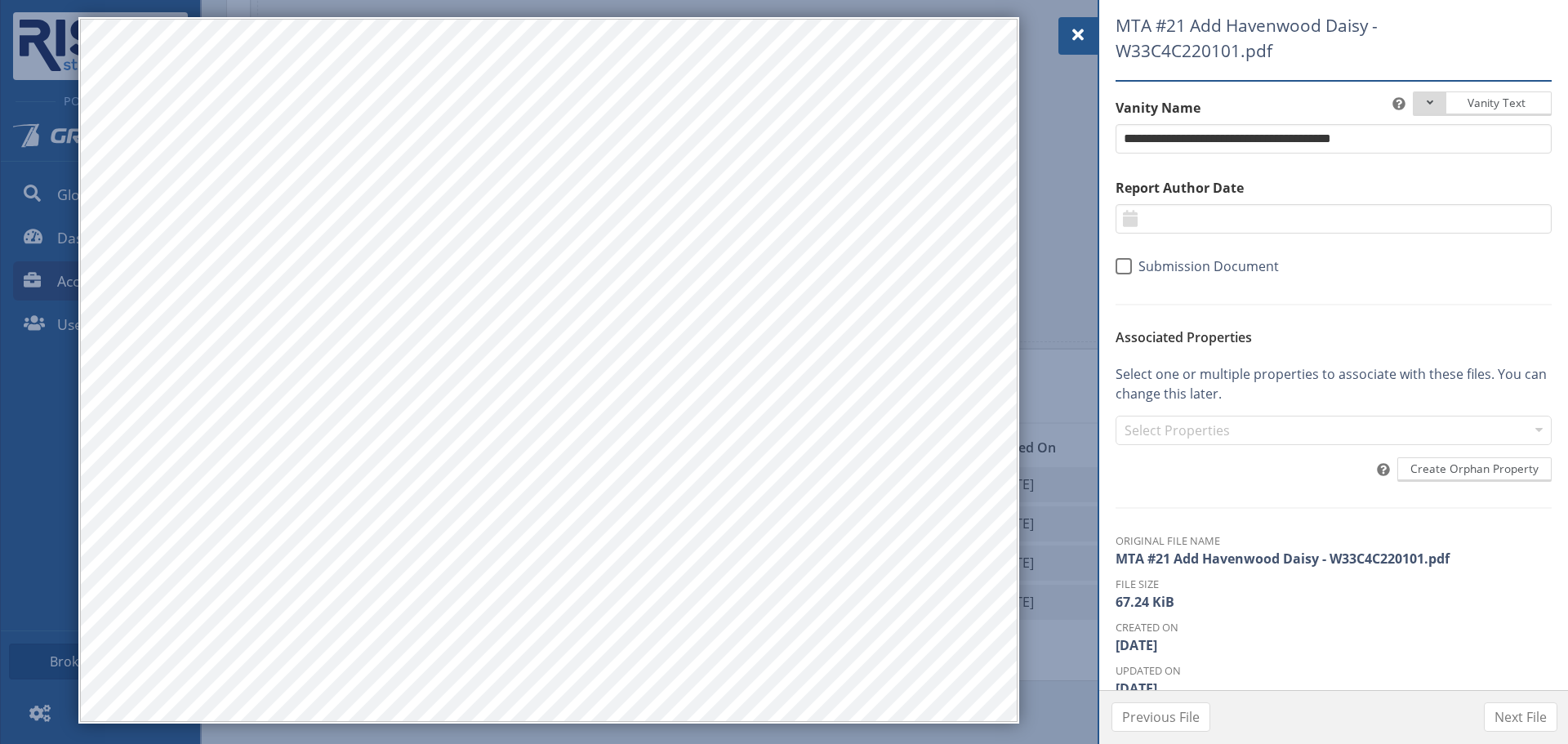
click at [1083, 42] on span at bounding box center [1077, 35] width 19 height 19
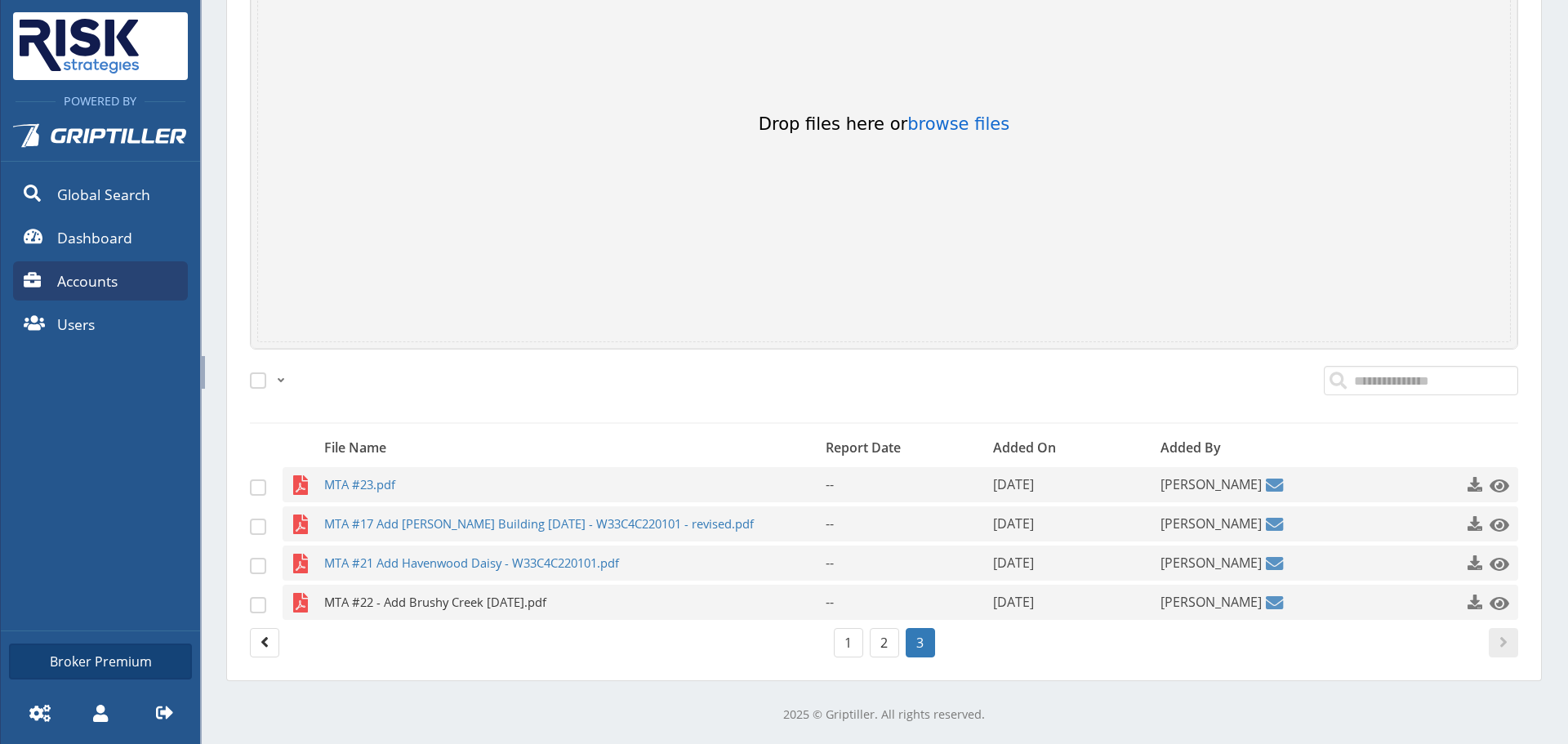
click at [475, 610] on span "MTA #22 - Add Brushy Creek [DATE].pdf" at bounding box center [543, 603] width 438 height 35
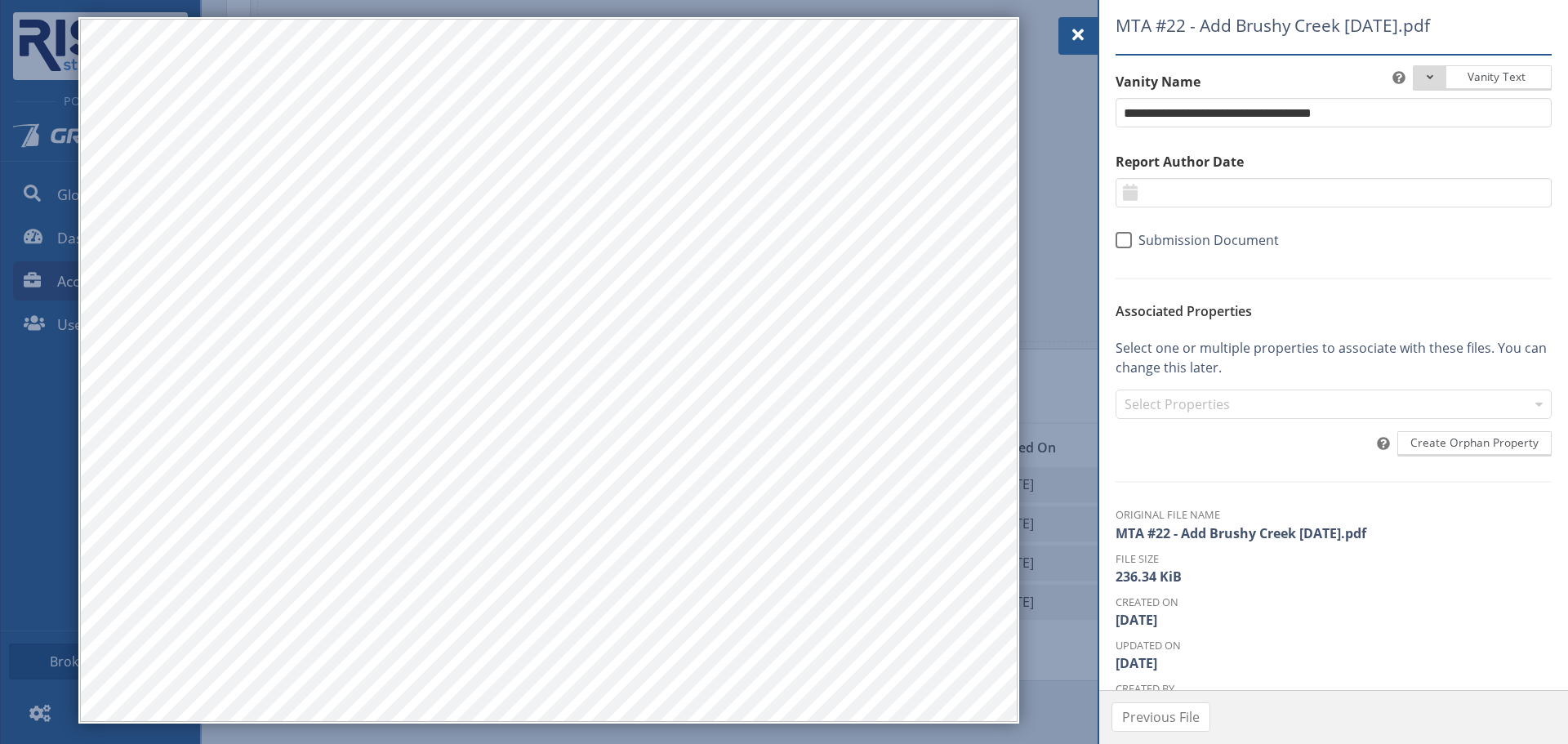
drag, startPoint x: 1080, startPoint y: 23, endPoint x: 381, endPoint y: 380, distance: 784.9
click at [1076, 22] on div at bounding box center [1077, 35] width 40 height 38
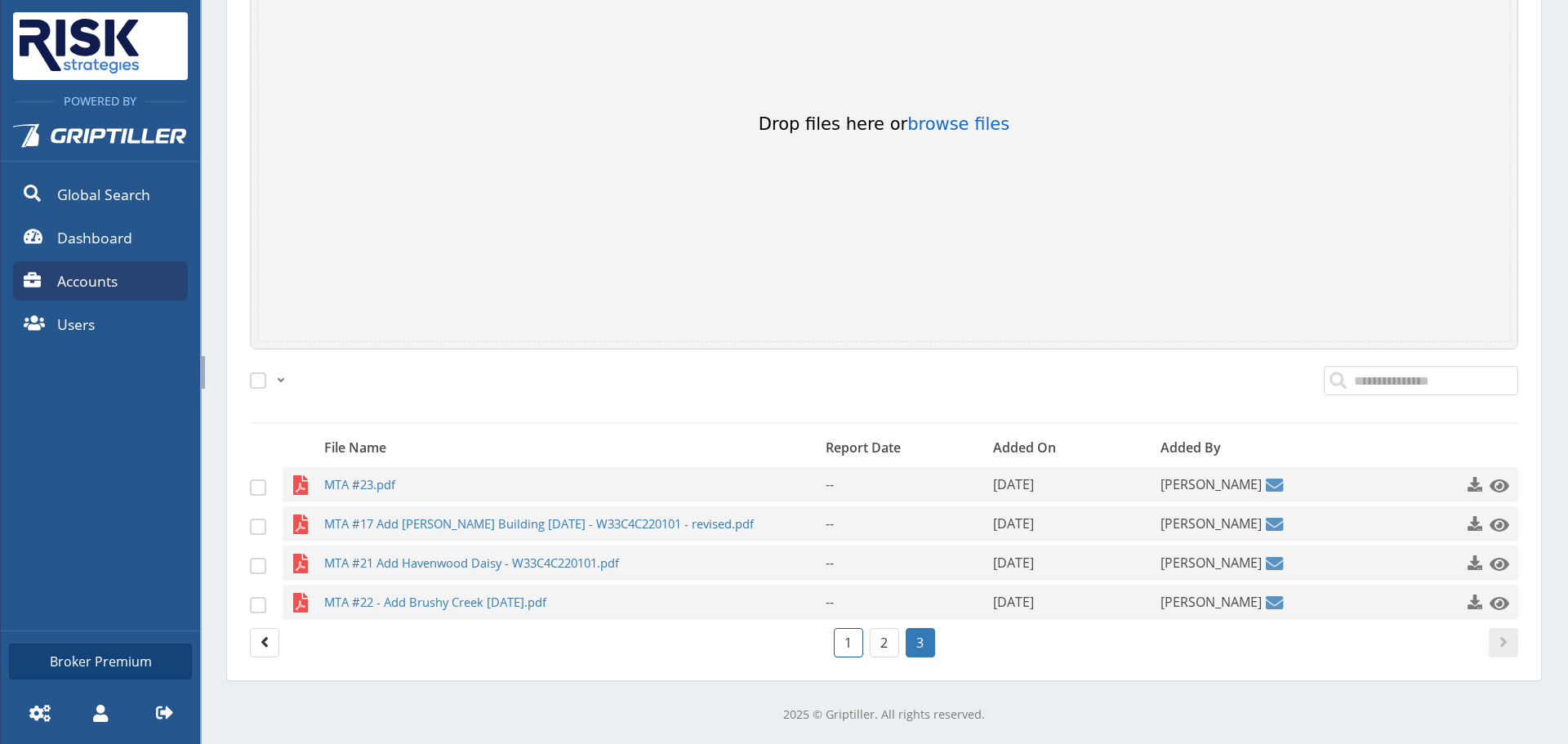
click at [833, 638] on link "1" at bounding box center [848, 642] width 29 height 29
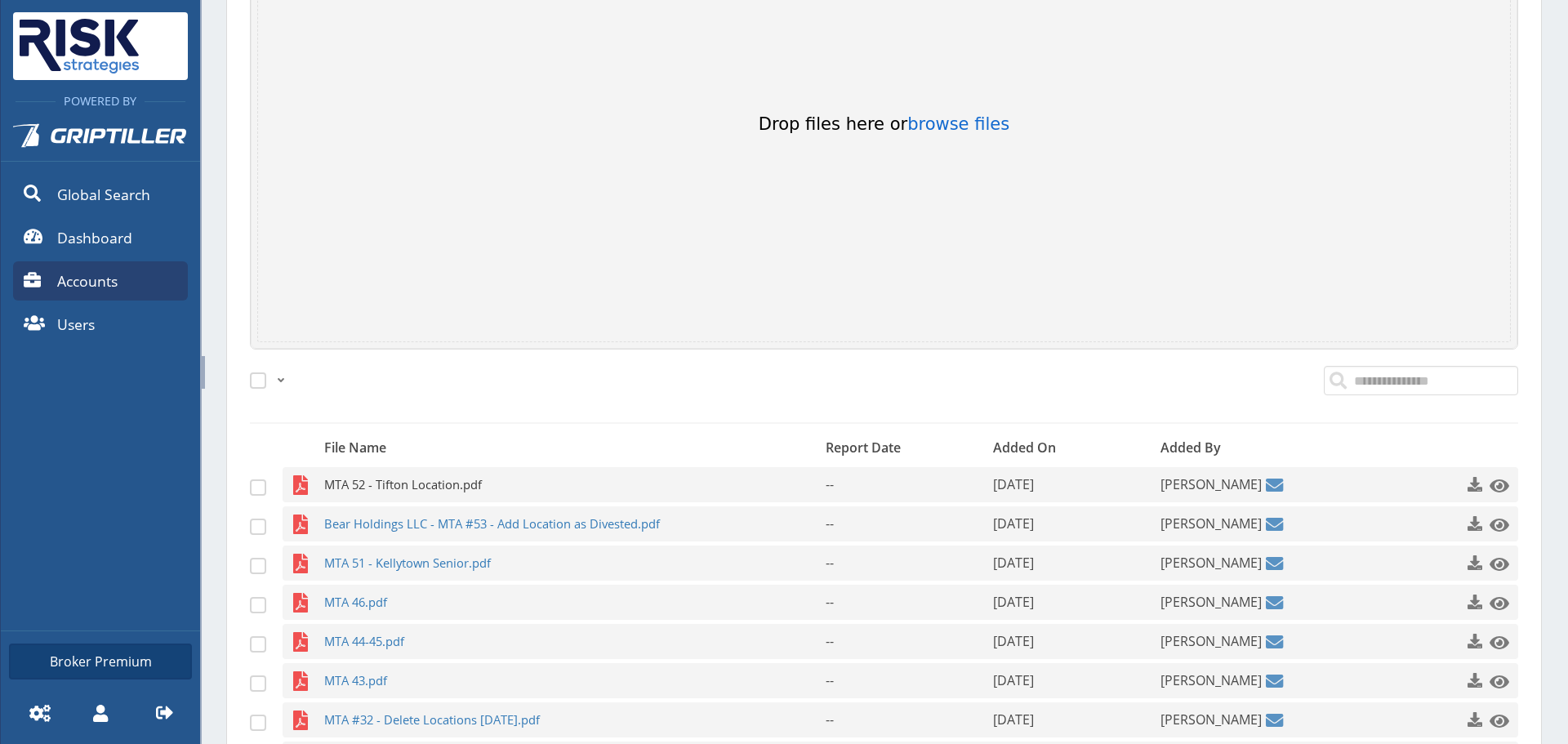
click at [430, 481] on span "MTA 52 - Tifton Location.pdf" at bounding box center [543, 485] width 438 height 35
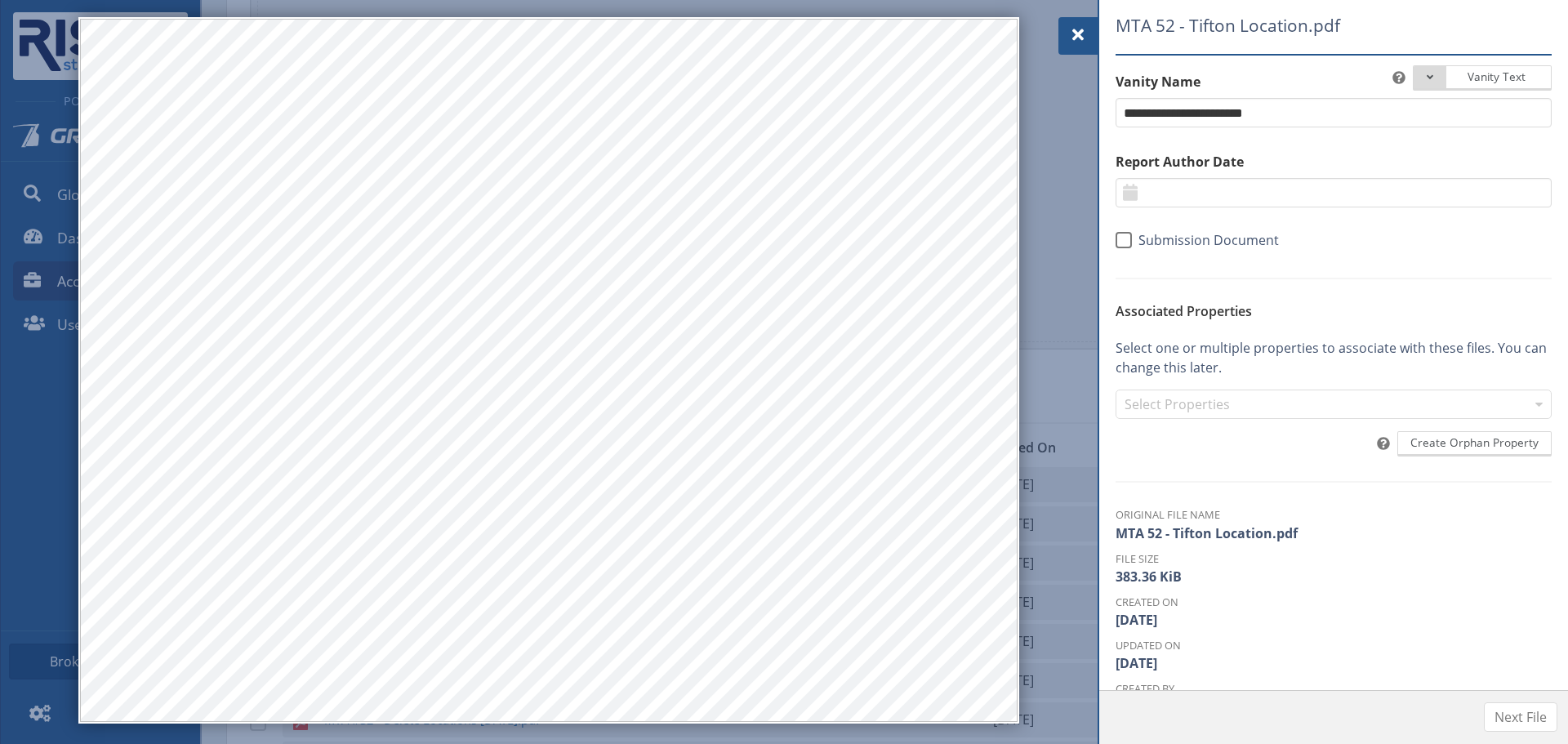
drag, startPoint x: 1080, startPoint y: 31, endPoint x: 1055, endPoint y: 43, distance: 27.7
click at [1080, 31] on span at bounding box center [1077, 35] width 19 height 19
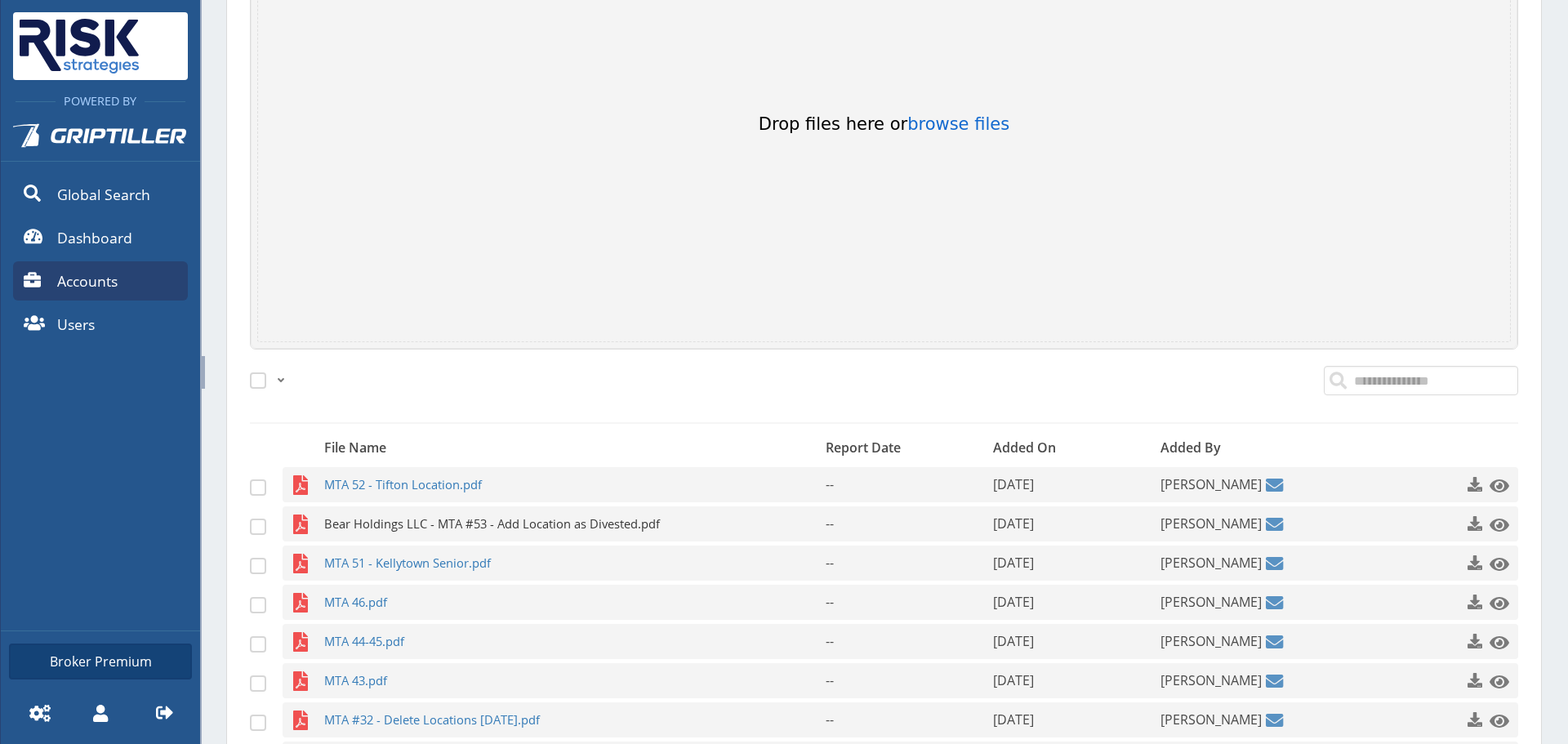
click at [413, 533] on span "Bear Holdings LLC - MTA #53 - Add Location as Divested.pdf" at bounding box center [543, 523] width 438 height 35
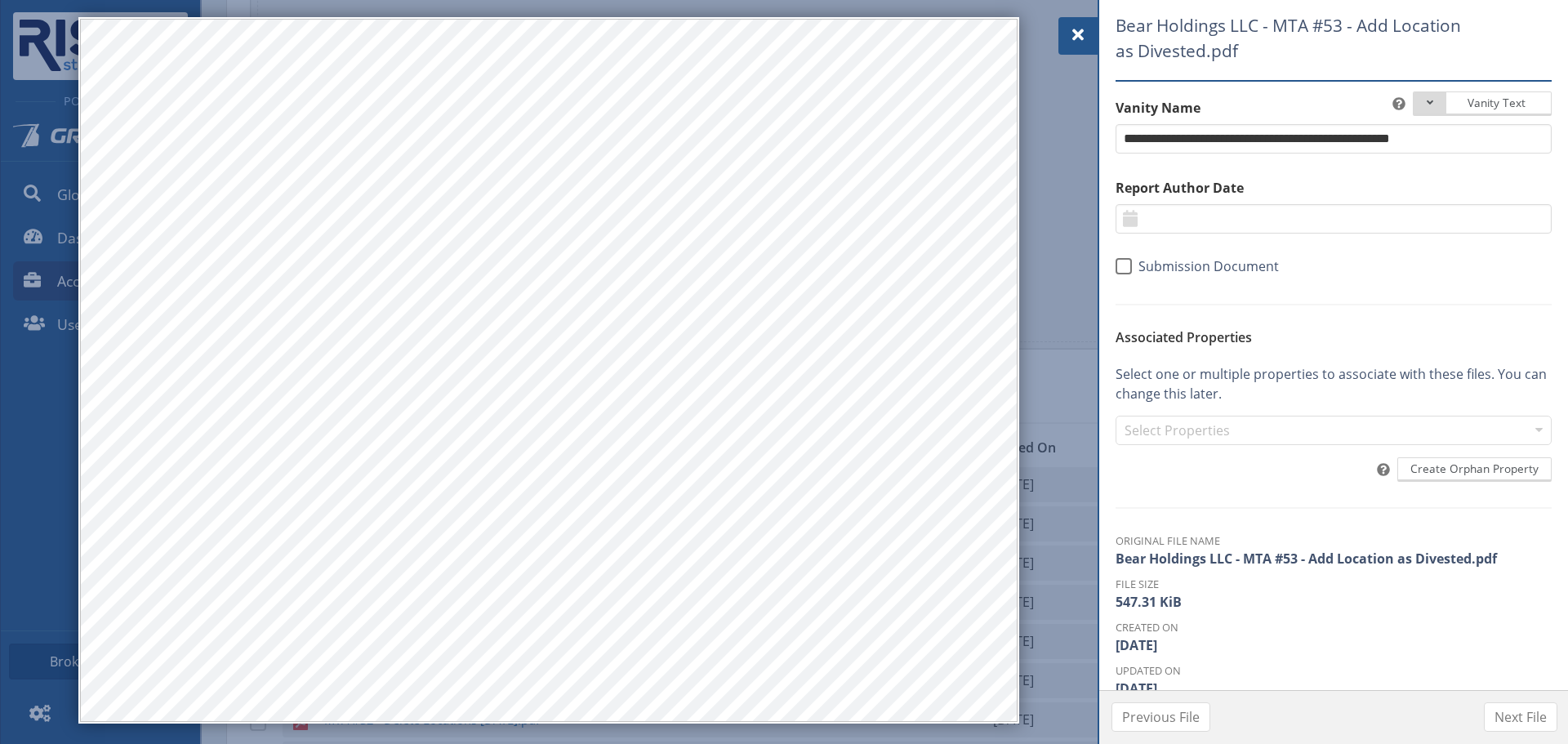
drag, startPoint x: 1076, startPoint y: 31, endPoint x: 1059, endPoint y: 34, distance: 17.3
click at [1076, 31] on span at bounding box center [1077, 35] width 19 height 19
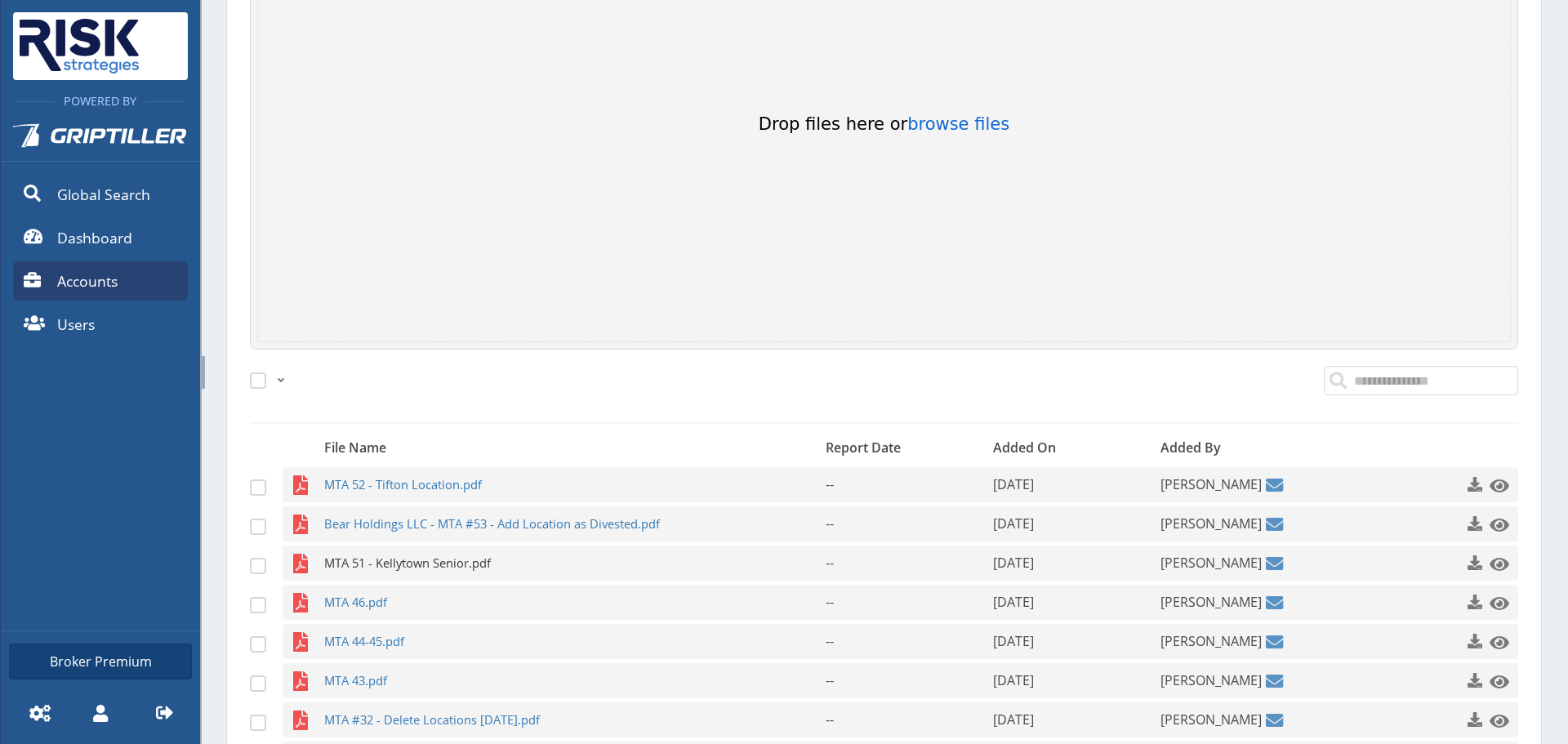
click at [391, 547] on span "MTA 51 - Kellytown Senior.pdf" at bounding box center [543, 563] width 438 height 35
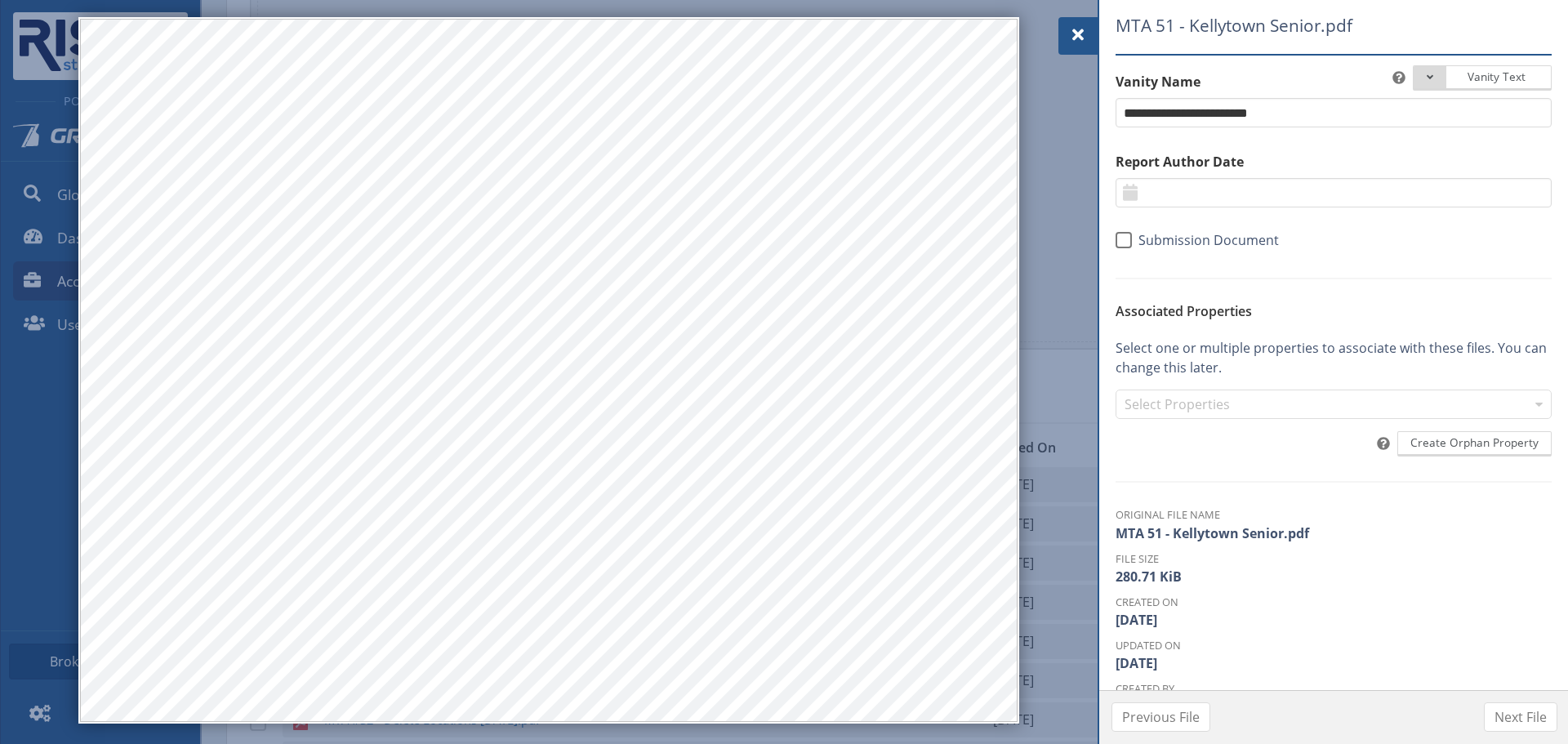
click at [1071, 35] on span at bounding box center [1077, 35] width 19 height 19
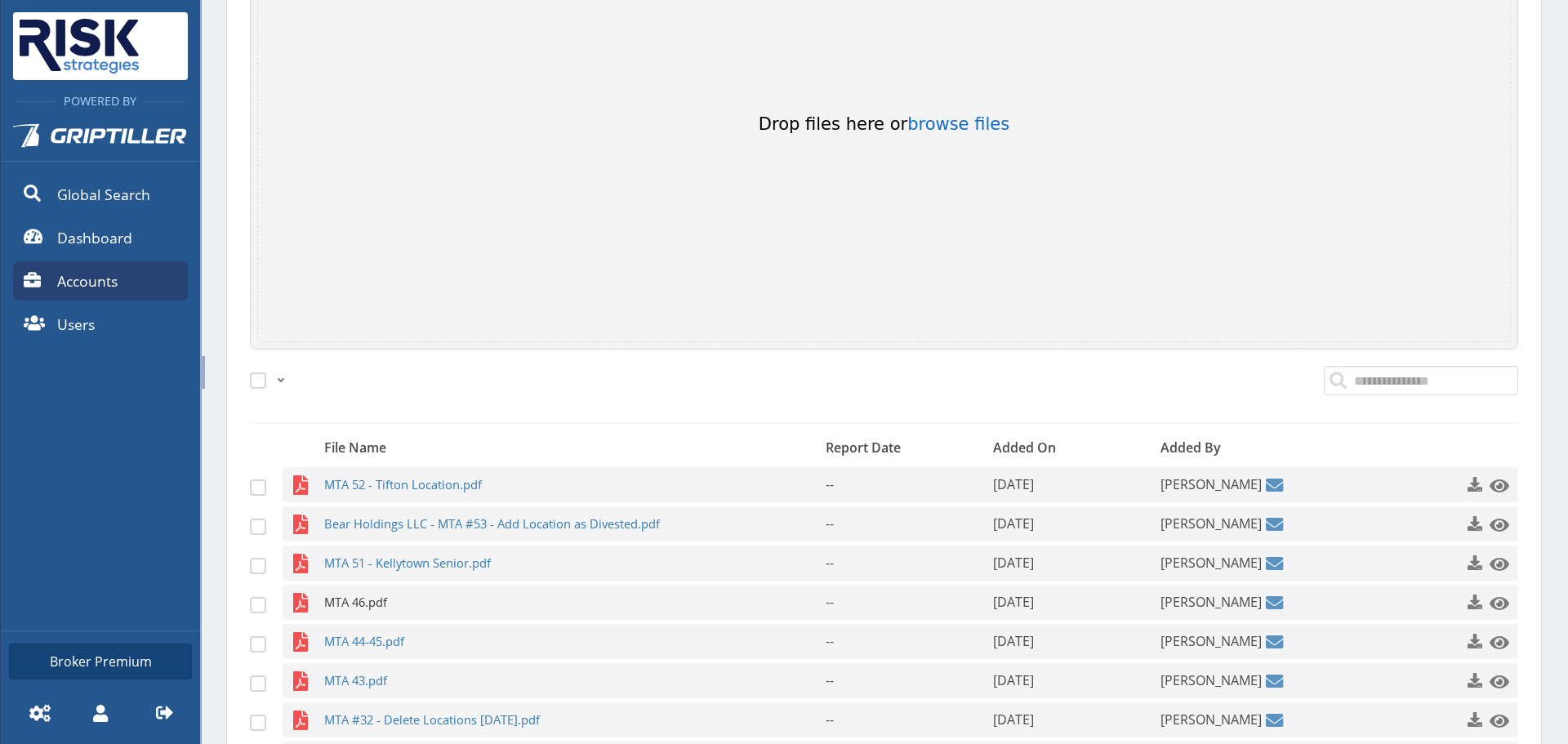
click at [405, 594] on span "MTA 46.pdf" at bounding box center [543, 603] width 438 height 35
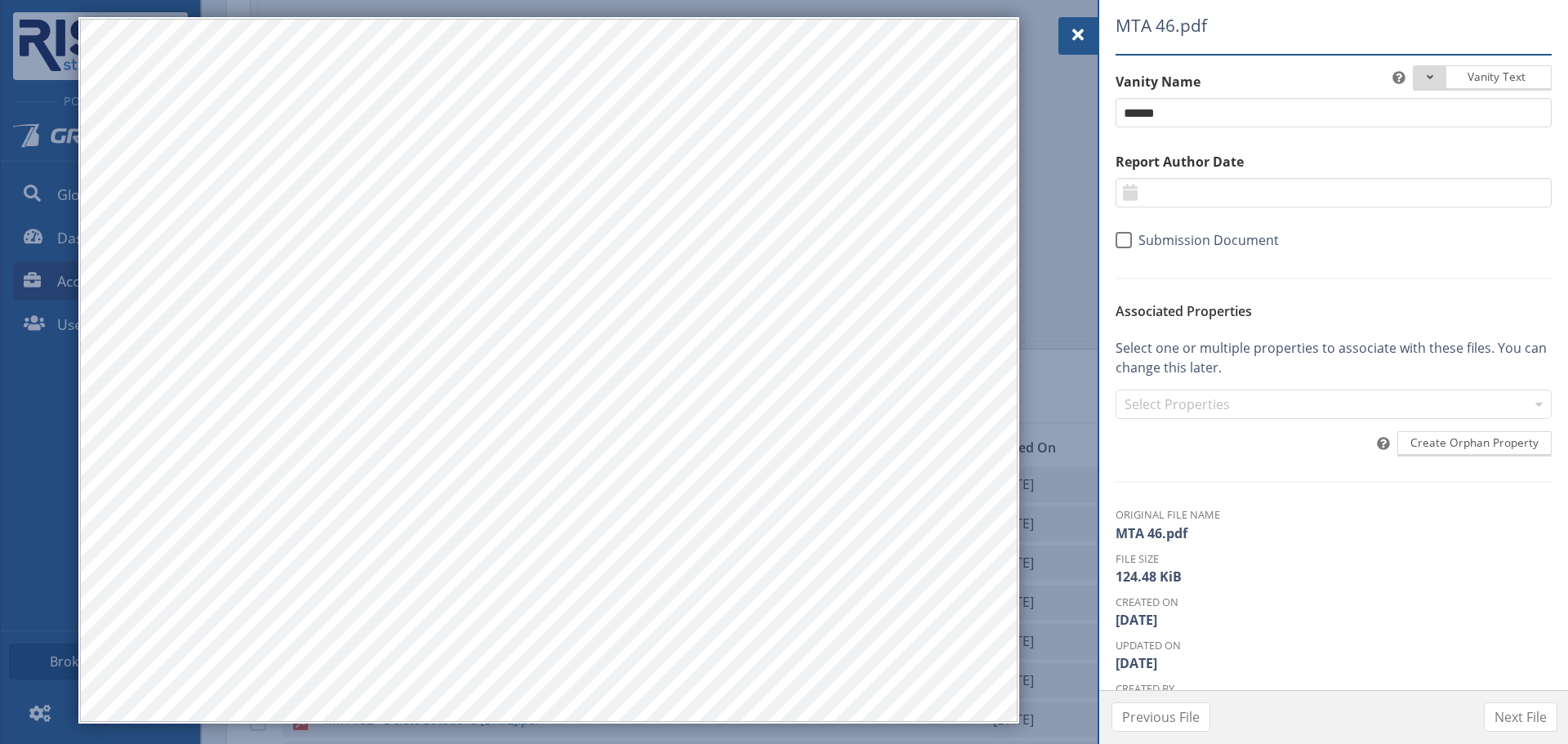
click at [1069, 28] on span at bounding box center [1077, 35] width 19 height 19
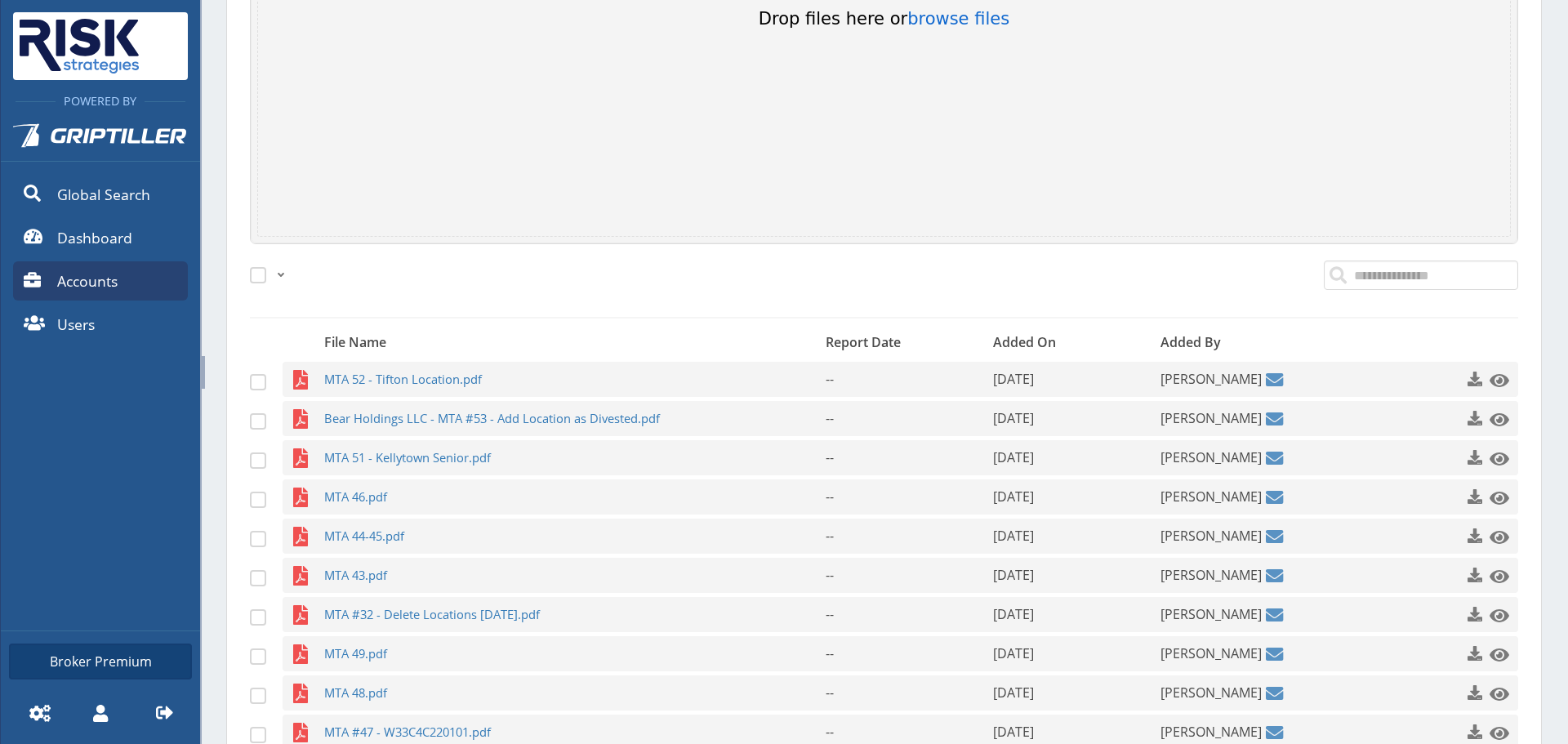
scroll to position [613, 0]
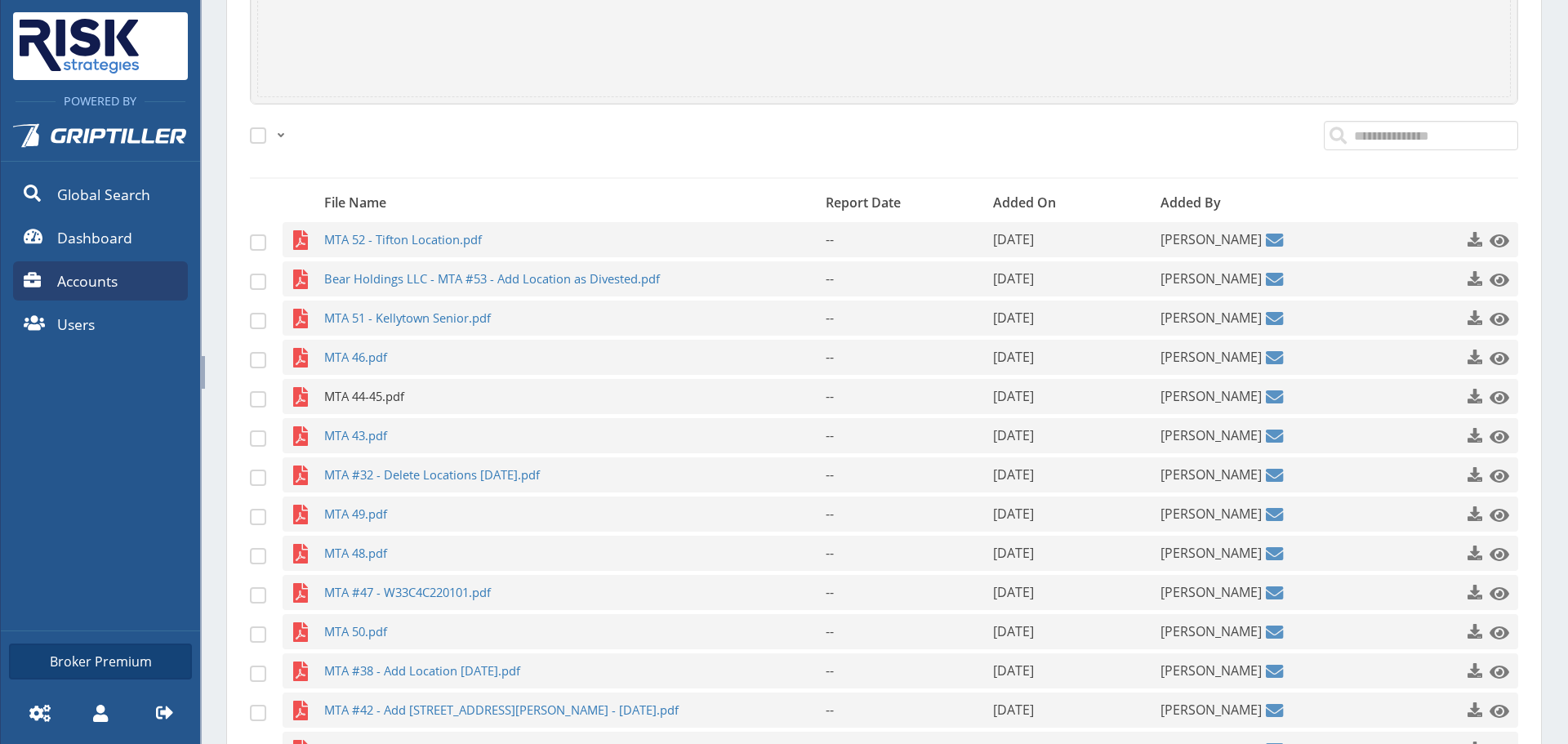
click at [360, 403] on span "MTA 44-45.pdf" at bounding box center [543, 396] width 438 height 35
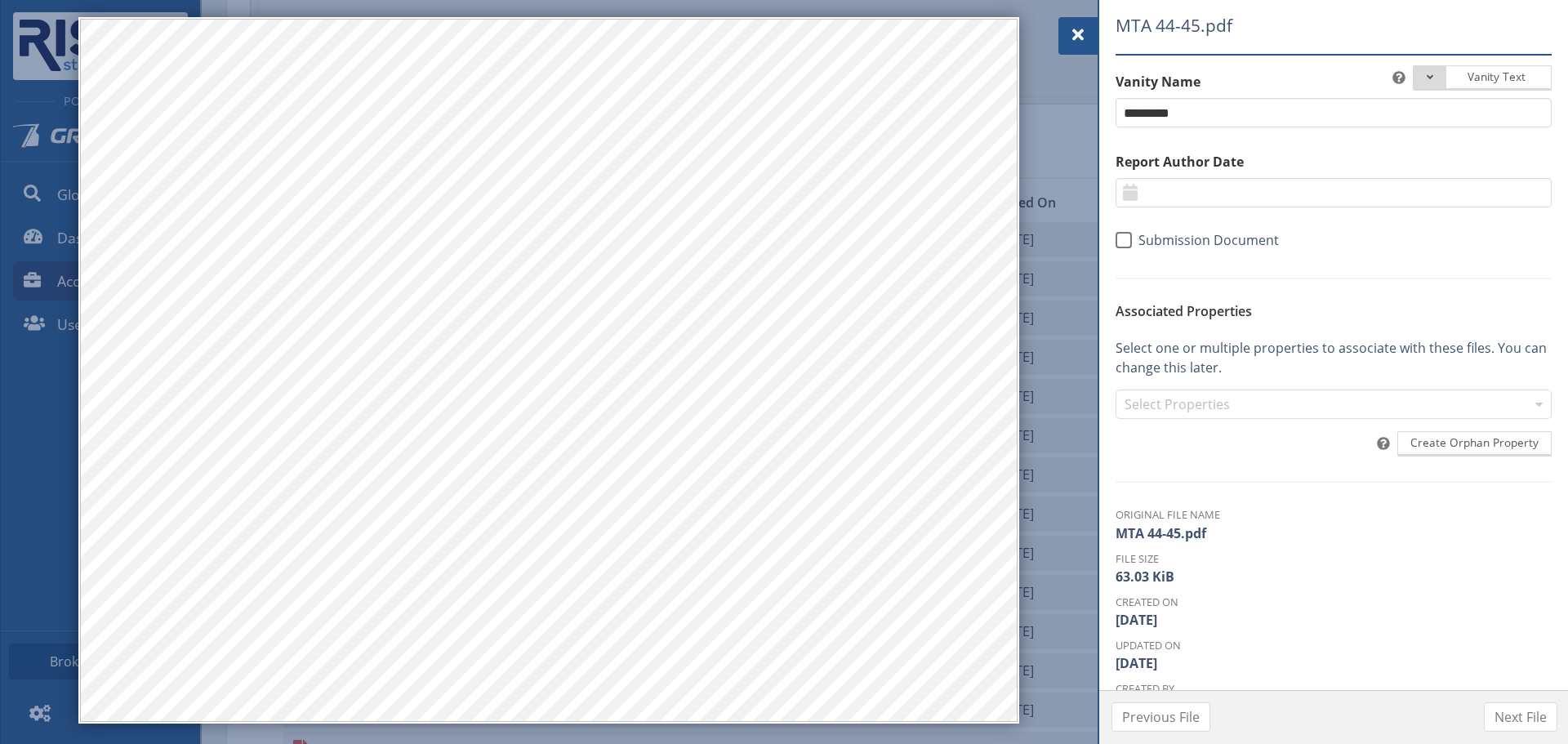
click at [1076, 45] on div at bounding box center [1077, 35] width 40 height 38
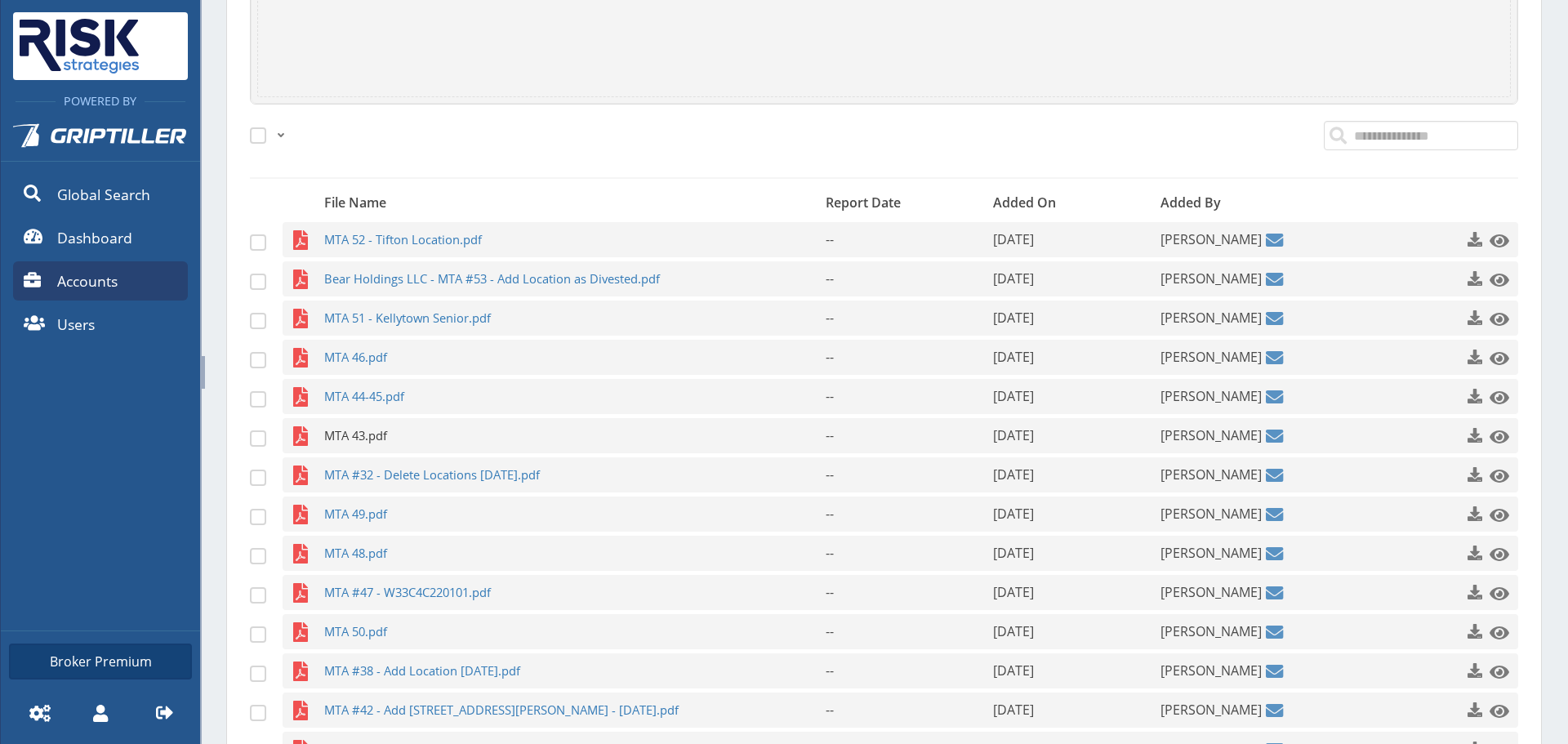
click at [359, 436] on span "MTA 43.pdf" at bounding box center [543, 436] width 438 height 35
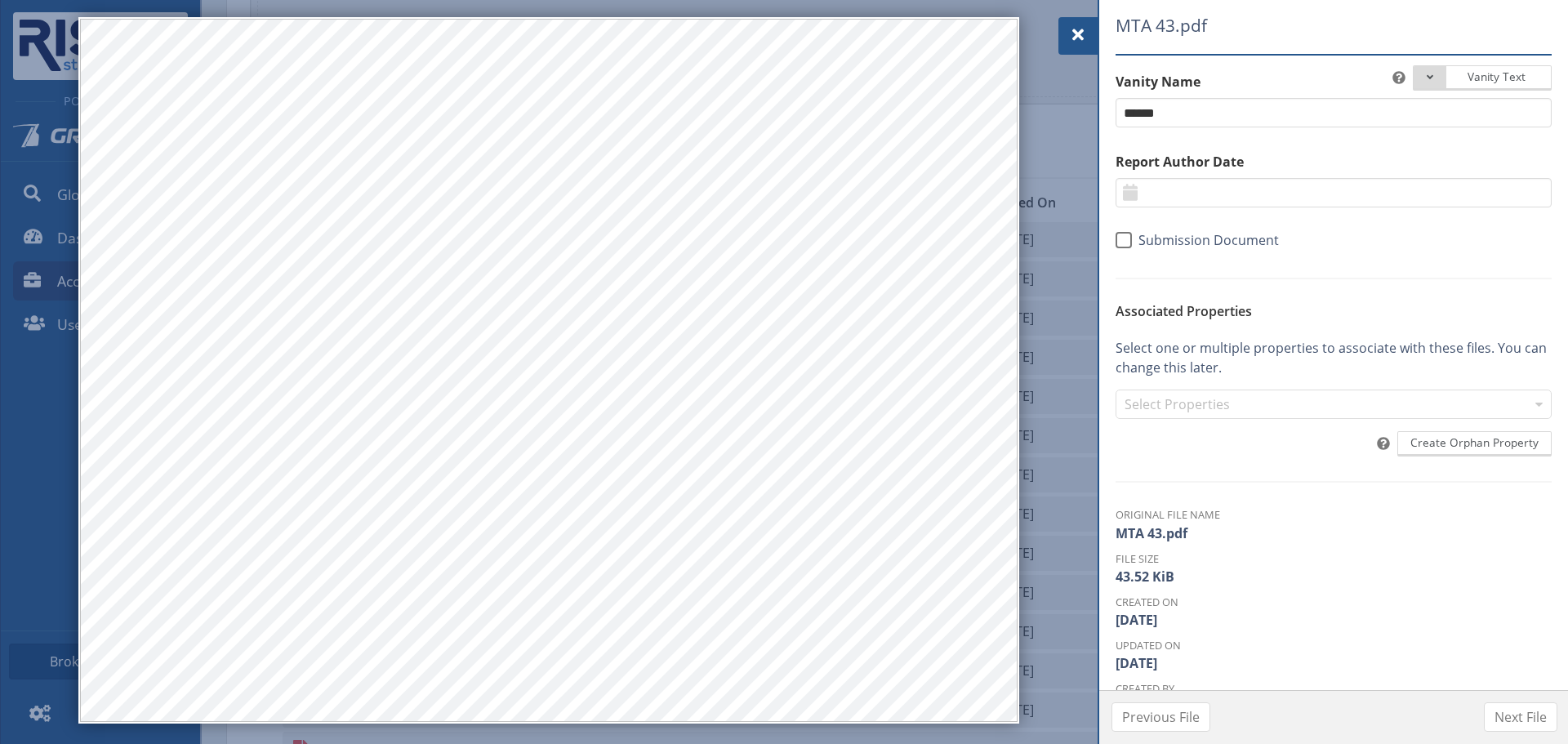
drag, startPoint x: 1083, startPoint y: 41, endPoint x: 1044, endPoint y: 69, distance: 48.0
click at [1083, 41] on span at bounding box center [1077, 35] width 19 height 19
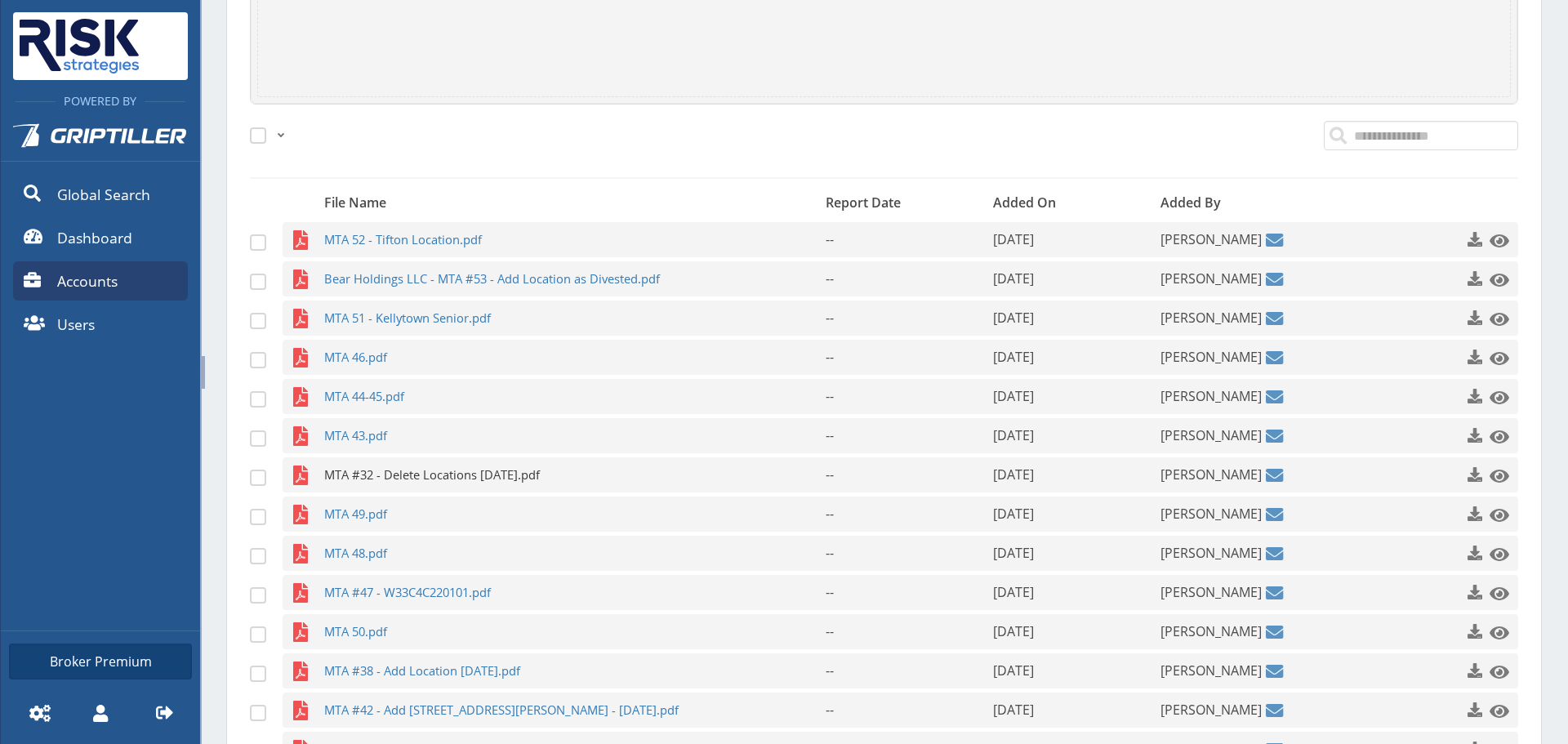
click at [394, 482] on span "MTA #32 - Delete Locations [DATE].pdf" at bounding box center [543, 475] width 438 height 35
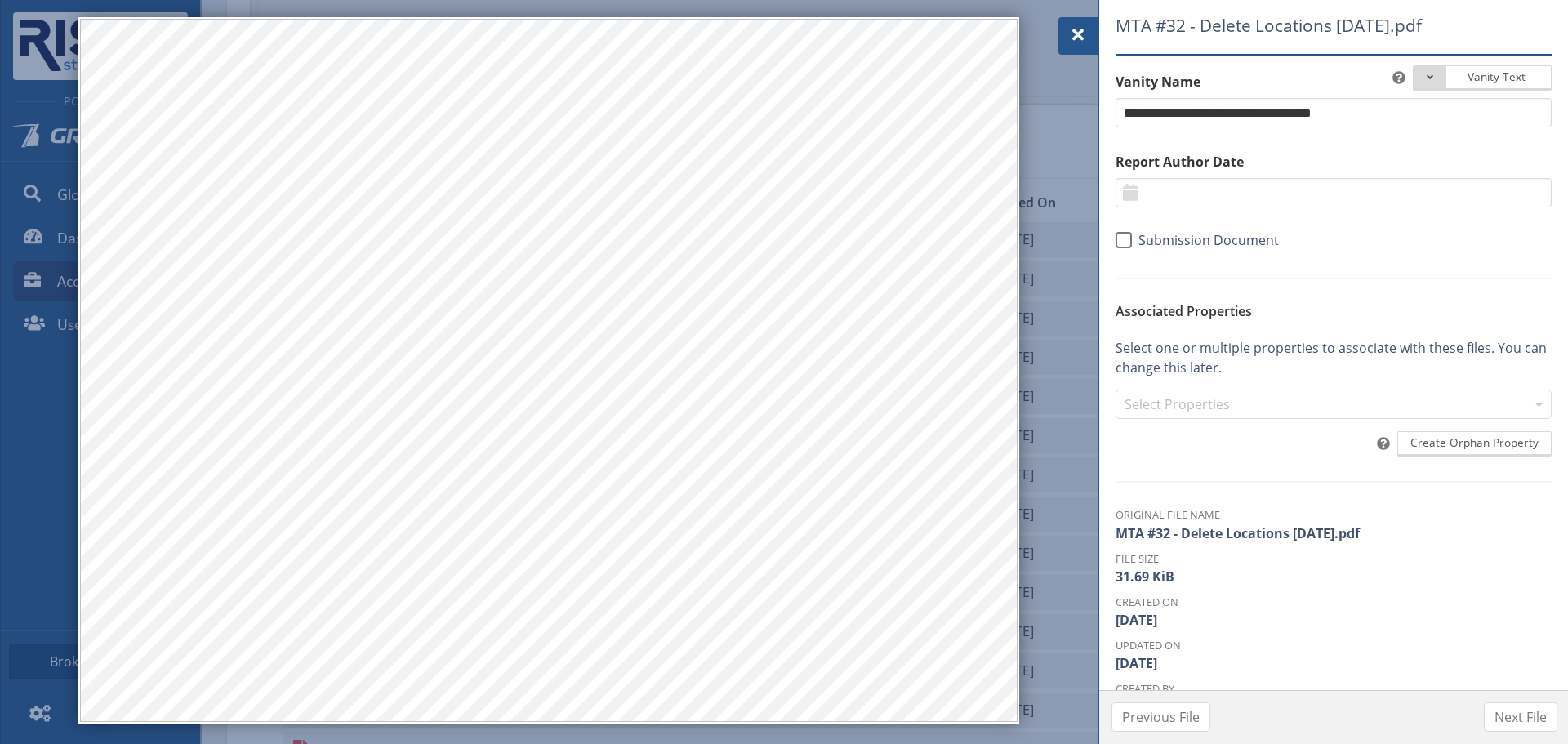
drag, startPoint x: 1064, startPoint y: 29, endPoint x: 1060, endPoint y: 40, distance: 11.7
click at [1064, 29] on div at bounding box center [1077, 35] width 40 height 38
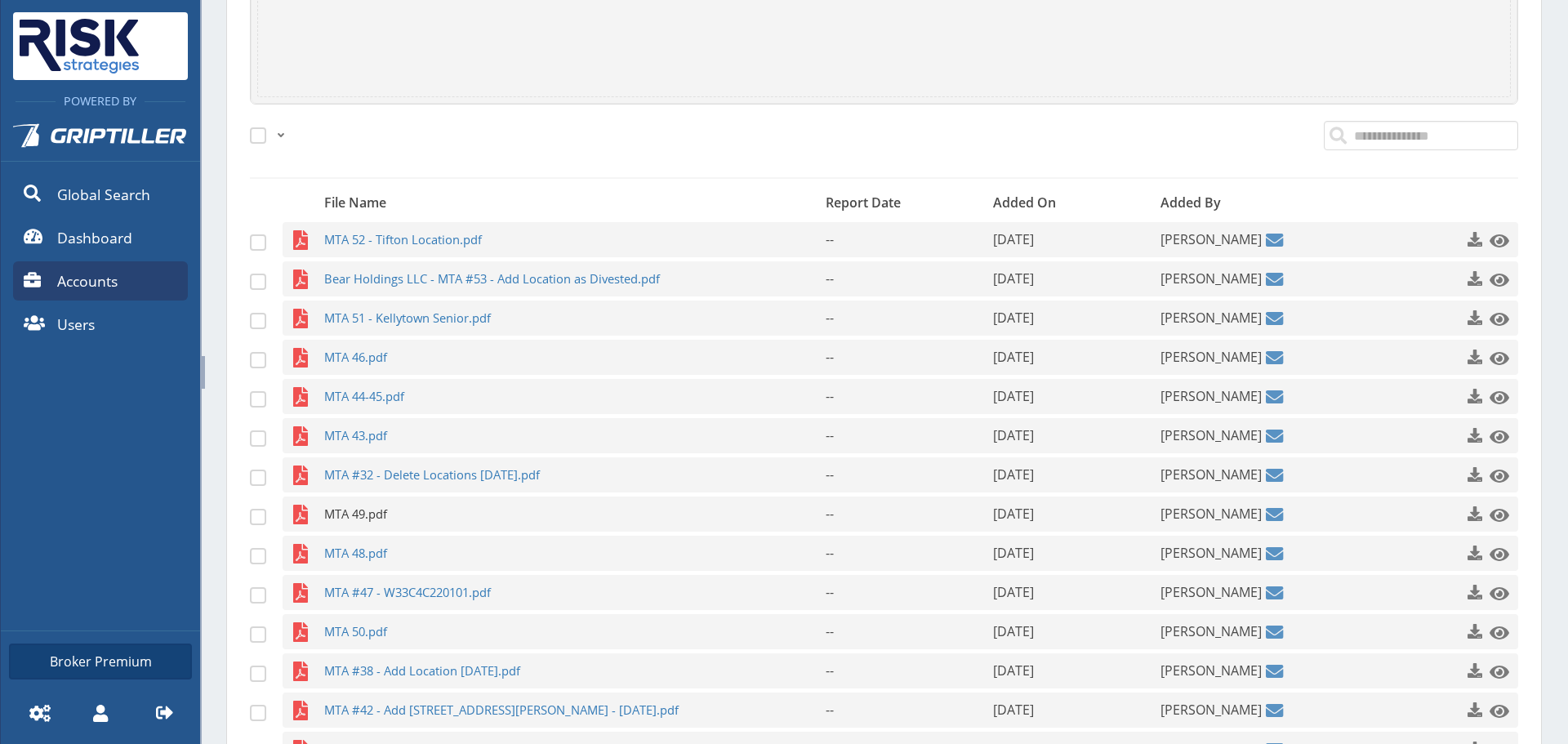
click at [560, 505] on span "MTA 49.pdf" at bounding box center [543, 514] width 438 height 35
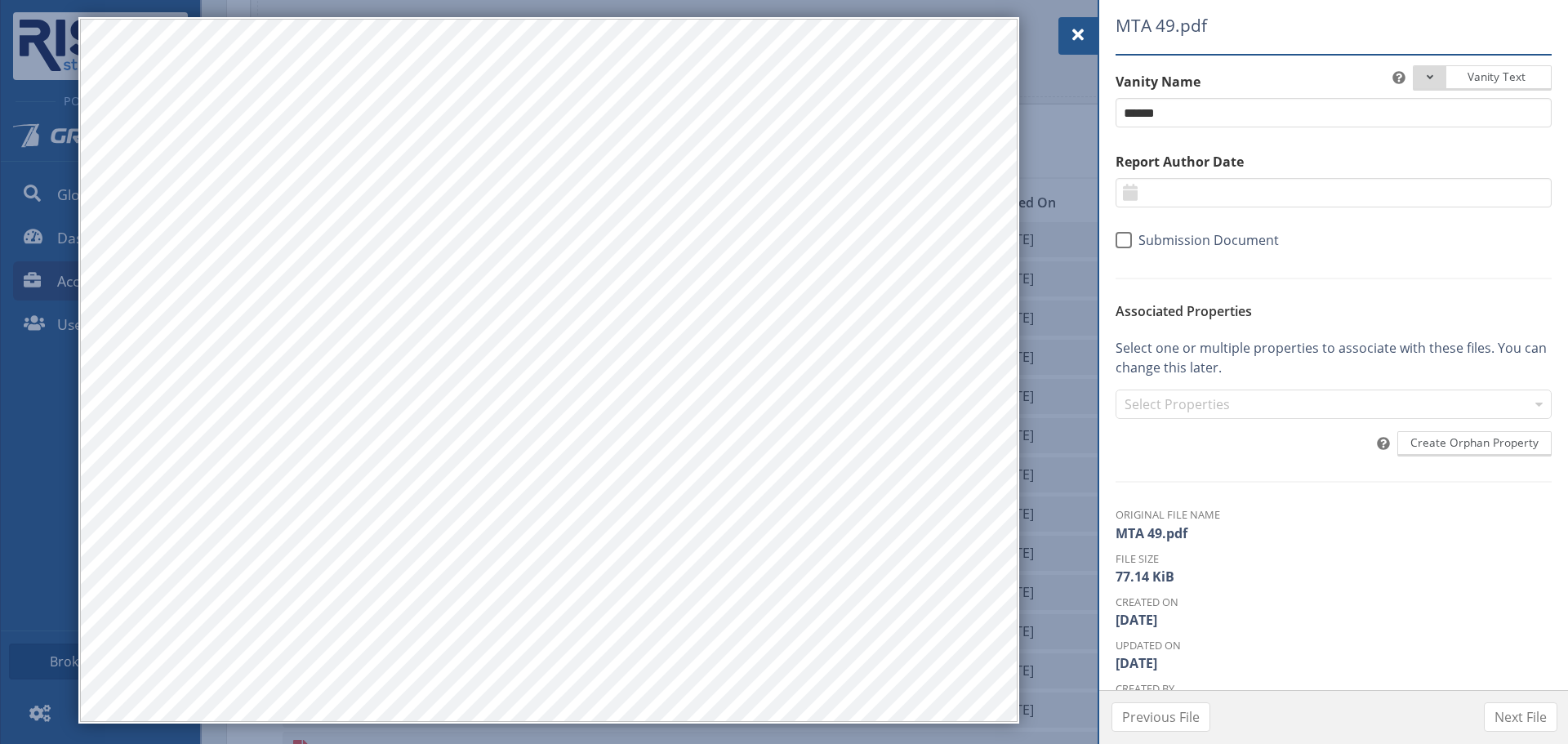
click at [1070, 40] on span at bounding box center [1077, 35] width 19 height 19
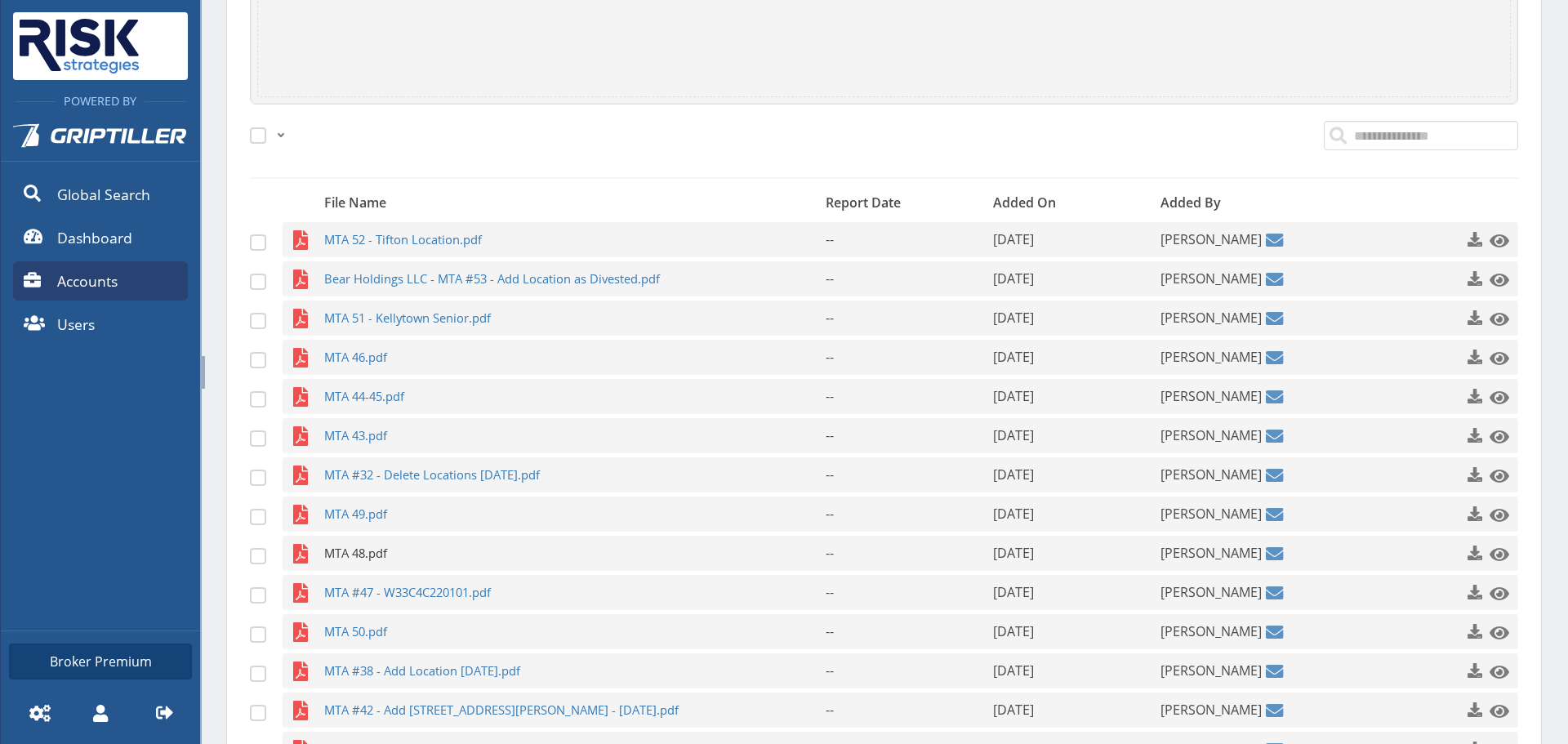
click at [518, 570] on span "MTA 48.pdf" at bounding box center [543, 553] width 438 height 35
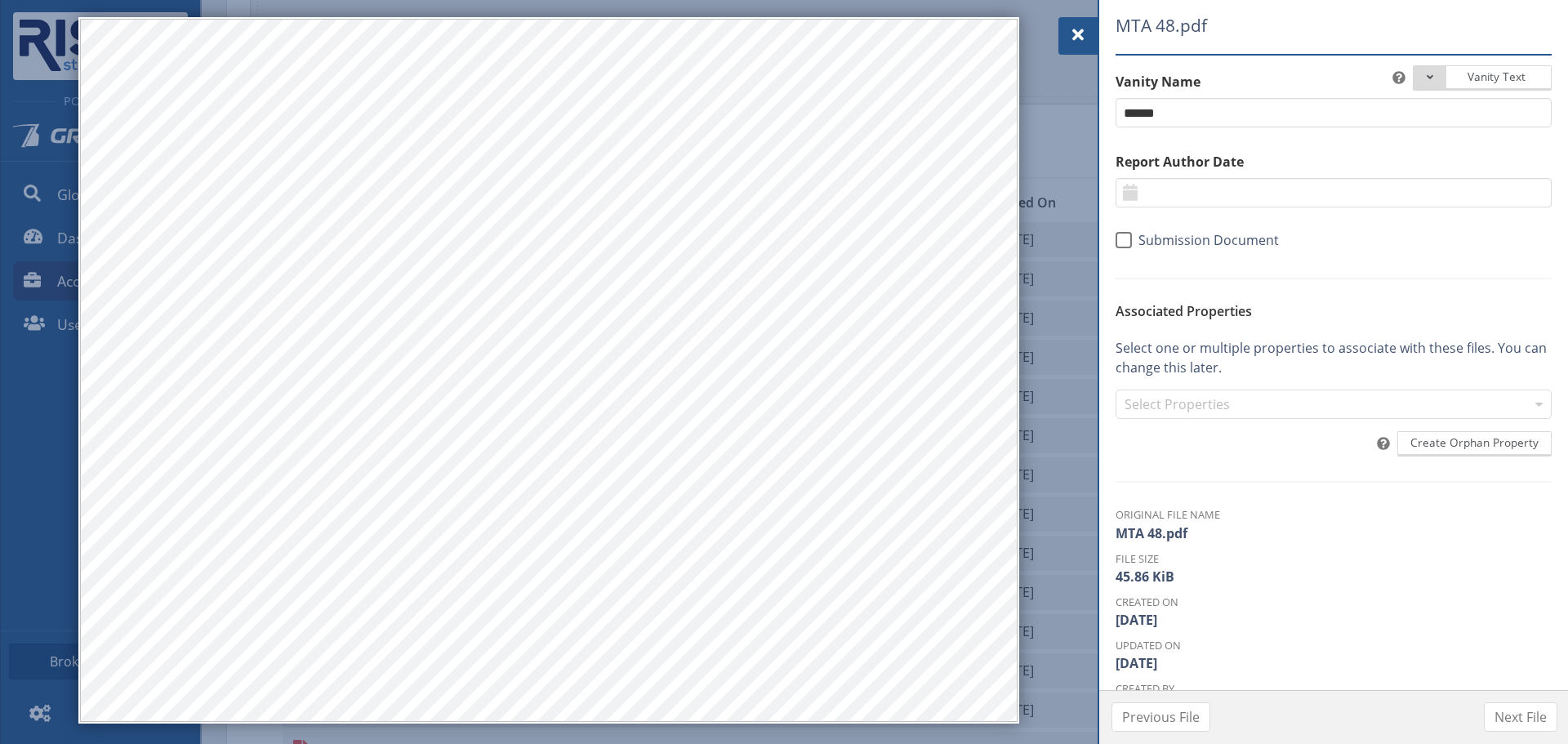
drag, startPoint x: 1085, startPoint y: 35, endPoint x: 977, endPoint y: 101, distance: 126.6
click at [1085, 35] on span at bounding box center [1077, 35] width 19 height 19
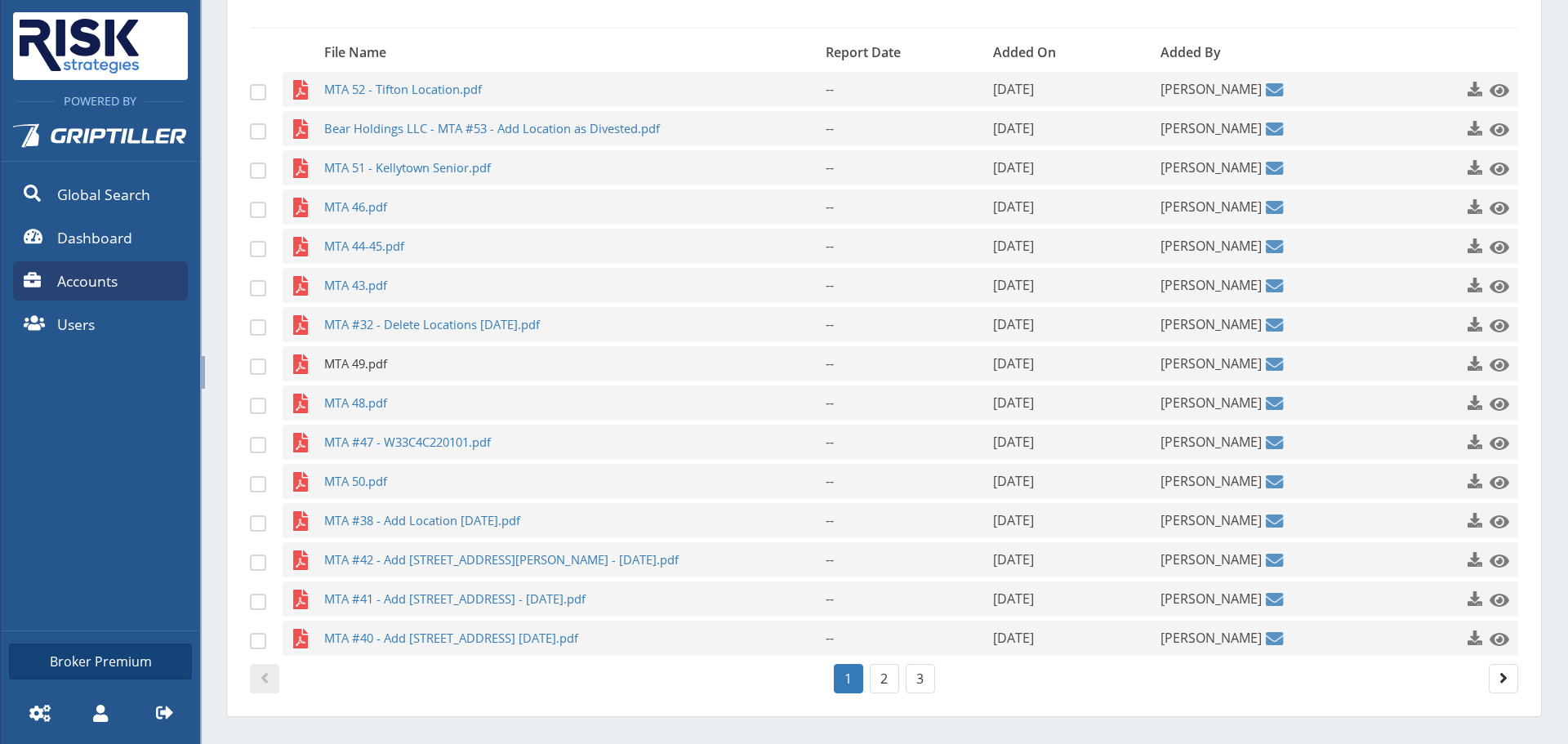
scroll to position [776, 0]
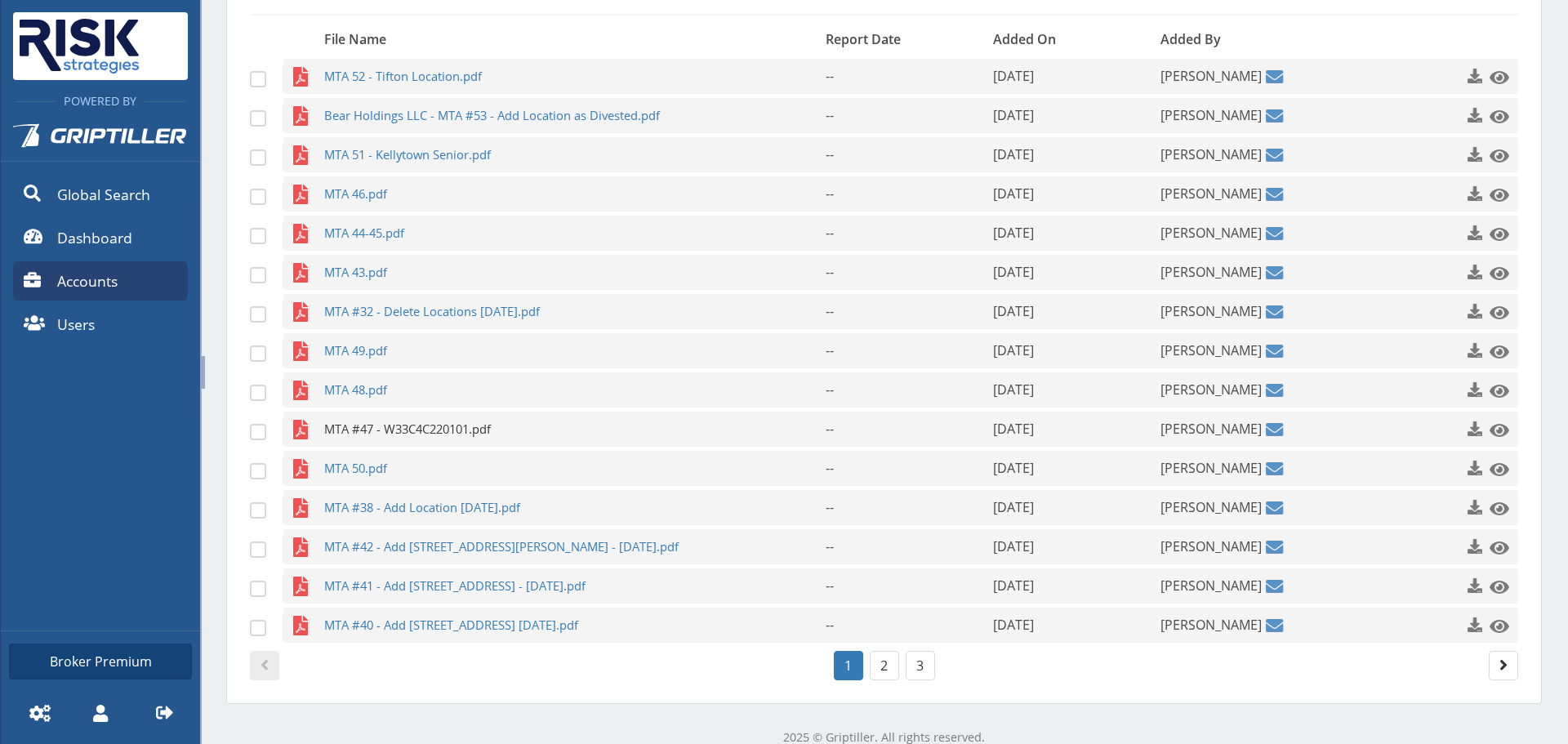
click at [414, 431] on span "MTA #47 - W33C4C220101.pdf" at bounding box center [543, 429] width 438 height 35
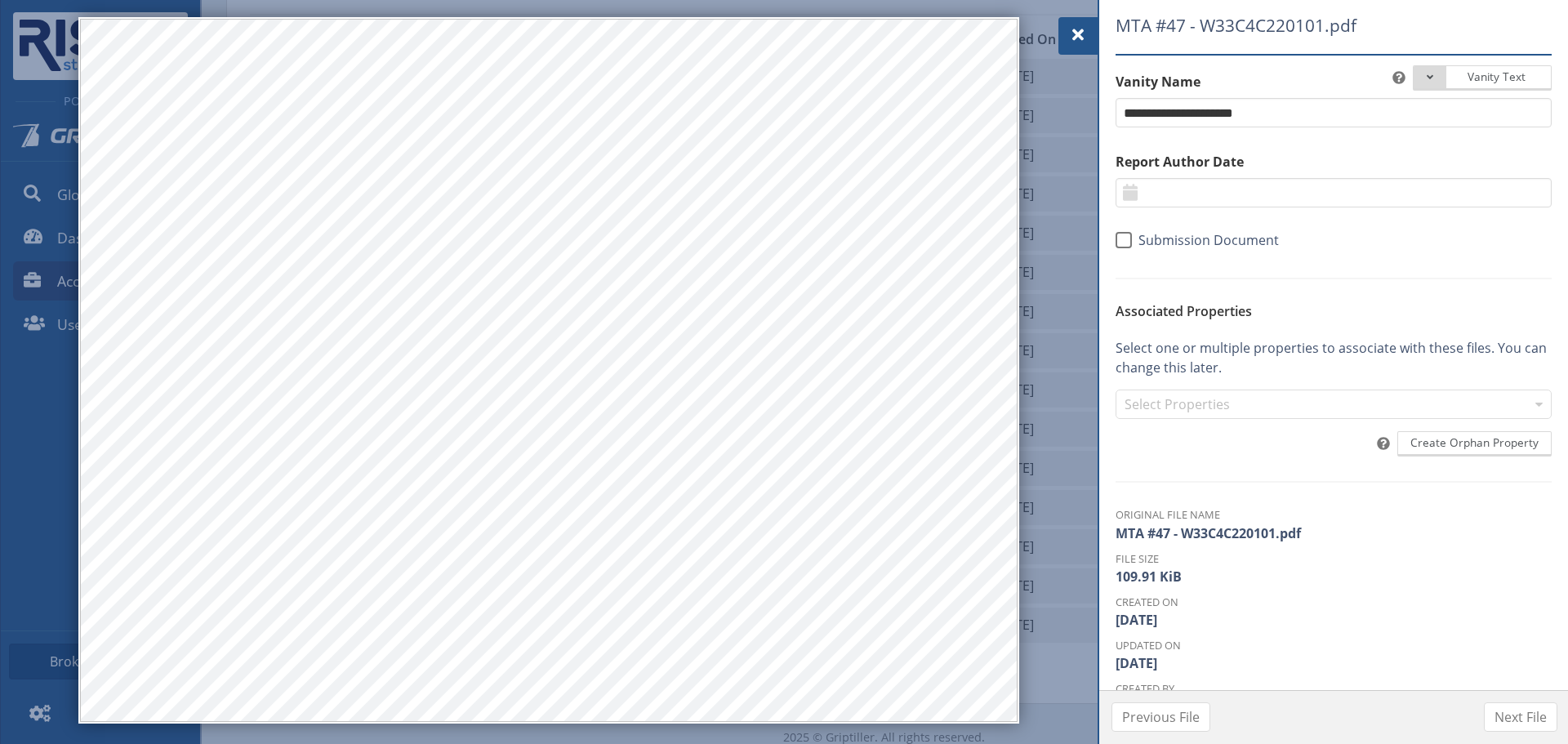
click at [1056, 40] on div at bounding box center [784, 372] width 1568 height 744
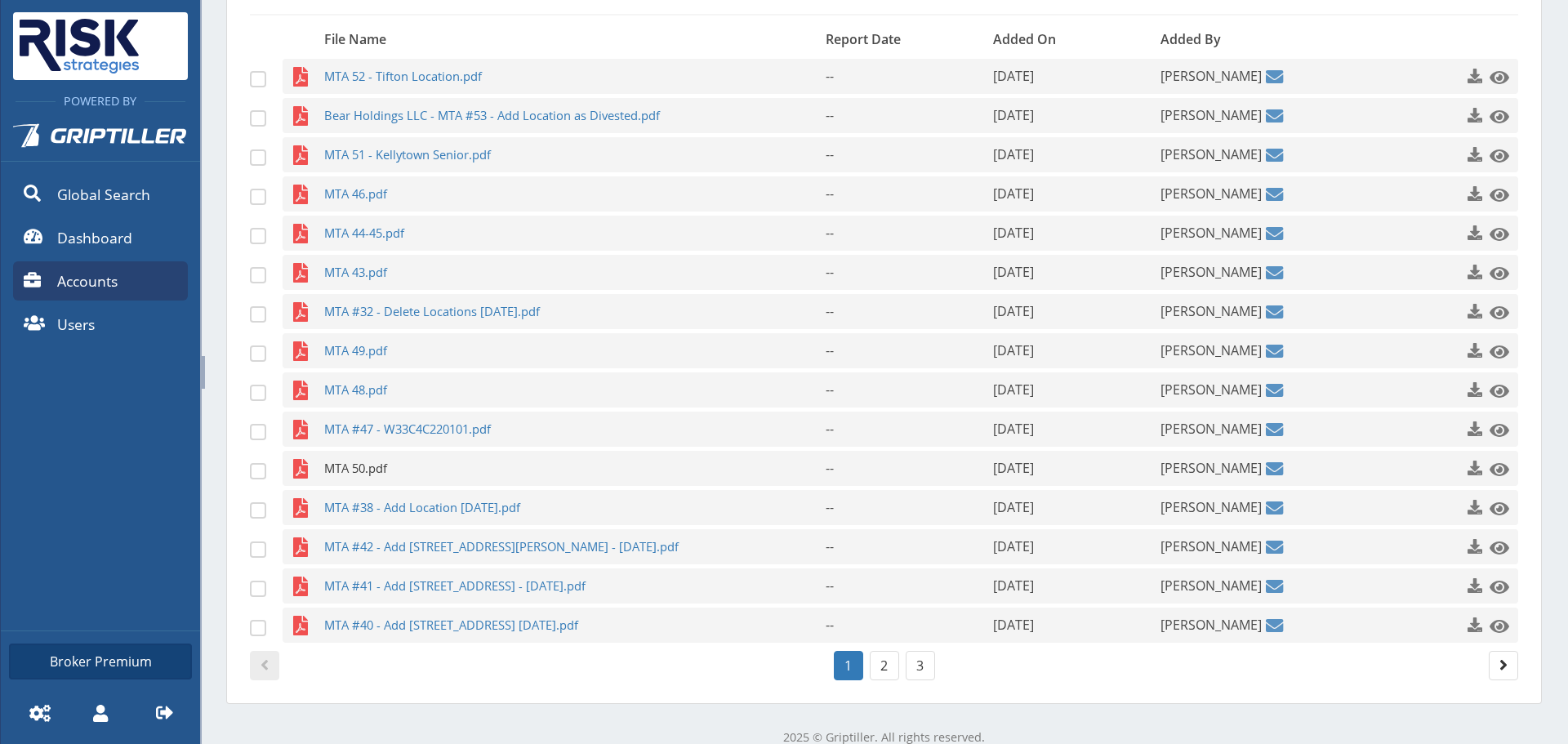
click at [356, 461] on span "MTA 50.pdf" at bounding box center [543, 469] width 438 height 35
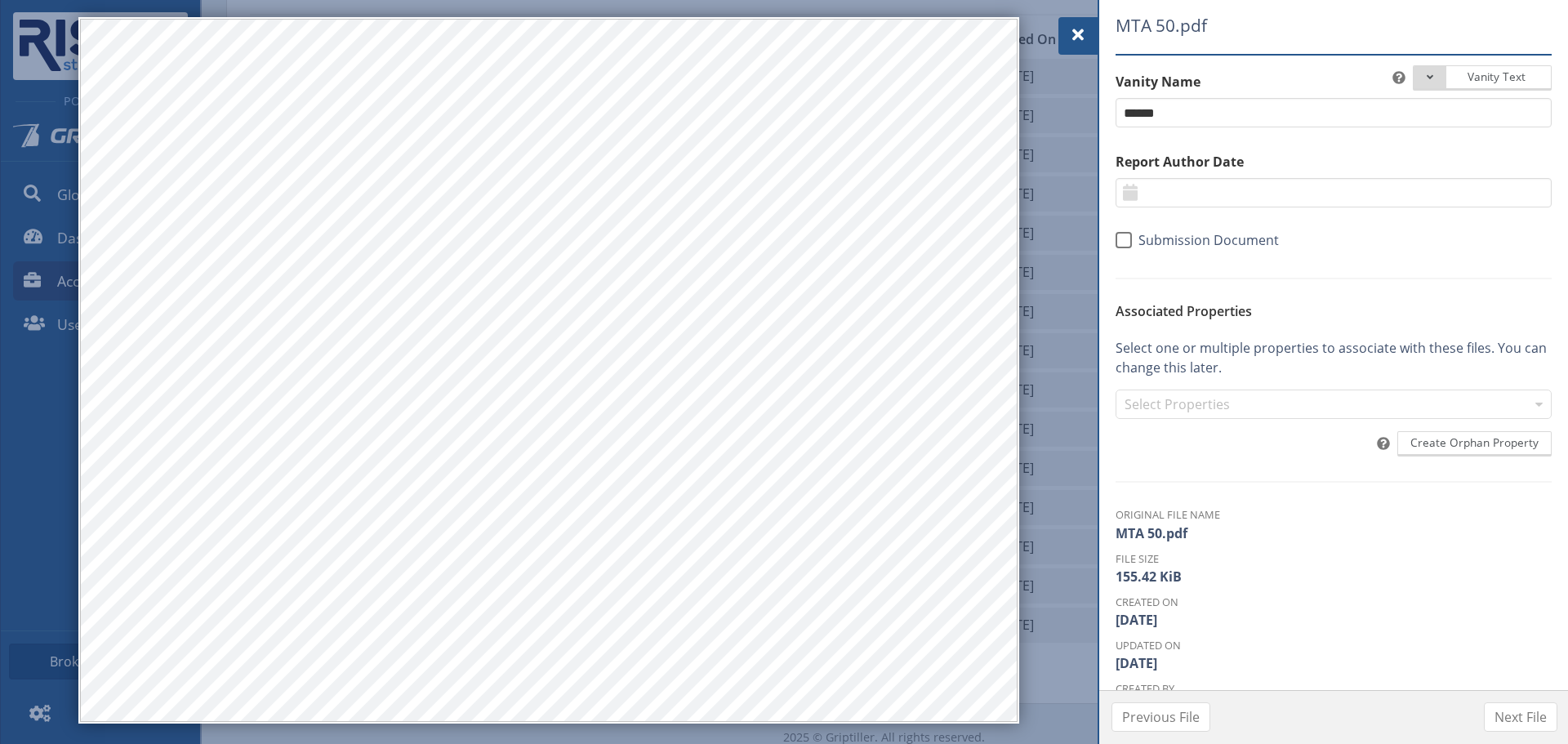
drag, startPoint x: 1064, startPoint y: 23, endPoint x: 1065, endPoint y: 36, distance: 13.0
click at [1064, 23] on div at bounding box center [1077, 35] width 40 height 38
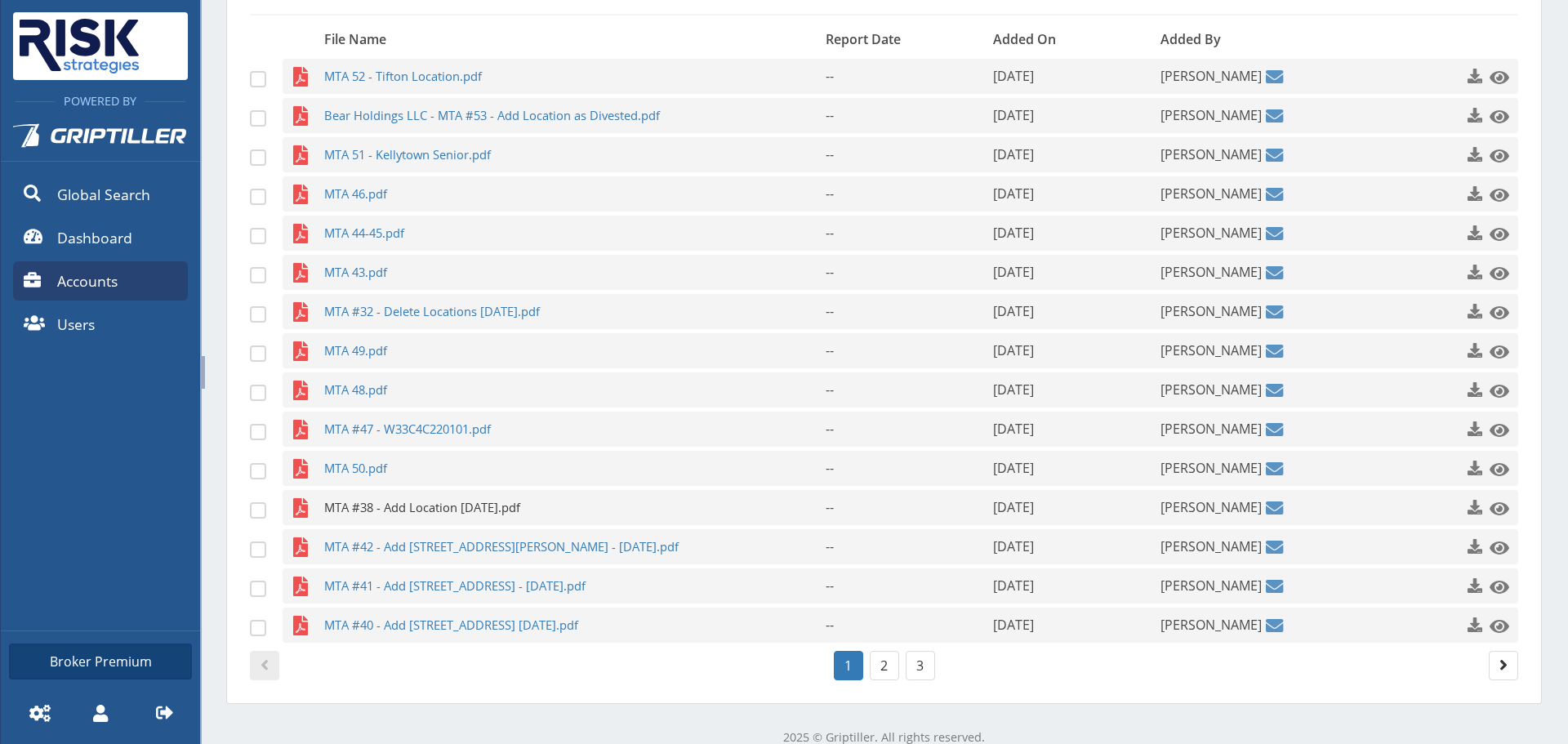
click at [469, 506] on span "MTA #38 - Add Location [DATE].pdf" at bounding box center [543, 508] width 438 height 35
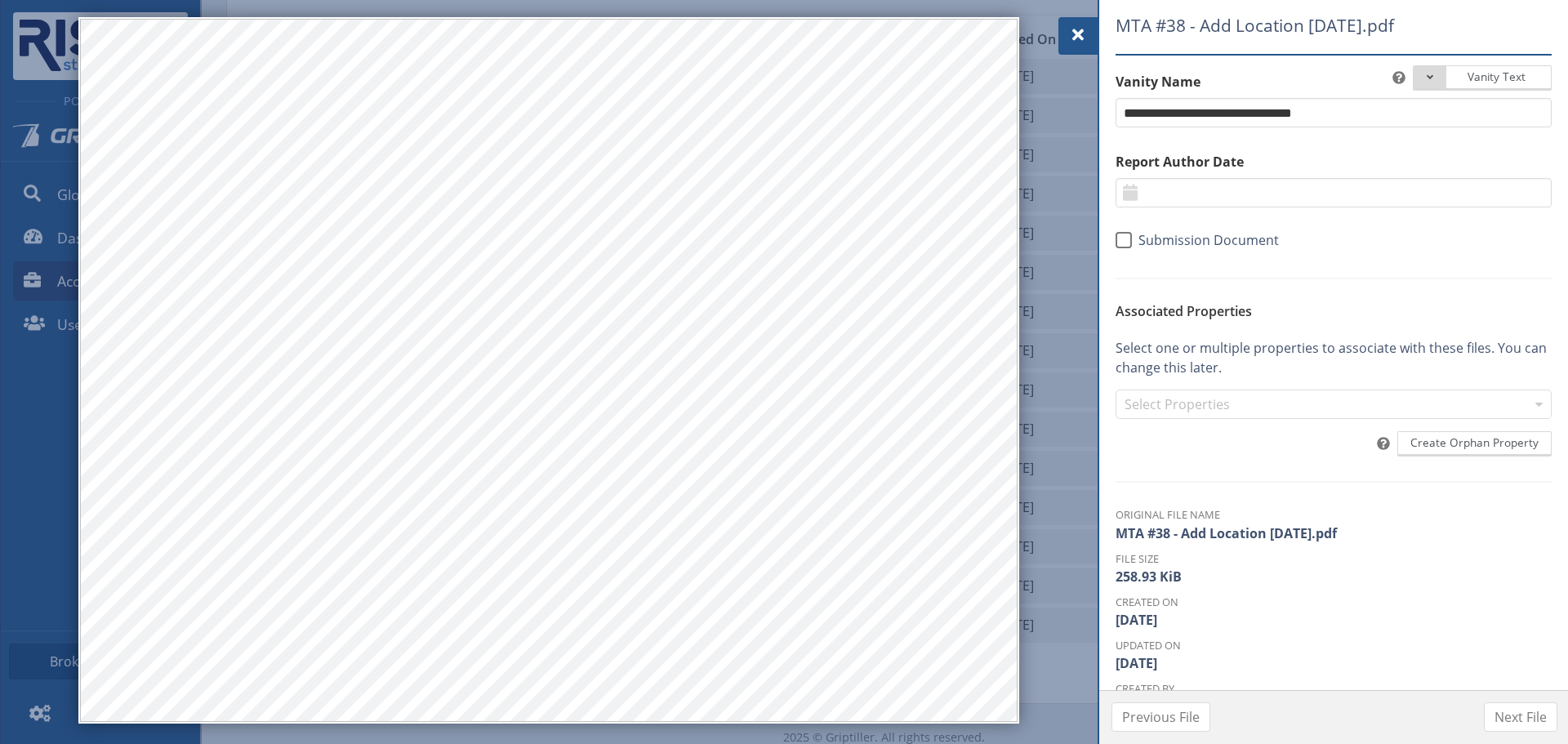
click at [1066, 32] on div at bounding box center [1077, 35] width 40 height 38
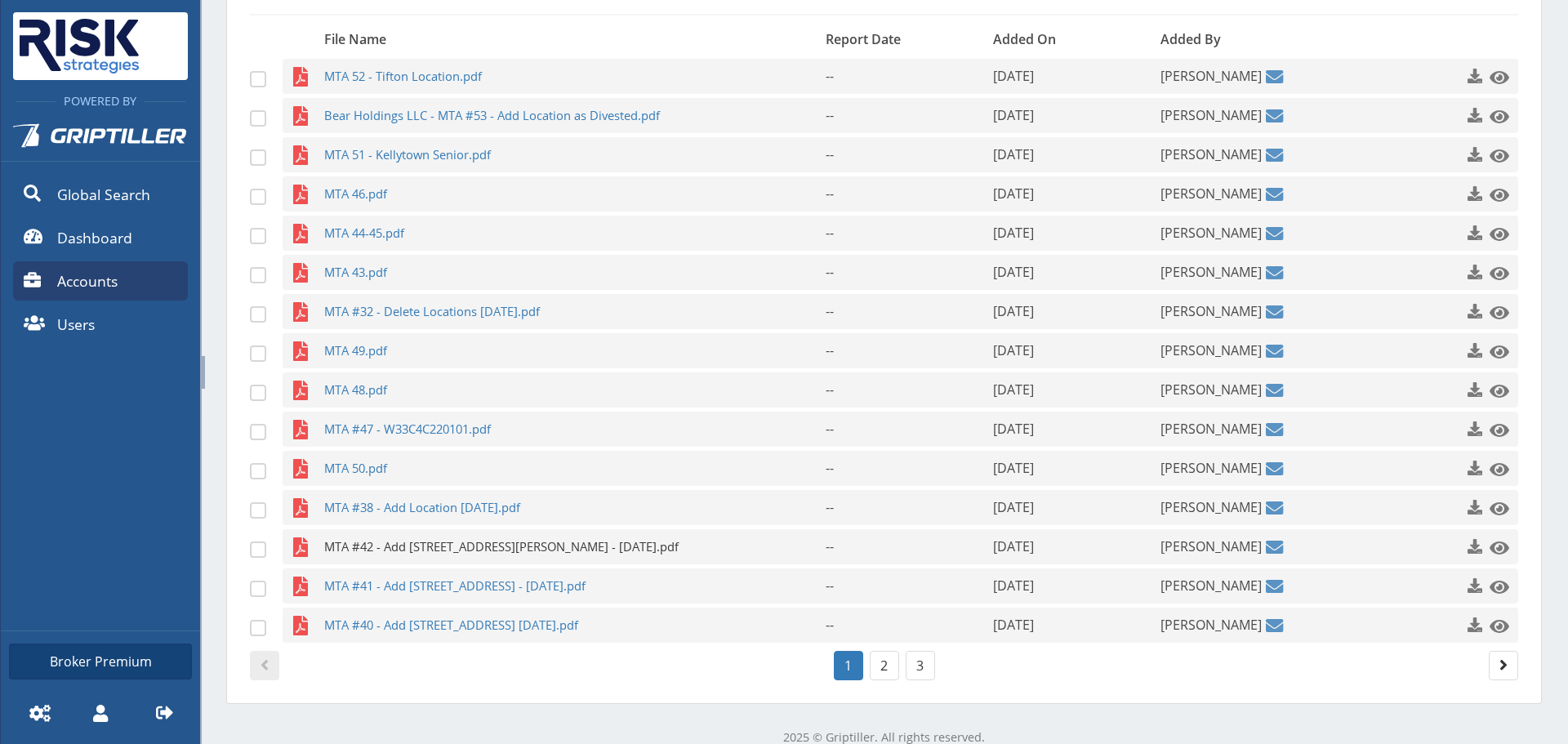
click at [366, 542] on span "MTA #42 - Add [STREET_ADDRESS][PERSON_NAME] - [DATE].pdf" at bounding box center [543, 547] width 438 height 35
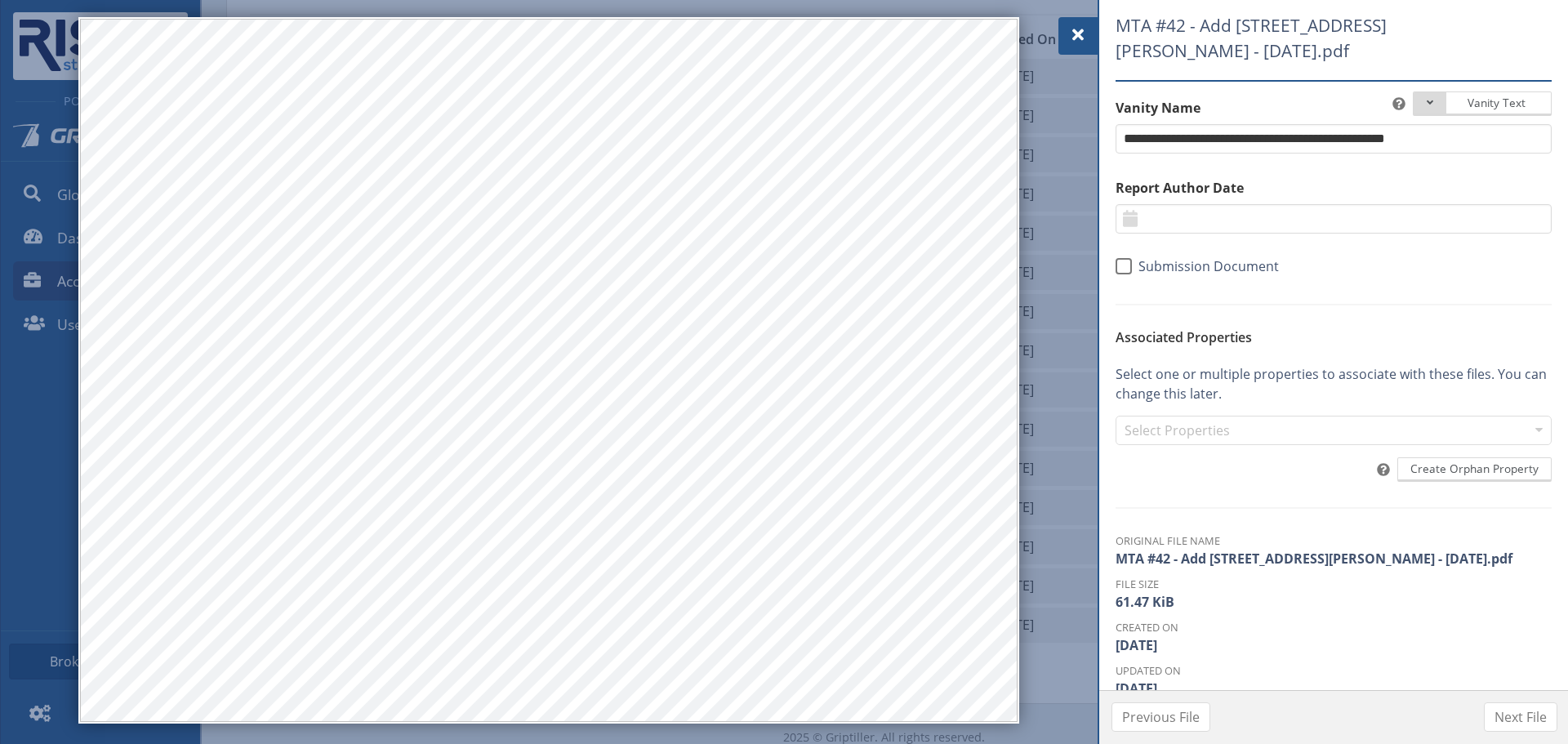
drag, startPoint x: 1063, startPoint y: 35, endPoint x: 1023, endPoint y: 92, distance: 69.6
click at [1063, 35] on div at bounding box center [1077, 35] width 40 height 38
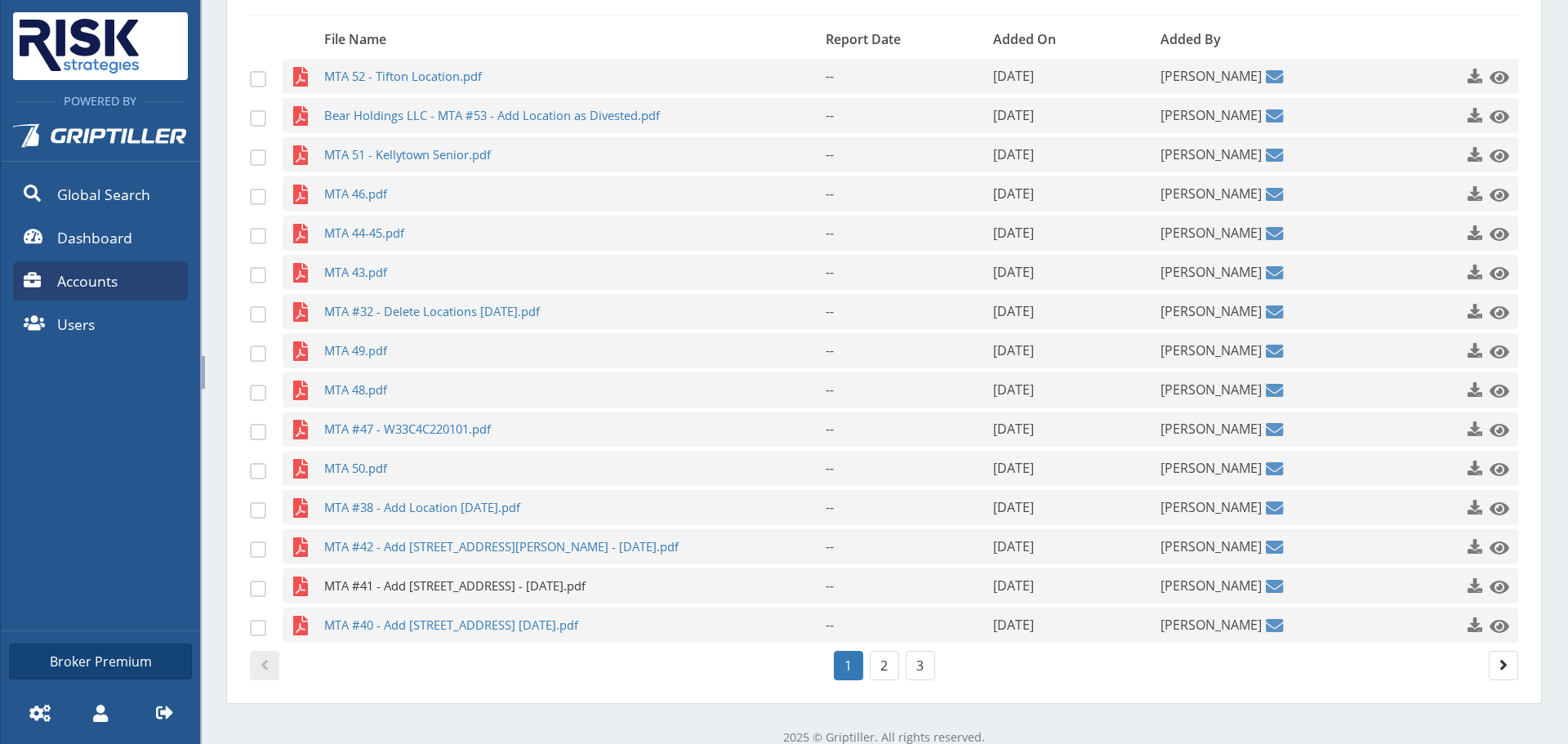
click at [548, 593] on span "MTA #41 - Add [STREET_ADDRESS] - [DATE].pdf" at bounding box center [543, 586] width 438 height 35
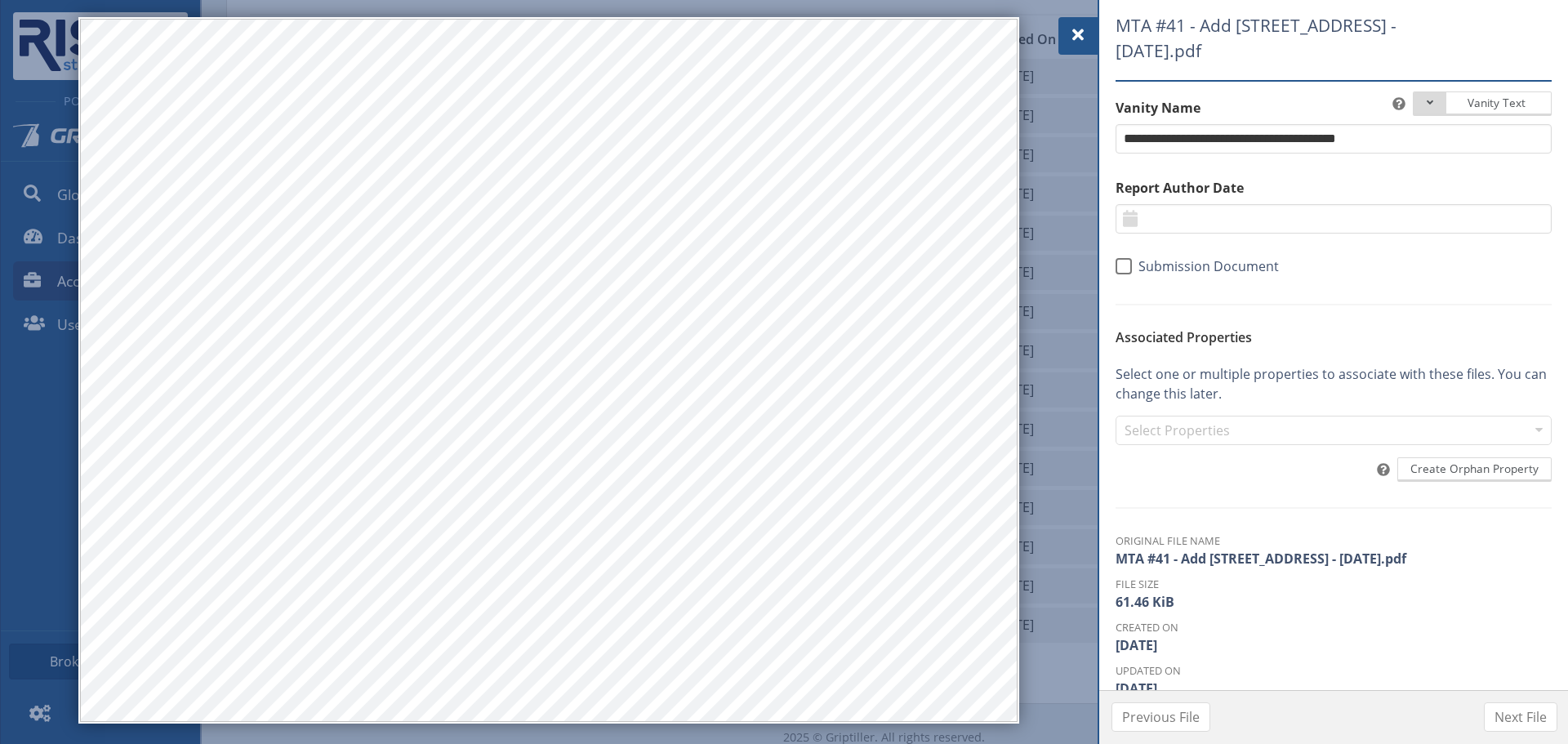
drag, startPoint x: 1104, startPoint y: 37, endPoint x: 1093, endPoint y: 36, distance: 11.0
click at [1104, 37] on div "MTA #41 - Add [STREET_ADDRESS] - [DATE].pdf Vanity Text Document Type Phase I P…" at bounding box center [1333, 345] width 469 height 690
click at [1092, 36] on div at bounding box center [1077, 35] width 40 height 38
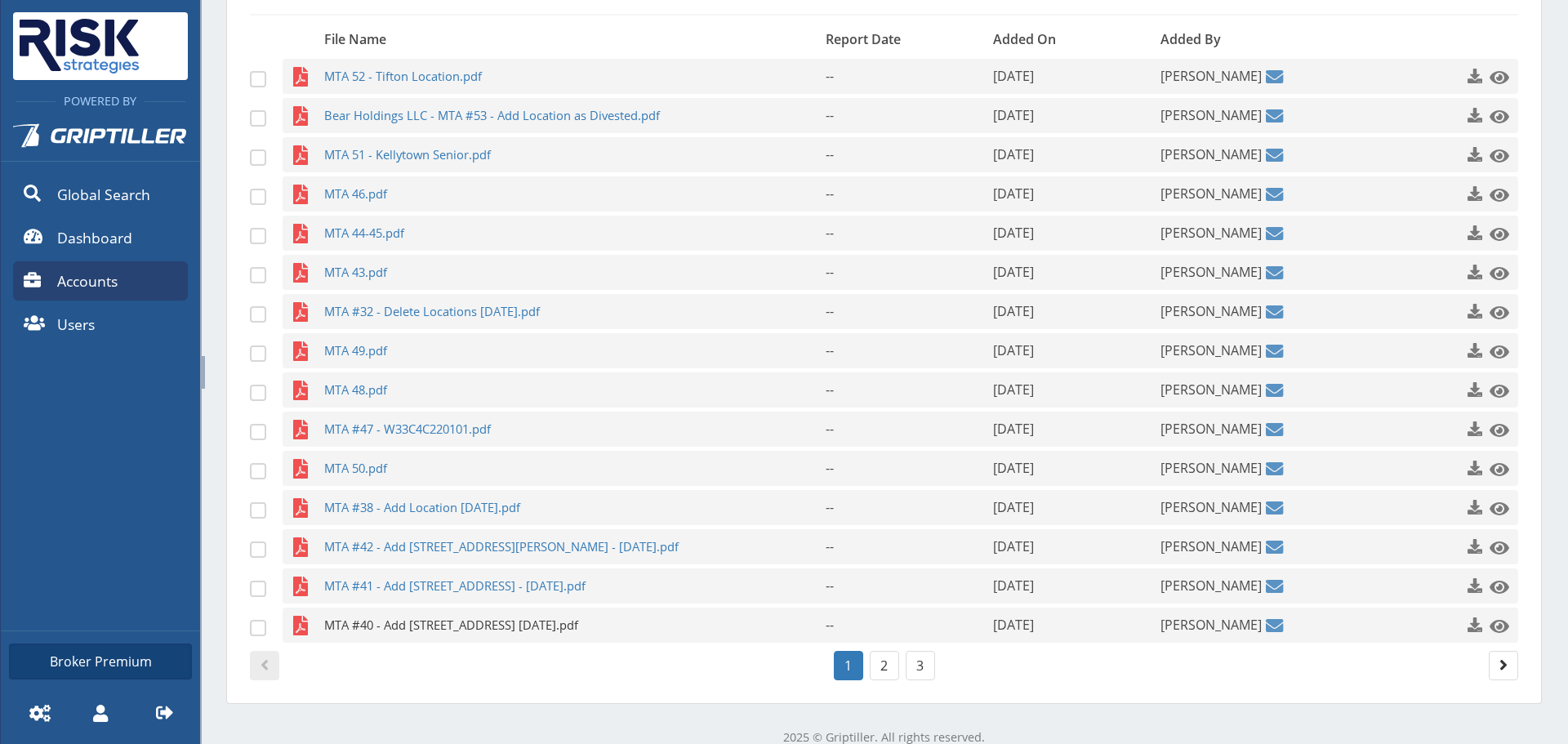
click at [526, 636] on span "MTA #40 - Add [STREET_ADDRESS] [DATE].pdf" at bounding box center [543, 625] width 438 height 35
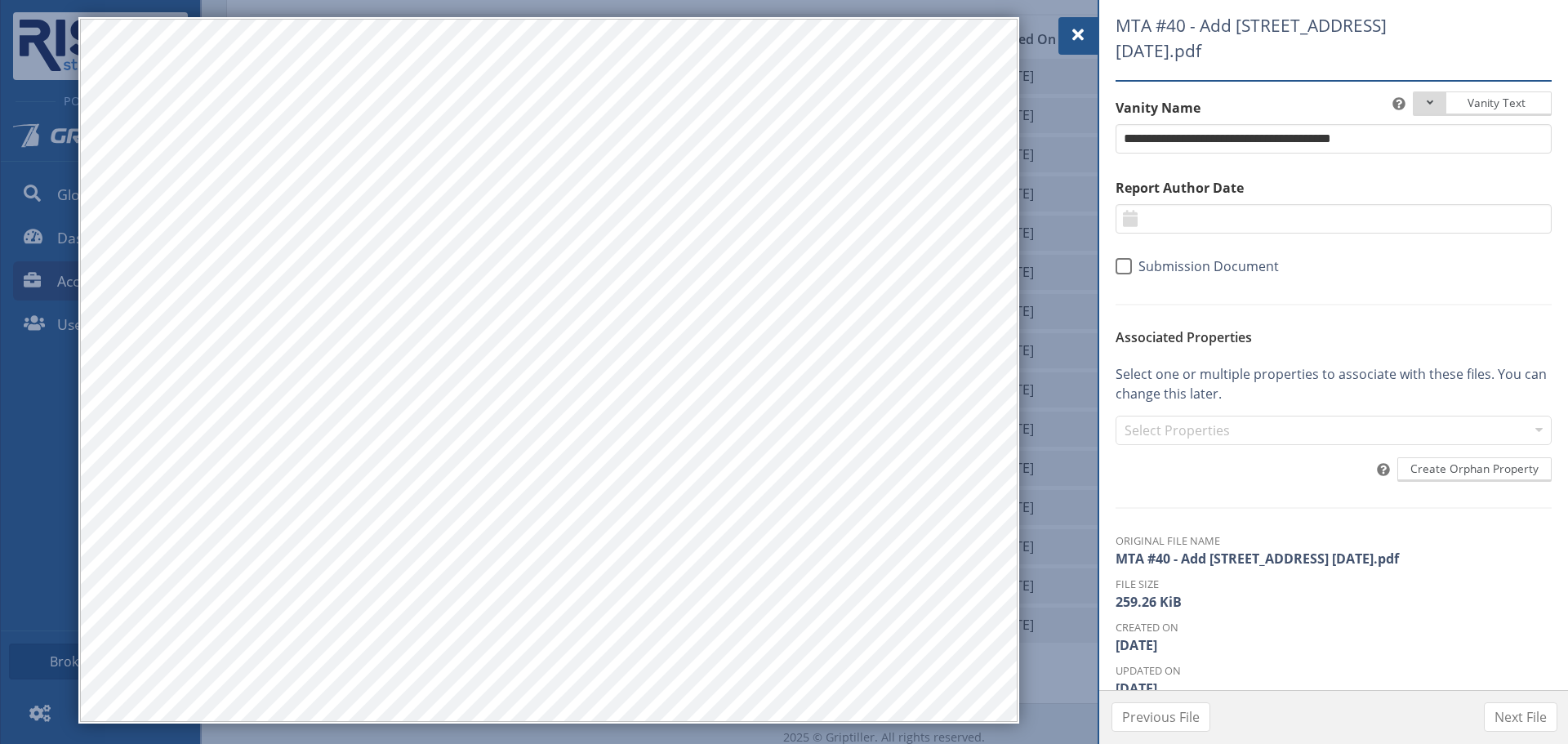
click at [1088, 43] on div at bounding box center [1077, 35] width 40 height 38
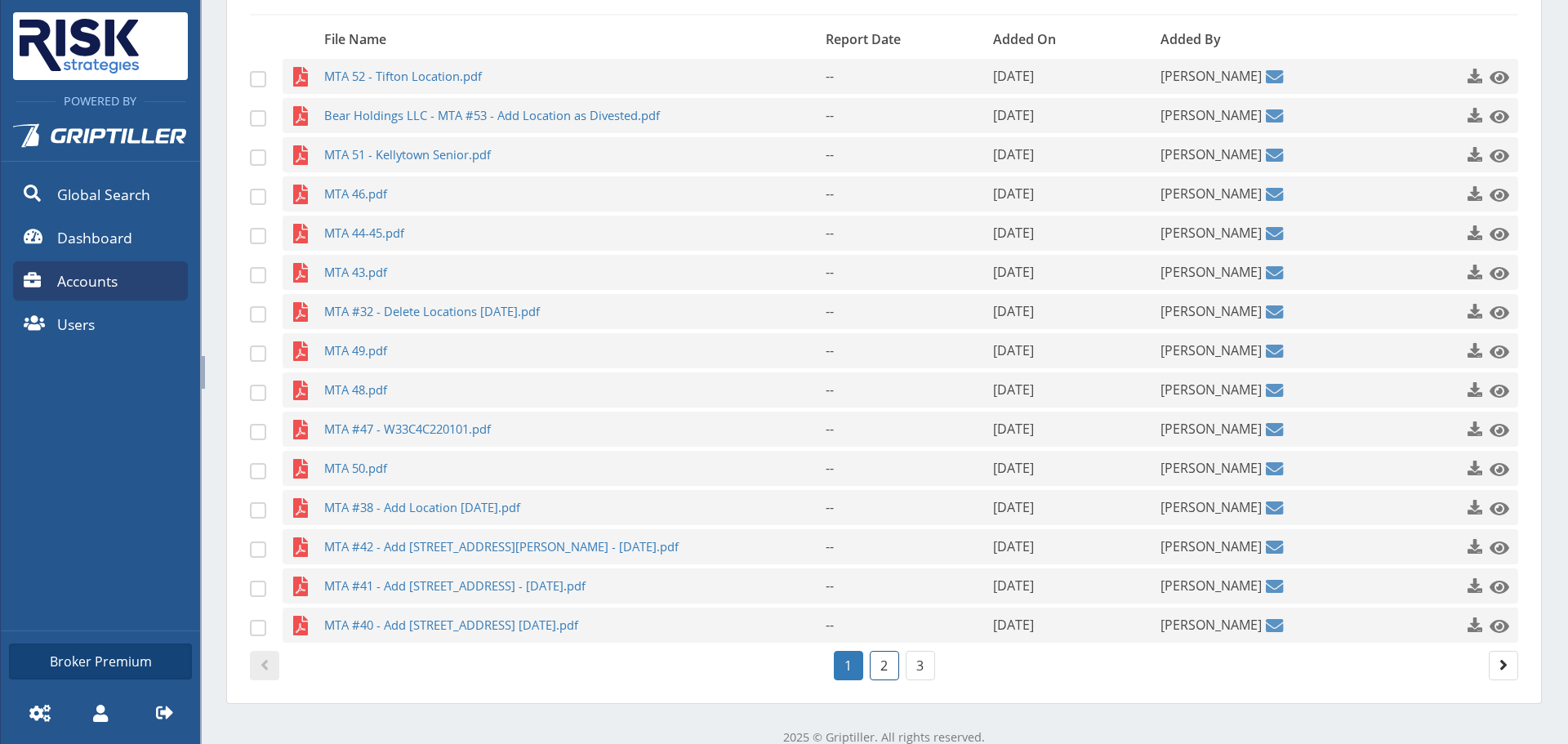
click at [882, 668] on link "2" at bounding box center [884, 665] width 29 height 29
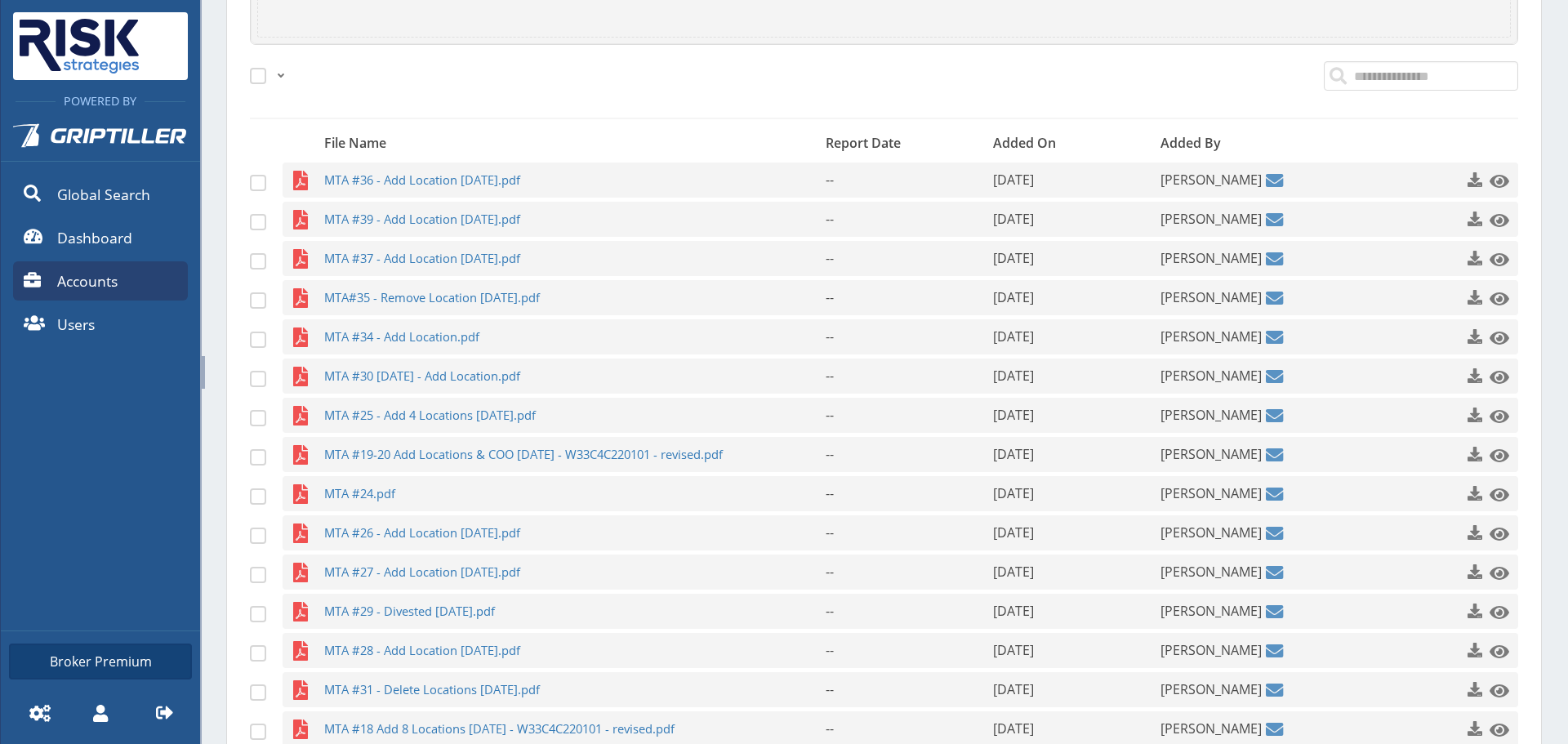
scroll to position [531, 0]
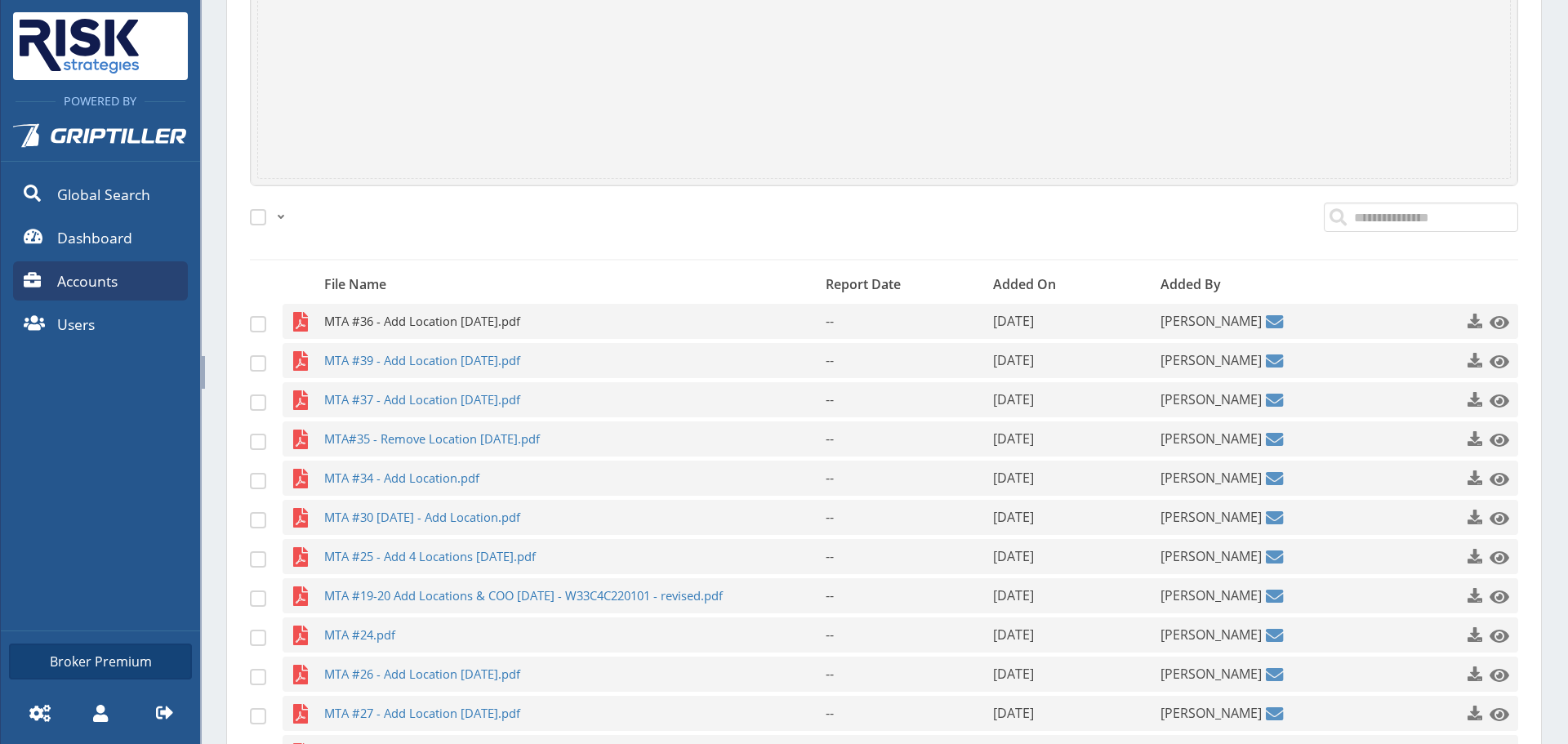
click at [475, 319] on span "MTA #36 - Add Location [DATE].pdf" at bounding box center [543, 322] width 438 height 35
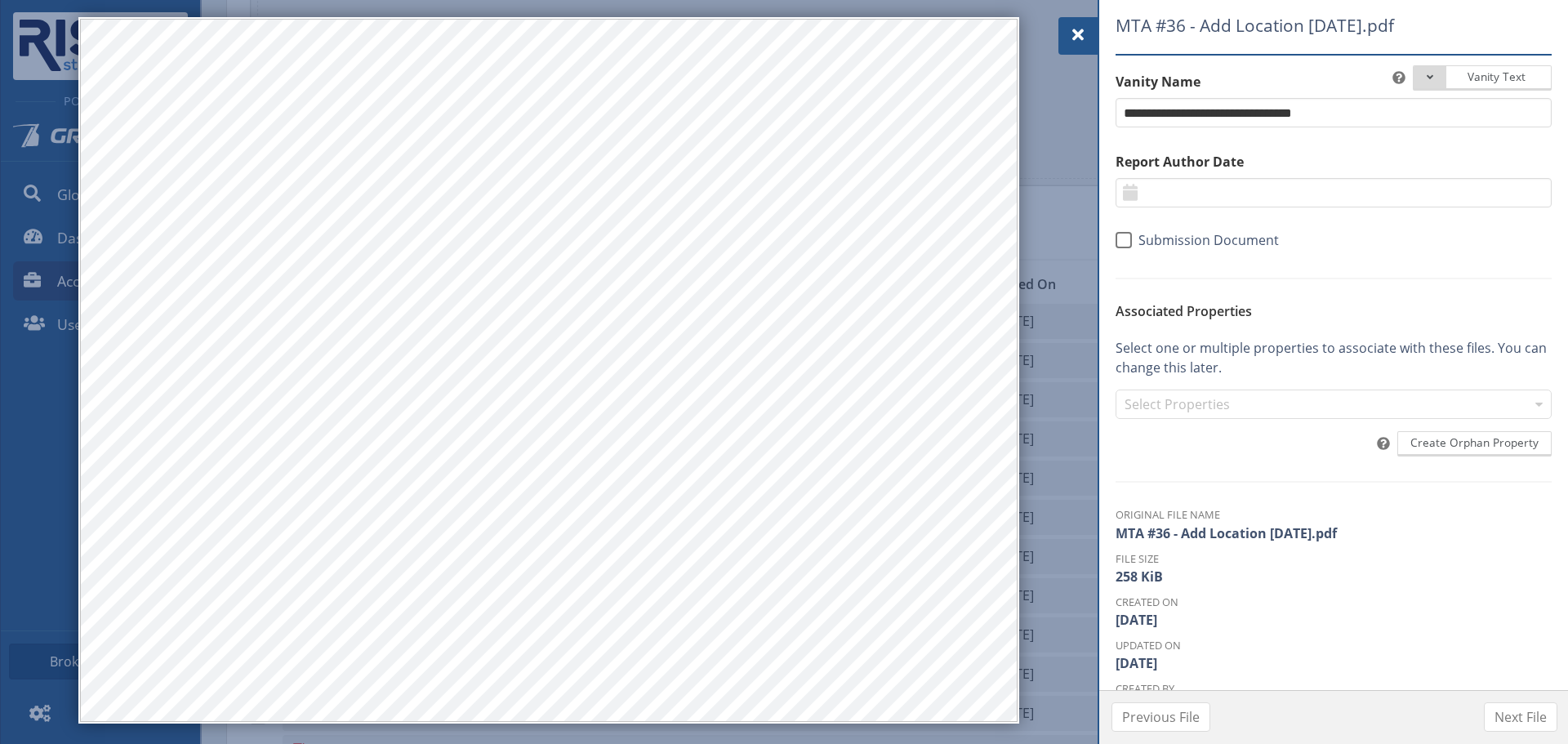
click at [1061, 35] on div at bounding box center [1077, 35] width 40 height 38
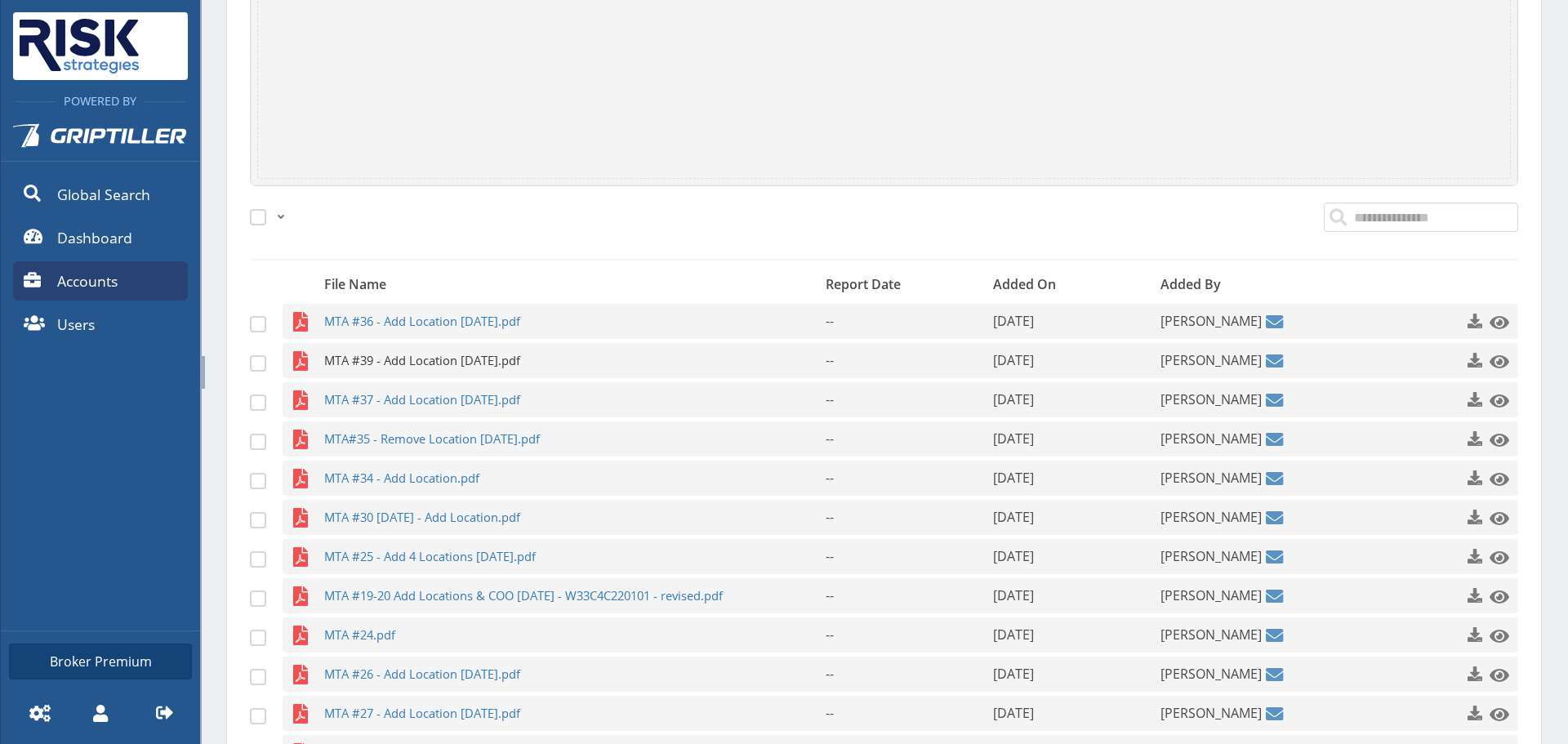
click at [472, 375] on span "MTA #39 - Add Location [DATE].pdf" at bounding box center [543, 360] width 438 height 35
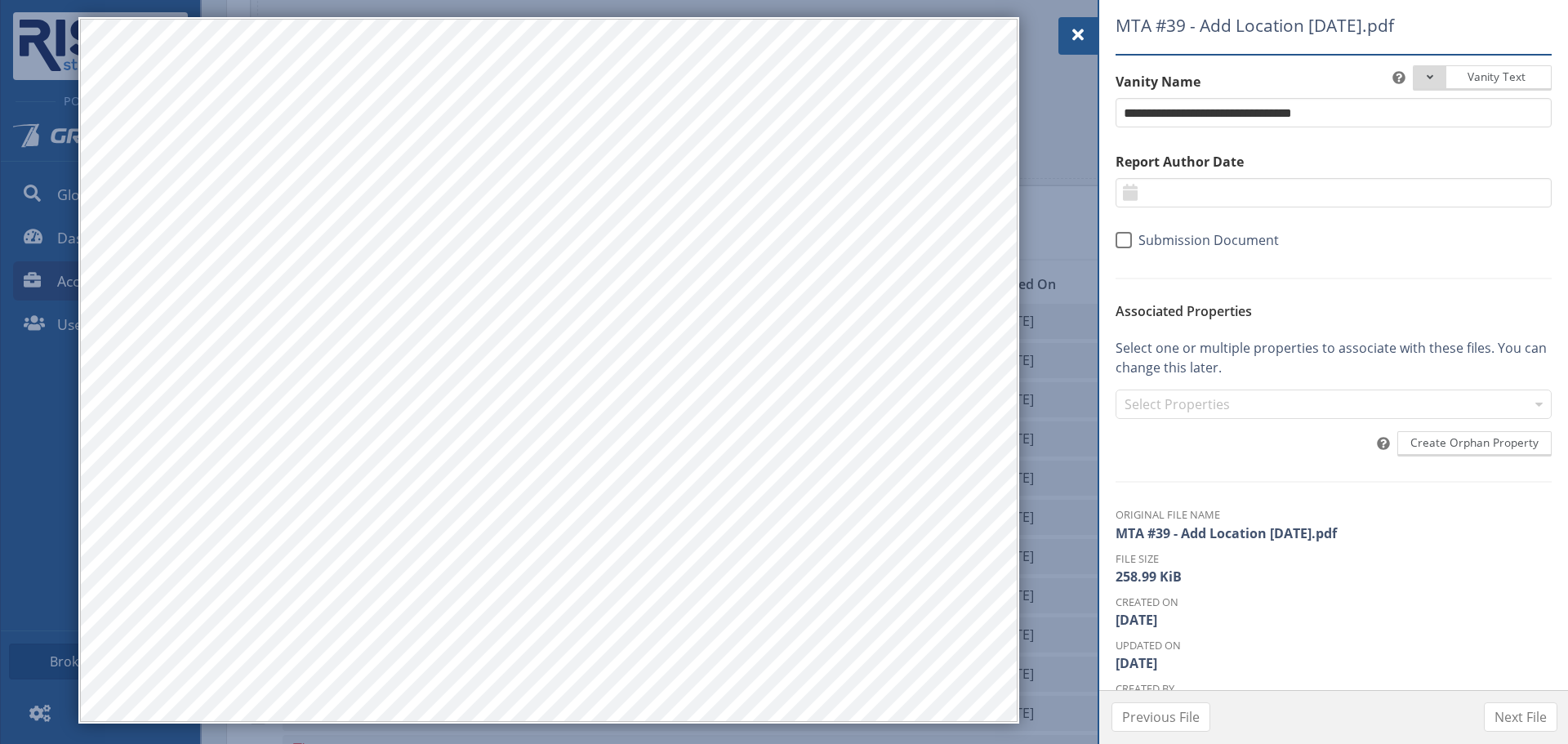
drag, startPoint x: 1070, startPoint y: 45, endPoint x: 1048, endPoint y: 59, distance: 26.1
click at [1070, 45] on div at bounding box center [1077, 35] width 40 height 38
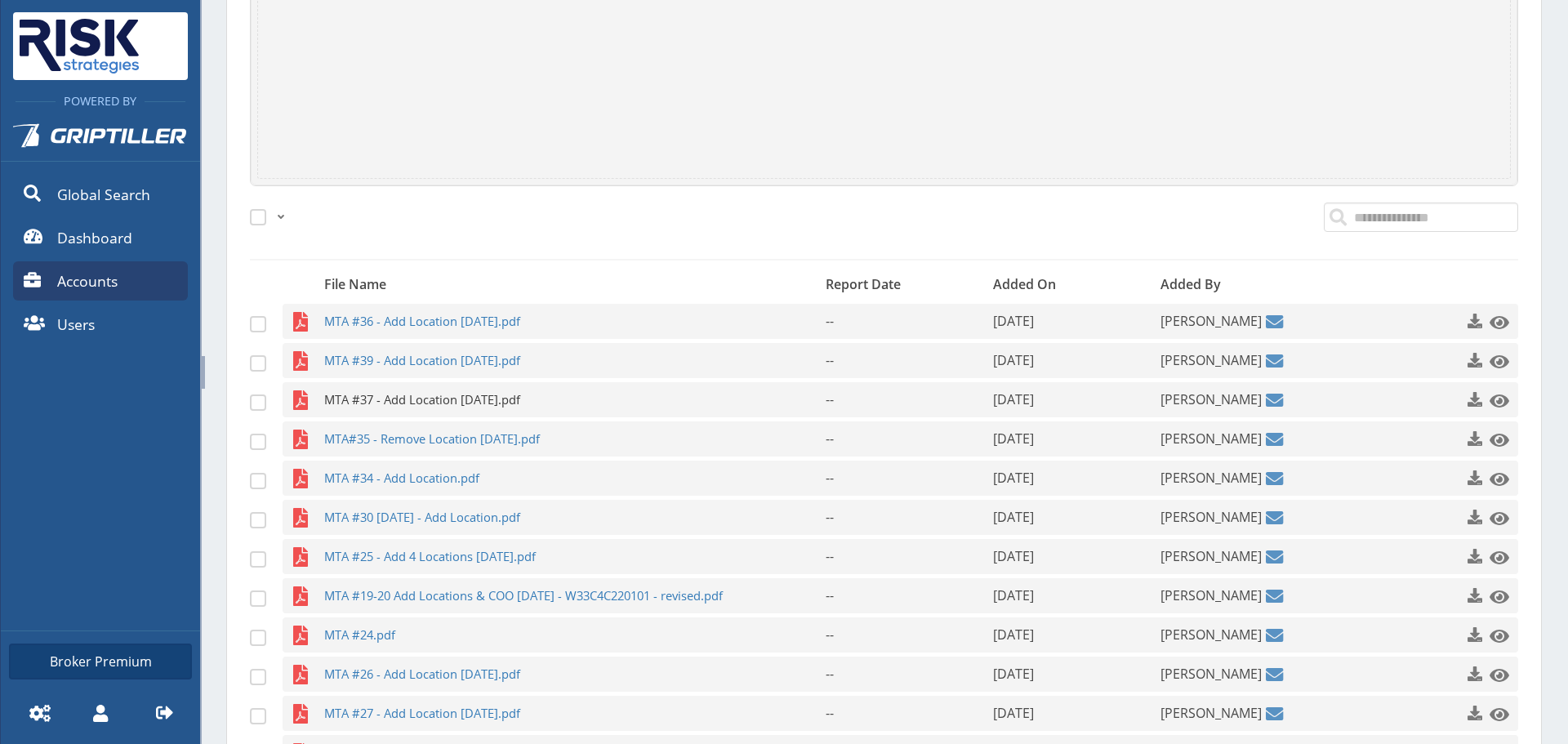
click at [397, 415] on span "MTA #37 - Add Location [DATE].pdf" at bounding box center [543, 400] width 438 height 35
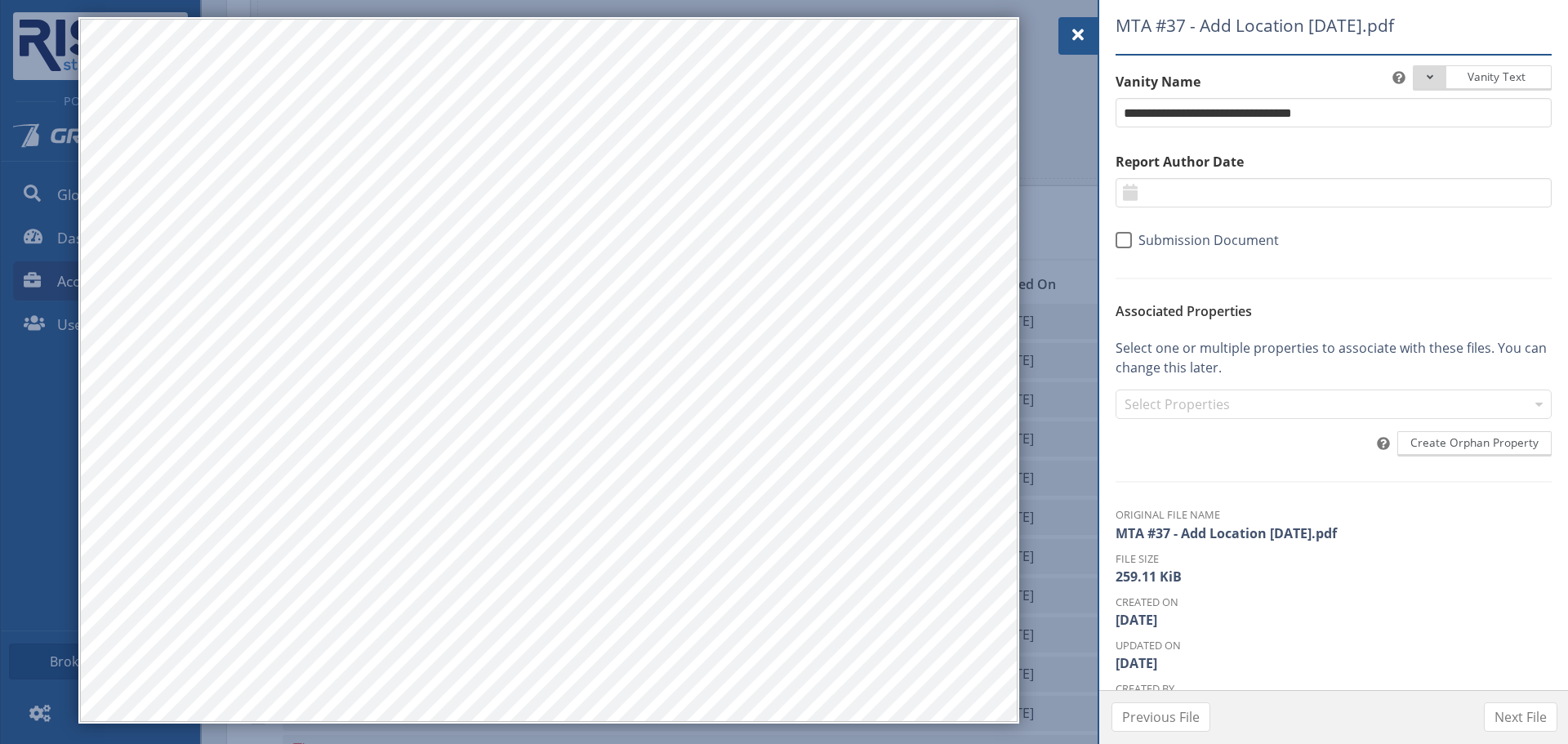
drag, startPoint x: 1080, startPoint y: 34, endPoint x: 1065, endPoint y: 62, distance: 31.8
click at [1080, 34] on span at bounding box center [1077, 35] width 19 height 19
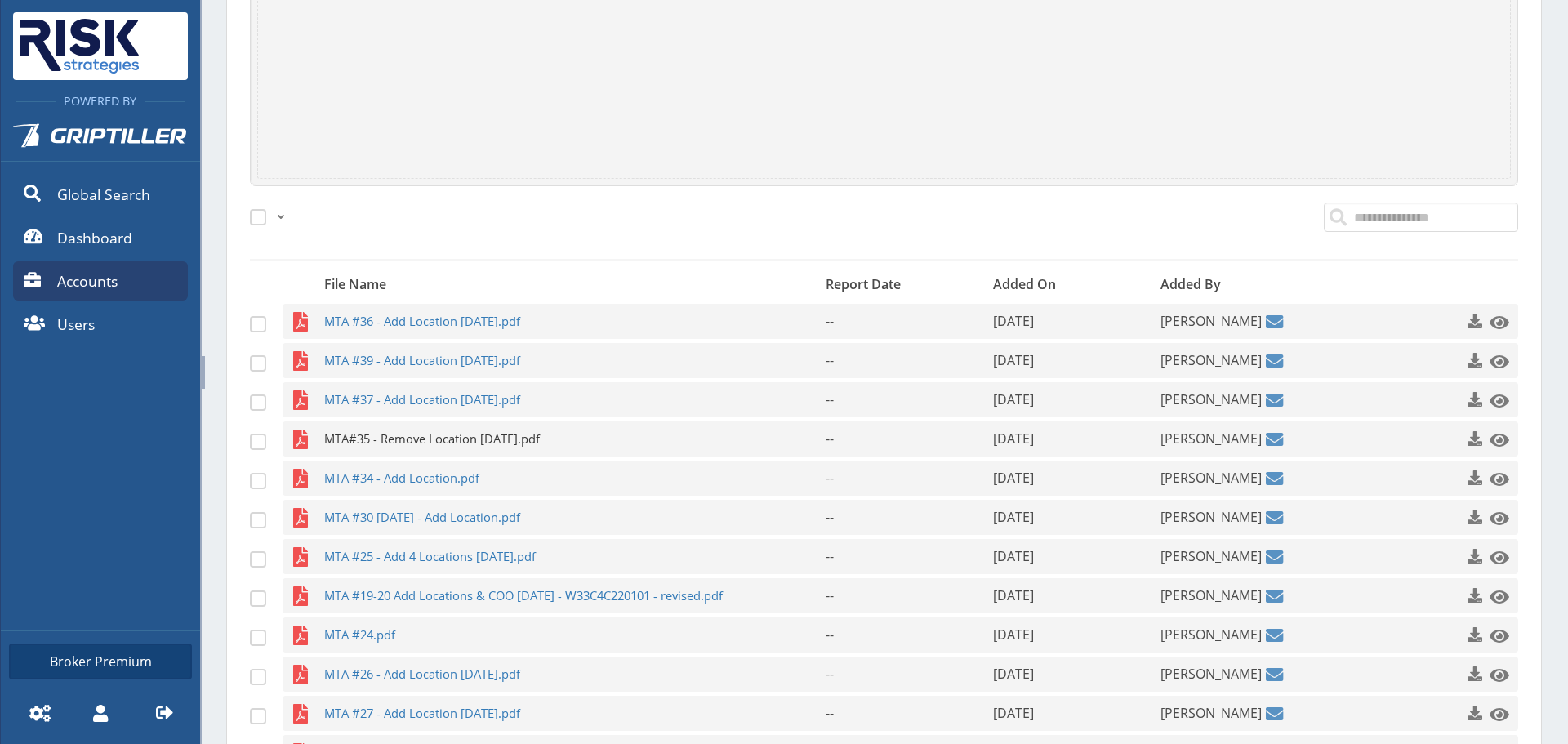
click at [458, 452] on span "MTA#35 - Remove Location [DATE].pdf" at bounding box center [543, 439] width 438 height 35
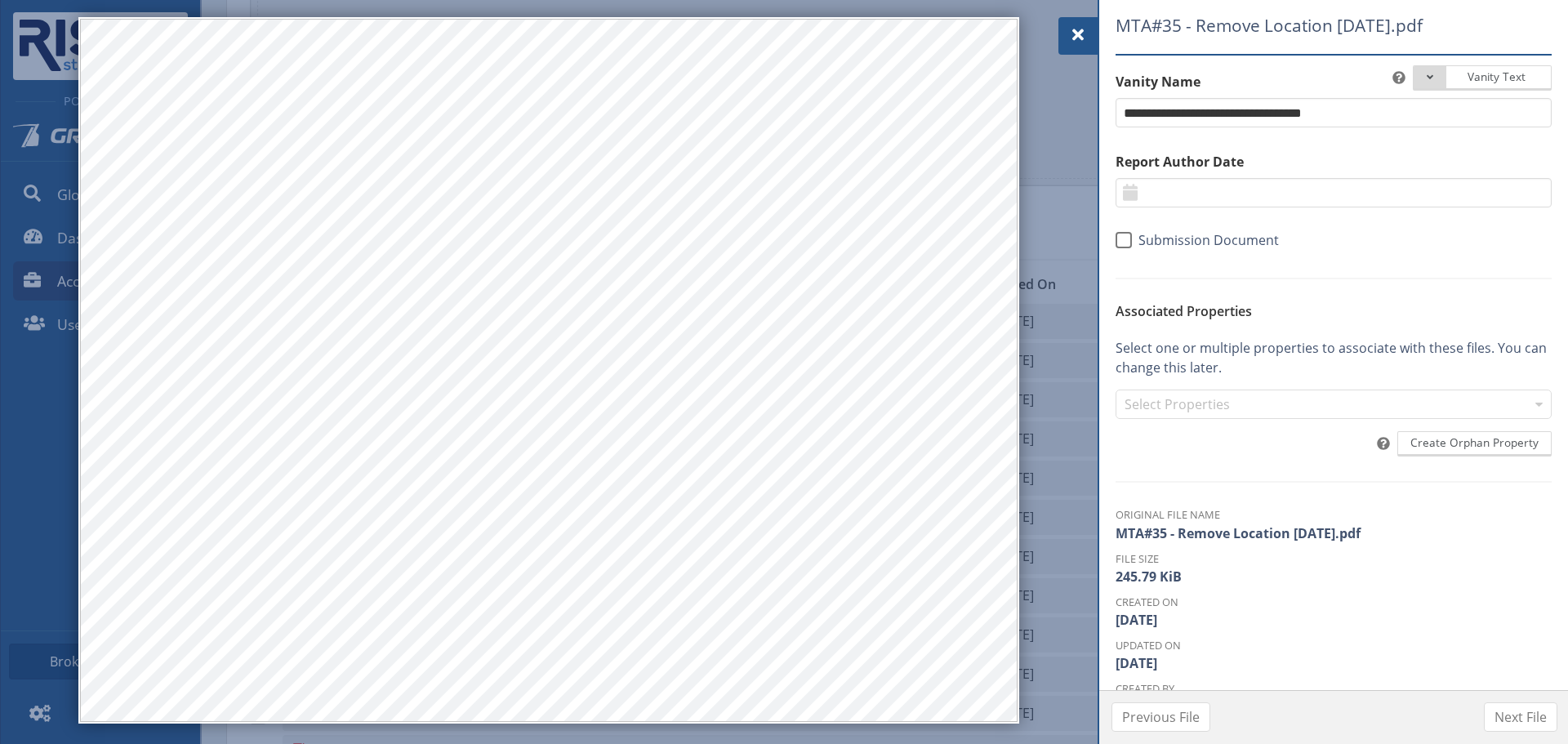
drag, startPoint x: 1091, startPoint y: 35, endPoint x: 1071, endPoint y: 54, distance: 27.6
click at [1091, 35] on div at bounding box center [1077, 35] width 40 height 38
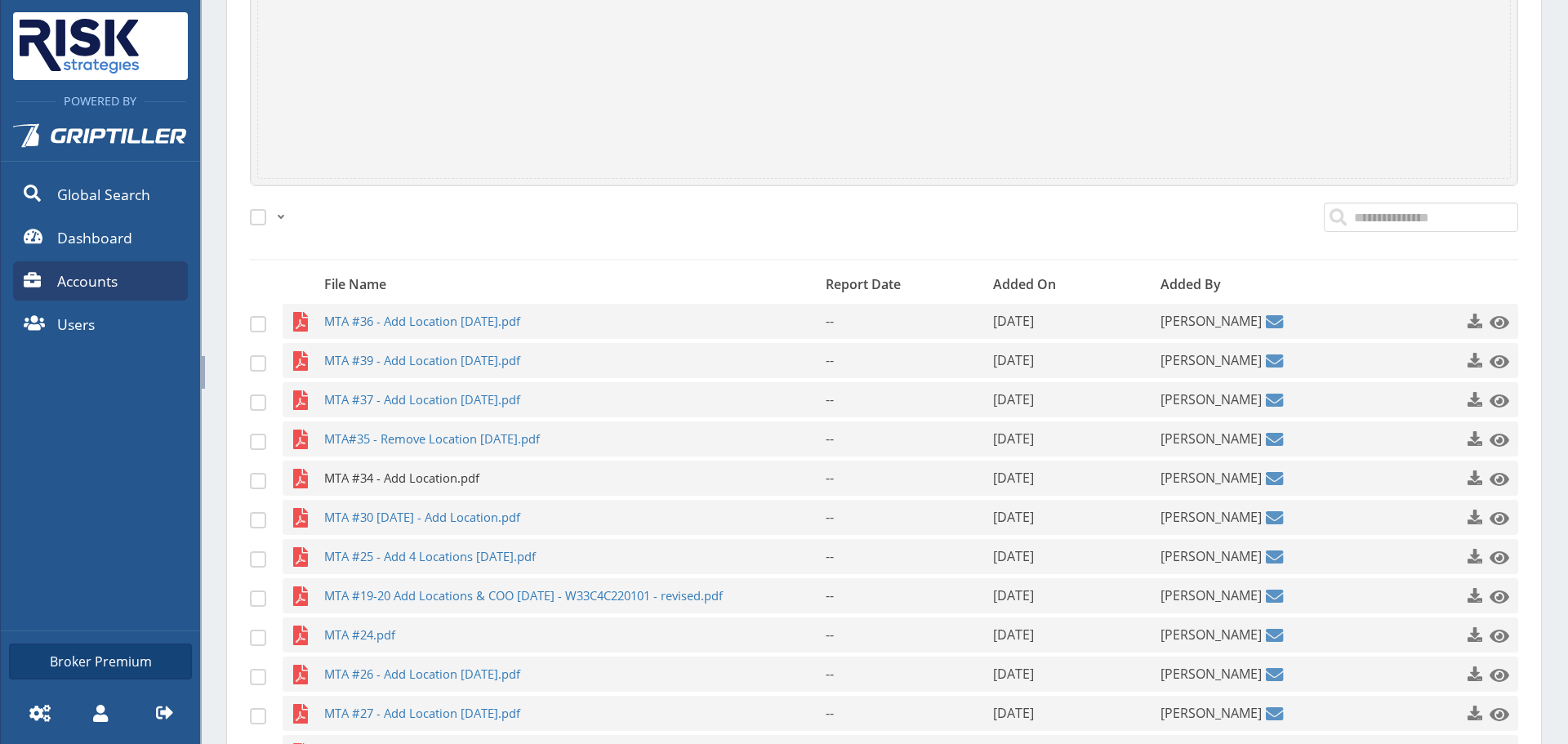
click at [479, 494] on span "MTA #34 - Add Location.pdf" at bounding box center [543, 478] width 438 height 35
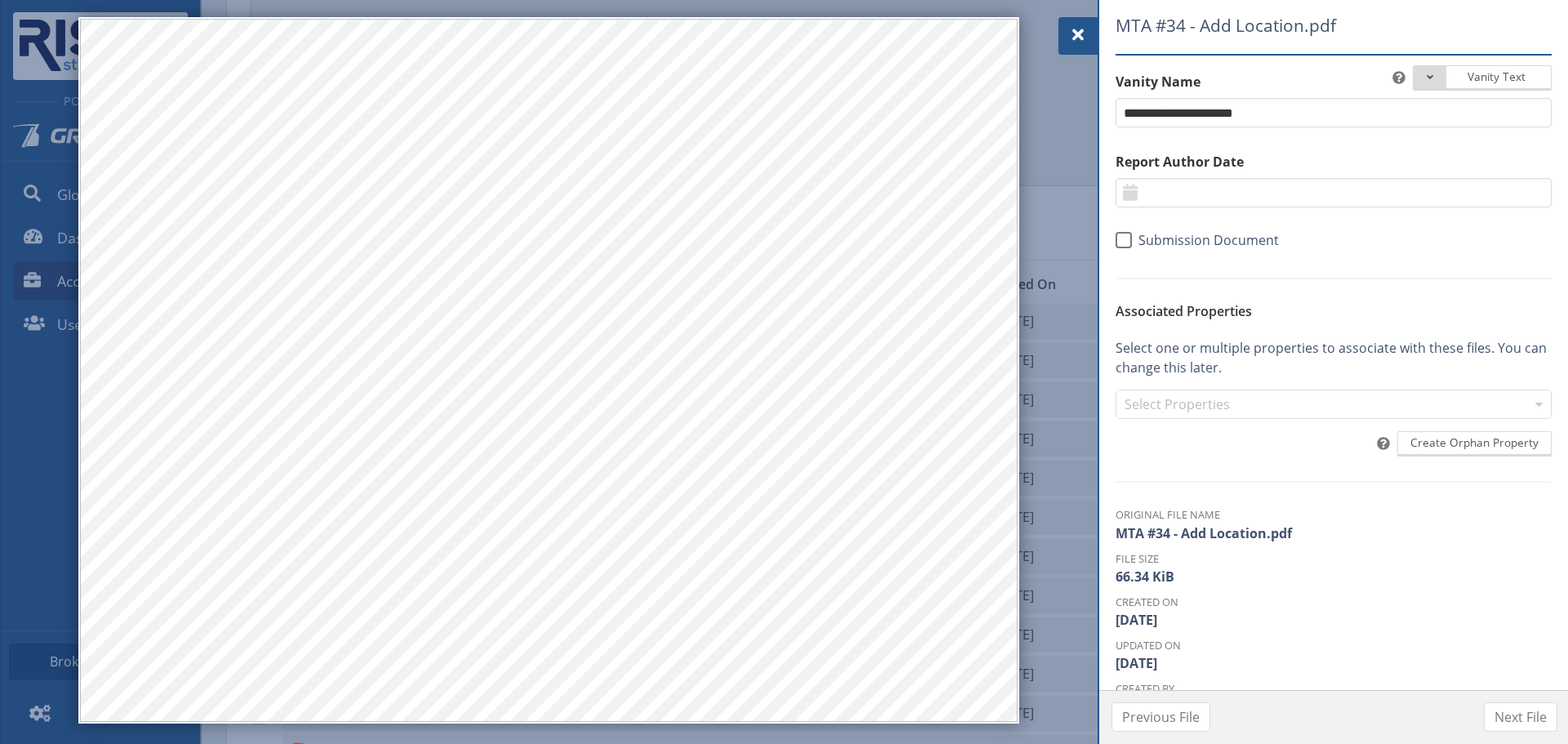
click at [1080, 35] on span at bounding box center [1077, 35] width 19 height 19
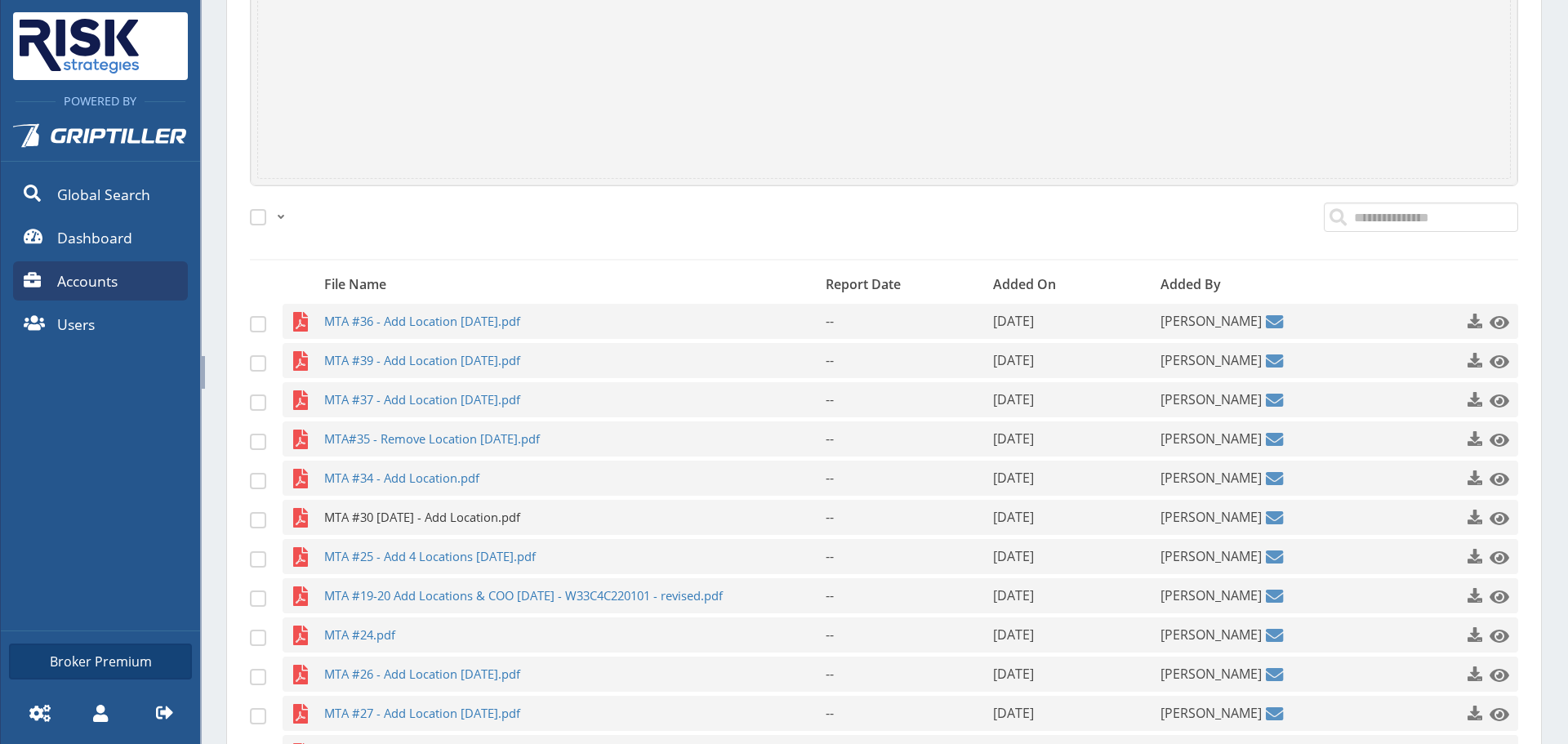
click at [509, 533] on span "MTA #30 [DATE] - Add Location.pdf" at bounding box center [543, 518] width 438 height 35
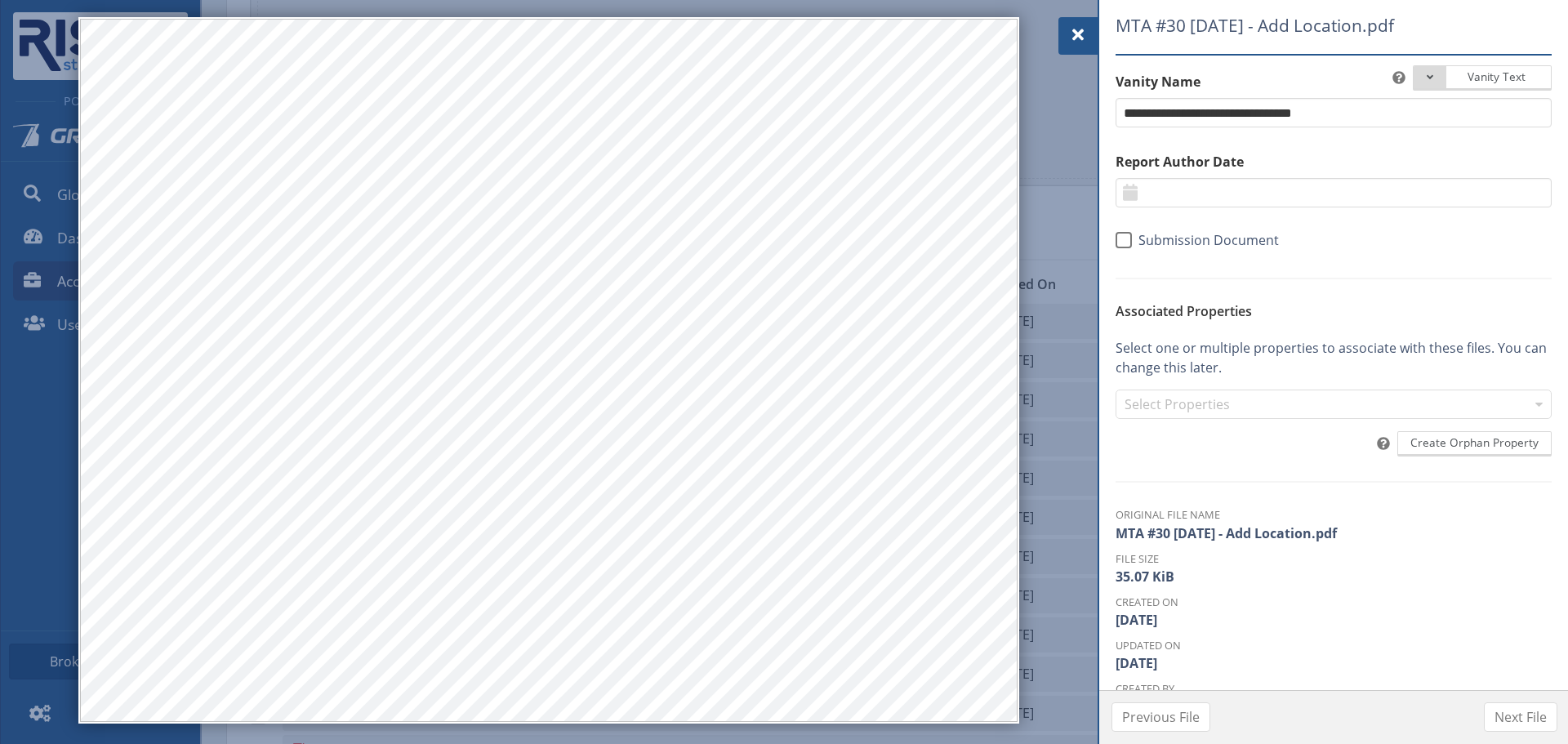
click at [1060, 27] on div at bounding box center [1077, 35] width 40 height 38
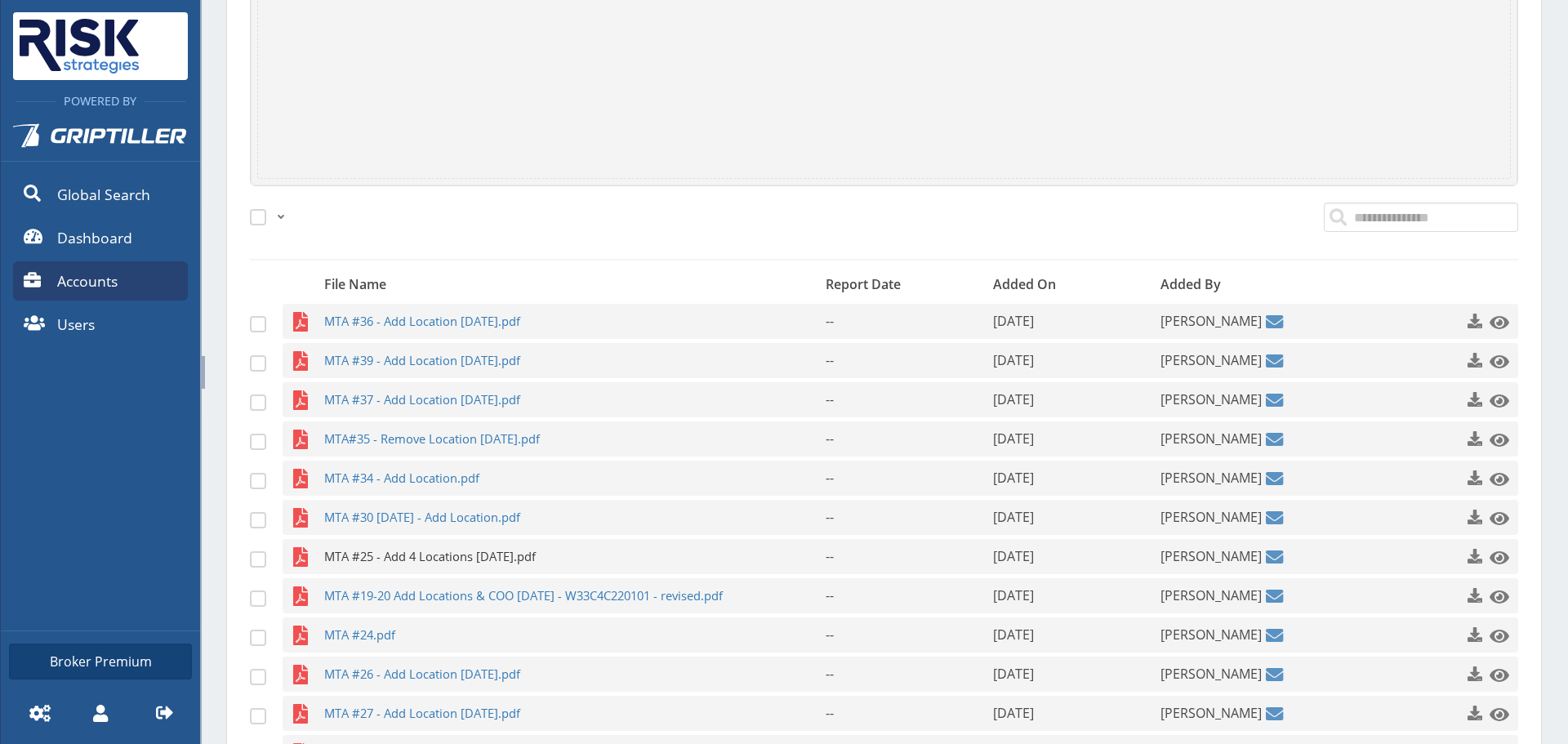
click at [460, 561] on span "MTA #25 - Add 4 Locations [DATE].pdf" at bounding box center [543, 556] width 438 height 35
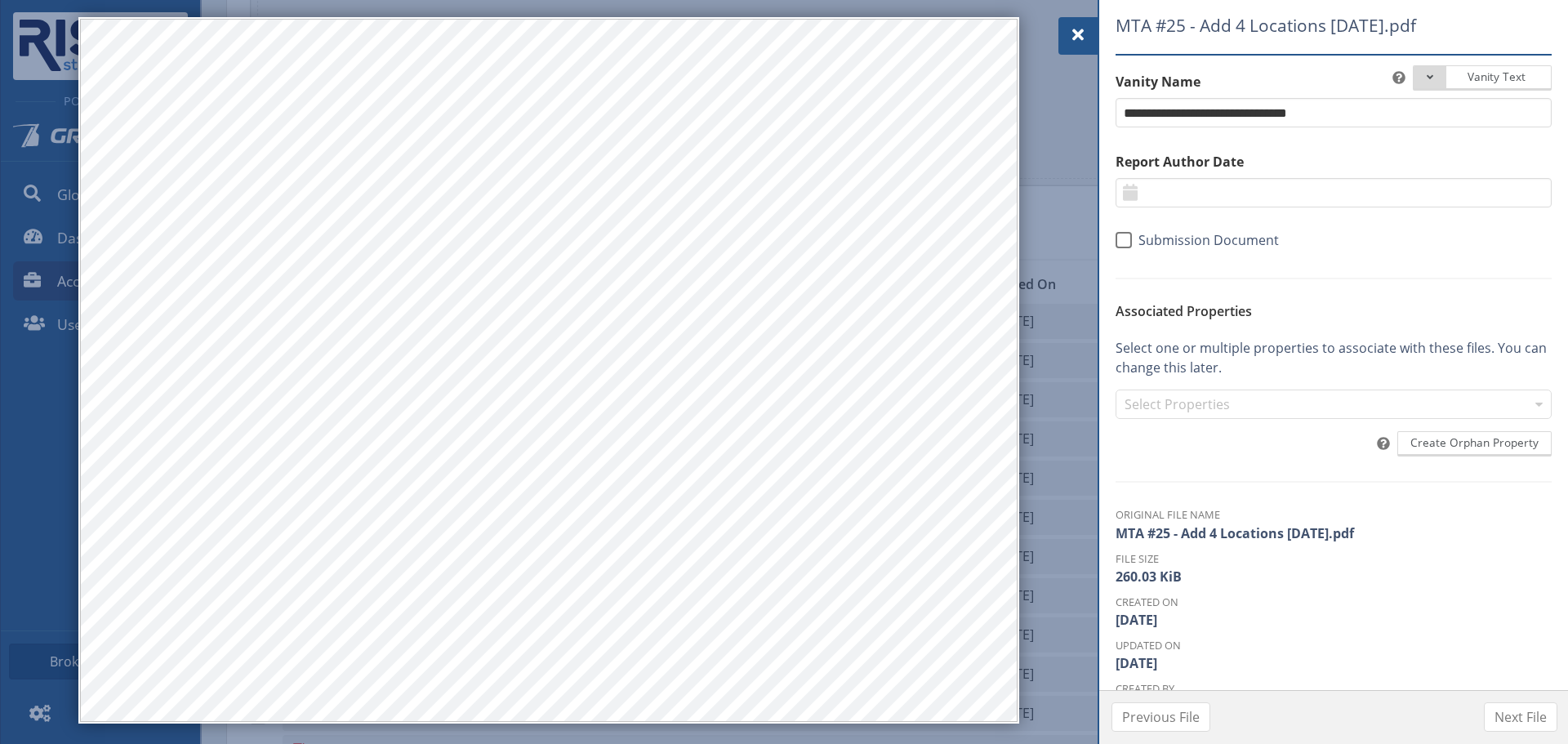
drag, startPoint x: 1077, startPoint y: 31, endPoint x: 1042, endPoint y: 117, distance: 92.8
click at [1077, 31] on span at bounding box center [1077, 35] width 19 height 19
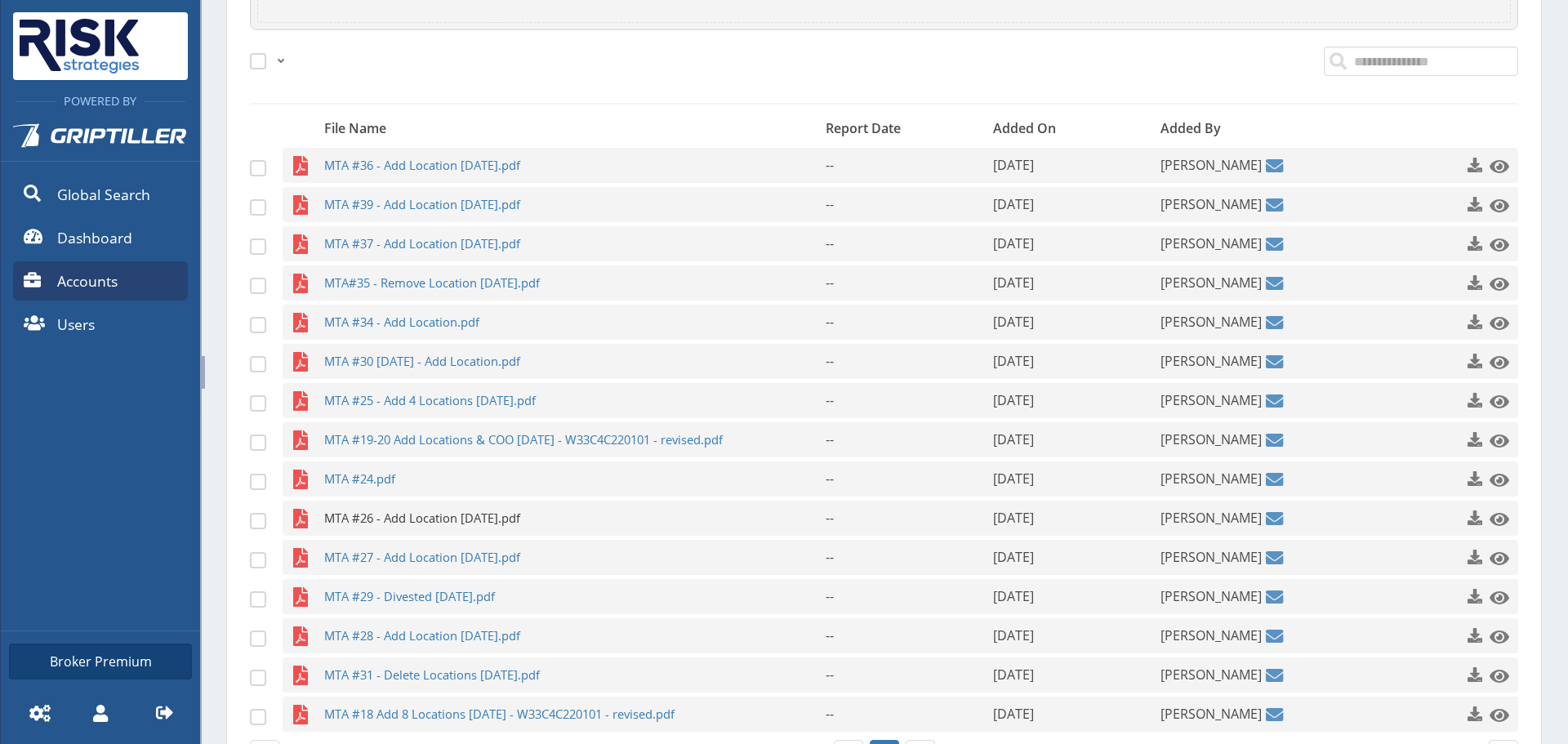
scroll to position [694, 0]
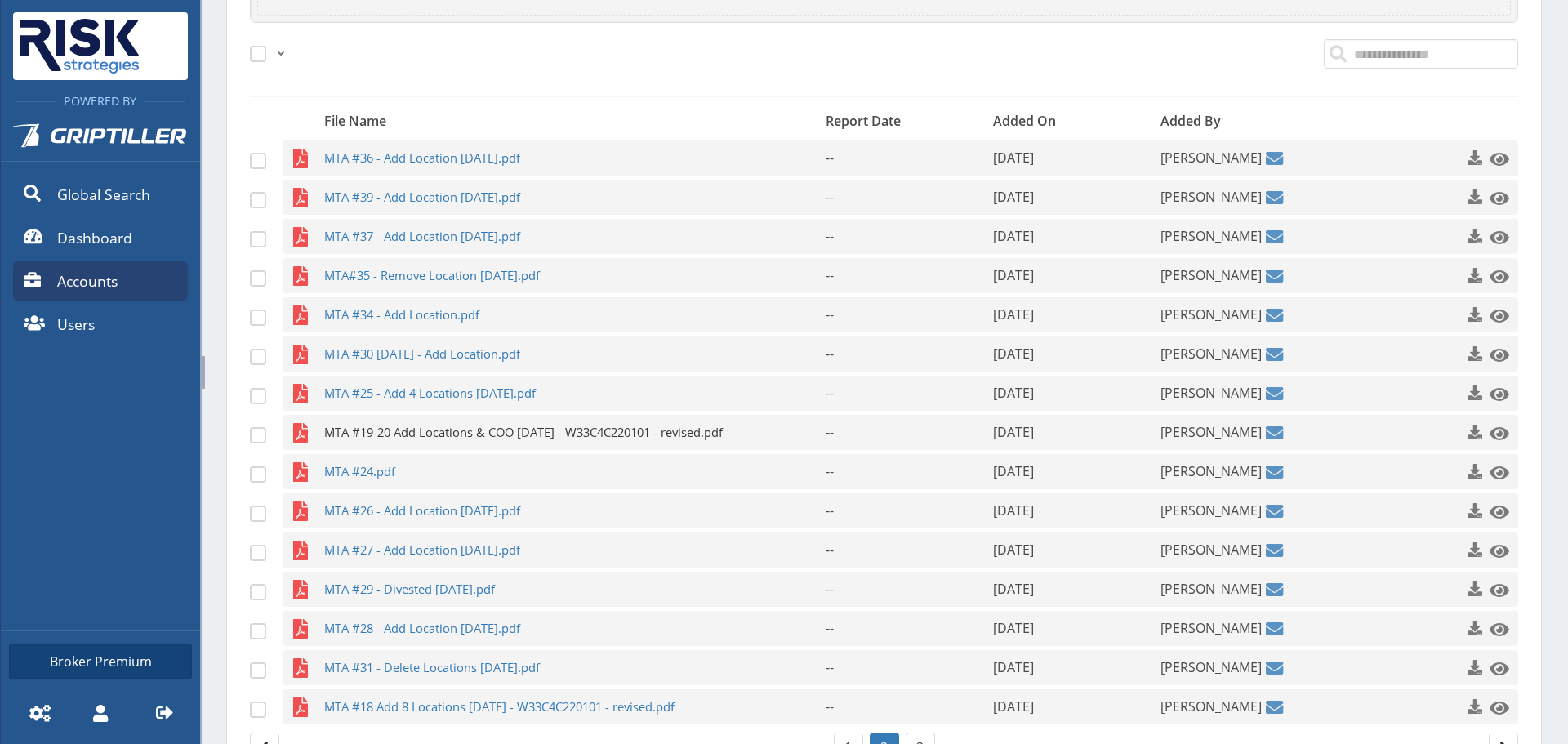
click at [438, 438] on span "MTA #19-20 Add Locations & COO [DATE] - W33C4C220101 - revised.pdf" at bounding box center [543, 433] width 438 height 35
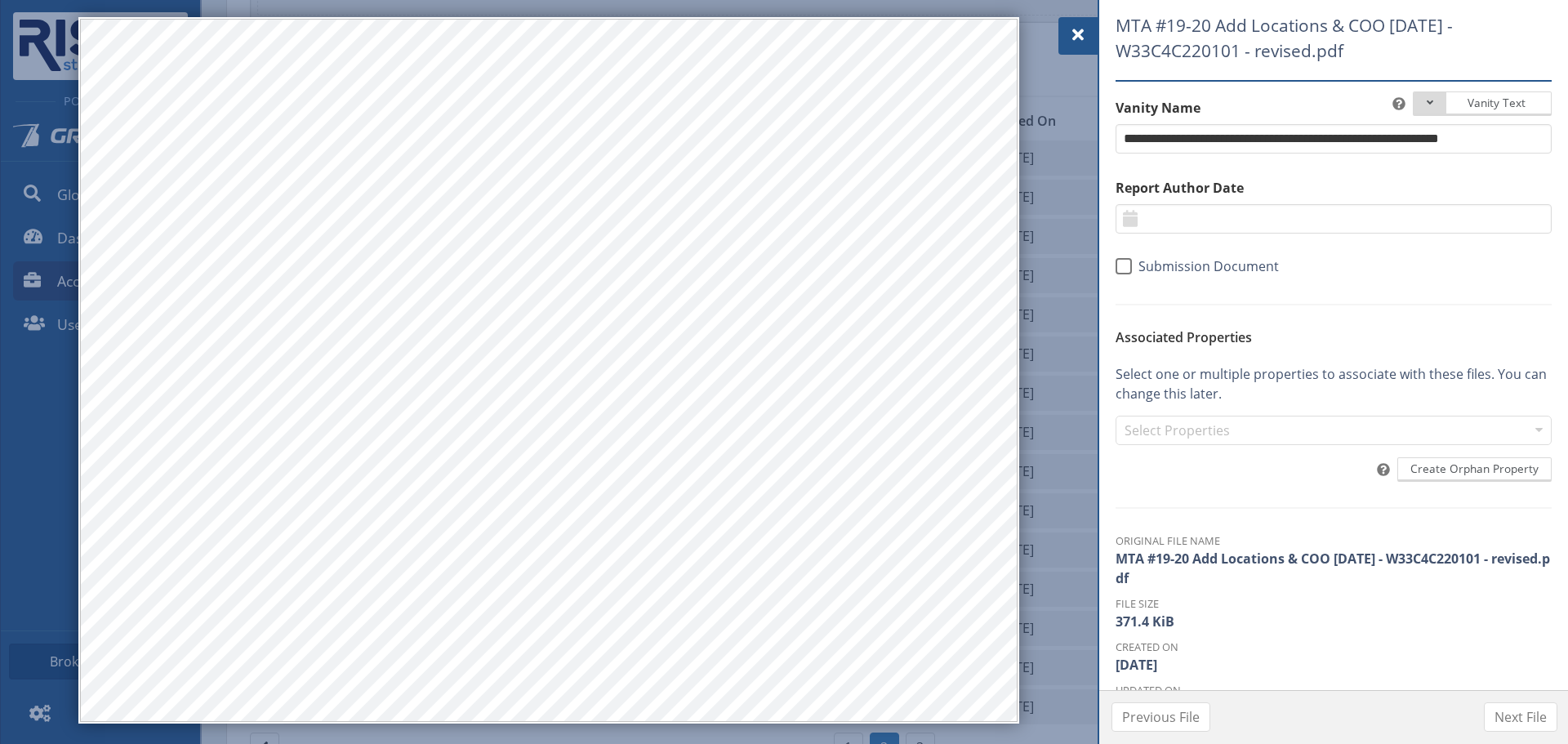
drag, startPoint x: 1092, startPoint y: 29, endPoint x: 1056, endPoint y: 56, distance: 45.0
click at [1092, 29] on div at bounding box center [1077, 35] width 40 height 38
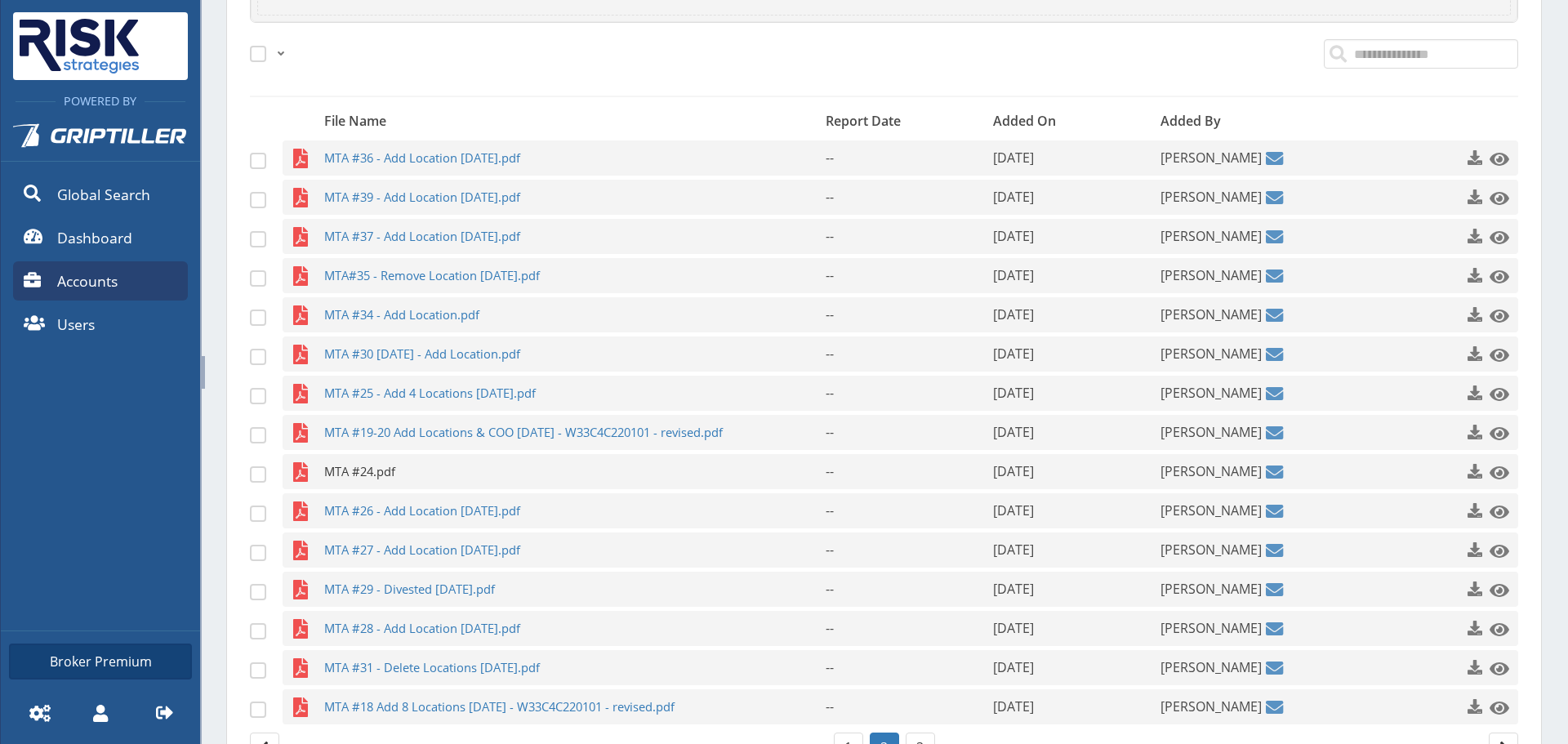
click at [402, 474] on span "MTA #24.pdf" at bounding box center [543, 471] width 438 height 35
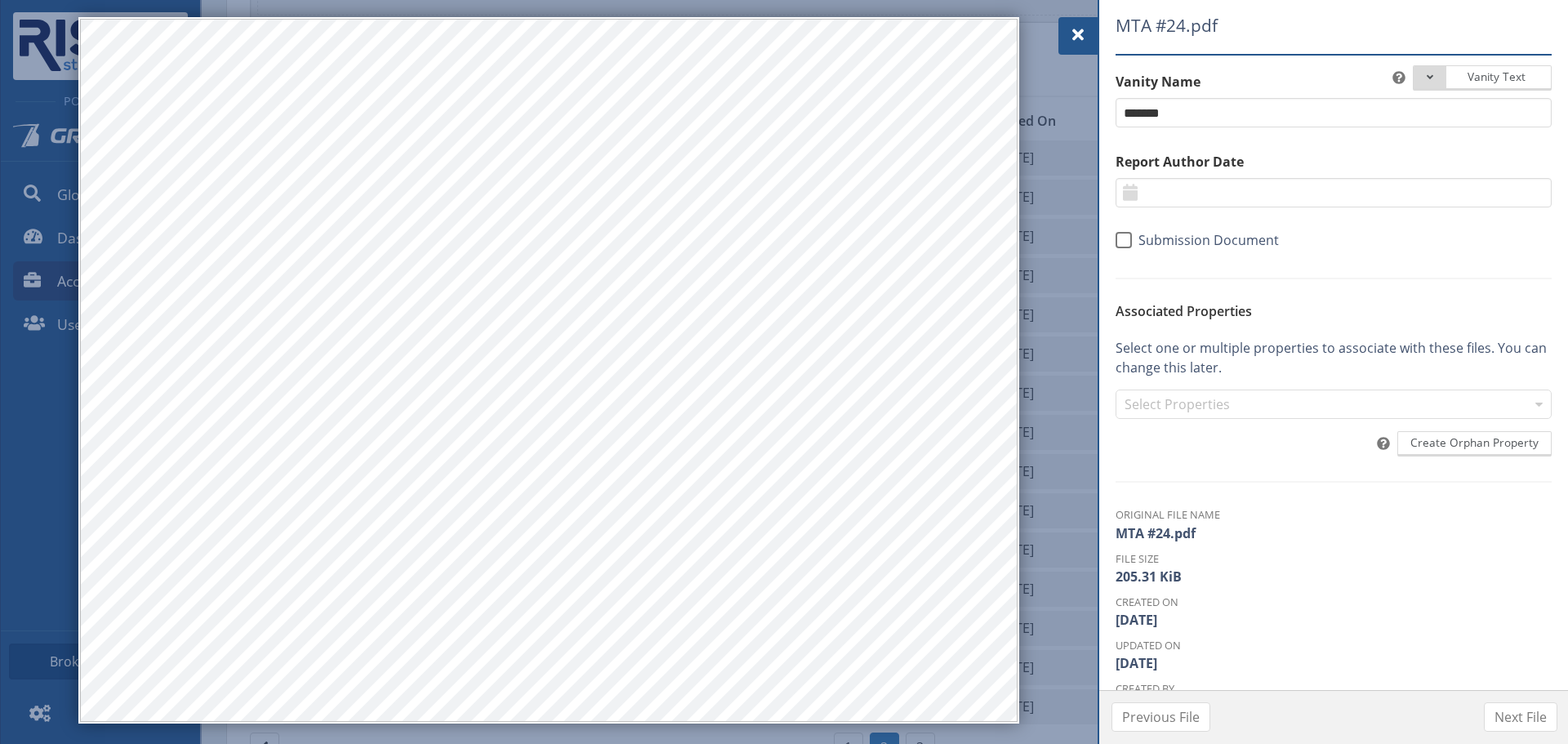
click at [1063, 35] on div at bounding box center [1077, 35] width 40 height 38
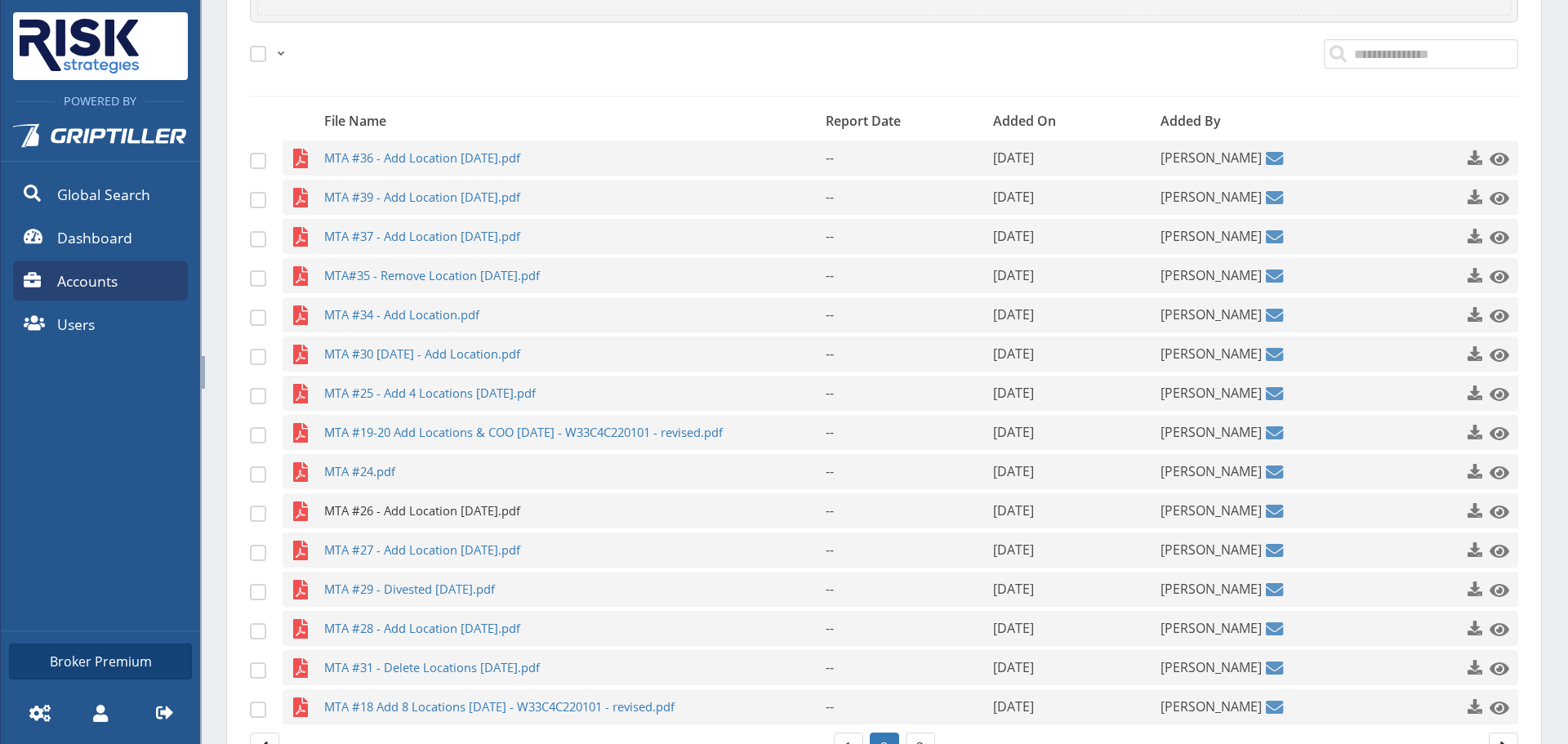
click at [497, 523] on span "MTA #26 - Add Location [DATE].pdf" at bounding box center [543, 511] width 438 height 35
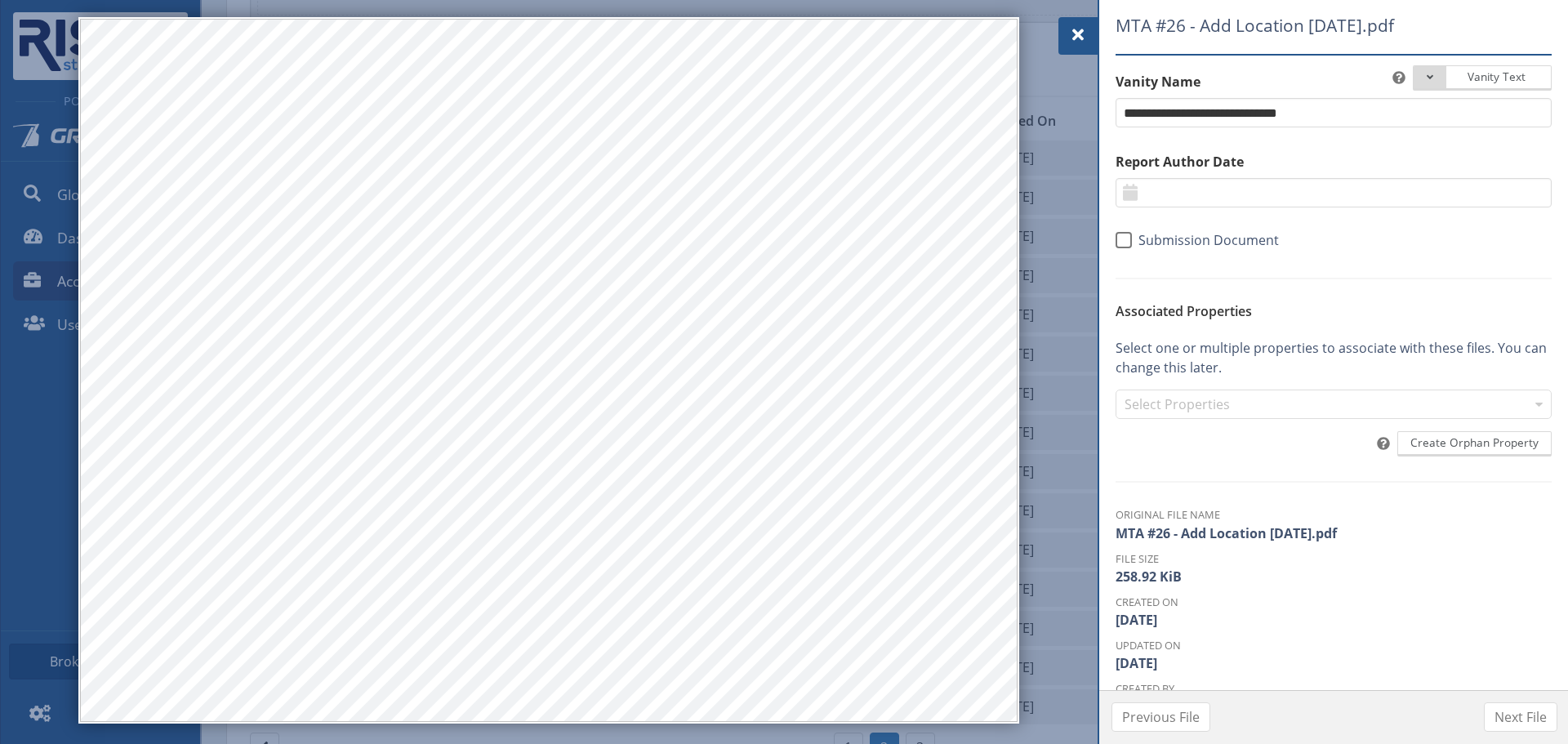
click at [762, 493] on link "MTA #26 - Add Location [DATE].pdf" at bounding box center [762, 493] width 0 height 0
drag, startPoint x: 1076, startPoint y: 29, endPoint x: 1068, endPoint y: 35, distance: 10.0
click at [1076, 29] on span at bounding box center [1077, 35] width 19 height 19
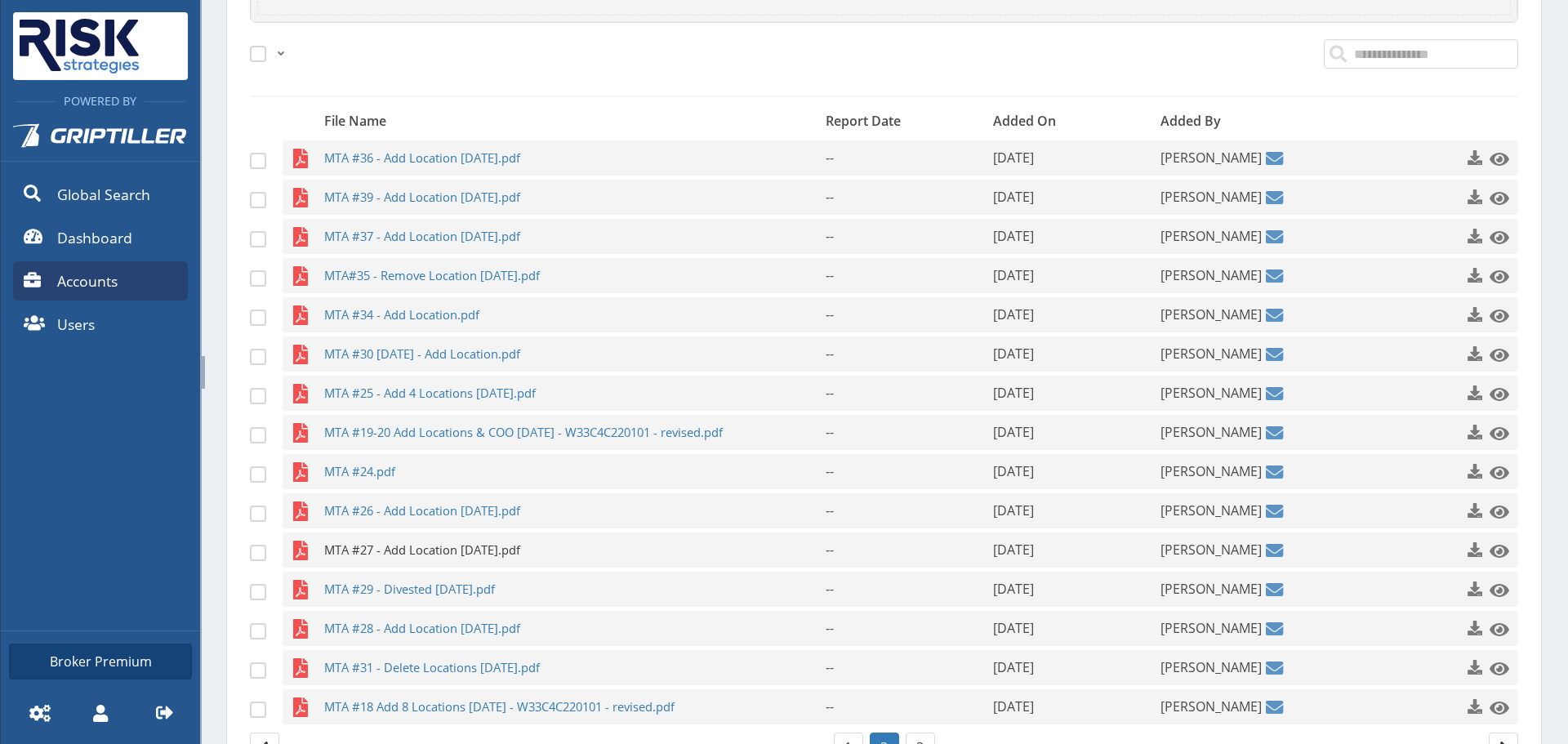
click at [425, 550] on span "MTA #27 - Add Location [DATE].pdf" at bounding box center [543, 550] width 438 height 35
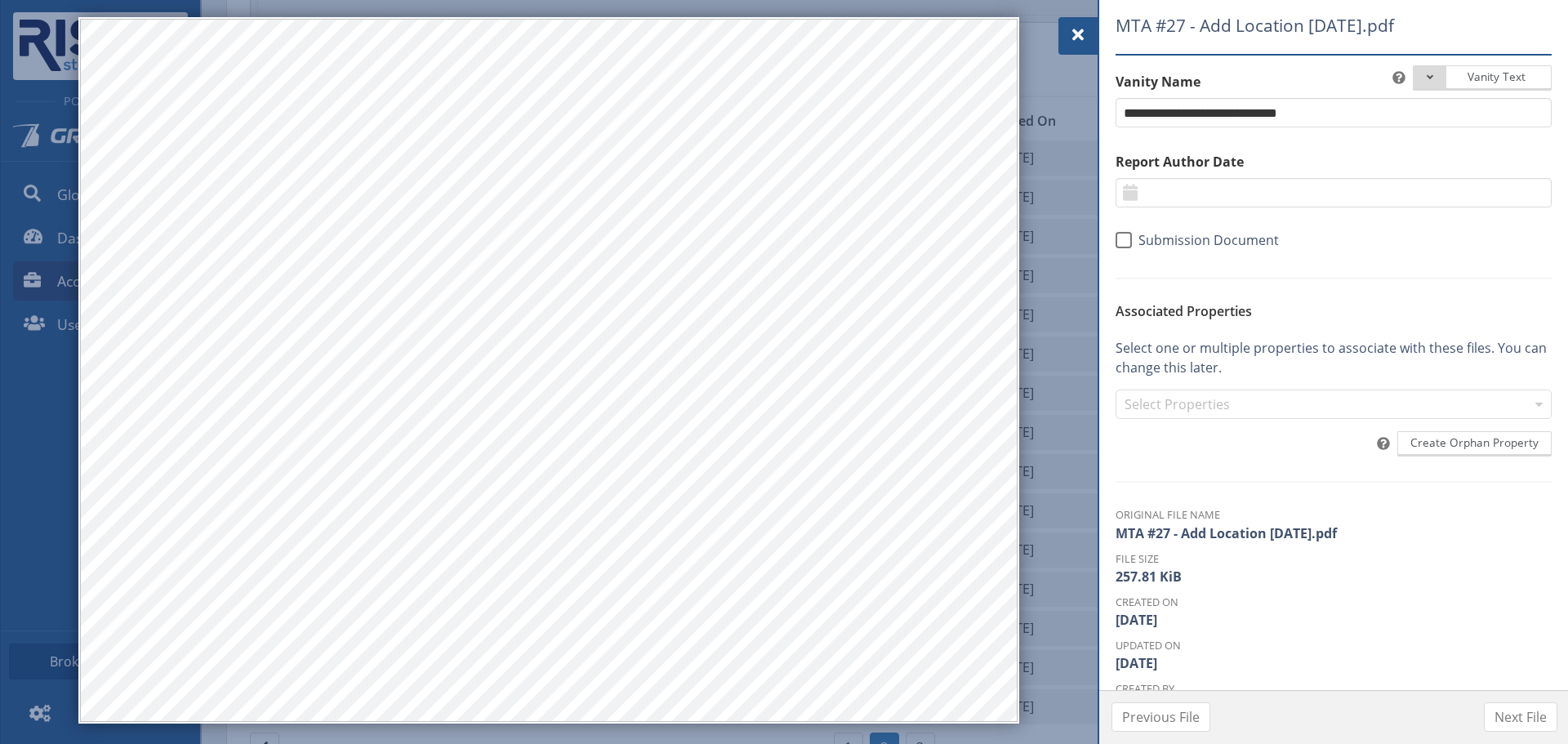
click at [1072, 38] on span at bounding box center [1077, 35] width 19 height 19
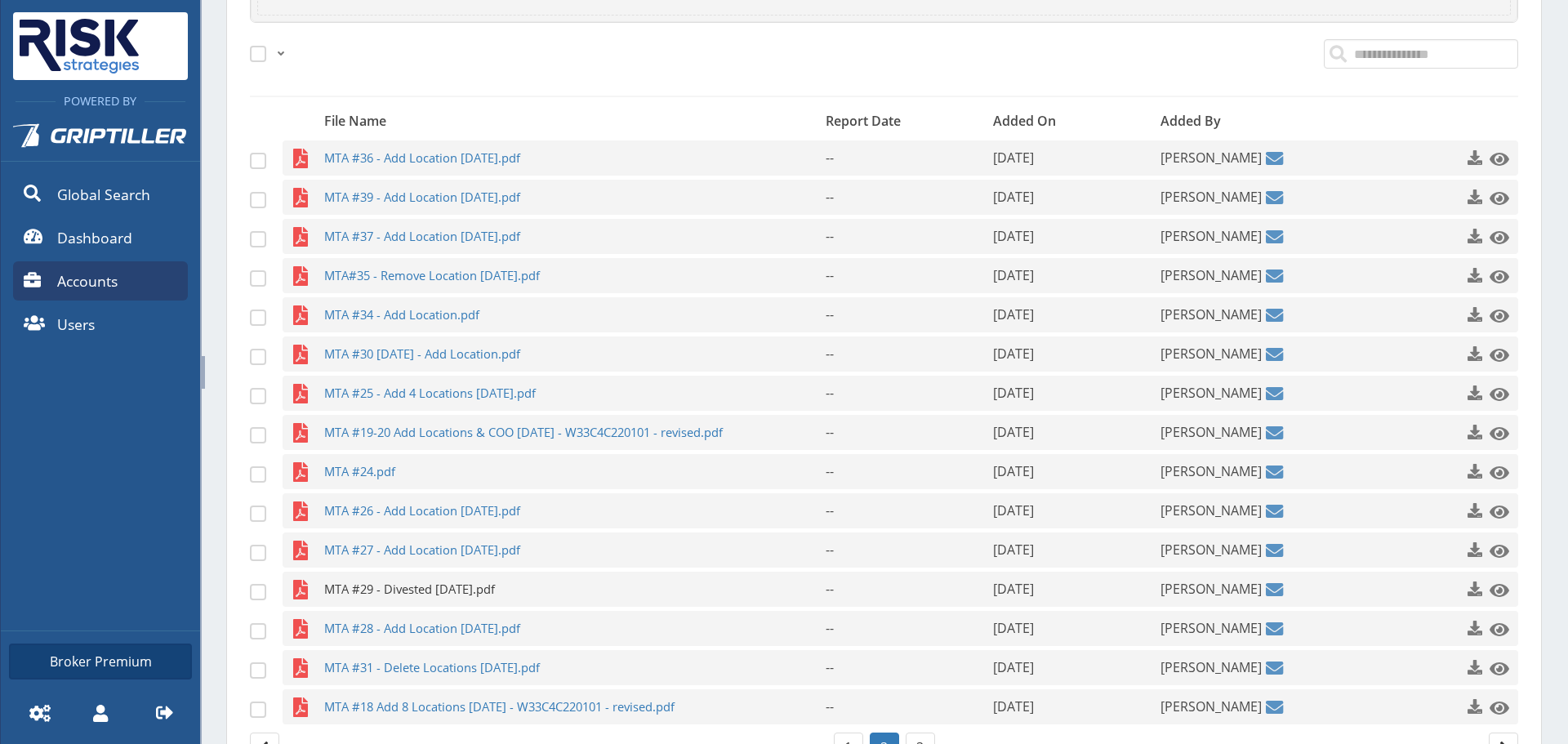
click at [401, 577] on span "MTA #29 - Divested [DATE].pdf" at bounding box center [543, 589] width 438 height 35
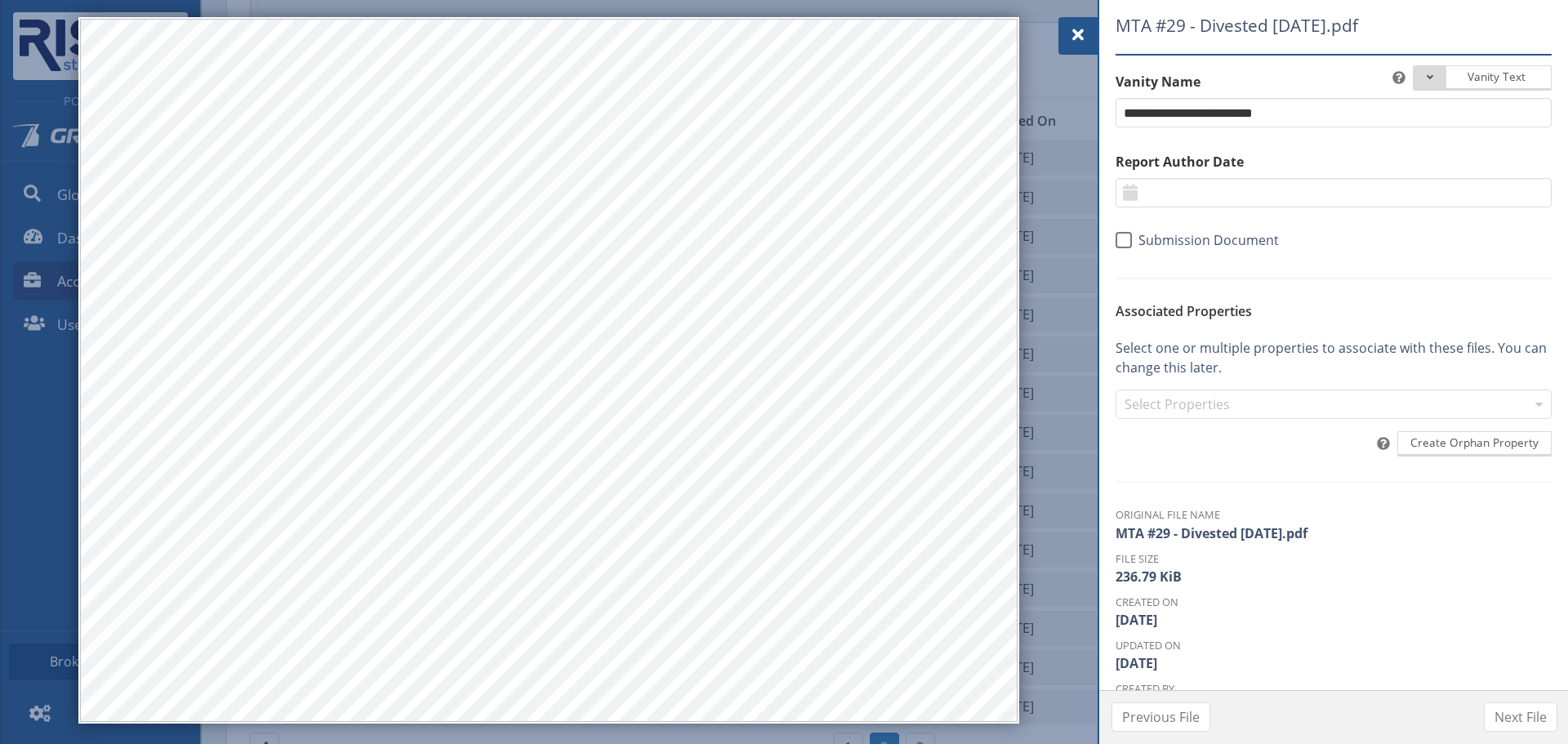
click at [1078, 28] on span at bounding box center [1077, 35] width 19 height 19
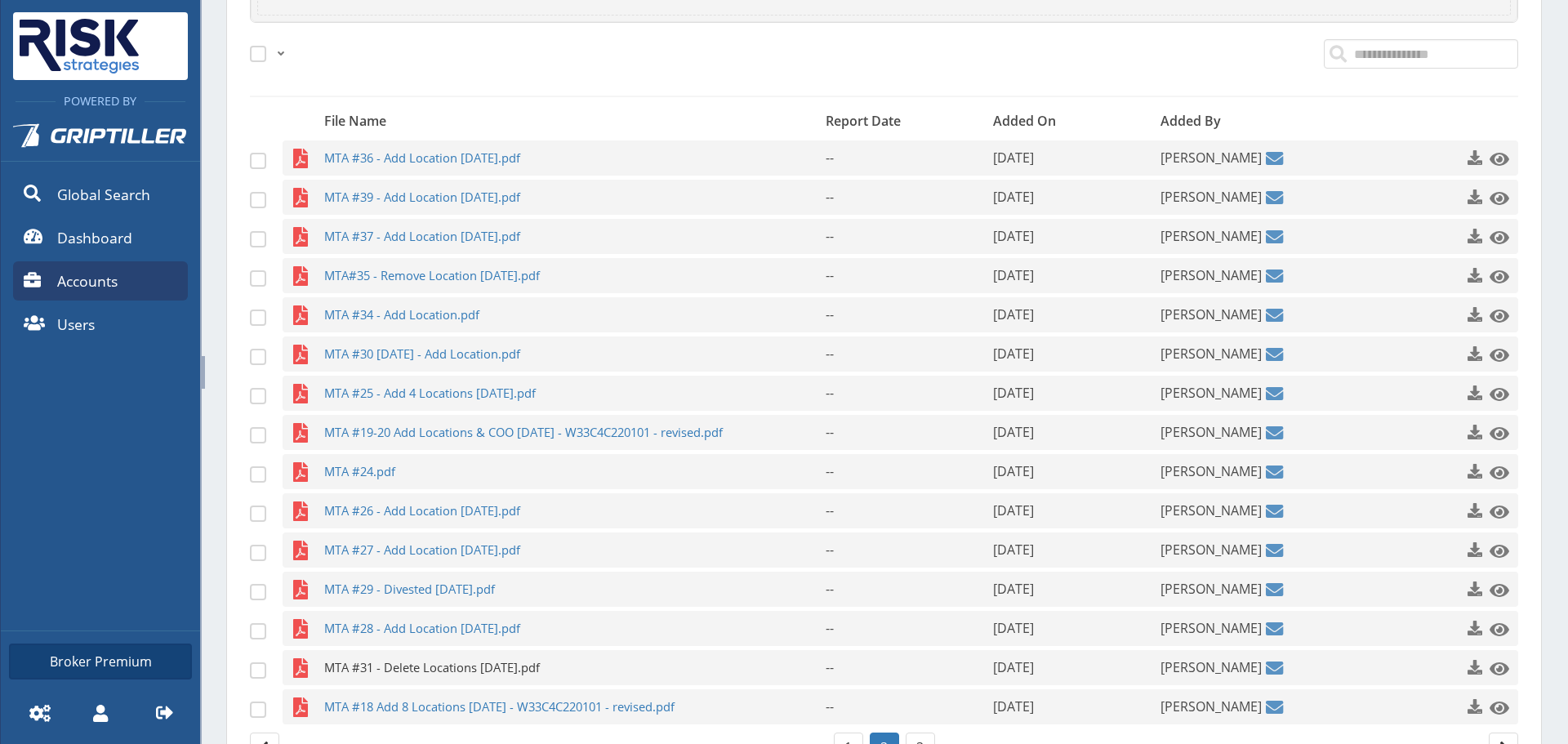
click at [487, 674] on span "MTA #31 - Delete Locations [DATE].pdf" at bounding box center [543, 667] width 438 height 35
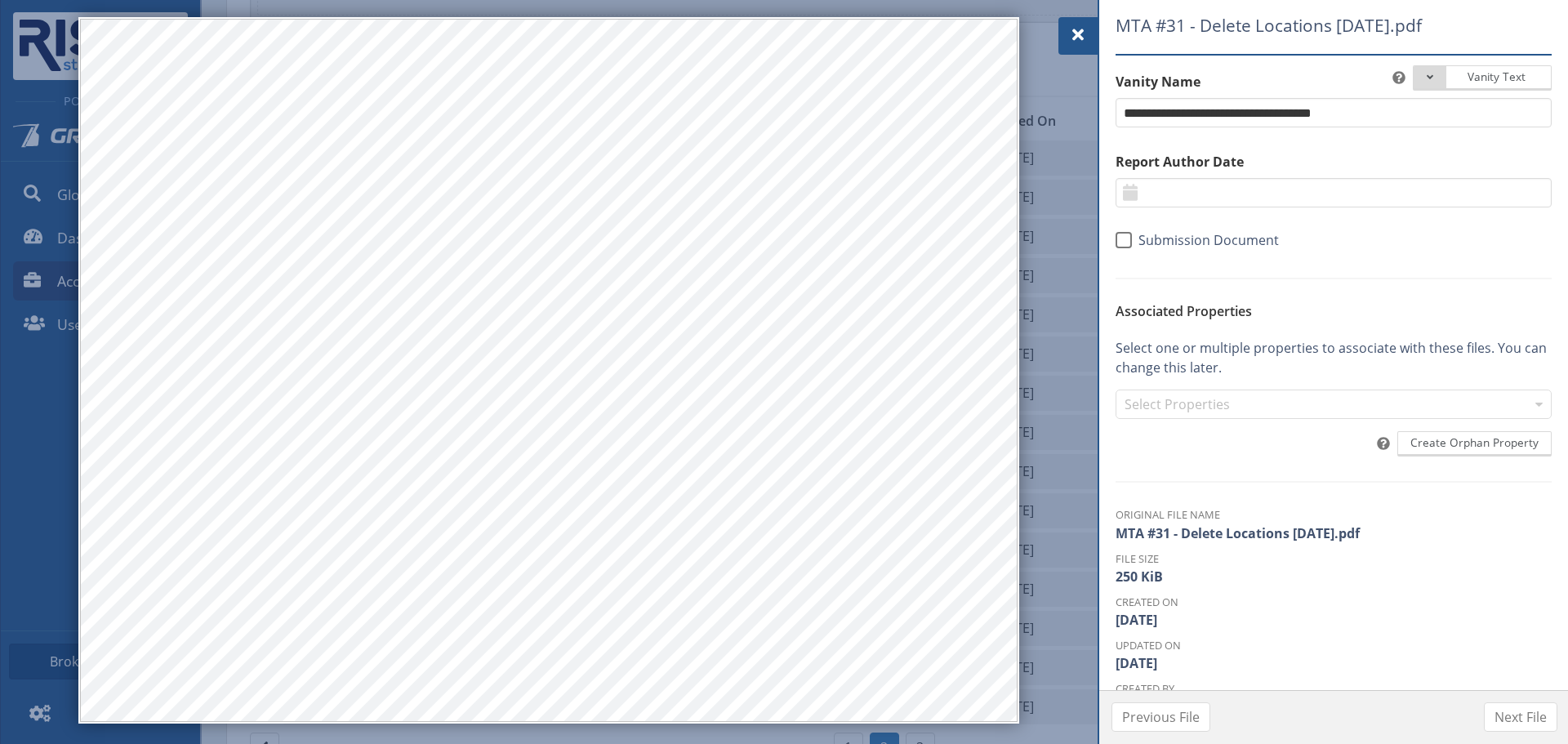
click at [1099, 25] on div "MTA #31 - Delete Locations [DATE].pdf Vanity Text Document Type Phase I Phase I…" at bounding box center [1333, 345] width 469 height 690
click at [1071, 30] on span at bounding box center [1077, 35] width 19 height 19
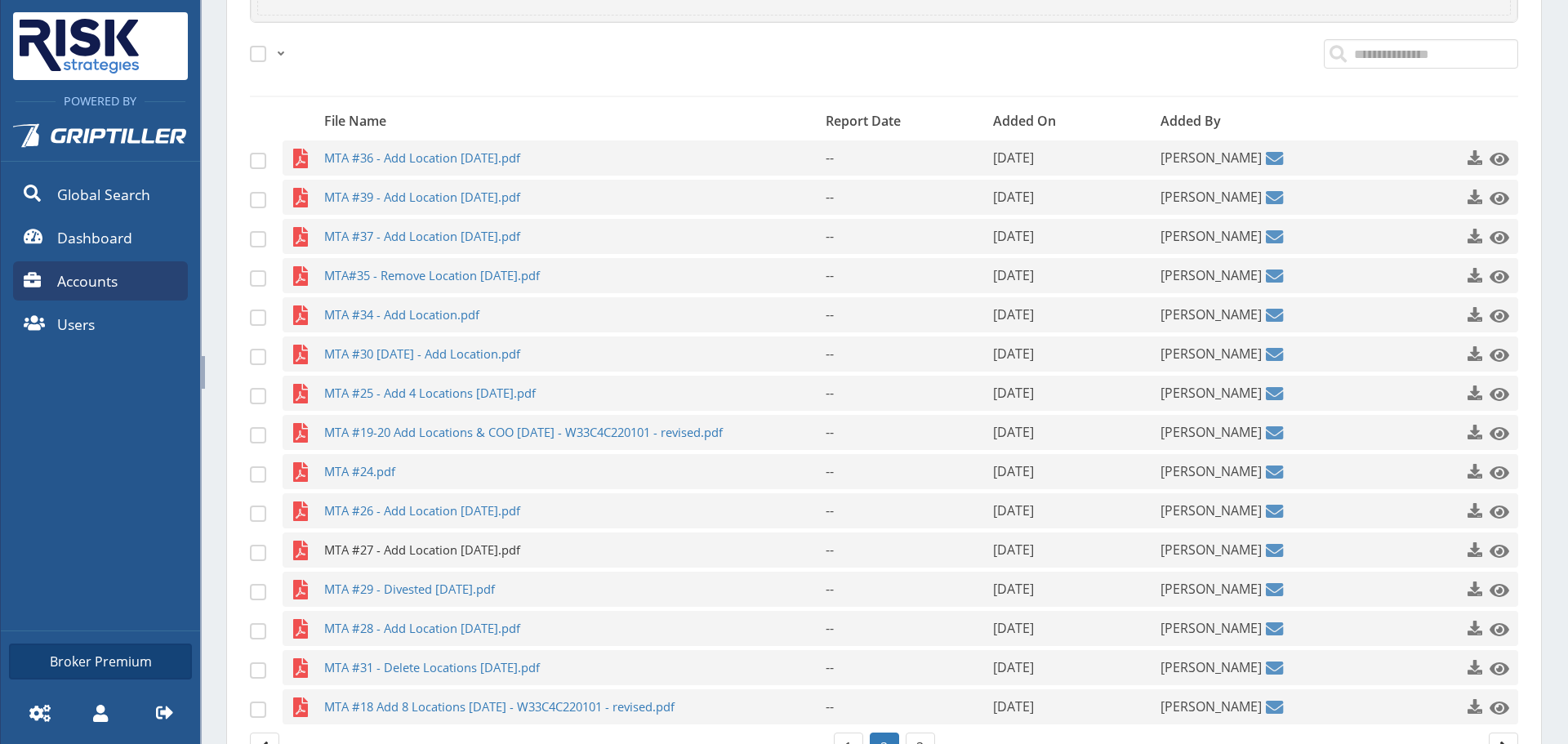
scroll to position [776, 0]
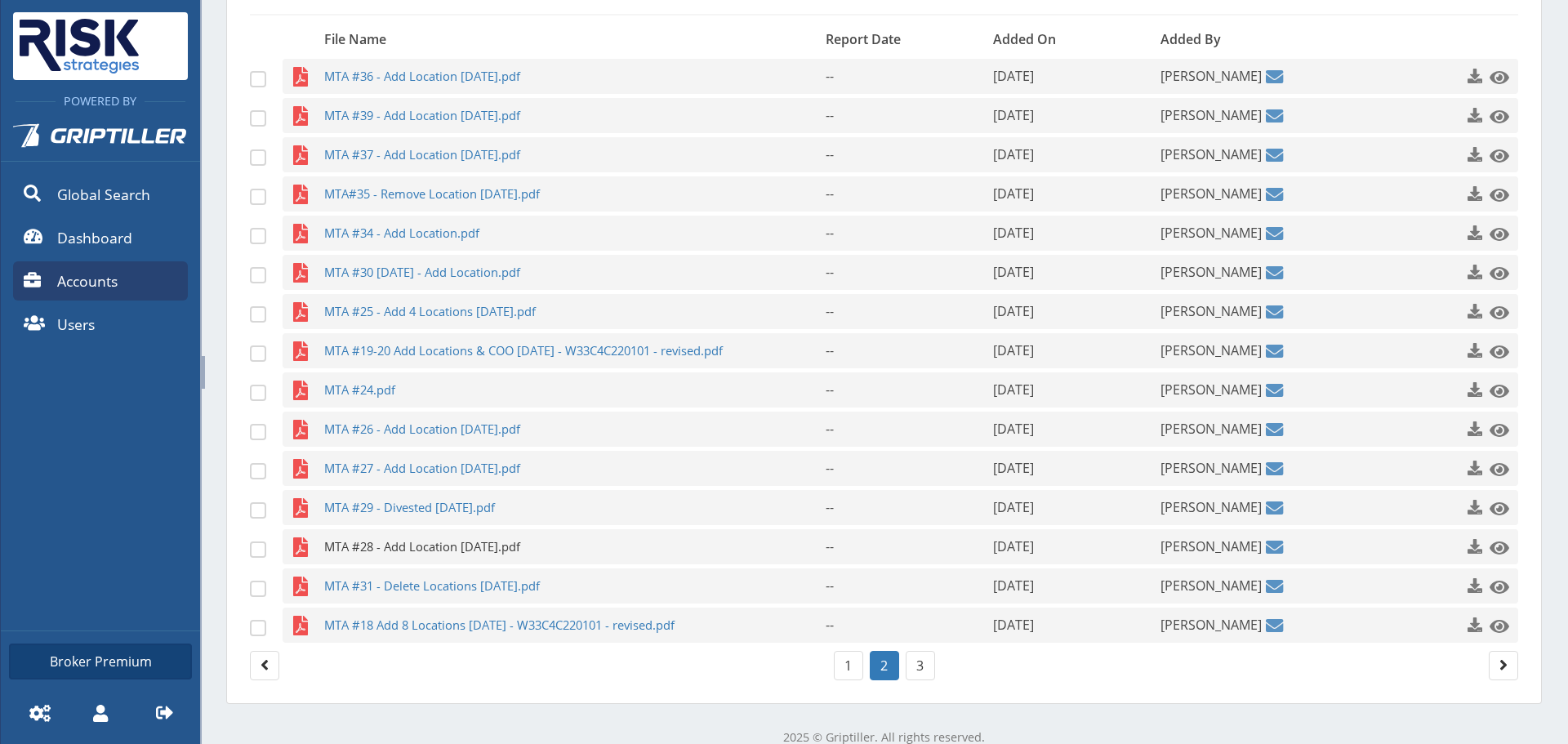
click at [394, 550] on span "MTA #28 - Add Location [DATE].pdf" at bounding box center [543, 547] width 438 height 35
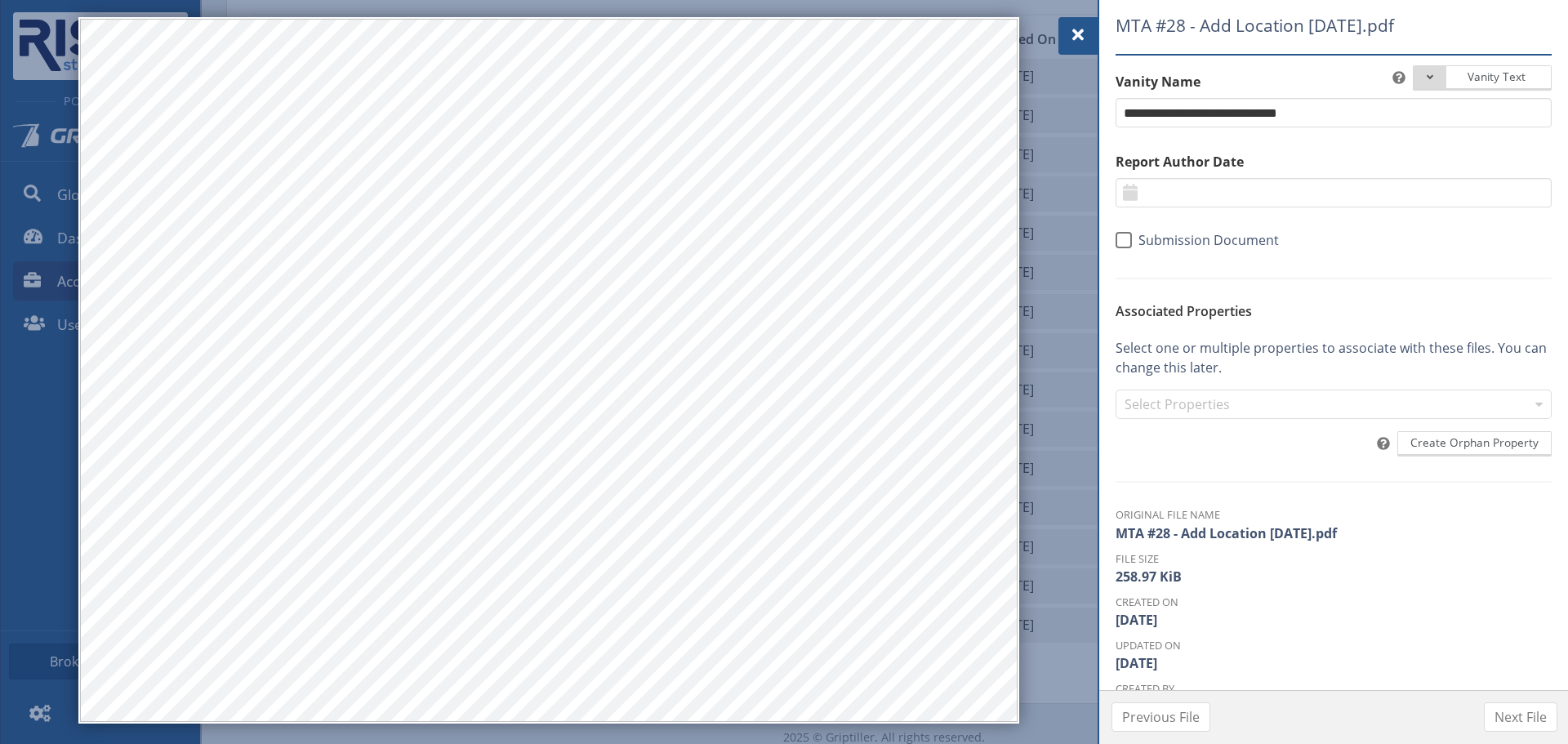
drag, startPoint x: 1079, startPoint y: 17, endPoint x: 970, endPoint y: 83, distance: 127.4
click at [1079, 17] on div at bounding box center [1077, 35] width 40 height 38
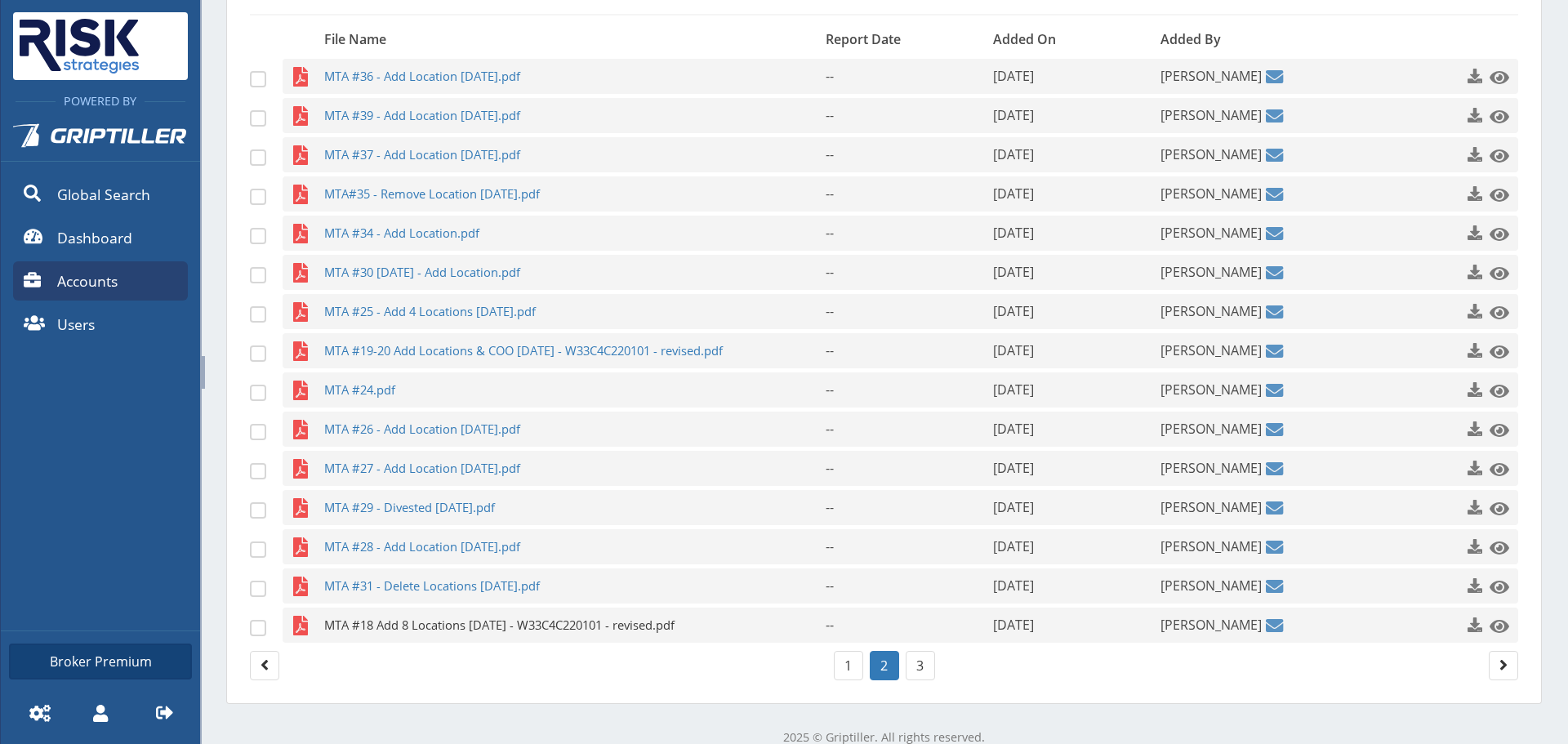
click at [387, 622] on span "MTA #18 Add 8 Locations [DATE] - W33C4C220101 - revised.pdf" at bounding box center [543, 625] width 438 height 35
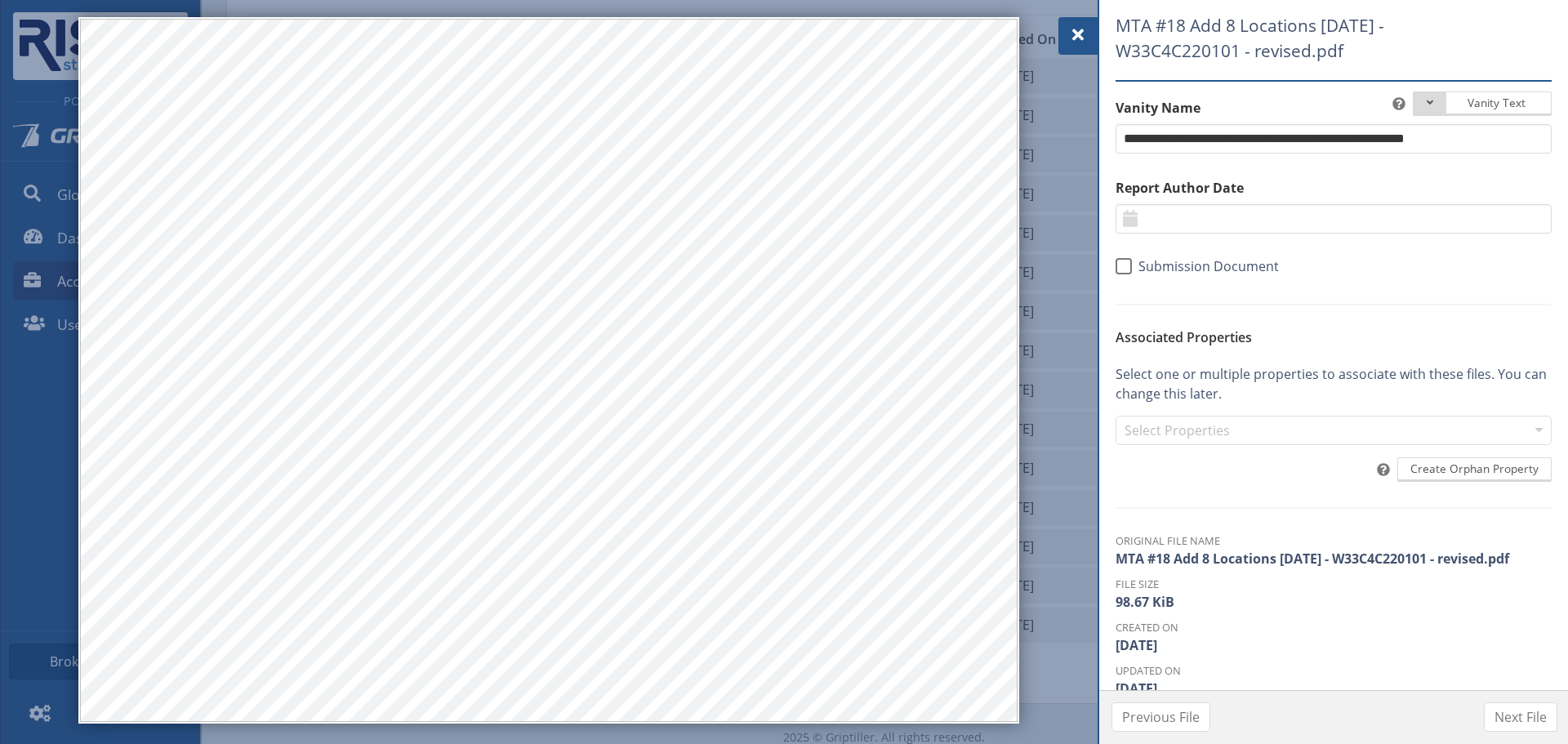
click at [1066, 35] on div at bounding box center [1077, 35] width 40 height 38
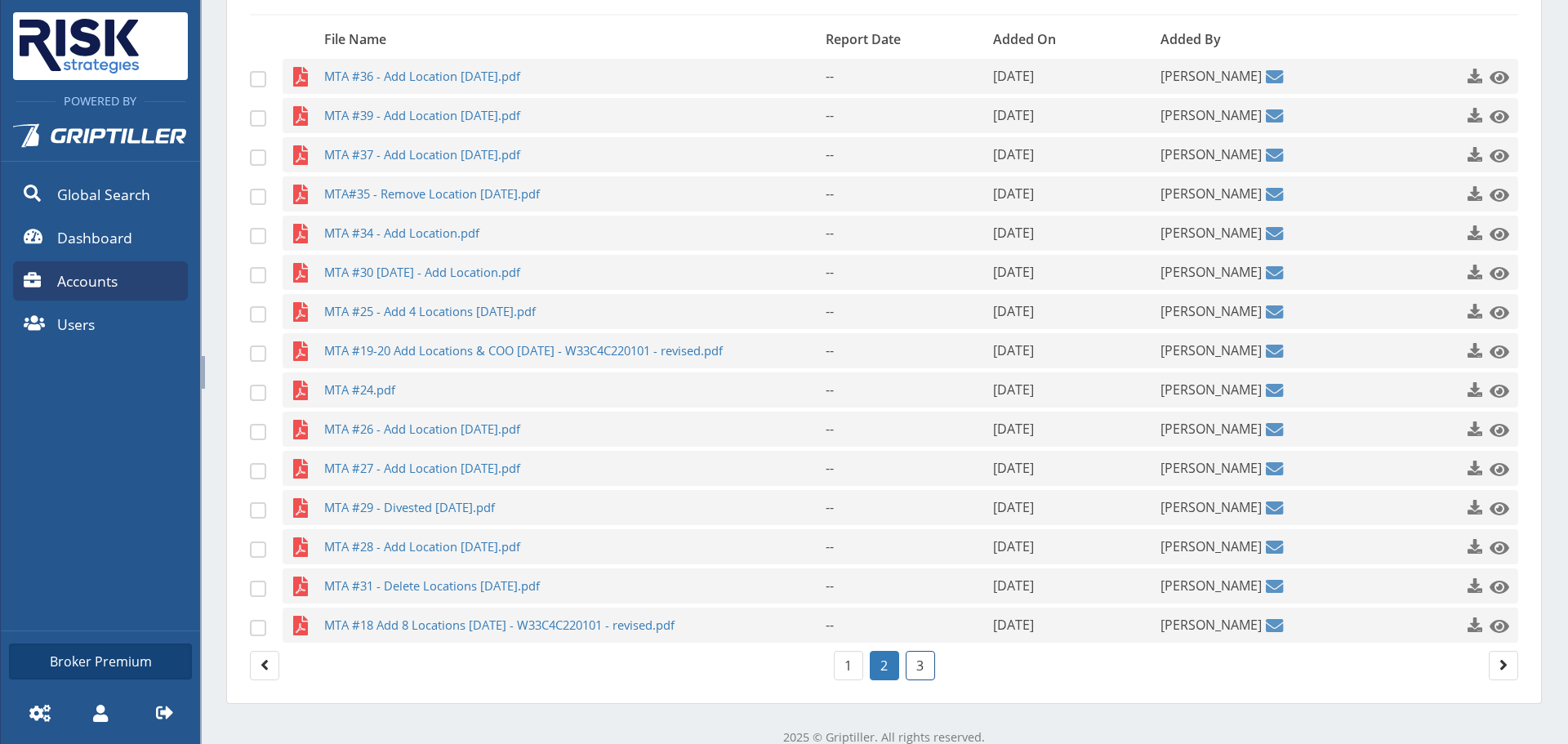
click at [906, 675] on link "3" at bounding box center [920, 665] width 29 height 29
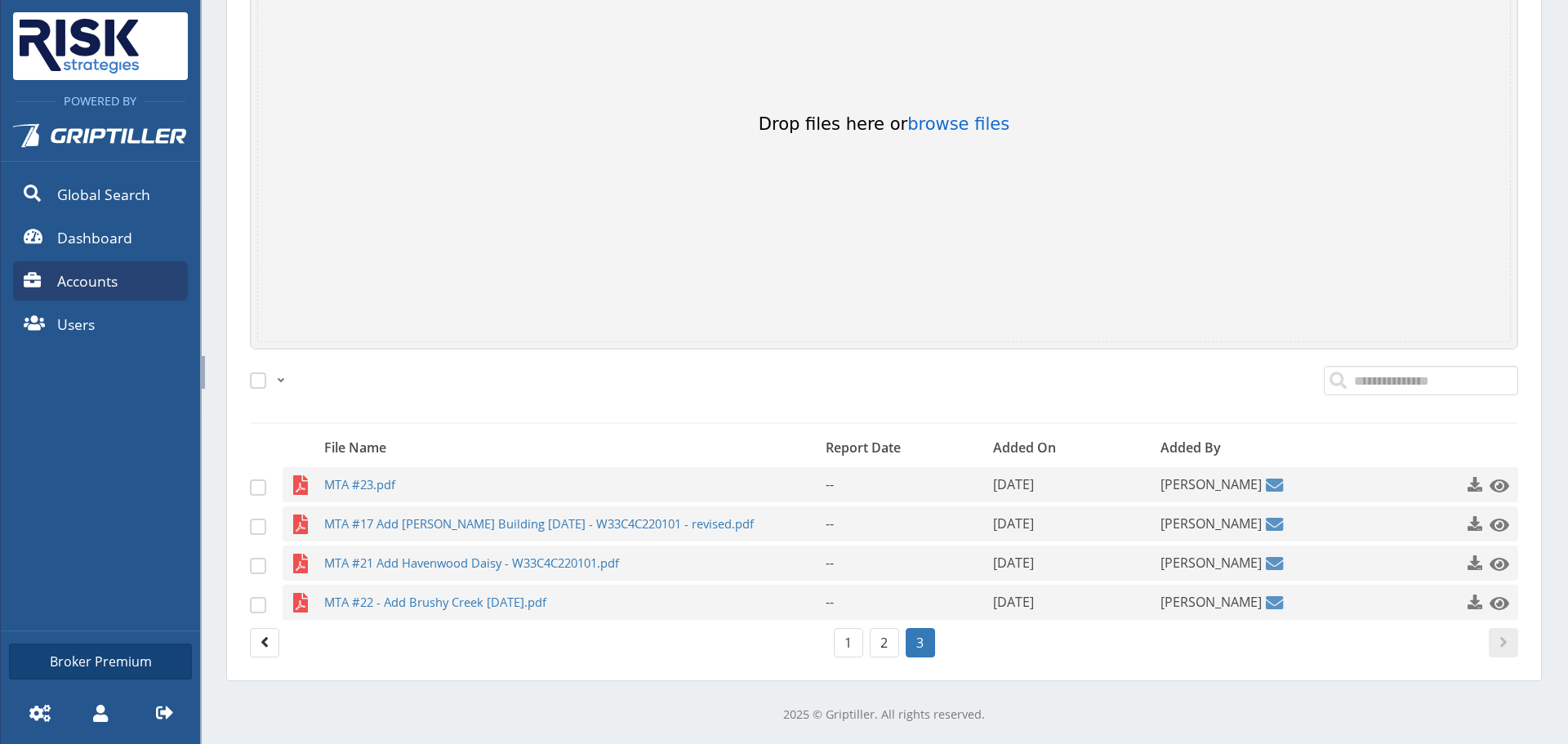
scroll to position [368, 0]
click at [384, 491] on span "MTA #23.pdf" at bounding box center [543, 485] width 438 height 35
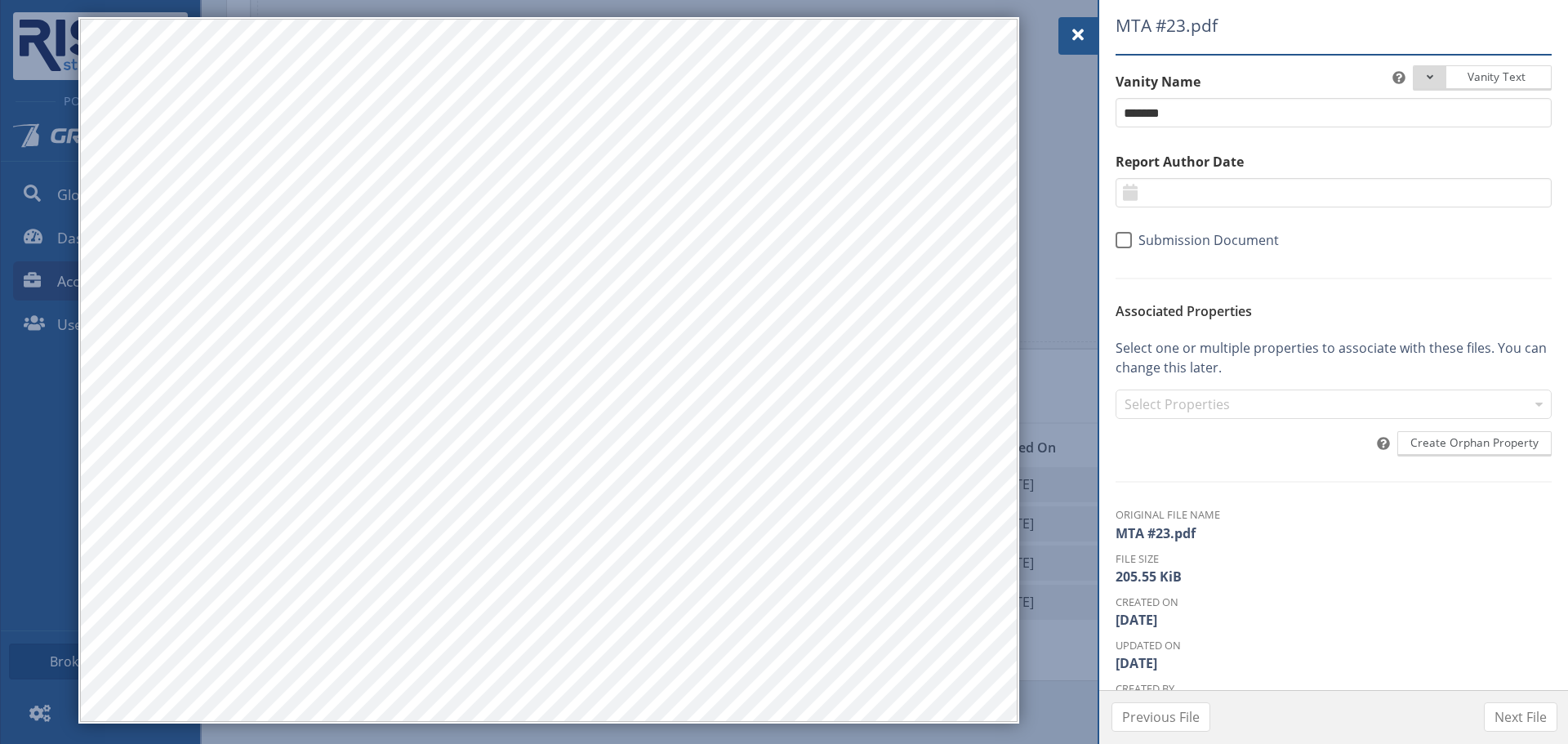
drag, startPoint x: 1071, startPoint y: 26, endPoint x: 924, endPoint y: 77, distance: 155.6
click at [1071, 26] on span at bounding box center [1077, 35] width 19 height 19
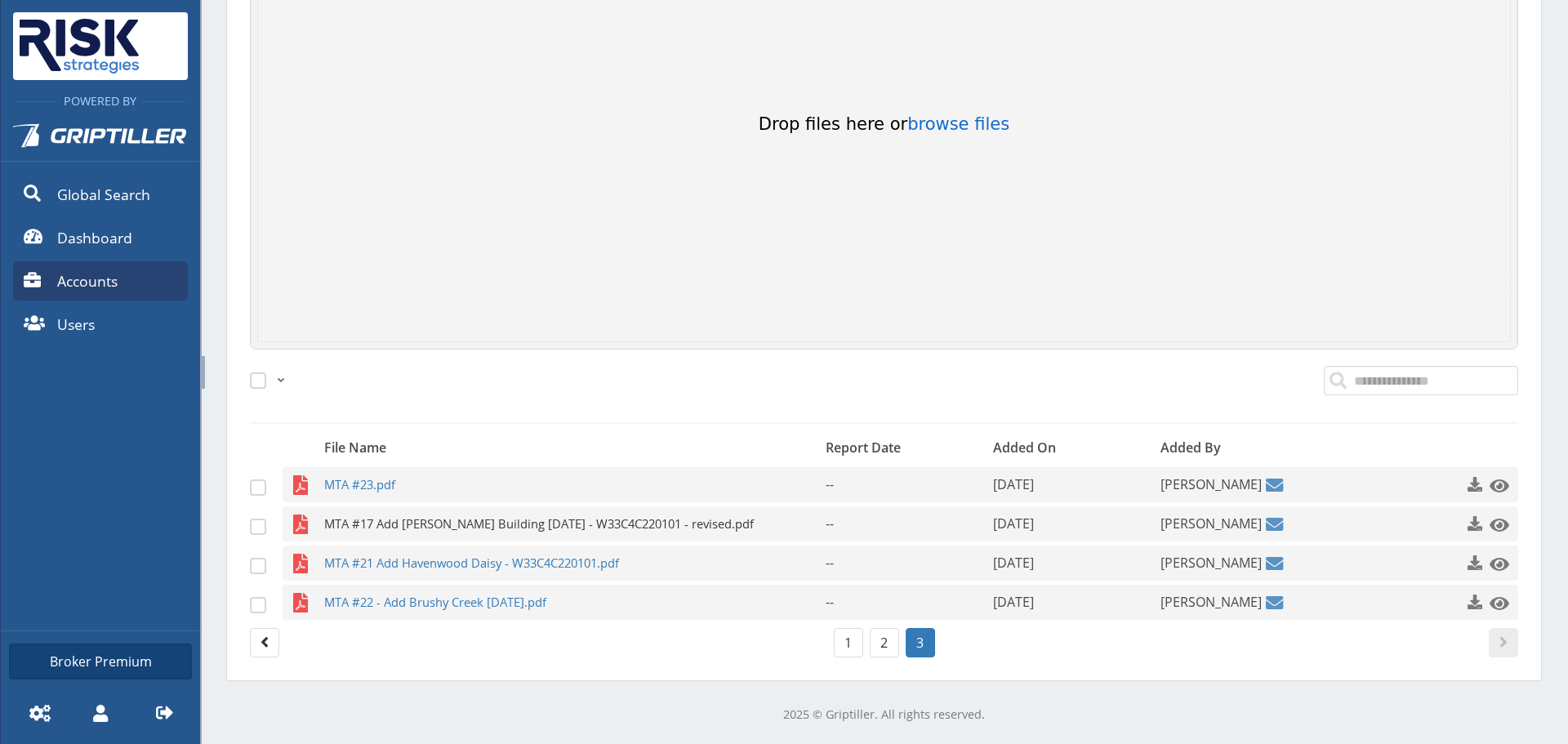
click at [471, 539] on span "MTA #17 Add [PERSON_NAME] Building [DATE] - W33C4C220101 - revised.pdf" at bounding box center [543, 523] width 438 height 35
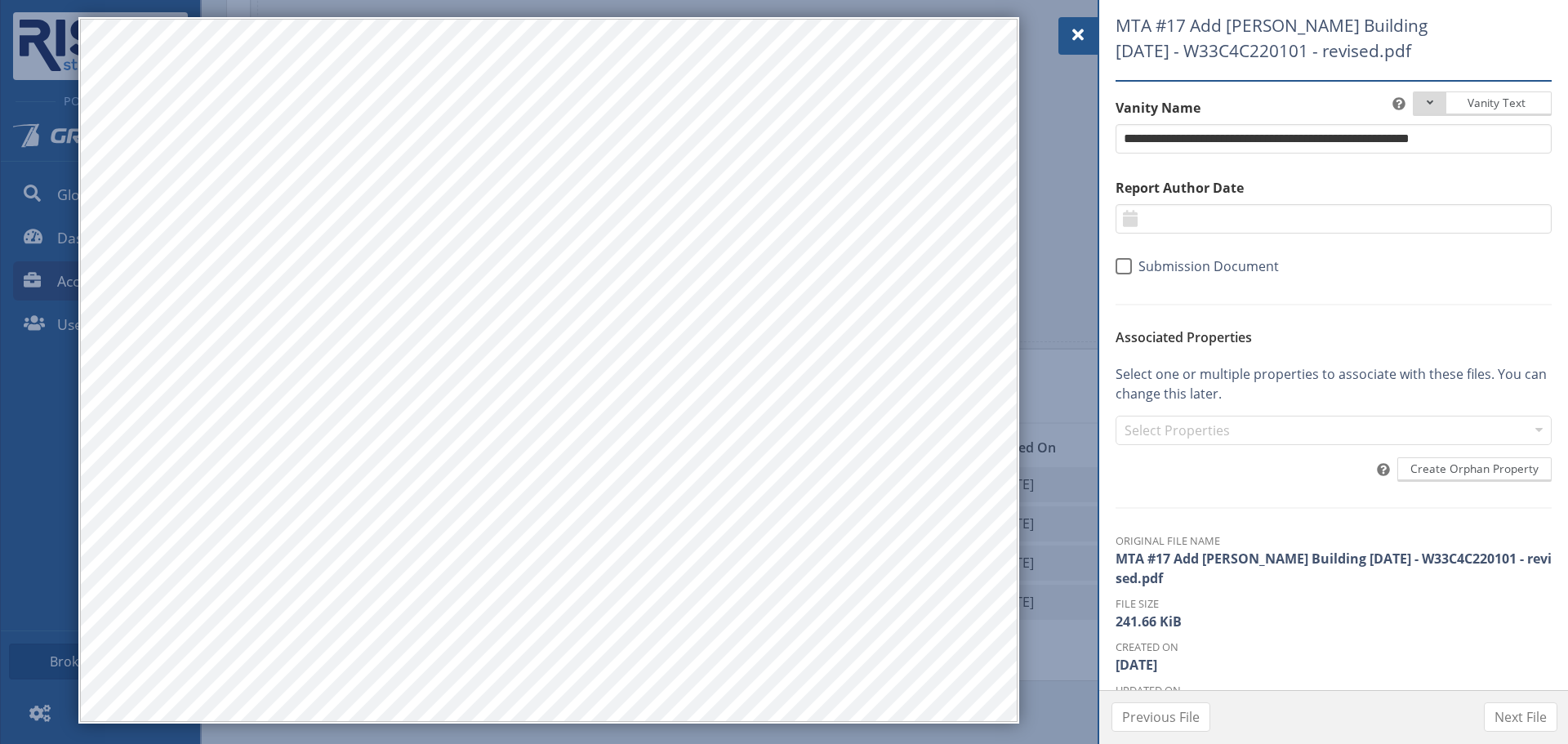
click at [1087, 31] on div at bounding box center [1077, 35] width 40 height 38
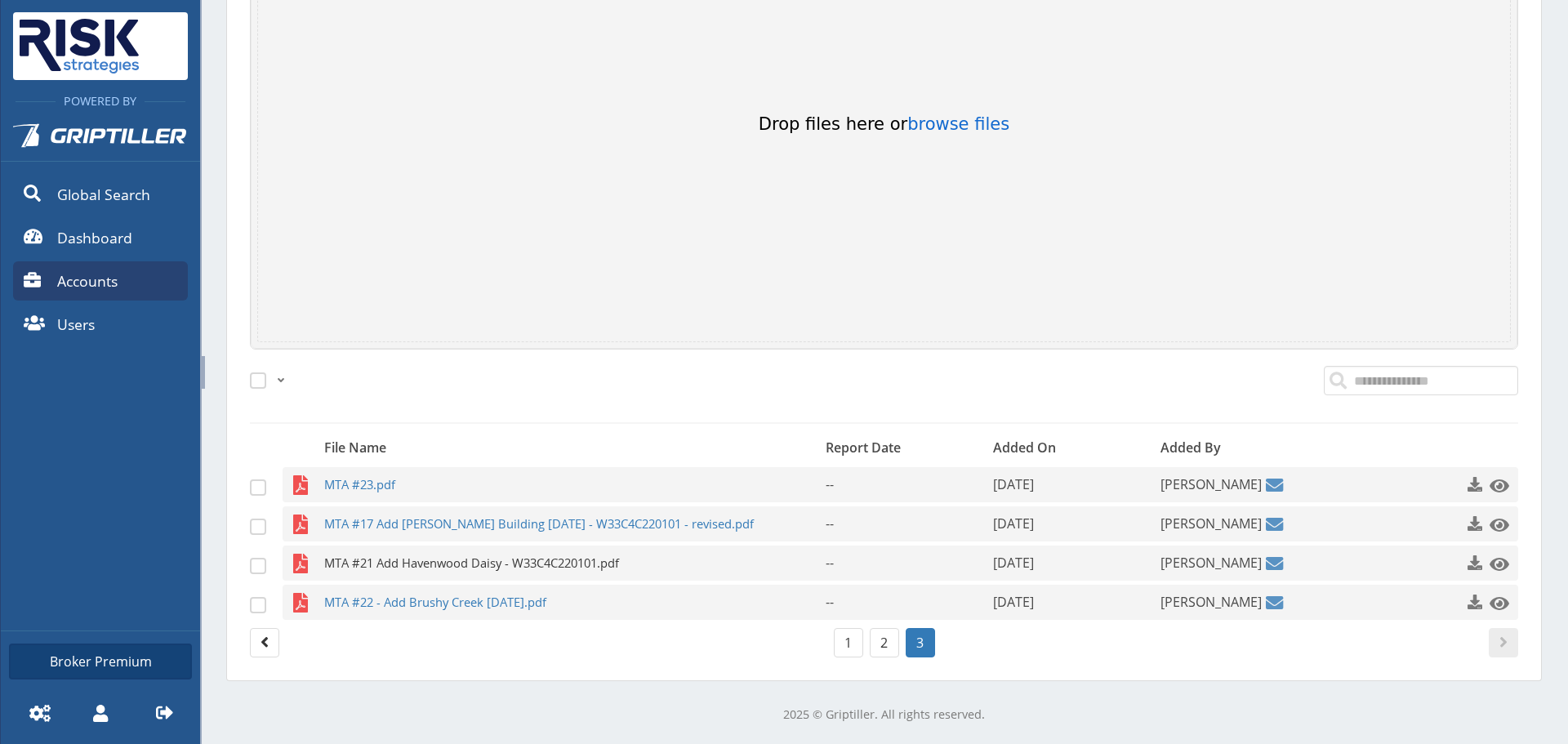
click at [486, 559] on span "MTA #21 Add Havenwood Daisy - W33C4C220101.pdf" at bounding box center [543, 563] width 438 height 35
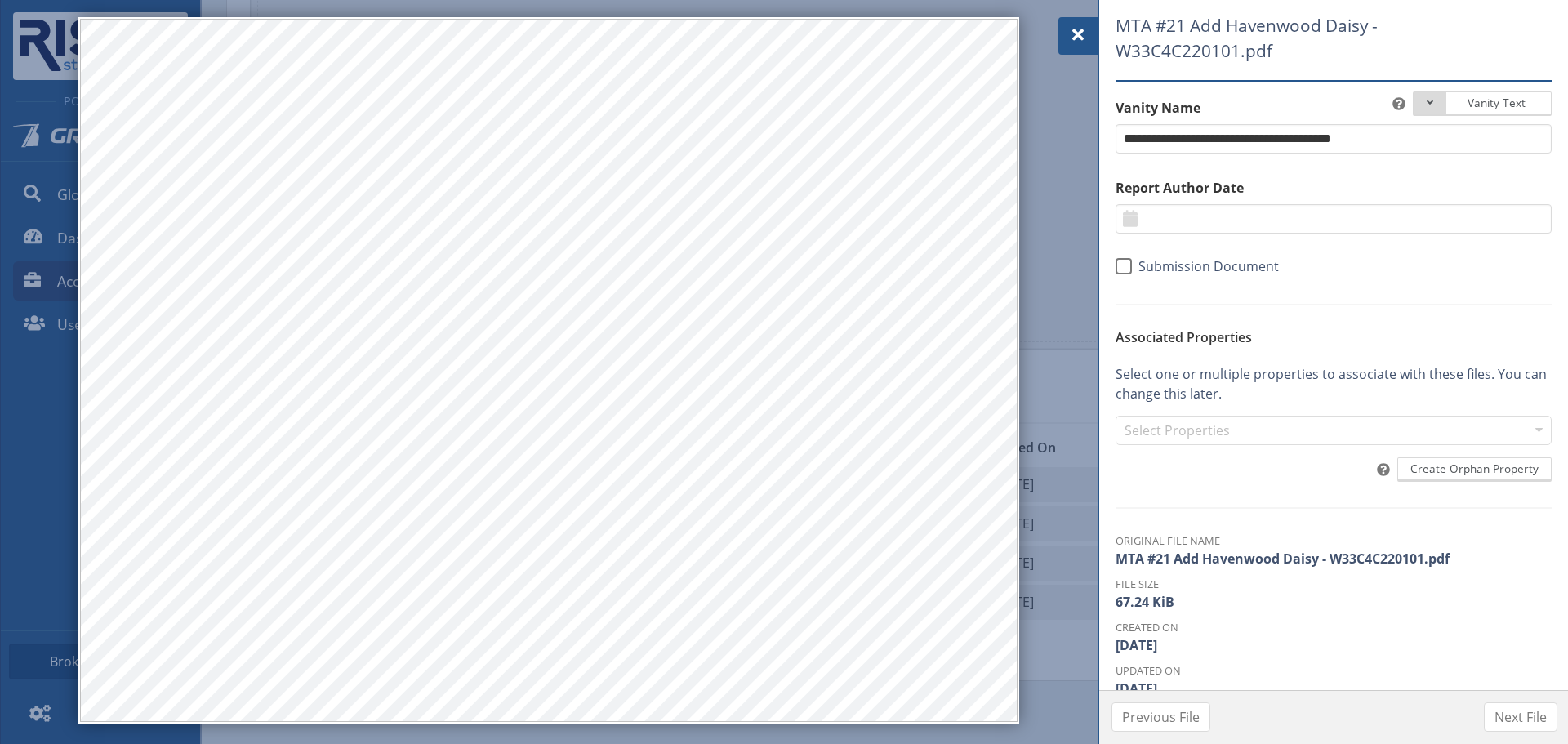
click at [1079, 41] on span at bounding box center [1077, 35] width 19 height 19
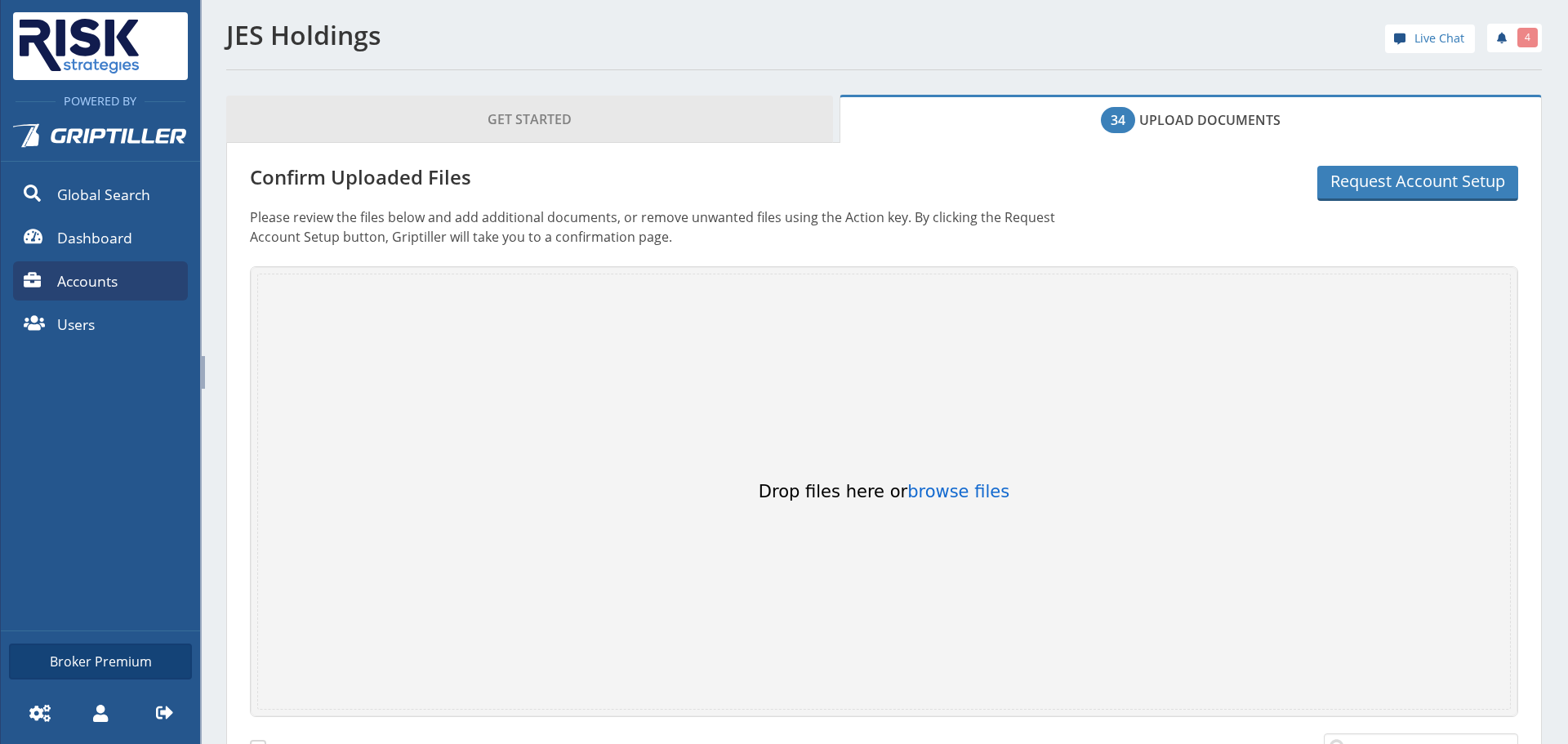
click at [637, 141] on link "Get Started" at bounding box center [529, 120] width 607 height 47
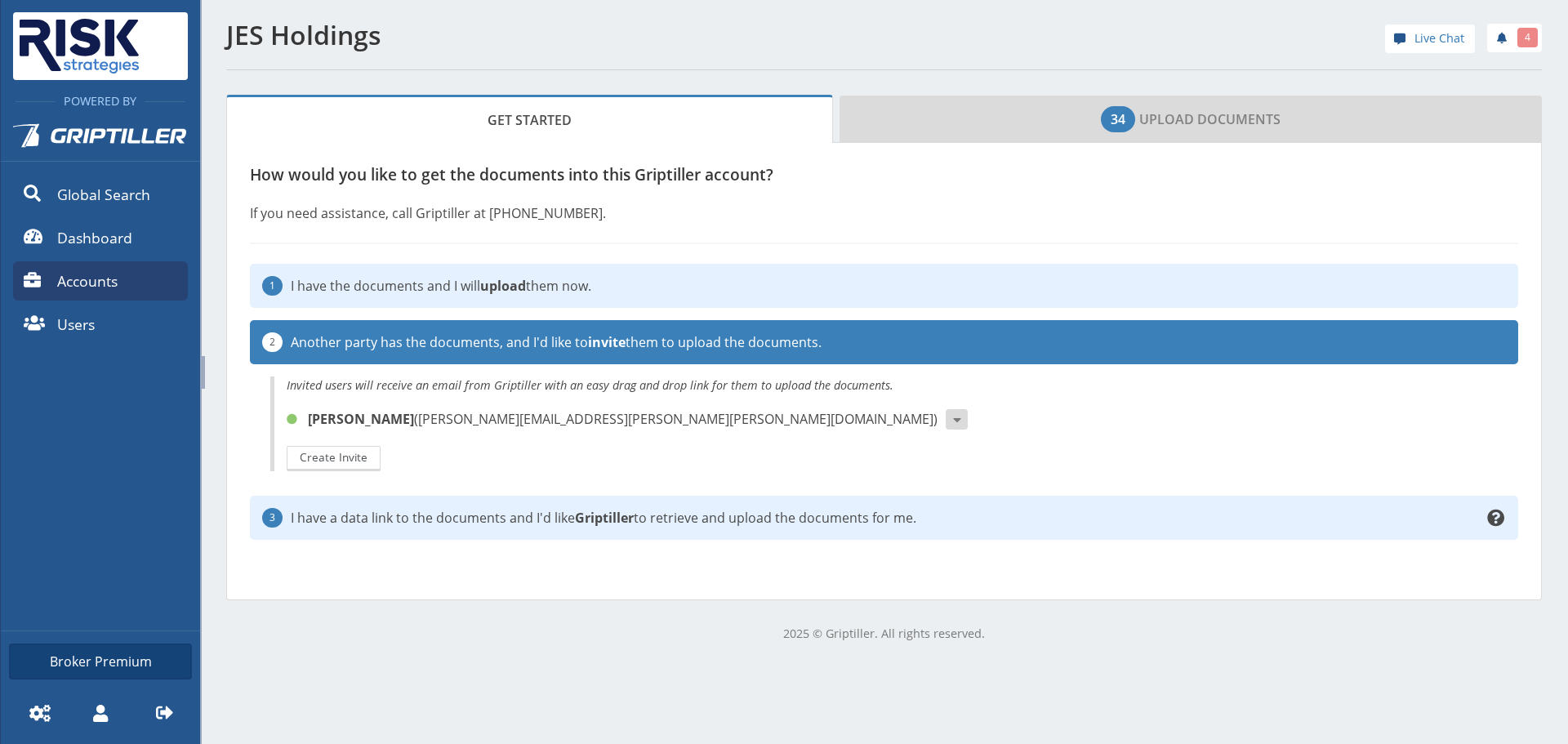
click at [906, 146] on section "How would you like to get the documents into this Griptiller account? If you ne…" at bounding box center [884, 371] width 1316 height 457
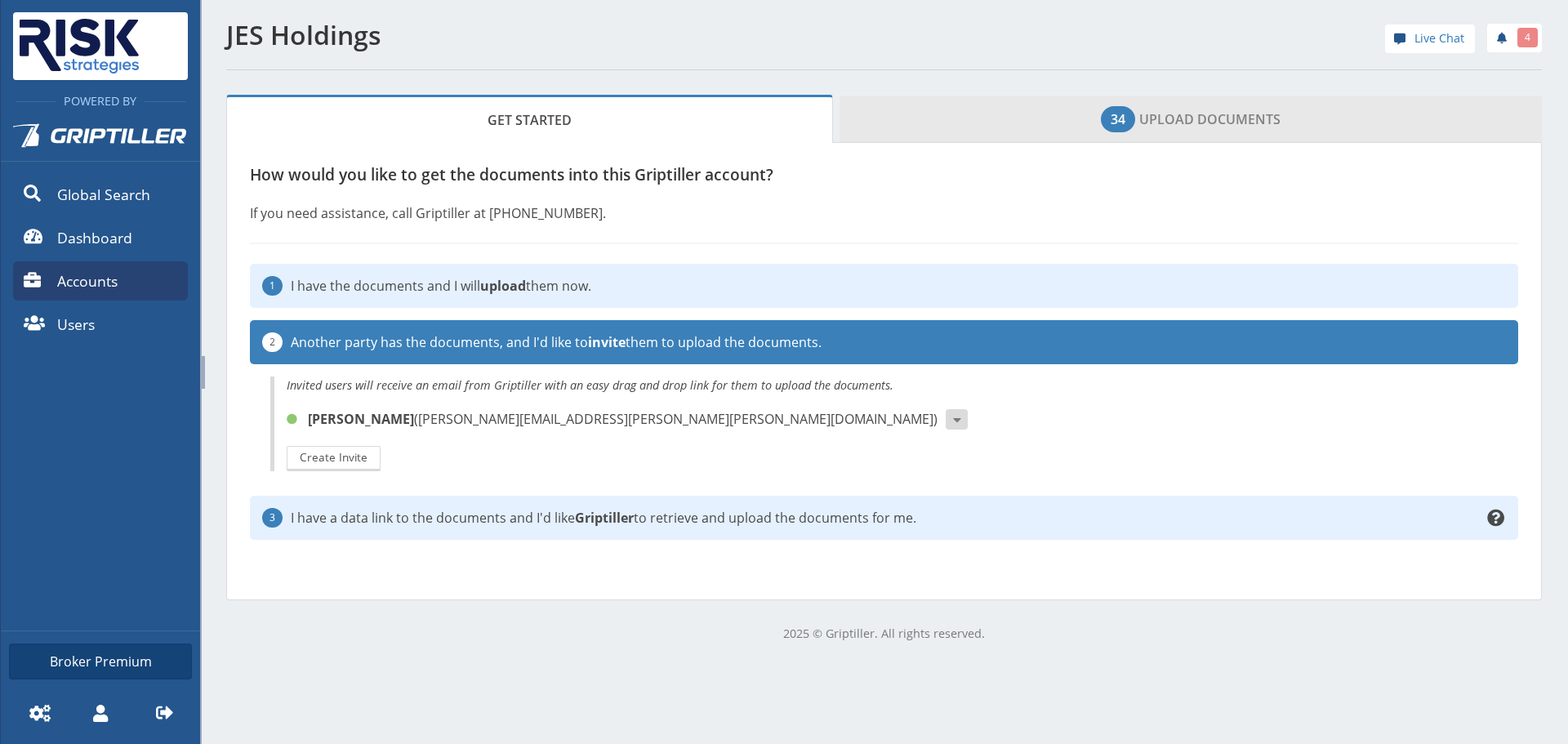
click at [947, 122] on link "34 Upload Documents" at bounding box center [1190, 120] width 702 height 47
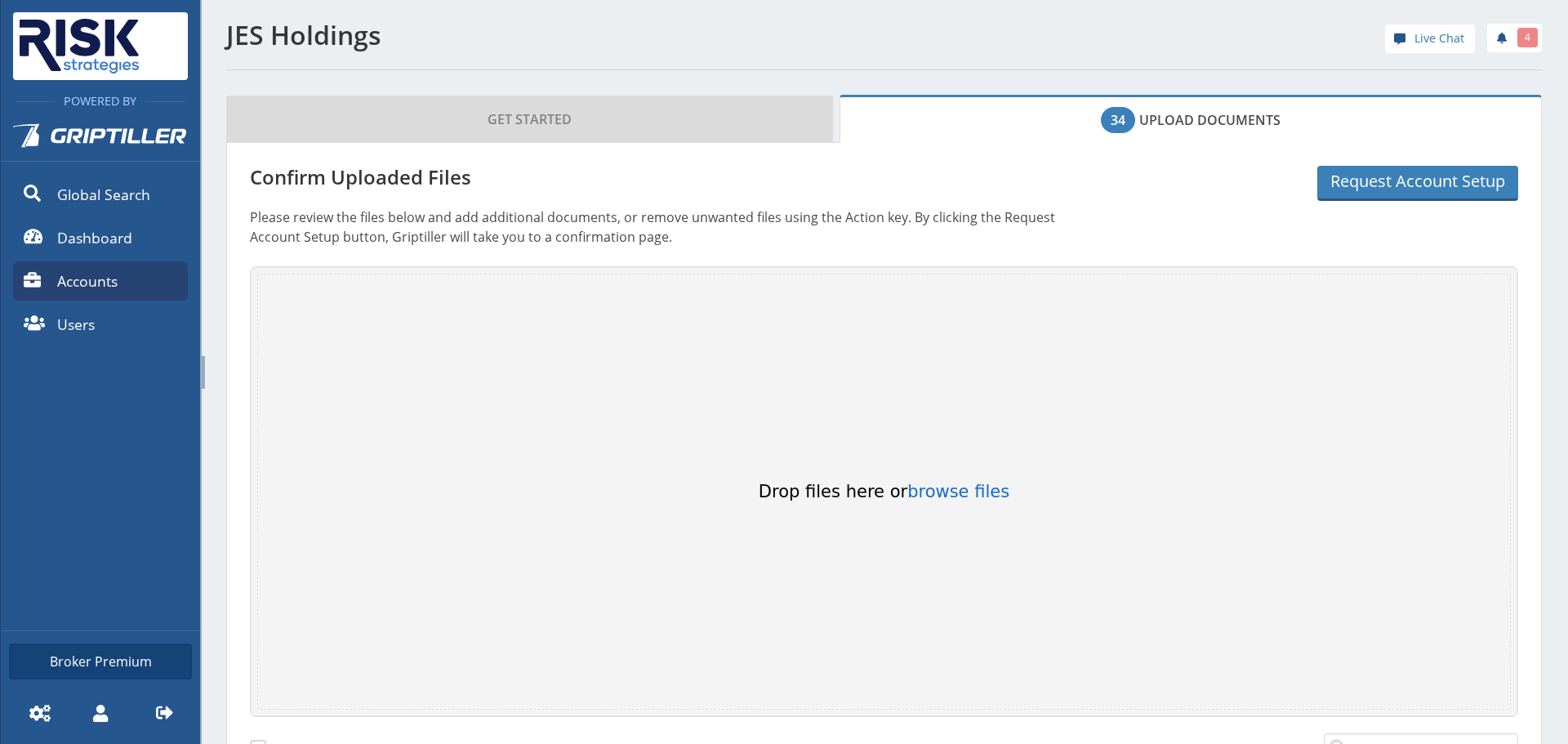
scroll to position [368, 0]
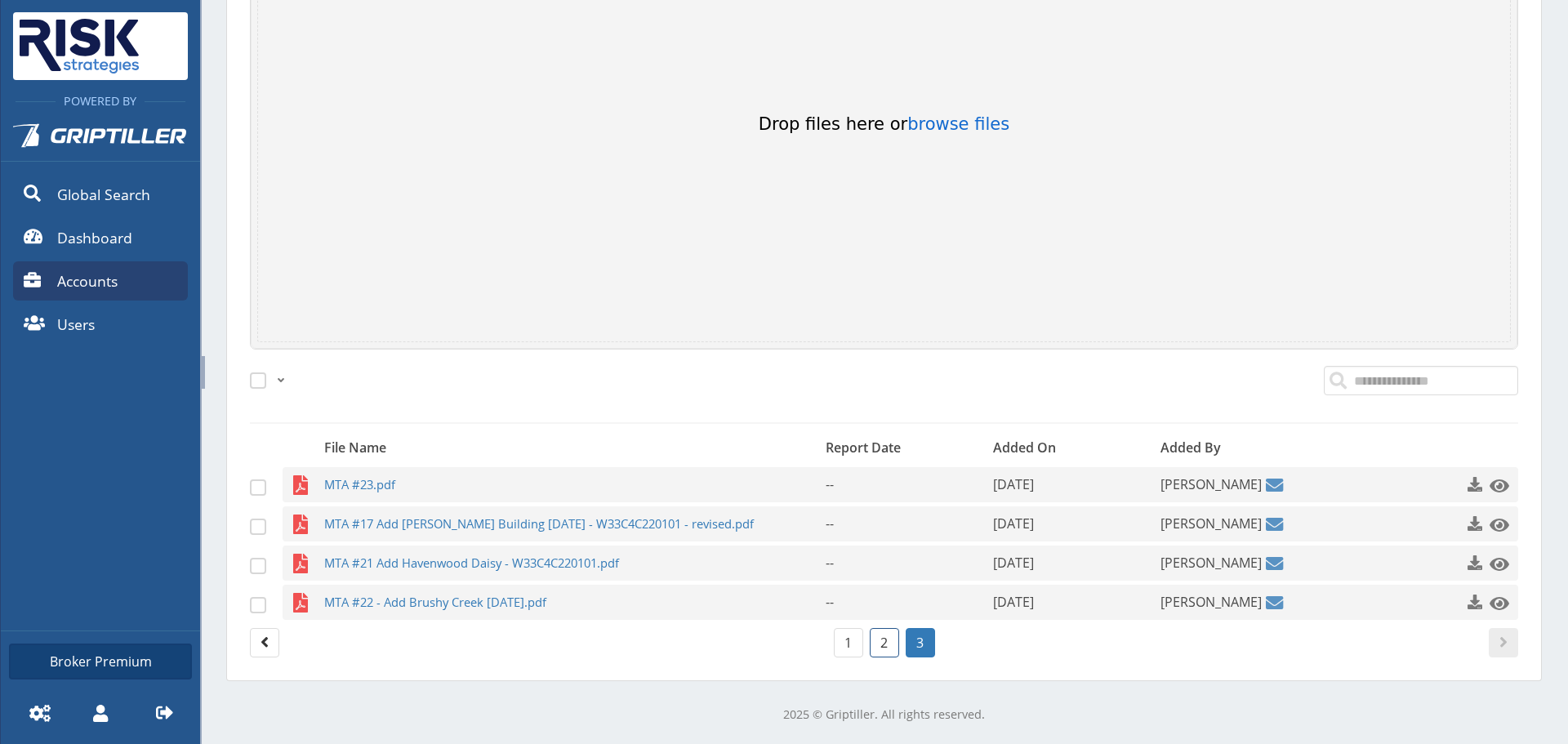
click at [873, 641] on link "2" at bounding box center [884, 642] width 29 height 29
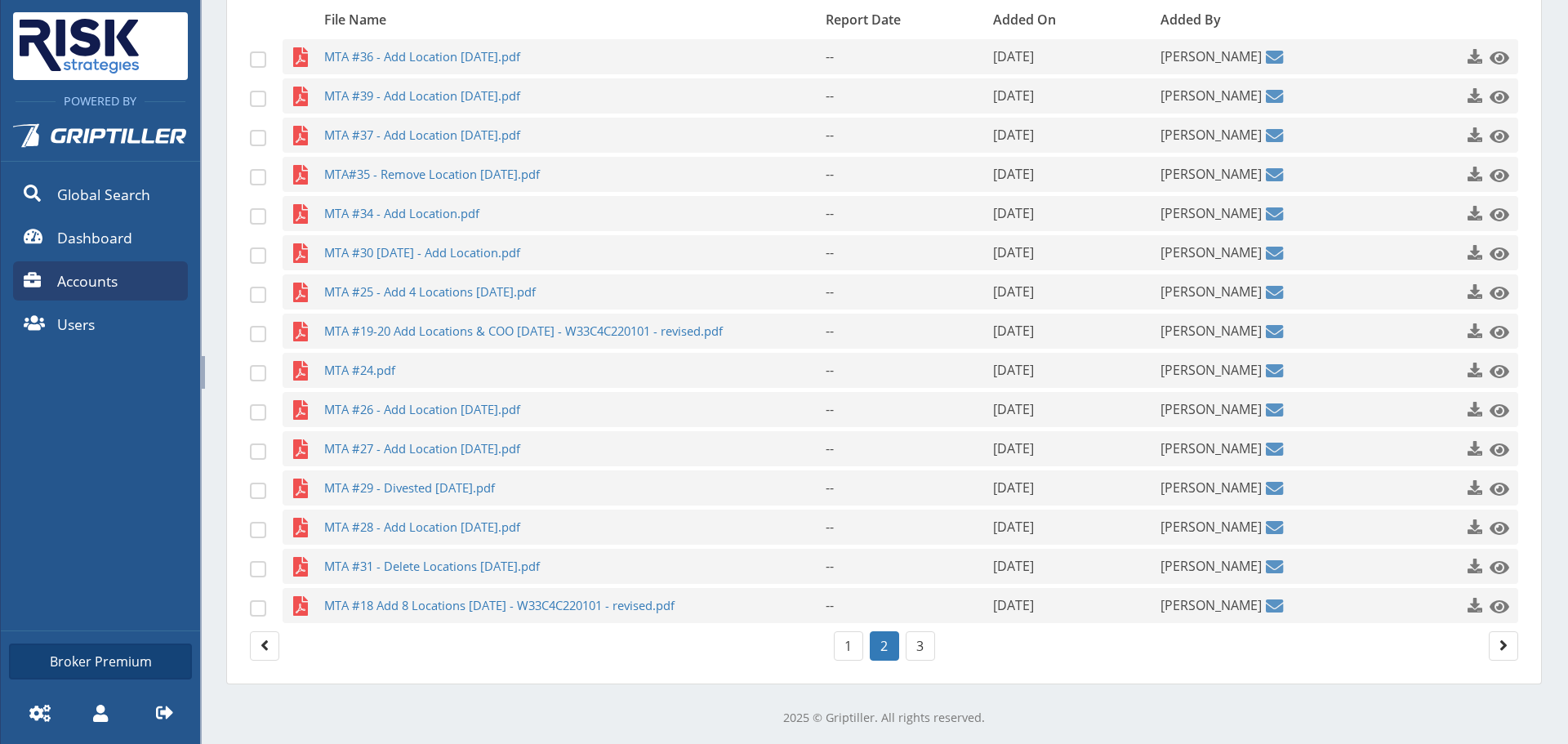
scroll to position [799, 0]
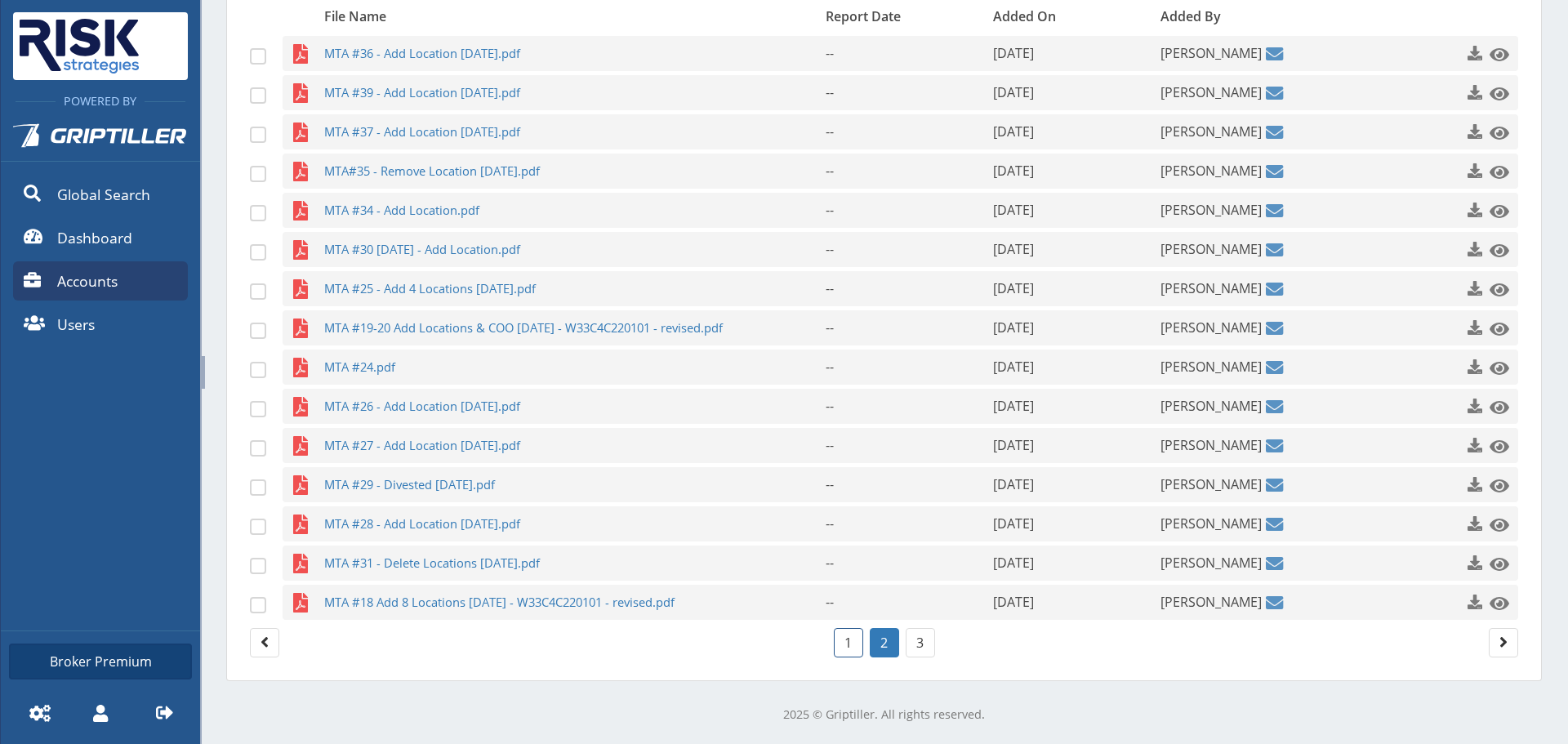
click at [833, 636] on link "1" at bounding box center [848, 642] width 29 height 29
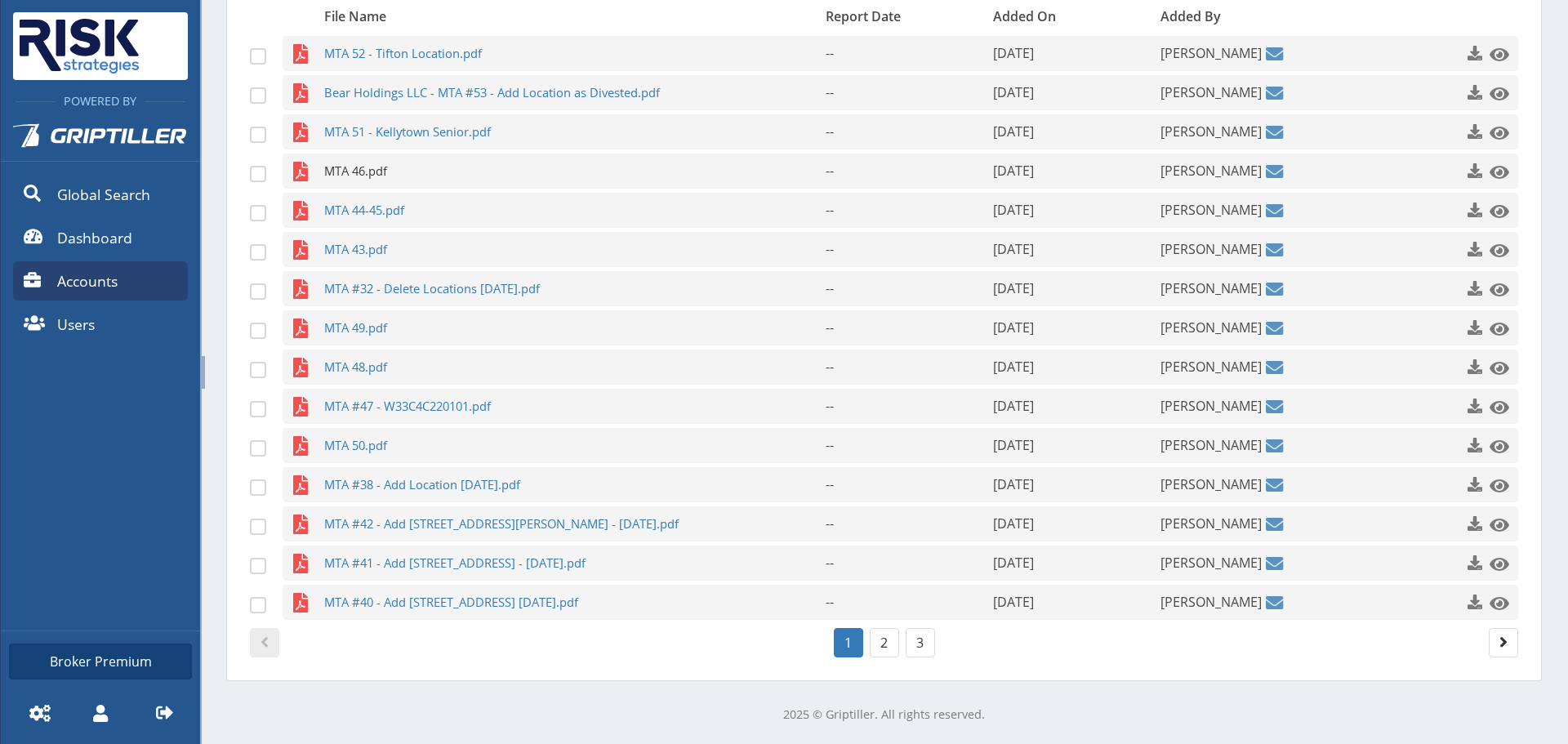
click at [461, 170] on span "MTA 46.pdf" at bounding box center [543, 171] width 438 height 35
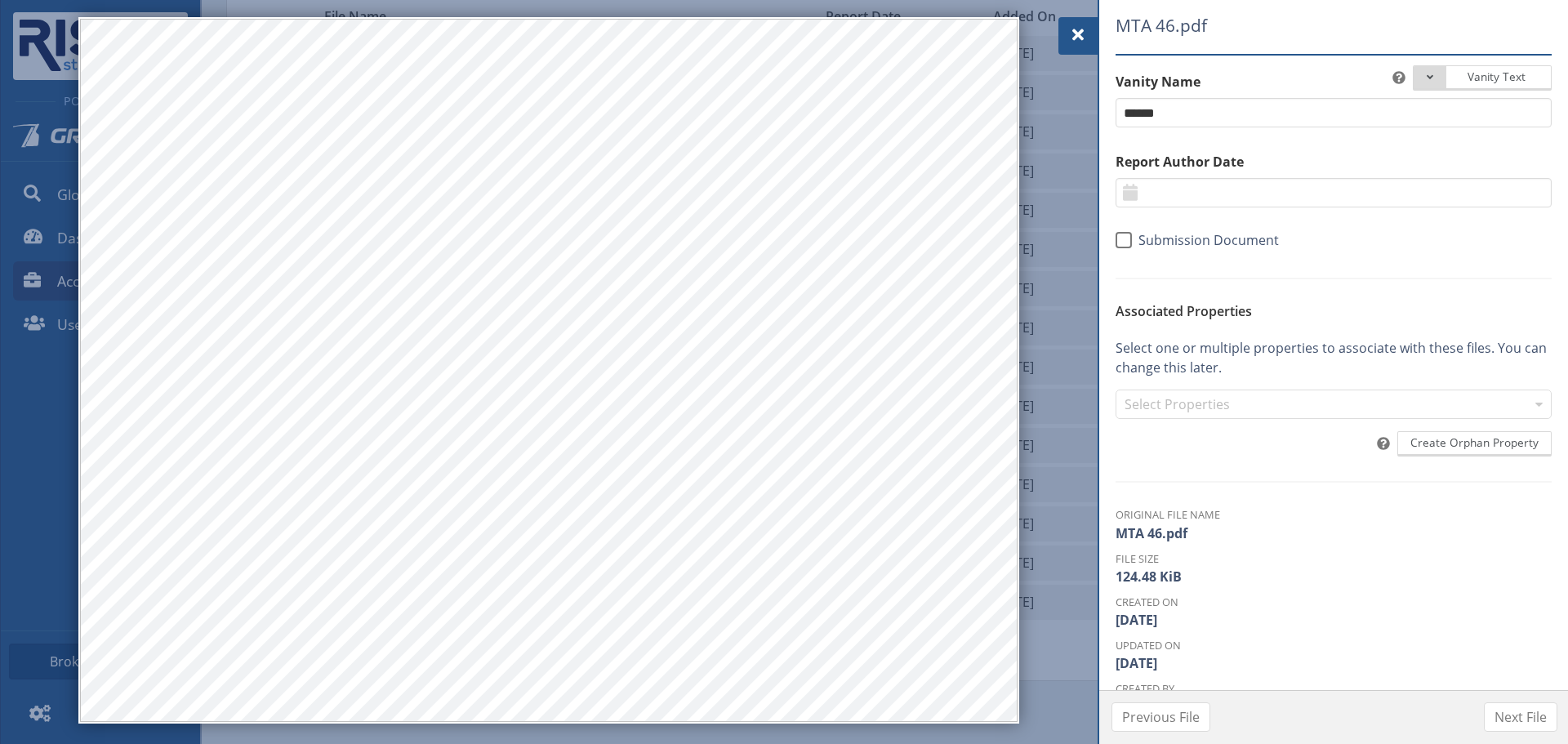
click at [1093, 40] on div at bounding box center [1077, 35] width 40 height 38
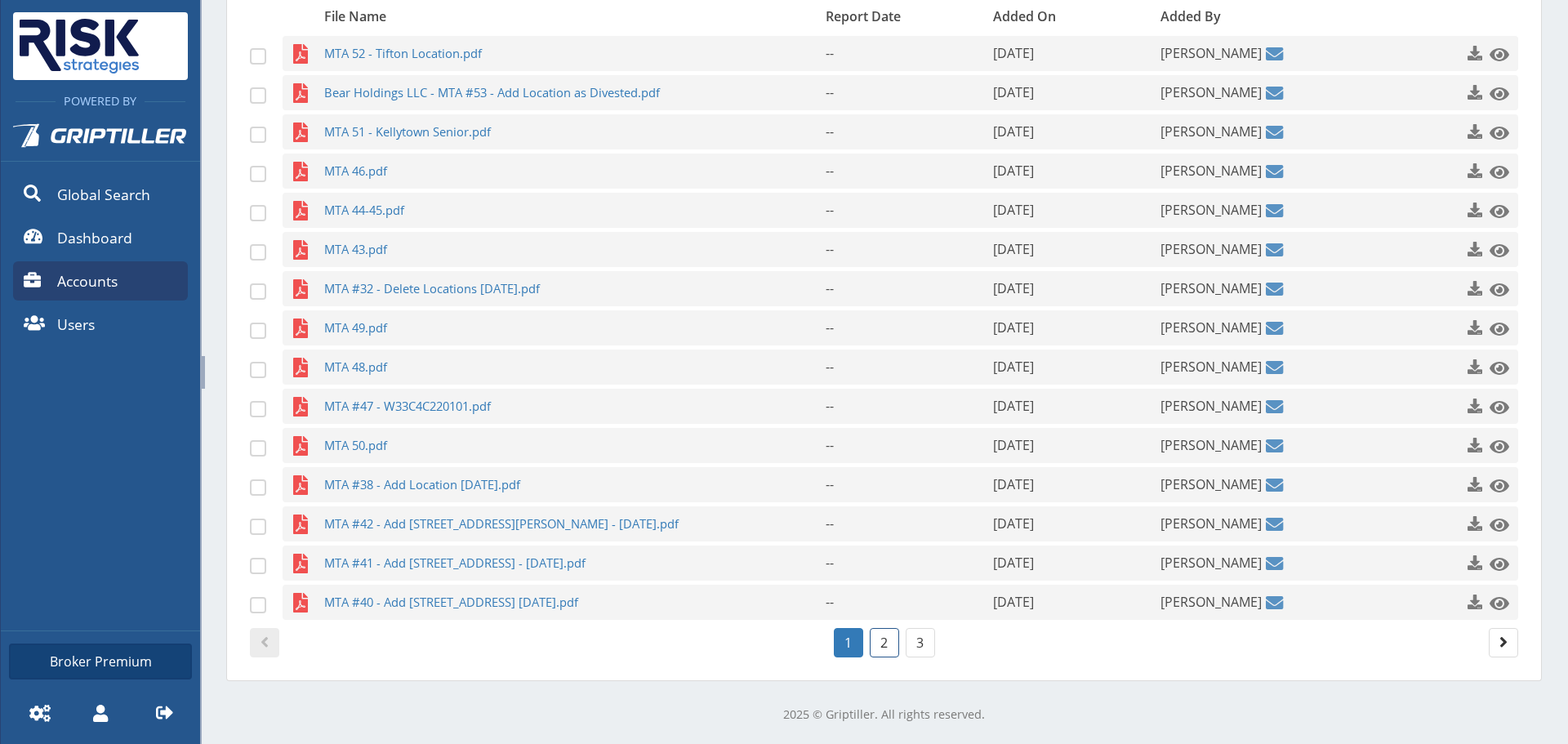
click at [880, 638] on link "2" at bounding box center [884, 642] width 29 height 29
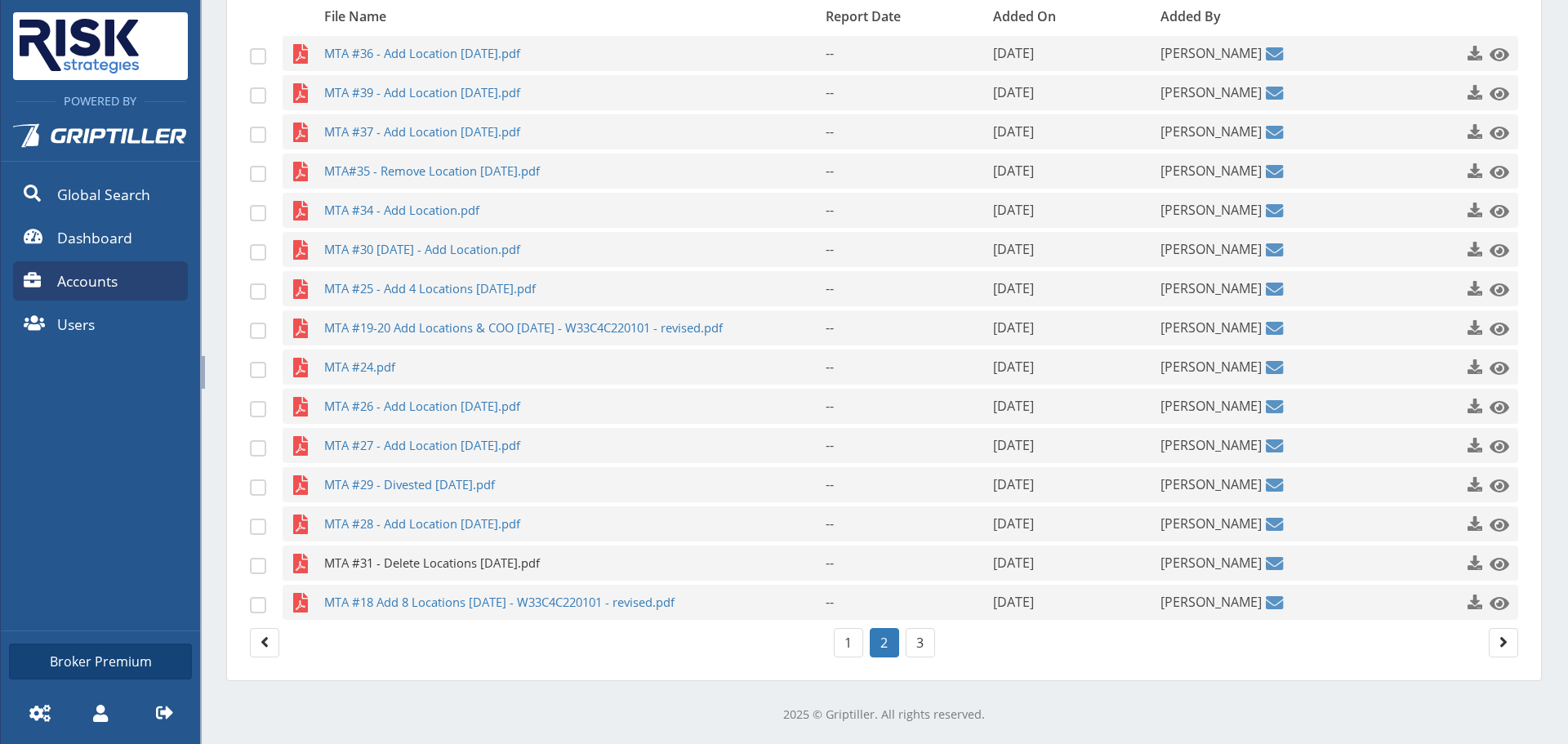
click at [428, 565] on span "MTA #31 - Delete Locations [DATE].pdf" at bounding box center [543, 563] width 438 height 35
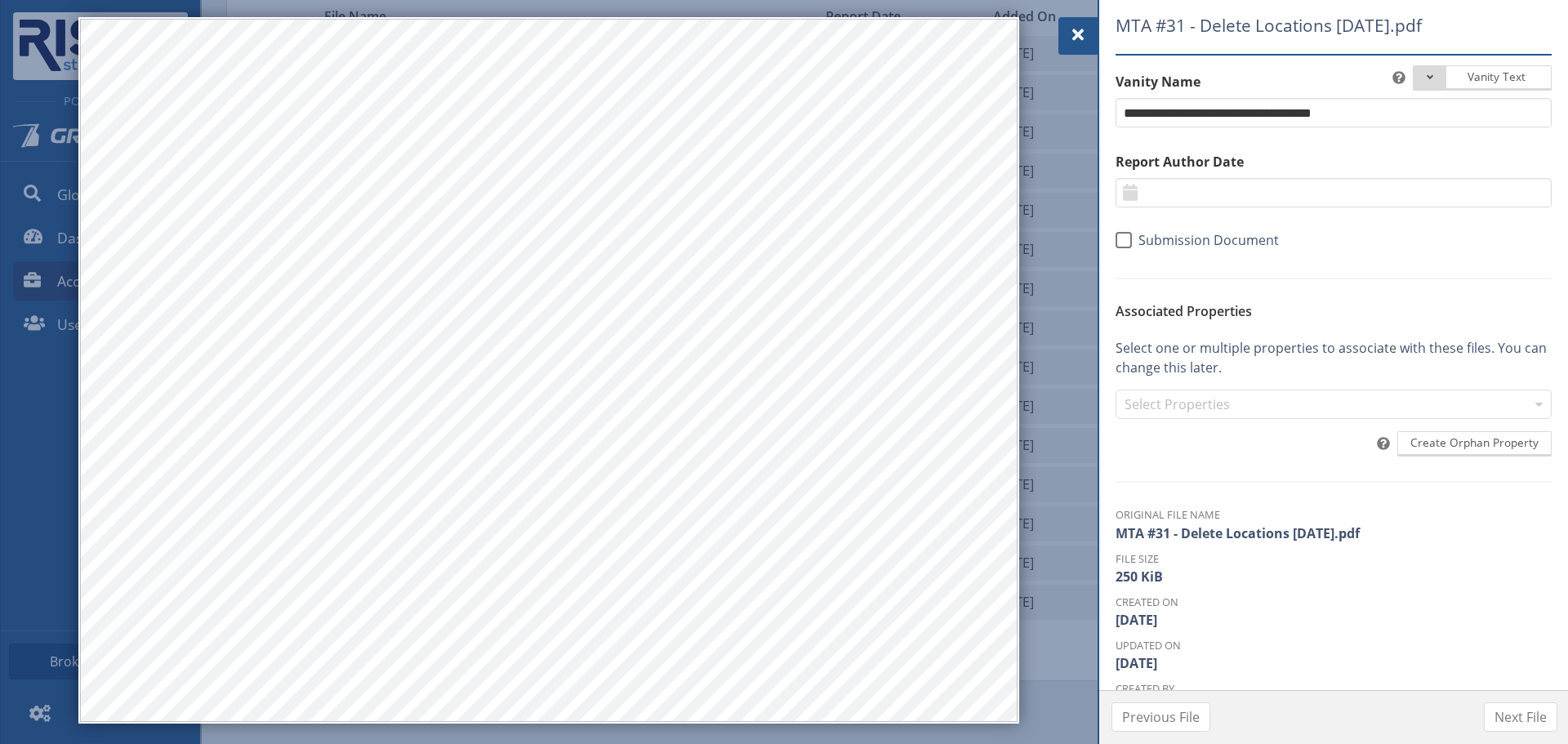
click at [1074, 29] on span at bounding box center [1077, 35] width 19 height 19
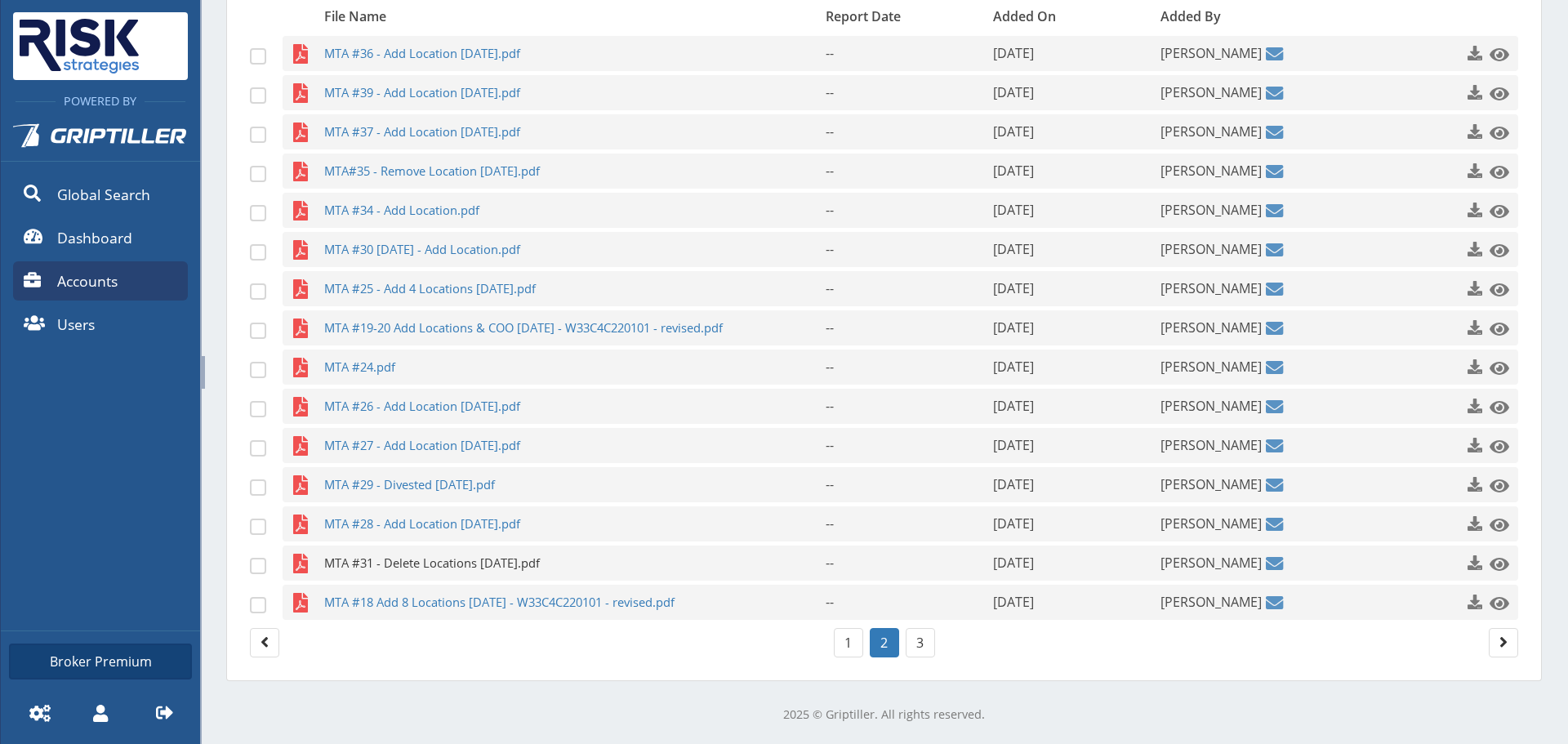
click at [451, 573] on span "MTA #31 - Delete Locations [DATE].pdf" at bounding box center [543, 563] width 438 height 35
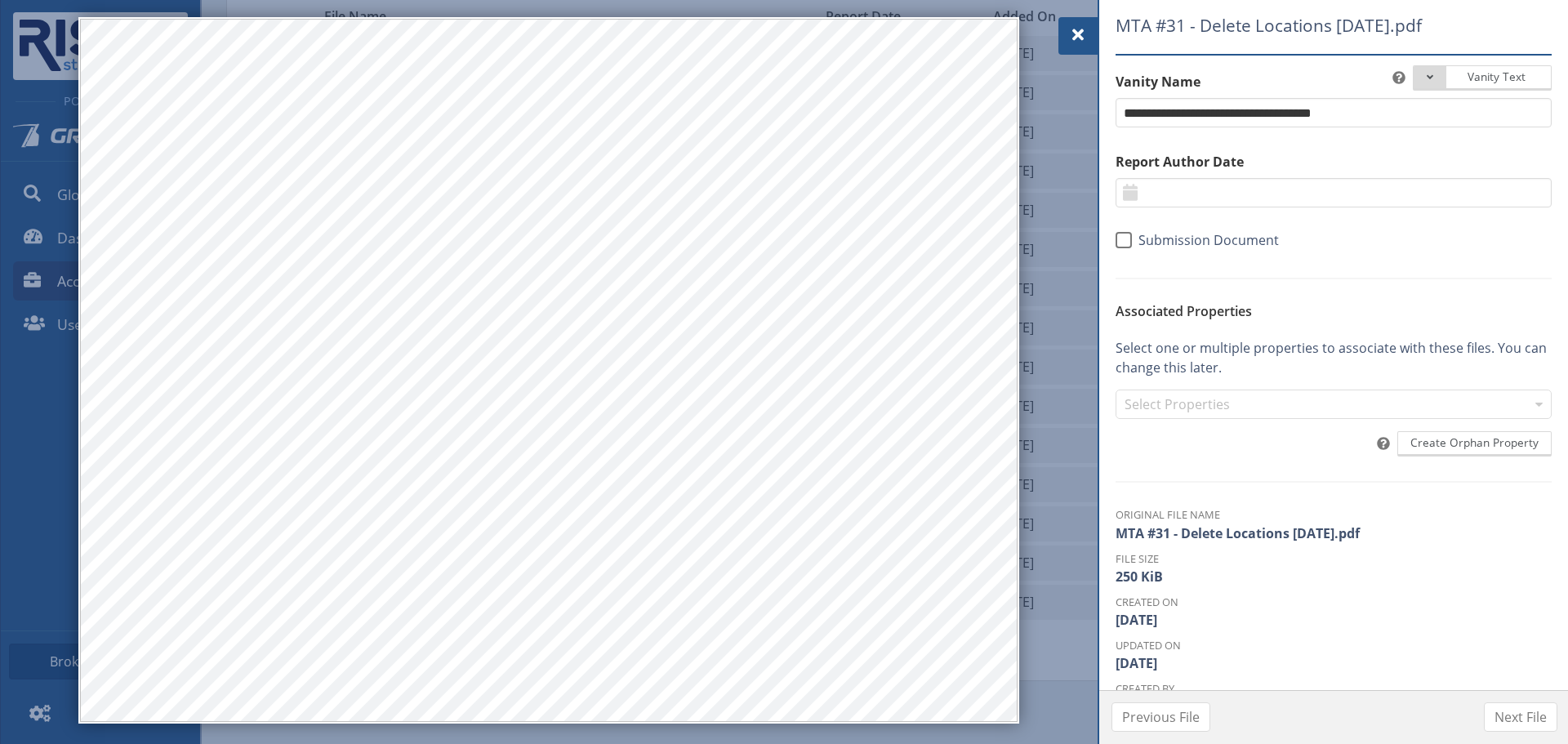
click at [1062, 36] on div at bounding box center [1077, 35] width 40 height 38
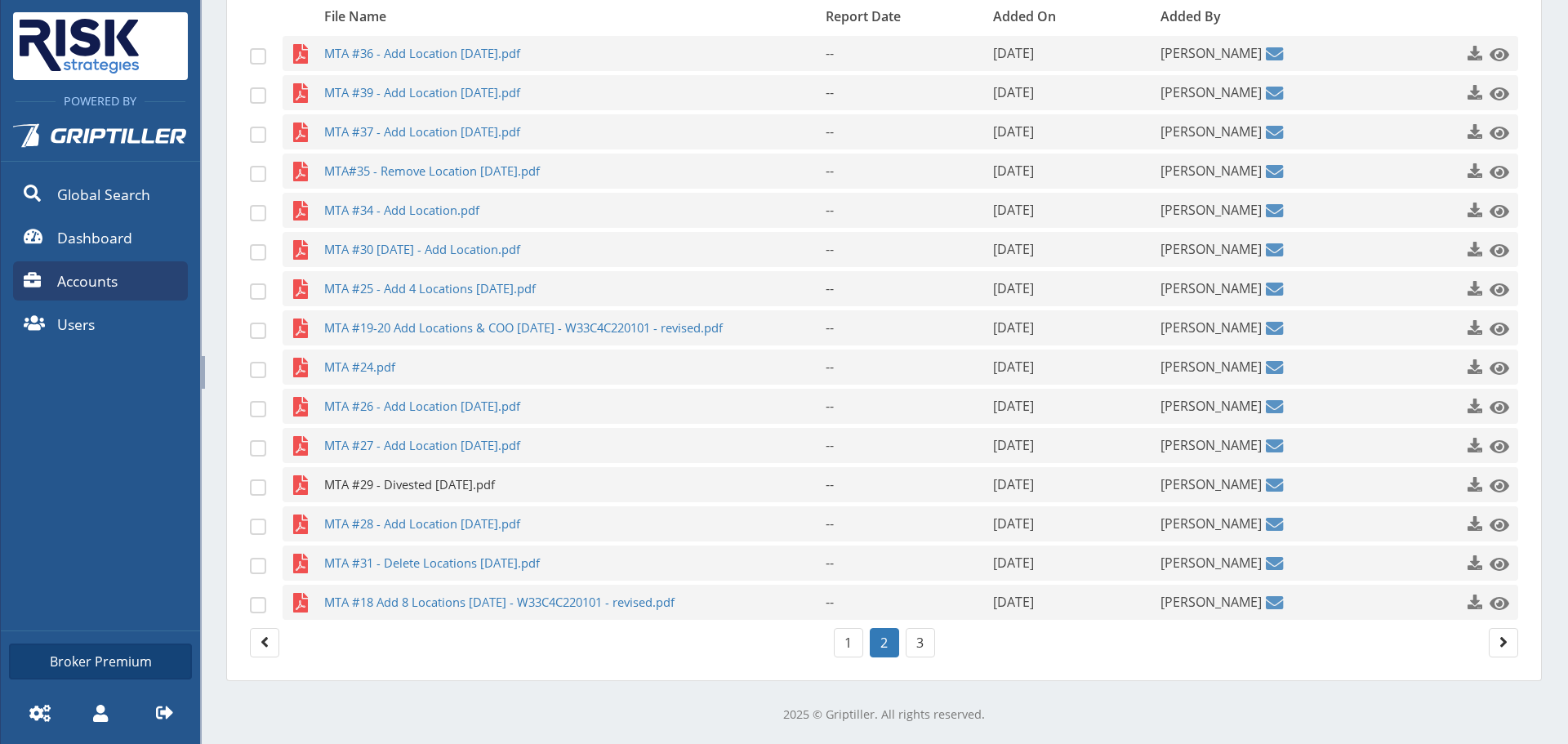
click at [427, 486] on span "MTA #29 - Divested [DATE].pdf" at bounding box center [543, 485] width 438 height 35
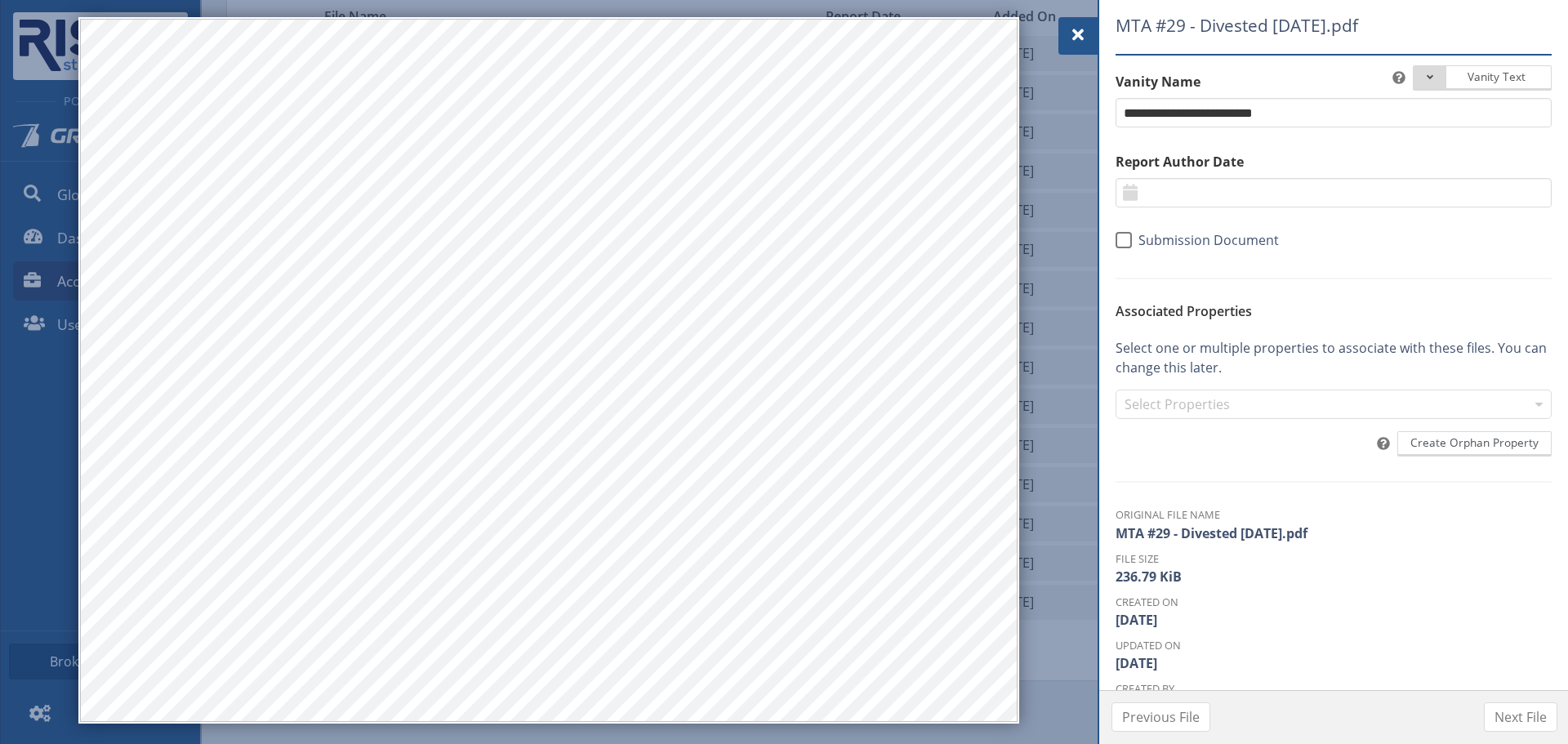
drag, startPoint x: 1076, startPoint y: 38, endPoint x: 1029, endPoint y: 72, distance: 58.0
click at [1076, 38] on span at bounding box center [1077, 35] width 19 height 19
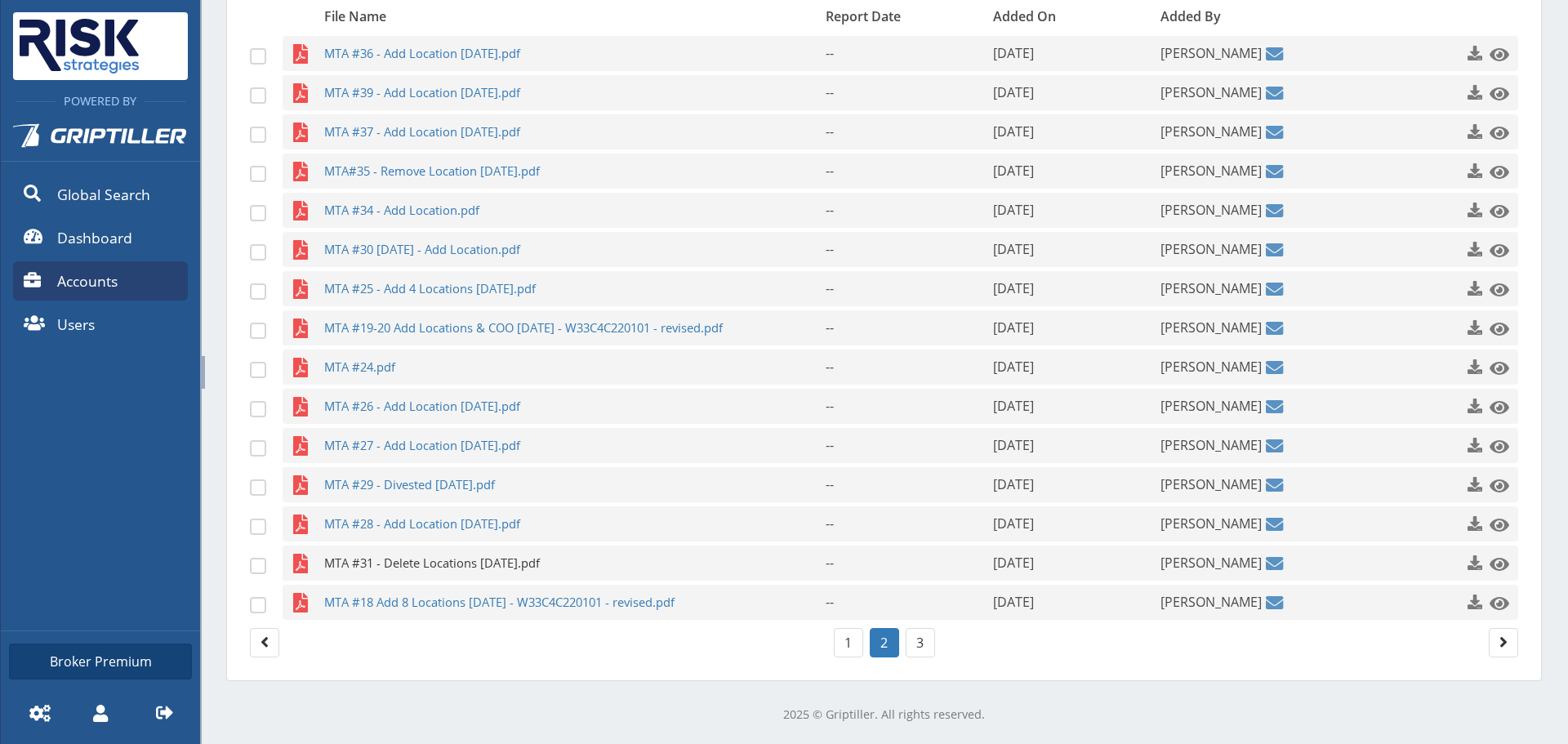
click at [369, 555] on span "MTA #31 - Delete Locations [DATE].pdf" at bounding box center [543, 563] width 438 height 35
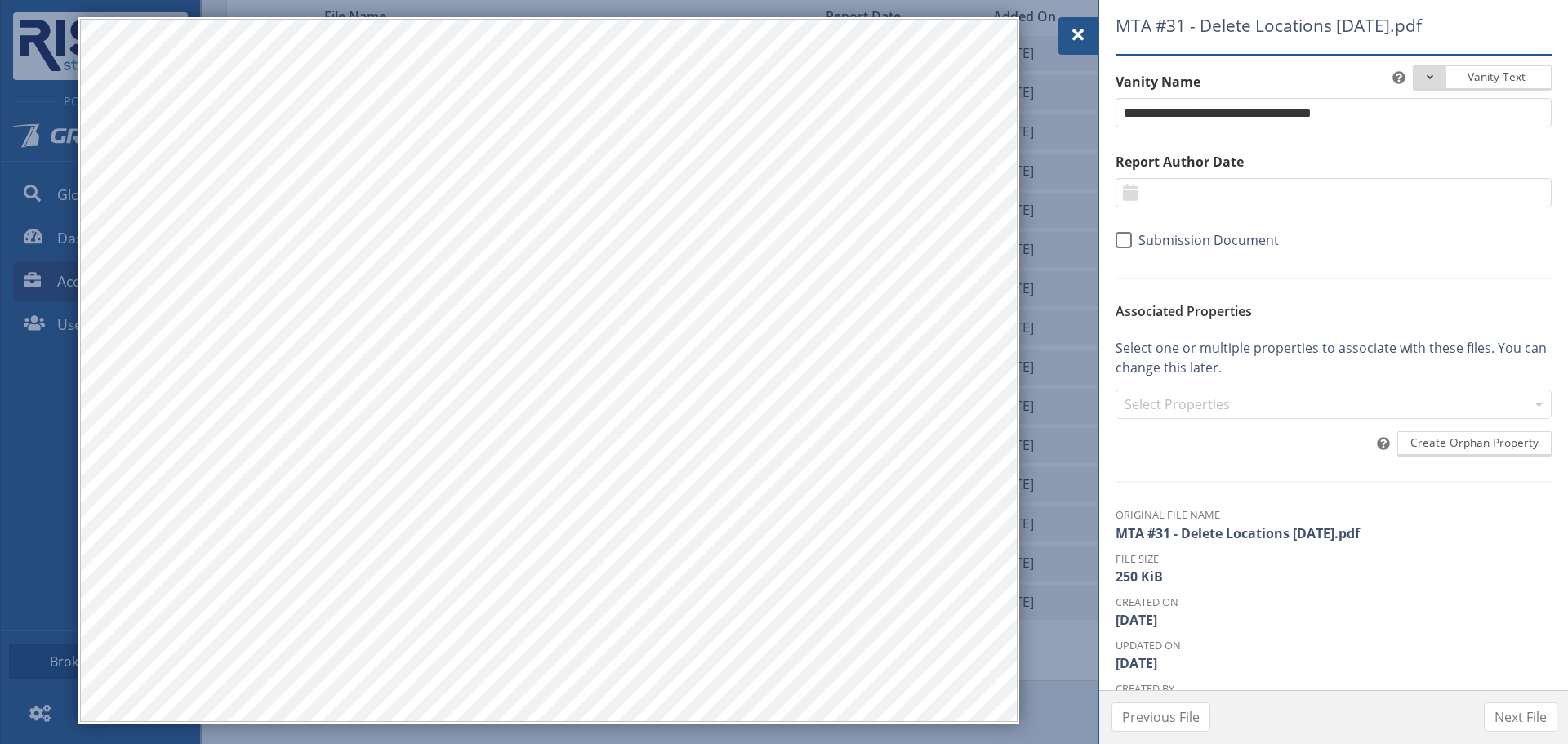
drag, startPoint x: 1071, startPoint y: 14, endPoint x: 1065, endPoint y: 44, distance: 30.6
click at [1071, 700] on div "MTA #31 - Delete Locations [DATE].pdf Vanity Text Document Type Phase I Phase I…" at bounding box center [884, 700] width 1316 height 0
click at [1064, 31] on div at bounding box center [1077, 35] width 40 height 38
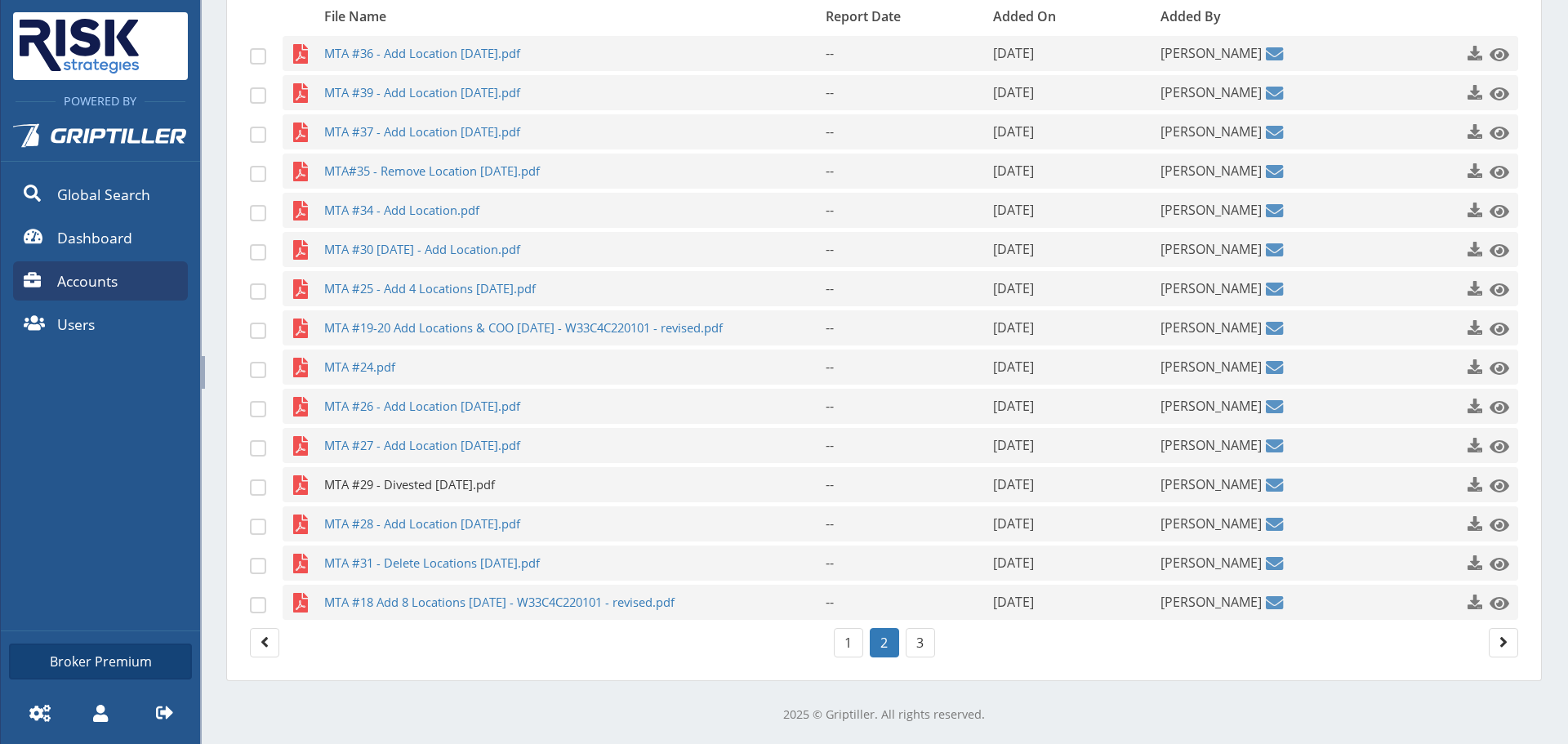
click at [403, 486] on span "MTA #29 - Divested [DATE].pdf" at bounding box center [543, 485] width 438 height 35
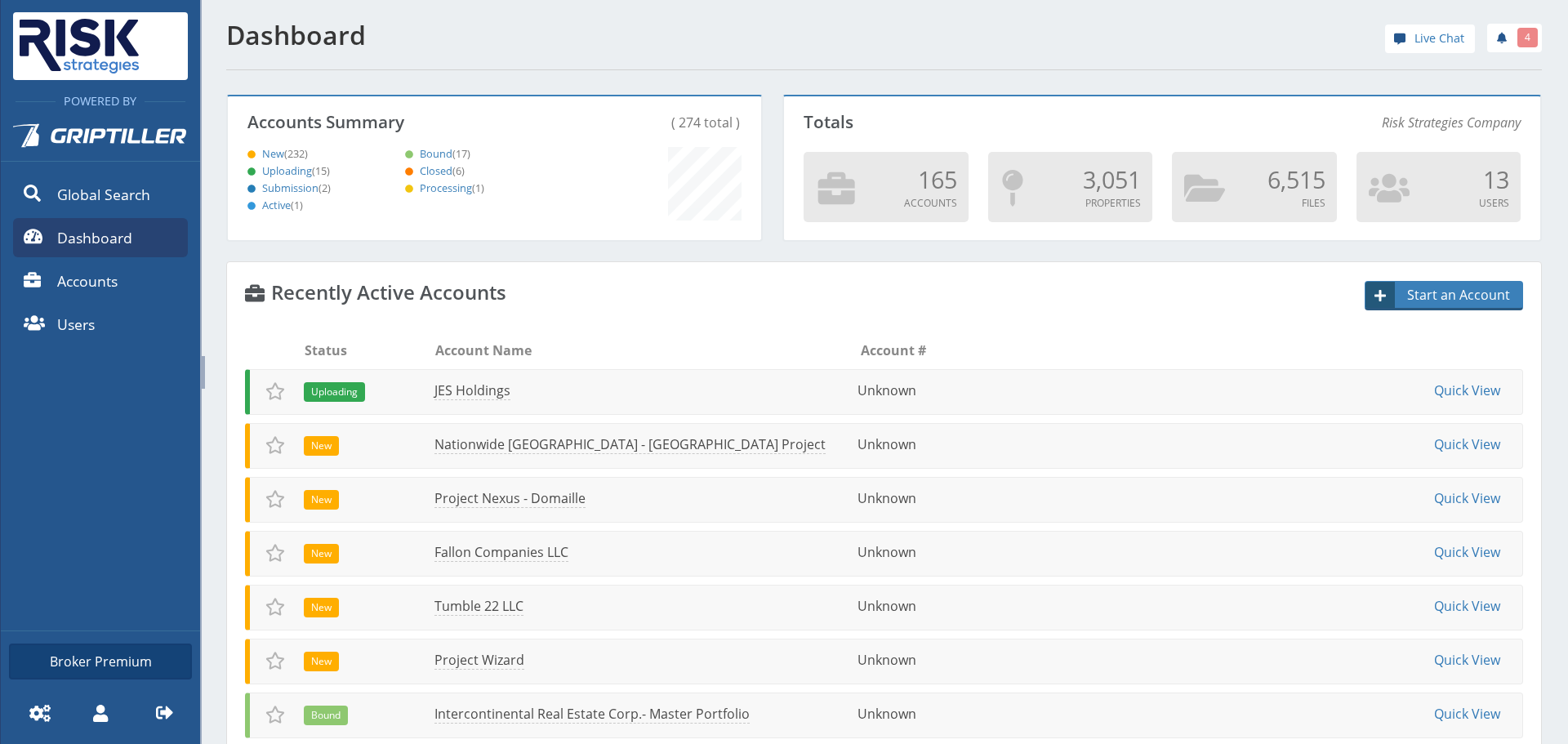
scroll to position [144, 529]
click at [450, 391] on link "JES Holdings" at bounding box center [468, 391] width 77 height 19
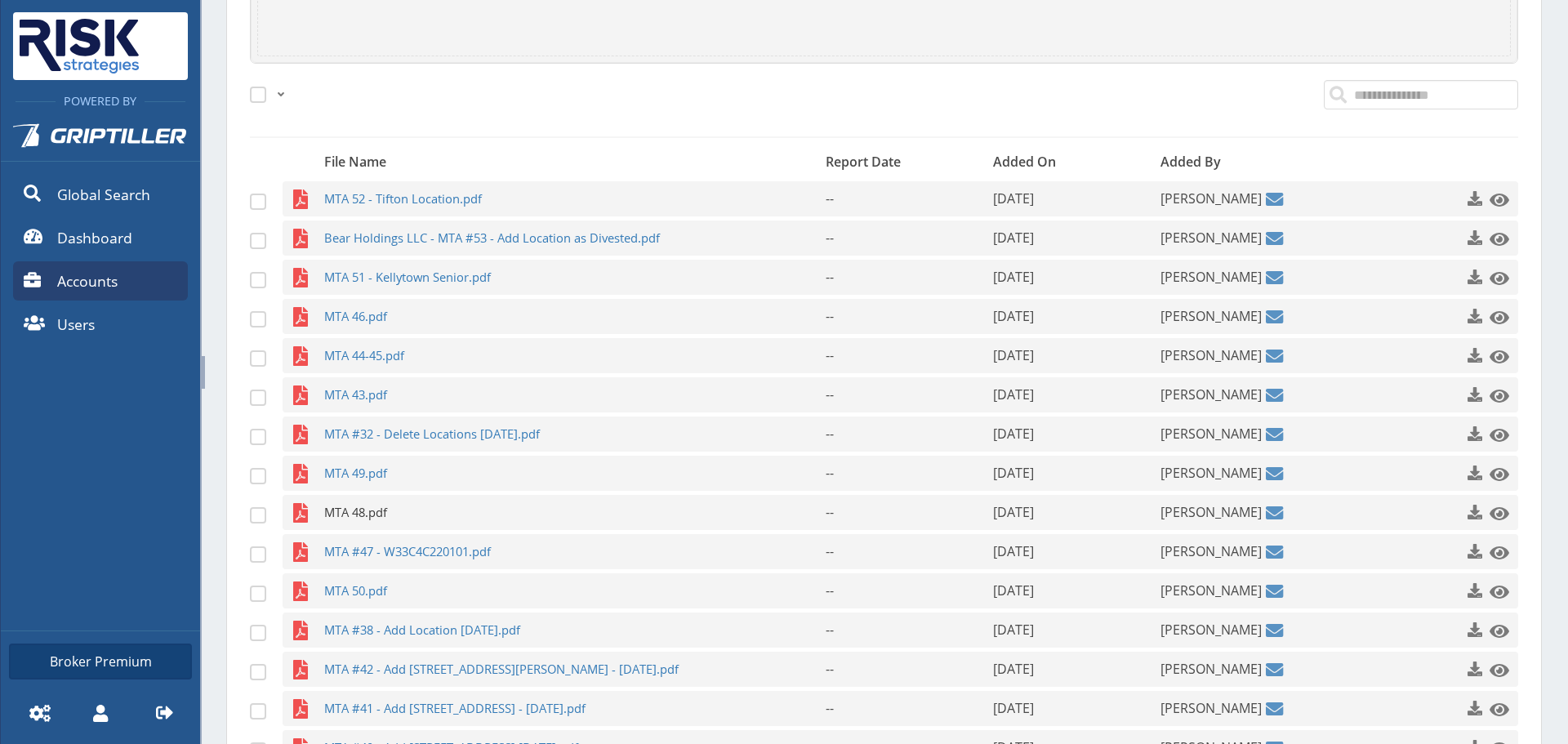
scroll to position [799, 0]
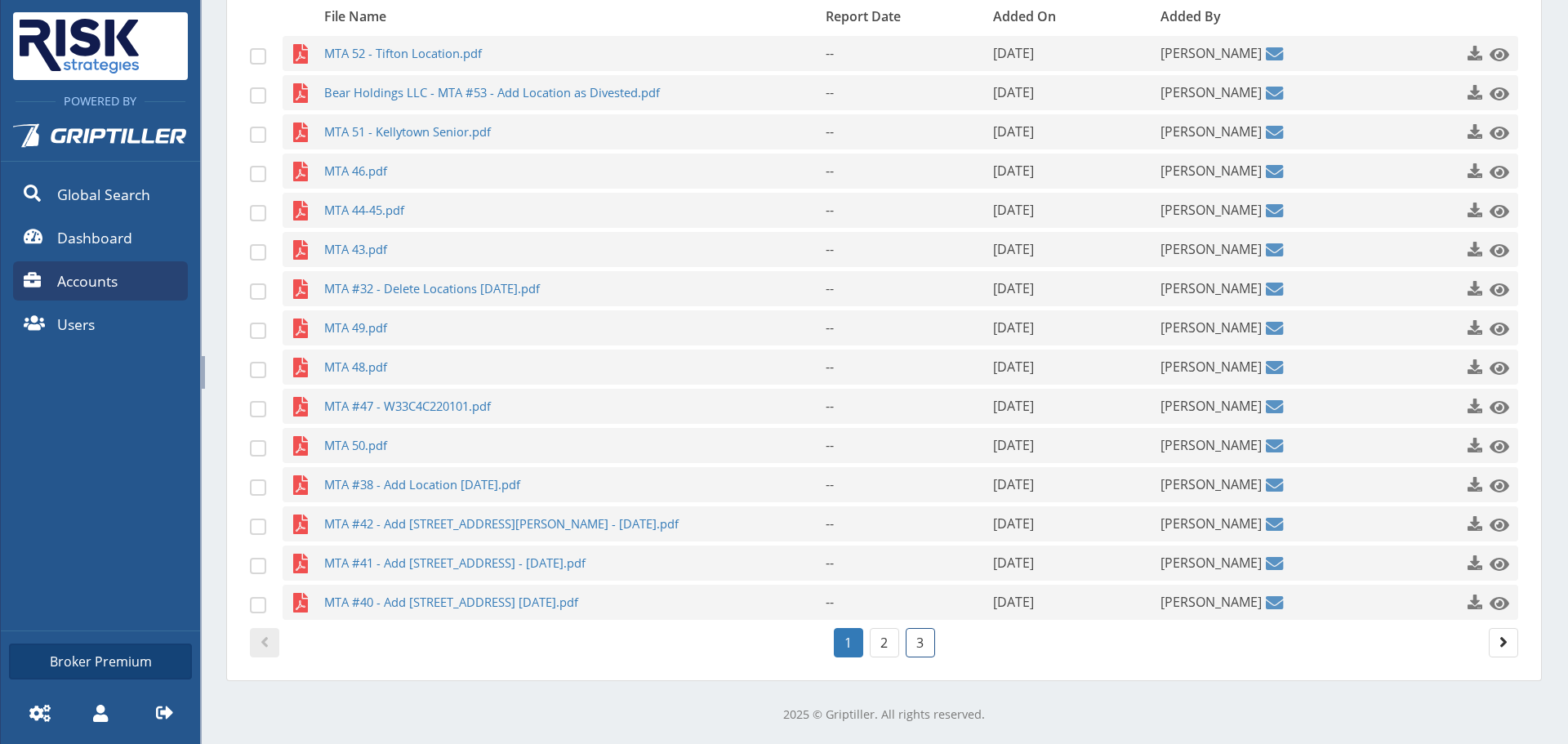
click at [913, 646] on link "3" at bounding box center [920, 642] width 29 height 29
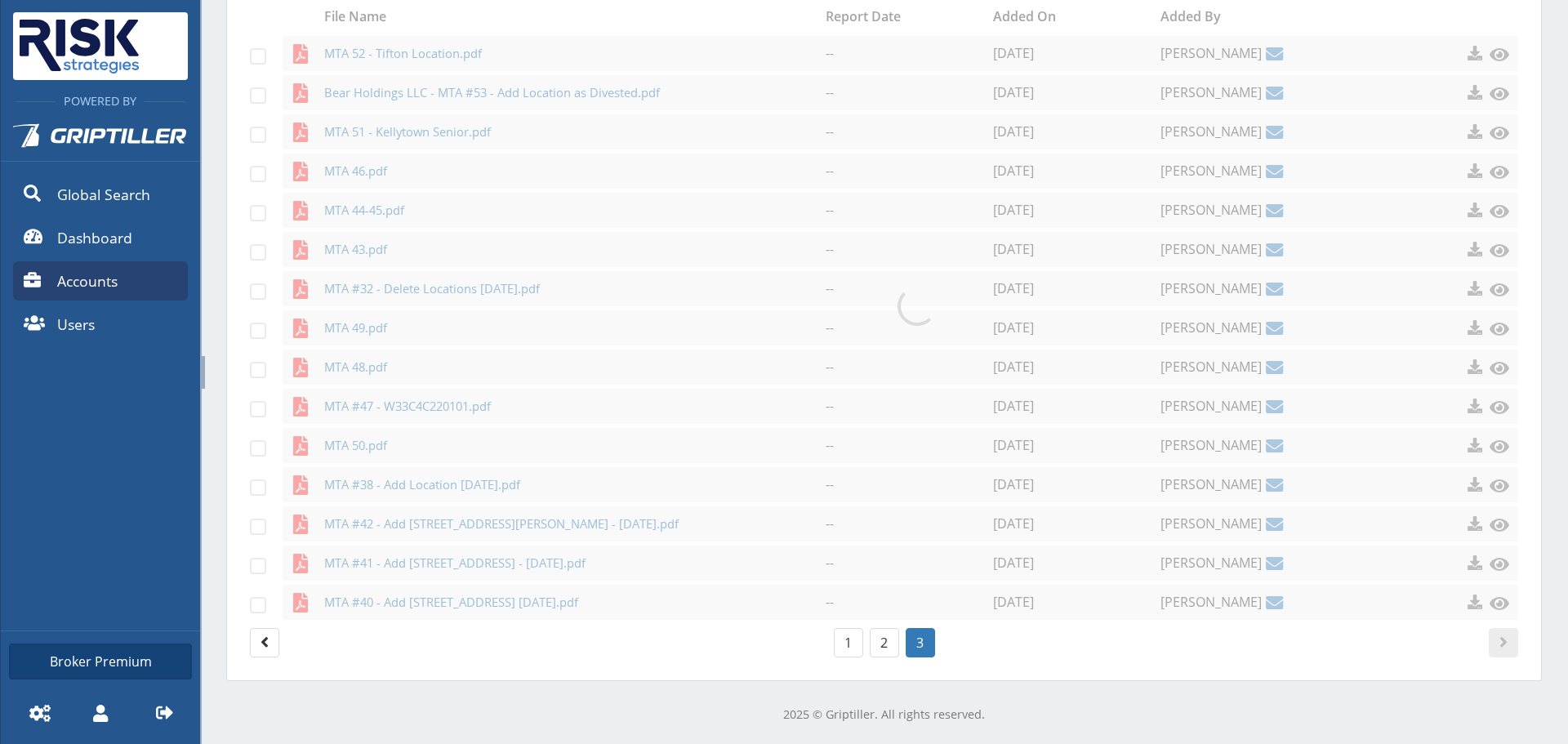
scroll to position [368, 0]
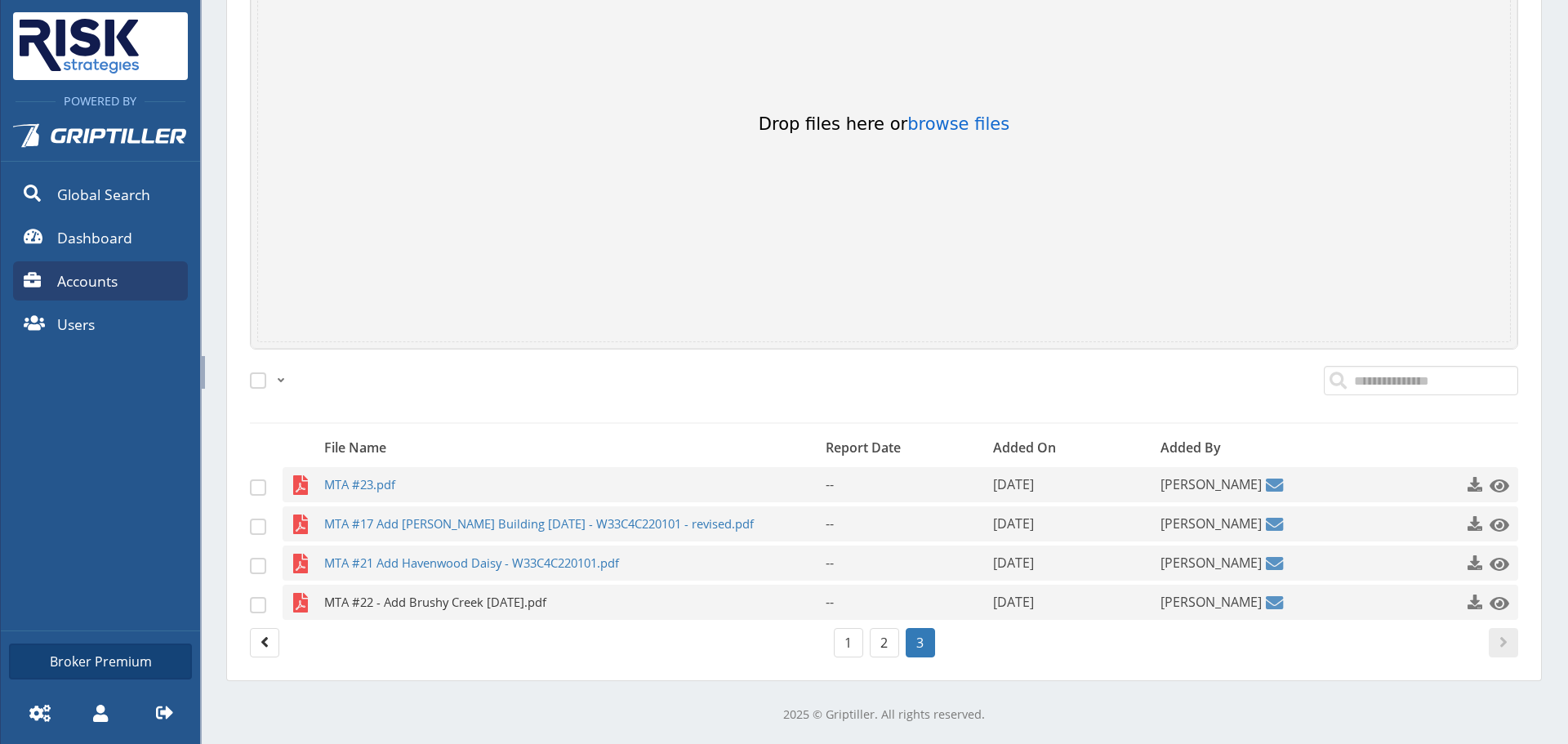
click at [391, 608] on span "MTA #22 - Add Brushy Creek [DATE].pdf" at bounding box center [543, 603] width 438 height 35
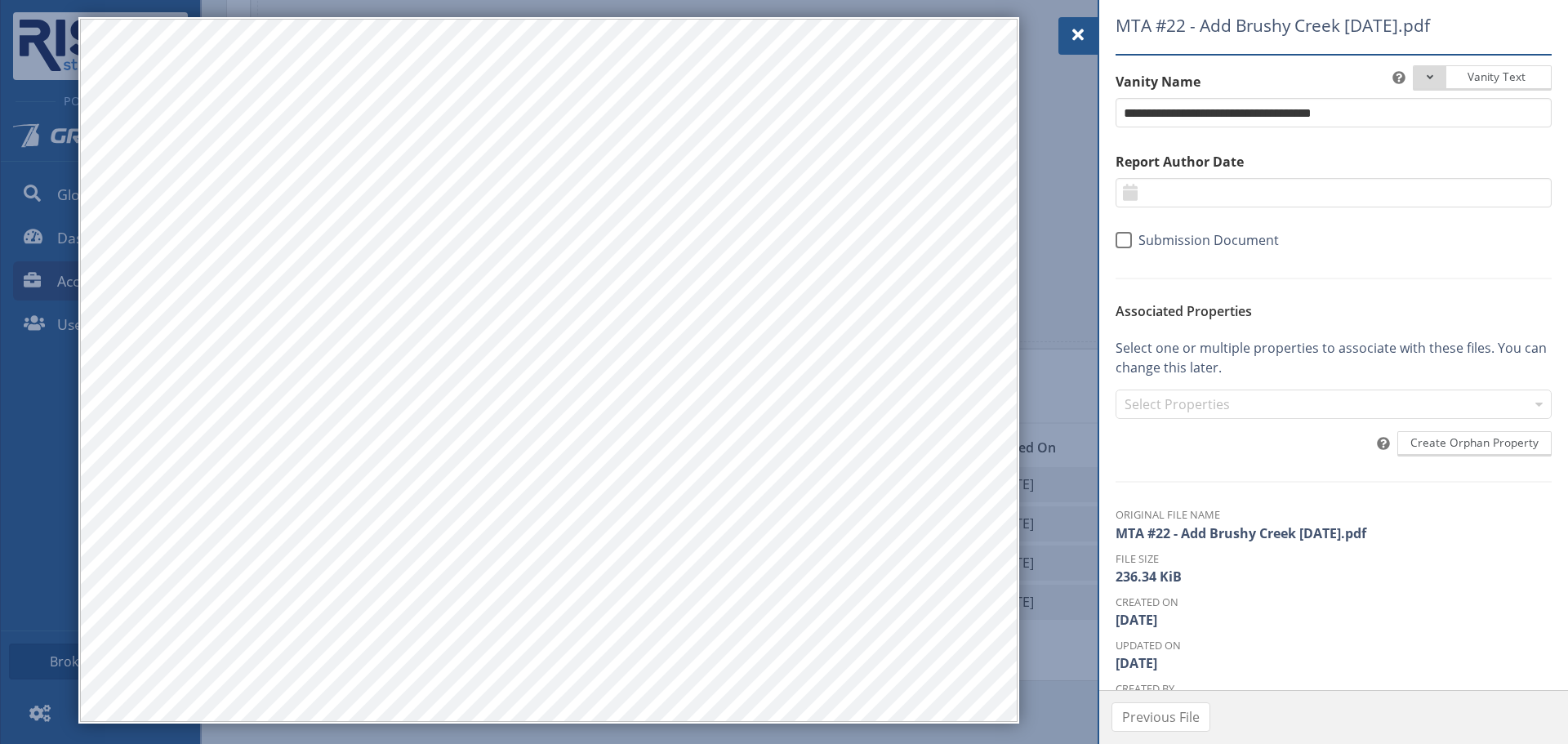
click at [1103, 38] on div "MTA #22 - Add Brushy Creek 10-Aug-2023.pdf Vanity Text Document Type Phase I Ph…" at bounding box center [1333, 345] width 469 height 690
click at [1094, 35] on div at bounding box center [1077, 35] width 40 height 38
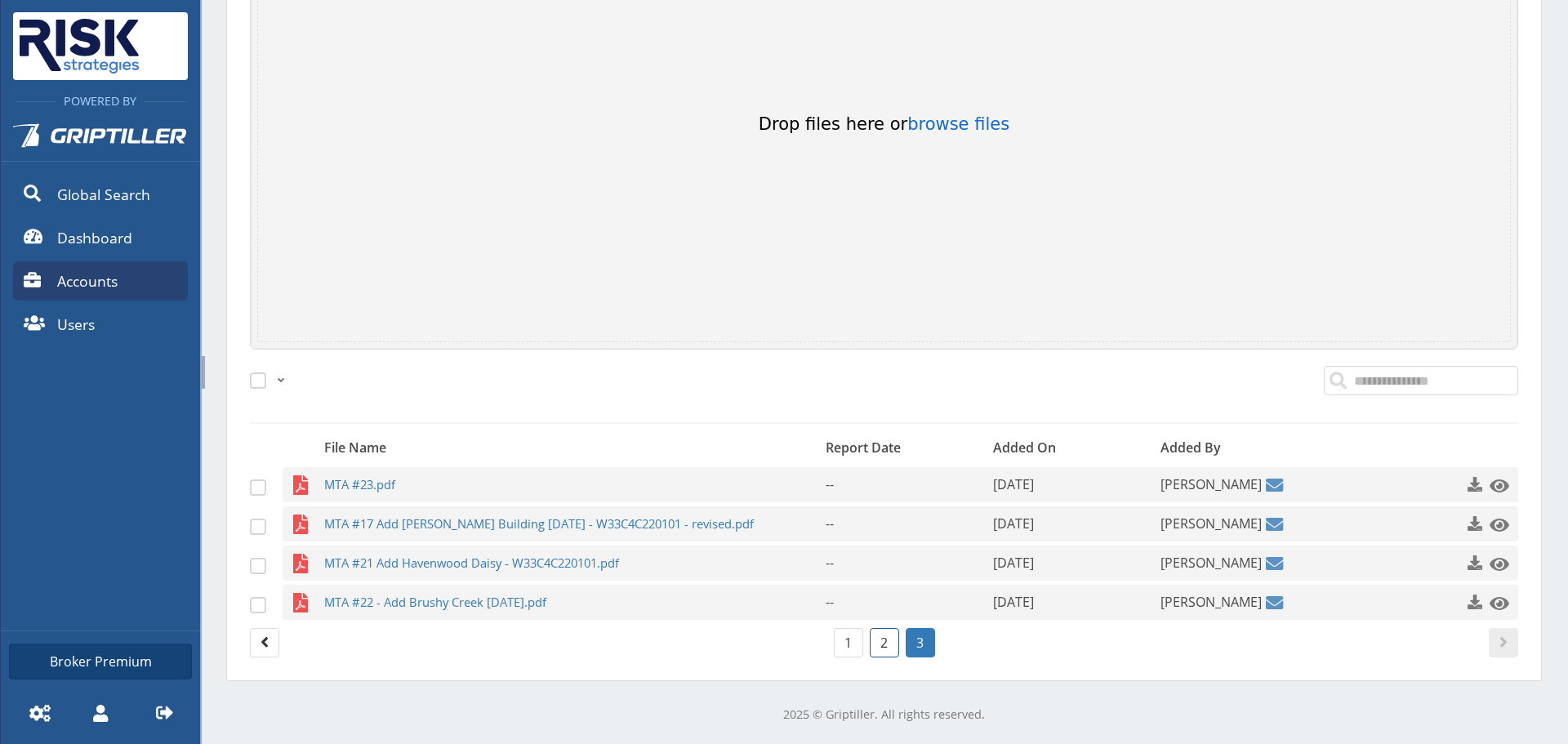
click at [869, 647] on link "2" at bounding box center [884, 642] width 29 height 29
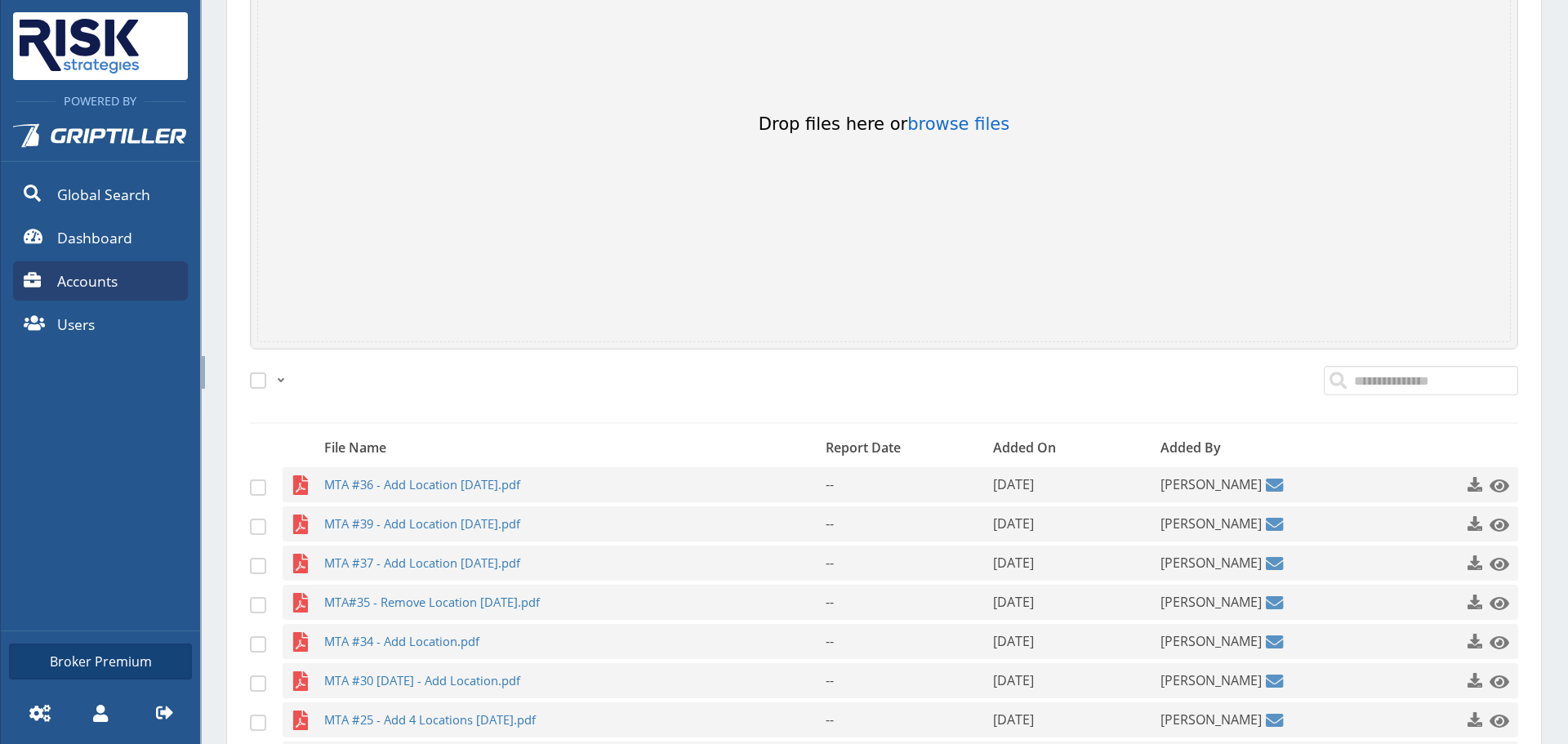
scroll to position [799, 0]
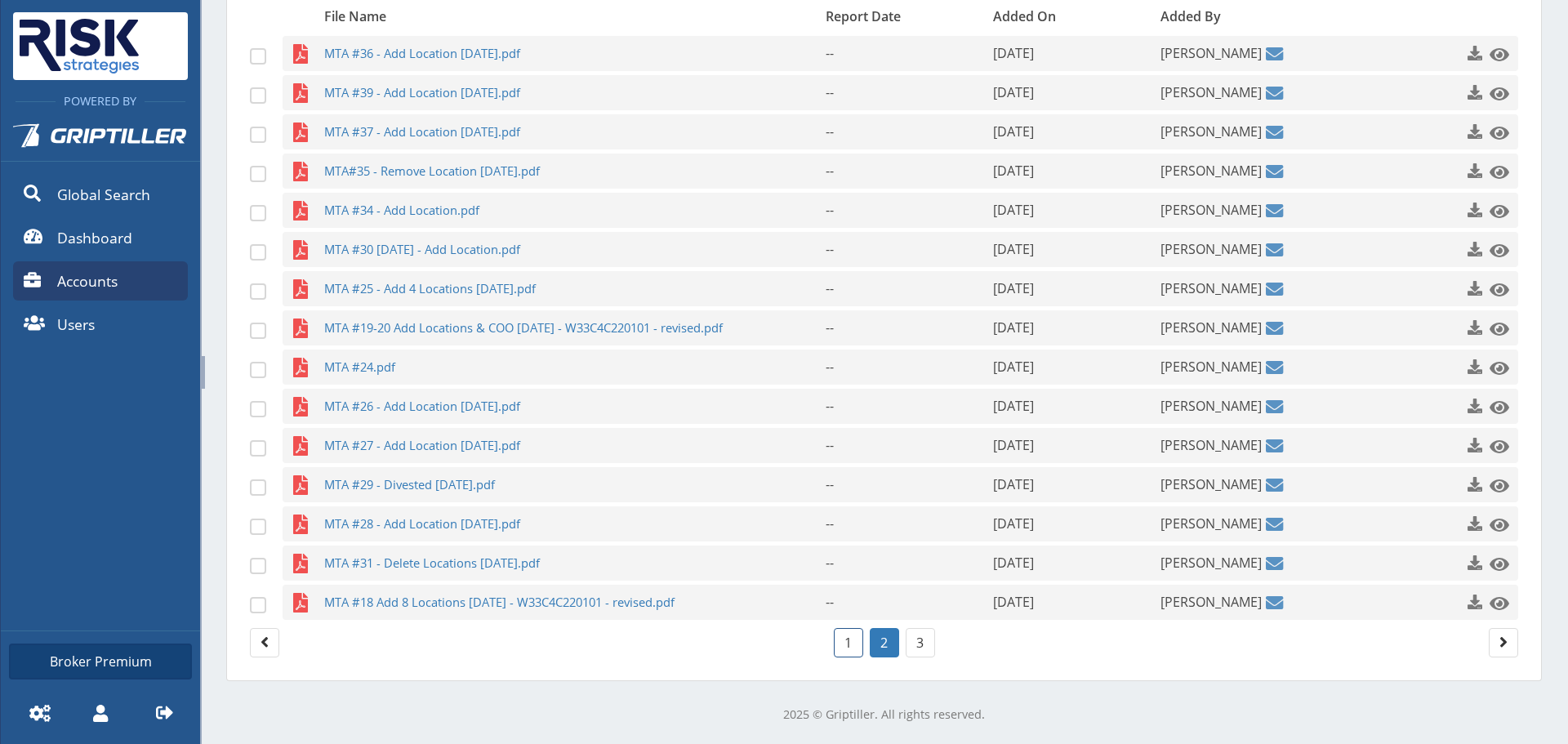
click at [837, 639] on link "1" at bounding box center [848, 642] width 29 height 29
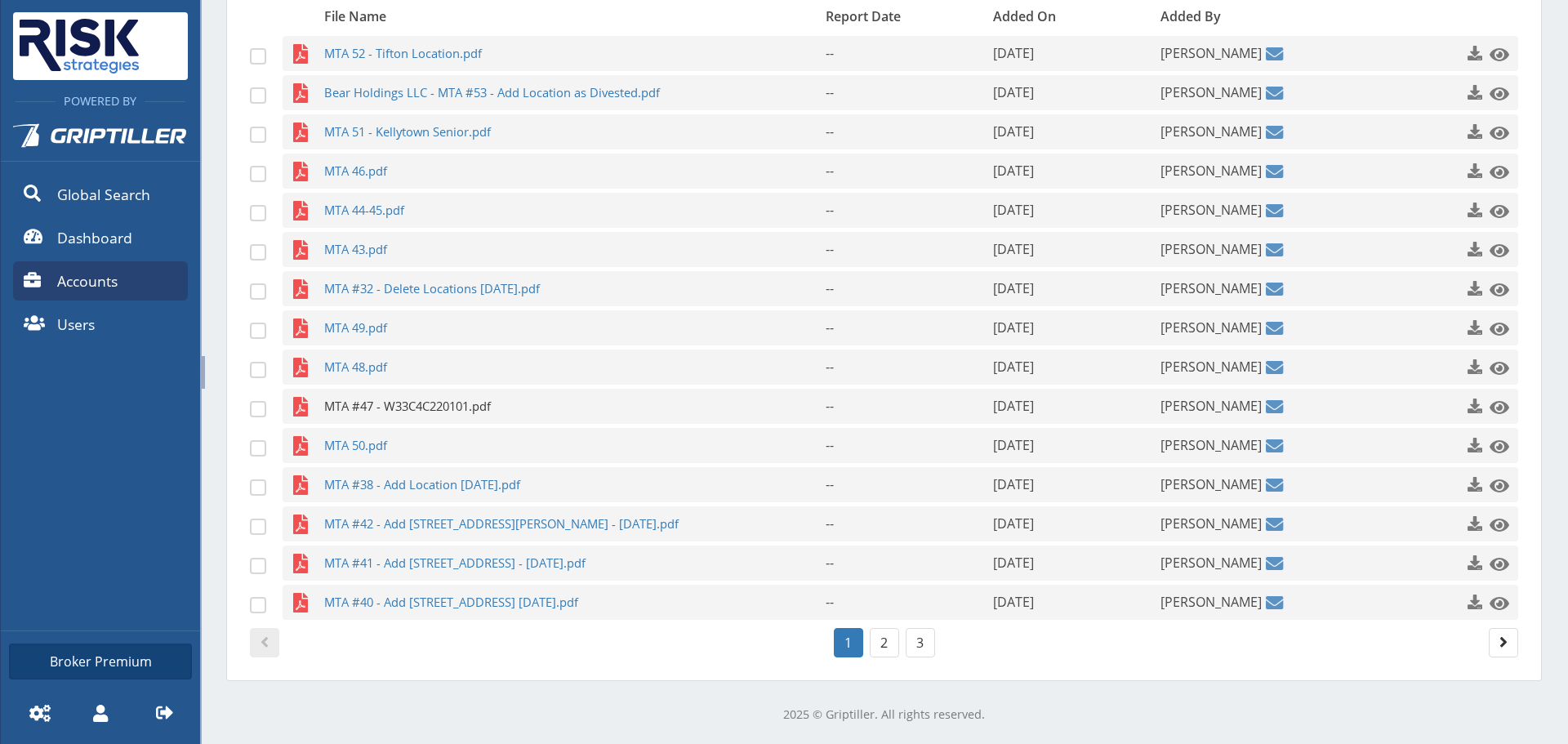
click at [491, 389] on span "MTA #47 - W33C4C220101.pdf" at bounding box center [543, 407] width 438 height 35
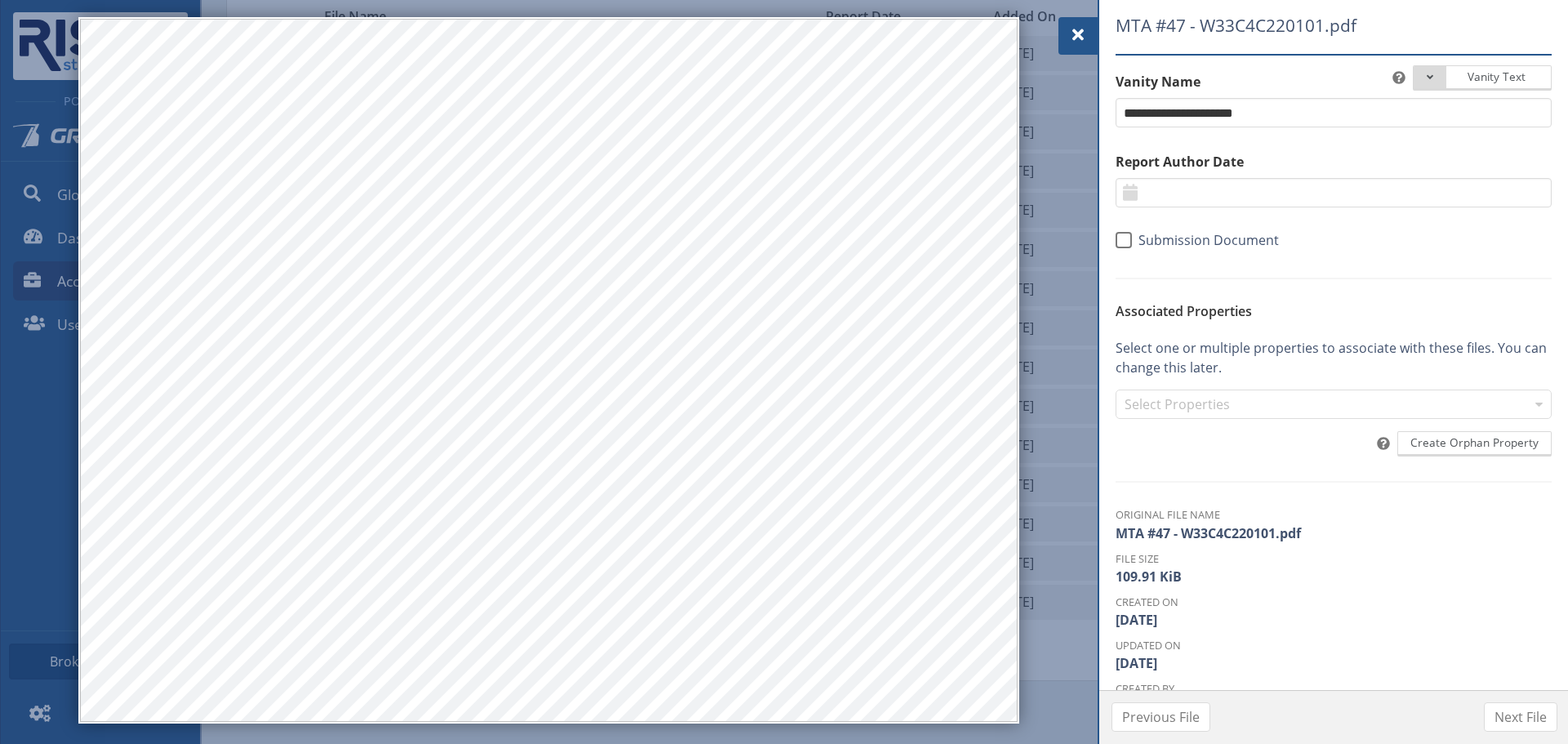
click at [1087, 38] on div at bounding box center [1077, 35] width 40 height 38
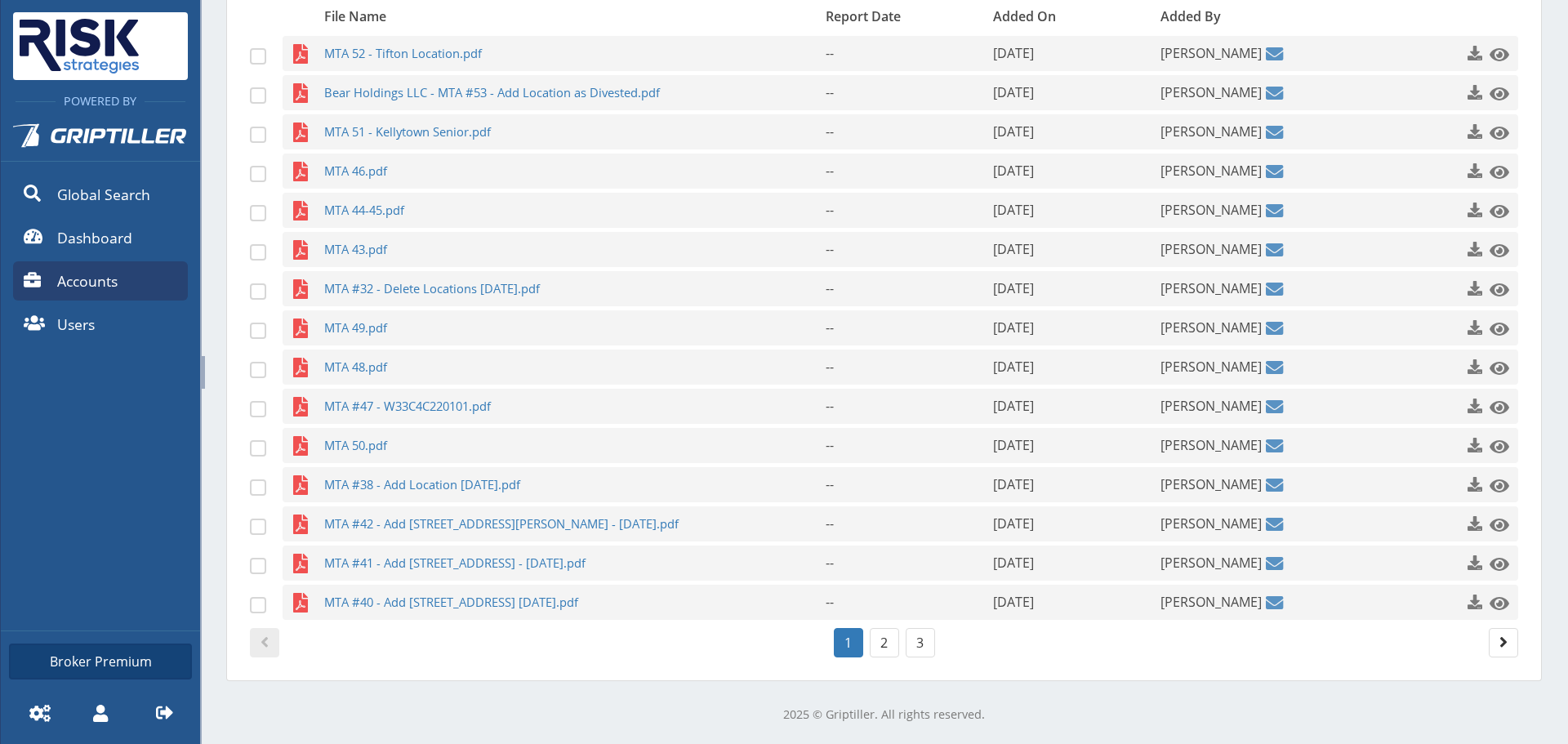
click at [418, 387] on div "MTA 52 - Tifton Location.pdf -- [DATE] [PERSON_NAME] Bear Holdings LLC - MTA #5…" at bounding box center [884, 328] width 1268 height 584
click at [418, 397] on span "MTA #47 - W33C4C220101.pdf" at bounding box center [543, 407] width 438 height 35
